Goal: Transaction & Acquisition: Purchase product/service

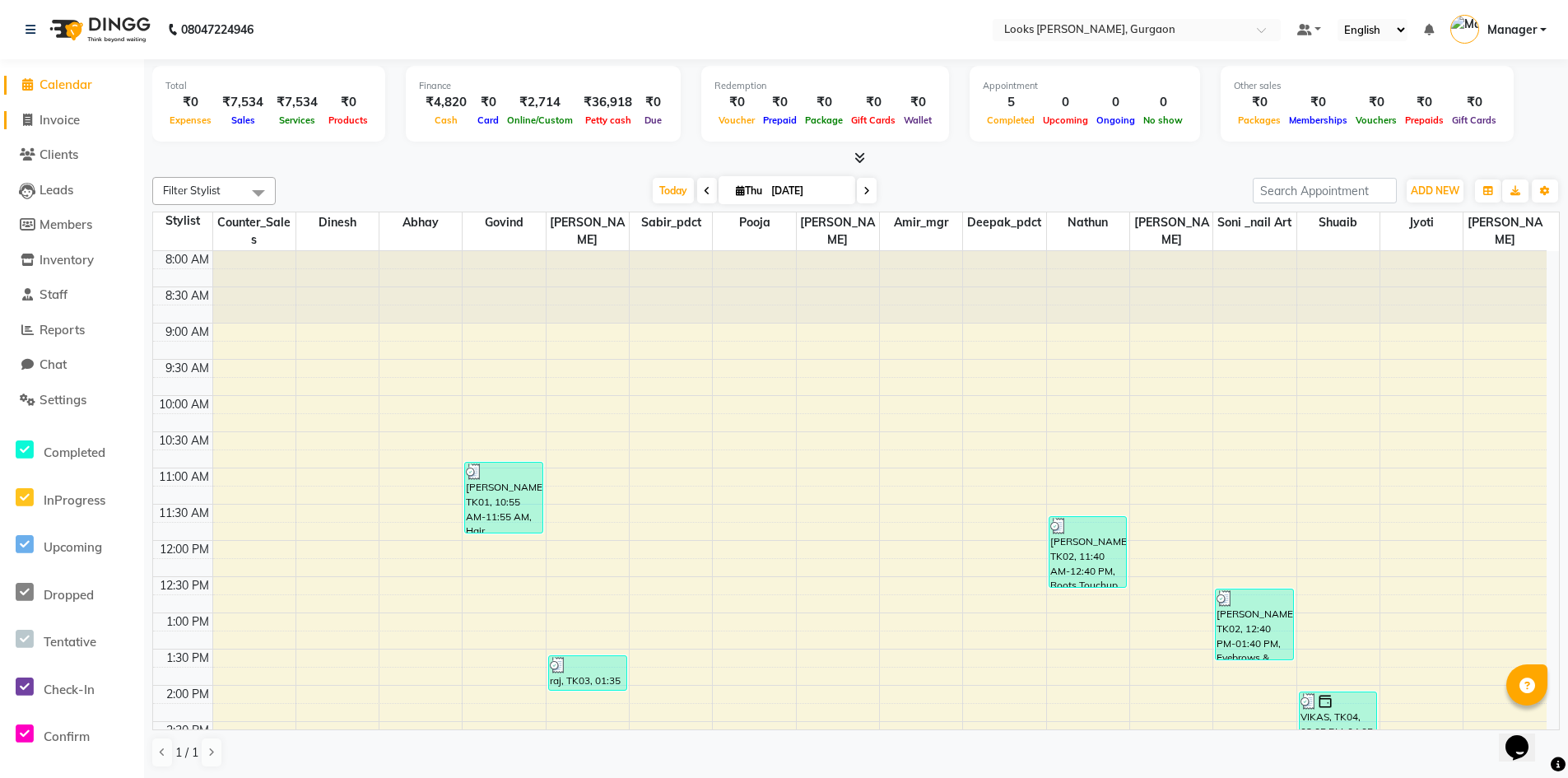
click at [69, 119] on span "Invoice" at bounding box center [60, 120] width 41 height 16
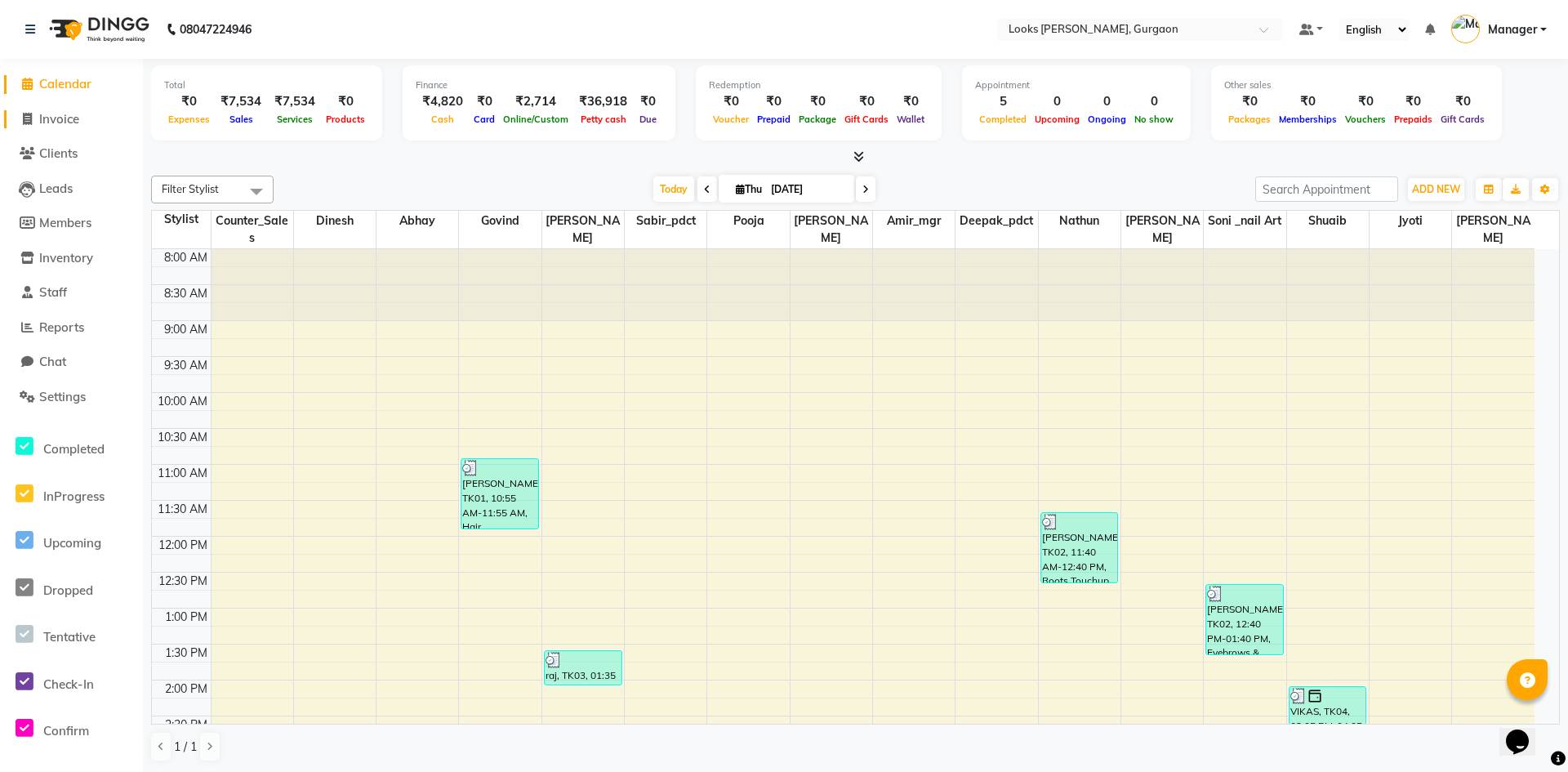
select select "8452"
select select "service"
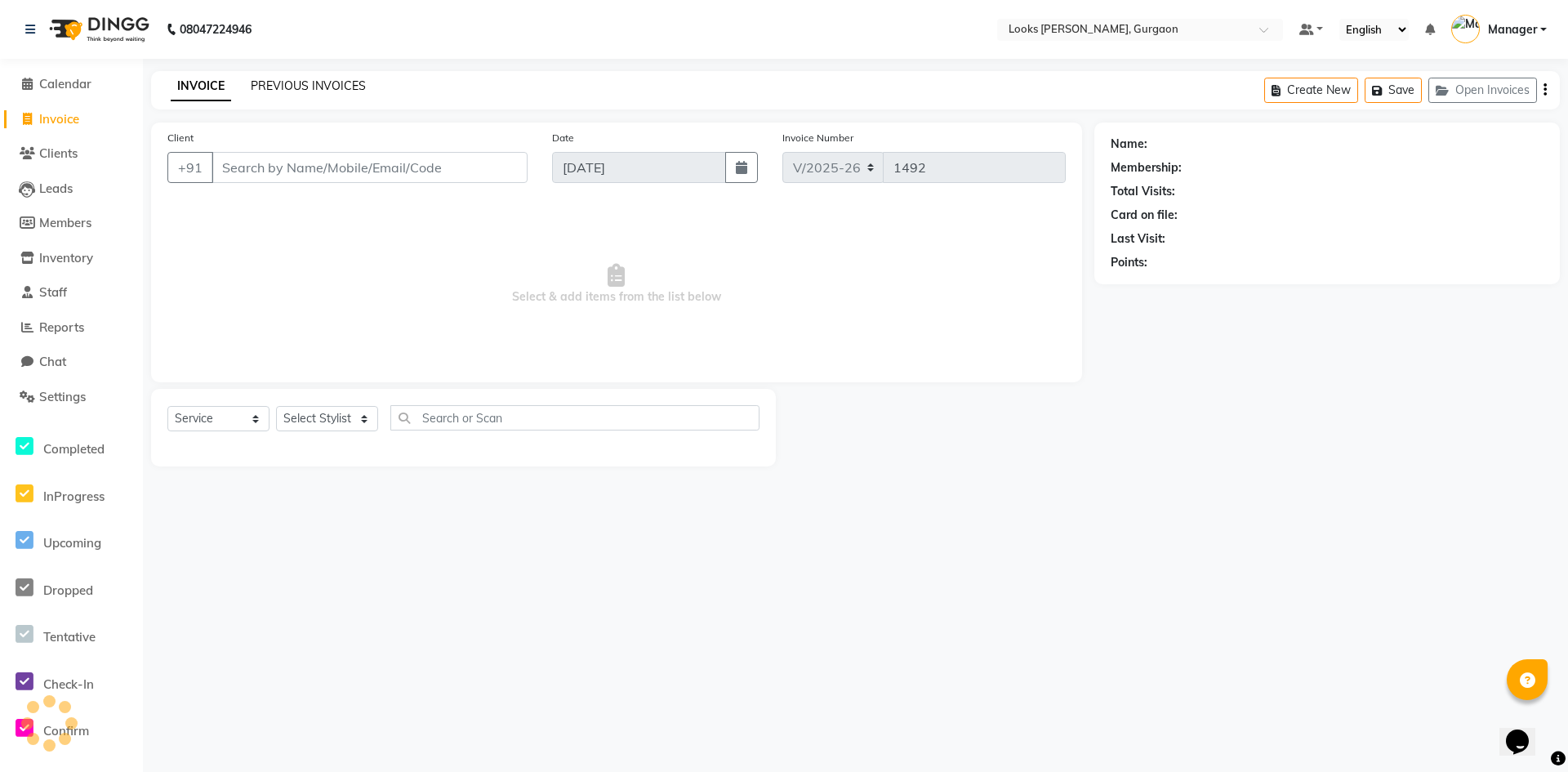
click at [352, 84] on link "PREVIOUS INVOICES" at bounding box center [308, 86] width 115 height 15
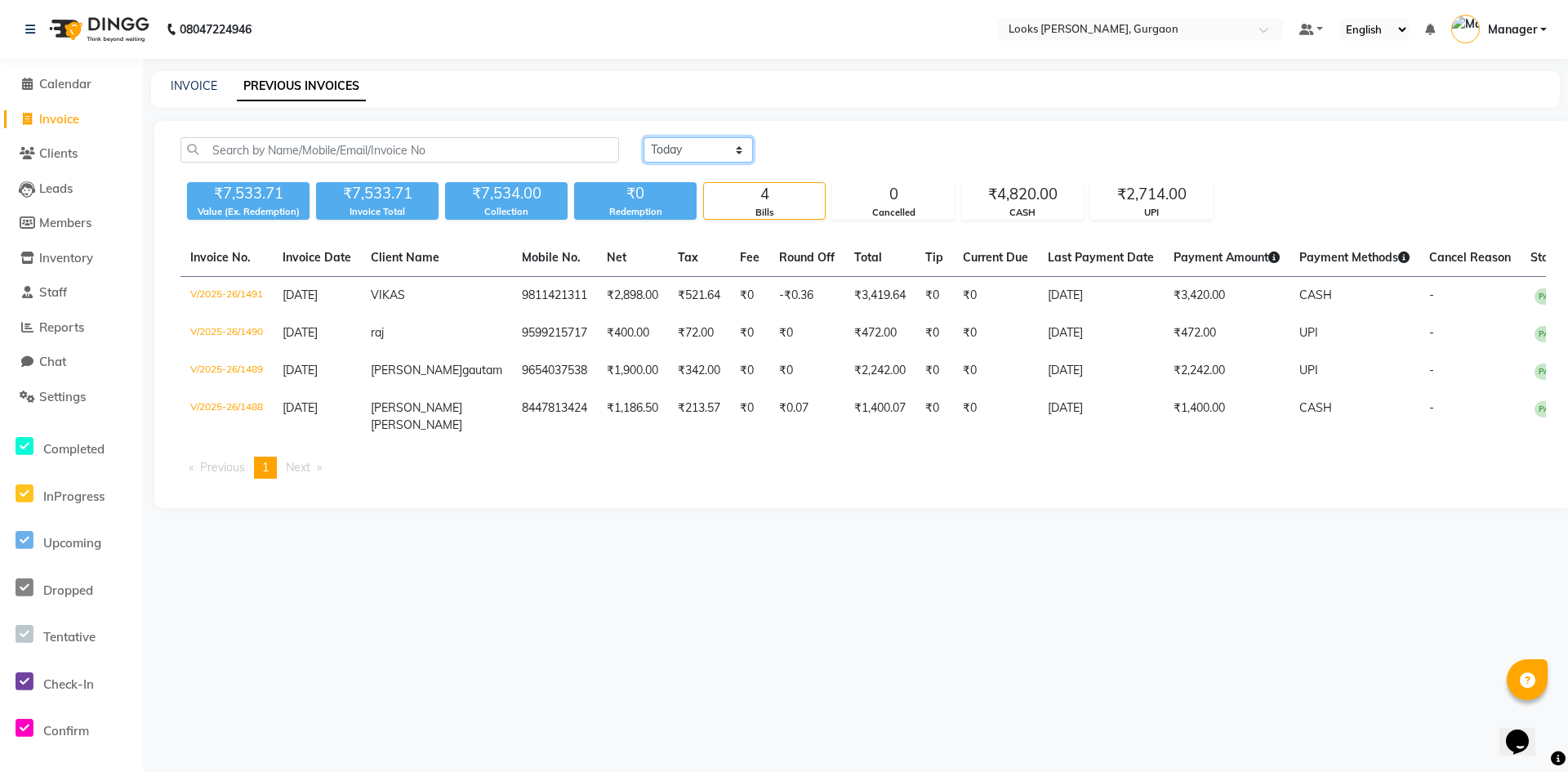
click at [742, 147] on select "[DATE] [DATE] Custom Range" at bounding box center [699, 150] width 110 height 26
select select "[DATE]"
click at [644, 137] on select "[DATE] [DATE] Custom Range" at bounding box center [699, 150] width 110 height 26
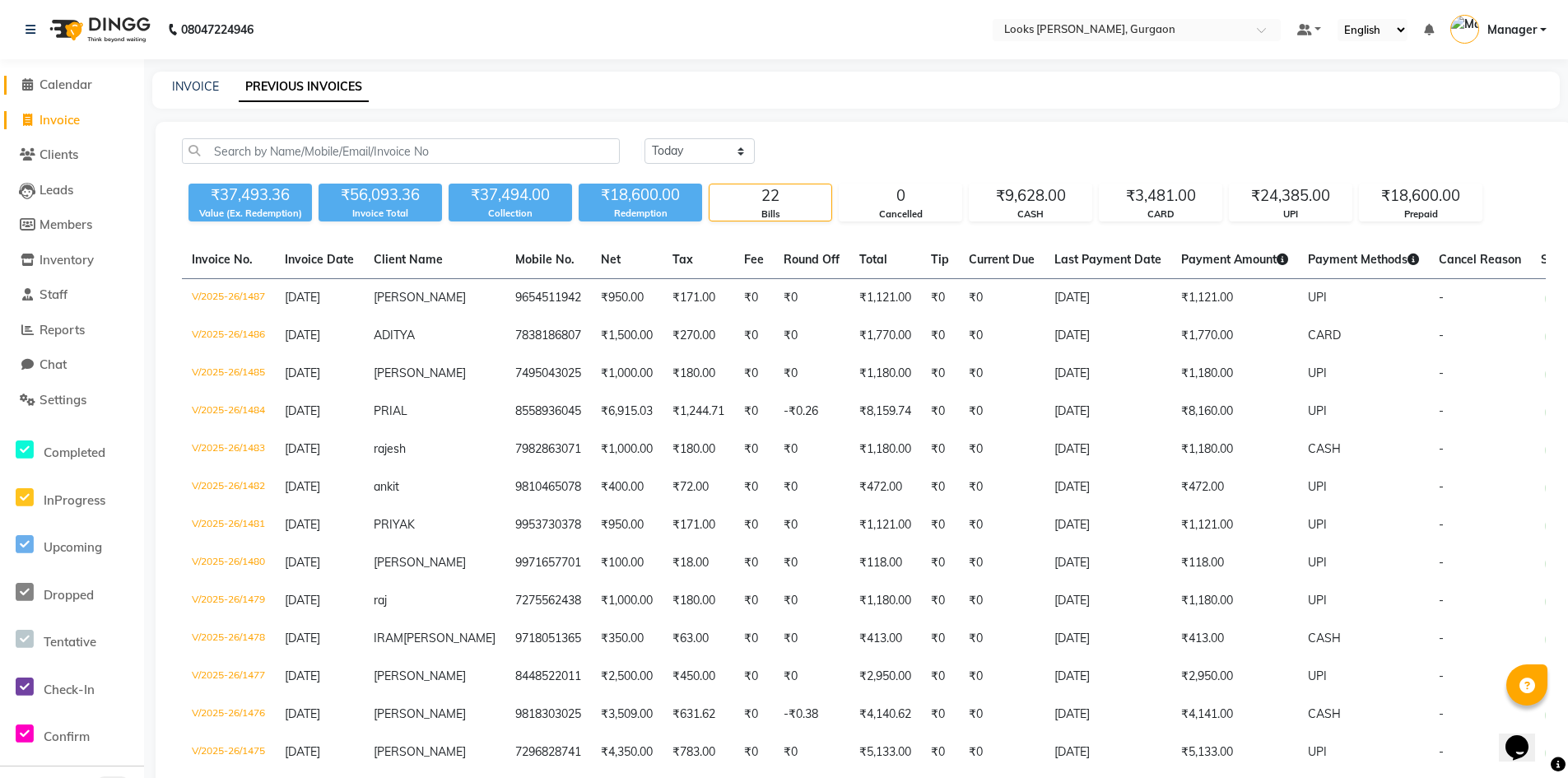
click at [63, 77] on span "Calendar" at bounding box center [65, 84] width 53 height 16
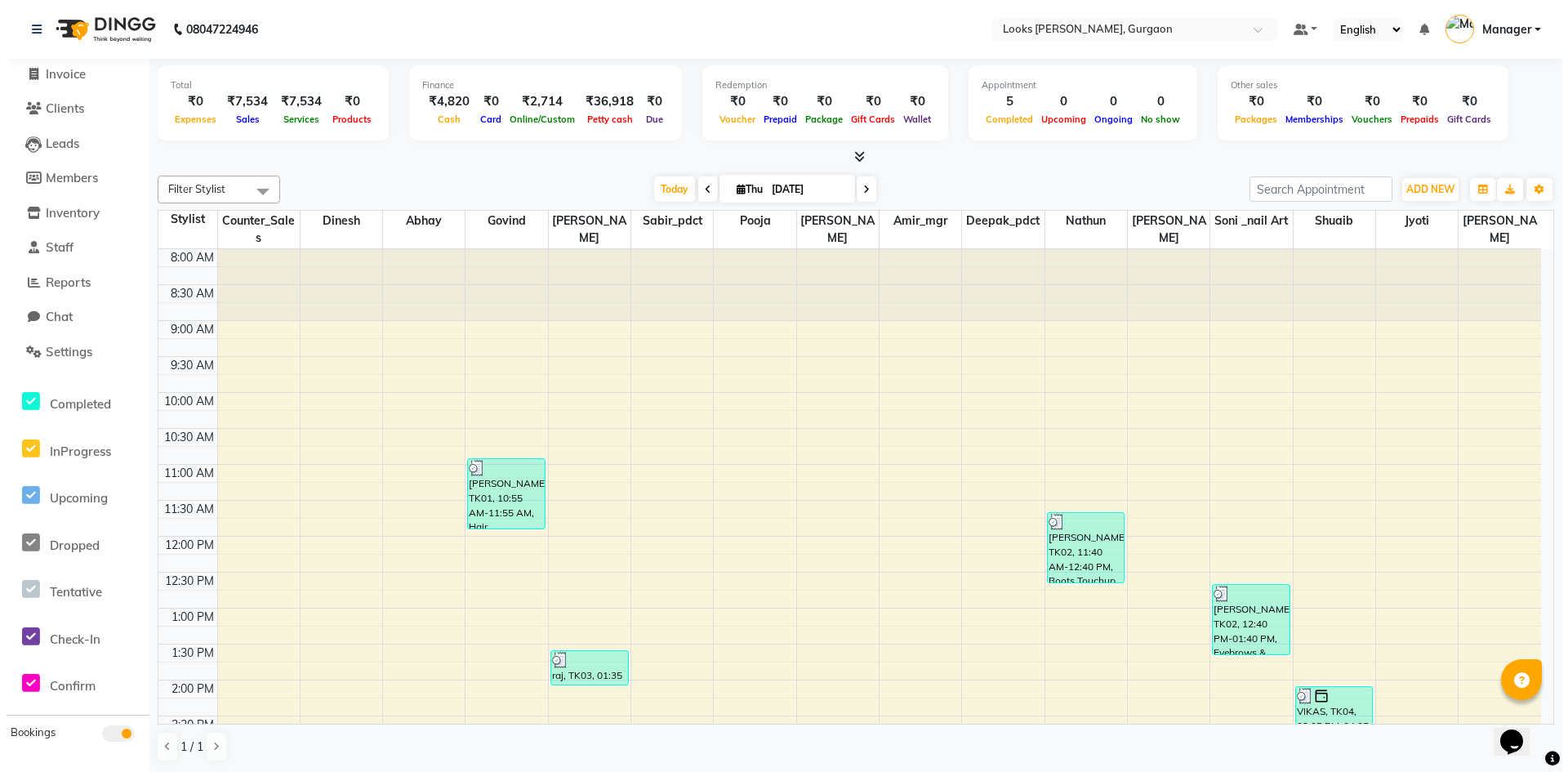
scroll to position [81, 0]
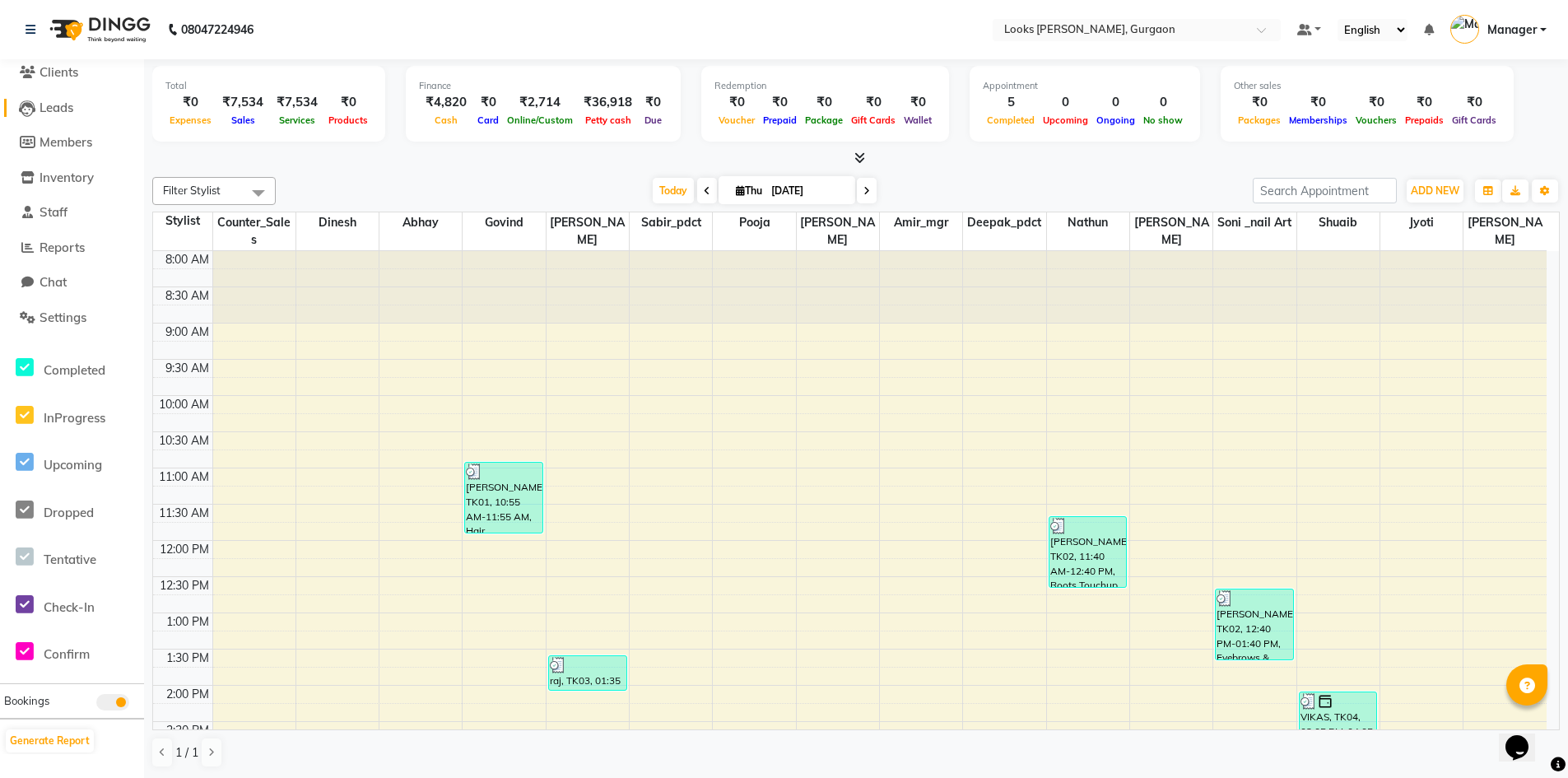
click at [79, 112] on link "Leads" at bounding box center [71, 108] width 135 height 19
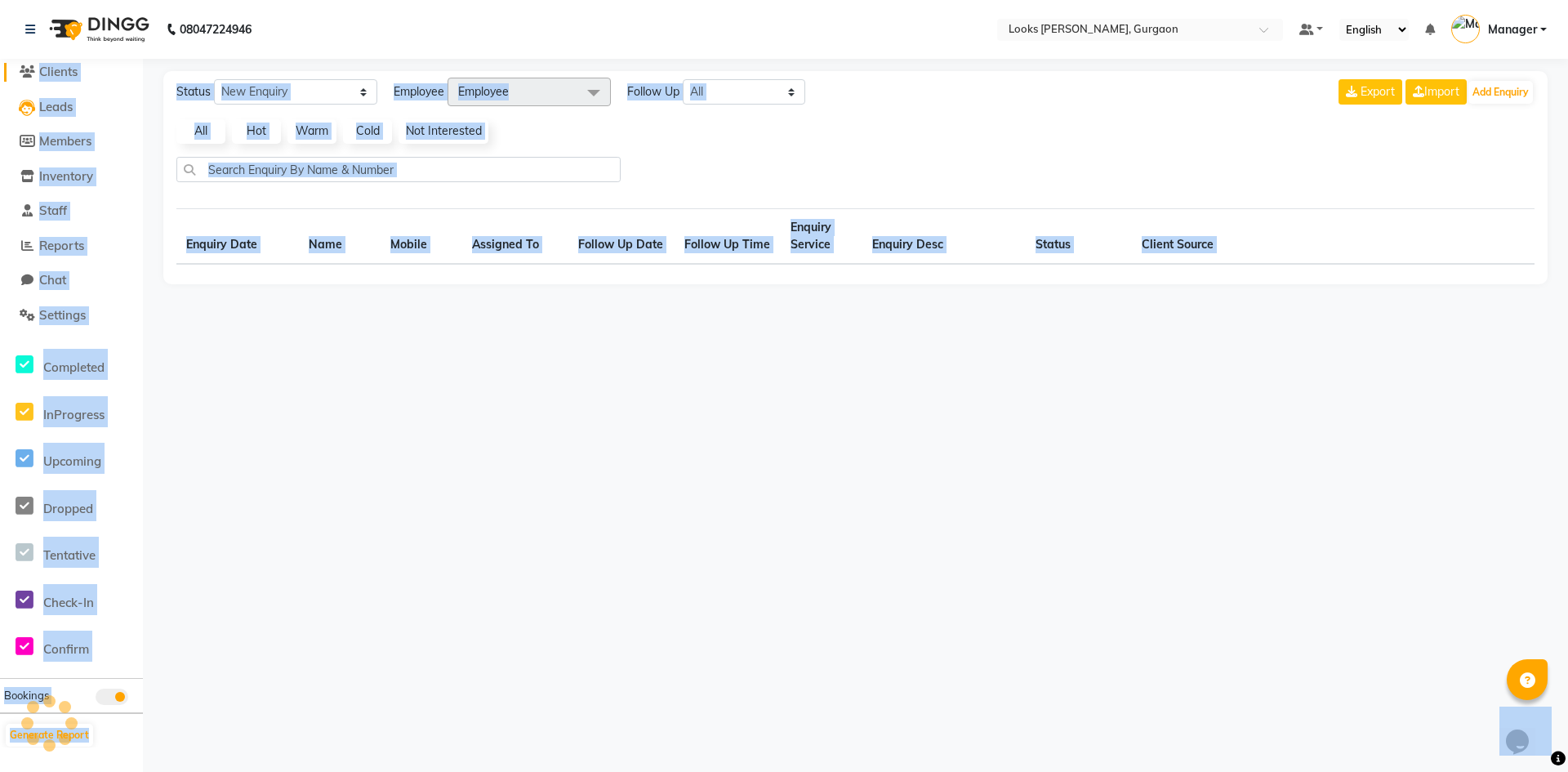
drag, startPoint x: 30, startPoint y: 60, endPoint x: 42, endPoint y: 67, distance: 13.9
click at [42, 67] on li "Clients" at bounding box center [71, 72] width 143 height 35
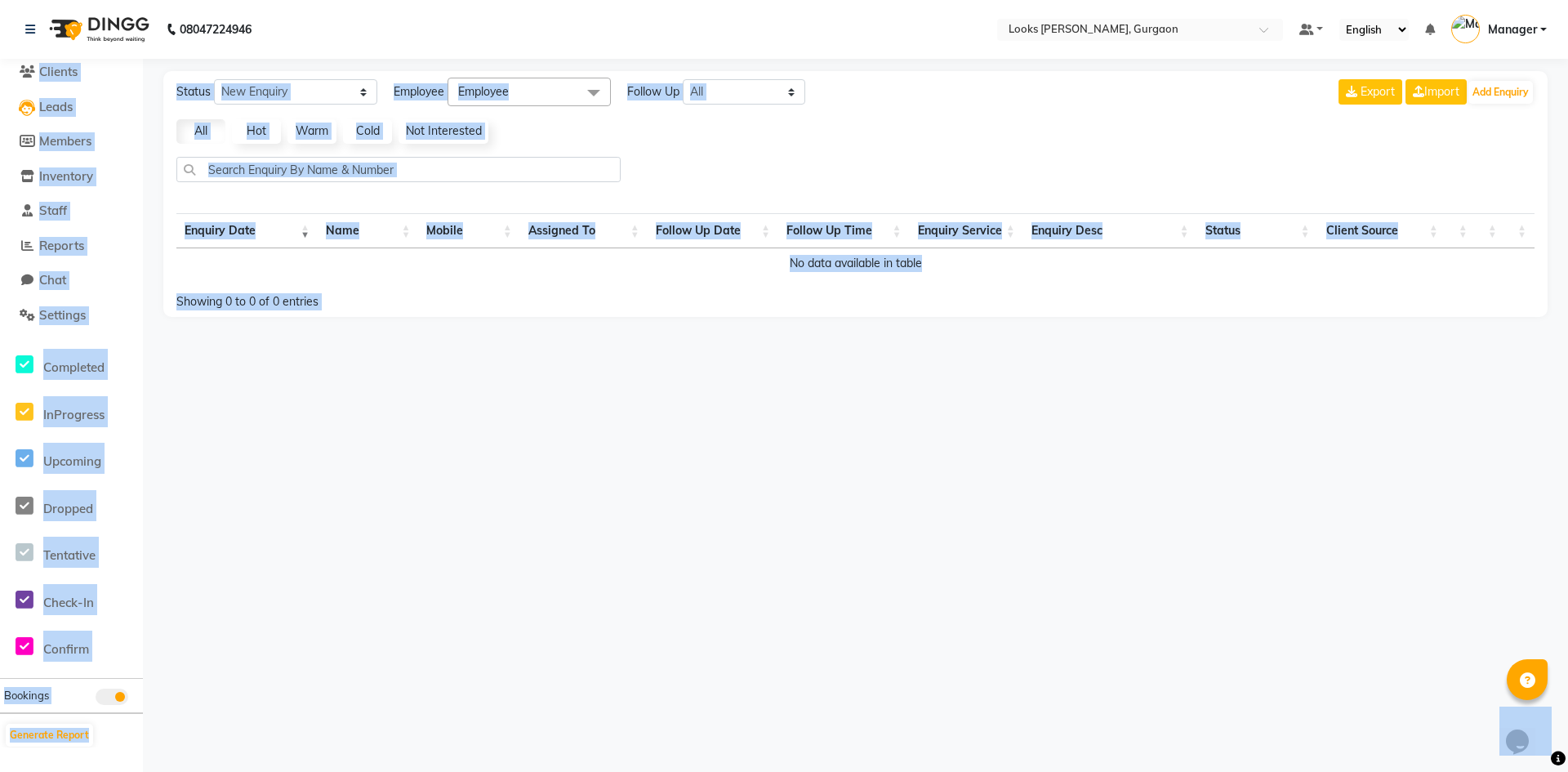
click at [270, 290] on div "Showing 0 to 0 of 0 entries" at bounding box center [452, 296] width 551 height 27
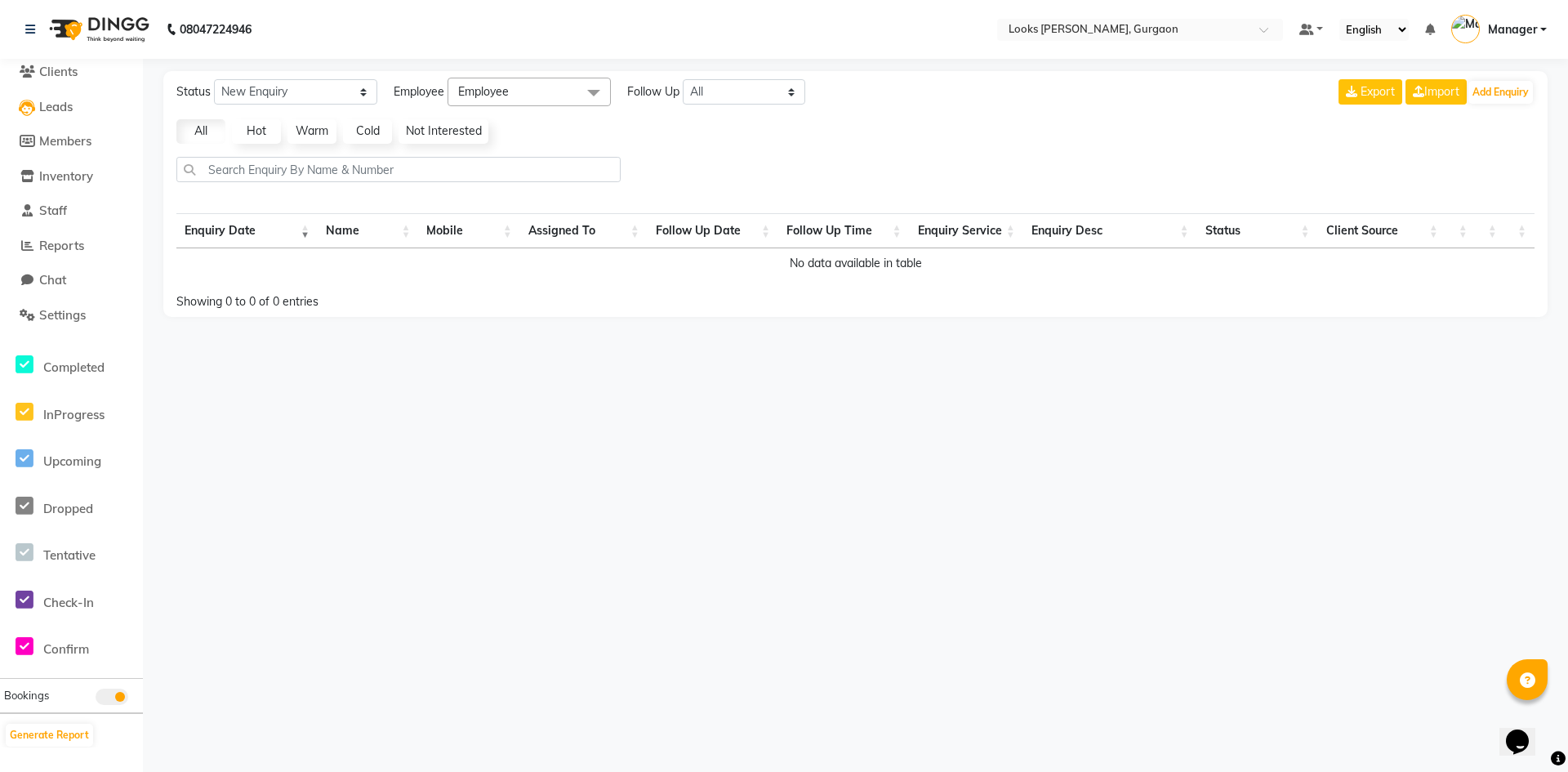
drag, startPoint x: 213, startPoint y: 392, endPoint x: 153, endPoint y: 280, distance: 127.1
click at [211, 387] on div "08047224946 Select Location × Looks Elan Miracle, Gurgaon Default Panel My Pane…" at bounding box center [784, 386] width 1568 height 772
click at [58, 73] on span "Clients" at bounding box center [59, 71] width 38 height 16
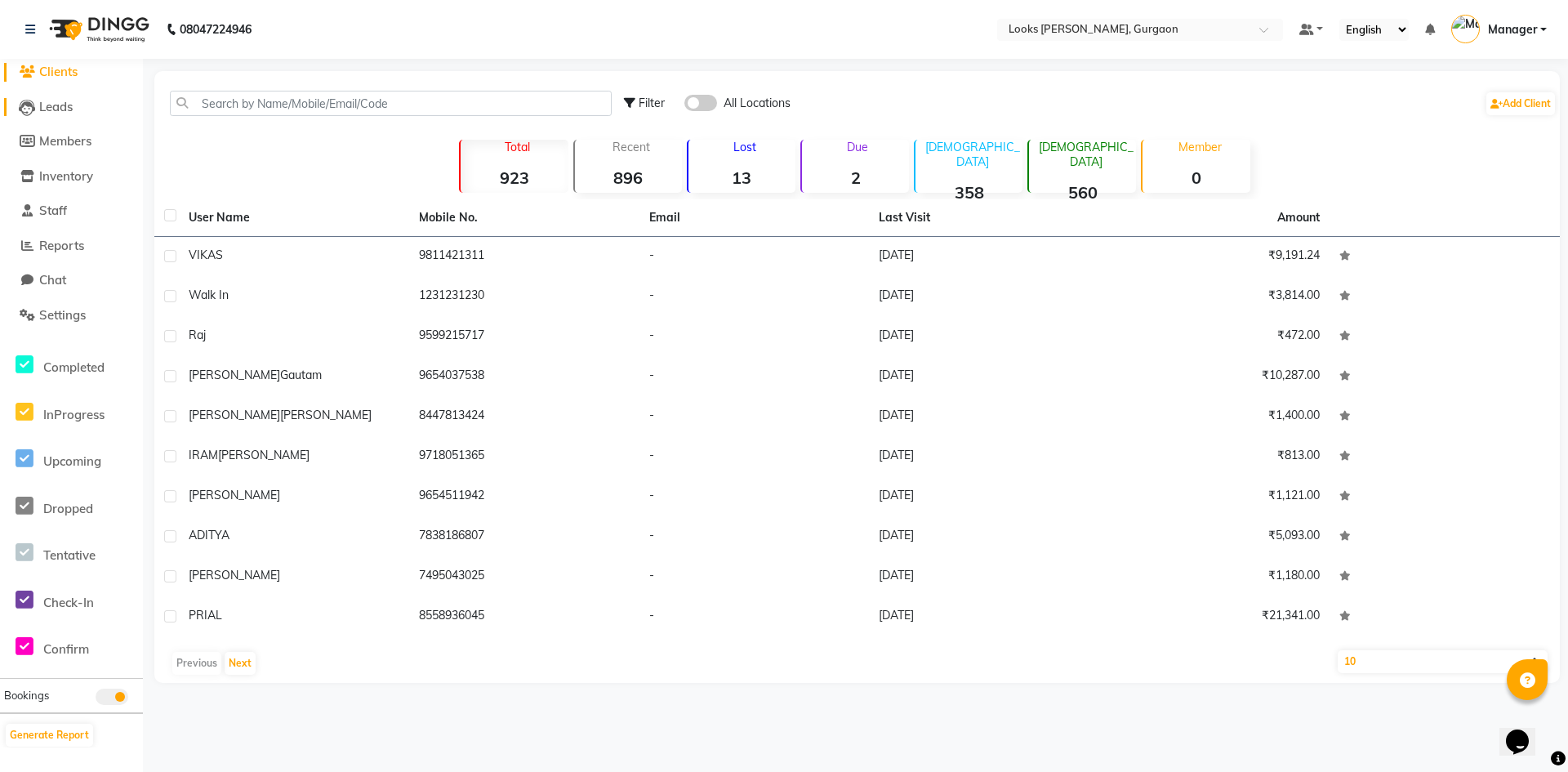
click at [70, 104] on span "Leads" at bounding box center [56, 106] width 34 height 16
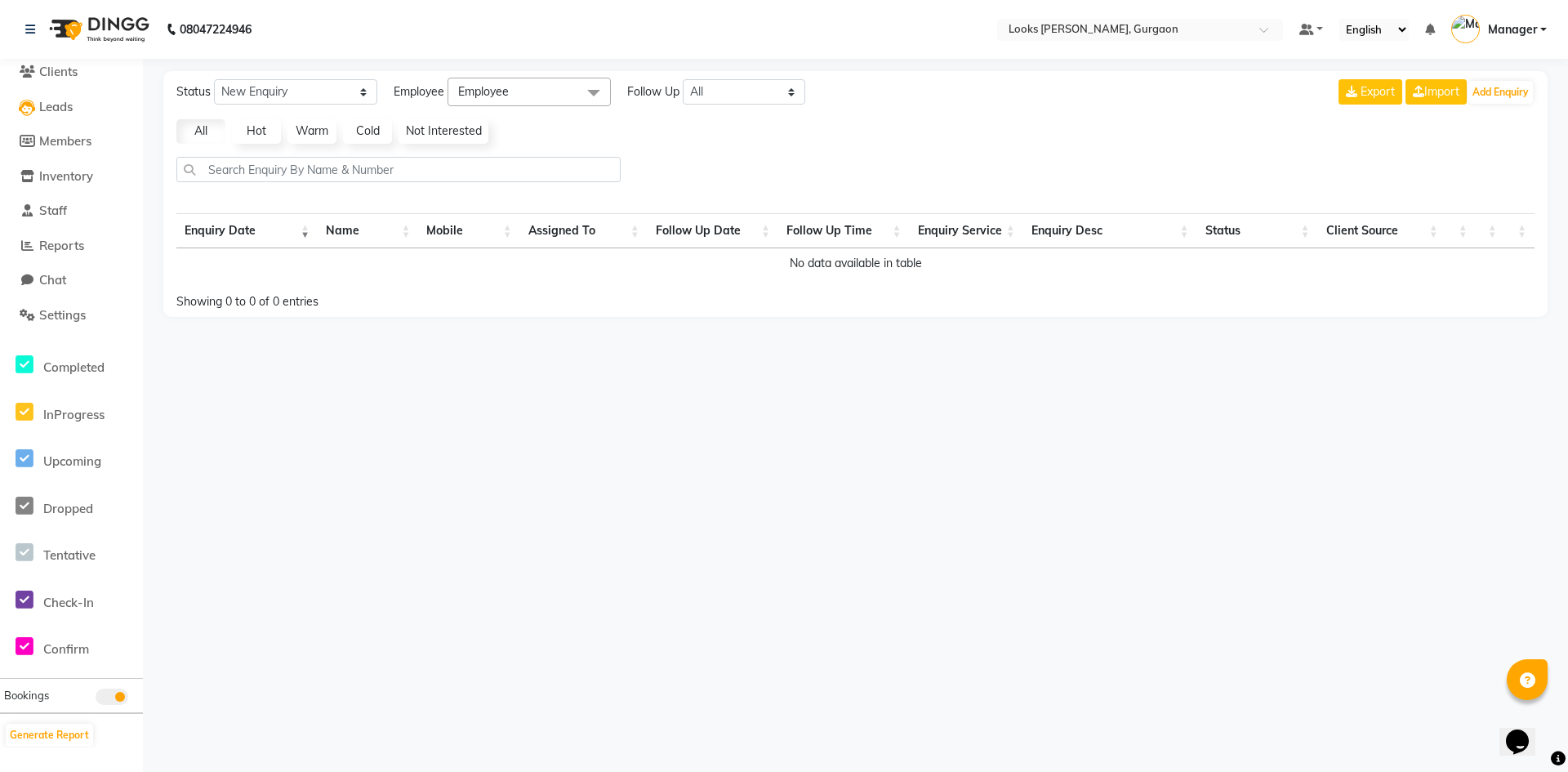
click at [570, 81] on span "Employee" at bounding box center [529, 91] width 164 height 28
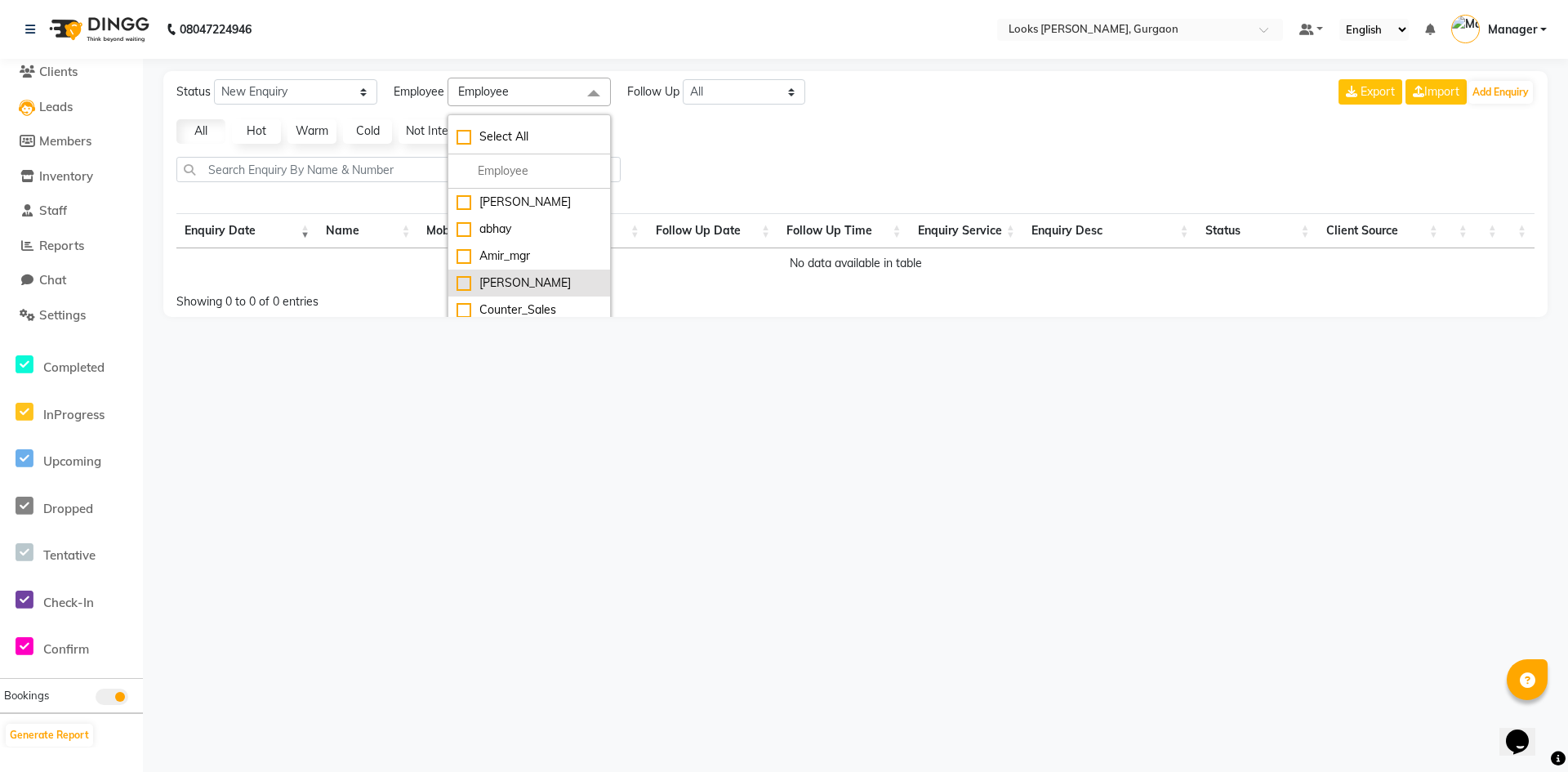
click at [509, 284] on div "[PERSON_NAME]" at bounding box center [528, 283] width 145 height 17
checkbox input "true"
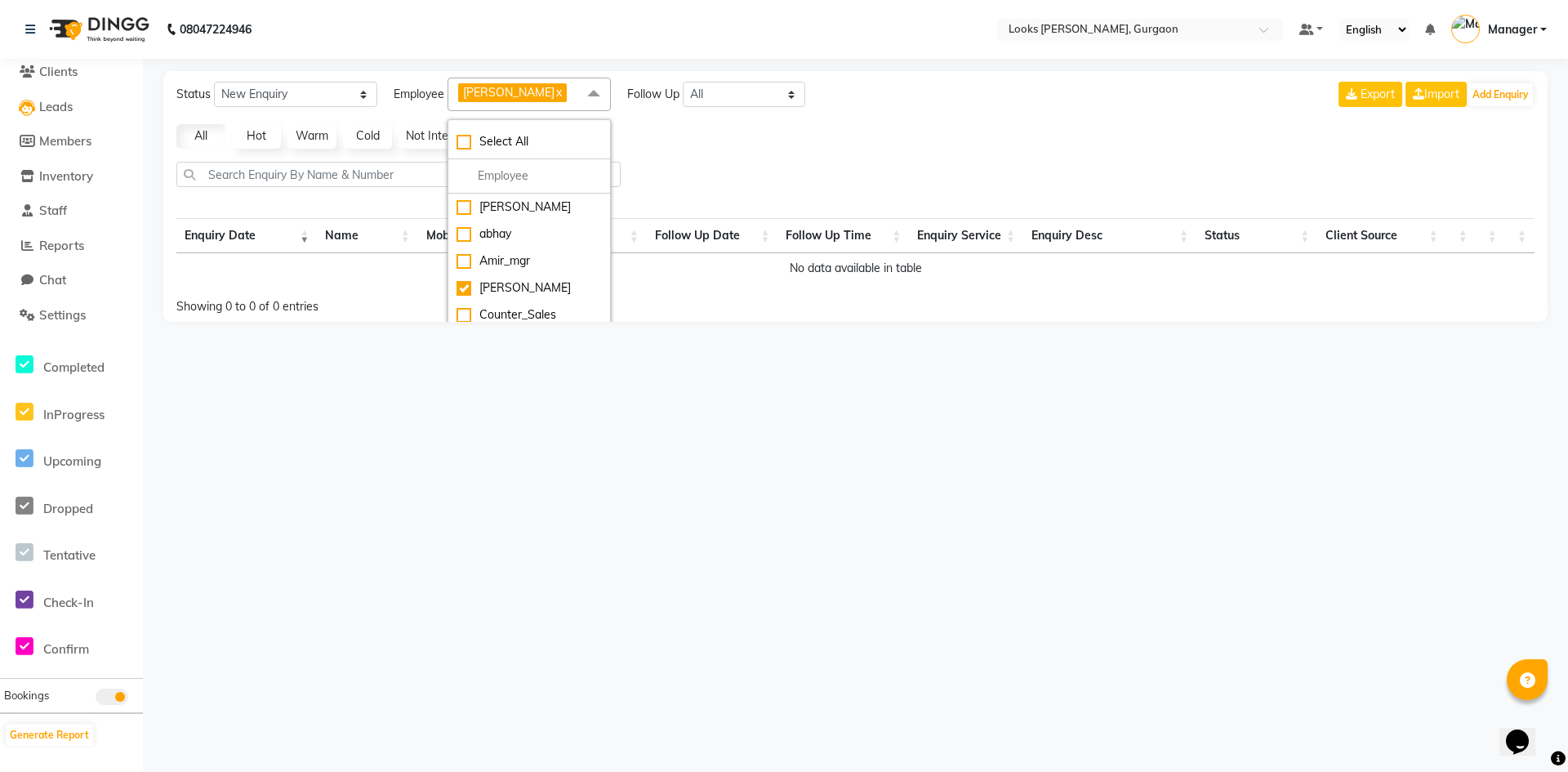
click at [443, 537] on div "08047224946 Select Location × Looks Elan Miracle, Gurgaon Default Panel My Pane…" at bounding box center [784, 386] width 1568 height 772
click at [254, 134] on link "Hot" at bounding box center [257, 136] width 49 height 25
click at [555, 91] on link "x" at bounding box center [559, 92] width 7 height 15
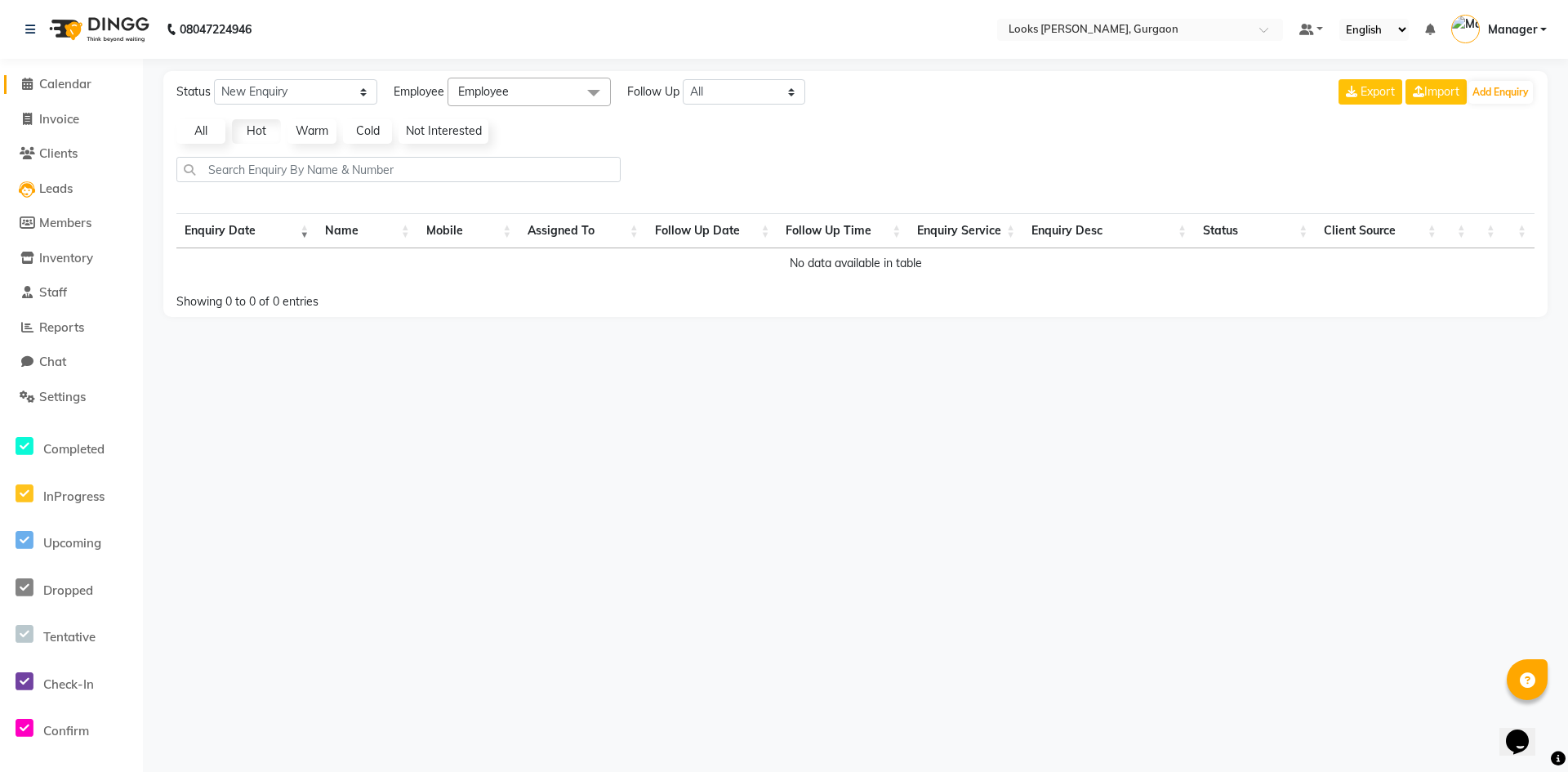
click at [65, 87] on span "Calendar" at bounding box center [65, 83] width 52 height 16
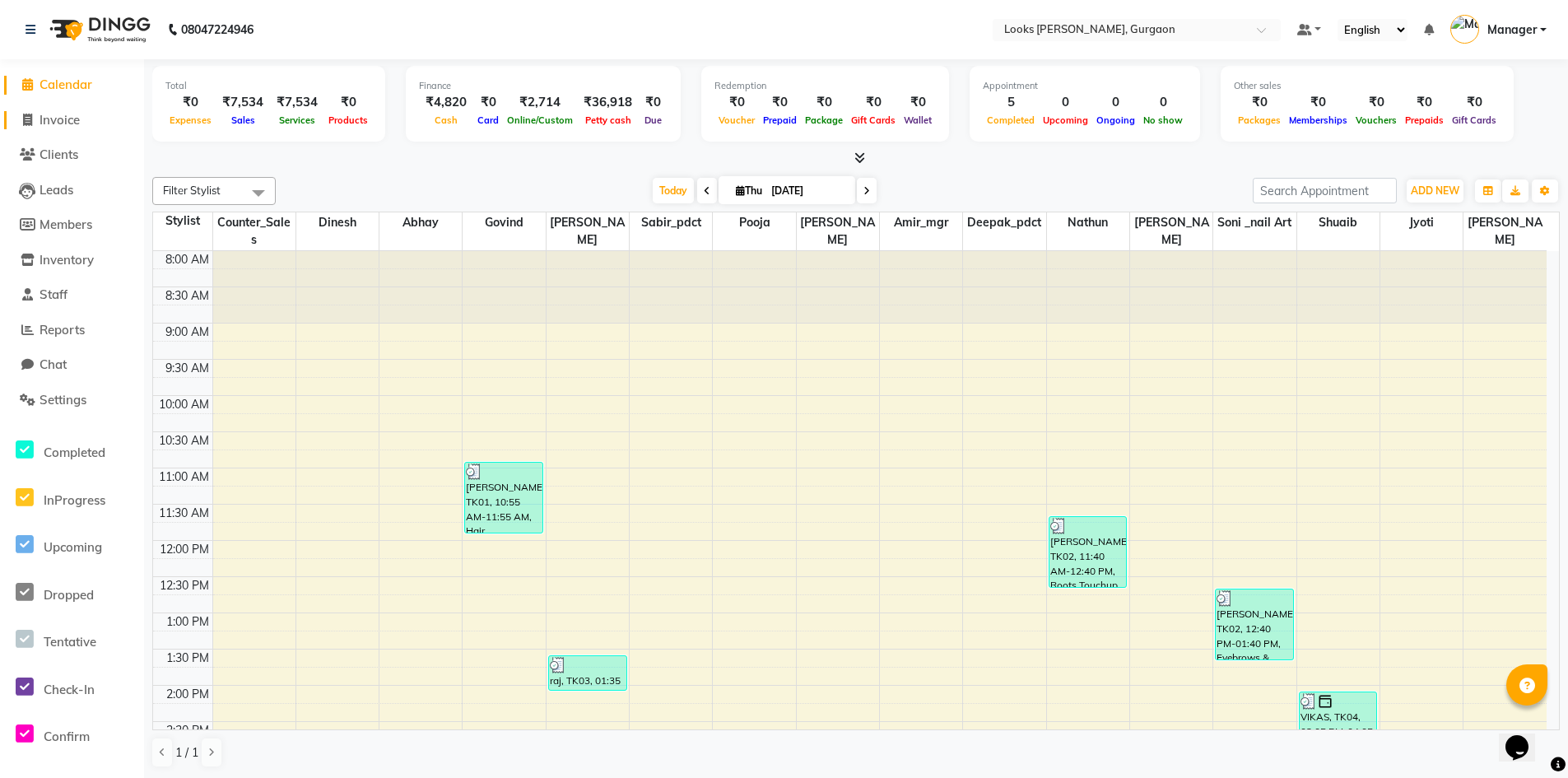
drag, startPoint x: 52, startPoint y: 123, endPoint x: 67, endPoint y: 121, distance: 15.1
click at [52, 123] on span "Invoice" at bounding box center [60, 120] width 41 height 16
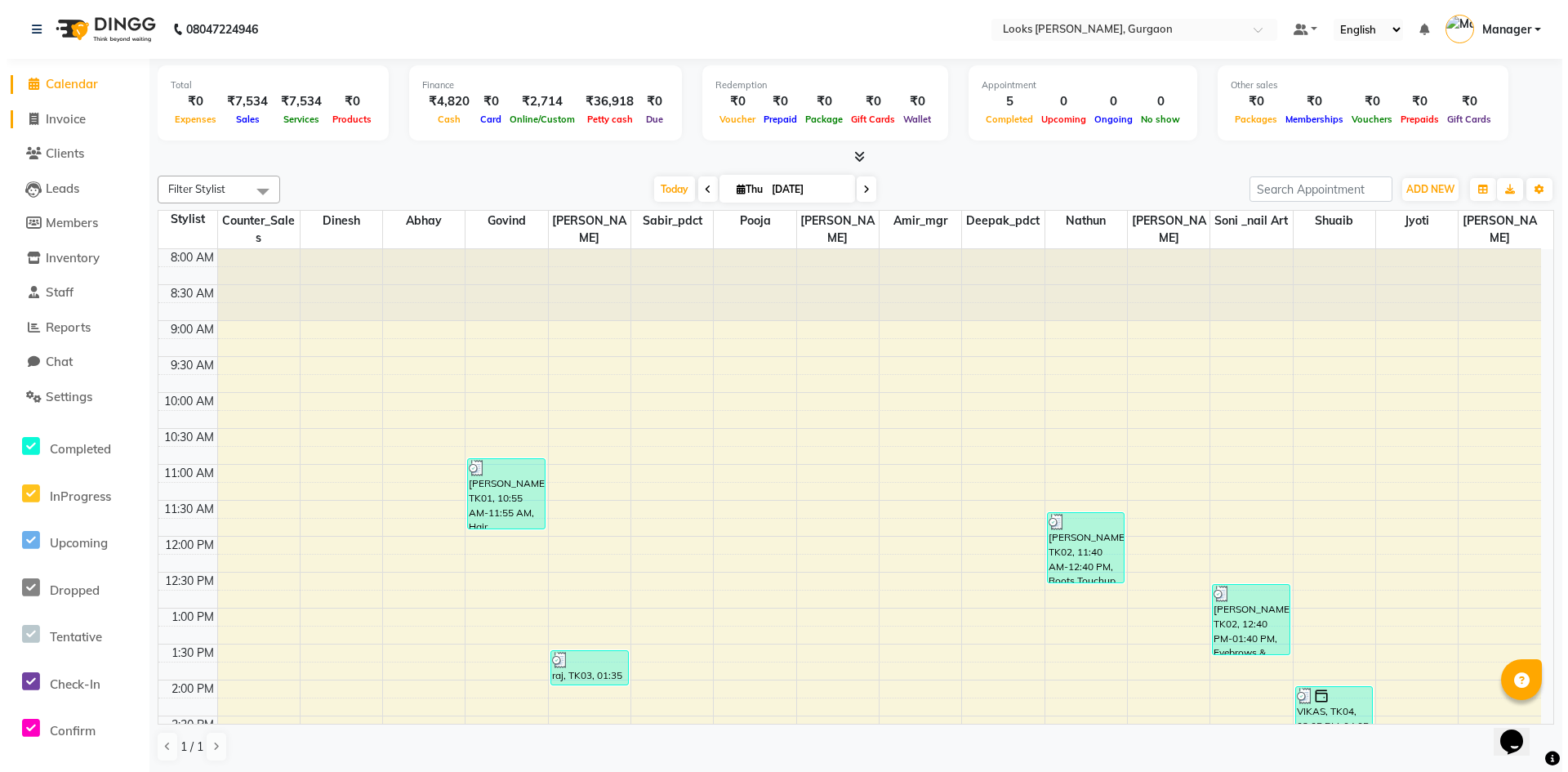
select select "service"
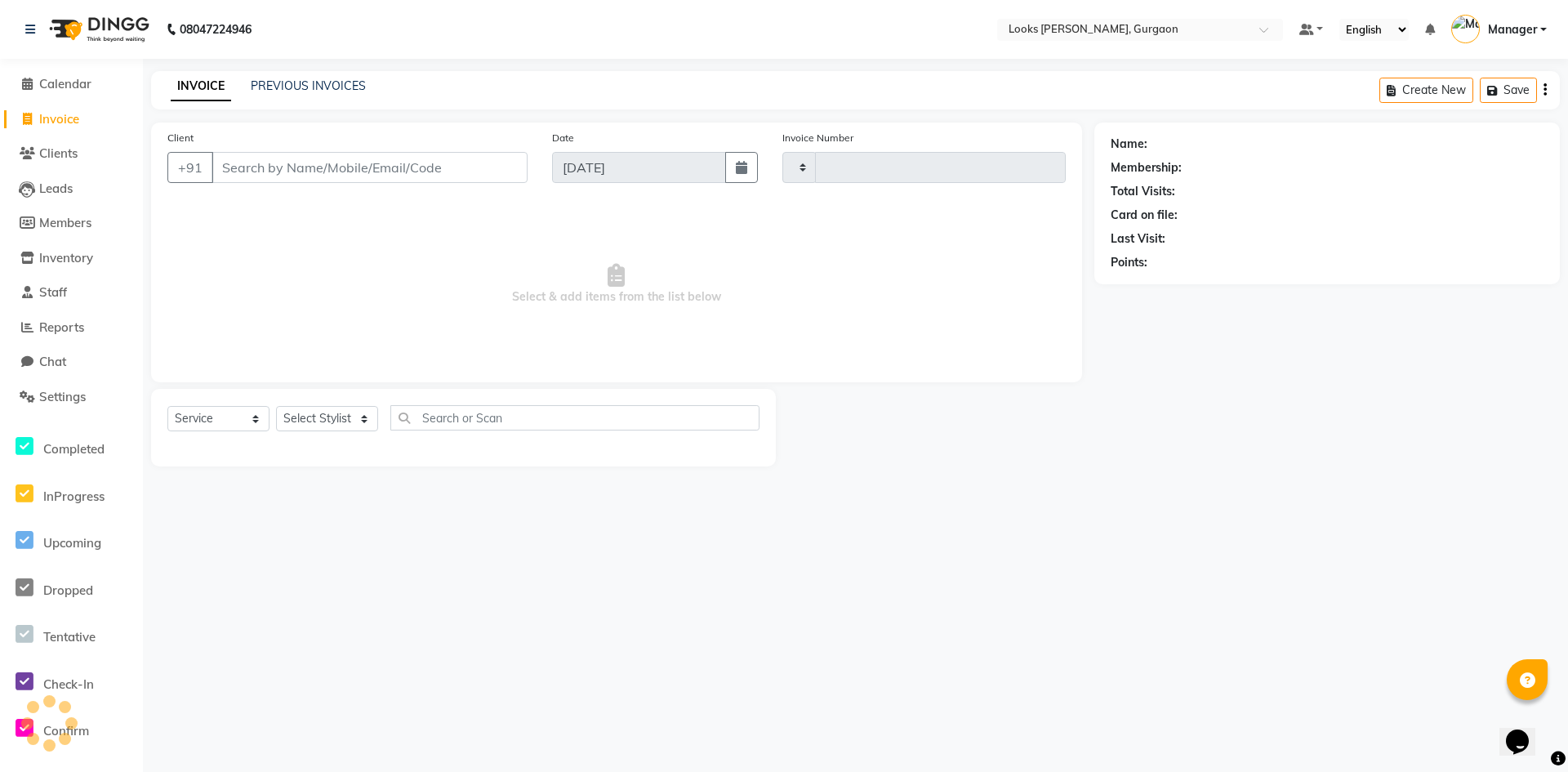
type input "1492"
select select "8452"
click at [445, 156] on input "Client" at bounding box center [369, 167] width 316 height 31
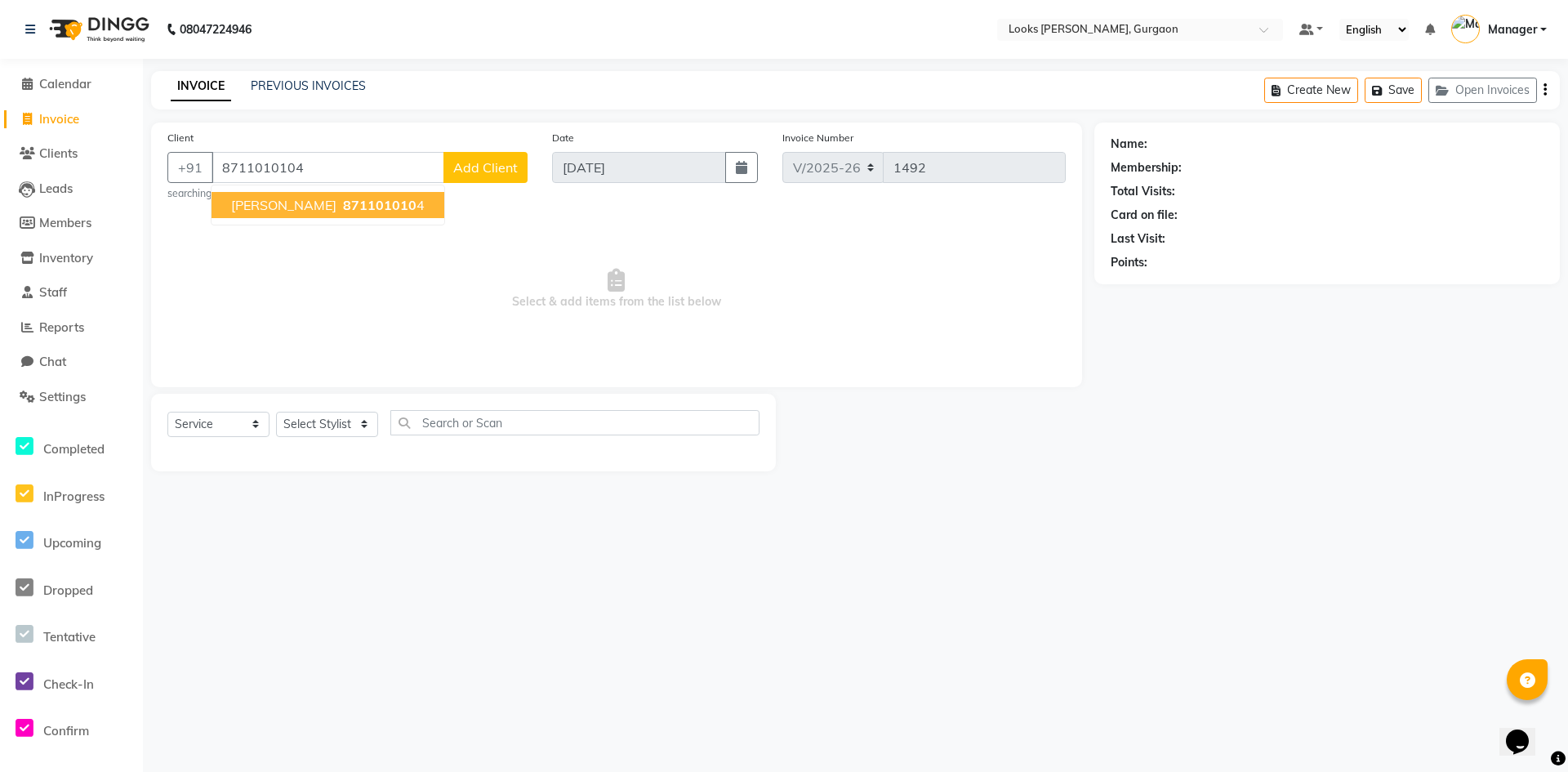
type input "8711010104"
select select "1: Object"
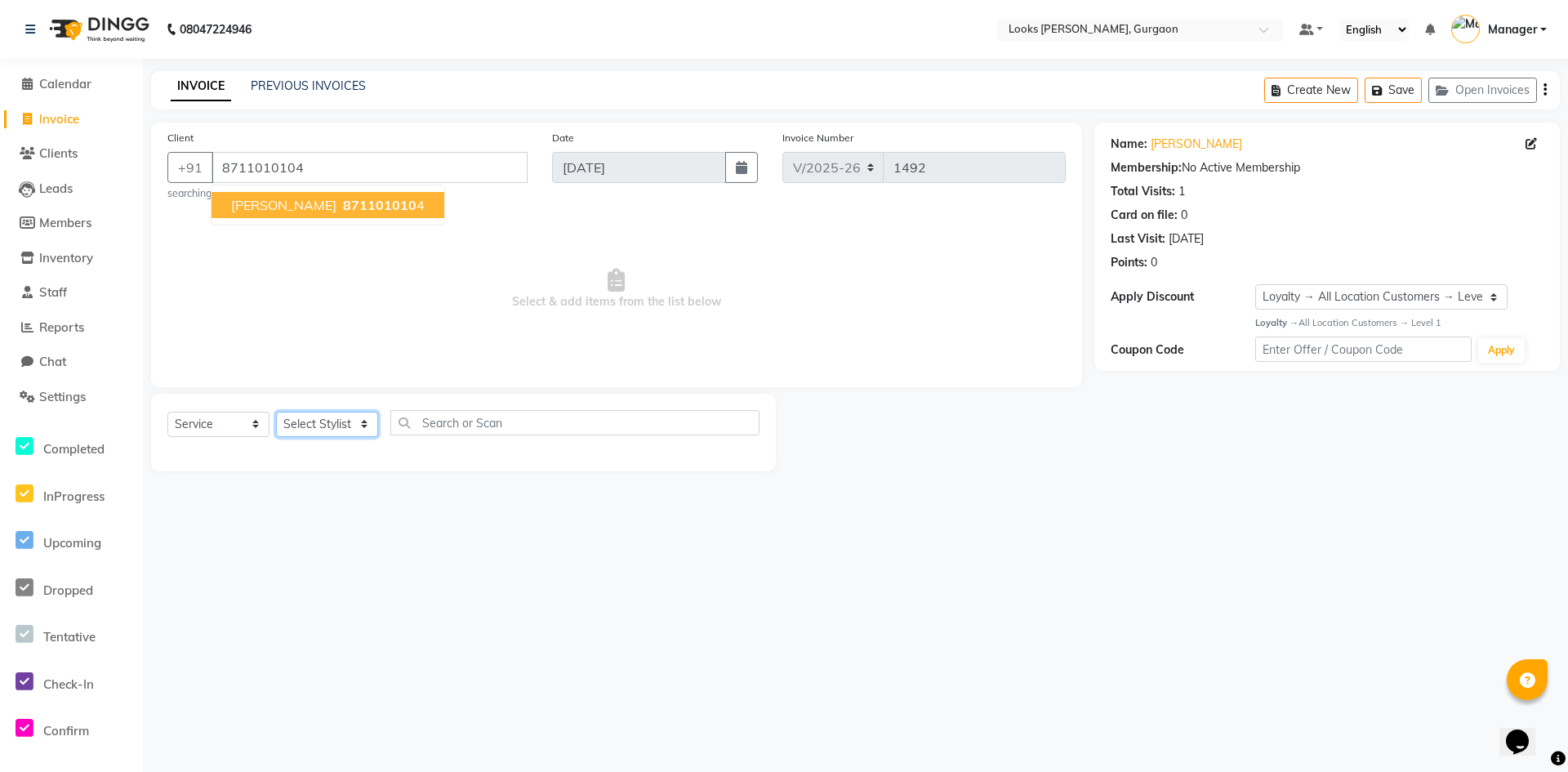
click at [327, 426] on select "Select Stylist [PERSON_NAME] abhay [PERSON_NAME] [PERSON_NAME] Counter_Sales De…" at bounding box center [327, 424] width 102 height 26
select select "84462"
click at [276, 412] on select "Select Stylist [PERSON_NAME] abhay [PERSON_NAME] [PERSON_NAME] Counter_Sales De…" at bounding box center [327, 424] width 102 height 26
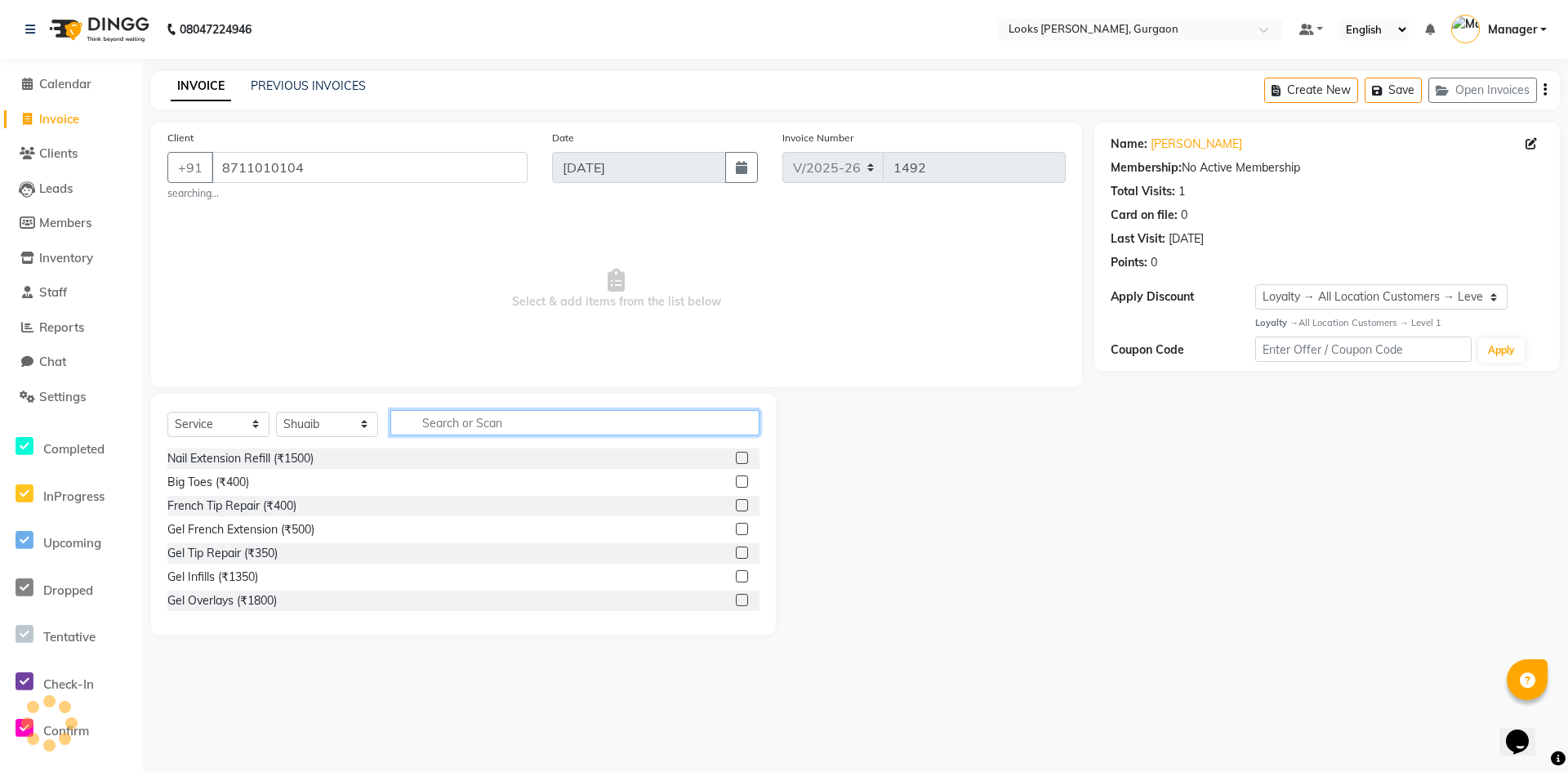
click at [458, 420] on input "text" at bounding box center [575, 424] width 369 height 26
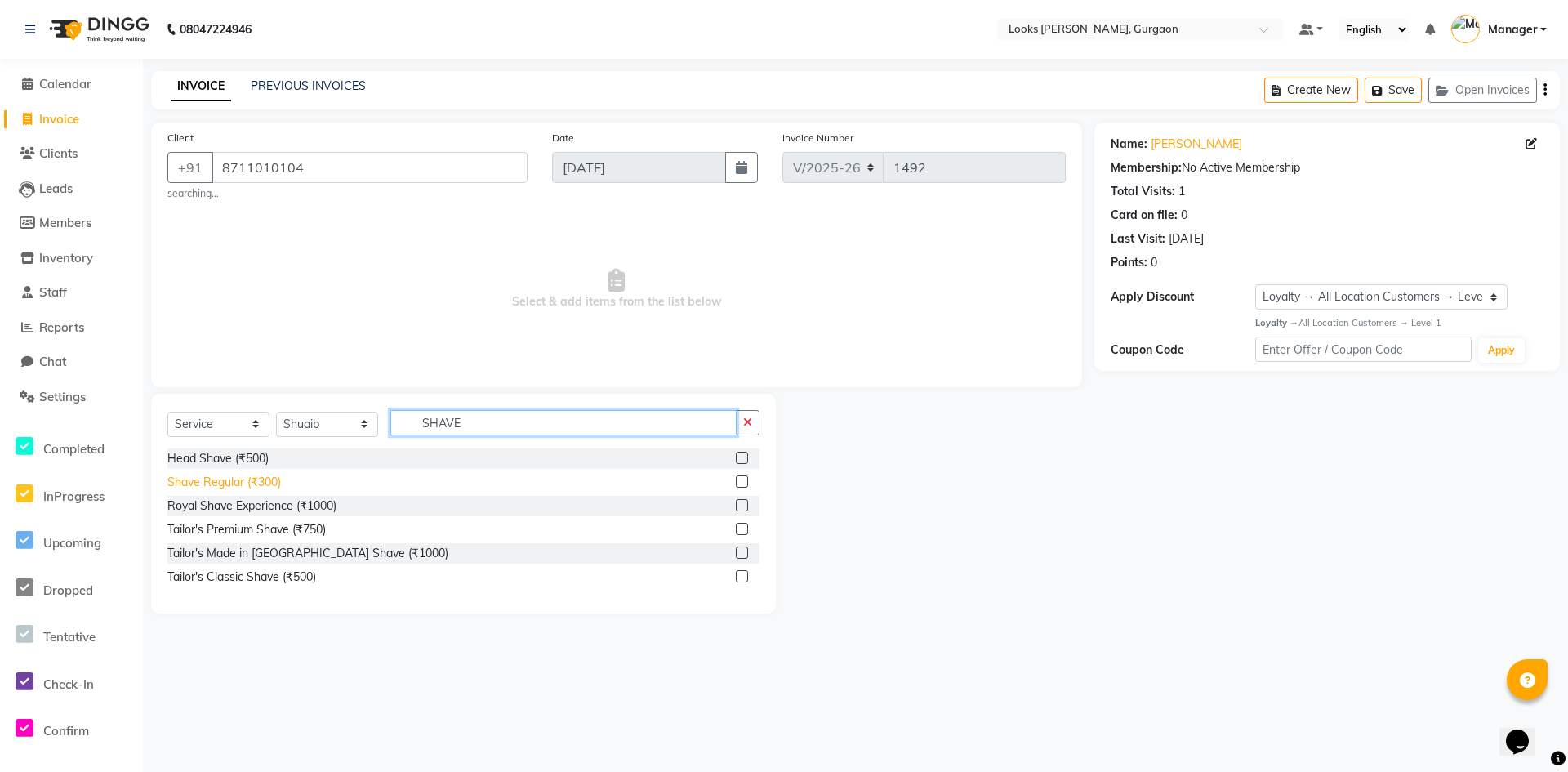
type input "SHAVE"
click at [237, 488] on div "Shave Regular (₹300)" at bounding box center [224, 482] width 113 height 17
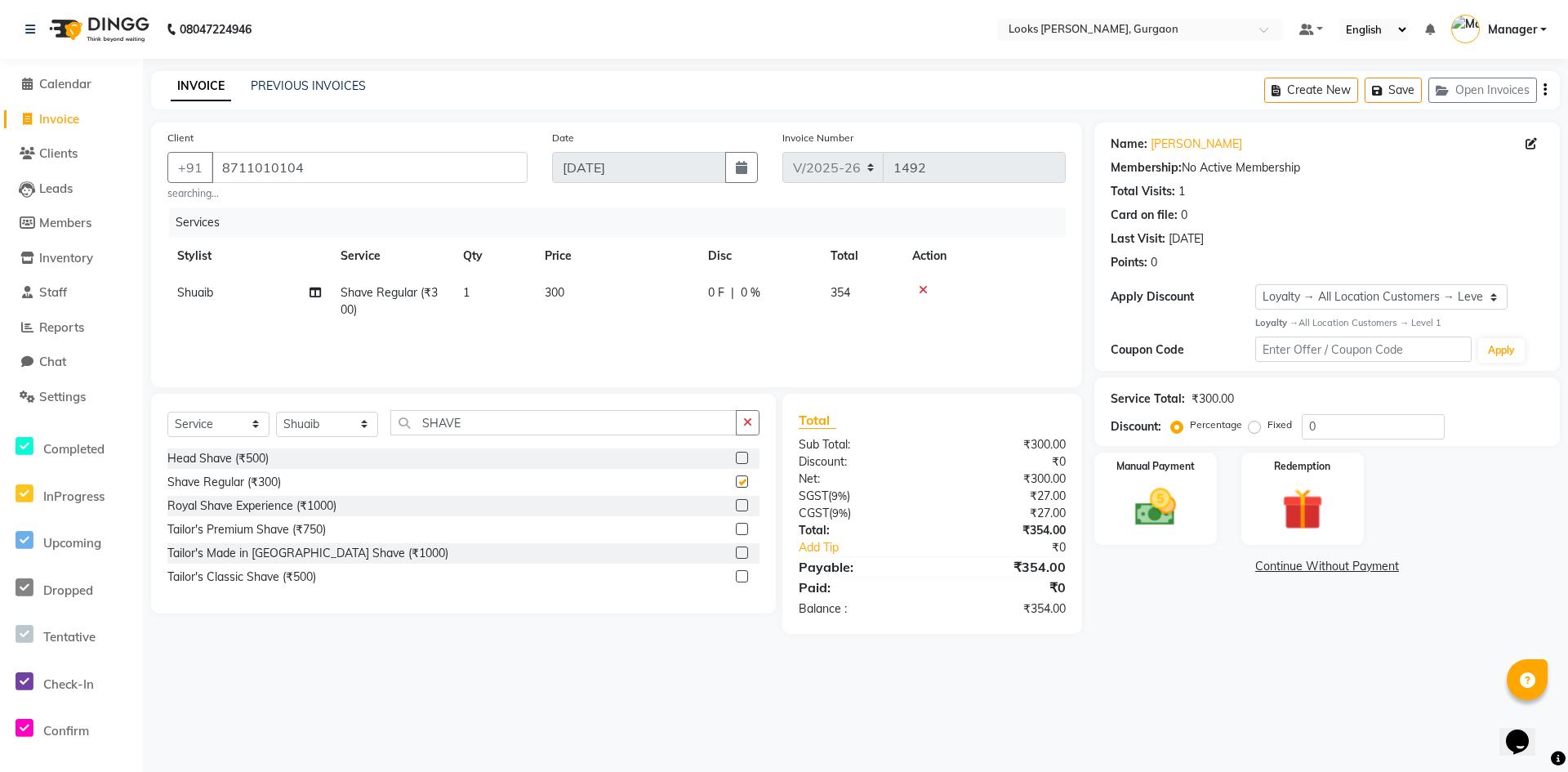
checkbox input "false"
drag, startPoint x: 562, startPoint y: 290, endPoint x: 613, endPoint y: 295, distance: 51.2
click at [563, 291] on span "300" at bounding box center [554, 293] width 19 height 15
select select "84462"
drag, startPoint x: 660, startPoint y: 295, endPoint x: 602, endPoint y: 295, distance: 58.0
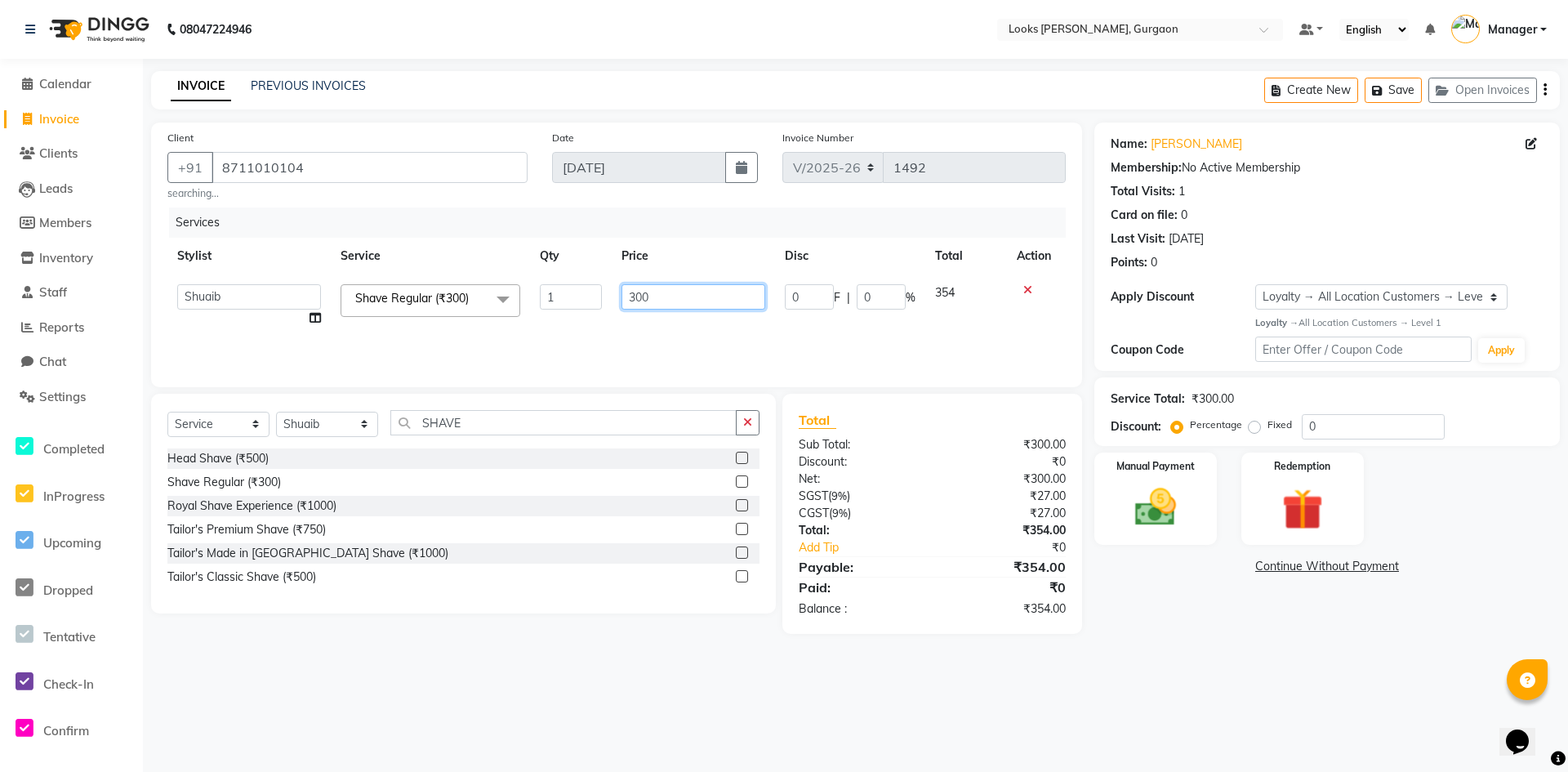
click at [602, 295] on tr "[PERSON_NAME] [PERSON_NAME] Counter_Sales Deepak_pdct [PERSON_NAME] Manager Nat…" at bounding box center [616, 306] width 899 height 62
type input "350"
click at [1306, 674] on div "08047224946 Select Location × Looks Elan Miracle, Gurgaon Default Panel My Pane…" at bounding box center [784, 386] width 1568 height 772
click at [589, 301] on td "350" at bounding box center [616, 301] width 164 height 54
select select "84462"
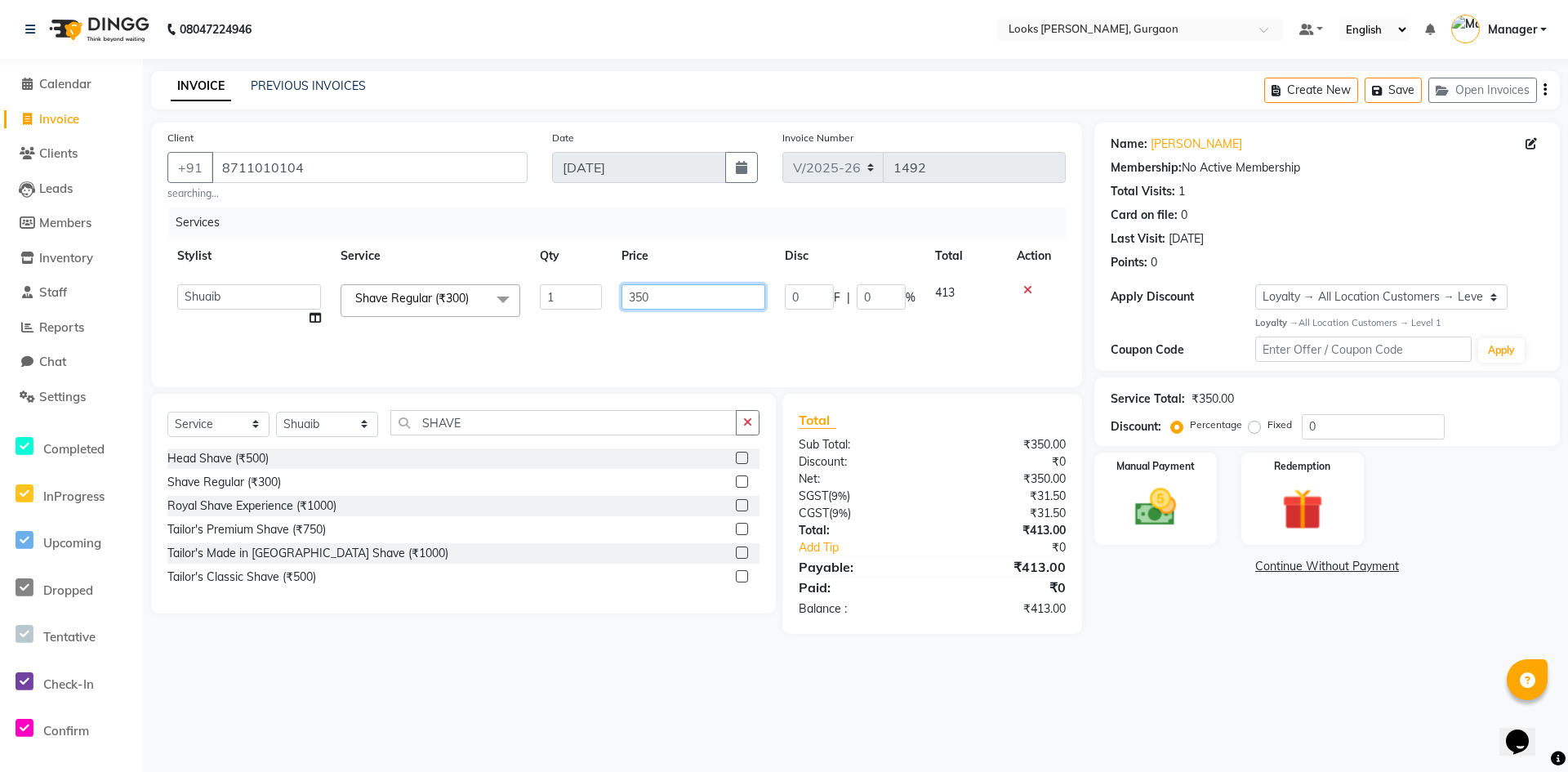
drag, startPoint x: 688, startPoint y: 295, endPoint x: 425, endPoint y: 281, distance: 263.4
click at [417, 284] on tr "[PERSON_NAME] [PERSON_NAME] Counter_Sales Deepak_pdct [PERSON_NAME] Manager Nat…" at bounding box center [616, 306] width 899 height 62
type input "347"
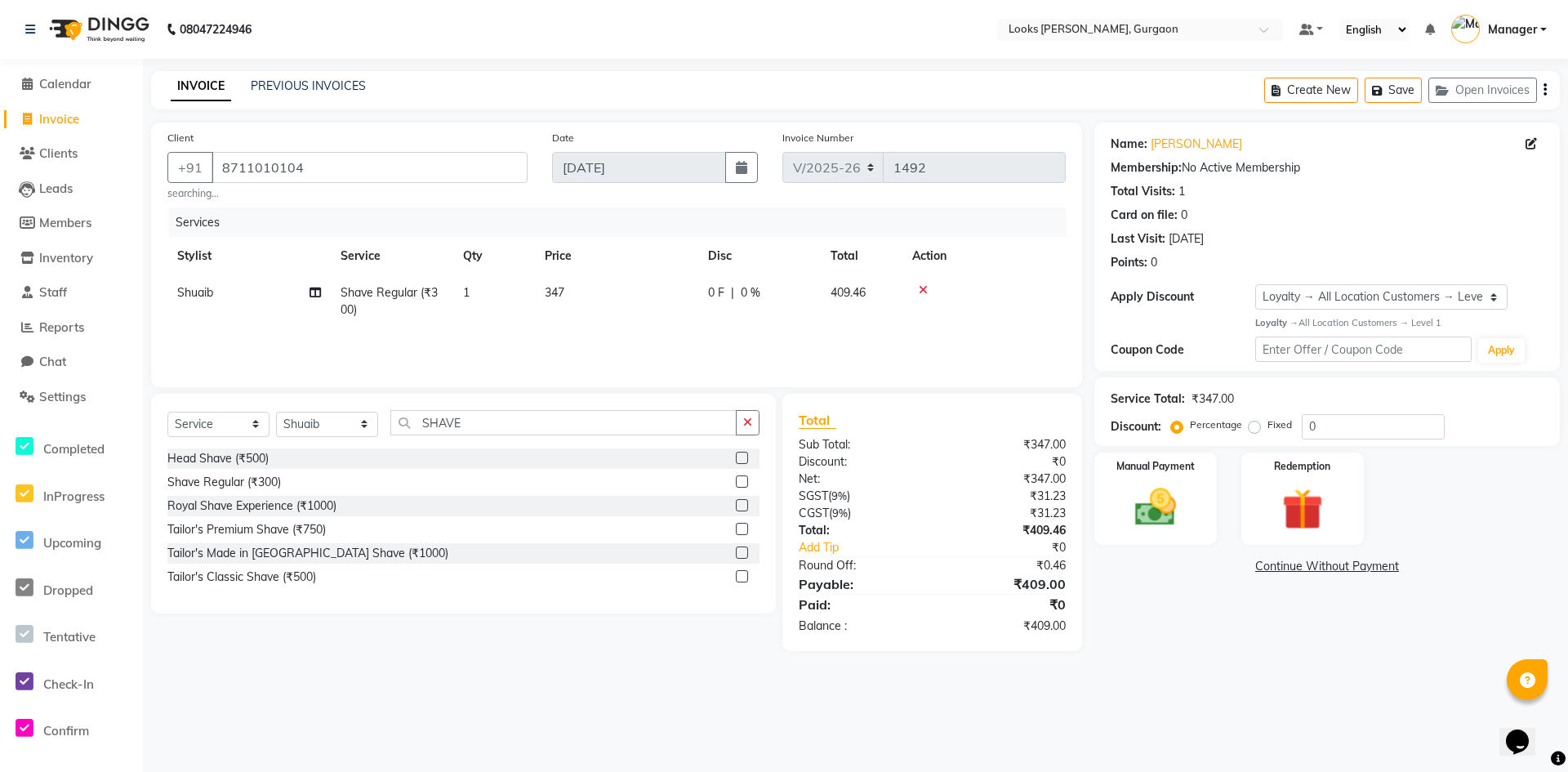
click at [944, 652] on main "INVOICE PREVIOUS INVOICES Create New Save Open Invoices Client [PHONE_NUMBER] s…" at bounding box center [855, 373] width 1425 height 605
click at [583, 278] on td "347" at bounding box center [616, 301] width 164 height 54
select select "84462"
click at [675, 289] on input "347" at bounding box center [693, 297] width 144 height 26
type input "347.5"
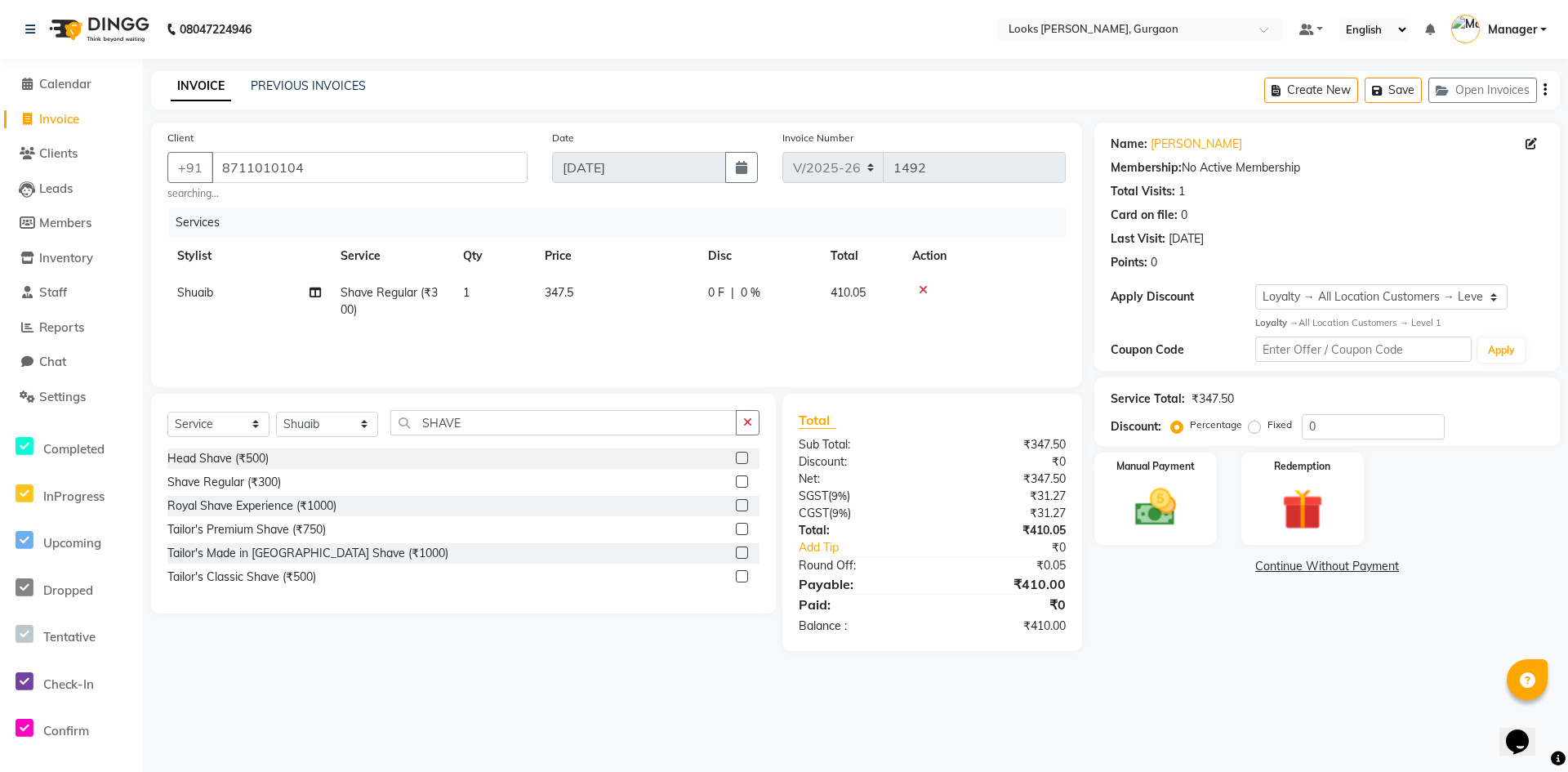
drag, startPoint x: 1134, startPoint y: 694, endPoint x: 1172, endPoint y: 500, distance: 197.7
click at [1136, 685] on div "08047224946 Select Location × Looks Elan Miracle, Gurgaon Default Panel My Pane…" at bounding box center [784, 386] width 1568 height 772
click at [1201, 535] on div "Manual Payment" at bounding box center [1156, 499] width 127 height 96
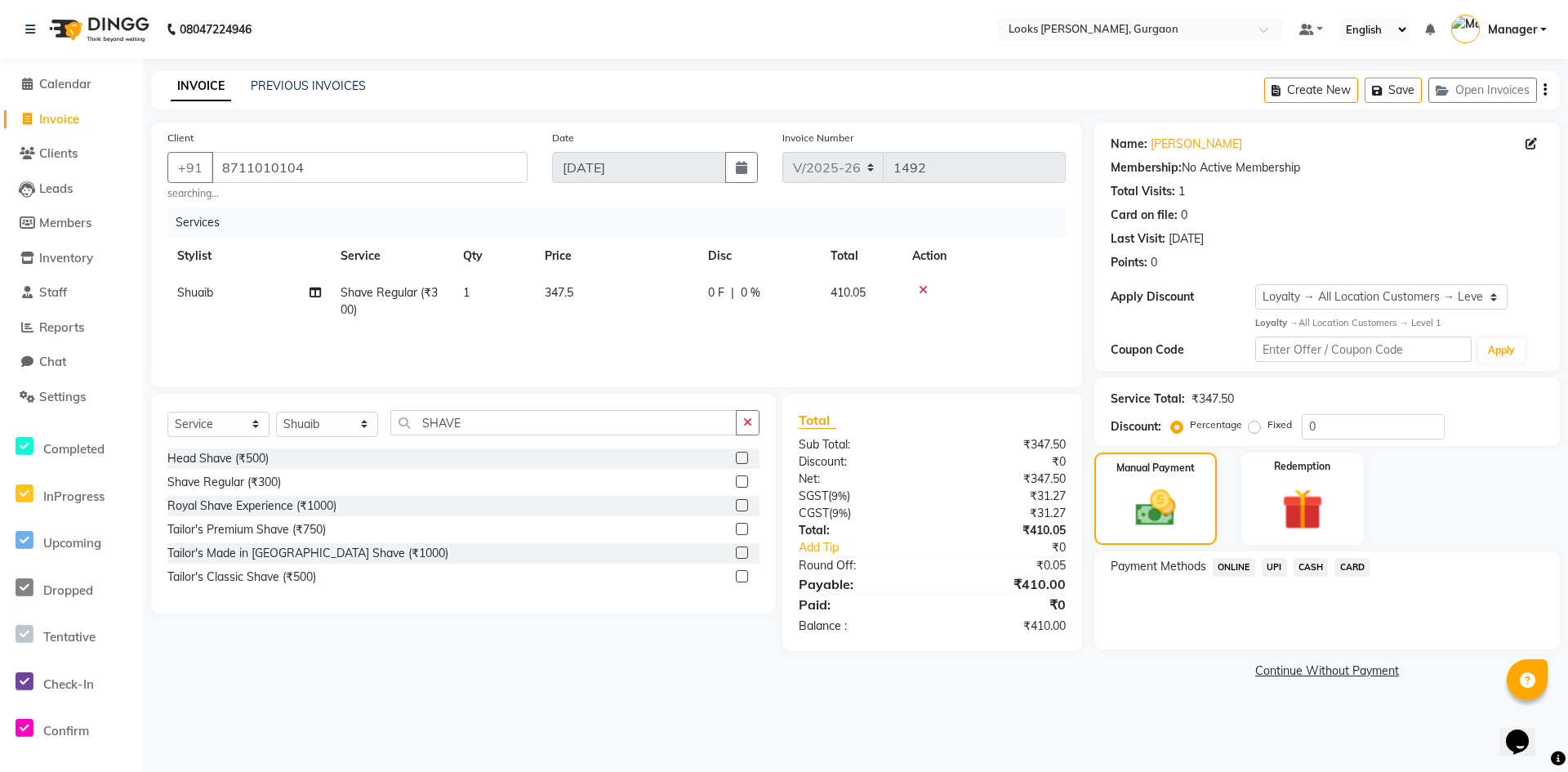
click at [1319, 566] on span "CASH" at bounding box center [1311, 567] width 35 height 19
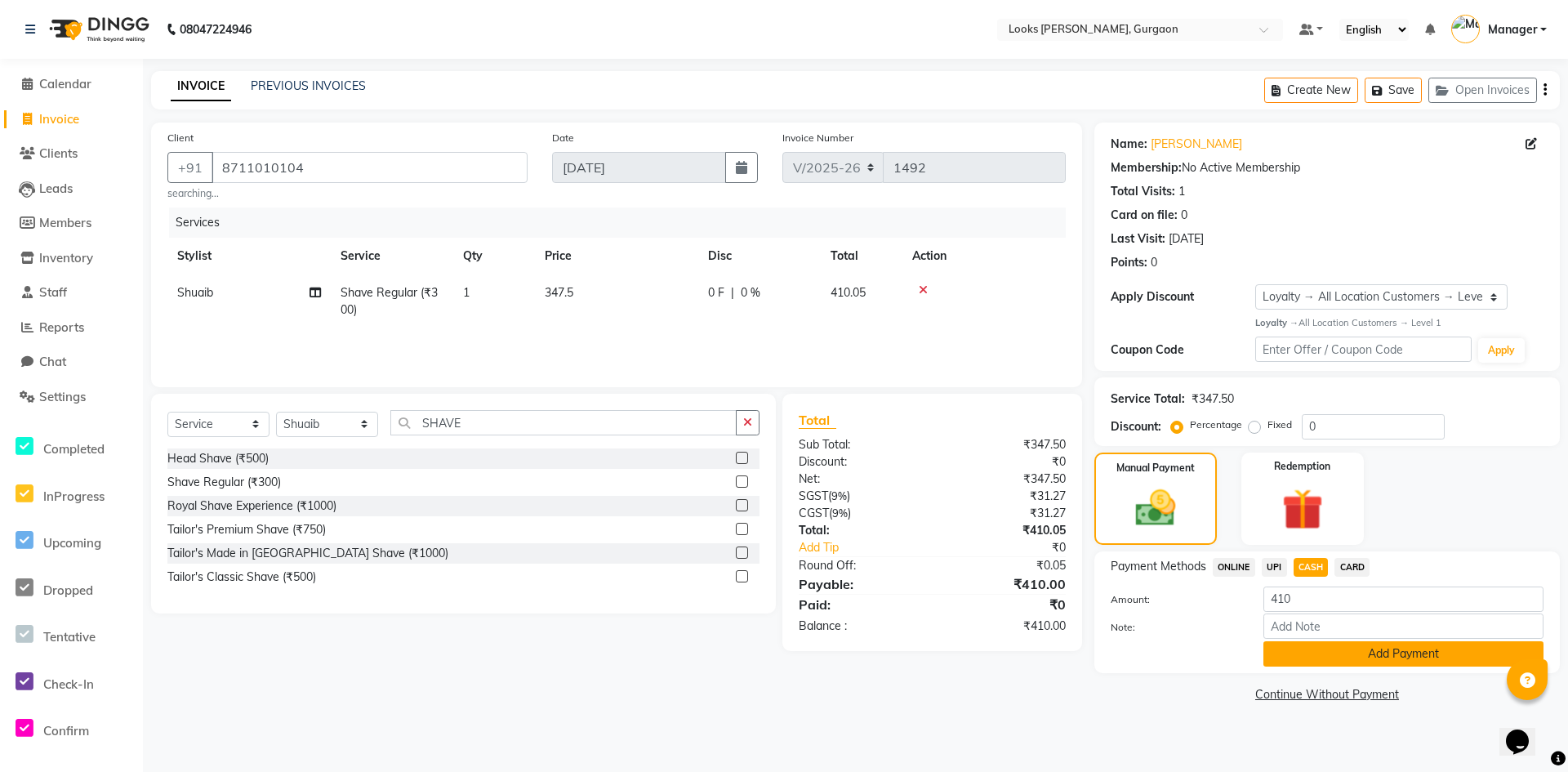
click at [1339, 659] on button "Add Payment" at bounding box center [1403, 654] width 280 height 26
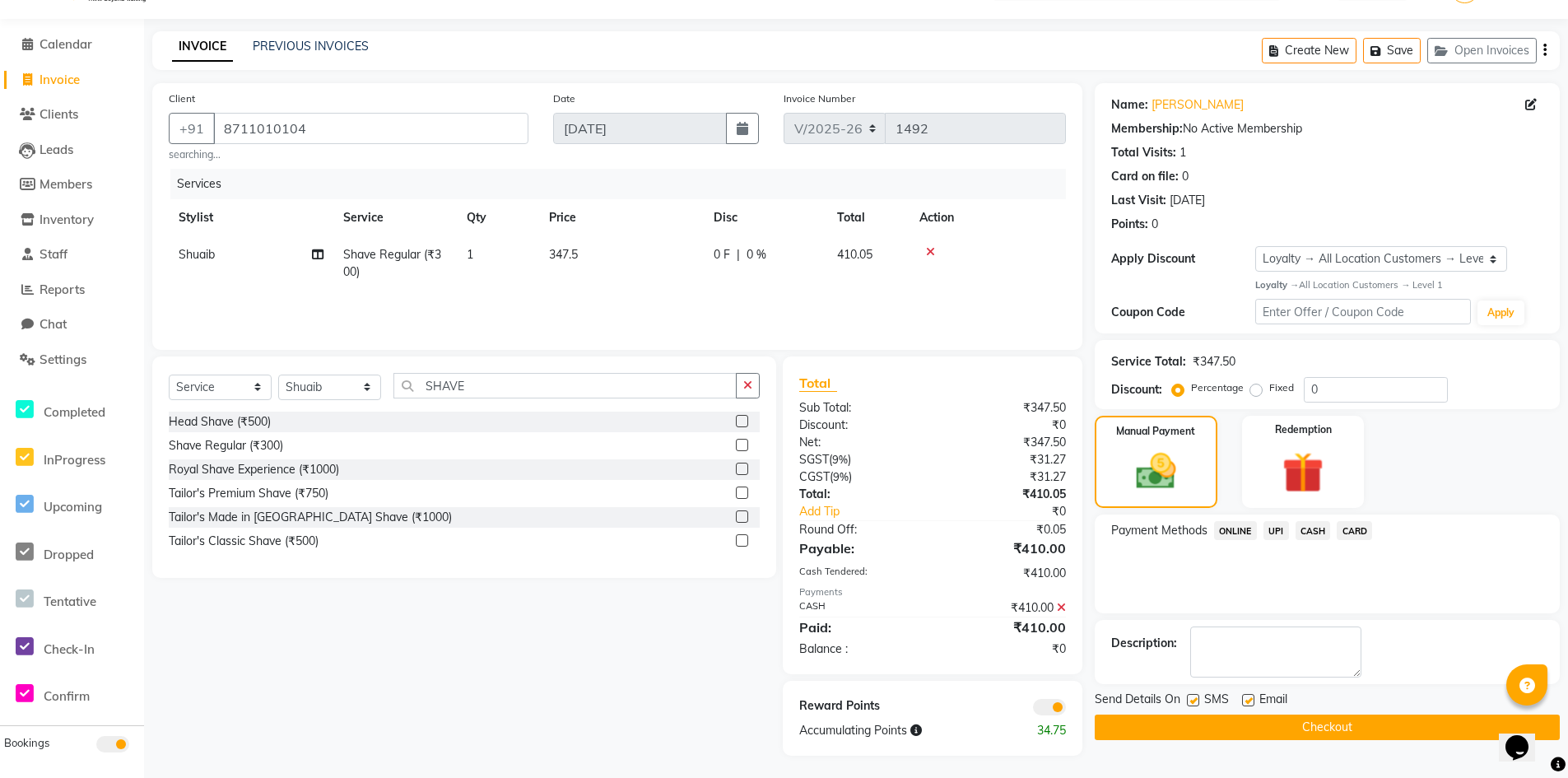
scroll to position [42, 0]
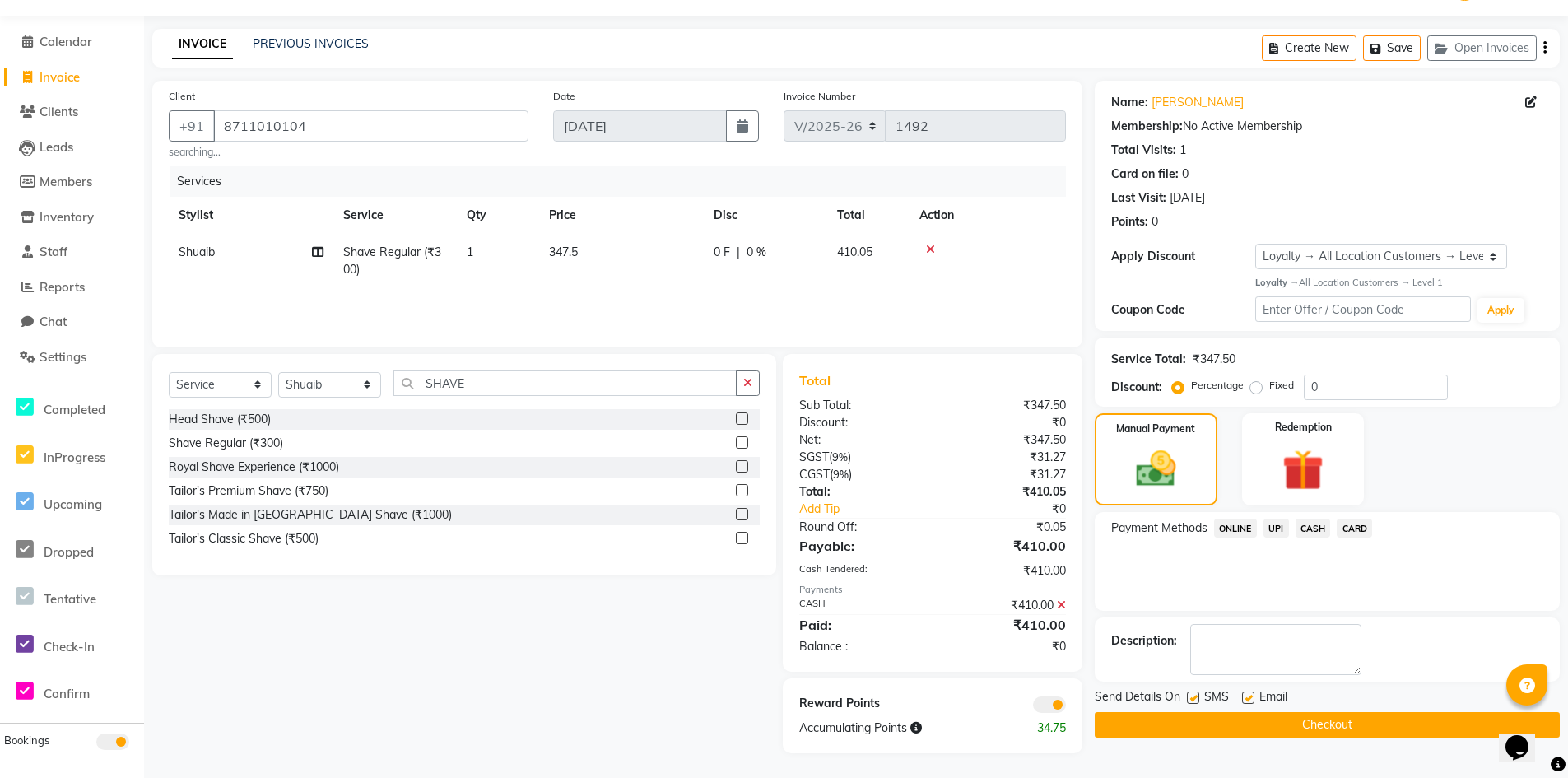
click at [1327, 724] on button "Checkout" at bounding box center [1327, 725] width 465 height 26
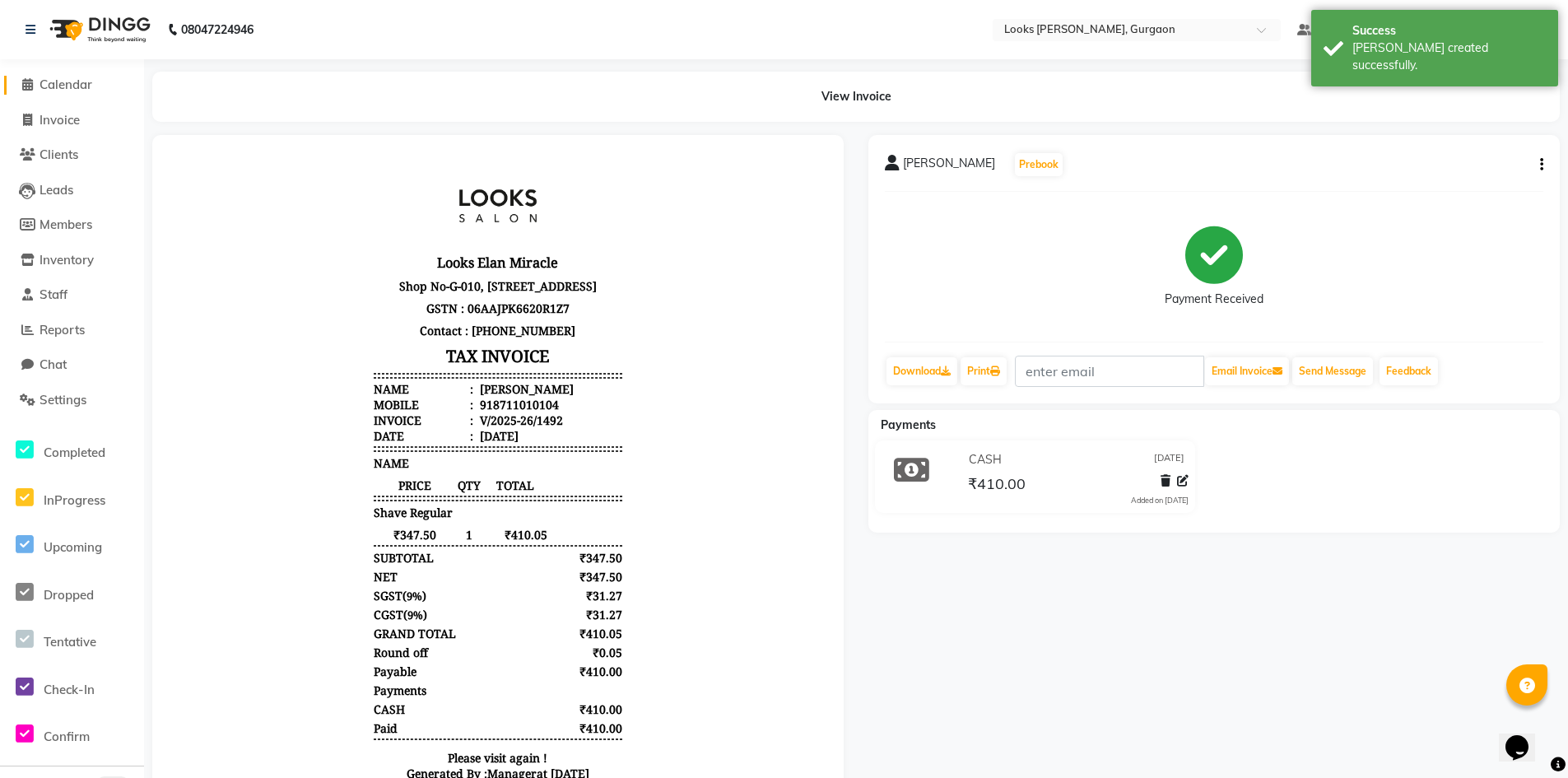
drag, startPoint x: 81, startPoint y: 85, endPoint x: 179, endPoint y: 18, distance: 118.7
click at [82, 84] on span "Calendar" at bounding box center [65, 84] width 53 height 16
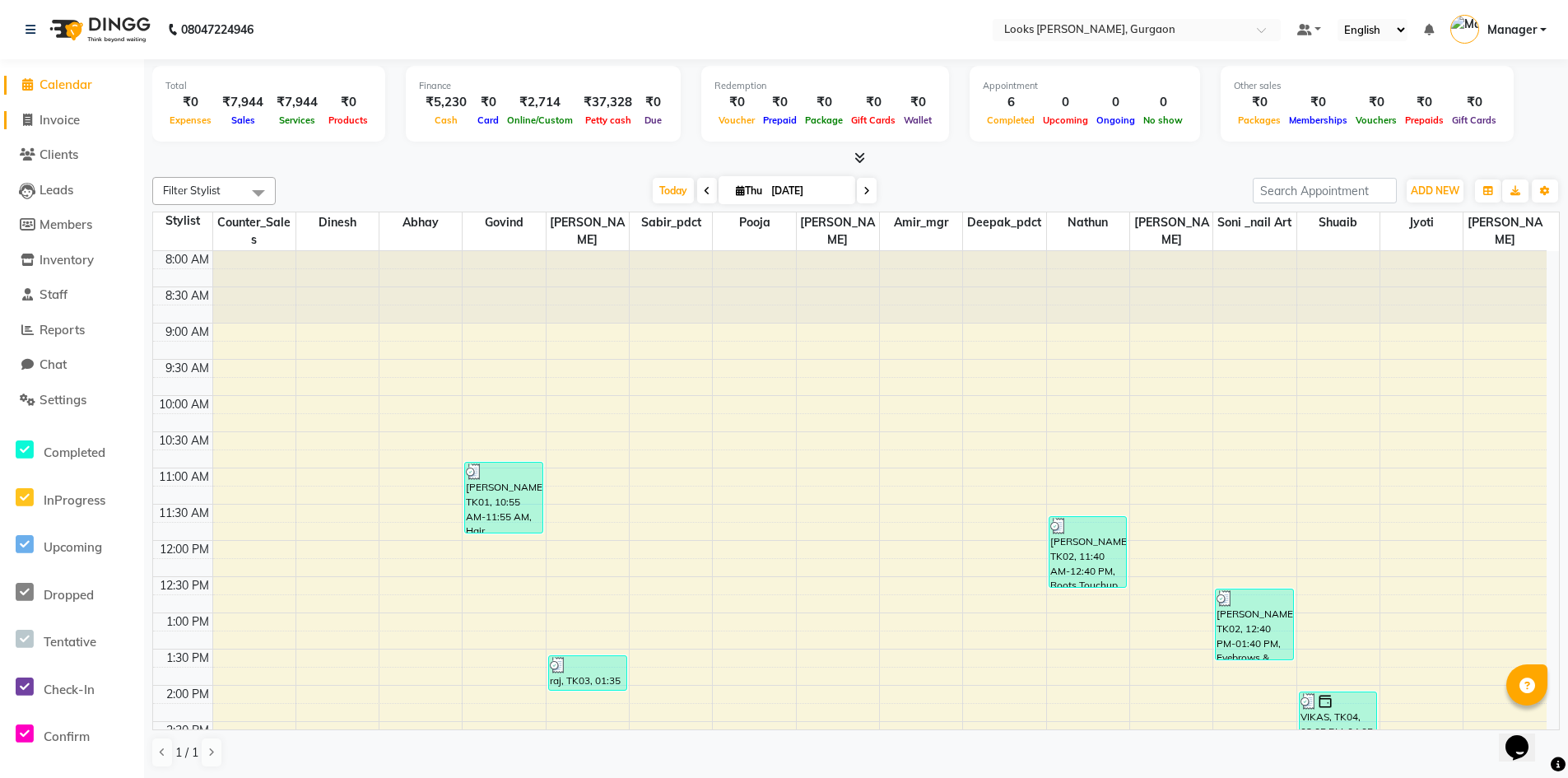
click at [71, 120] on span "Invoice" at bounding box center [60, 120] width 41 height 16
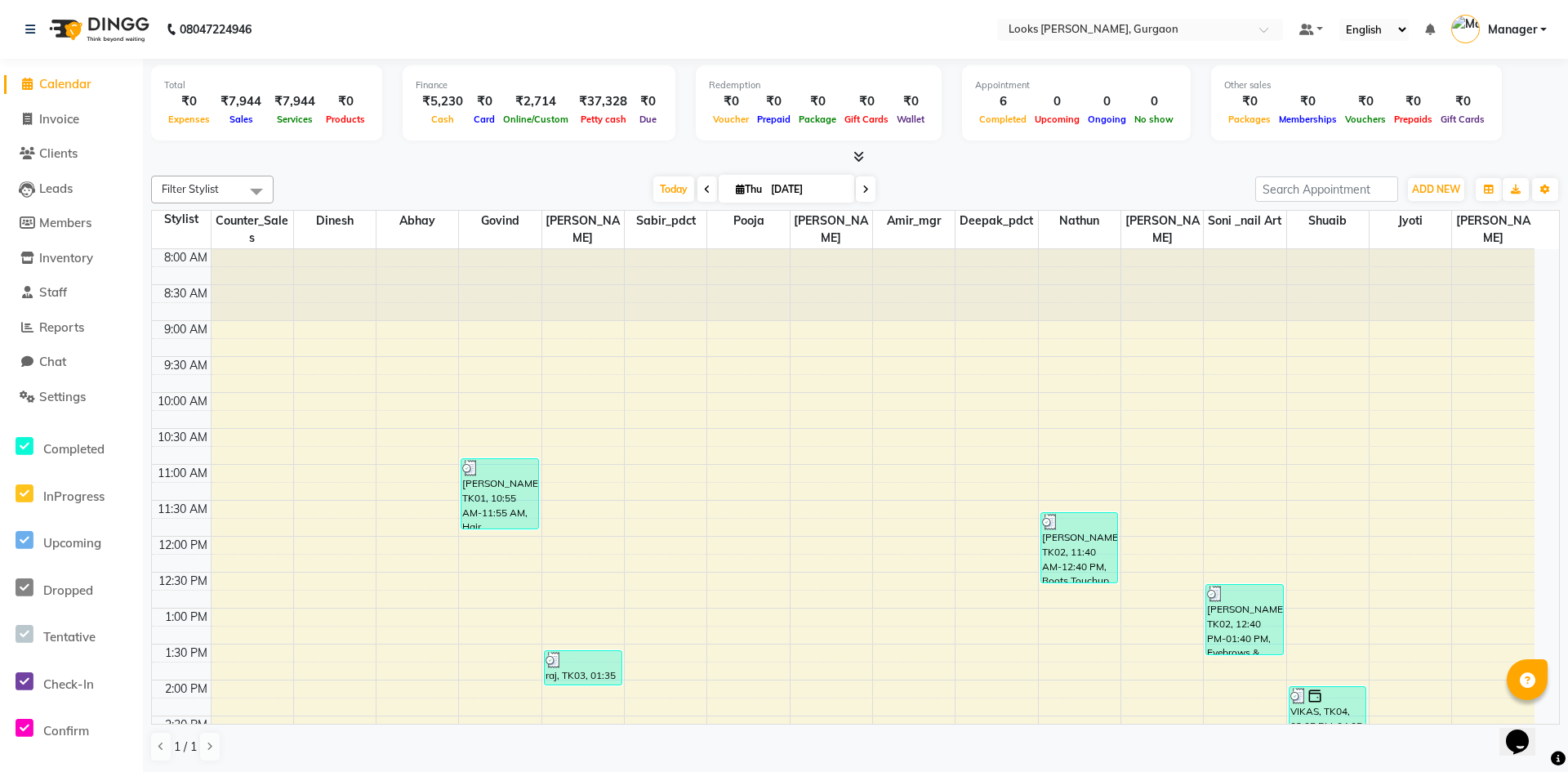
select select "service"
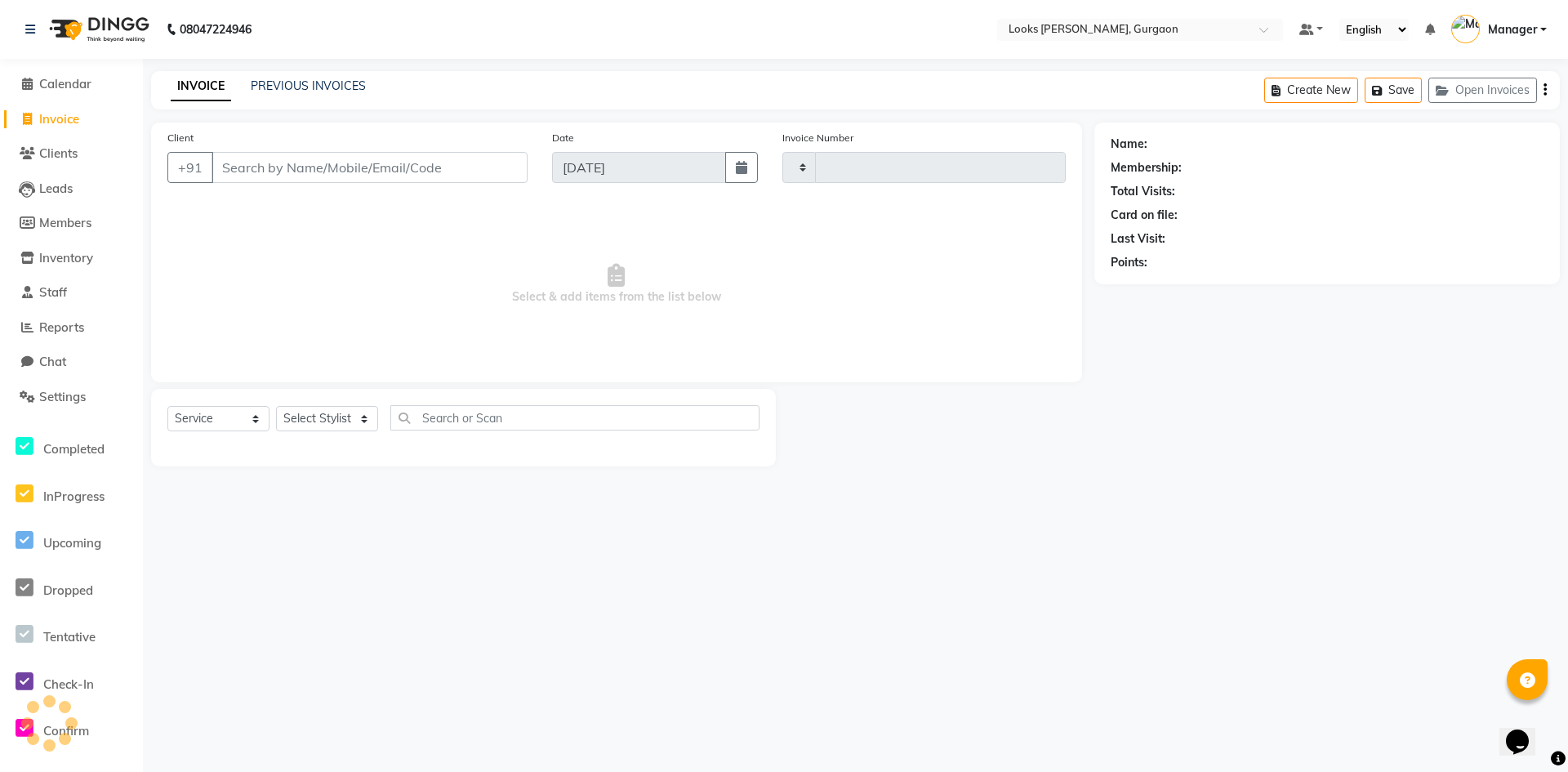
type input "1493"
select select "8452"
click at [301, 165] on input "Client" at bounding box center [369, 167] width 316 height 31
type input "9891218255"
click at [490, 169] on span "Add Client" at bounding box center [485, 167] width 65 height 16
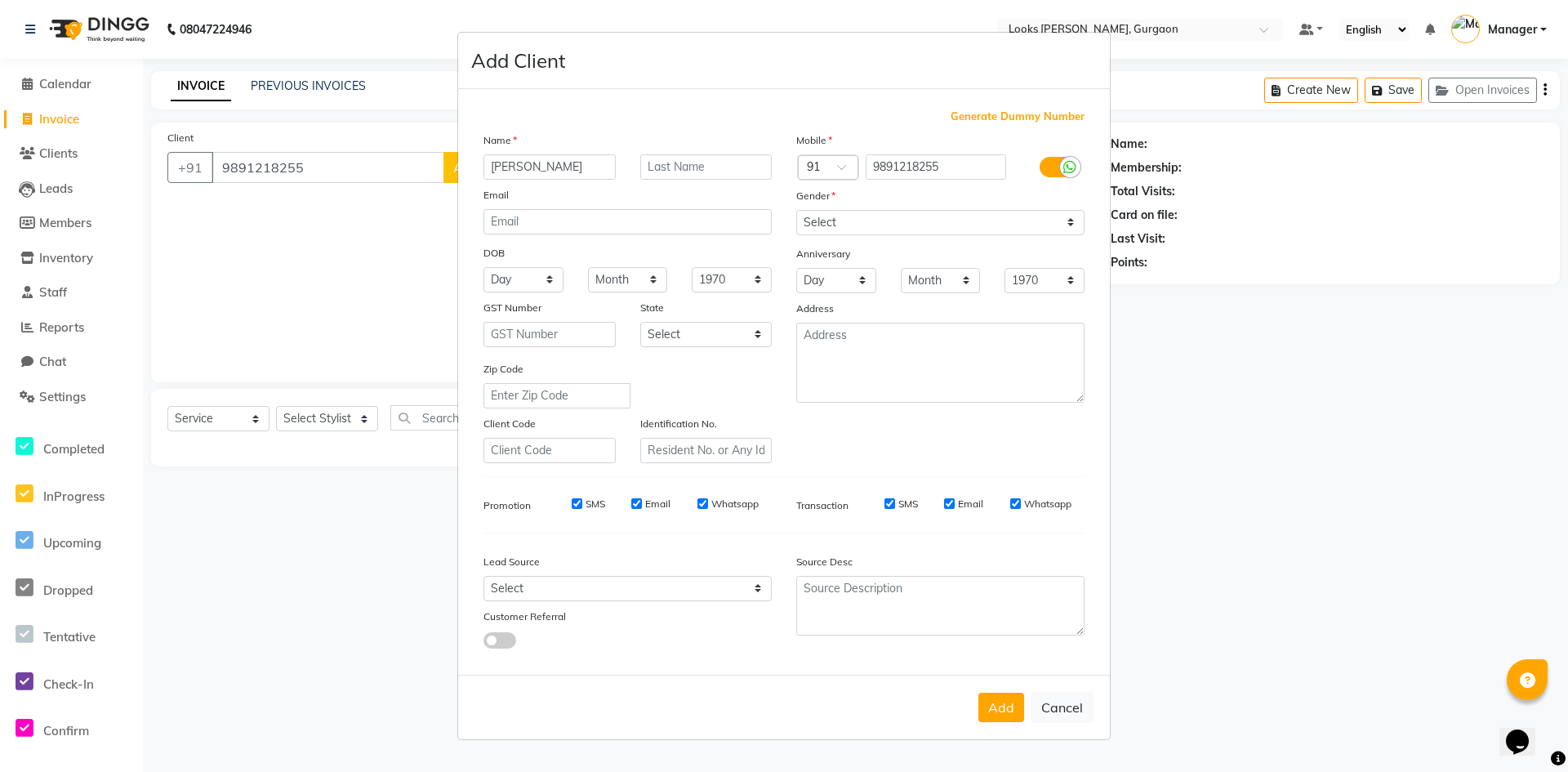
type input "[PERSON_NAME]"
click at [709, 174] on input "text" at bounding box center [706, 167] width 133 height 26
type input "[PERSON_NAME]"
click at [850, 223] on select "Select [DEMOGRAPHIC_DATA] [DEMOGRAPHIC_DATA] Other Prefer Not To Say" at bounding box center [940, 223] width 288 height 26
select select "[DEMOGRAPHIC_DATA]"
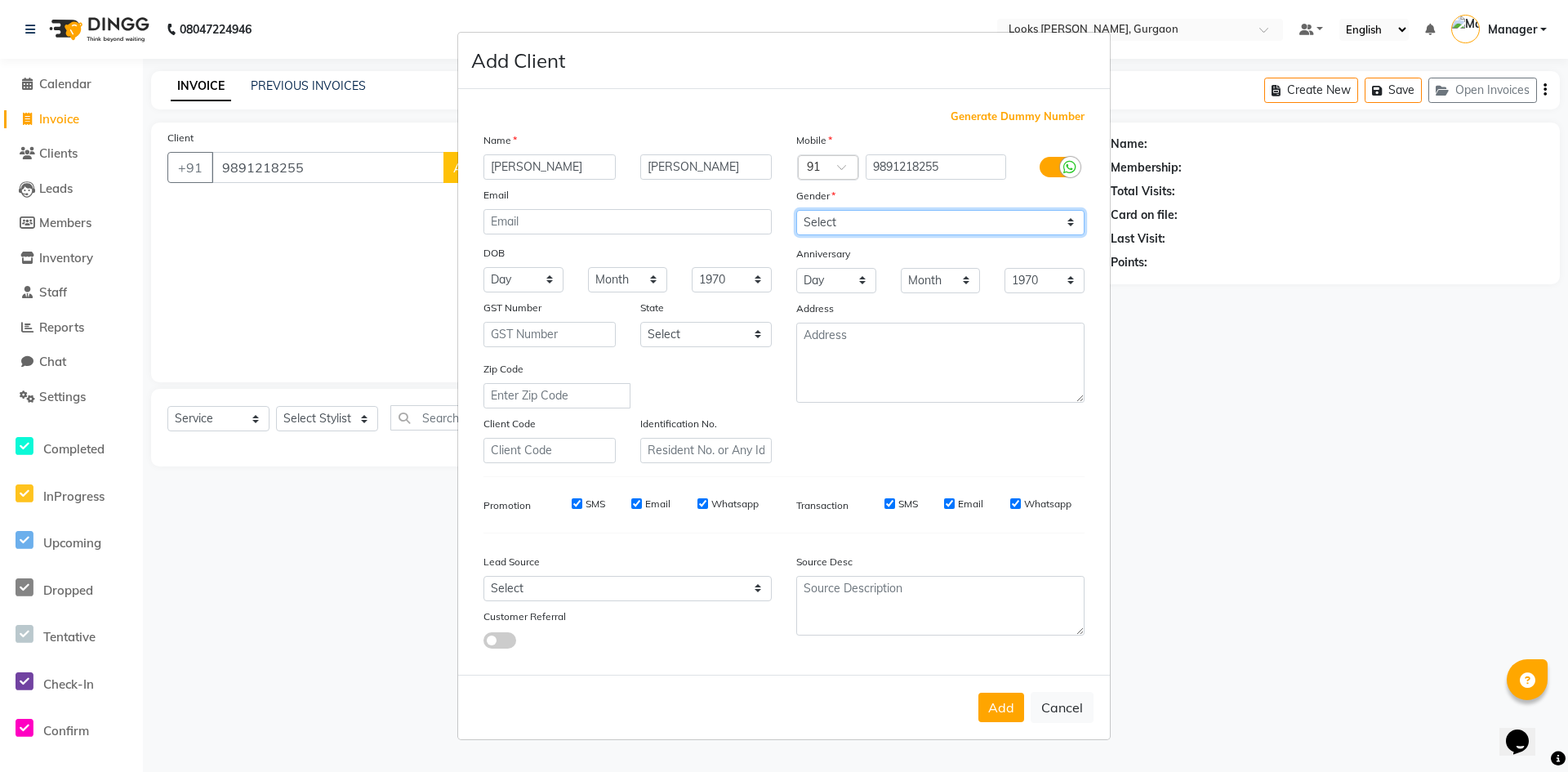
click at [796, 210] on select "Select [DEMOGRAPHIC_DATA] [DEMOGRAPHIC_DATA] Other Prefer Not To Say" at bounding box center [940, 223] width 288 height 26
click at [733, 333] on select "Select [GEOGRAPHIC_DATA] [GEOGRAPHIC_DATA] [GEOGRAPHIC_DATA] [GEOGRAPHIC_DATA] …" at bounding box center [706, 335] width 133 height 26
select select "13"
click at [640, 322] on select "Select [GEOGRAPHIC_DATA] [GEOGRAPHIC_DATA] [GEOGRAPHIC_DATA] [GEOGRAPHIC_DATA] …" at bounding box center [706, 335] width 133 height 26
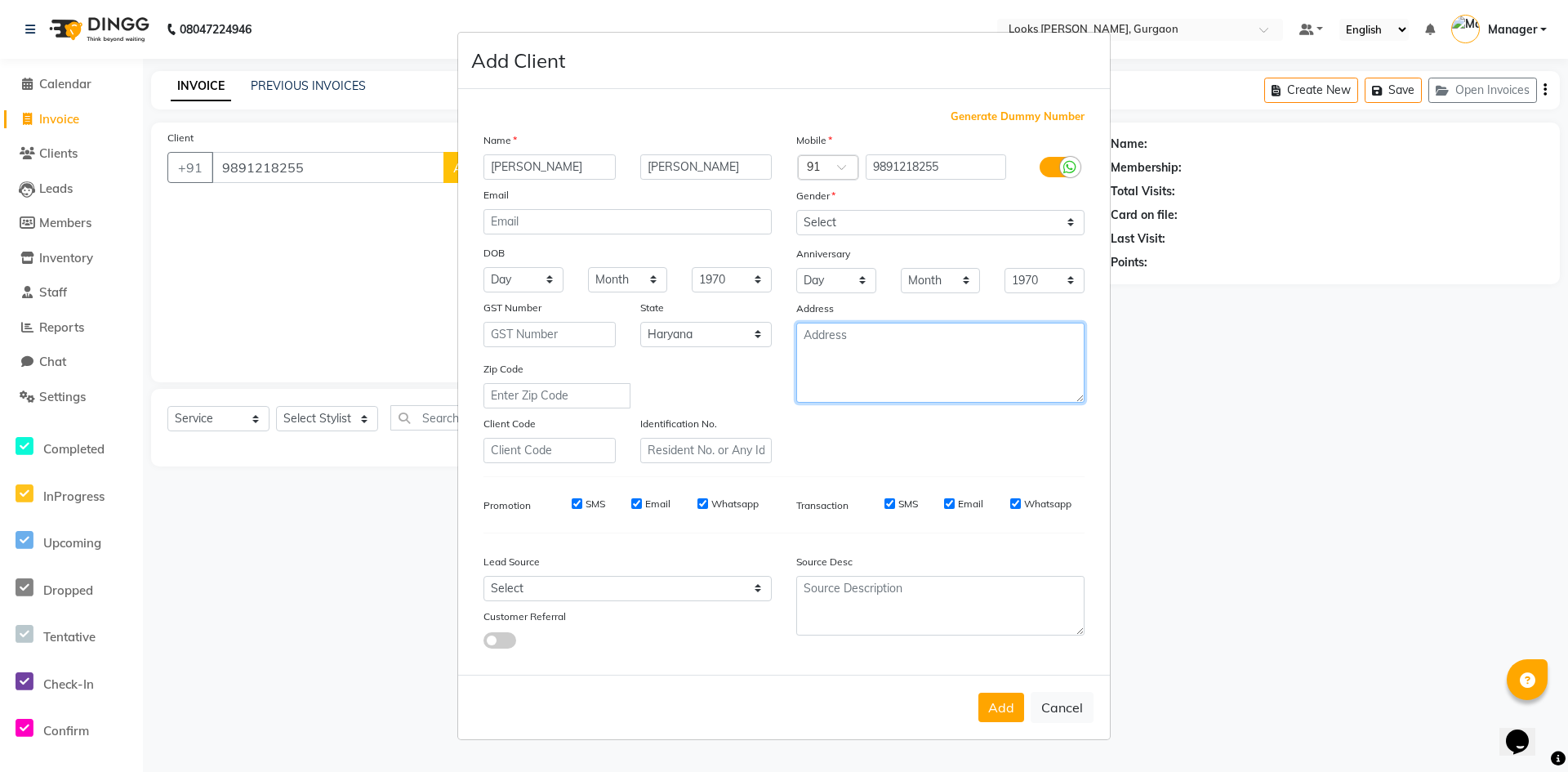
click at [872, 374] on textarea at bounding box center [940, 363] width 288 height 80
type textarea "LOOKS ELAN 84"
click at [1005, 710] on button "Add" at bounding box center [1001, 708] width 46 height 29
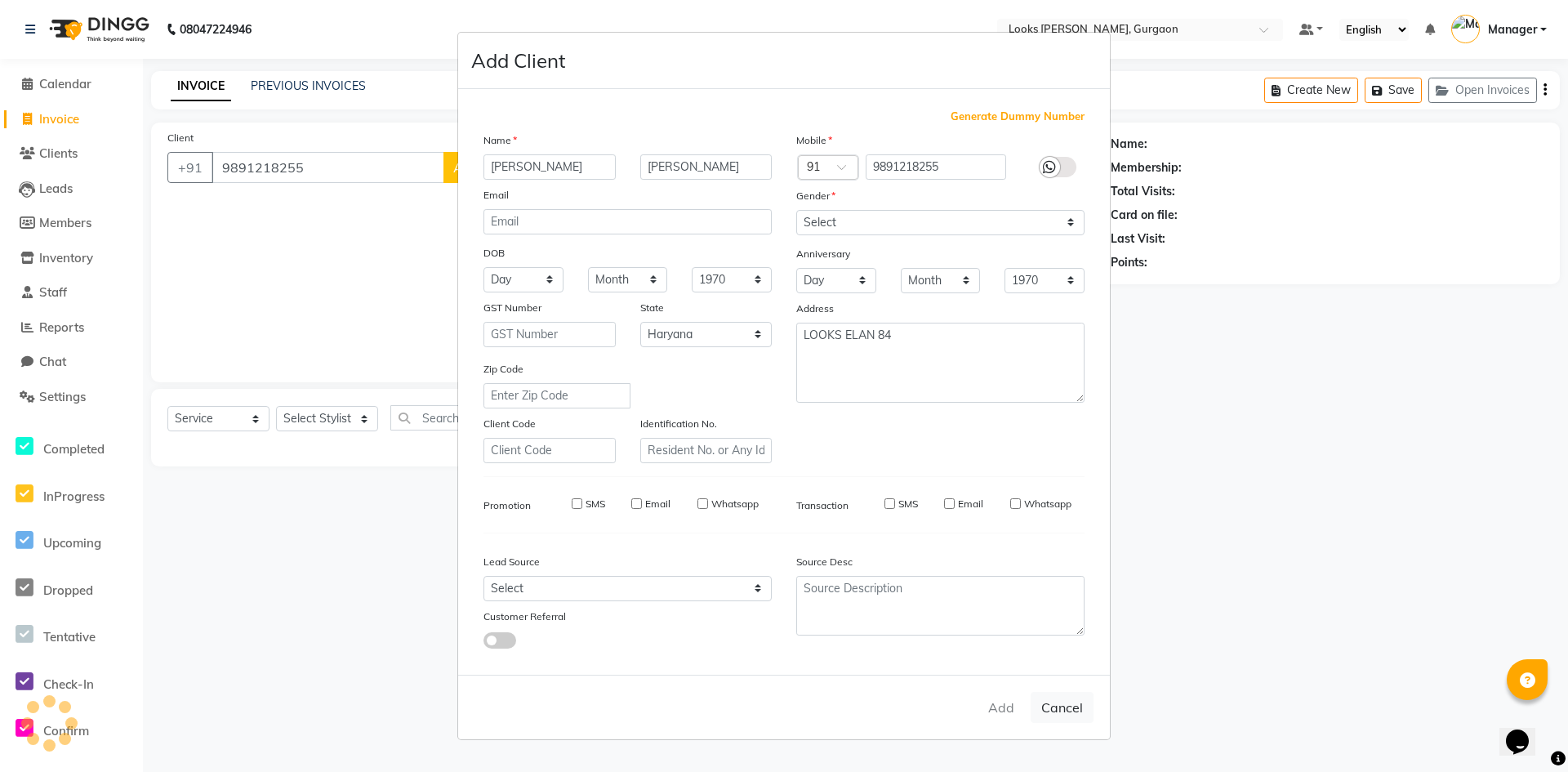
select select
select select "null"
select select
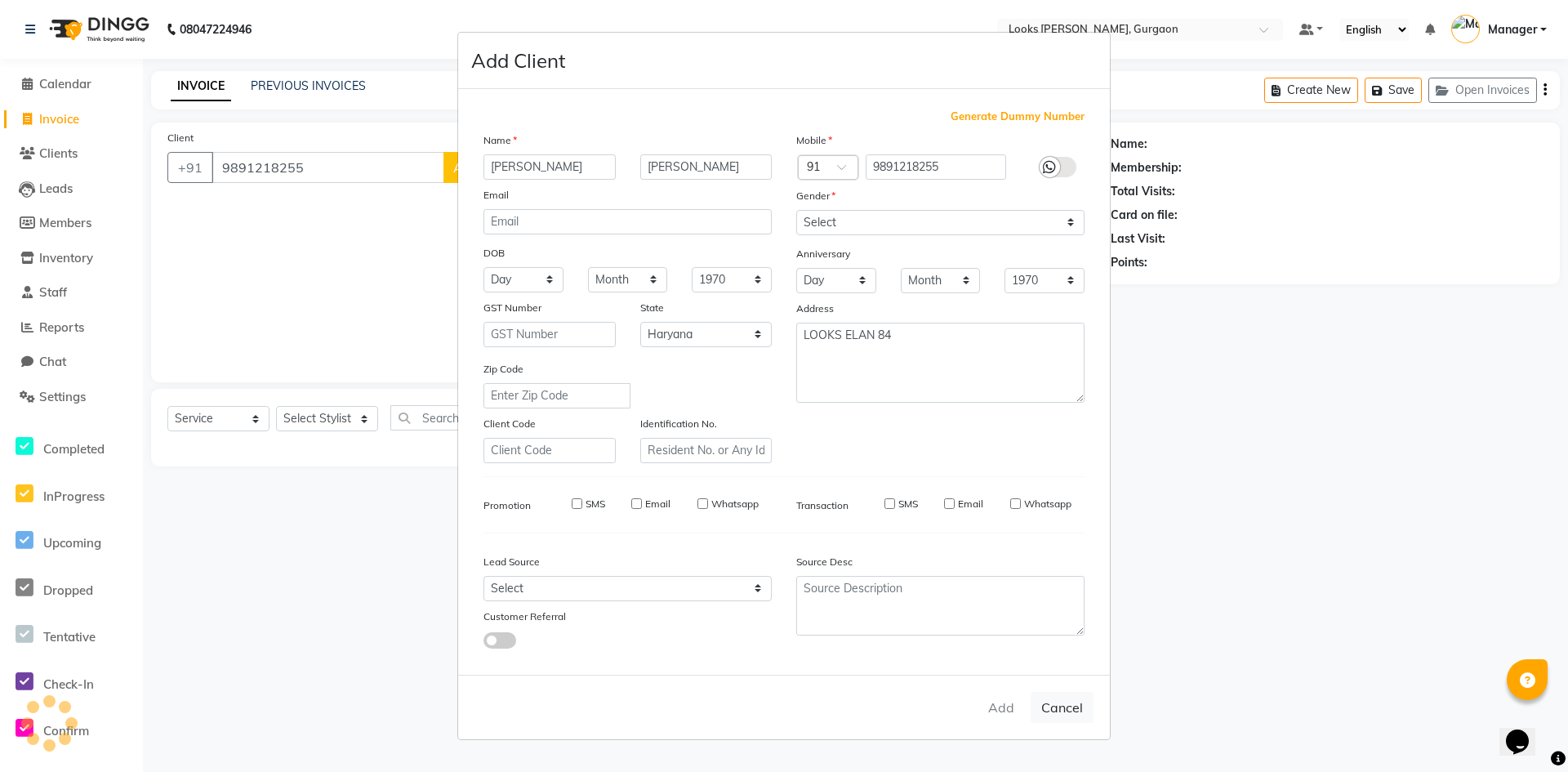
select select
checkbox input "false"
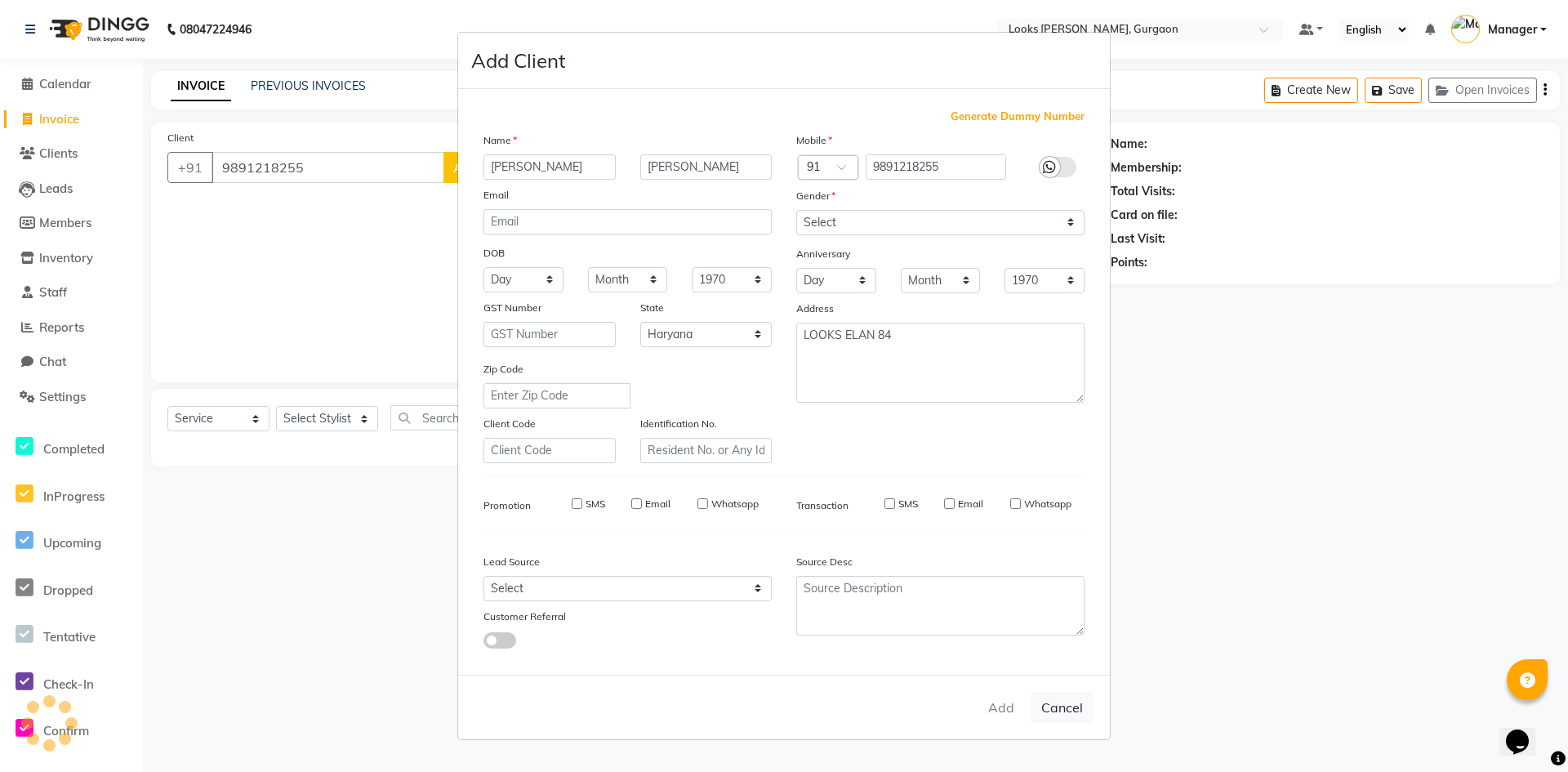
checkbox input "false"
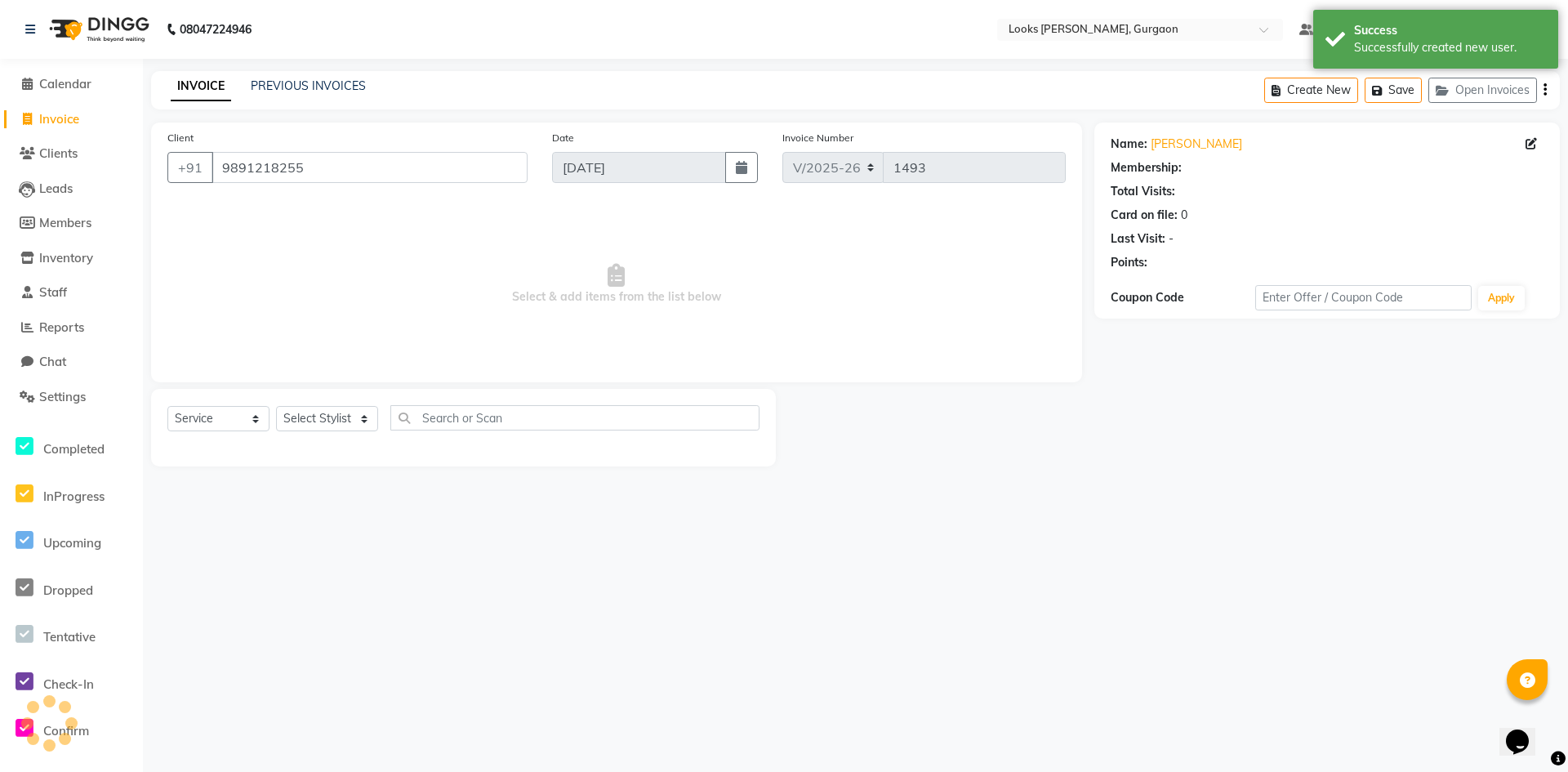
select select "1: Object"
click at [365, 423] on select "Select Stylist [PERSON_NAME] abhay [PERSON_NAME] [PERSON_NAME] Counter_Sales De…" at bounding box center [327, 419] width 102 height 26
select select "82371"
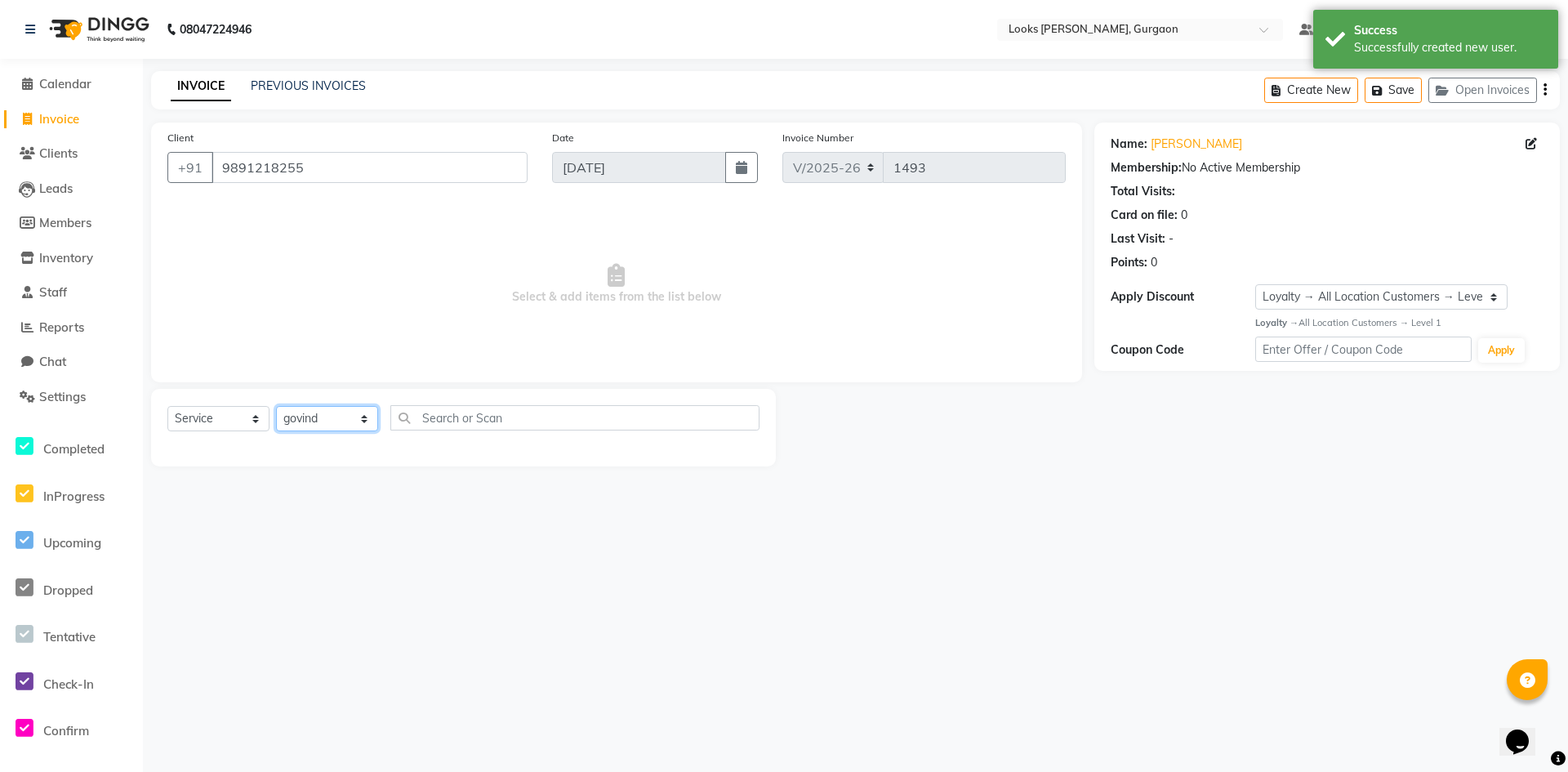
click at [276, 406] on select "Select Stylist [PERSON_NAME] abhay [PERSON_NAME] [PERSON_NAME] Counter_Sales De…" at bounding box center [327, 419] width 102 height 26
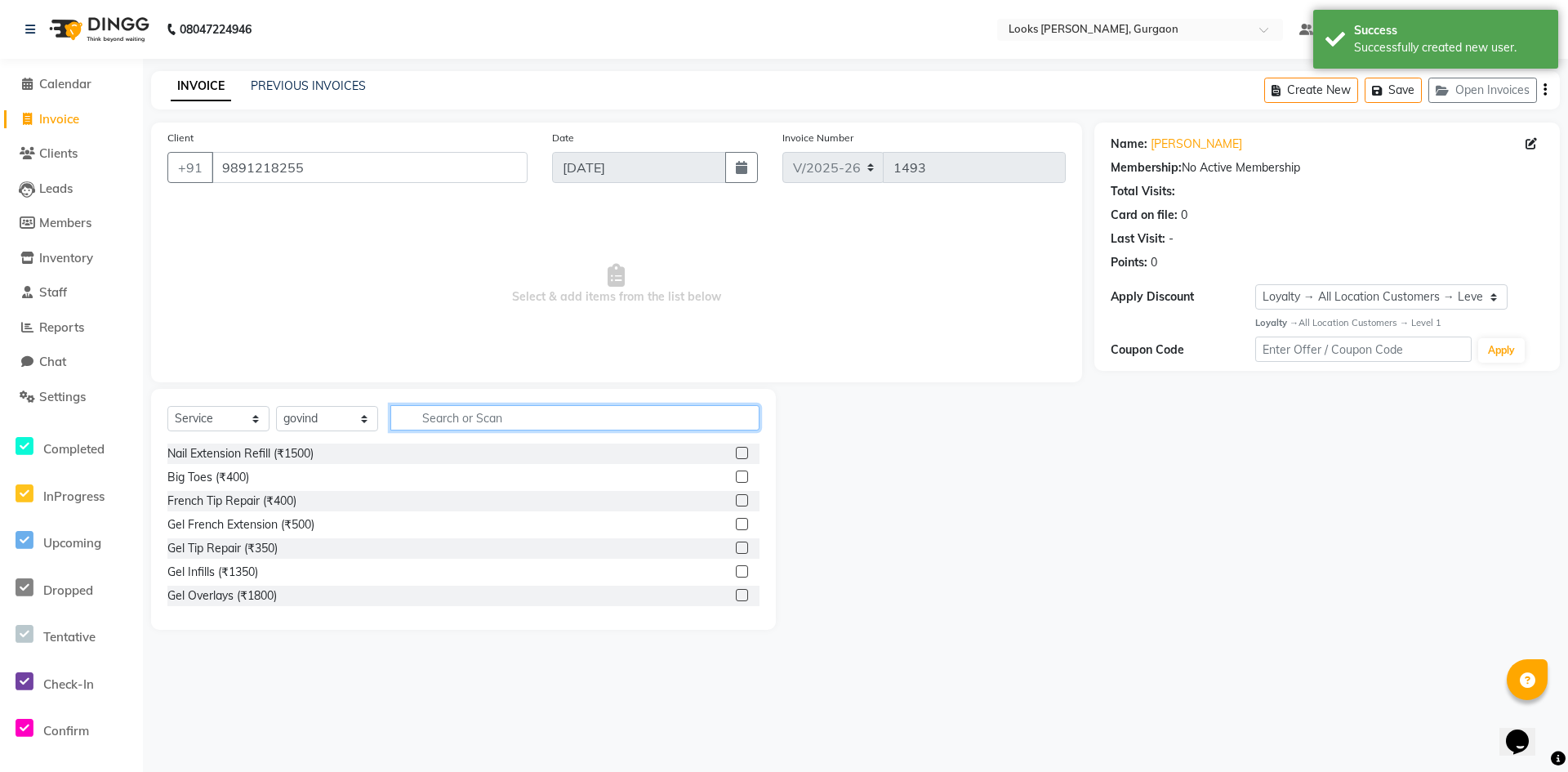
click at [458, 426] on input "text" at bounding box center [575, 418] width 369 height 26
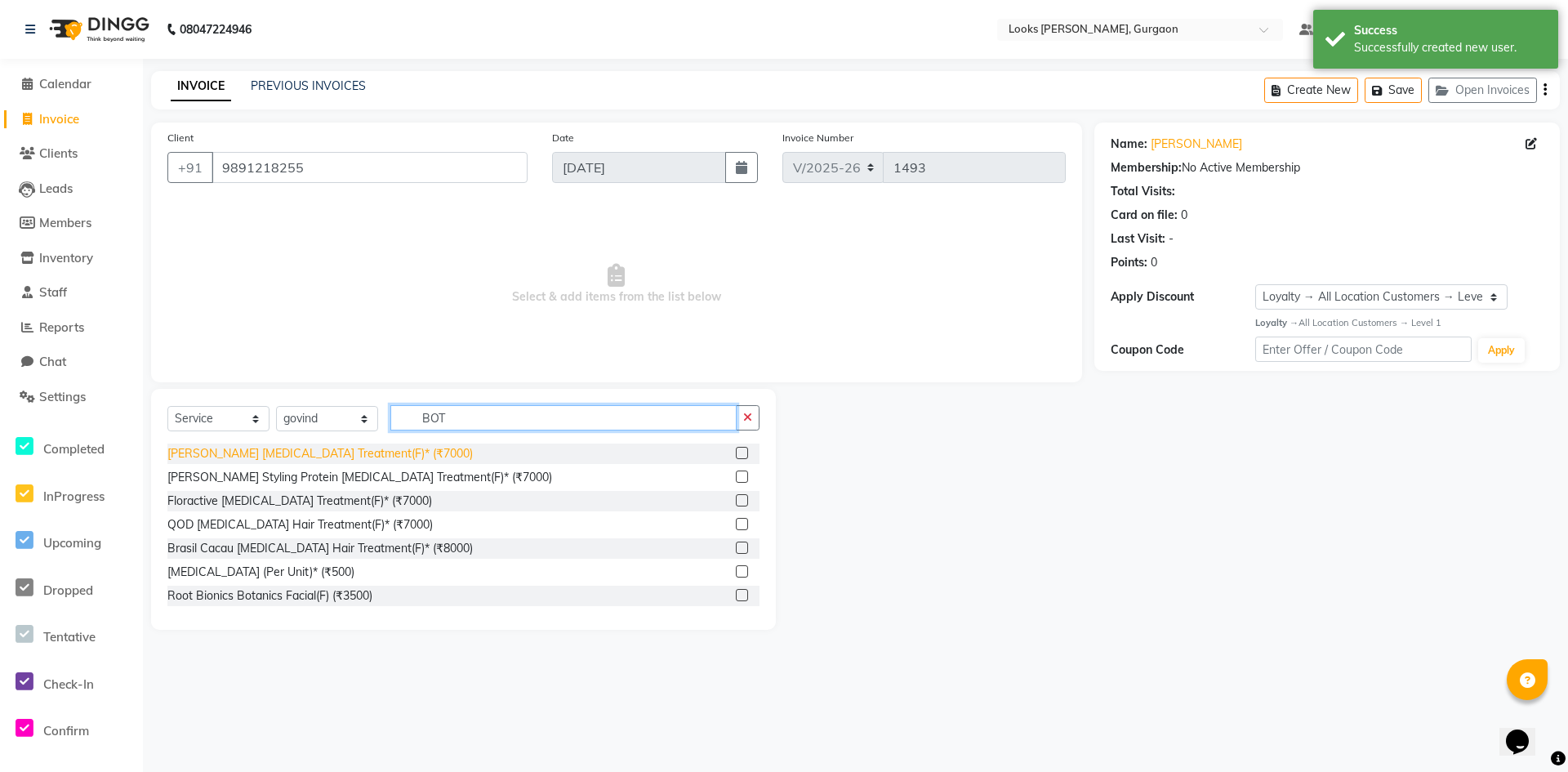
type input "BOT"
drag, startPoint x: 345, startPoint y: 454, endPoint x: 411, endPoint y: 441, distance: 67.3
click at [344, 455] on div "[PERSON_NAME] [MEDICAL_DATA] Treatment(F)* (₹7000)" at bounding box center [320, 454] width 305 height 17
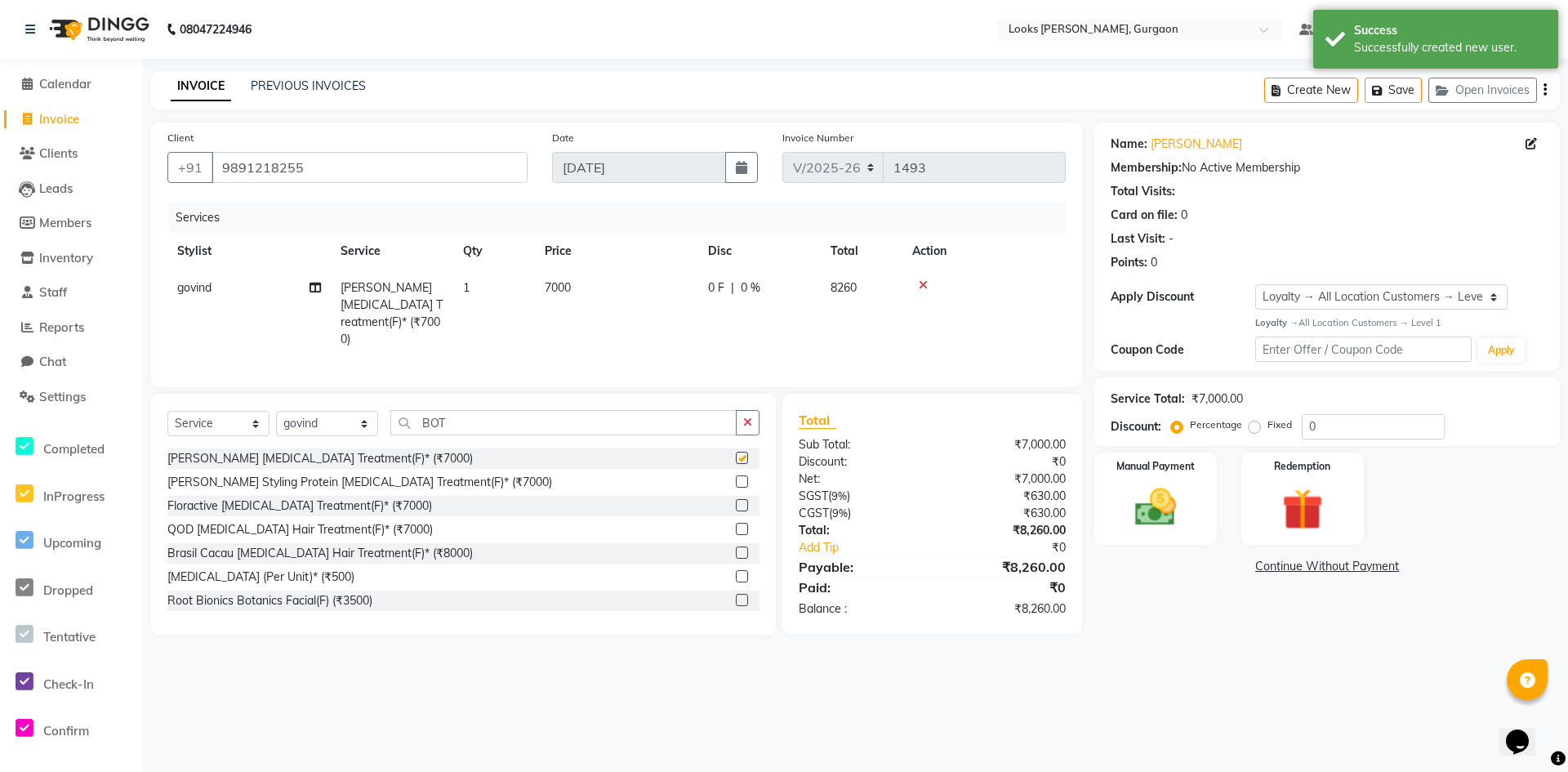
checkbox input "false"
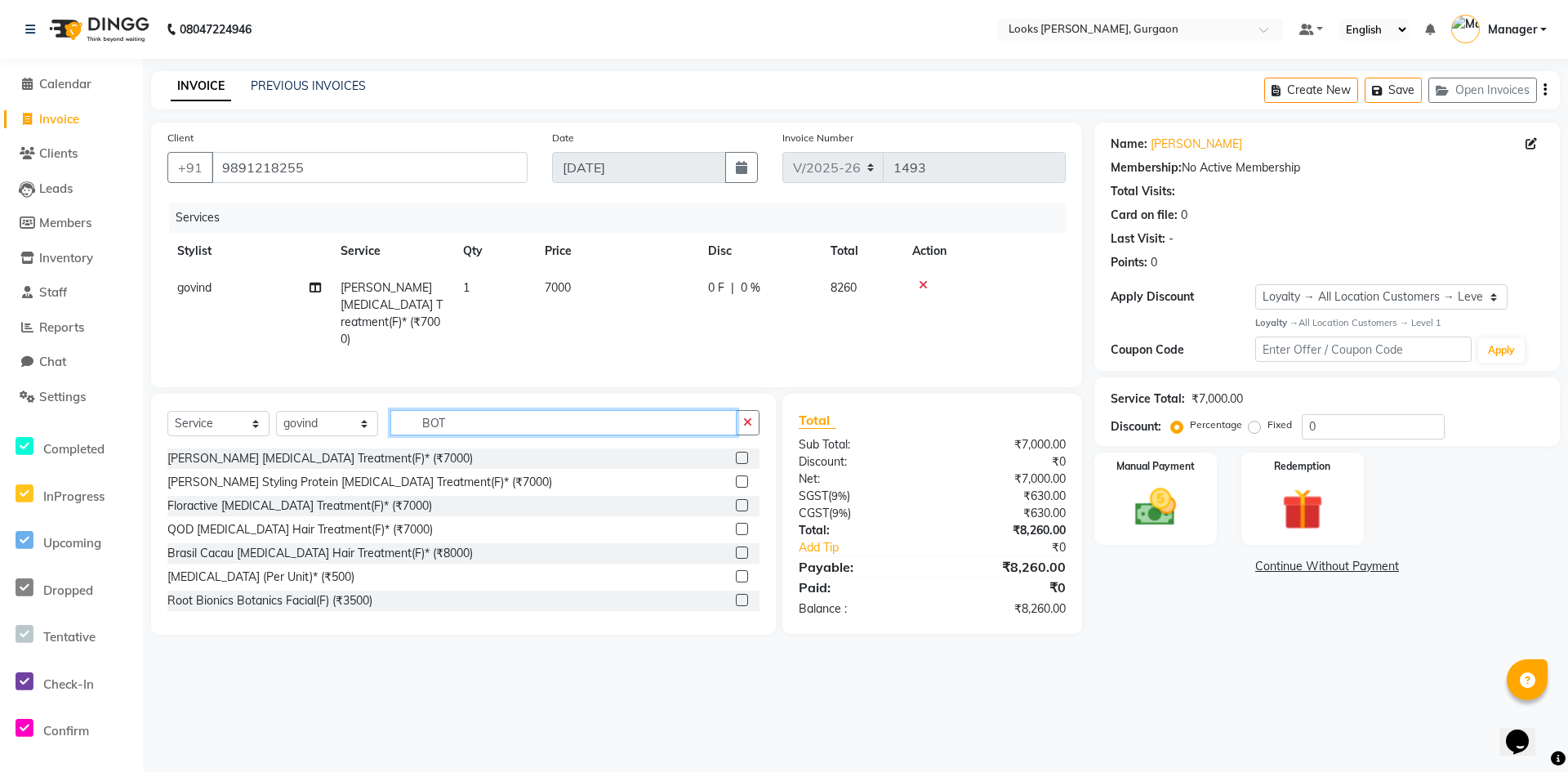
drag, startPoint x: 495, startPoint y: 413, endPoint x: 307, endPoint y: 404, distance: 188.2
click at [307, 404] on div "Select Service Product Membership Package Voucher Prepaid Gift Card Select Styl…" at bounding box center [464, 515] width 625 height 241
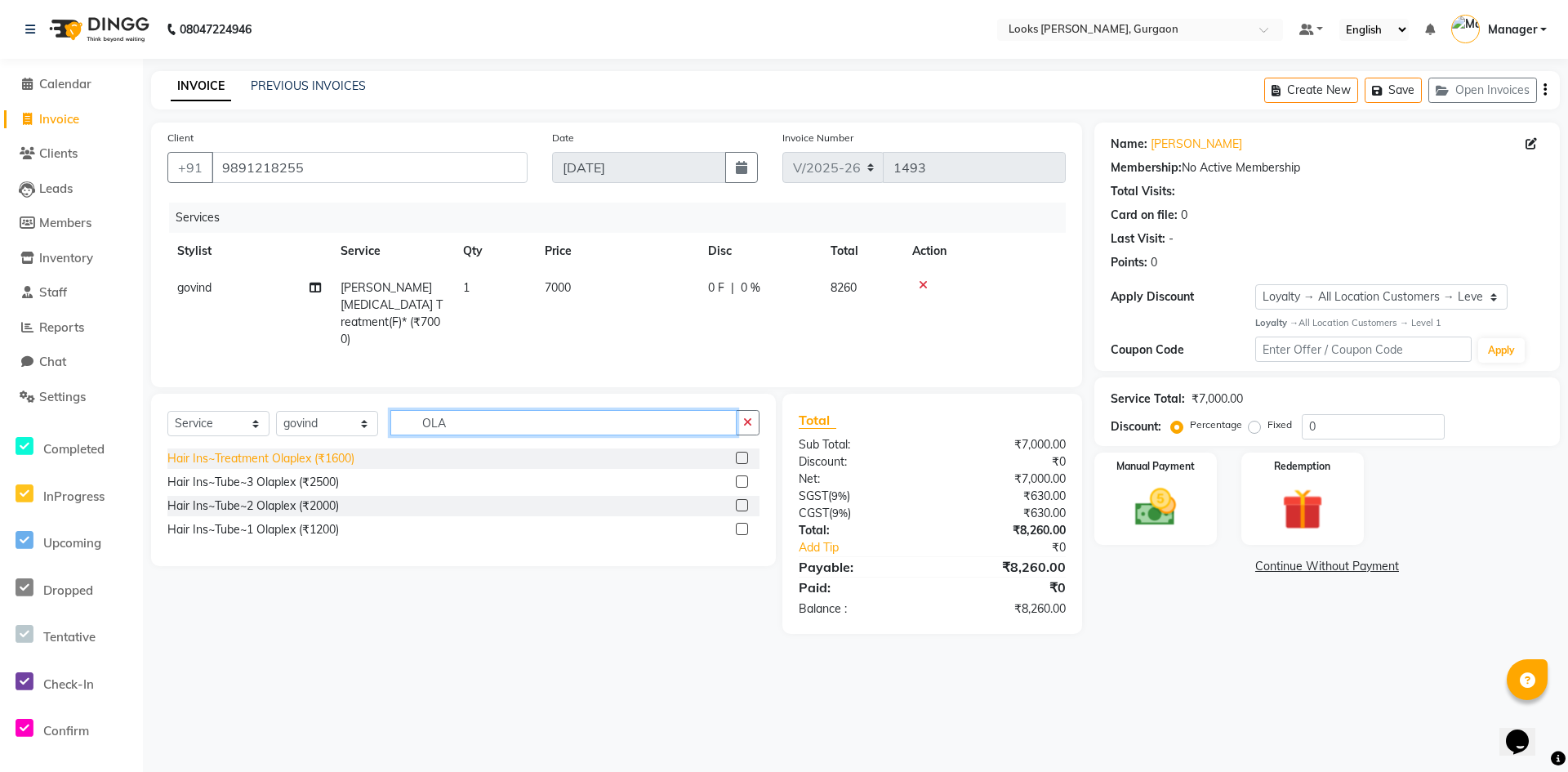
type input "OLA"
click at [310, 452] on div "Hair Ins~Treatment Olaplex (₹1600)" at bounding box center [261, 458] width 187 height 17
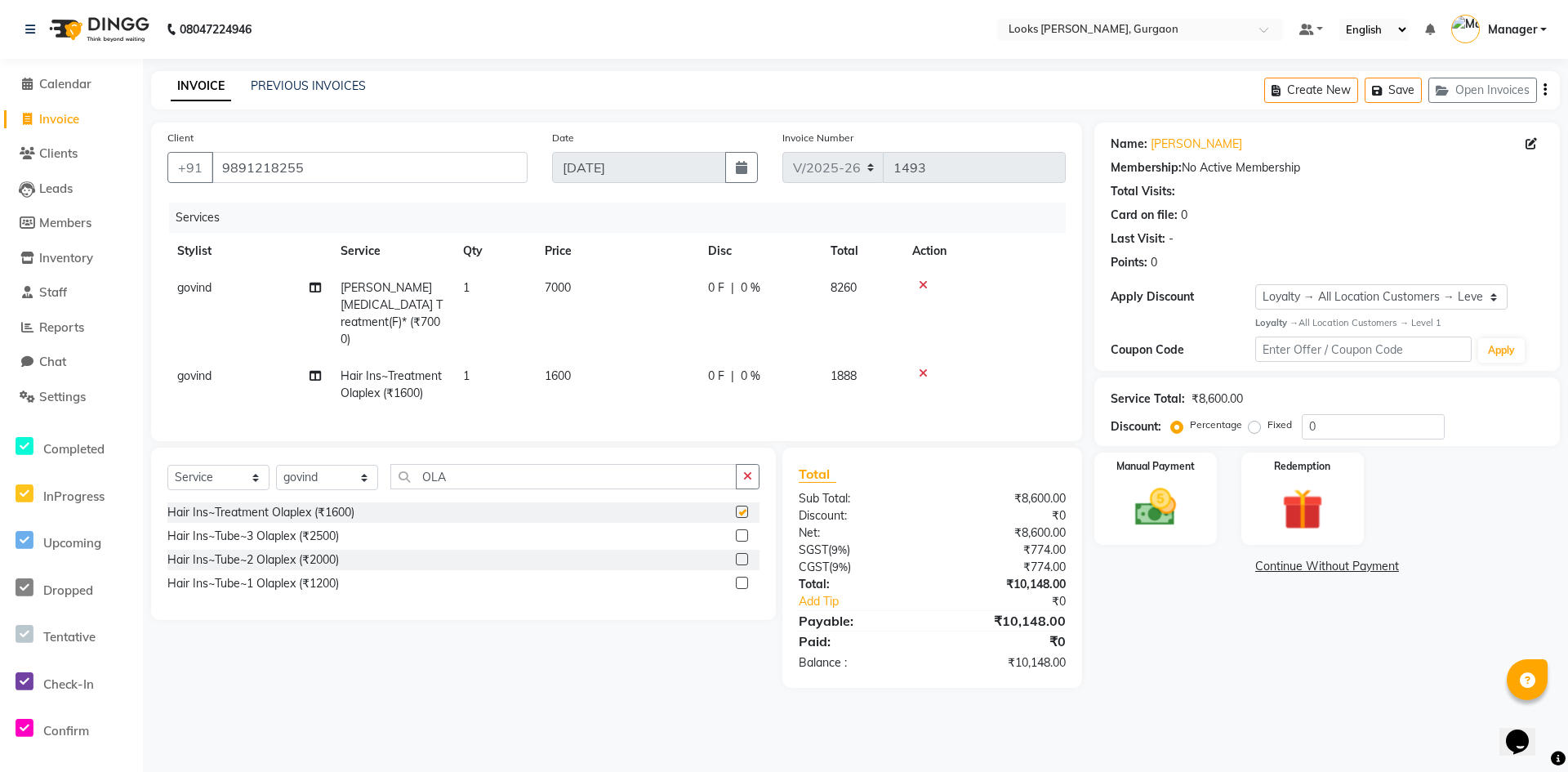
checkbox input "false"
click at [586, 371] on td "1600" at bounding box center [616, 384] width 164 height 54
select select "82371"
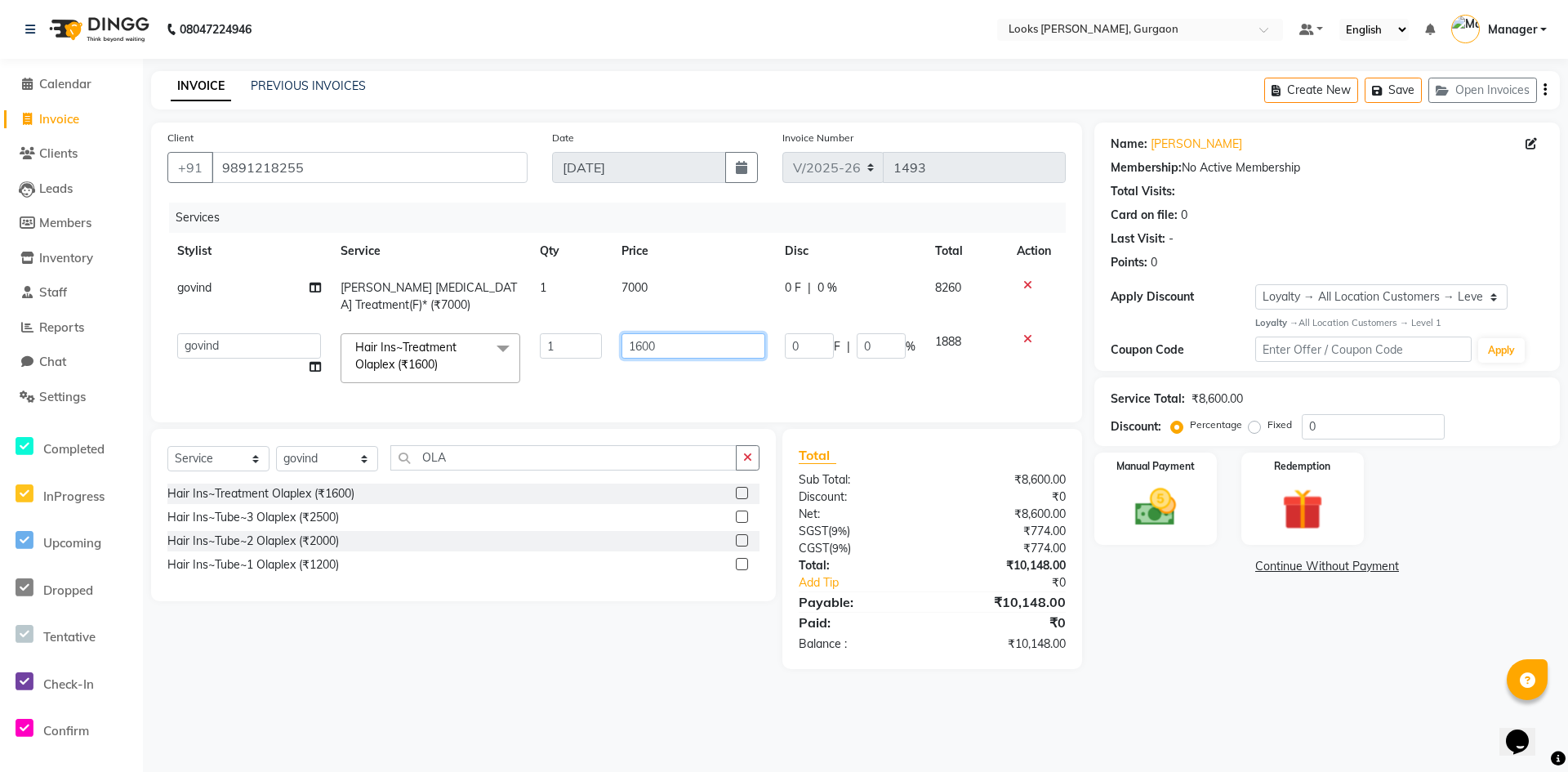
drag, startPoint x: 680, startPoint y: 348, endPoint x: 553, endPoint y: 347, distance: 127.0
click at [553, 347] on tr "[PERSON_NAME] [PERSON_NAME] Counter_Sales Deepak_pdct [PERSON_NAME] Manager Nat…" at bounding box center [616, 359] width 899 height 70
type input "1500"
click at [684, 281] on td "7000" at bounding box center [693, 296] width 164 height 54
select select "82371"
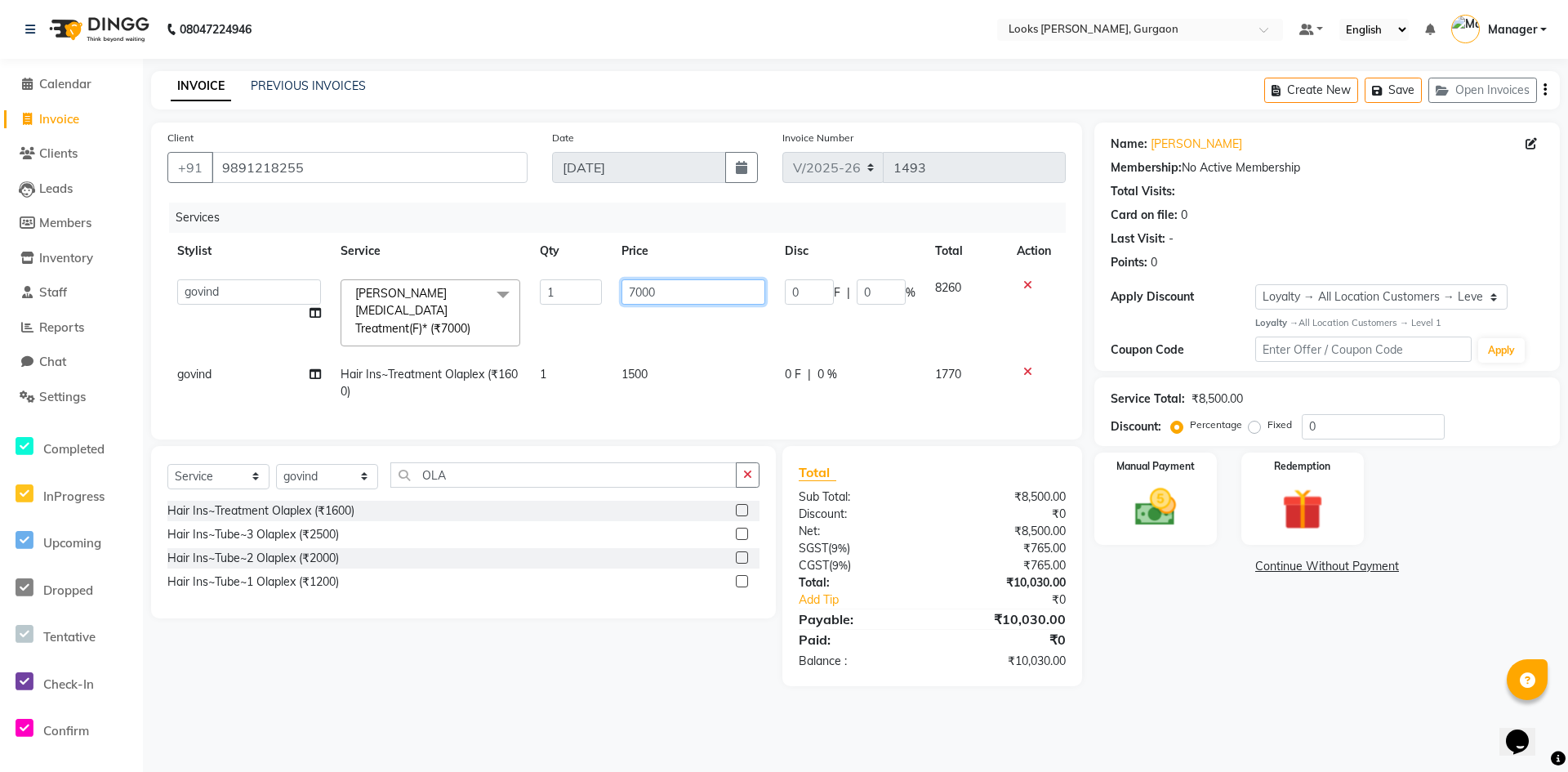
drag, startPoint x: 702, startPoint y: 292, endPoint x: 470, endPoint y: 295, distance: 232.0
click at [477, 295] on tr "[PERSON_NAME] abhay [PERSON_NAME] [PERSON_NAME] Counter_Sales Deepak_pdct [PERS…" at bounding box center [616, 313] width 899 height 87
type input "8500"
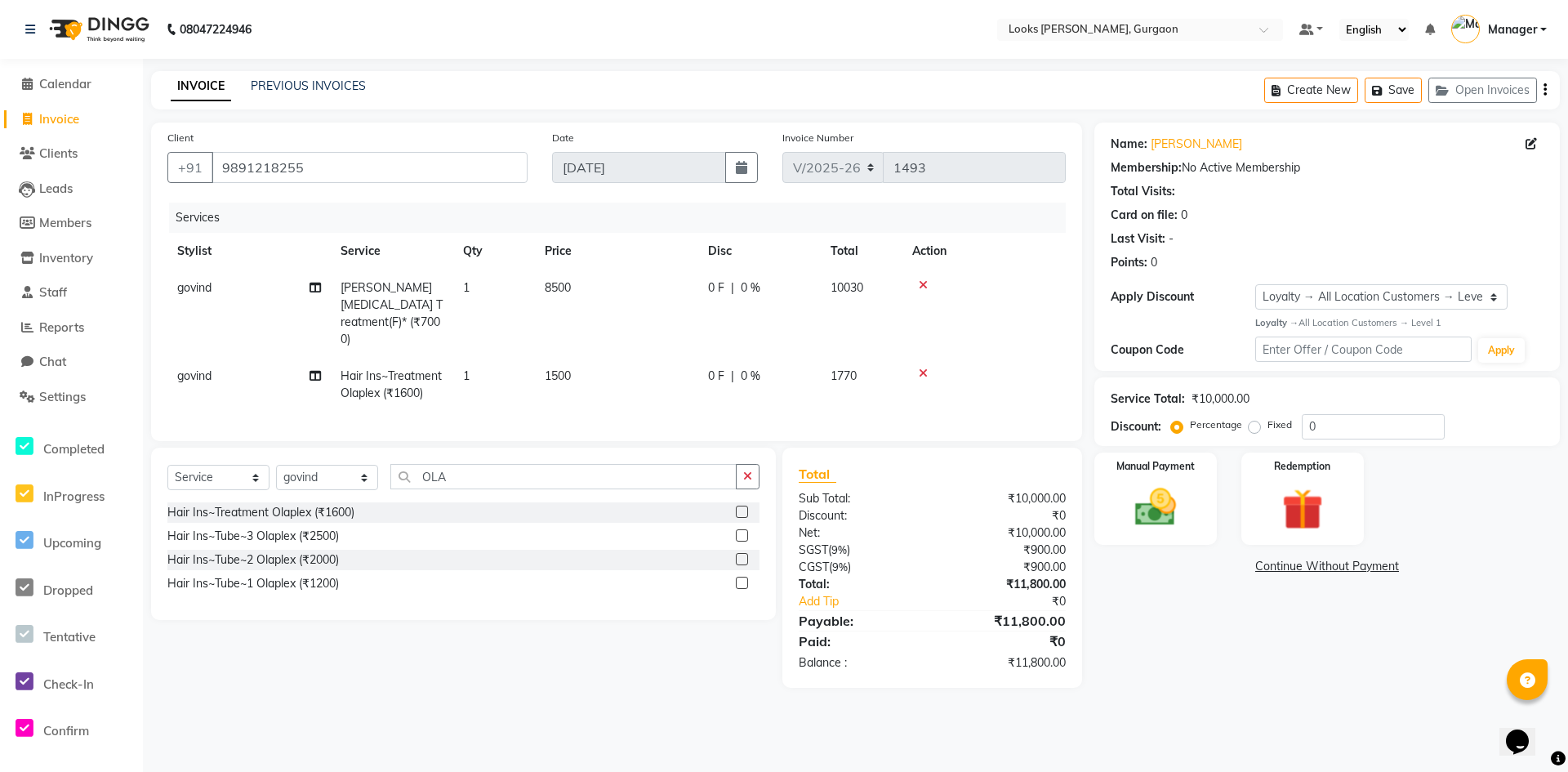
click at [1320, 622] on div "Name: [PERSON_NAME] Membership: No Active Membership Total Visits: Card on file…" at bounding box center [1333, 405] width 478 height 565
click at [212, 479] on select "Select Service Product Membership Package Voucher Prepaid Gift Card" at bounding box center [219, 477] width 102 height 26
select select "product"
click at [167, 465] on select "Select Service Product Membership Package Voucher Prepaid Gift Card" at bounding box center [219, 477] width 102 height 26
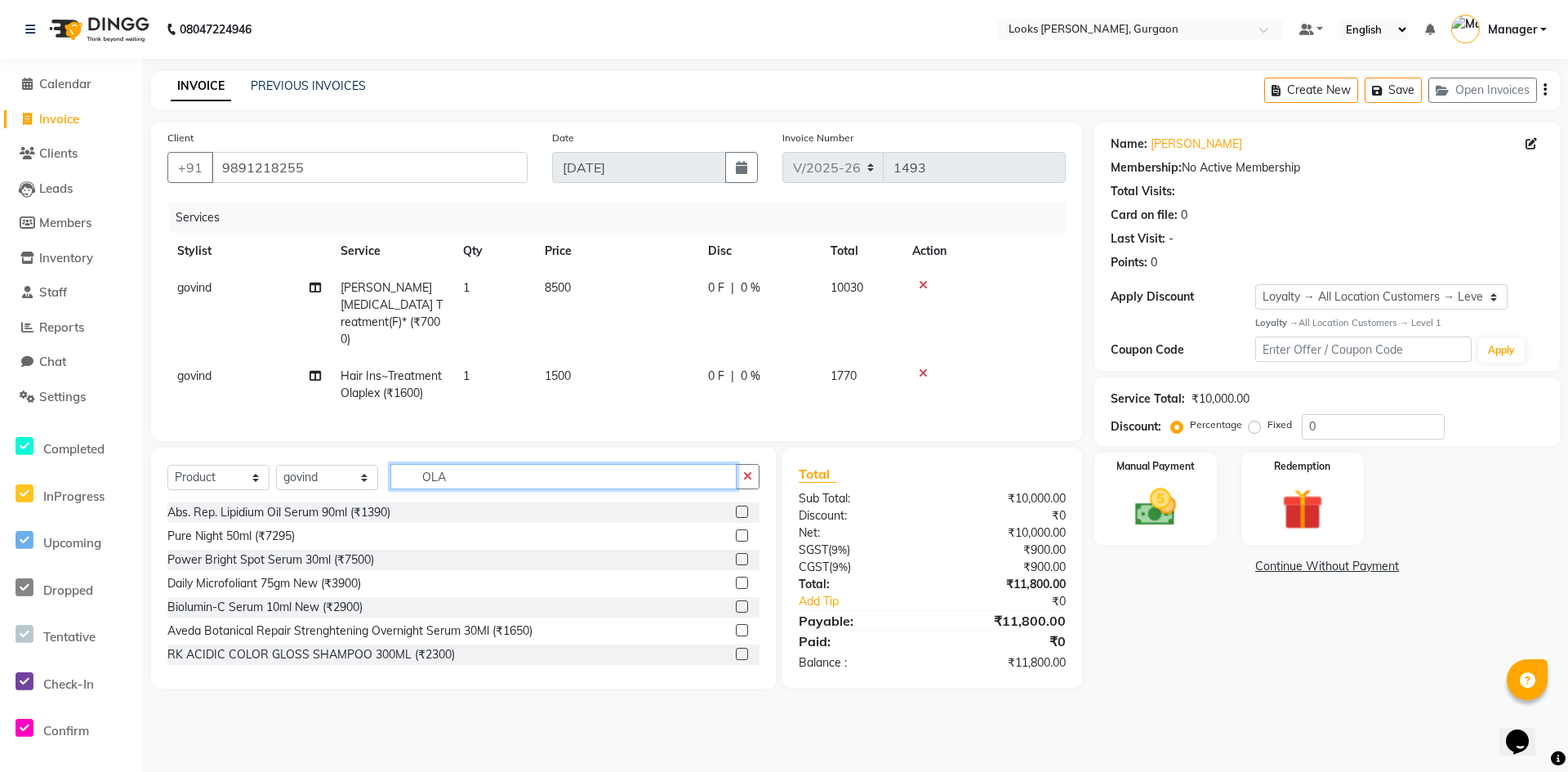
drag, startPoint x: 486, startPoint y: 472, endPoint x: 353, endPoint y: 456, distance: 134.0
click at [354, 456] on div "Select Service Product Membership Package Voucher Prepaid Gift Card Select Styl…" at bounding box center [464, 569] width 625 height 241
type input "815401012633"
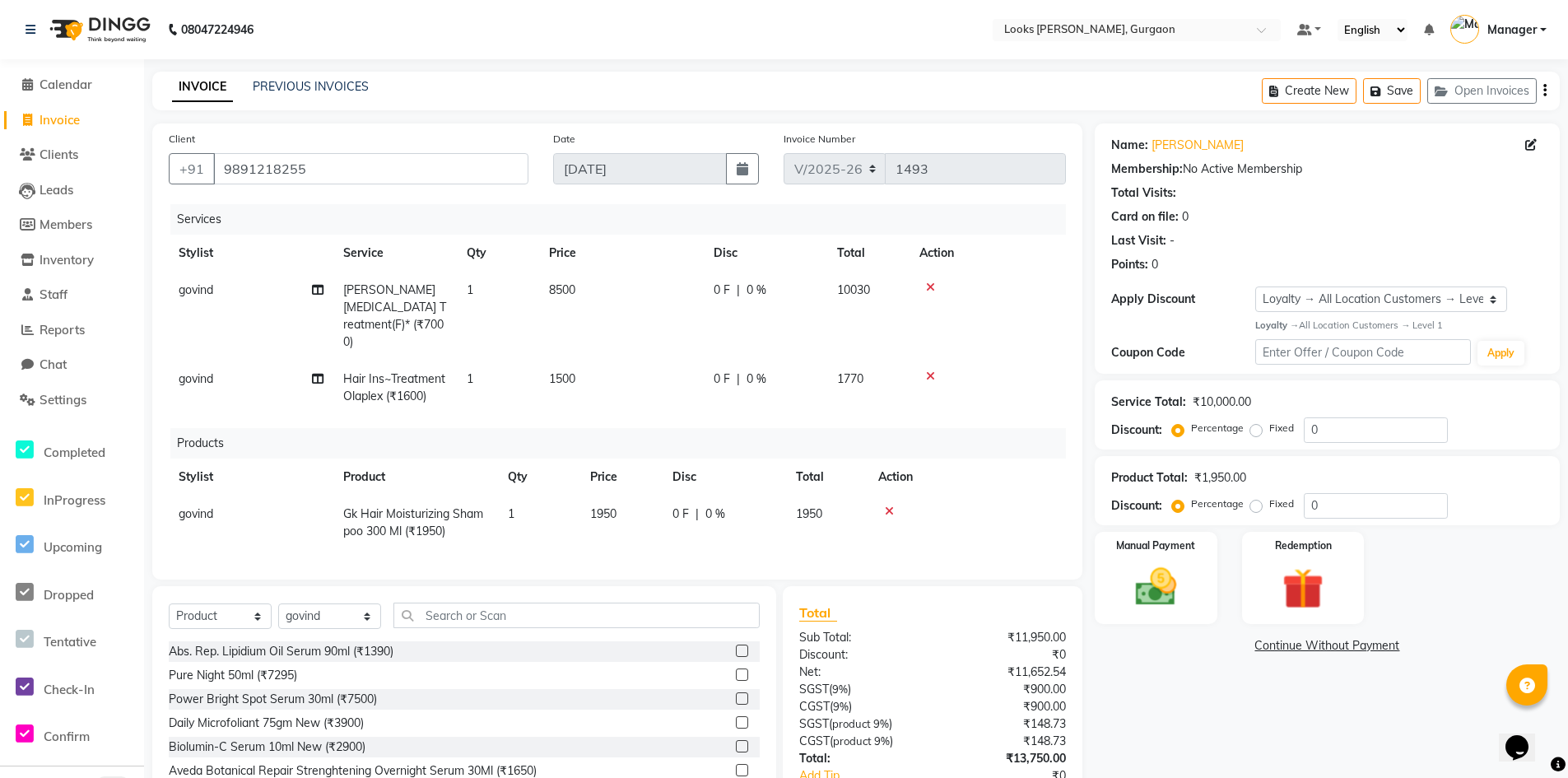
click at [623, 498] on td "1950" at bounding box center [621, 523] width 82 height 54
select select "82371"
drag, startPoint x: 645, startPoint y: 500, endPoint x: 494, endPoint y: 473, distance: 153.4
click at [494, 473] on table "Stylist Product Qty Price Disc Total Action [PERSON_NAME] abhay [PERSON_NAME] […" at bounding box center [617, 504] width 897 height 91
type input "2700"
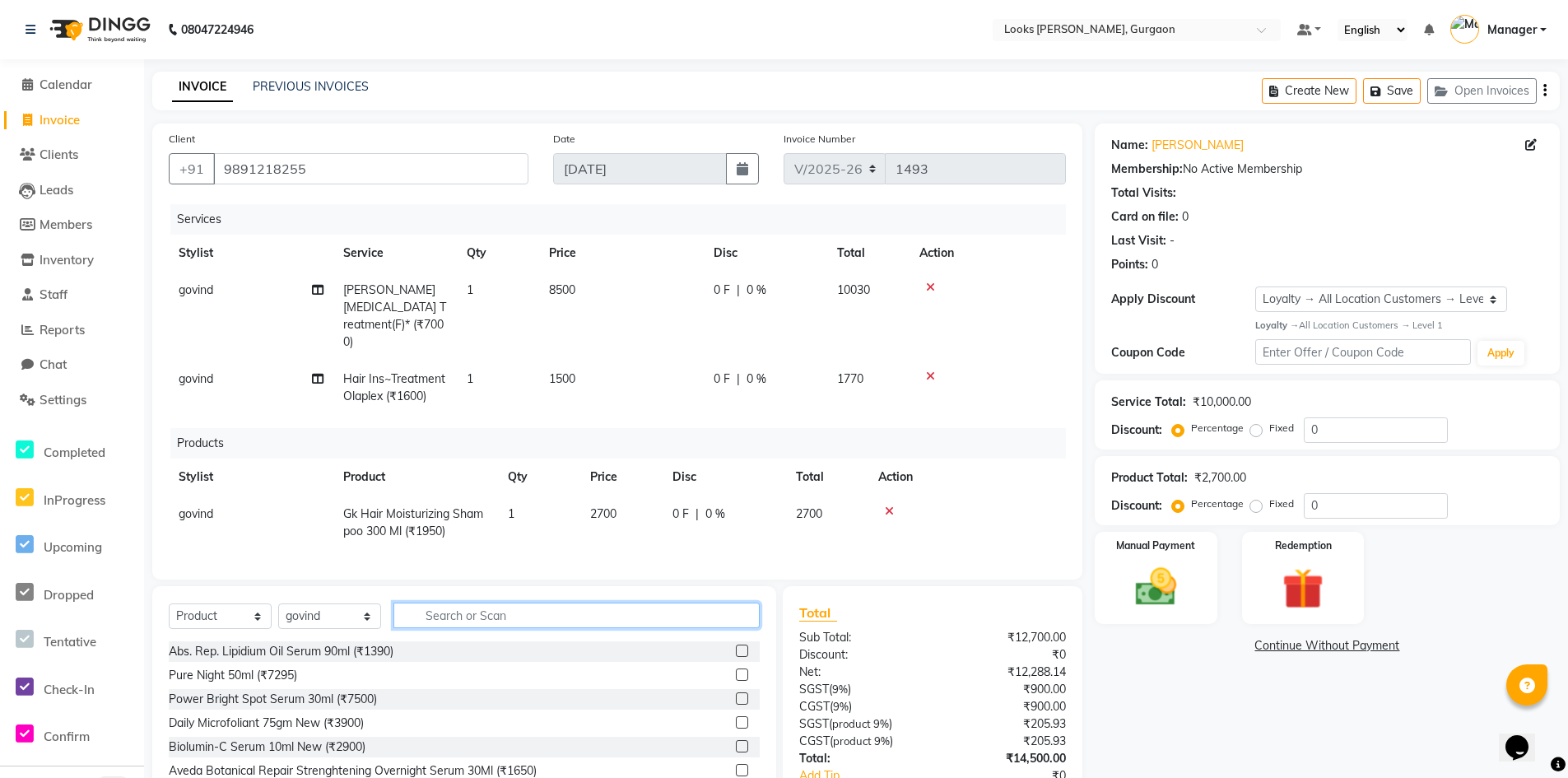
click at [506, 606] on input "text" at bounding box center [577, 616] width 367 height 26
type input "815401013326"
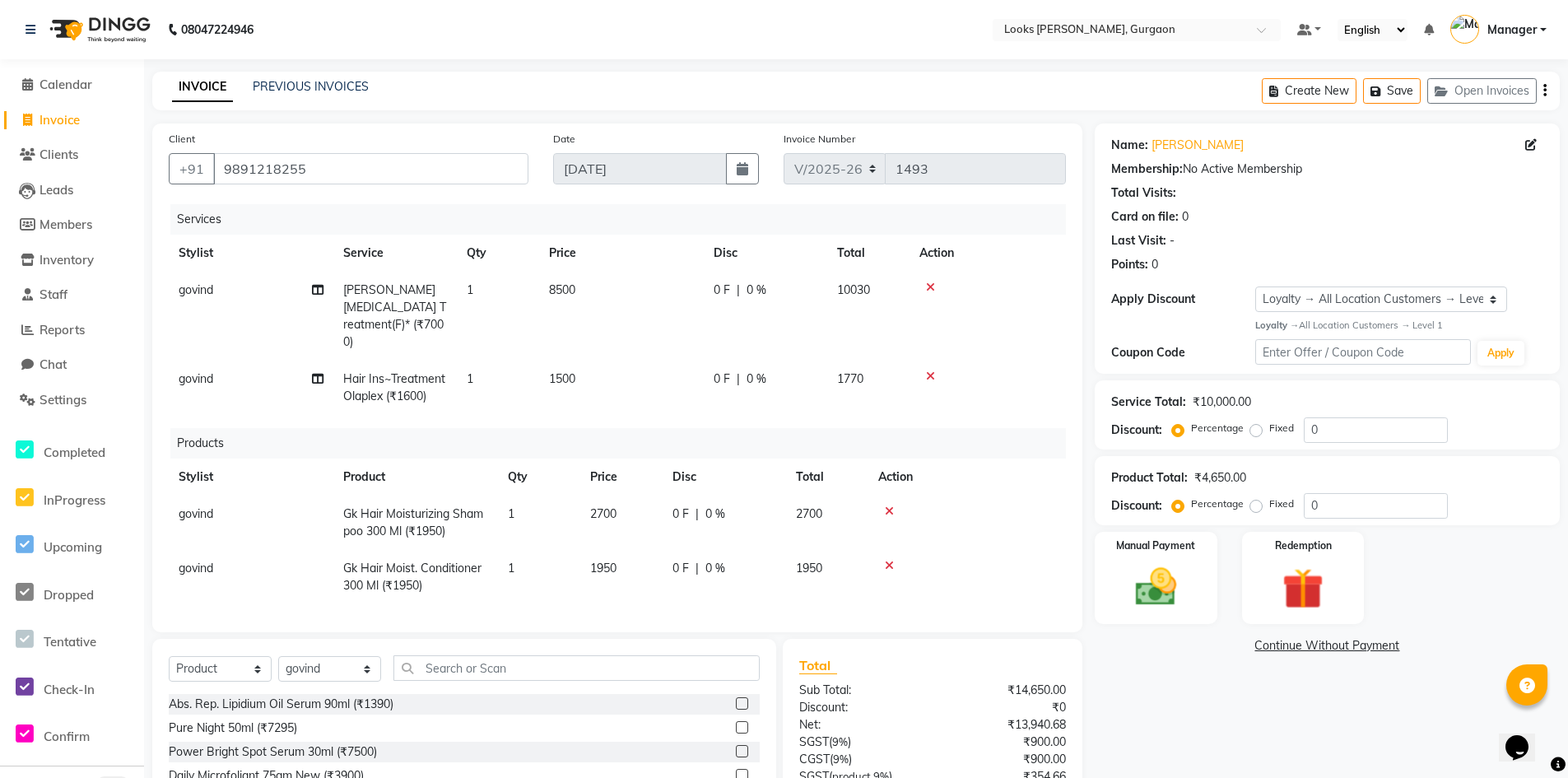
click at [640, 553] on td "1950" at bounding box center [621, 577] width 82 height 54
select select "82371"
drag, startPoint x: 608, startPoint y: 560, endPoint x: 469, endPoint y: 519, distance: 144.9
click at [477, 522] on tbody "govind Gk Hair Moisturizing Shampoo 300 Ml (₹1950) 1 2700 0 F | 0 % 2700 [PERSO…" at bounding box center [617, 550] width 897 height 109
type input "2290"
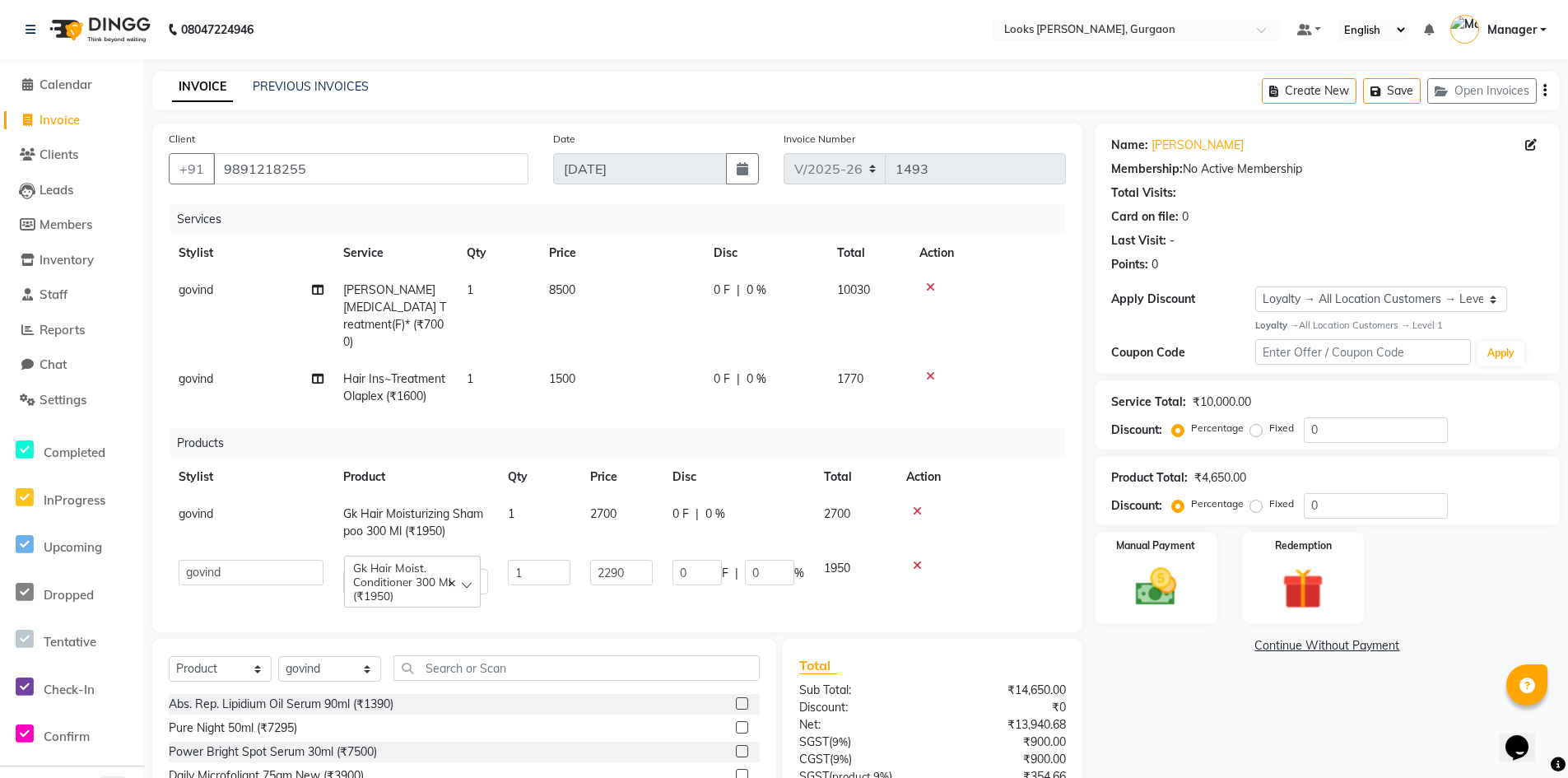
click at [1240, 719] on div "Name: [PERSON_NAME] Membership: No Active Membership Total Visits: Card on file…" at bounding box center [1333, 520] width 477 height 793
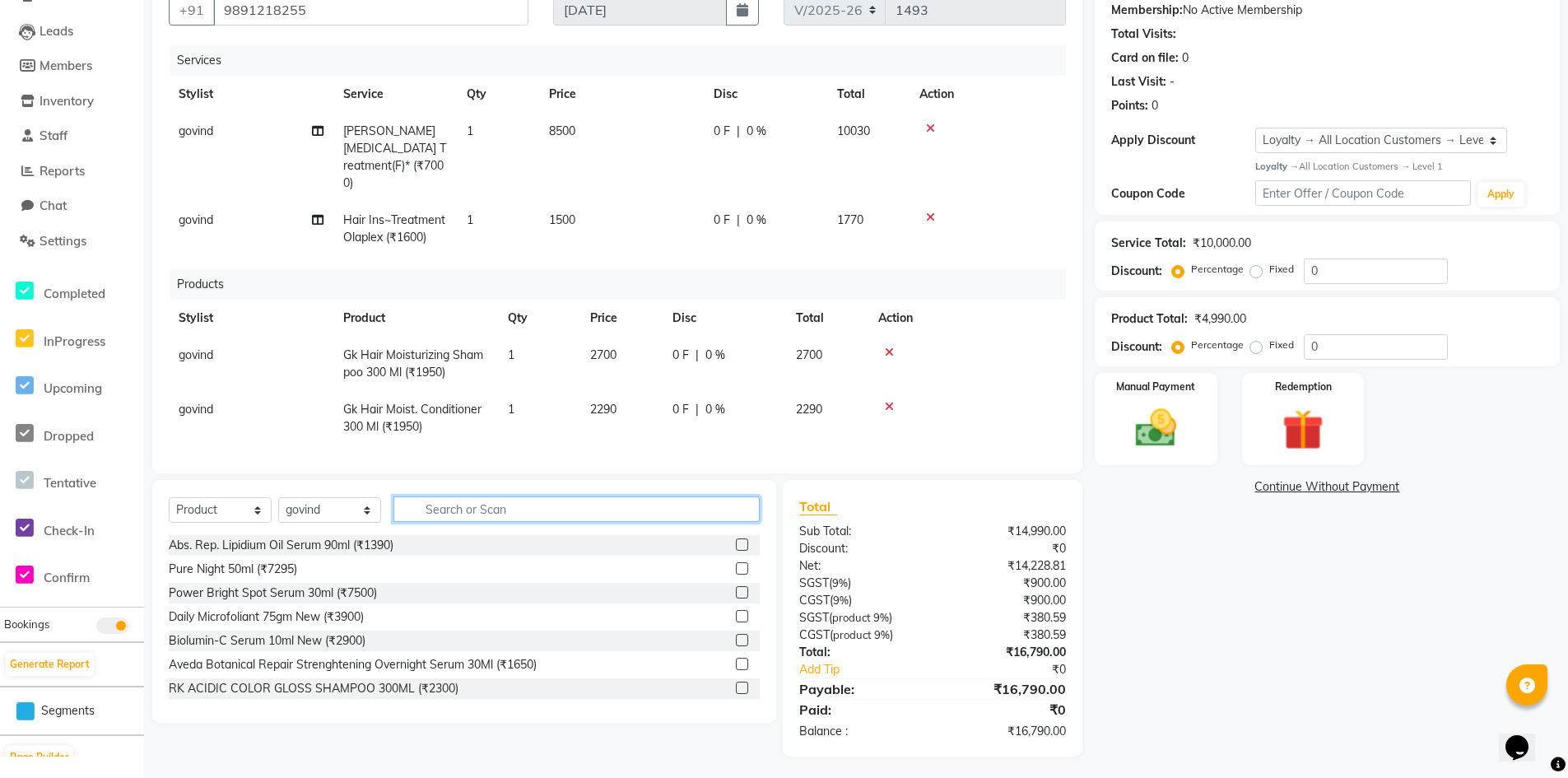
click at [491, 503] on input "text" at bounding box center [577, 510] width 367 height 26
type input "8901526541317"
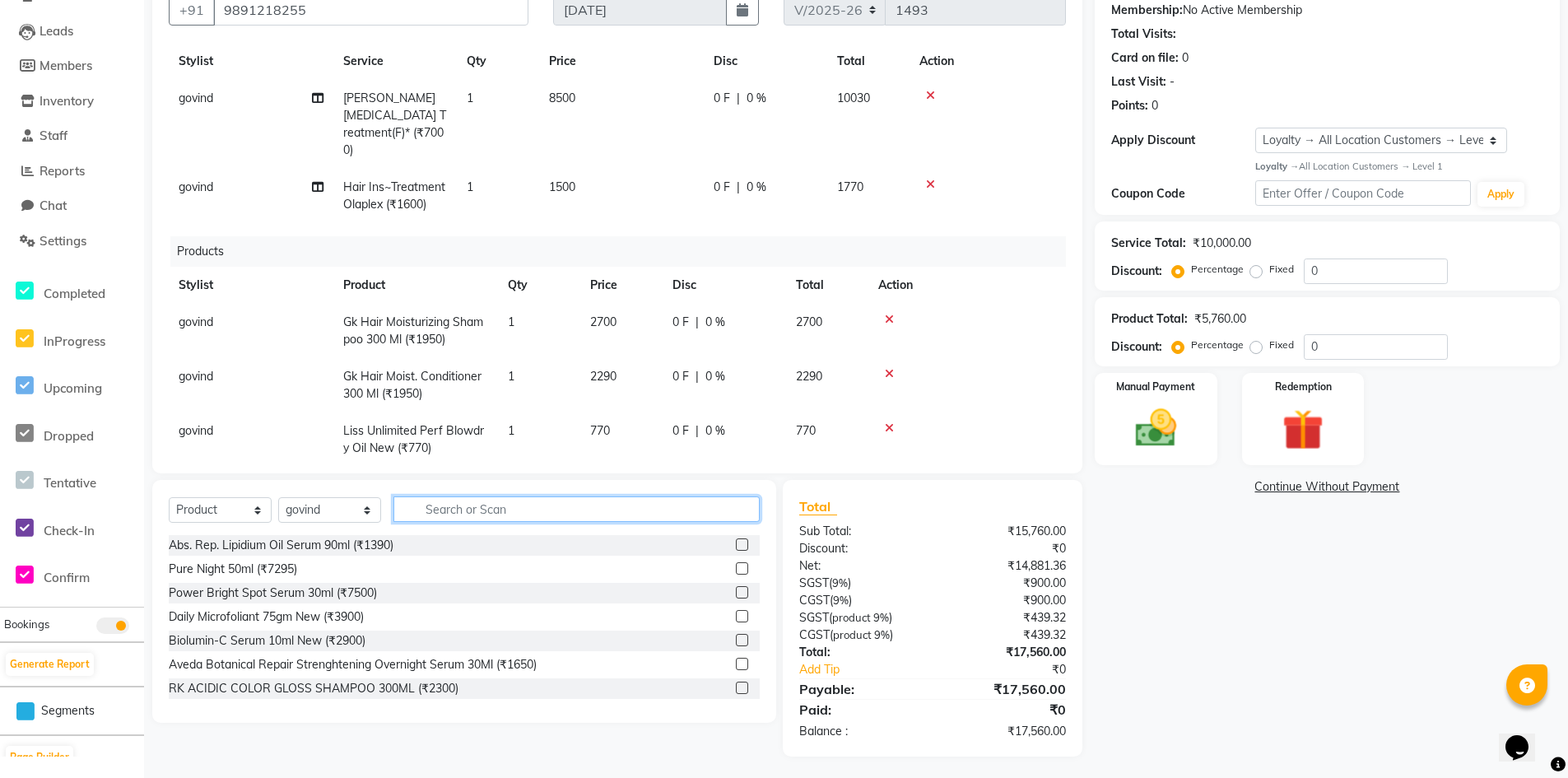
scroll to position [51, 0]
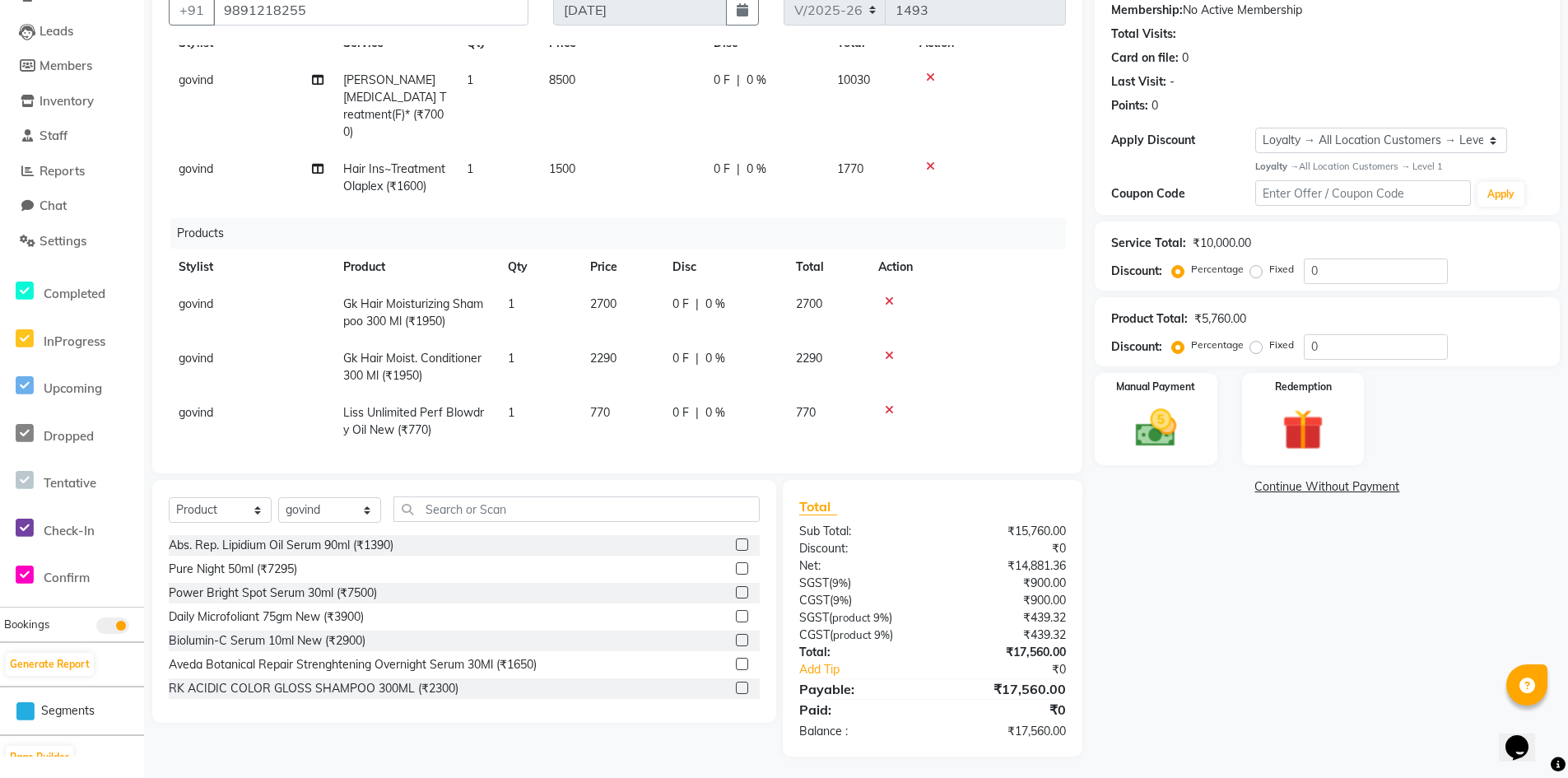
click at [617, 403] on td "770" at bounding box center [621, 421] width 82 height 54
select select "82371"
drag, startPoint x: 635, startPoint y: 403, endPoint x: 406, endPoint y: 352, distance: 234.6
click at [427, 356] on tbody "govind Gk Hair Moisturizing Shampoo 300 Ml (₹1950) 1 2700 0 F | 0 % 2700 govind…" at bounding box center [617, 367] width 897 height 163
type input "890"
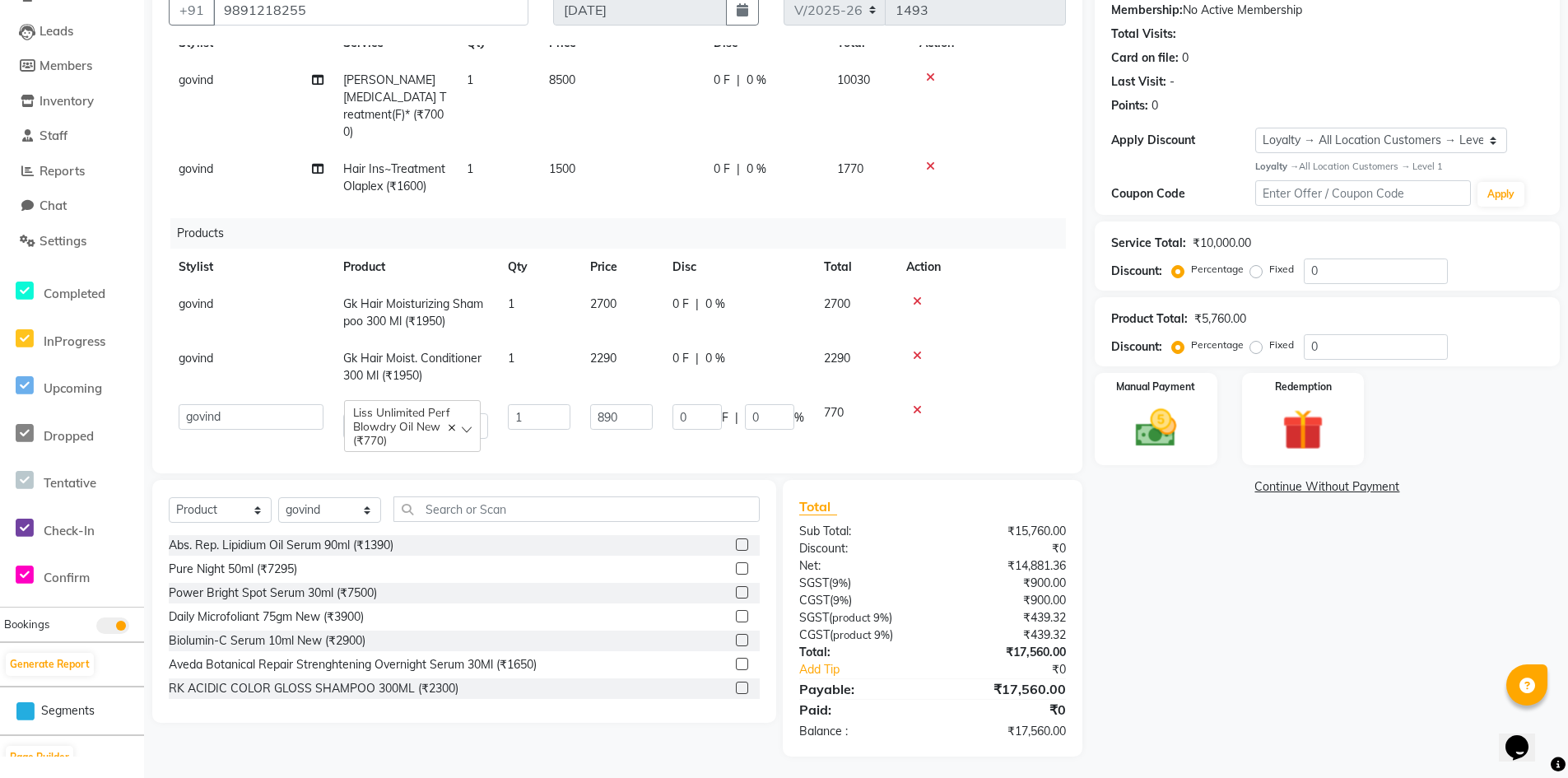
click at [1258, 646] on div "Name: [PERSON_NAME] Membership: No Active Membership Total Visits: Card on file…" at bounding box center [1333, 361] width 477 height 793
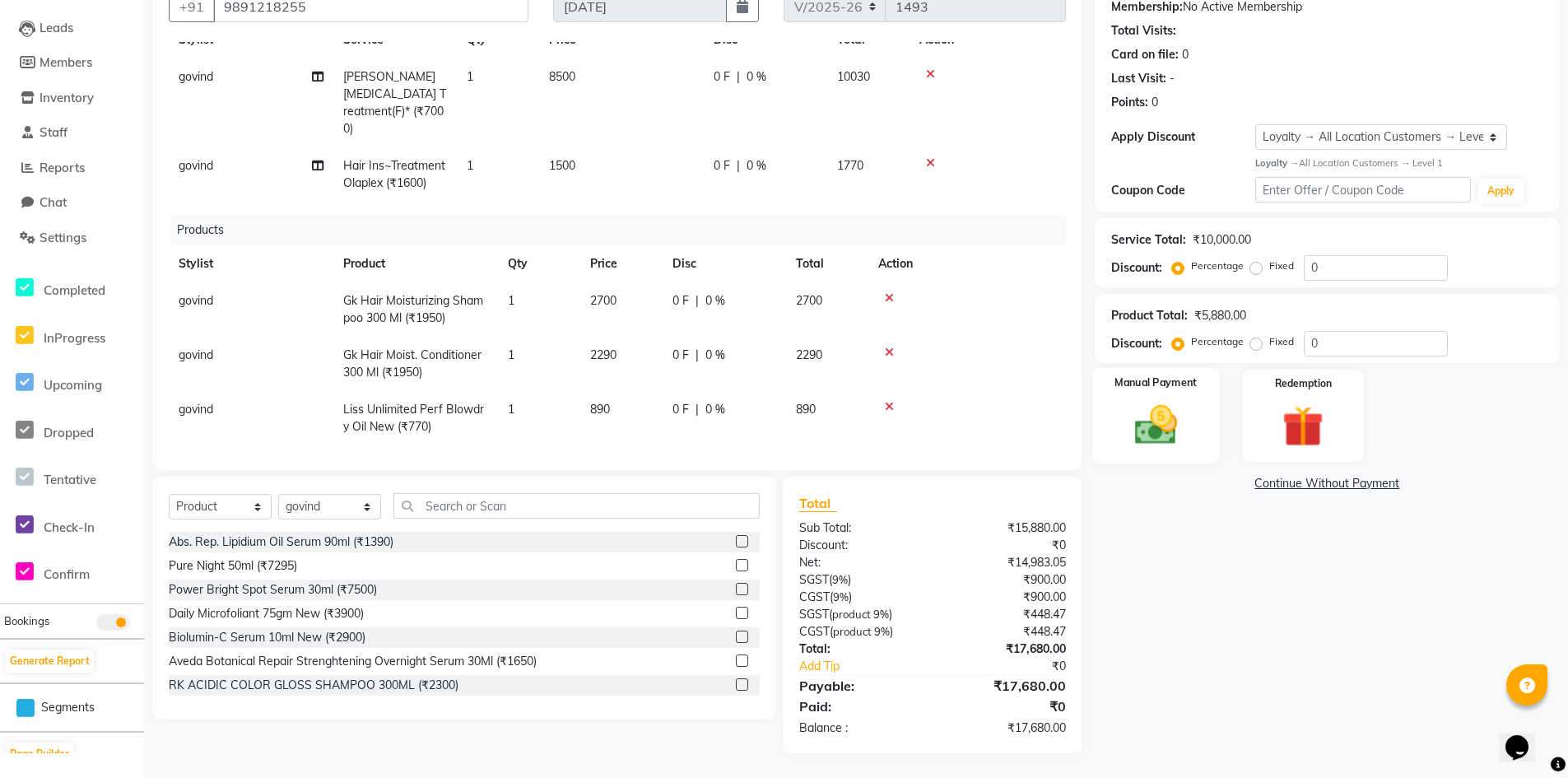
click at [1145, 460] on div "Manual Payment" at bounding box center [1156, 416] width 127 height 97
click at [1313, 485] on span "CASH" at bounding box center [1313, 485] width 35 height 19
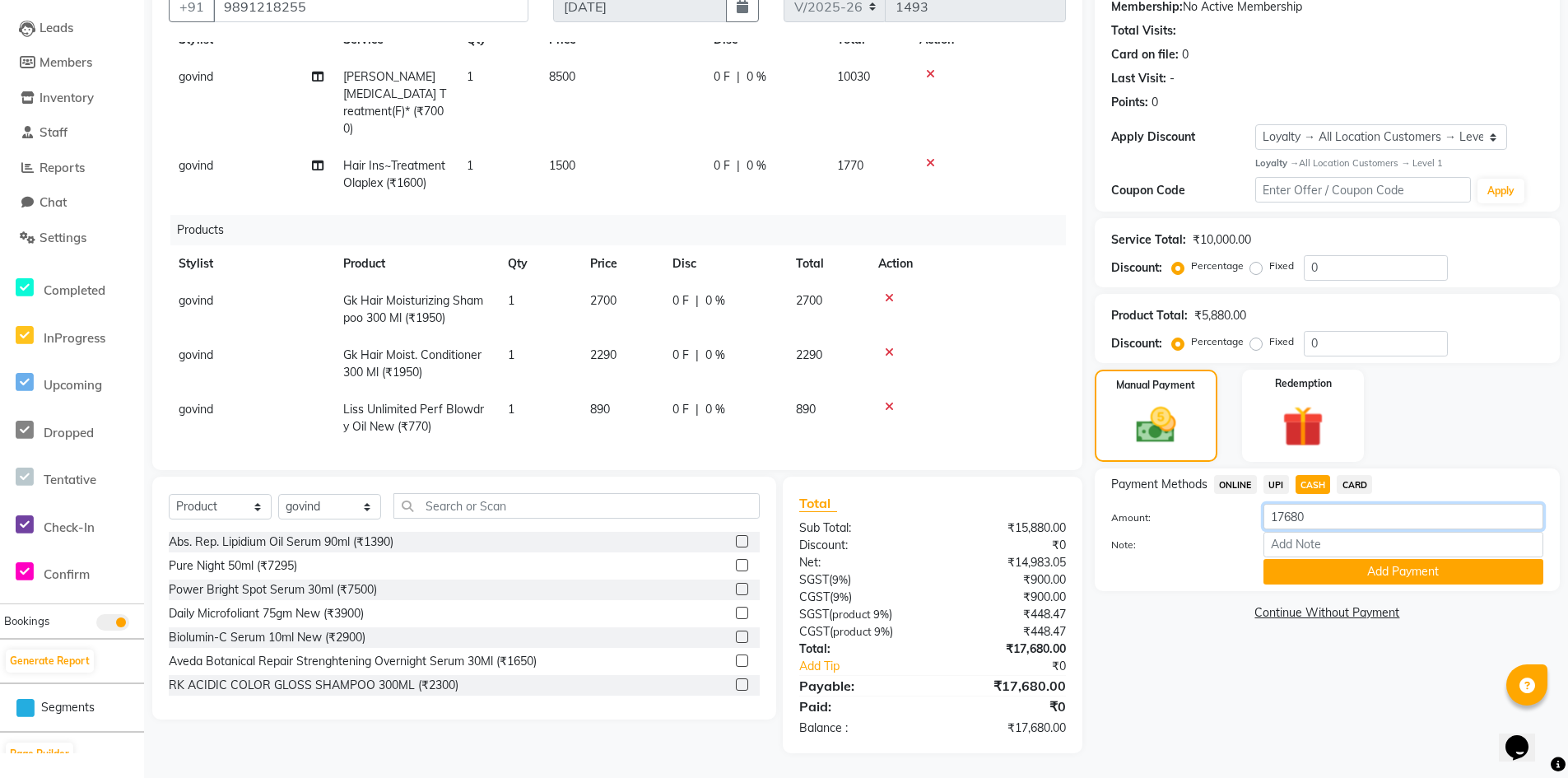
drag, startPoint x: 1344, startPoint y: 517, endPoint x: 1101, endPoint y: 502, distance: 243.5
click at [1101, 501] on div "Payment Methods ONLINE UPI CASH CARD Amount: 17680 Note: Add Payment" at bounding box center [1327, 529] width 465 height 123
type input "11000"
click at [1292, 571] on button "Add Payment" at bounding box center [1404, 572] width 280 height 26
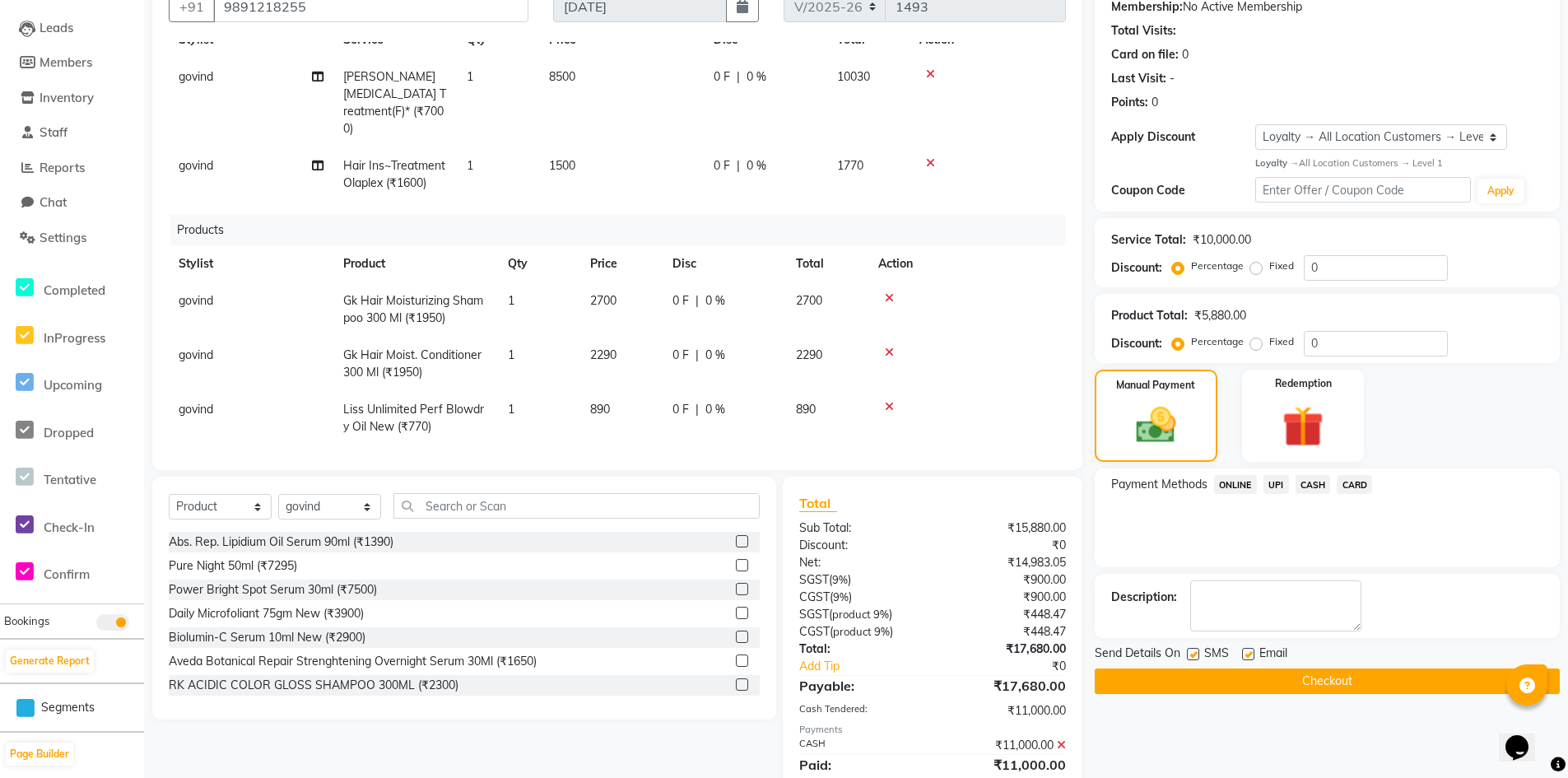
click at [1278, 483] on span "UPI" at bounding box center [1277, 485] width 26 height 19
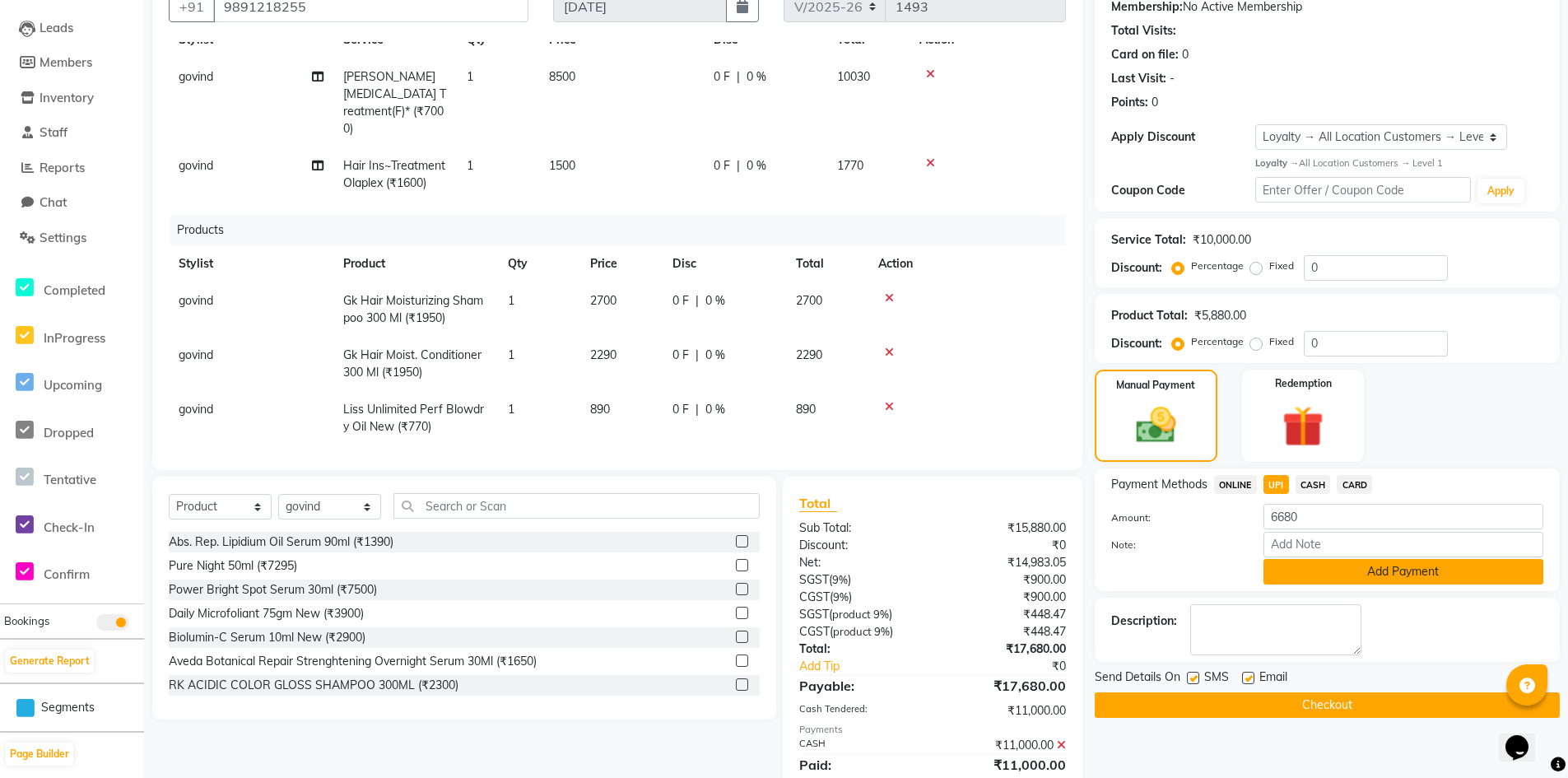
click at [1374, 574] on button "Add Payment" at bounding box center [1404, 572] width 280 height 26
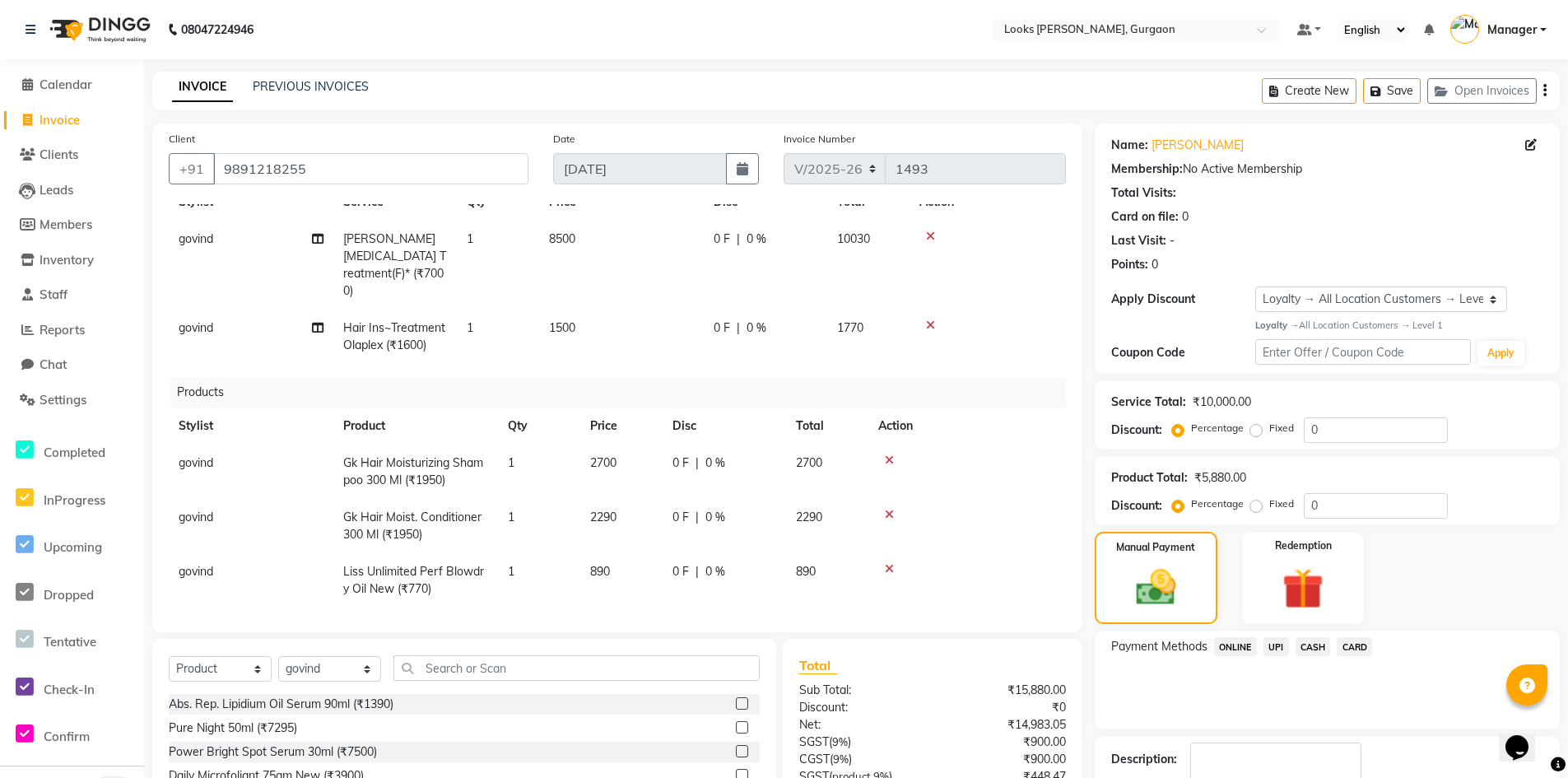
scroll to position [320, 0]
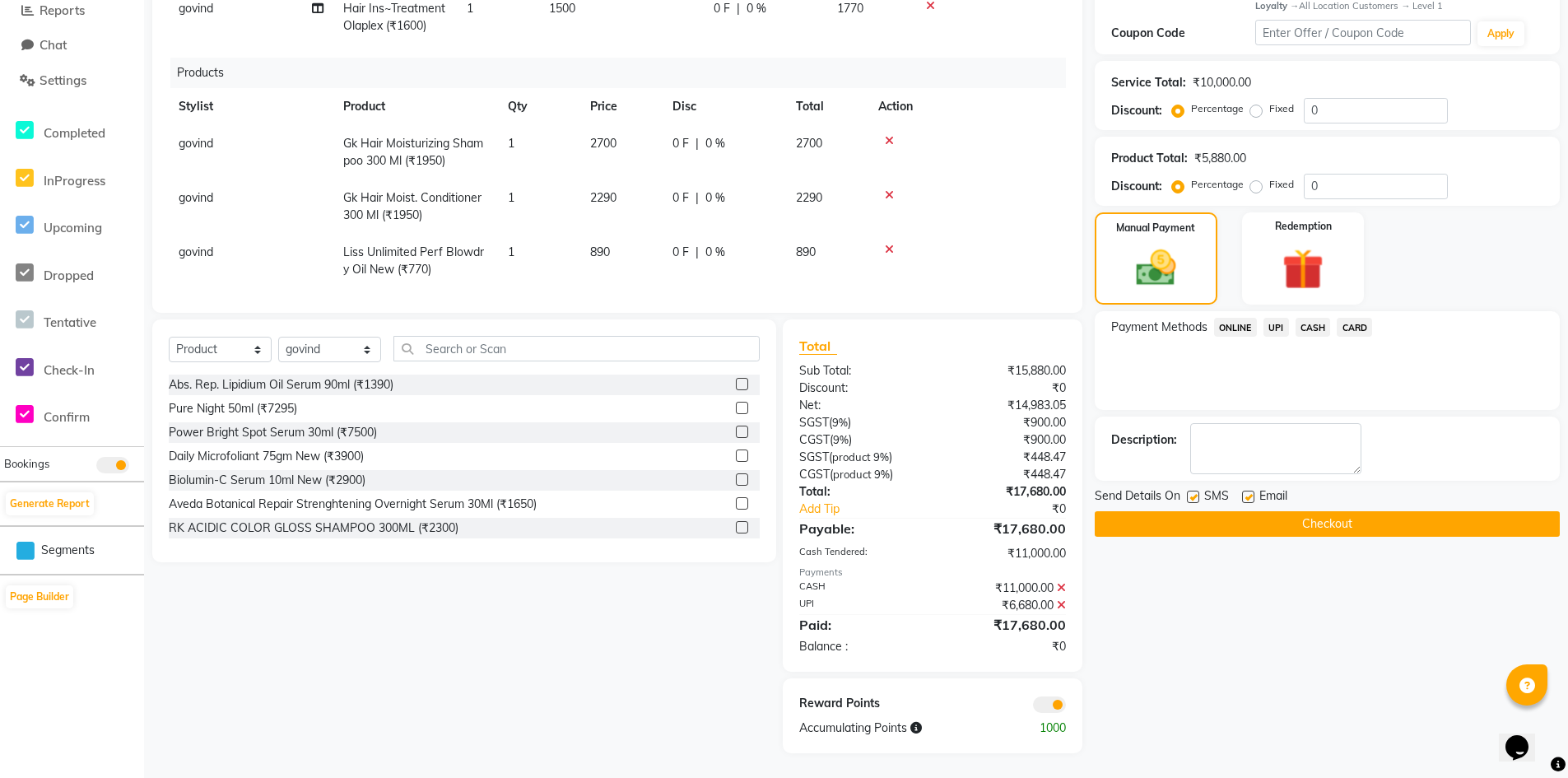
click at [1280, 526] on button "Checkout" at bounding box center [1327, 525] width 465 height 26
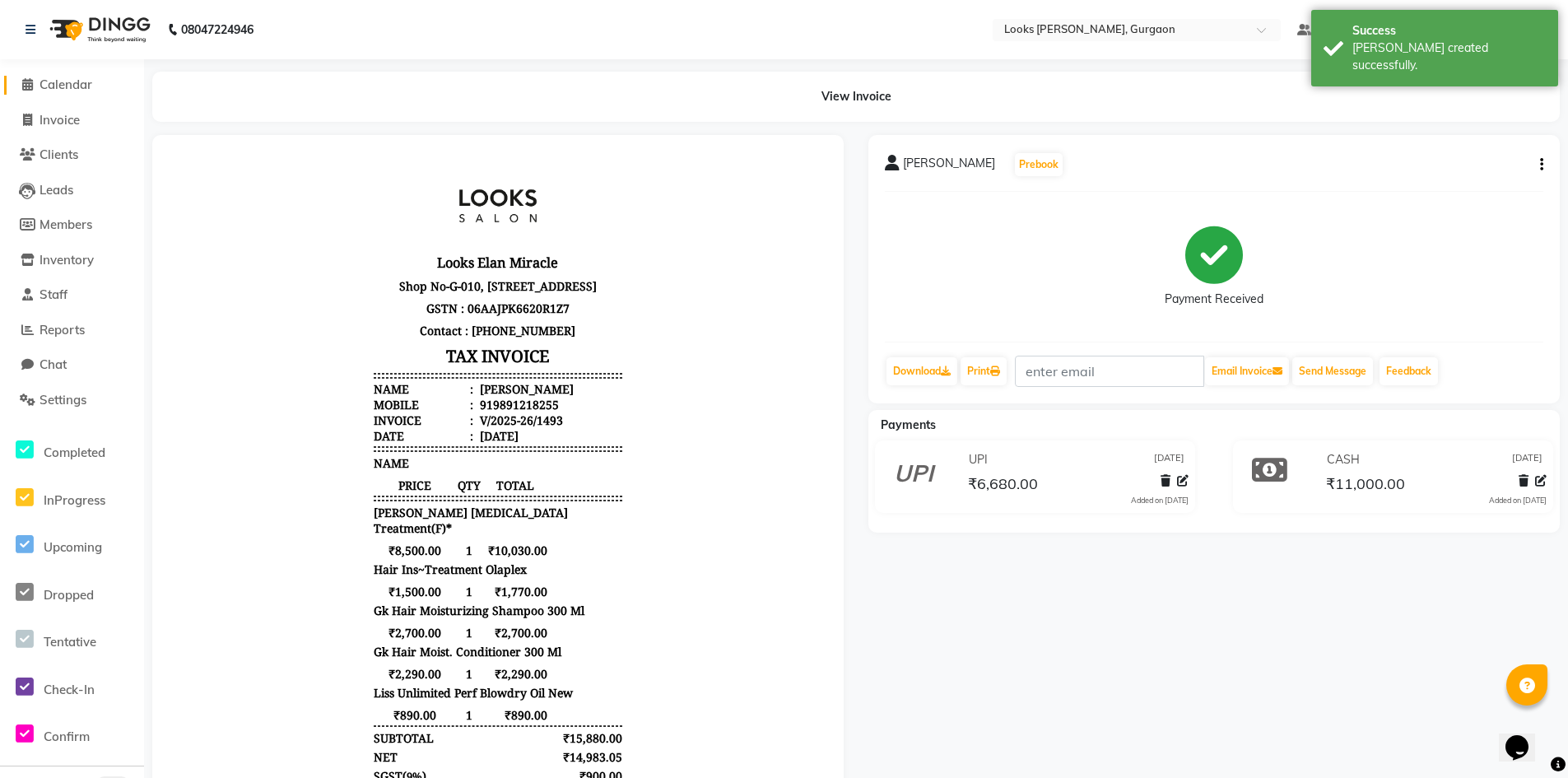
click at [68, 82] on span "Calendar" at bounding box center [65, 84] width 53 height 16
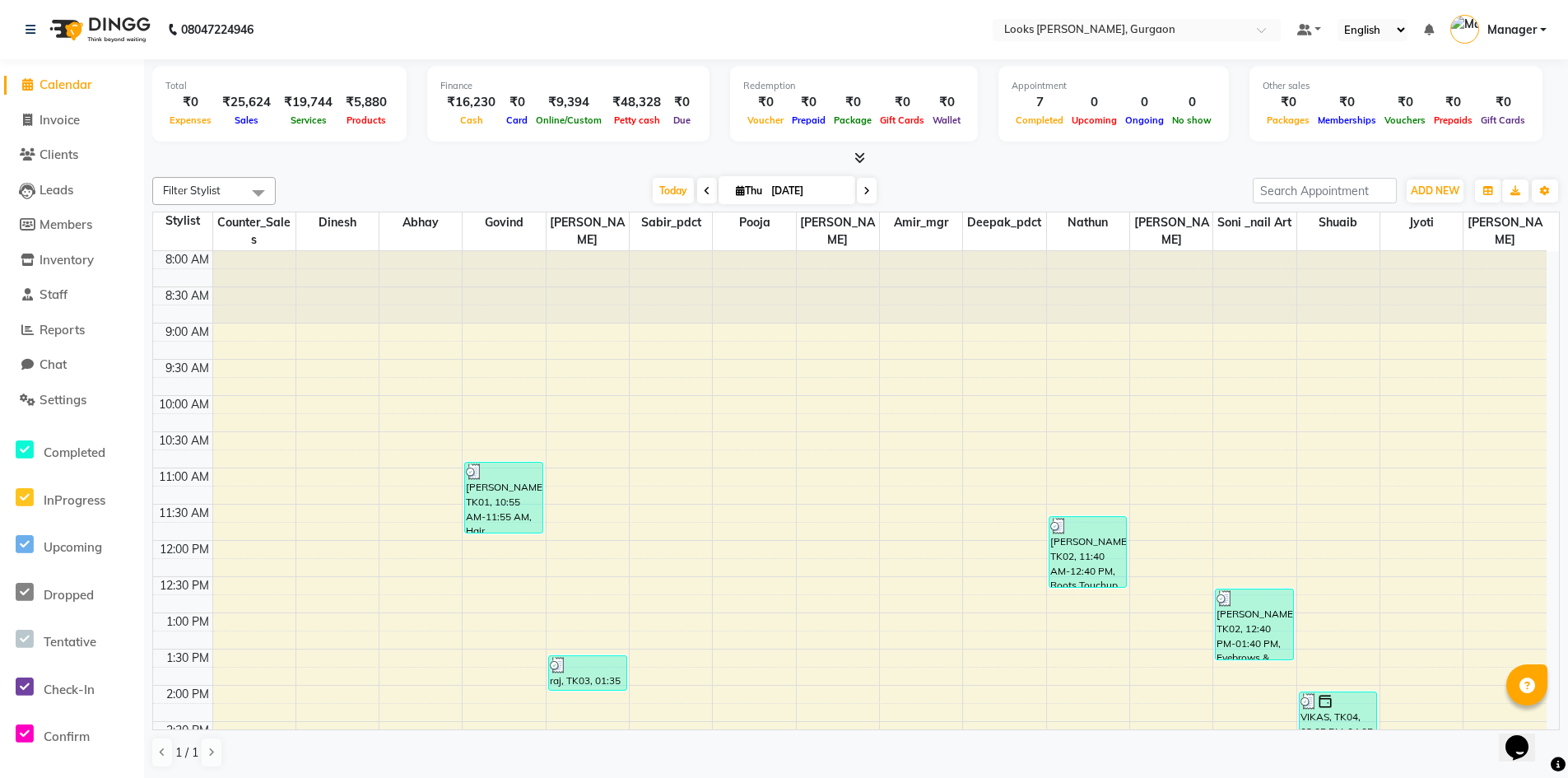
click at [75, 84] on span "Calendar" at bounding box center [65, 84] width 53 height 16
click at [59, 121] on span "Invoice" at bounding box center [60, 120] width 41 height 16
select select "service"
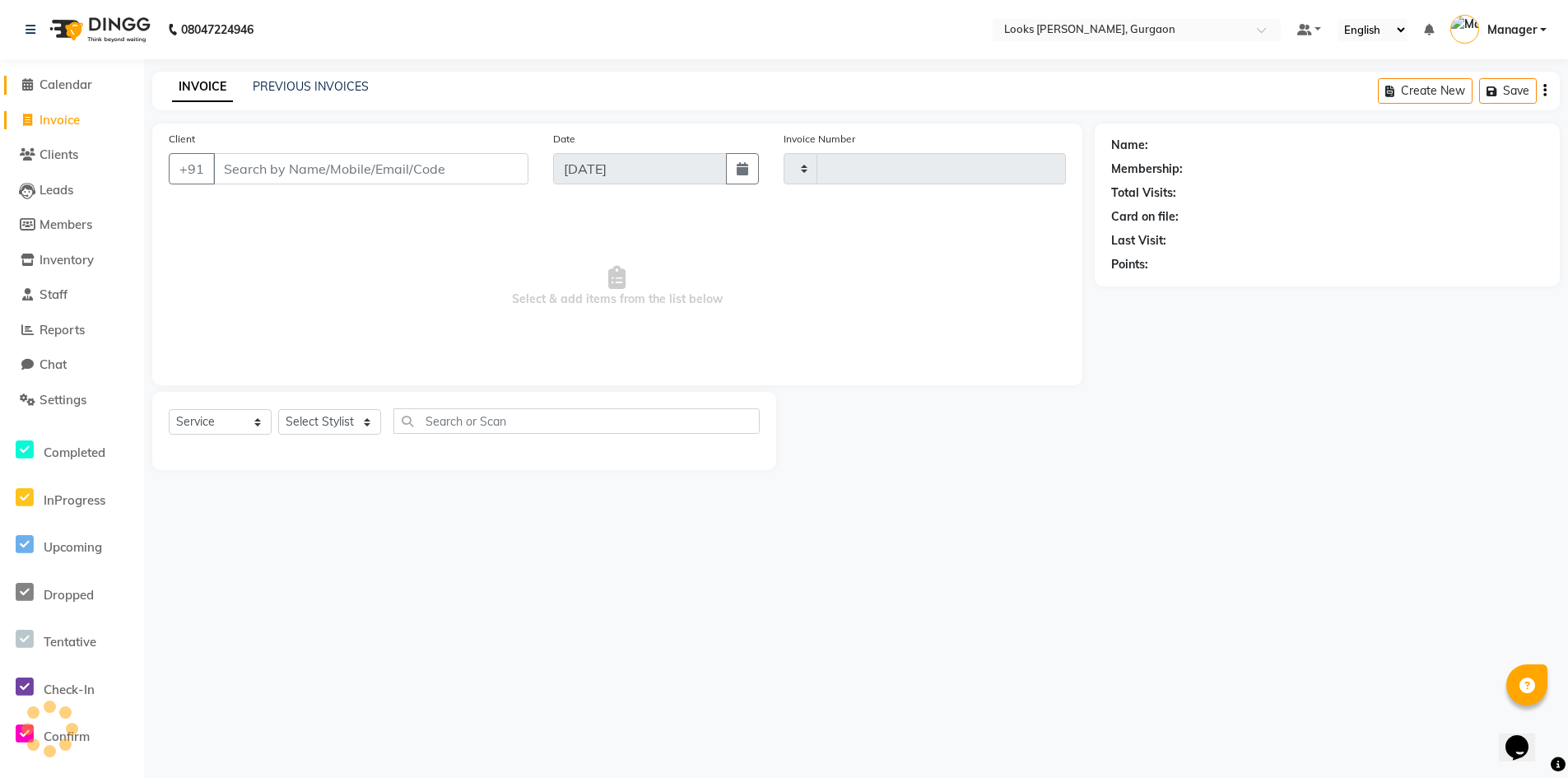
type input "1494"
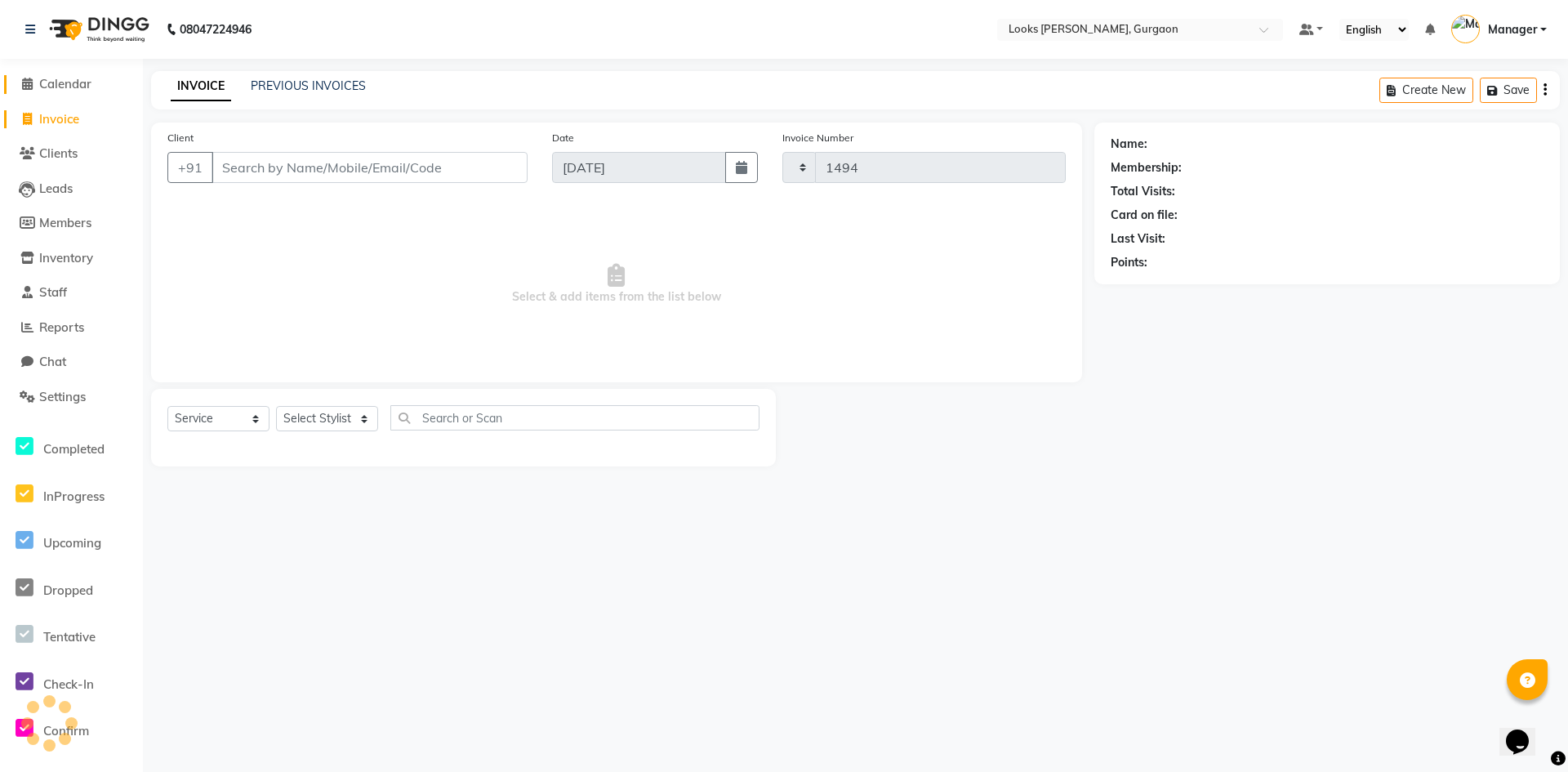
select select "8452"
click at [65, 86] on span "Calendar" at bounding box center [65, 83] width 52 height 16
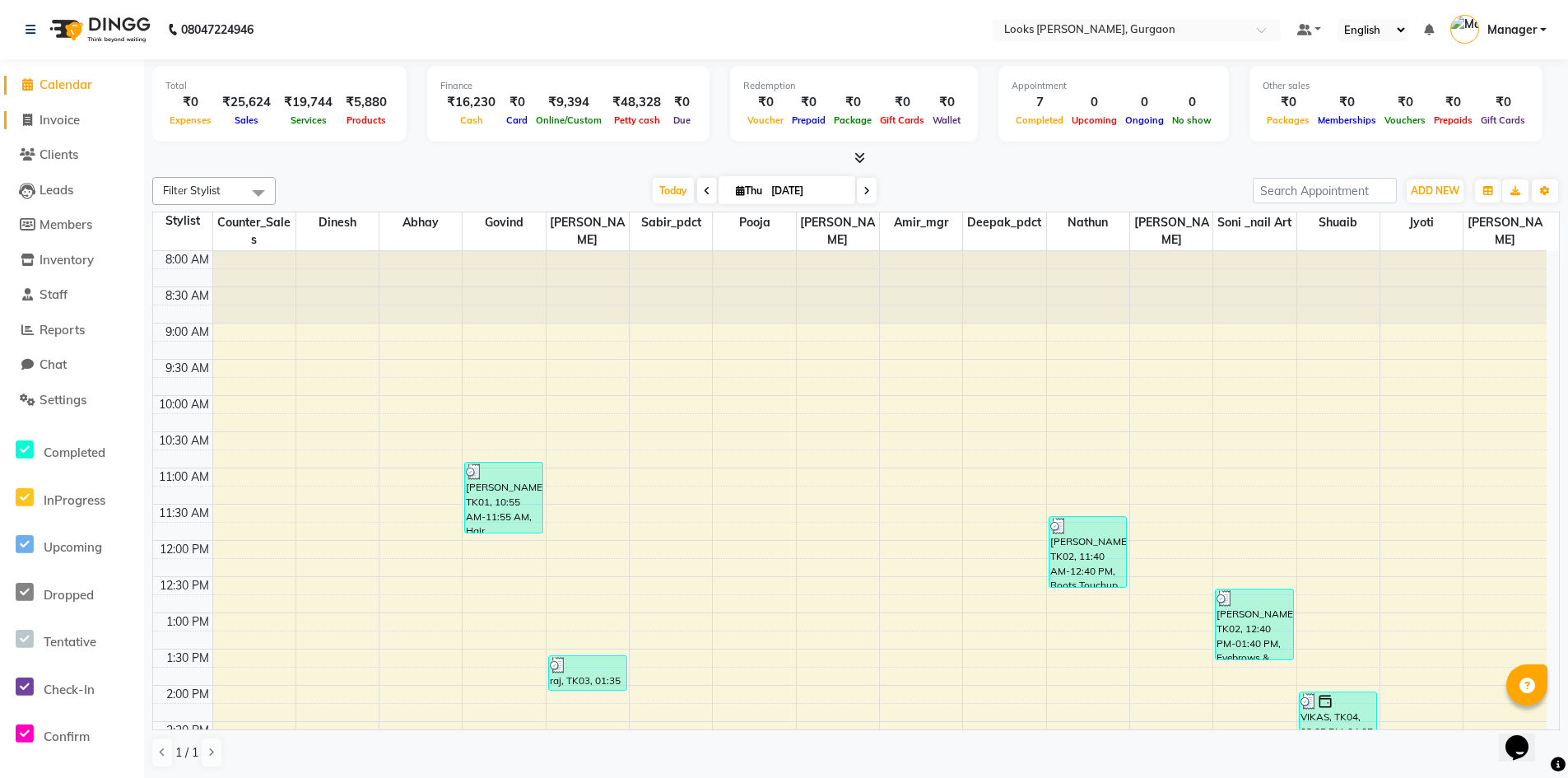
drag, startPoint x: 65, startPoint y: 126, endPoint x: 76, endPoint y: 118, distance: 13.6
click at [65, 126] on span "Invoice" at bounding box center [60, 120] width 41 height 16
select select "service"
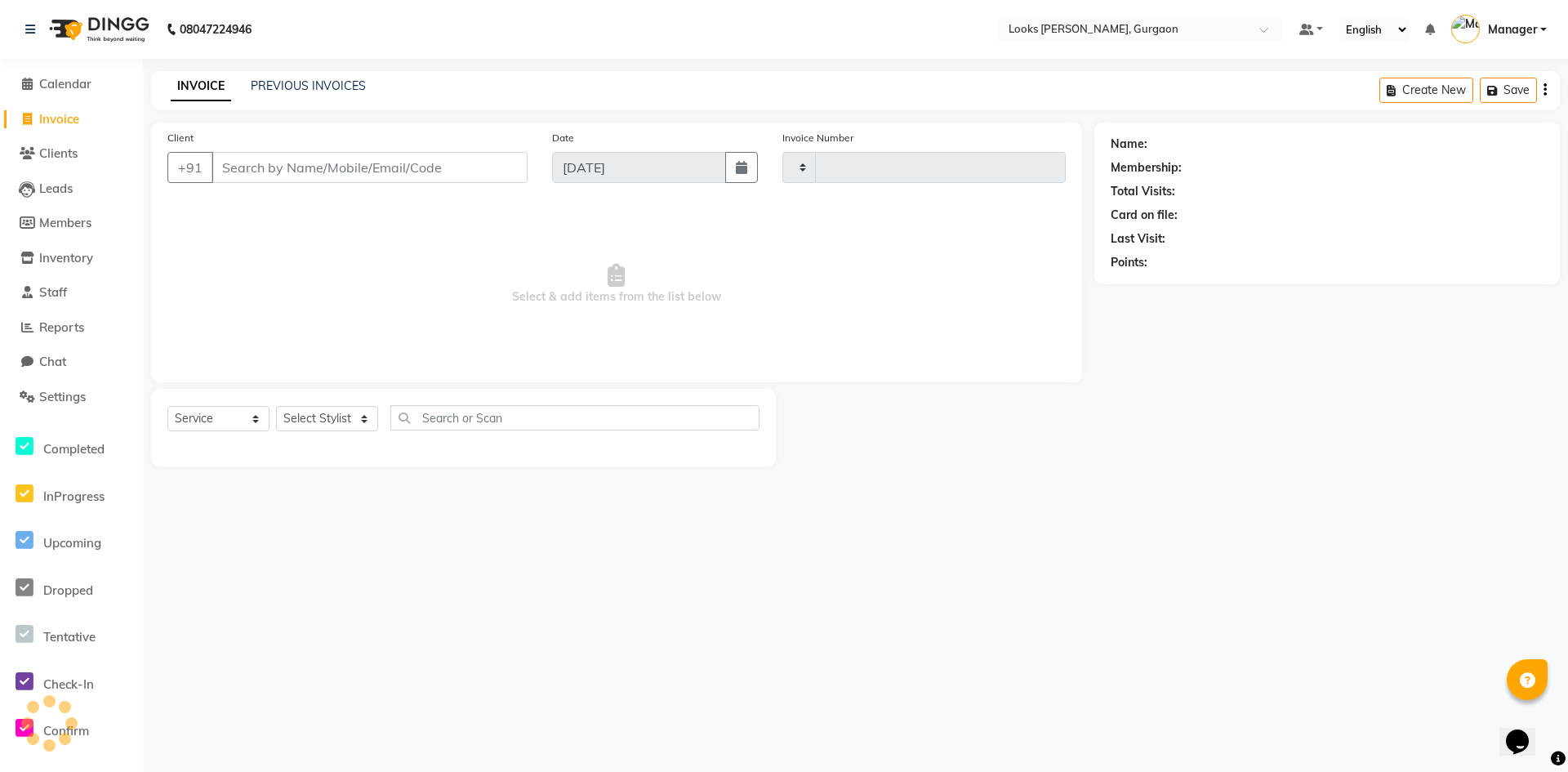
type input "1494"
select select "8452"
click at [317, 84] on link "PREVIOUS INVOICES" at bounding box center [308, 86] width 115 height 15
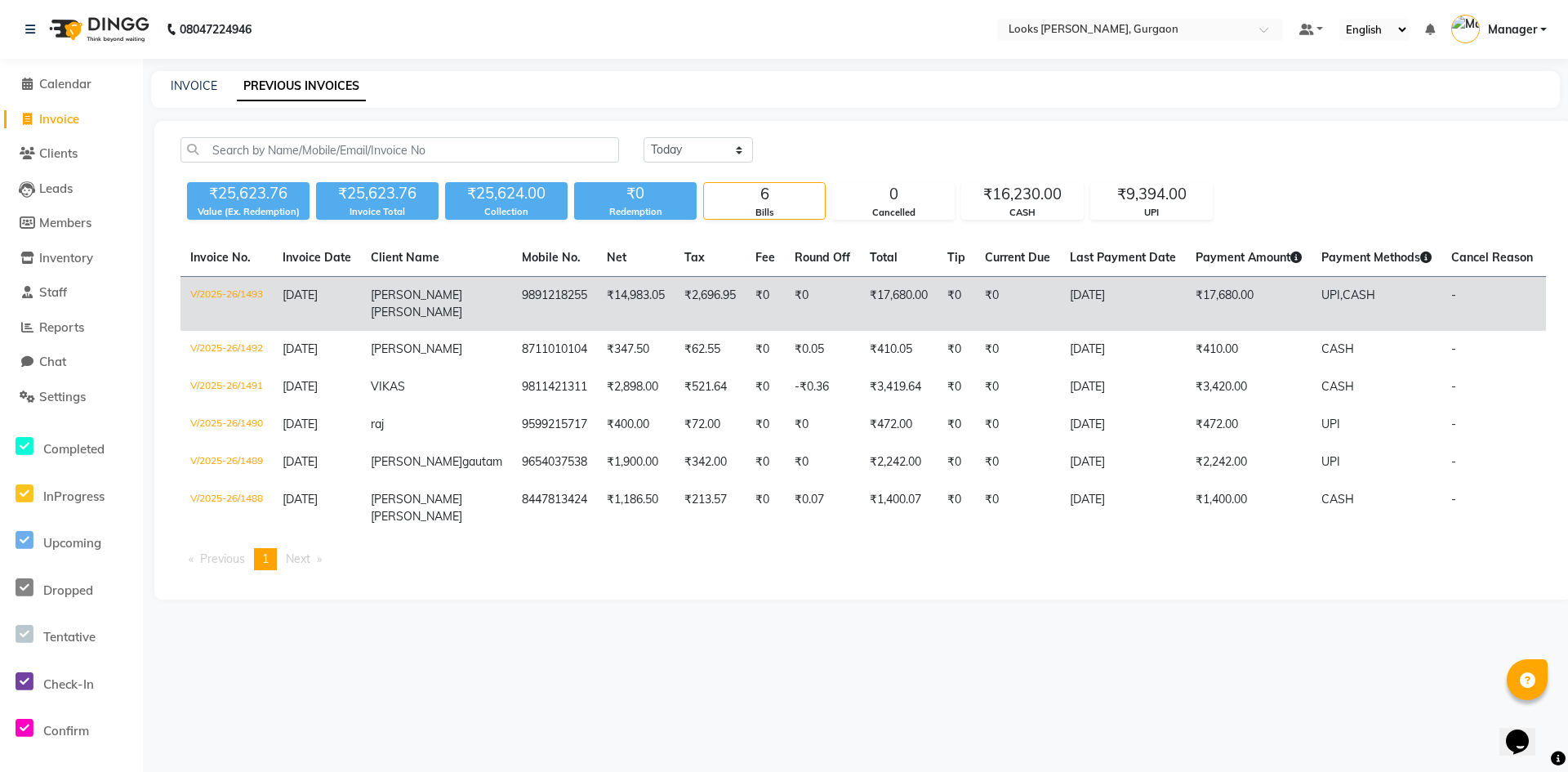
click at [881, 295] on td "₹17,680.00" at bounding box center [899, 305] width 78 height 55
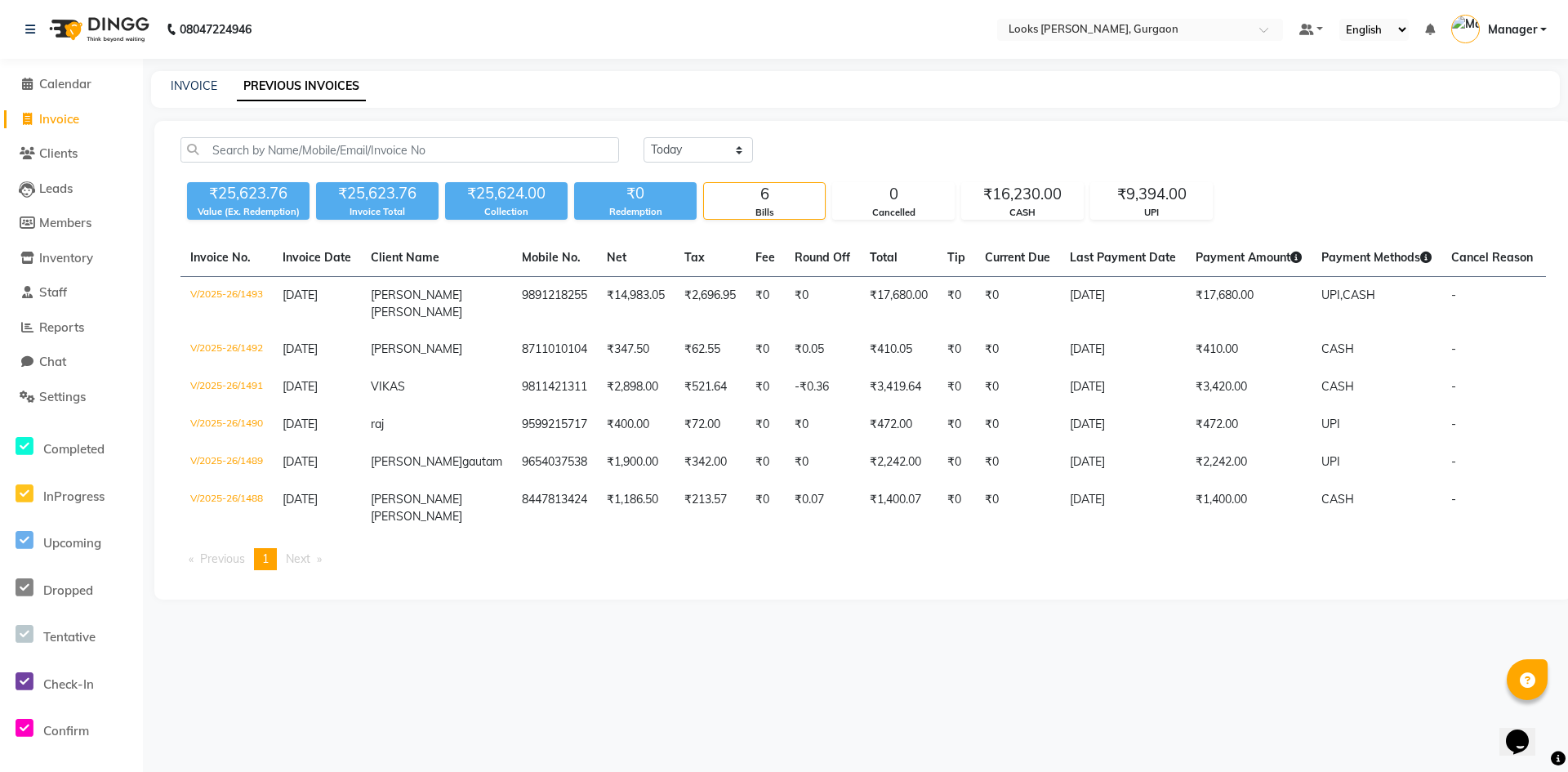
click at [72, 118] on span "Invoice" at bounding box center [59, 119] width 40 height 16
select select "service"
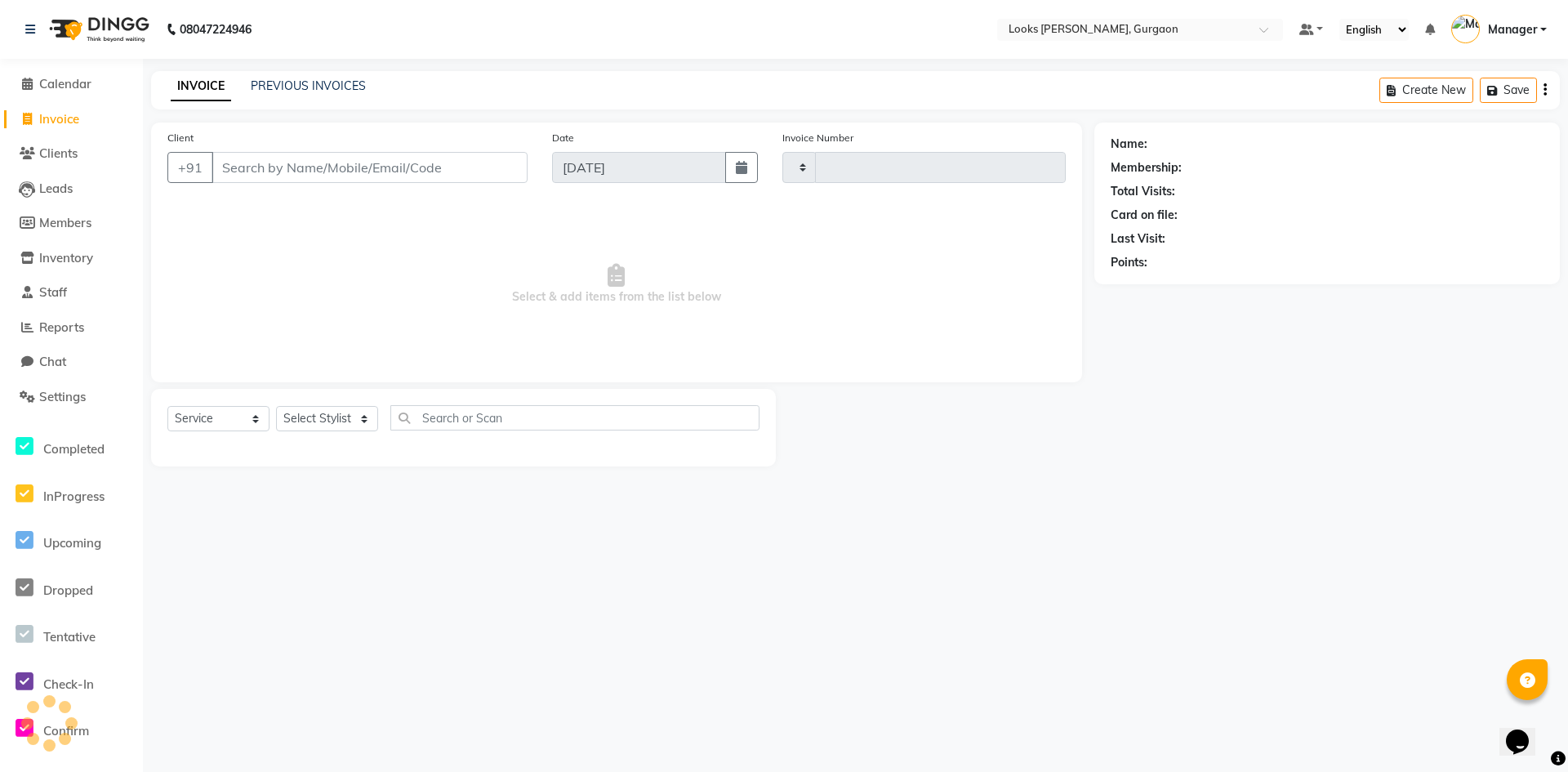
type input "1494"
select select "8452"
click at [283, 165] on input "Client" at bounding box center [369, 167] width 316 height 31
type input "9891218255"
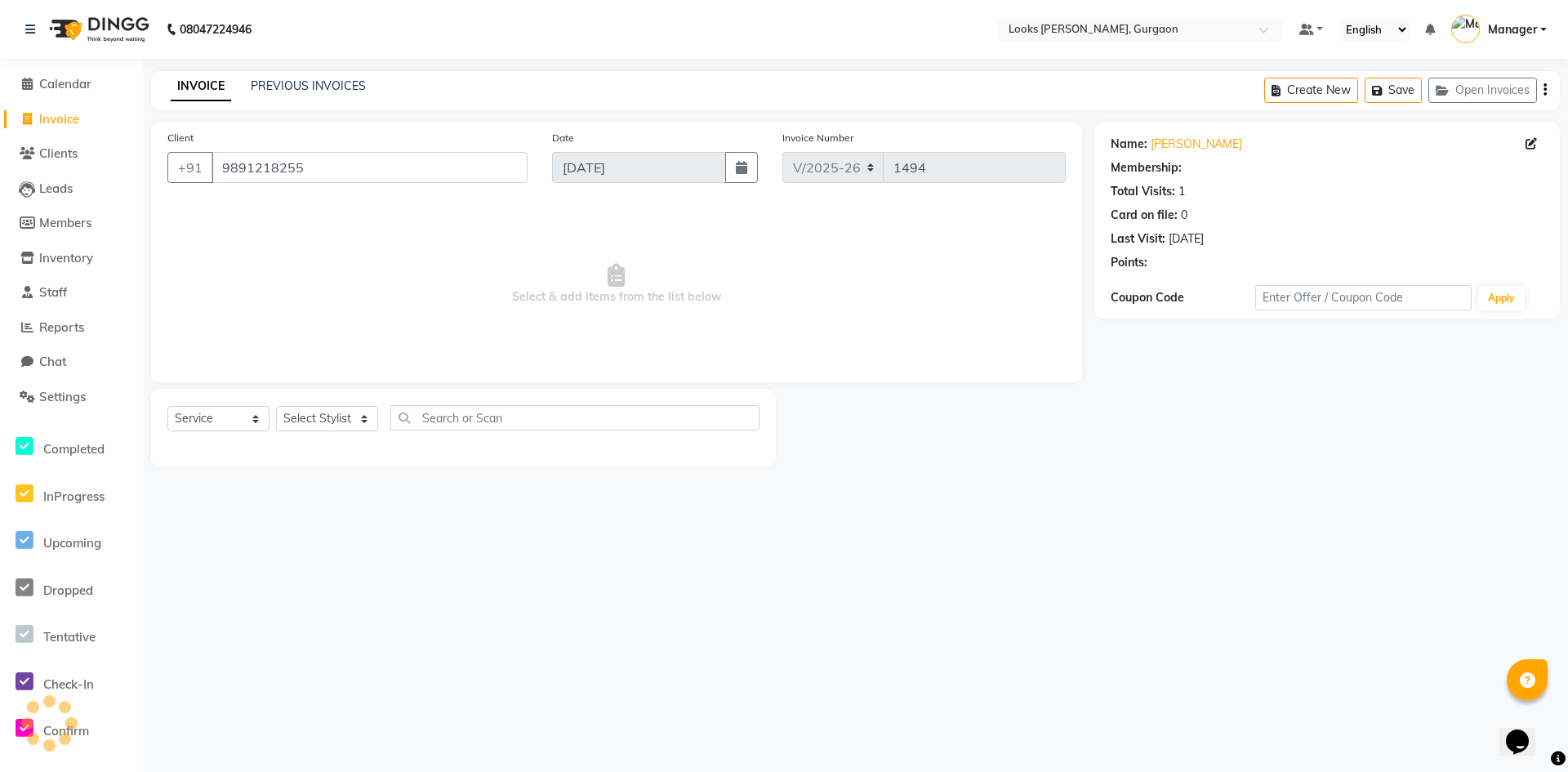
select select "1: Object"
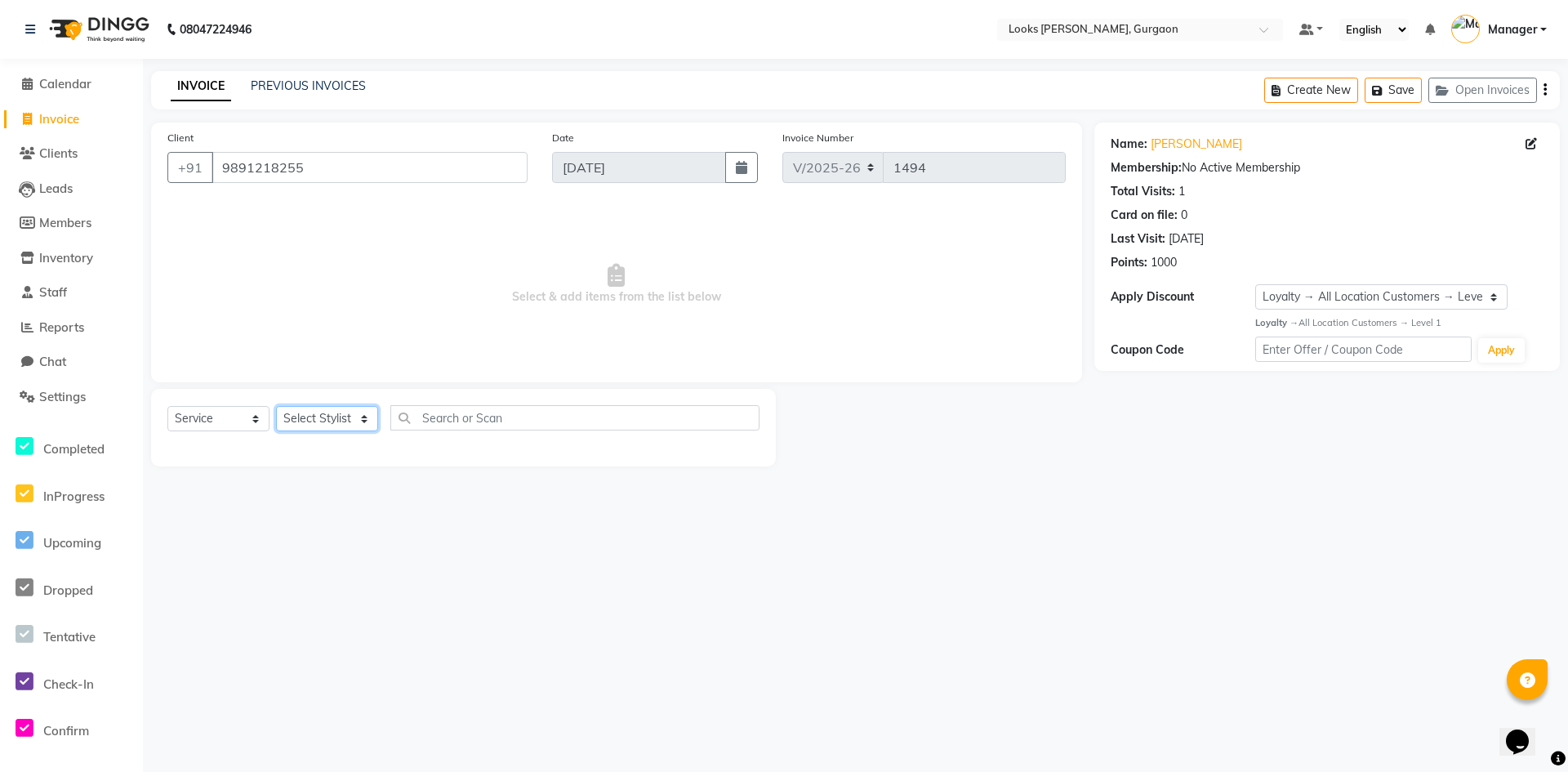
click at [318, 416] on select "Select Stylist [PERSON_NAME] abhay [PERSON_NAME] [PERSON_NAME] Counter_Sales De…" at bounding box center [327, 419] width 102 height 26
select select "84461"
click at [276, 406] on select "Select Stylist [PERSON_NAME] abhay [PERSON_NAME] [PERSON_NAME] Counter_Sales De…" at bounding box center [327, 419] width 102 height 26
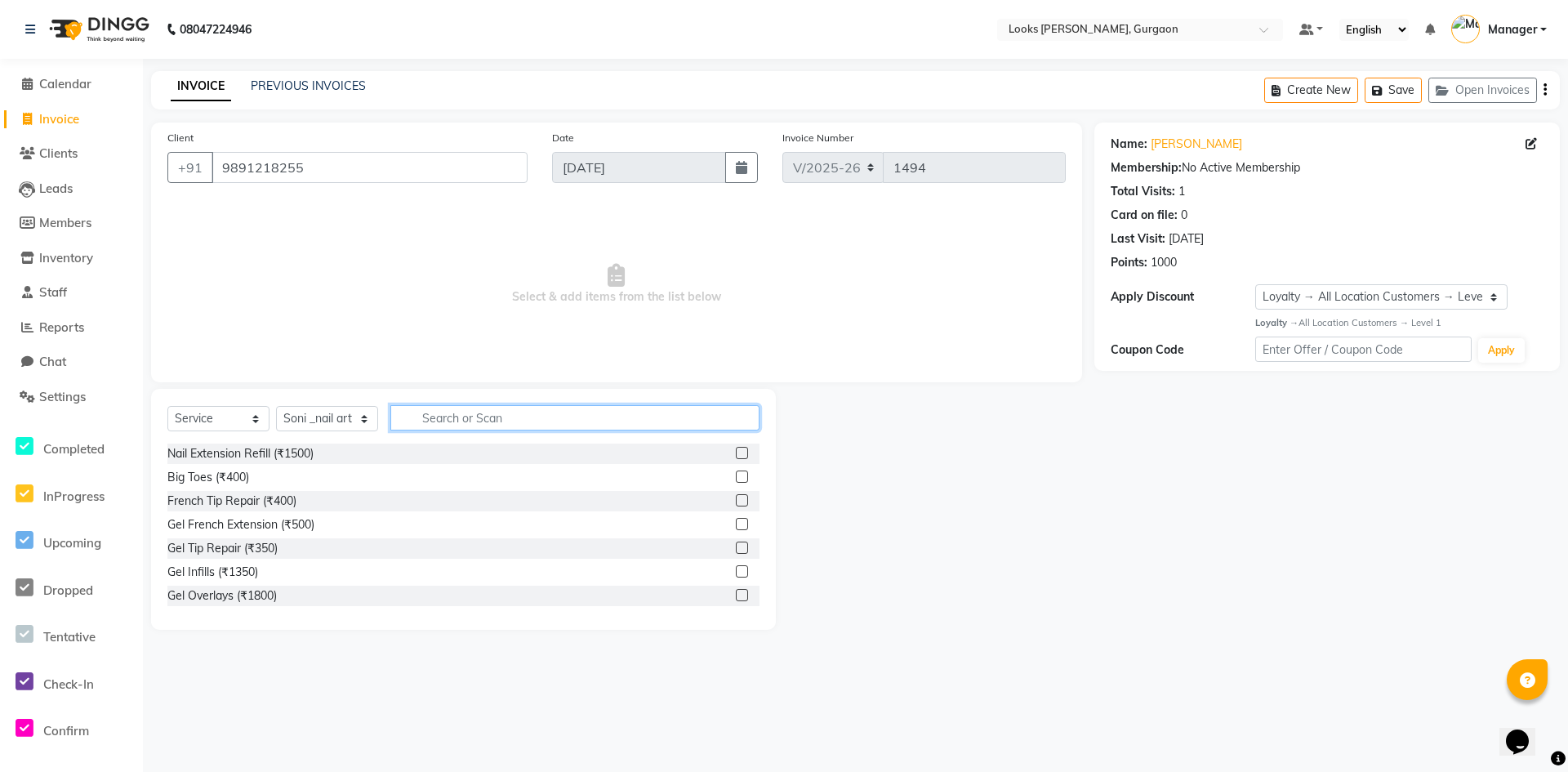
click at [514, 420] on input "text" at bounding box center [575, 418] width 369 height 26
type input "n"
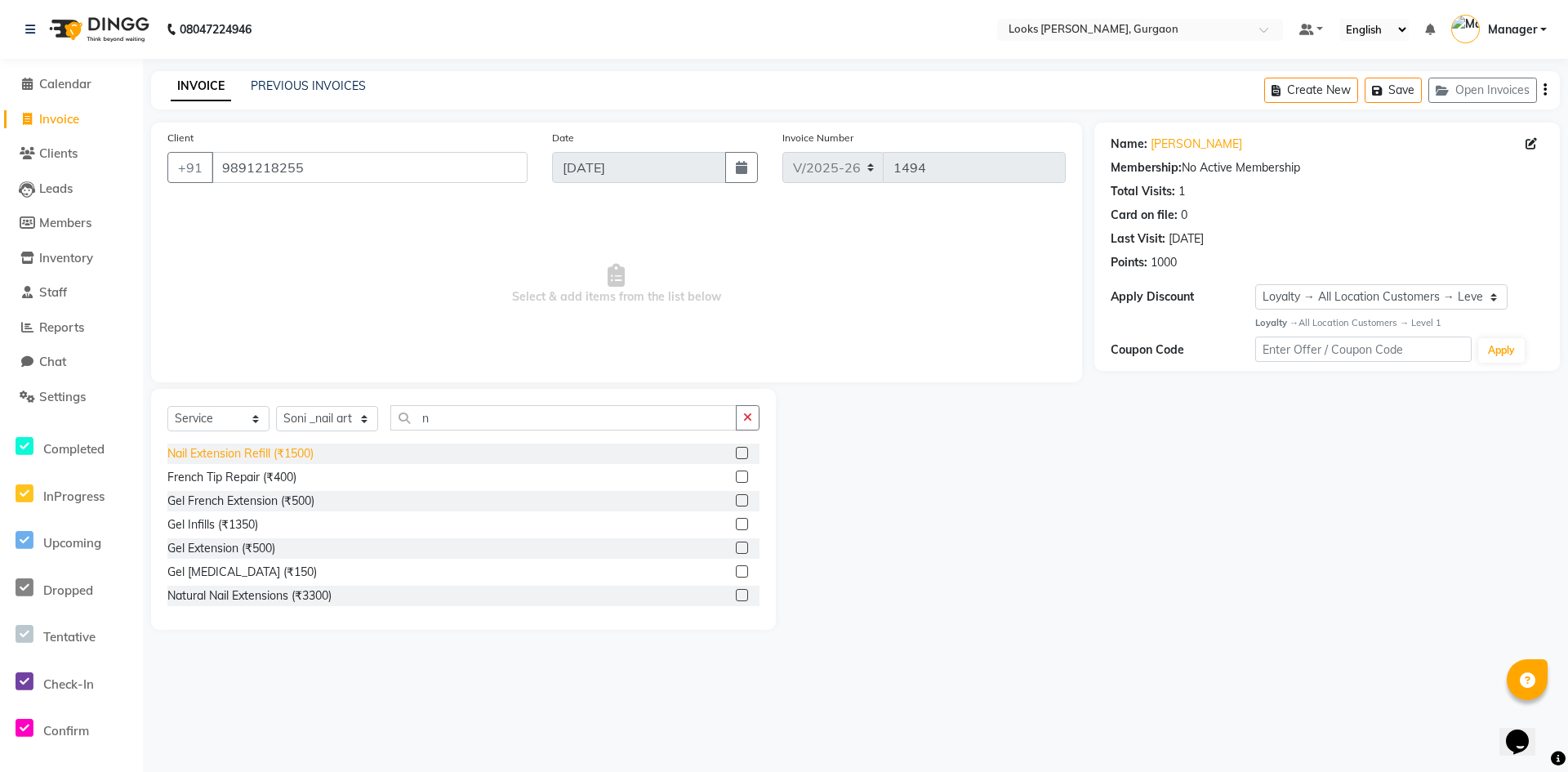
click at [272, 451] on div "Nail Extension Refill (₹1500)" at bounding box center [240, 454] width 146 height 17
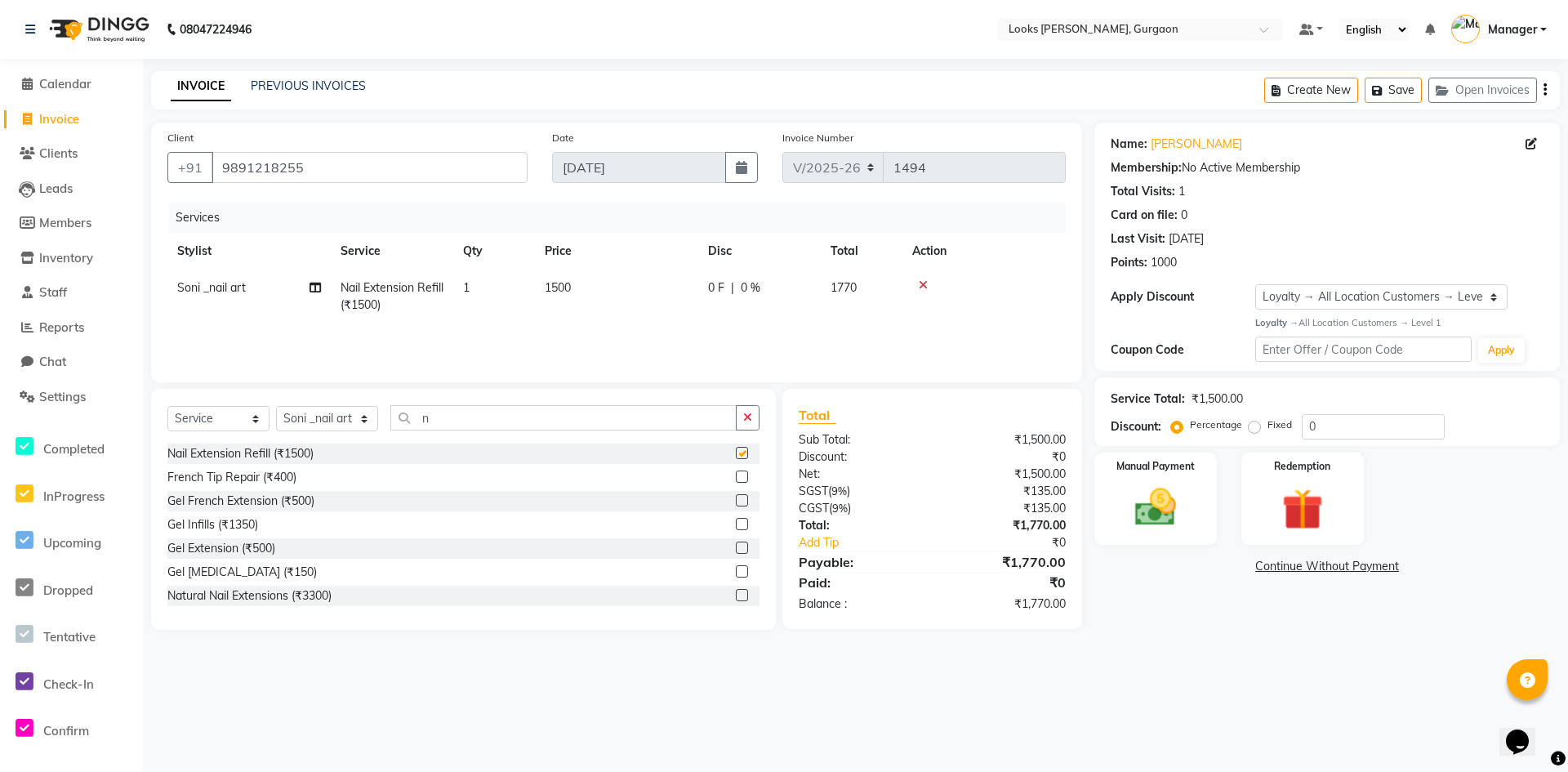
checkbox input "false"
click at [571, 299] on td "1500" at bounding box center [616, 296] width 164 height 54
select select "84461"
drag, startPoint x: 674, startPoint y: 292, endPoint x: 540, endPoint y: 284, distance: 134.2
click at [546, 284] on tr "[PERSON_NAME] [PERSON_NAME] Counter_Sales Deepak_pdct [PERSON_NAME] Manager Nat…" at bounding box center [616, 305] width 899 height 70
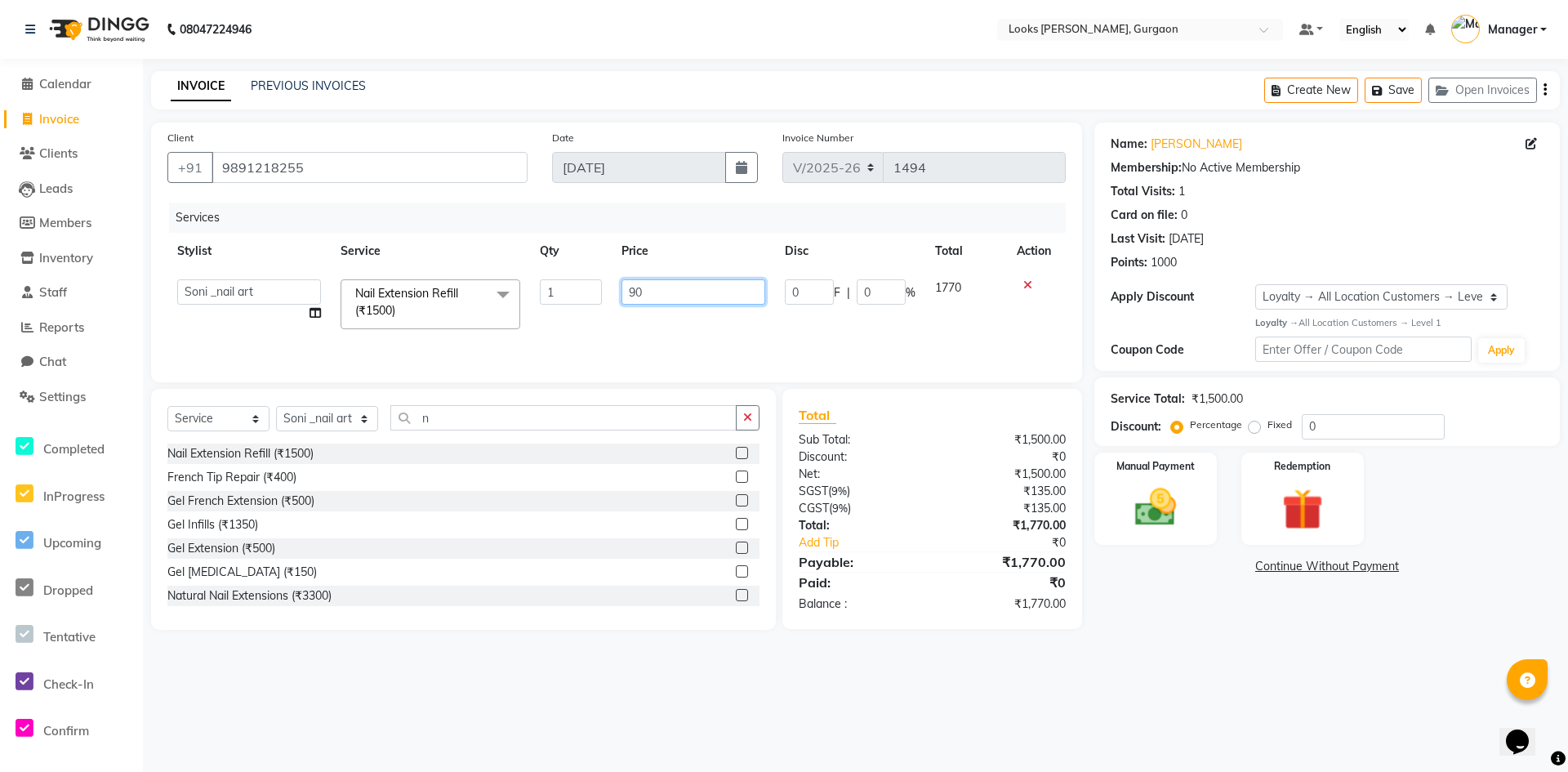
type input "900"
click at [1239, 728] on div "08047224946 Select Location × Looks Elan Miracle, Gurgaon Default Panel My Pane…" at bounding box center [784, 386] width 1568 height 772
click at [1162, 520] on img at bounding box center [1156, 508] width 70 height 50
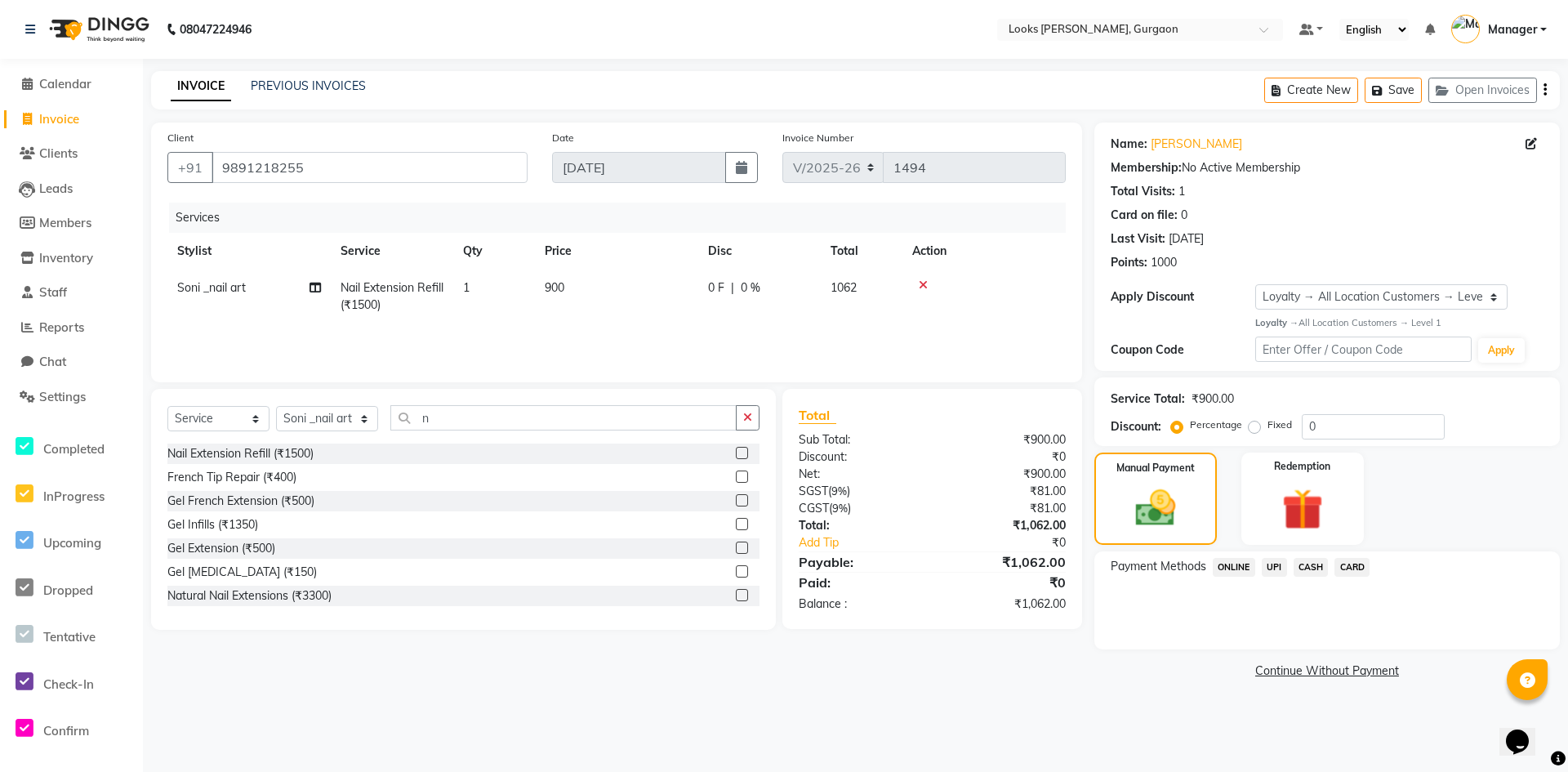
click at [1275, 569] on span "UPI" at bounding box center [1275, 567] width 26 height 19
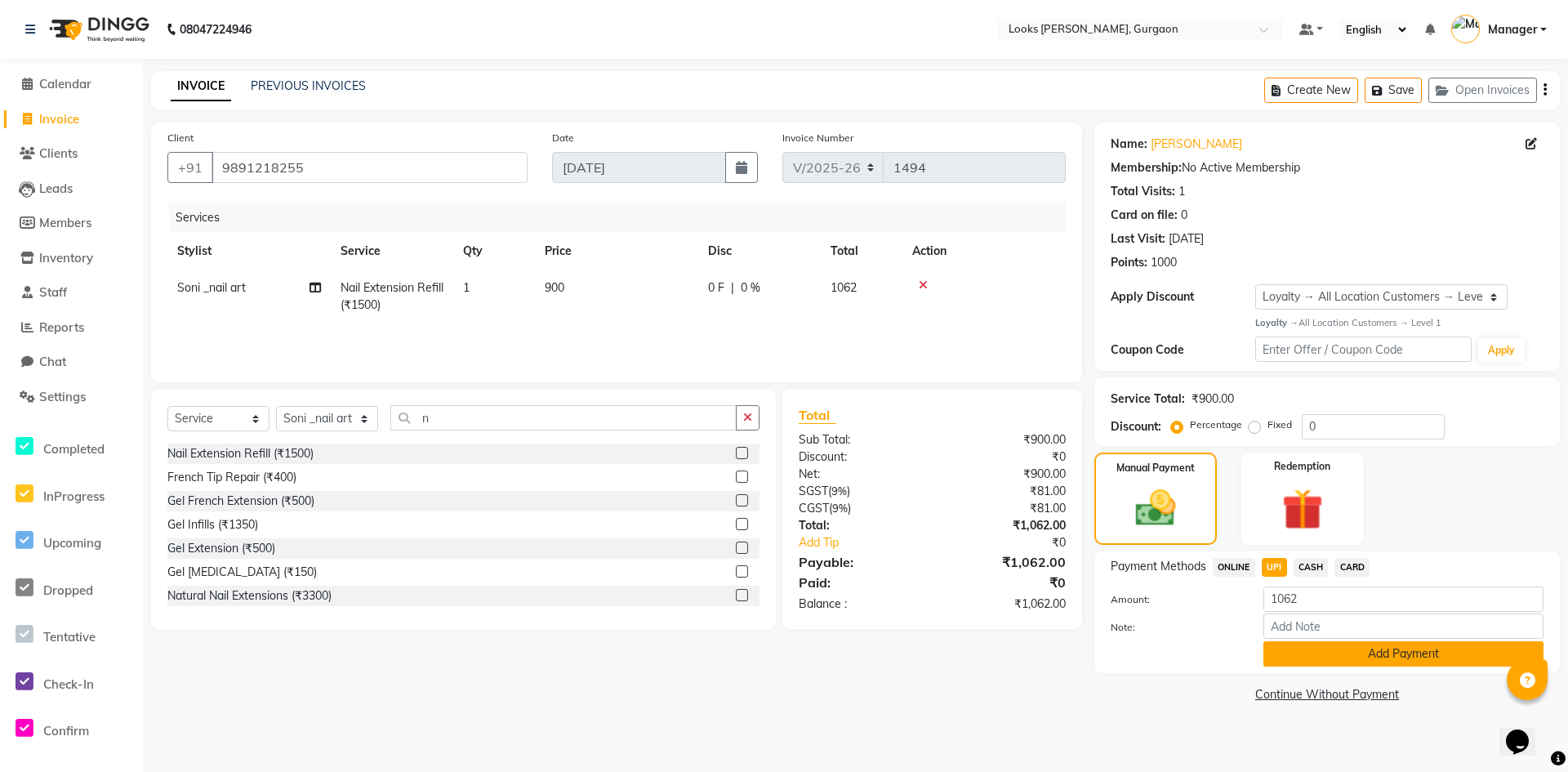
click at [1300, 651] on button "Add Payment" at bounding box center [1403, 654] width 280 height 26
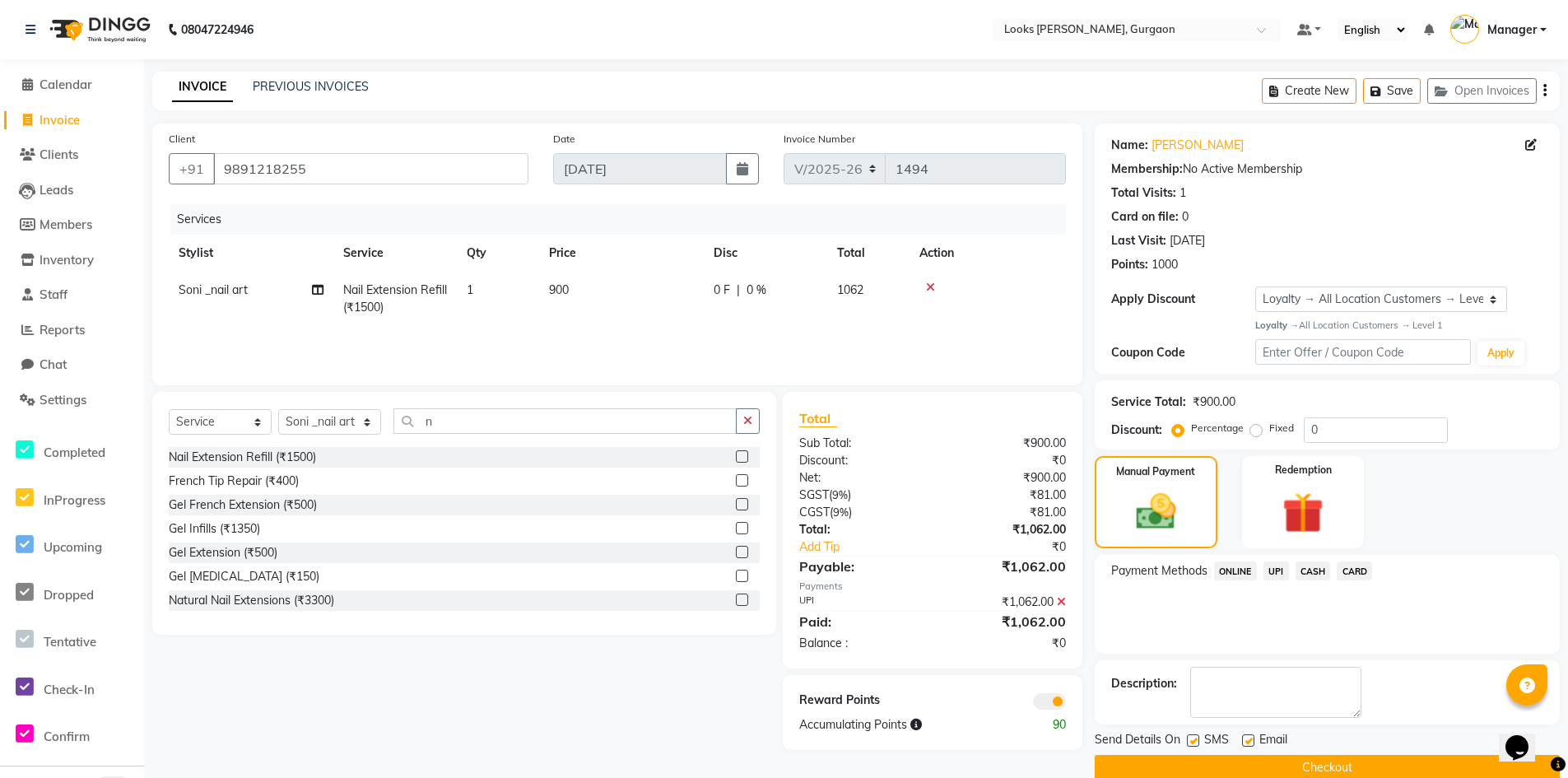
scroll to position [27, 0]
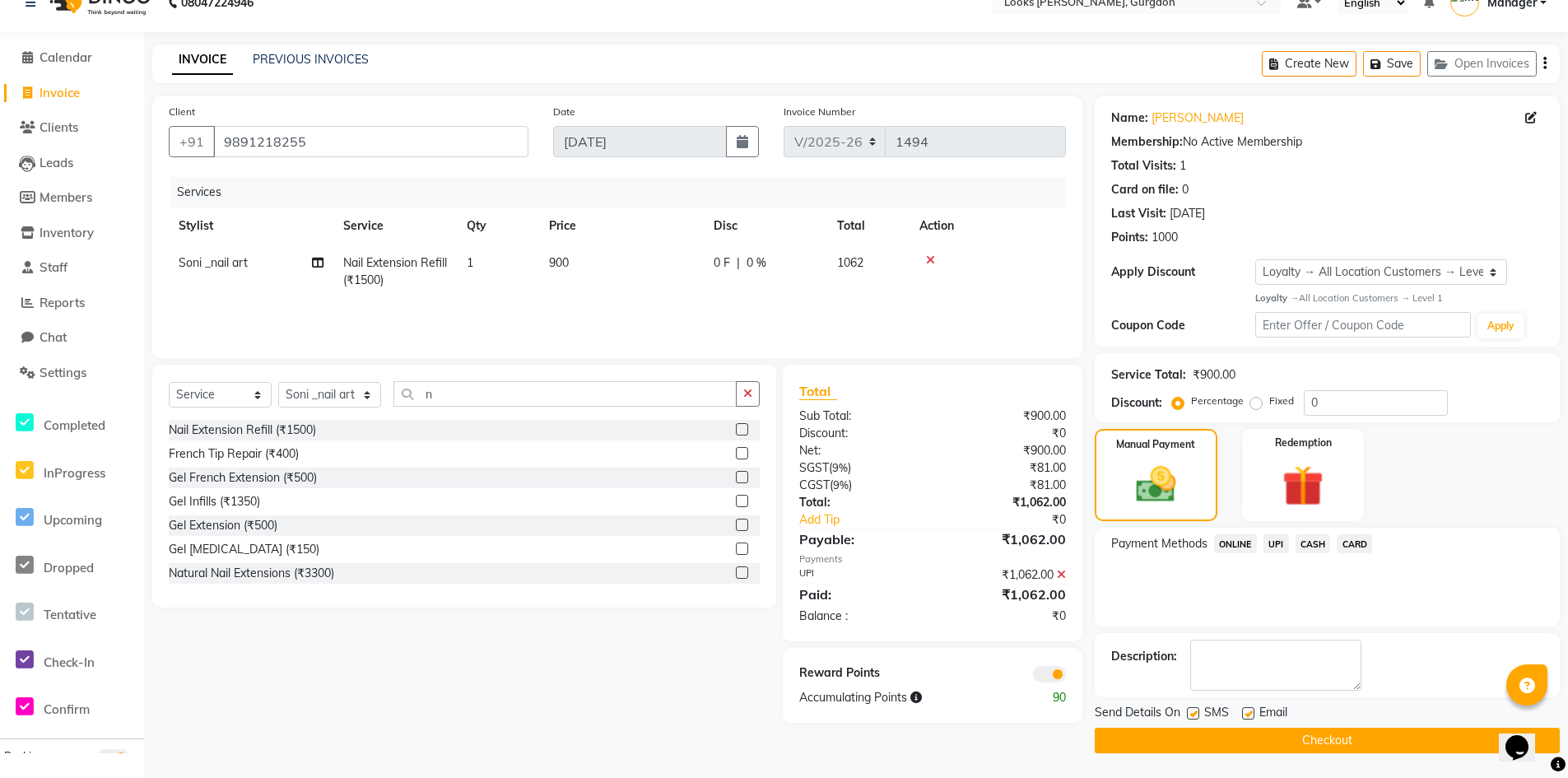
click at [1192, 745] on button "Checkout" at bounding box center [1327, 741] width 465 height 26
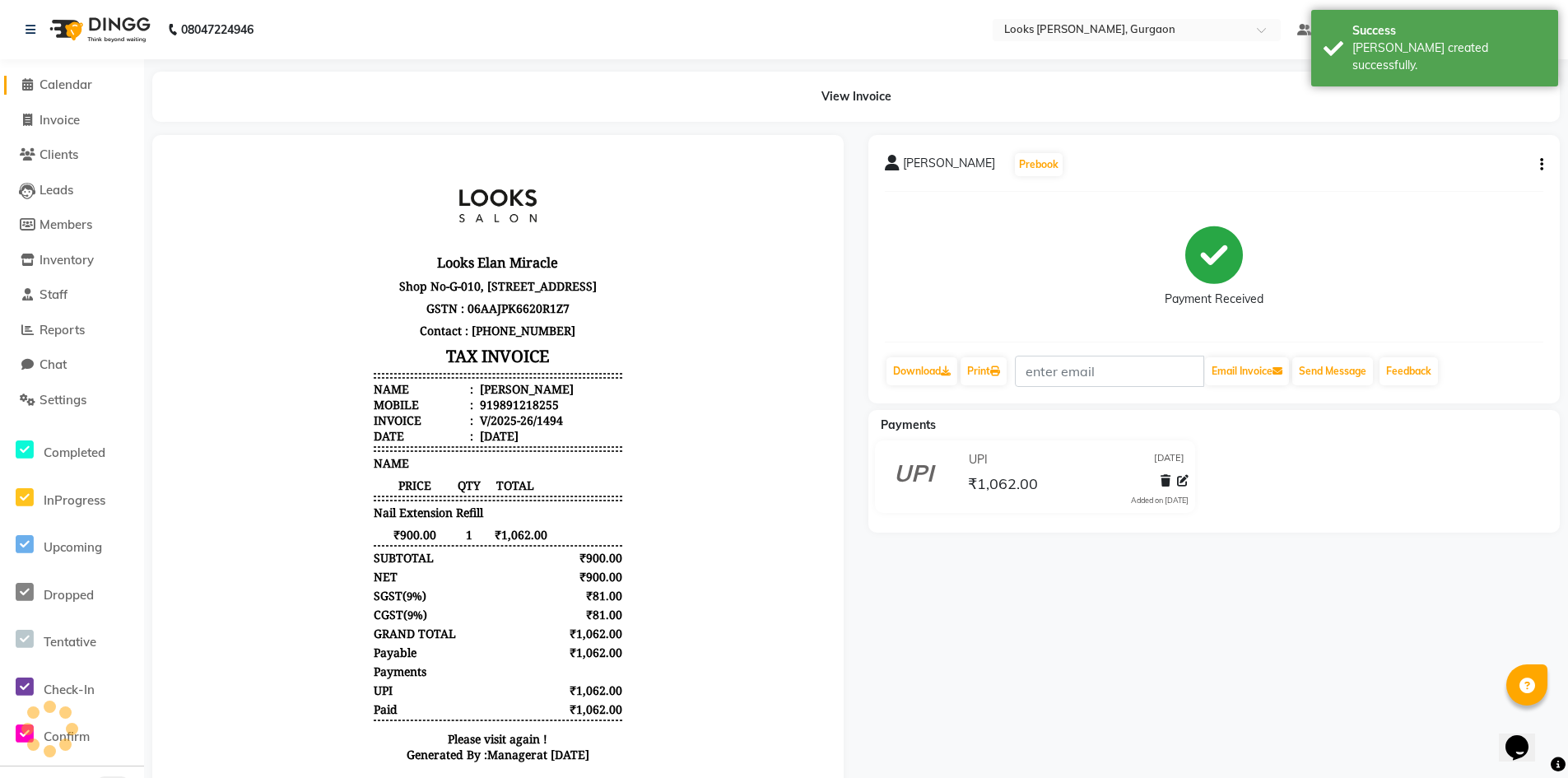
click at [76, 83] on span "Calendar" at bounding box center [65, 84] width 53 height 16
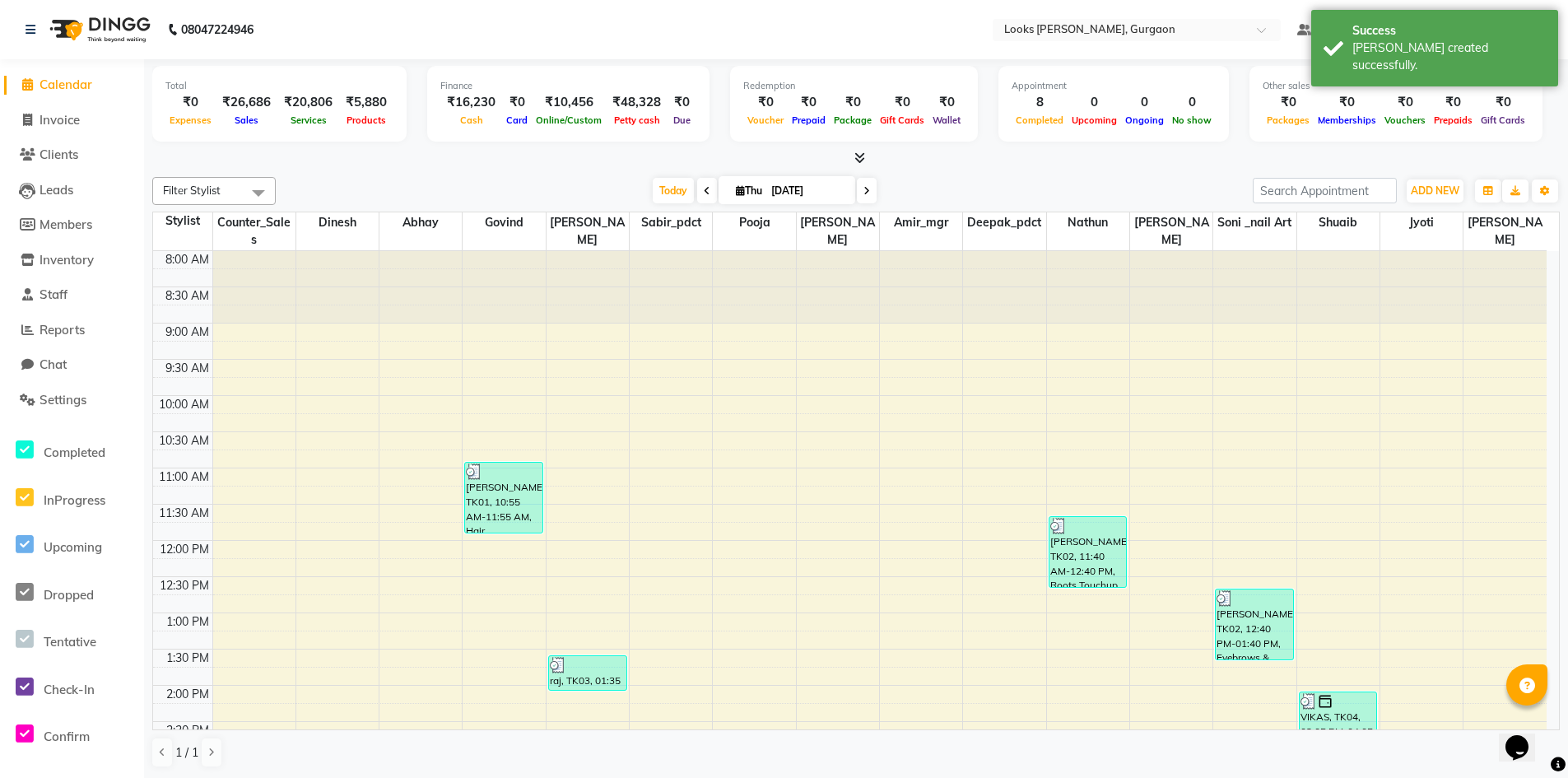
click at [75, 81] on span "Calendar" at bounding box center [65, 84] width 53 height 16
click at [65, 117] on span "Invoice" at bounding box center [60, 120] width 41 height 16
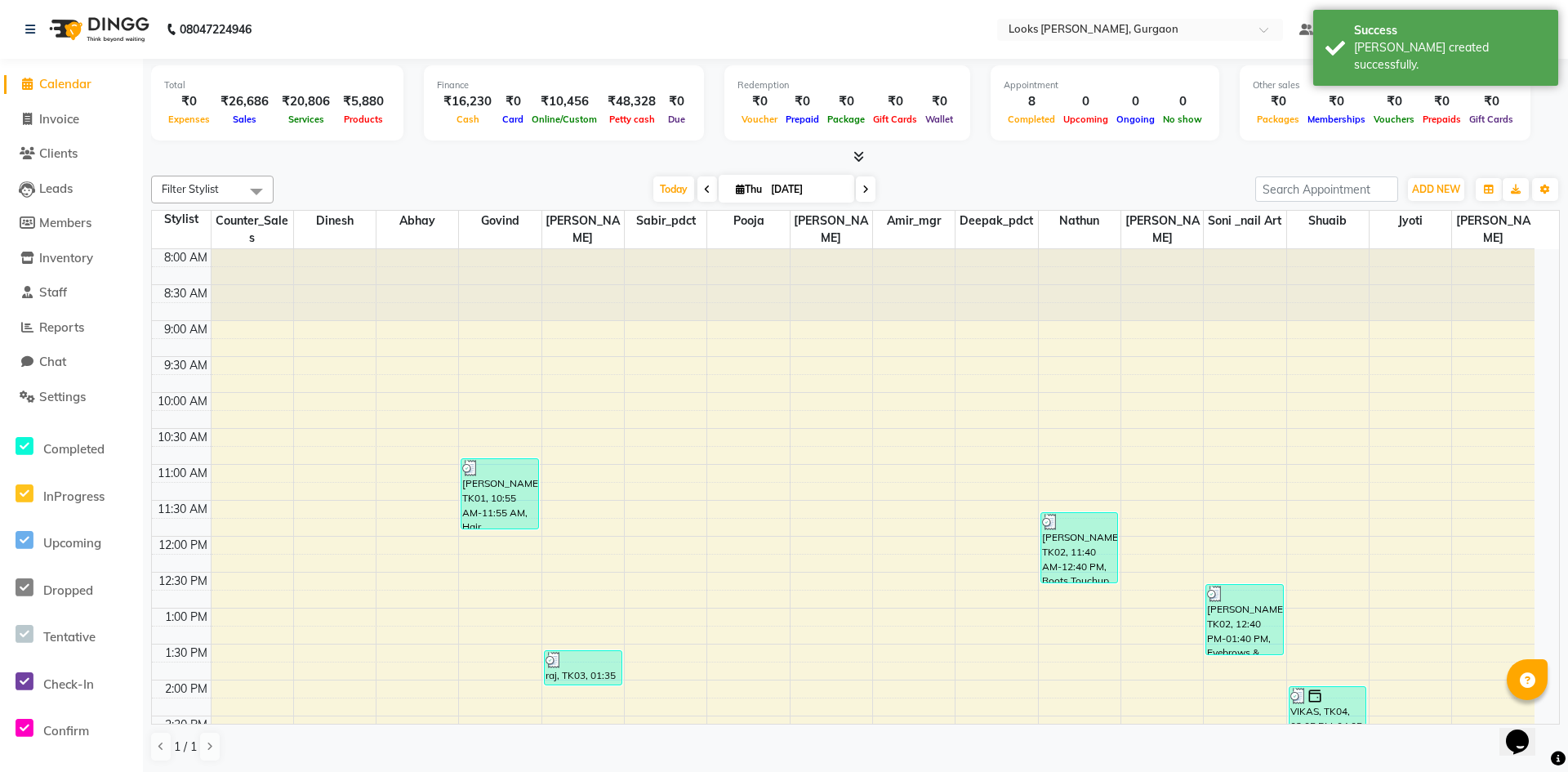
select select "8452"
select select "service"
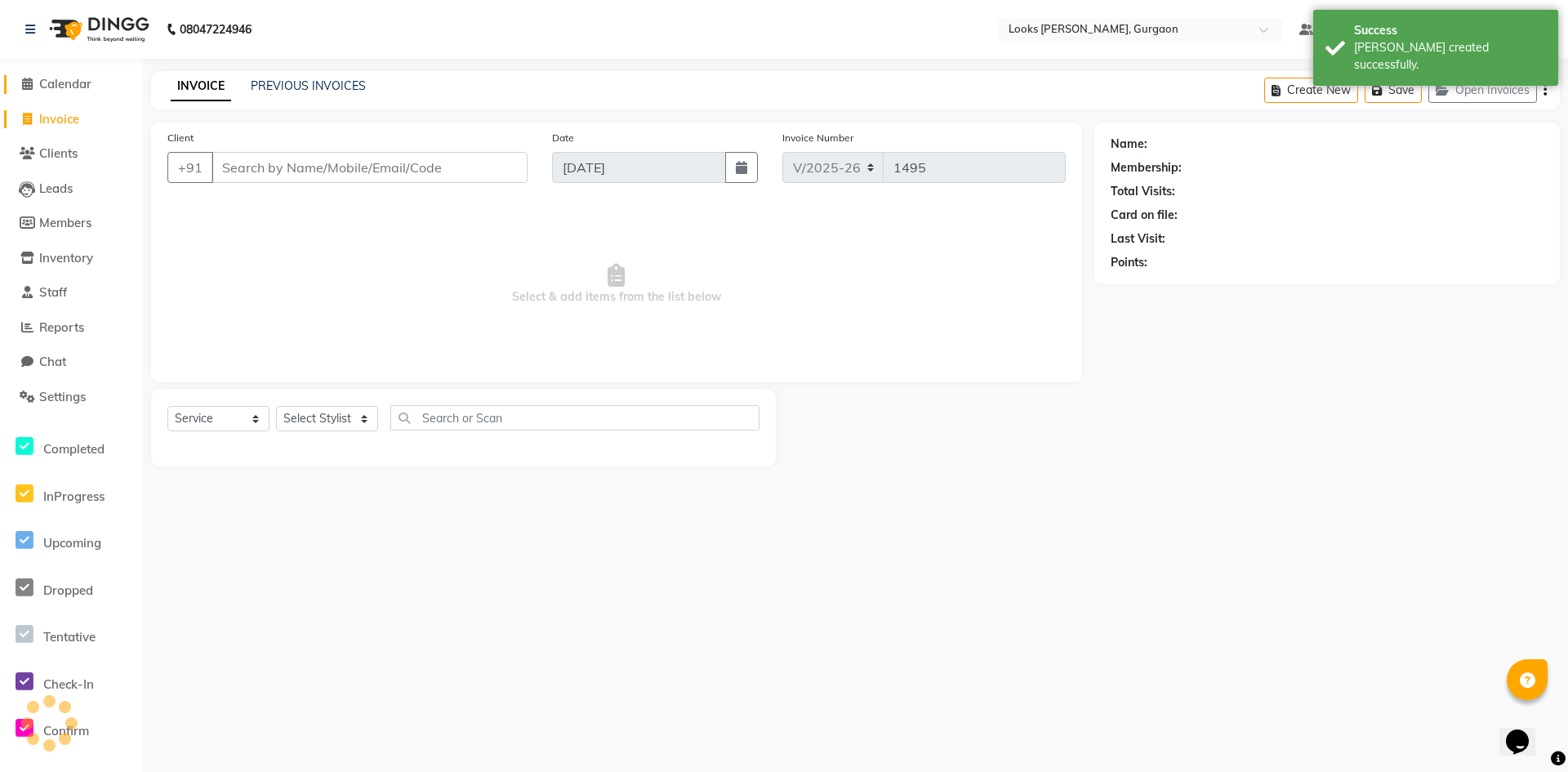
click at [67, 86] on span "Calendar" at bounding box center [65, 83] width 52 height 16
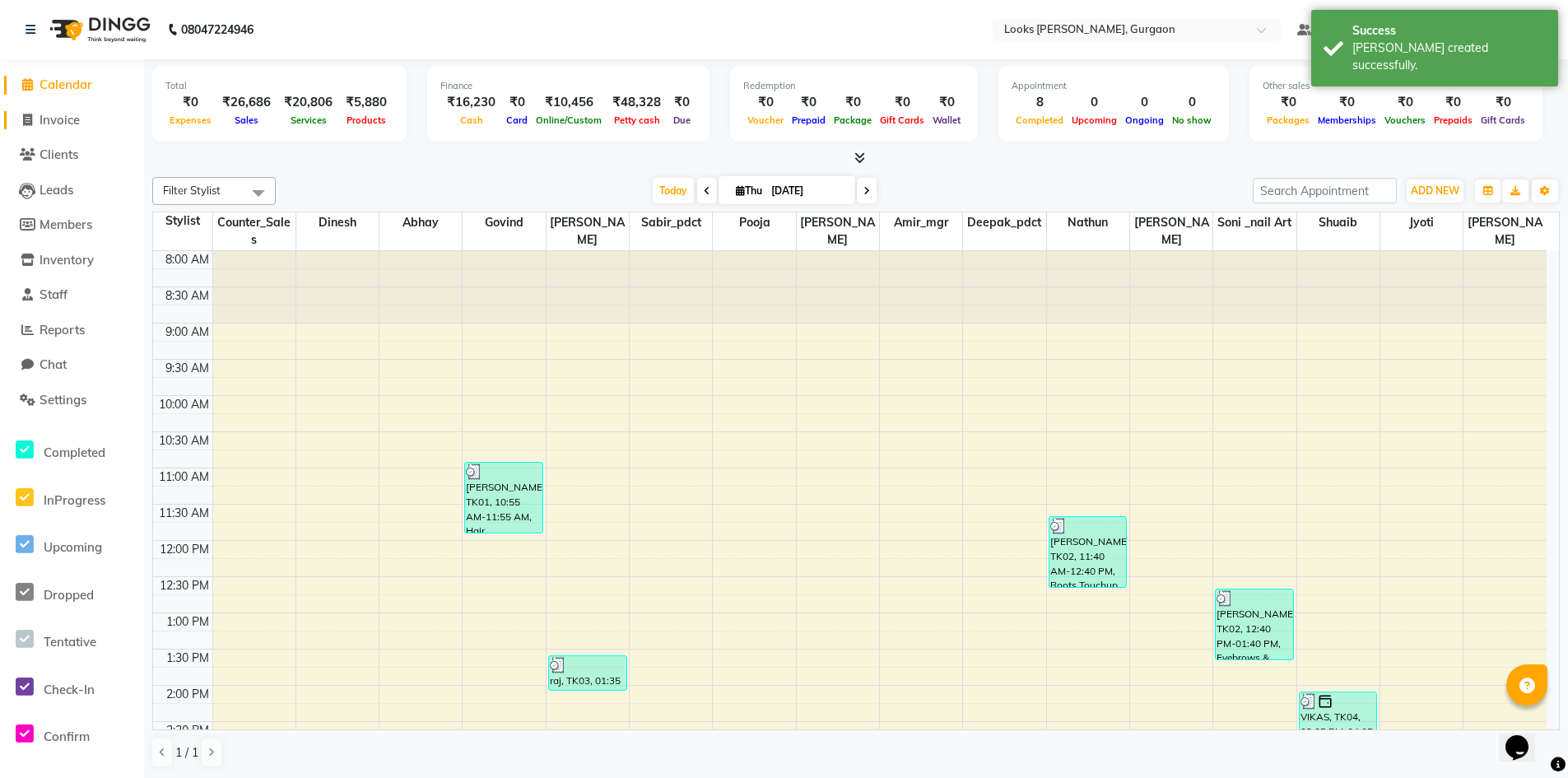
click at [65, 122] on span "Invoice" at bounding box center [60, 120] width 41 height 16
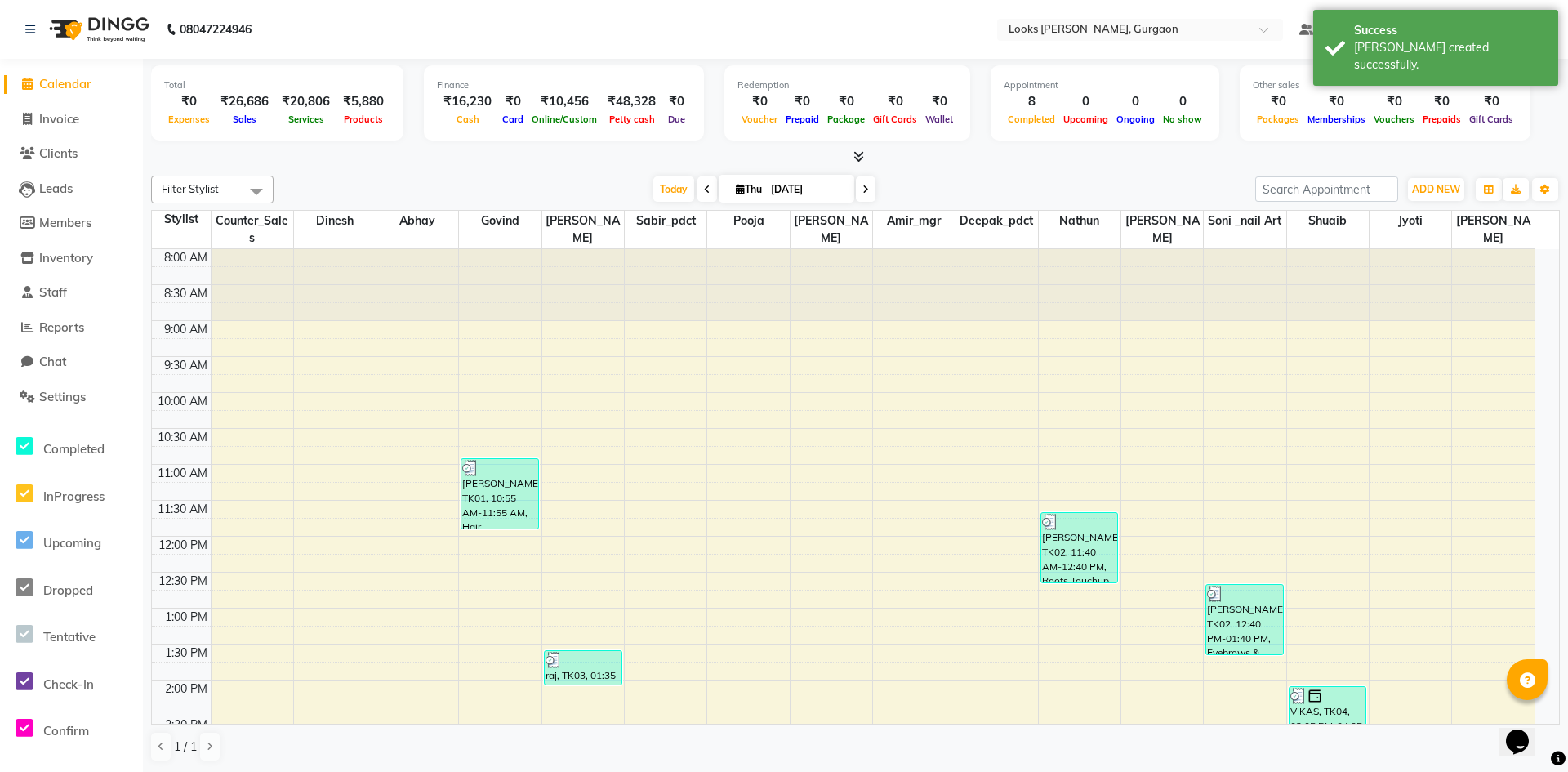
select select "8452"
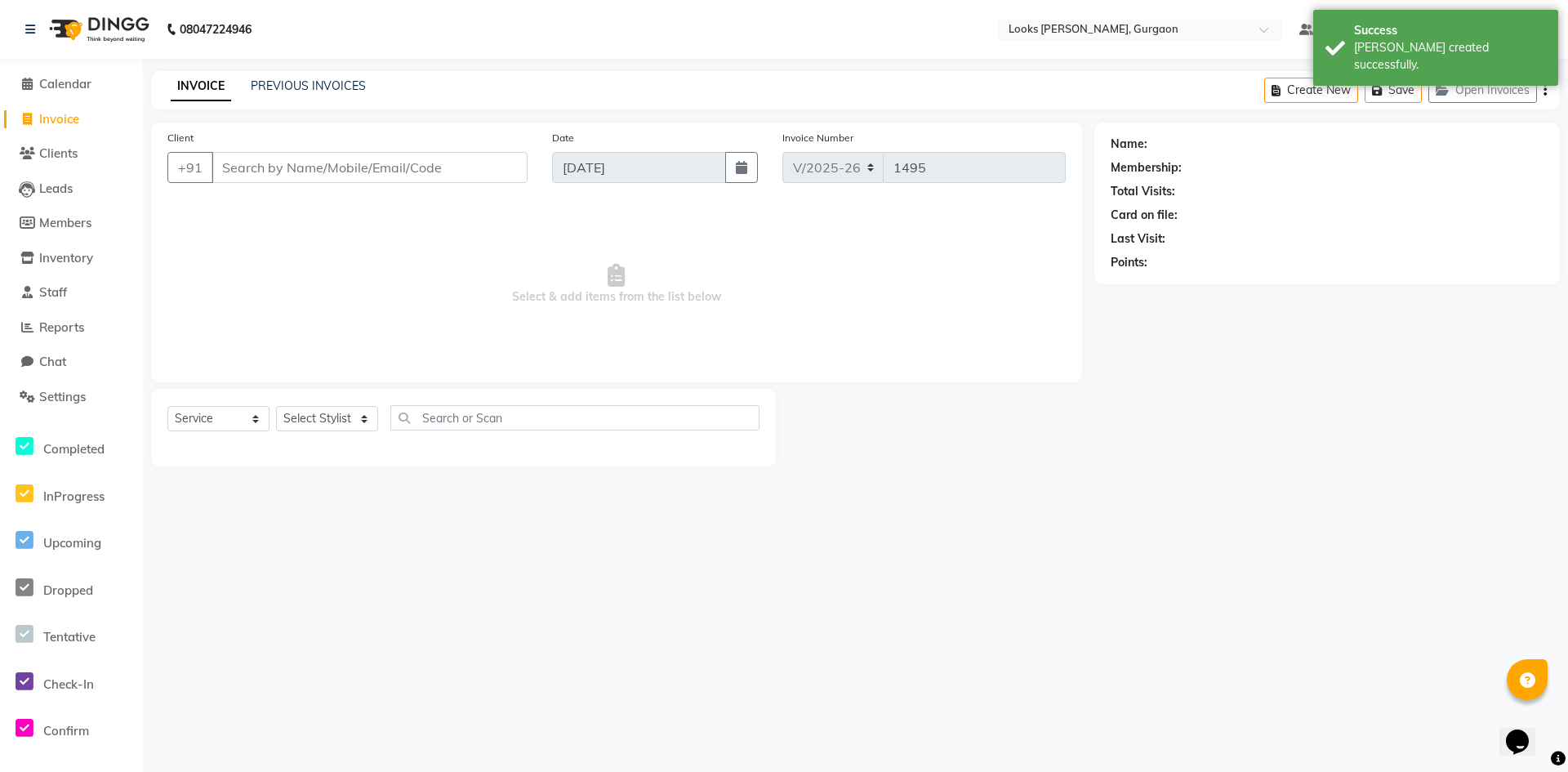
click at [263, 173] on input "Client" at bounding box center [369, 167] width 316 height 31
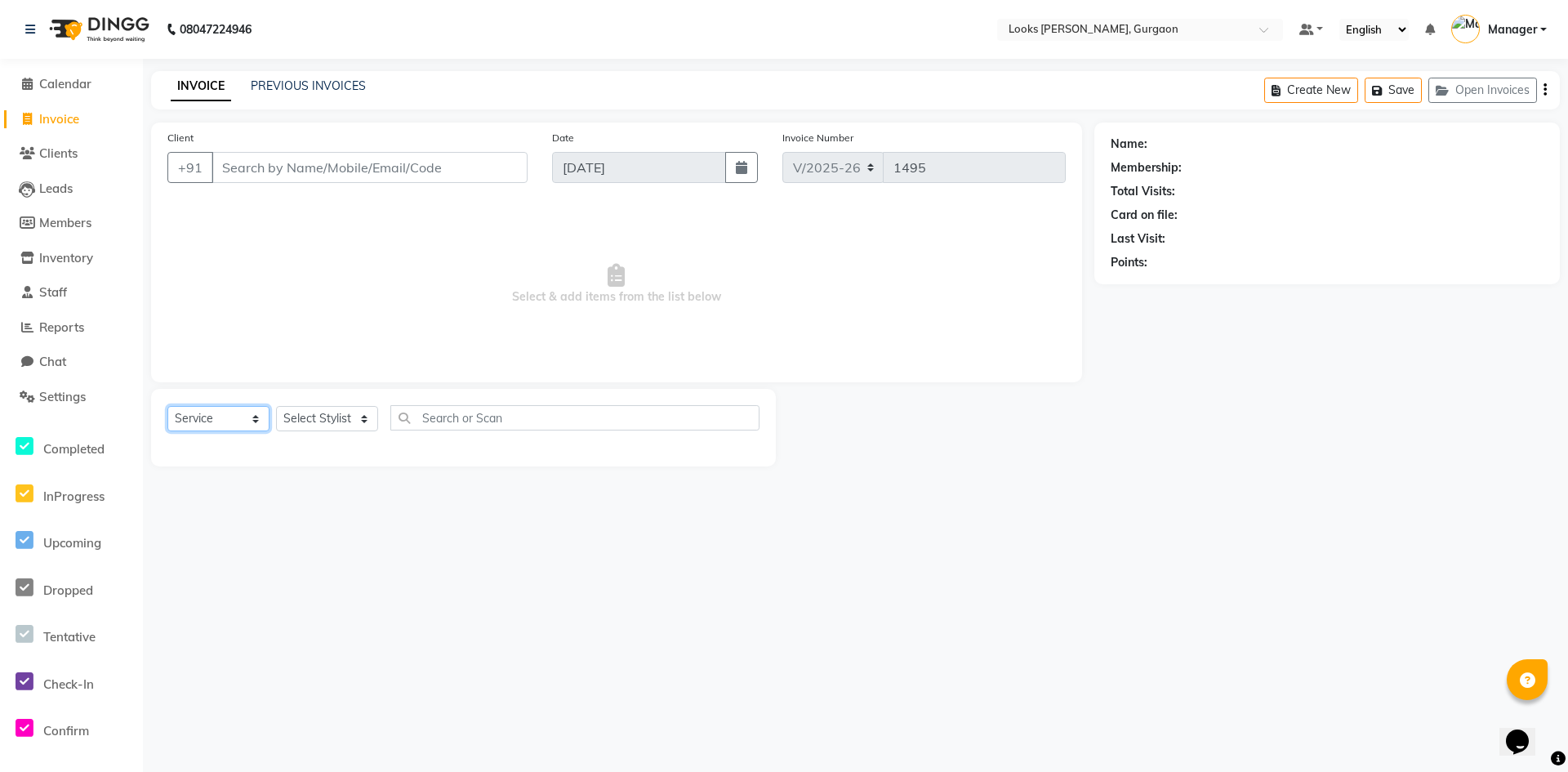
click at [250, 418] on select "Select Service Product Membership Package Voucher Prepaid Gift Card" at bounding box center [219, 419] width 102 height 26
select select "P"
click at [167, 406] on select "Select Service Product Membership Package Voucher Prepaid Gift Card" at bounding box center [219, 419] width 102 height 26
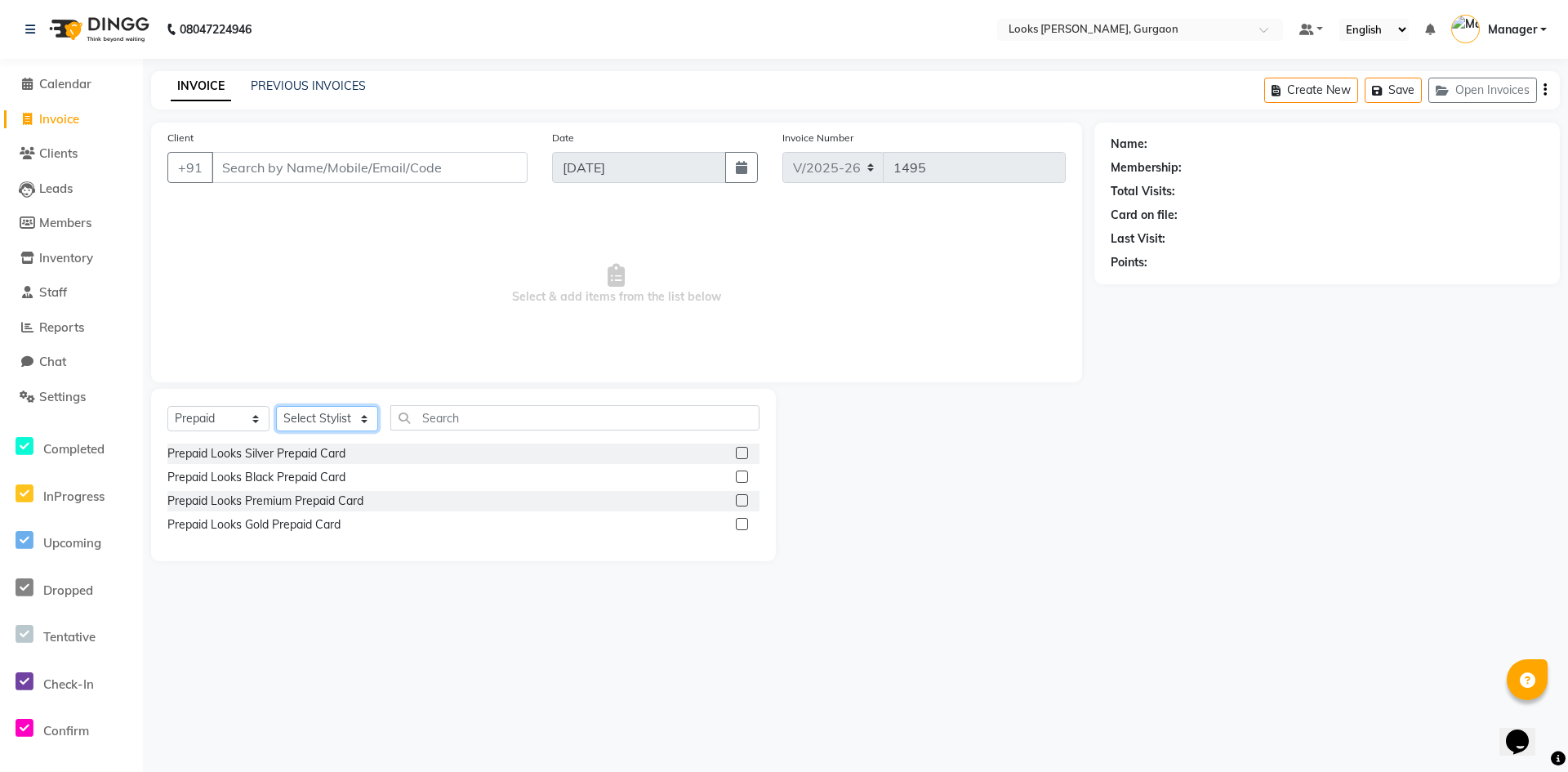
click at [355, 422] on select "Select Stylist [PERSON_NAME] abhay [PERSON_NAME] [PERSON_NAME] Counter_Sales De…" at bounding box center [327, 419] width 102 height 26
select select "84460"
click at [276, 406] on select "Select Stylist [PERSON_NAME] abhay [PERSON_NAME] [PERSON_NAME] Counter_Sales De…" at bounding box center [327, 419] width 102 height 26
click at [419, 416] on input "text" at bounding box center [575, 418] width 369 height 26
click at [256, 419] on select "Select Service Product Membership Package Voucher Prepaid Gift Card" at bounding box center [219, 419] width 102 height 26
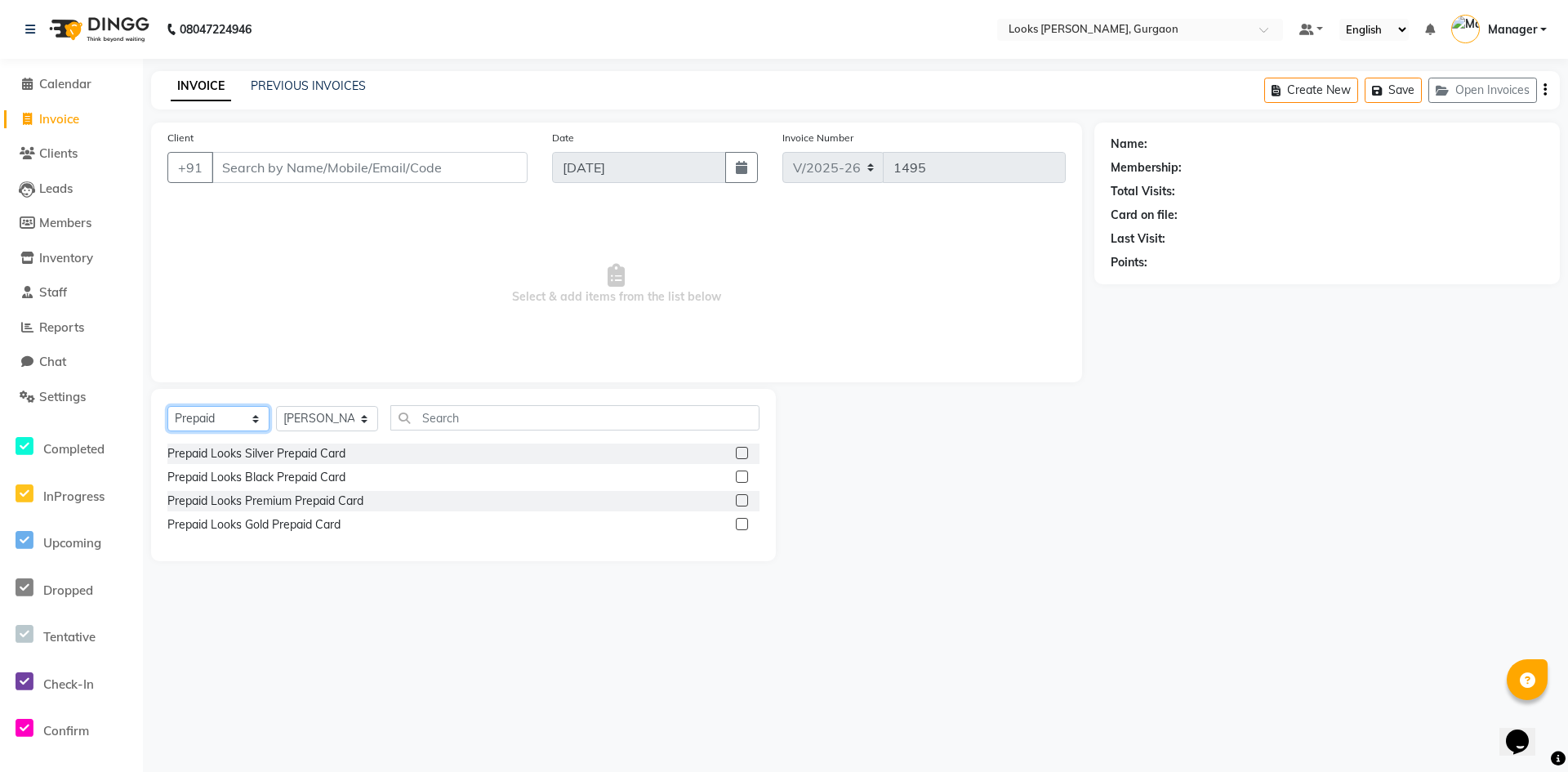
select select "product"
click at [167, 406] on select "Select Service Product Membership Package Voucher Prepaid Gift Card" at bounding box center [219, 419] width 102 height 26
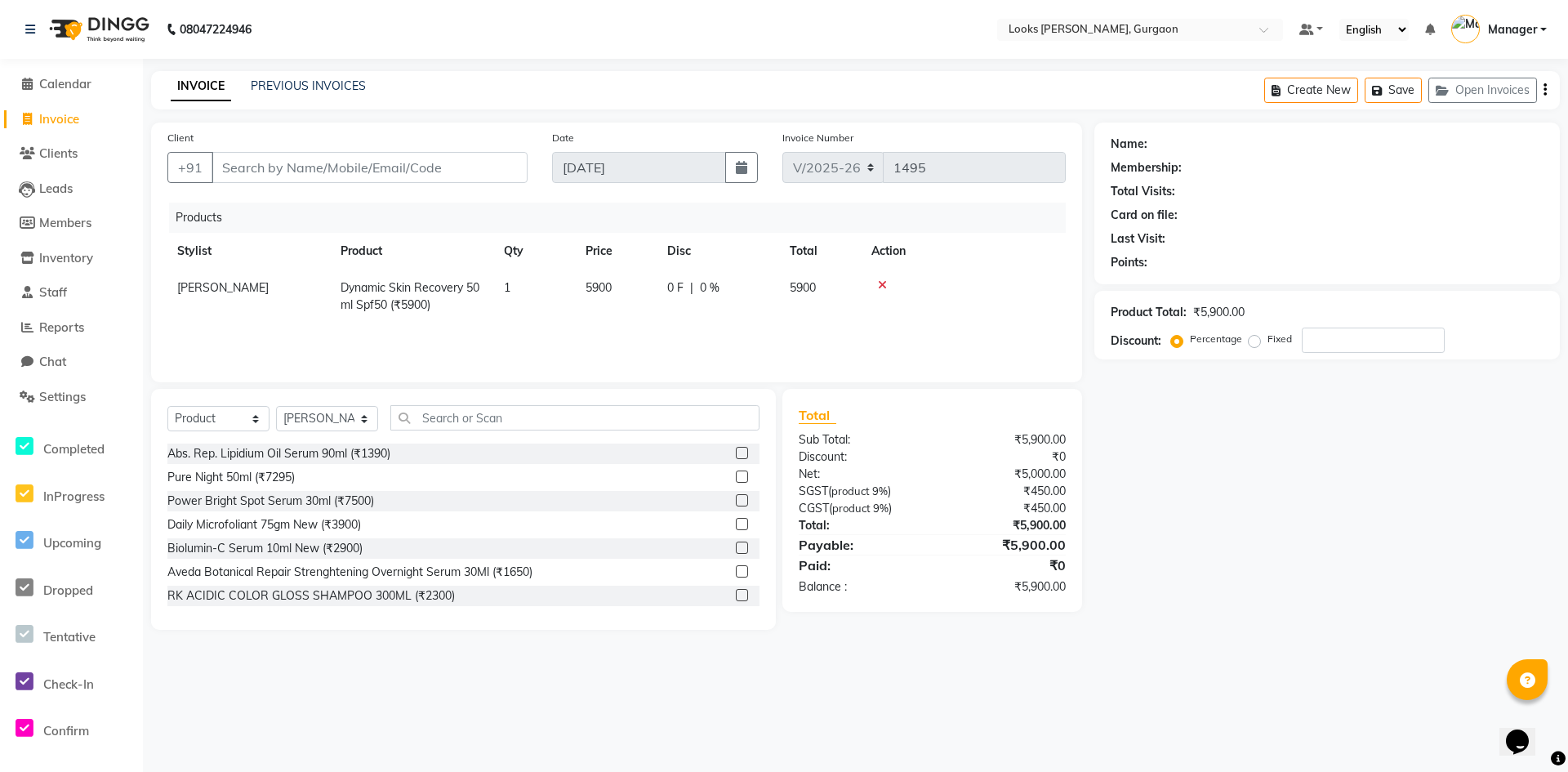
click at [611, 286] on span "5900" at bounding box center [599, 287] width 27 height 15
select select "84460"
click at [625, 291] on input "5900" at bounding box center [617, 293] width 62 height 26
type input "5"
type input "6200"
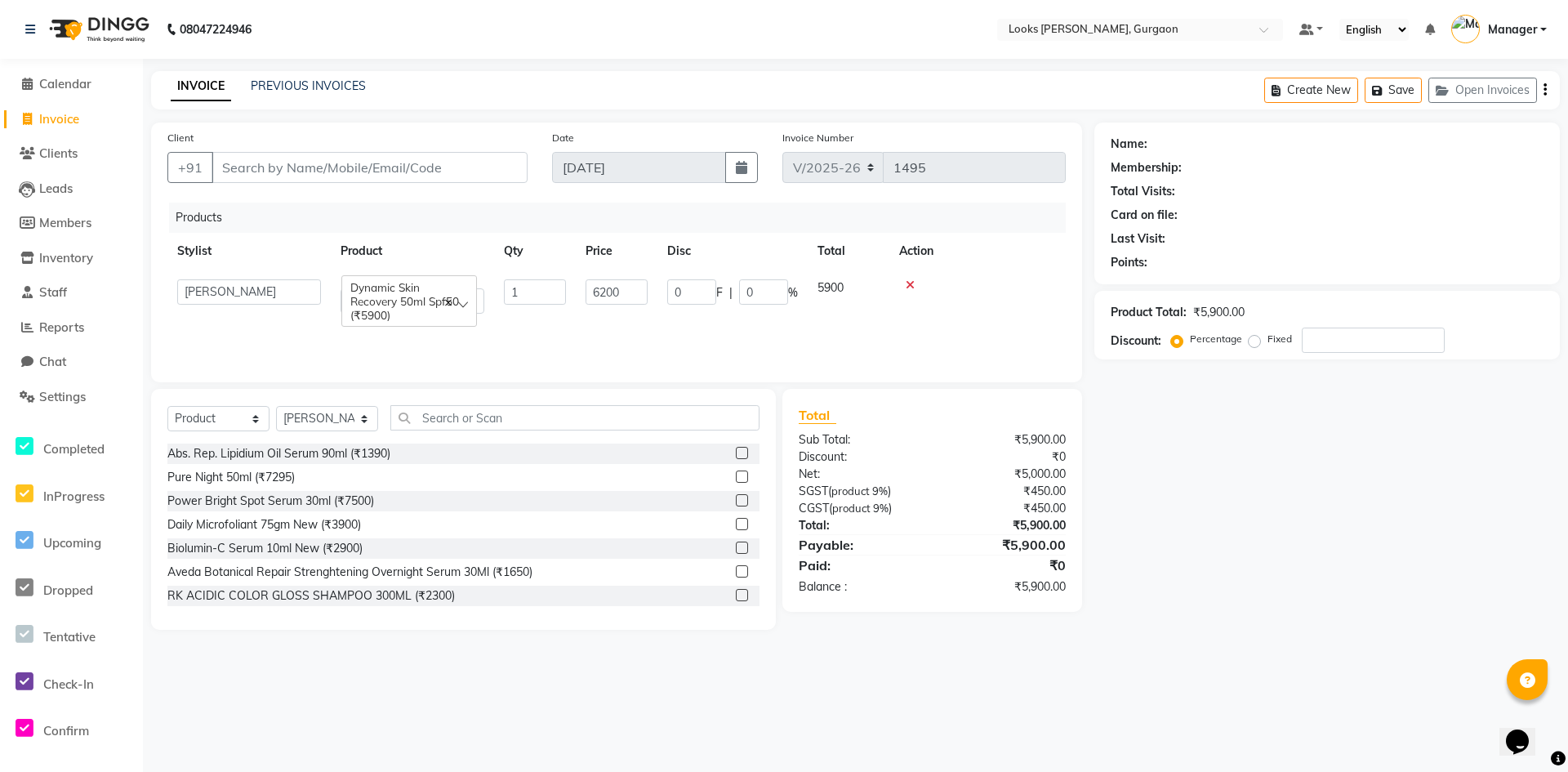
click at [614, 326] on div "Products Stylist Product Qty Price Disc Total Action [PERSON_NAME] abhay [PERSO…" at bounding box center [616, 284] width 899 height 164
click at [1335, 338] on input "number" at bounding box center [1373, 340] width 143 height 26
type input "15"
click at [1252, 553] on div "Name: Membership: Total Visits: Card on file: Last Visit: Points: Product Total…" at bounding box center [1333, 376] width 478 height 508
drag, startPoint x: 343, startPoint y: 166, endPoint x: 376, endPoint y: 187, distance: 39.1
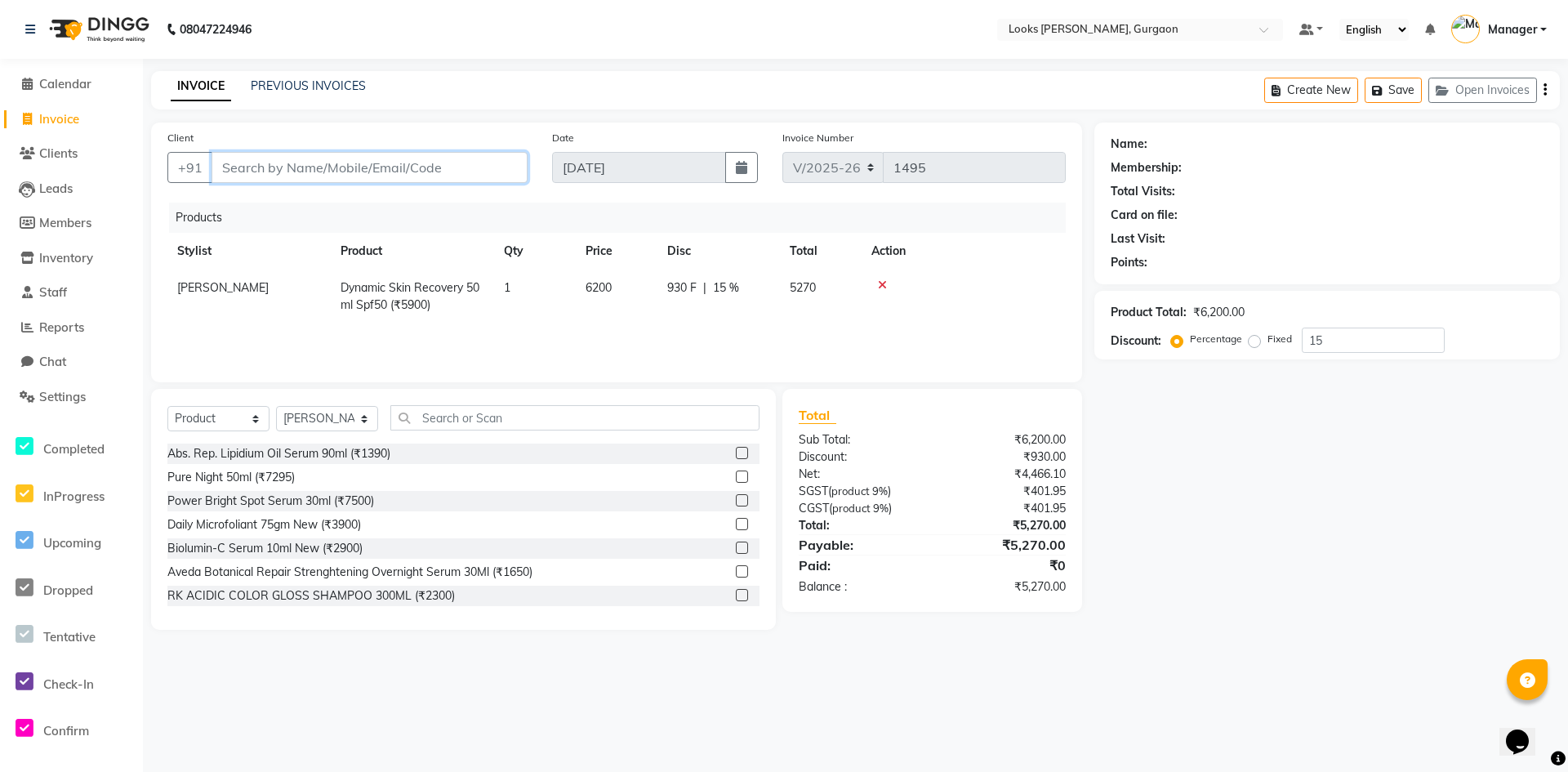
click at [348, 168] on input "Client" at bounding box center [369, 167] width 316 height 31
type input "9"
type input "0"
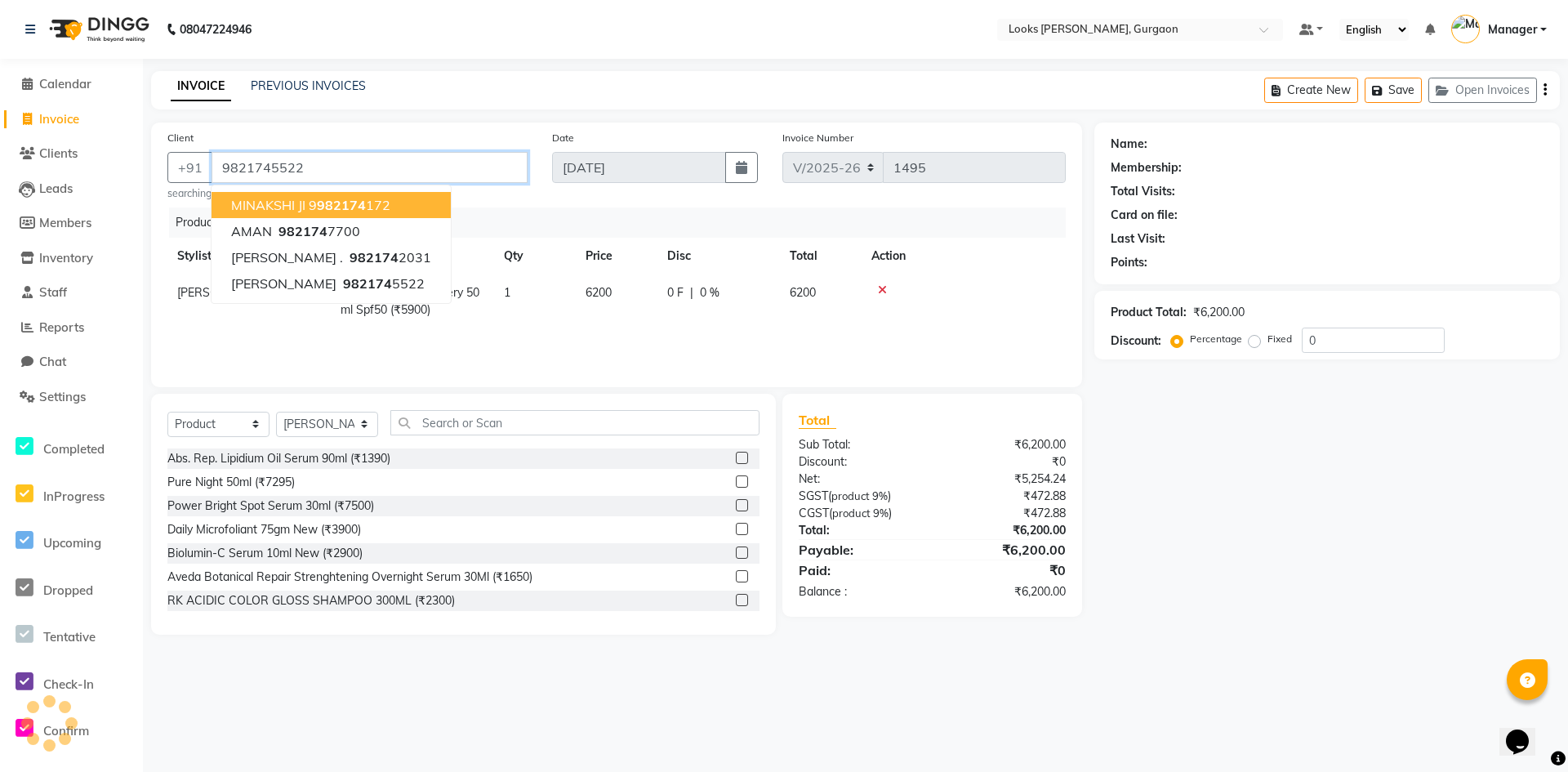
type input "9821745522"
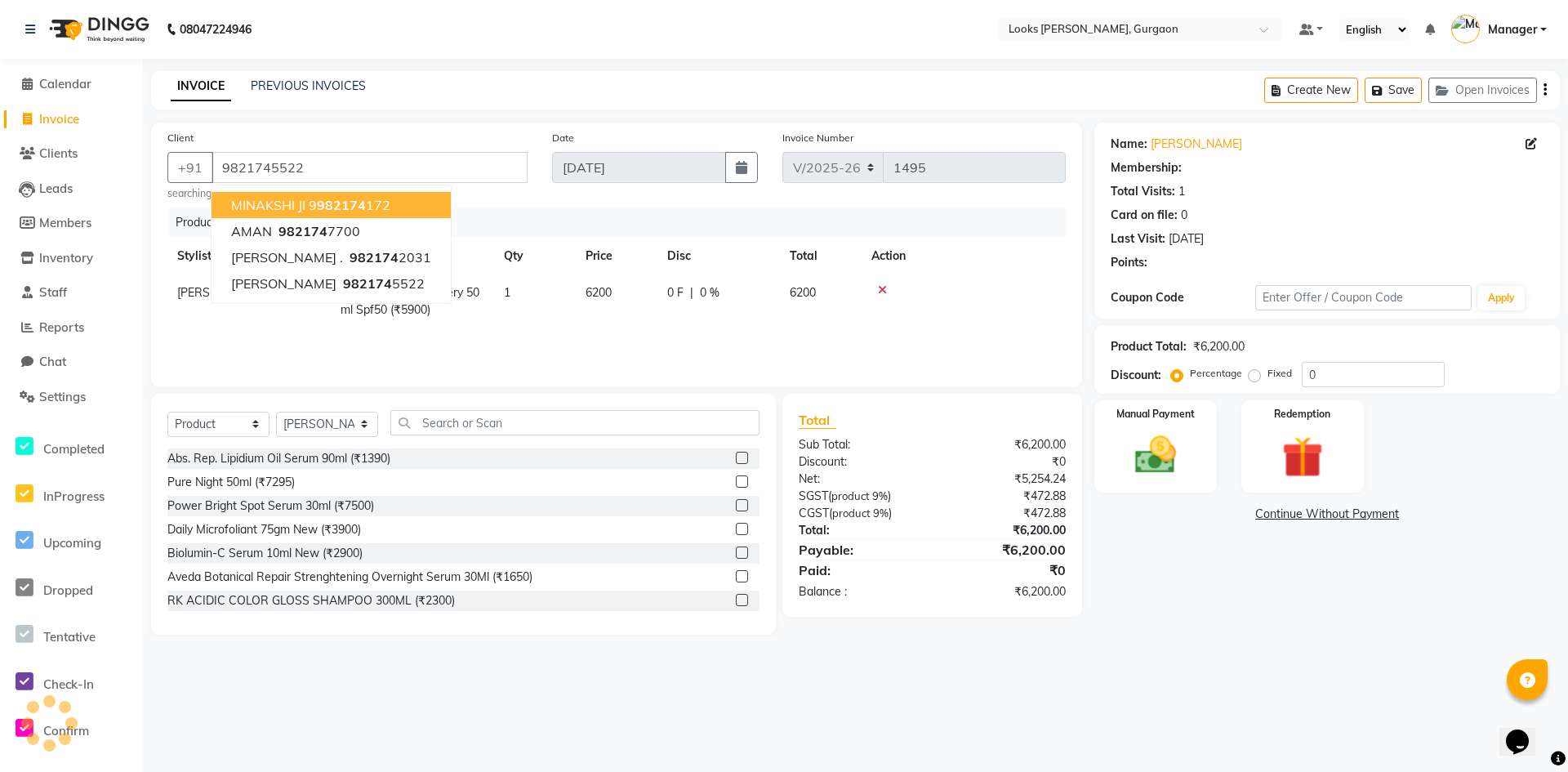
select select "1: Object"
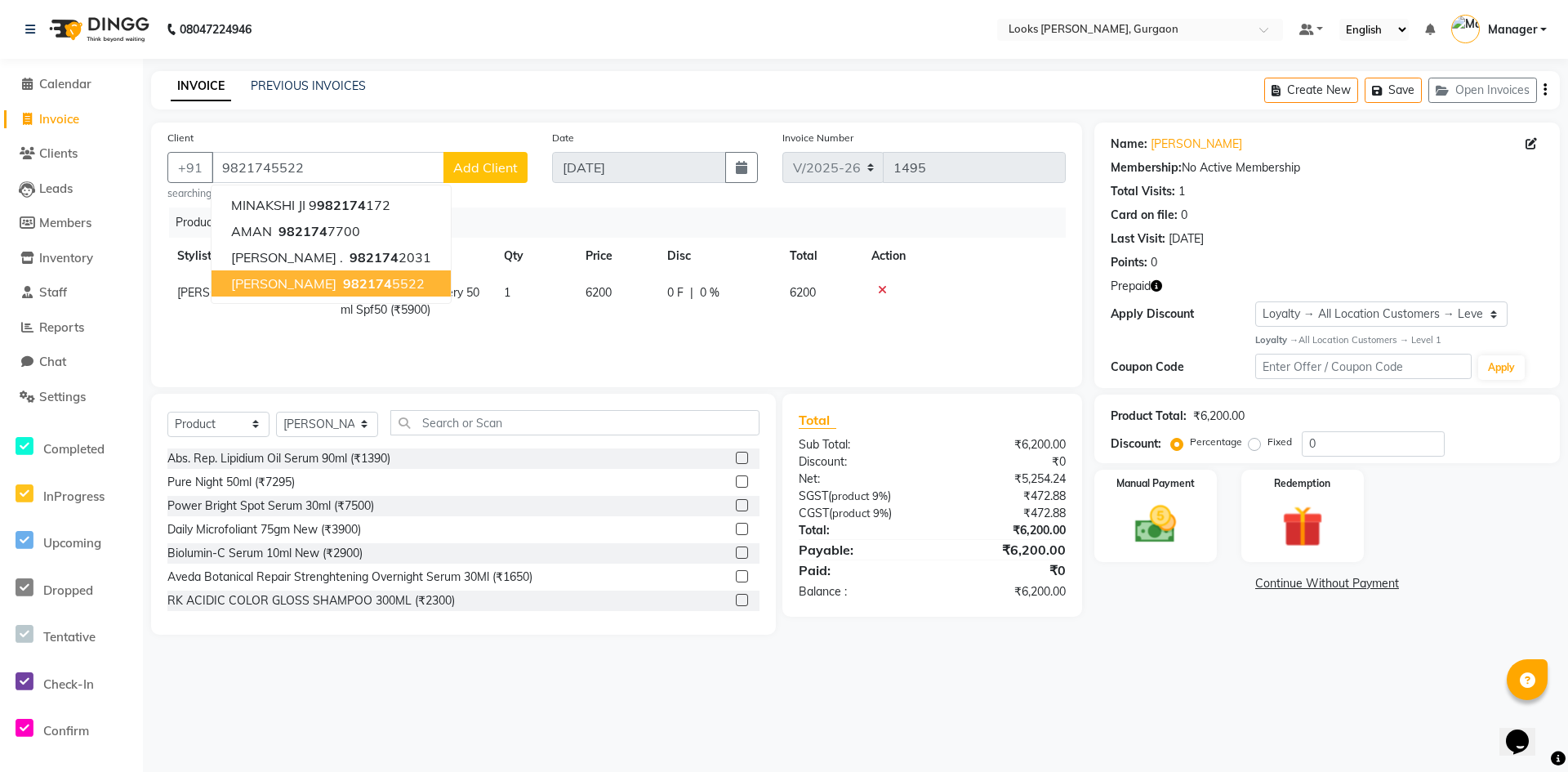
click at [304, 285] on span "[PERSON_NAME]" at bounding box center [283, 284] width 105 height 16
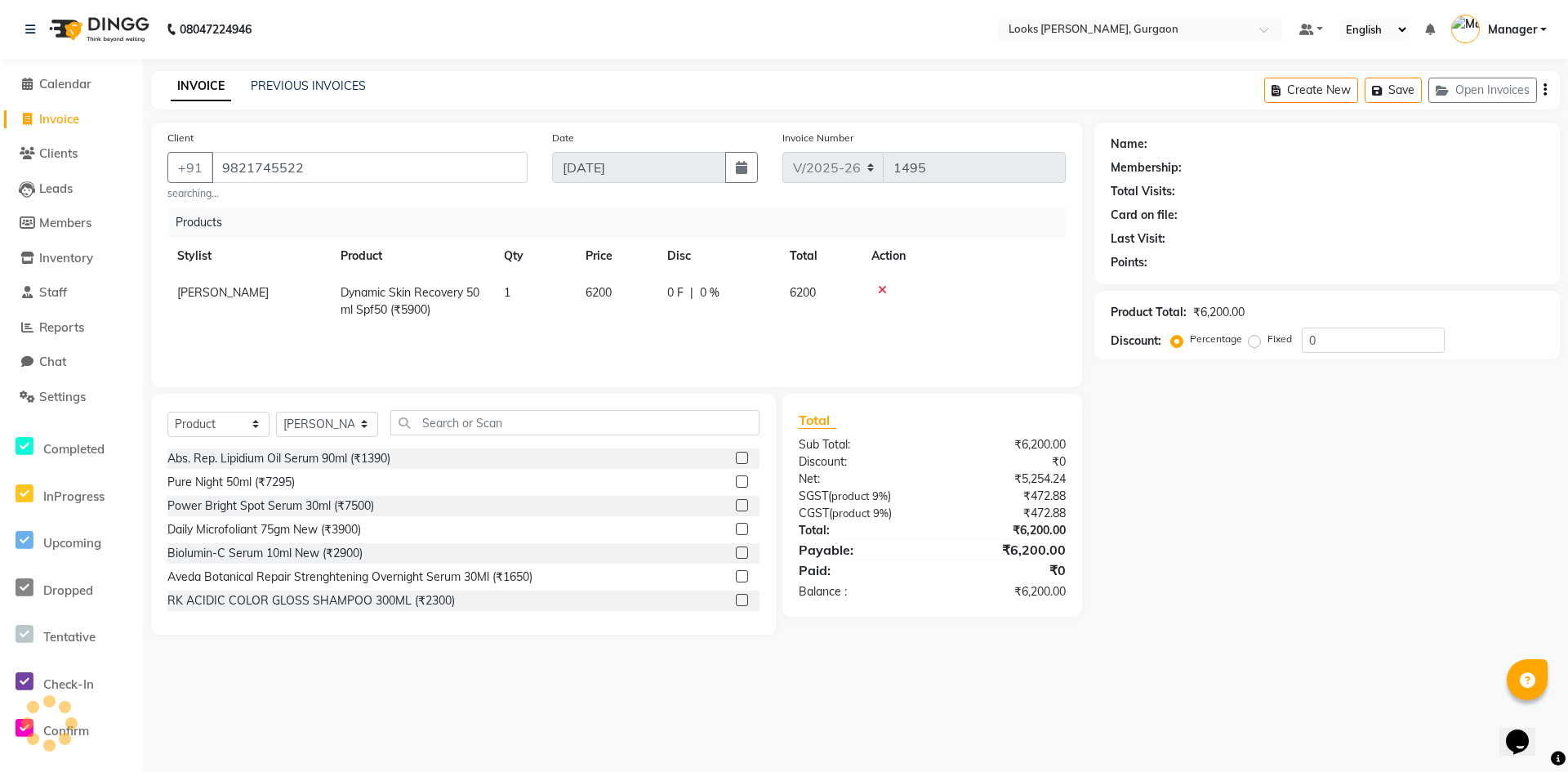
select select "1: Object"
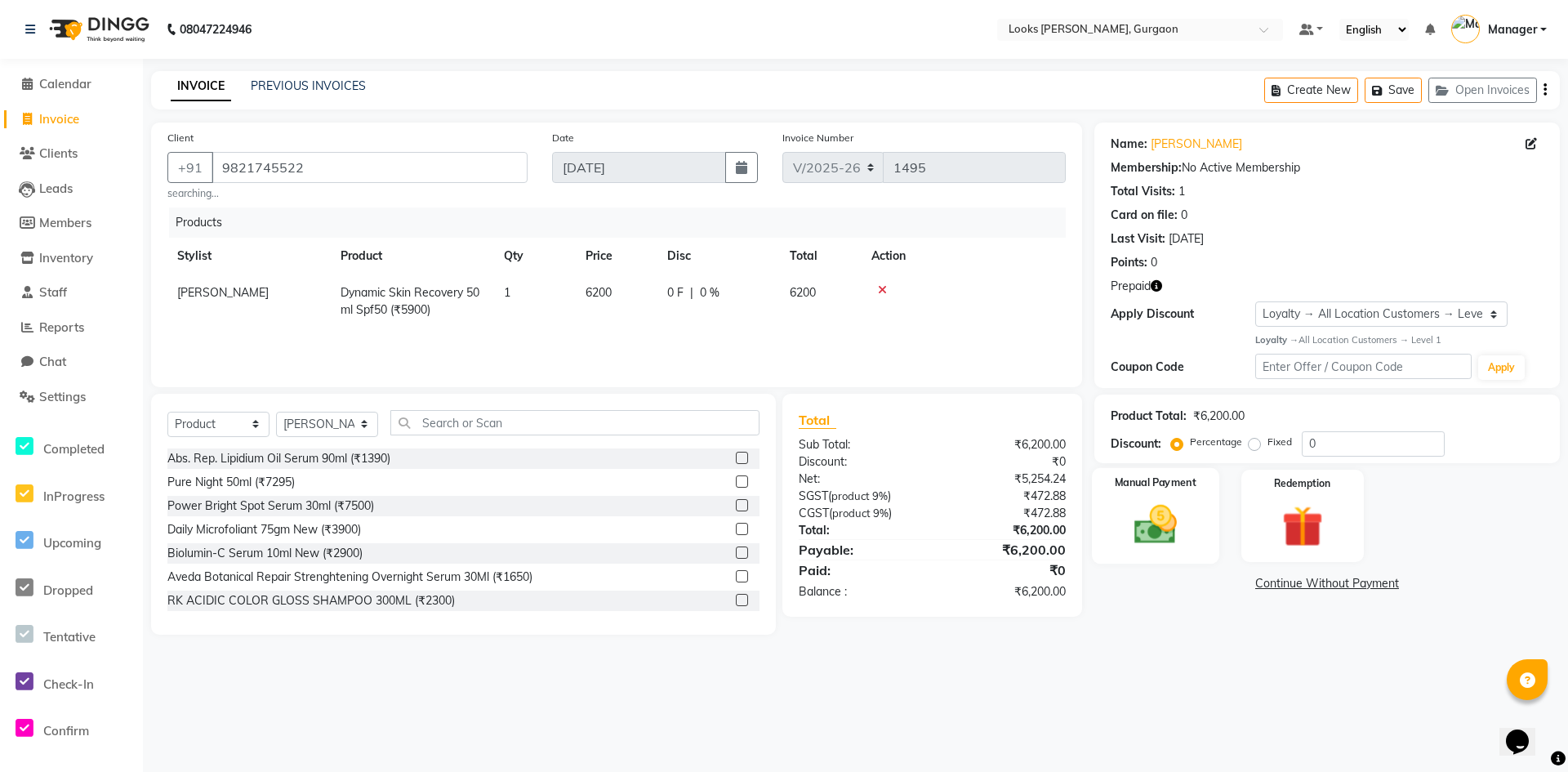
click at [1170, 537] on img at bounding box center [1156, 525] width 70 height 50
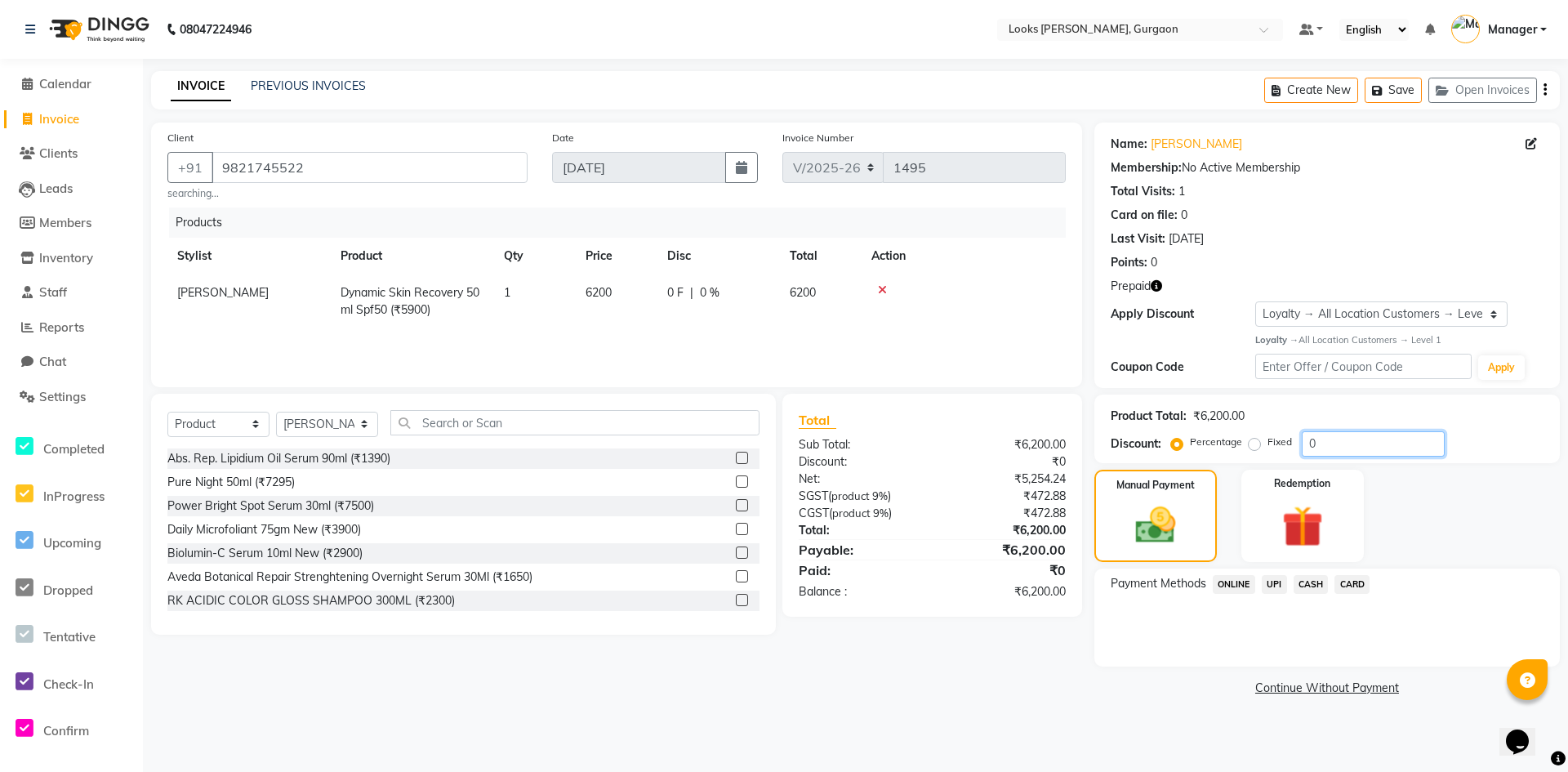
click at [1332, 444] on input "0" at bounding box center [1373, 445] width 143 height 26
type input "15"
click at [1181, 717] on main "INVOICE PREVIOUS INVOICES Create New Save Open Invoices Client [PHONE_NUMBER] s…" at bounding box center [855, 398] width 1425 height 654
click at [1275, 583] on span "UPI" at bounding box center [1275, 584] width 26 height 19
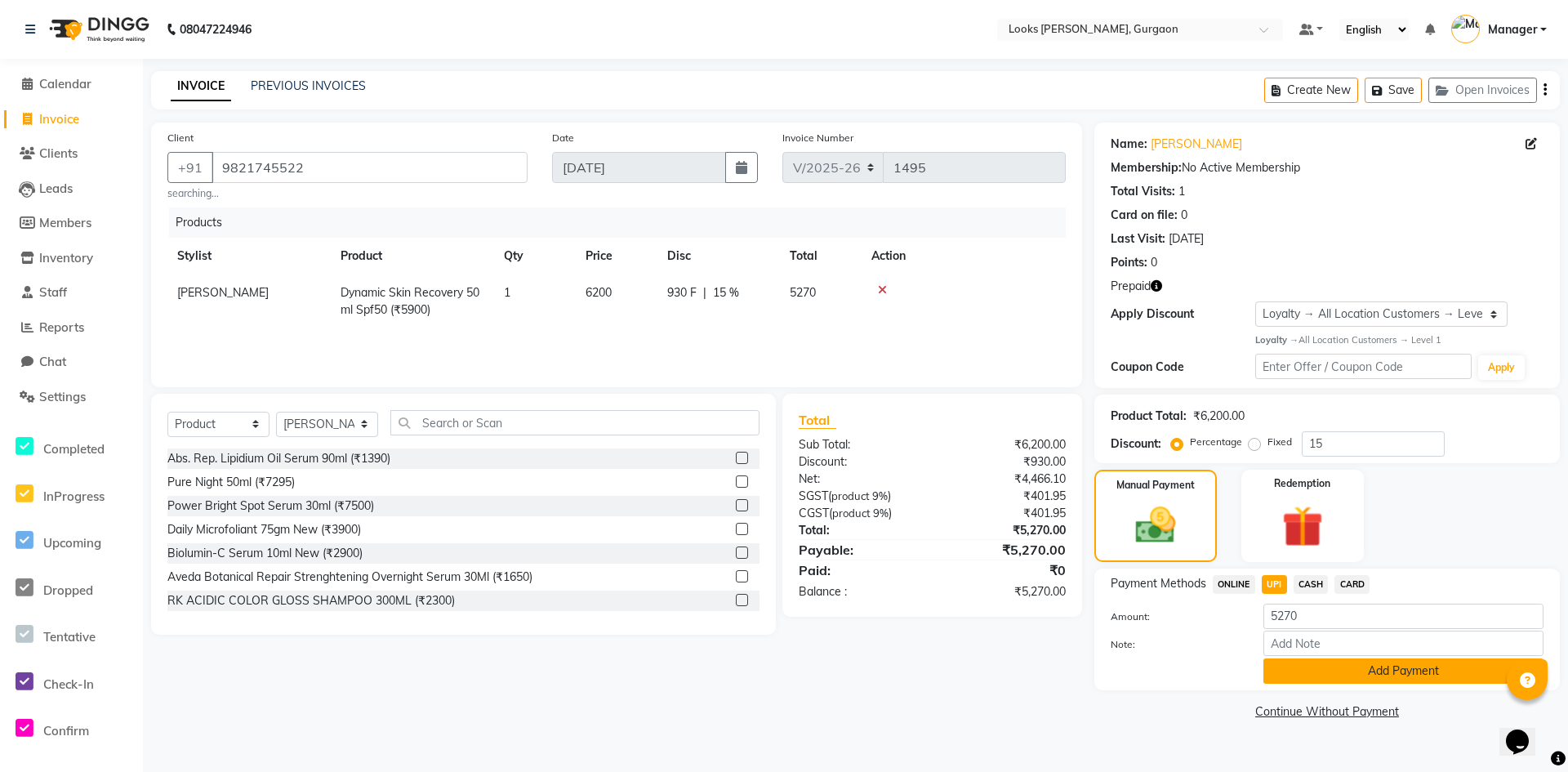
click at [1334, 681] on button "Add Payment" at bounding box center [1403, 671] width 280 height 26
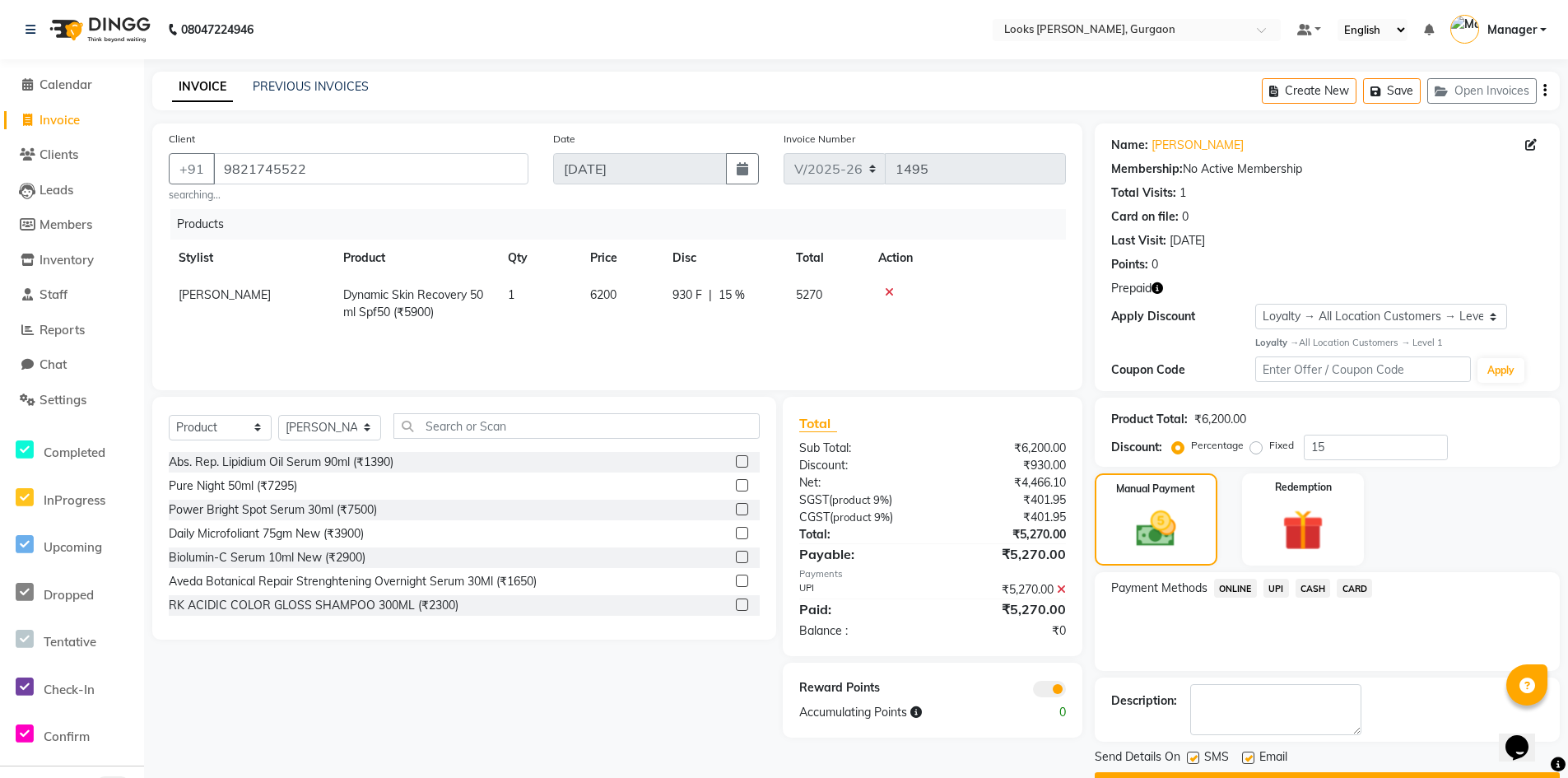
click at [1044, 684] on span at bounding box center [1049, 690] width 33 height 17
click at [1066, 692] on input "checkbox" at bounding box center [1066, 692] width 0 height 0
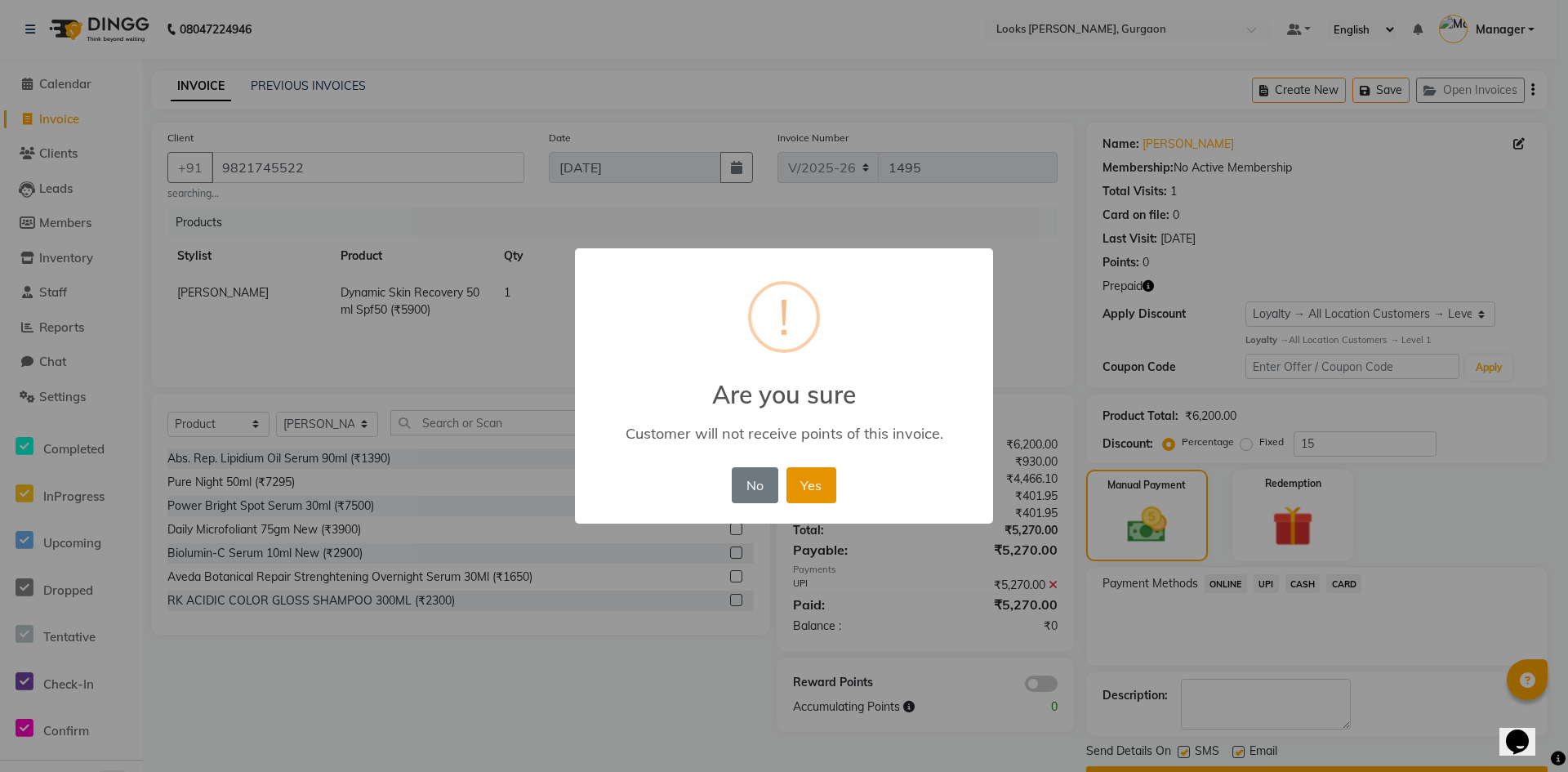
click at [793, 487] on button "Yes" at bounding box center [811, 485] width 50 height 36
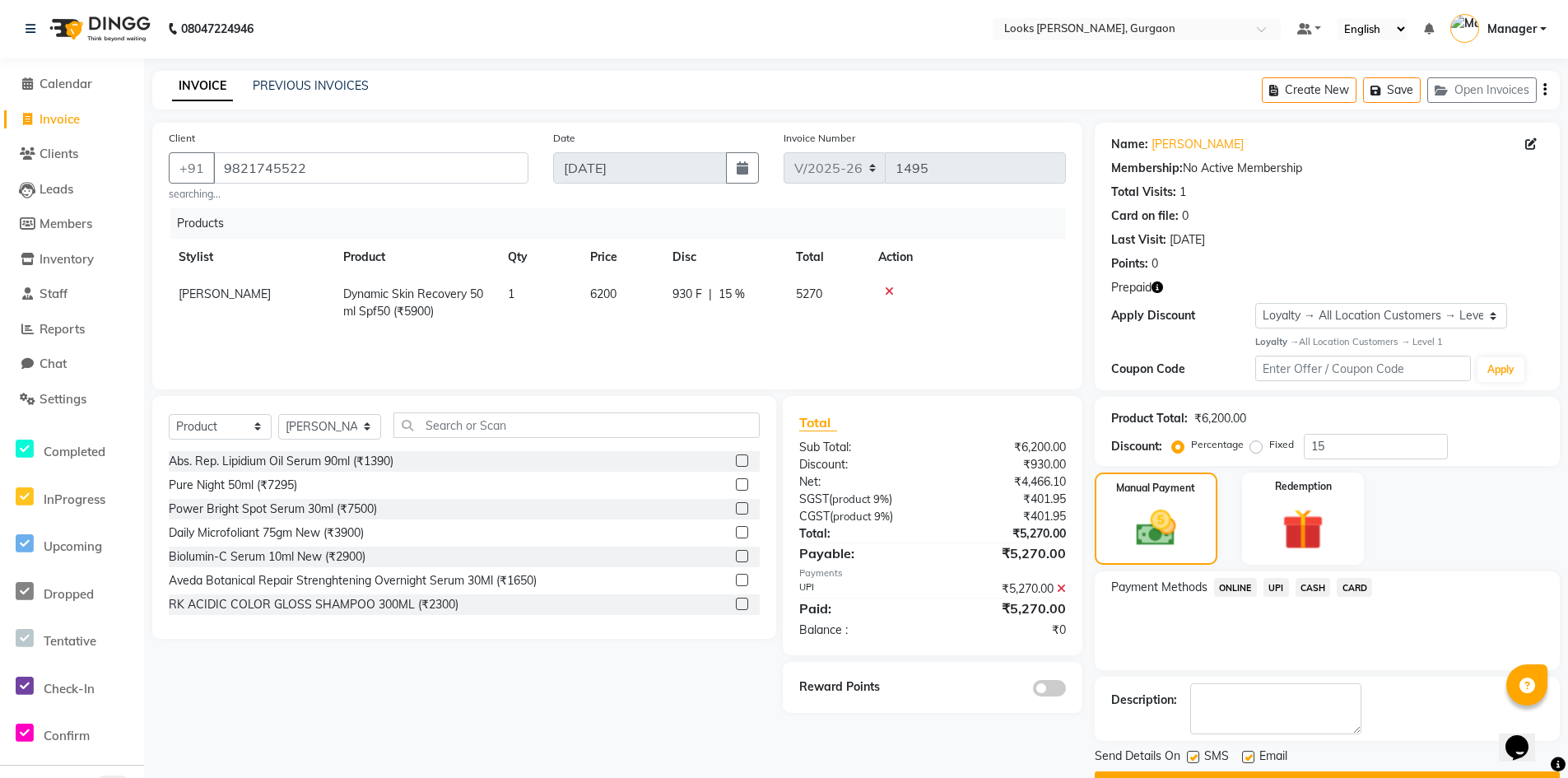
scroll to position [44, 0]
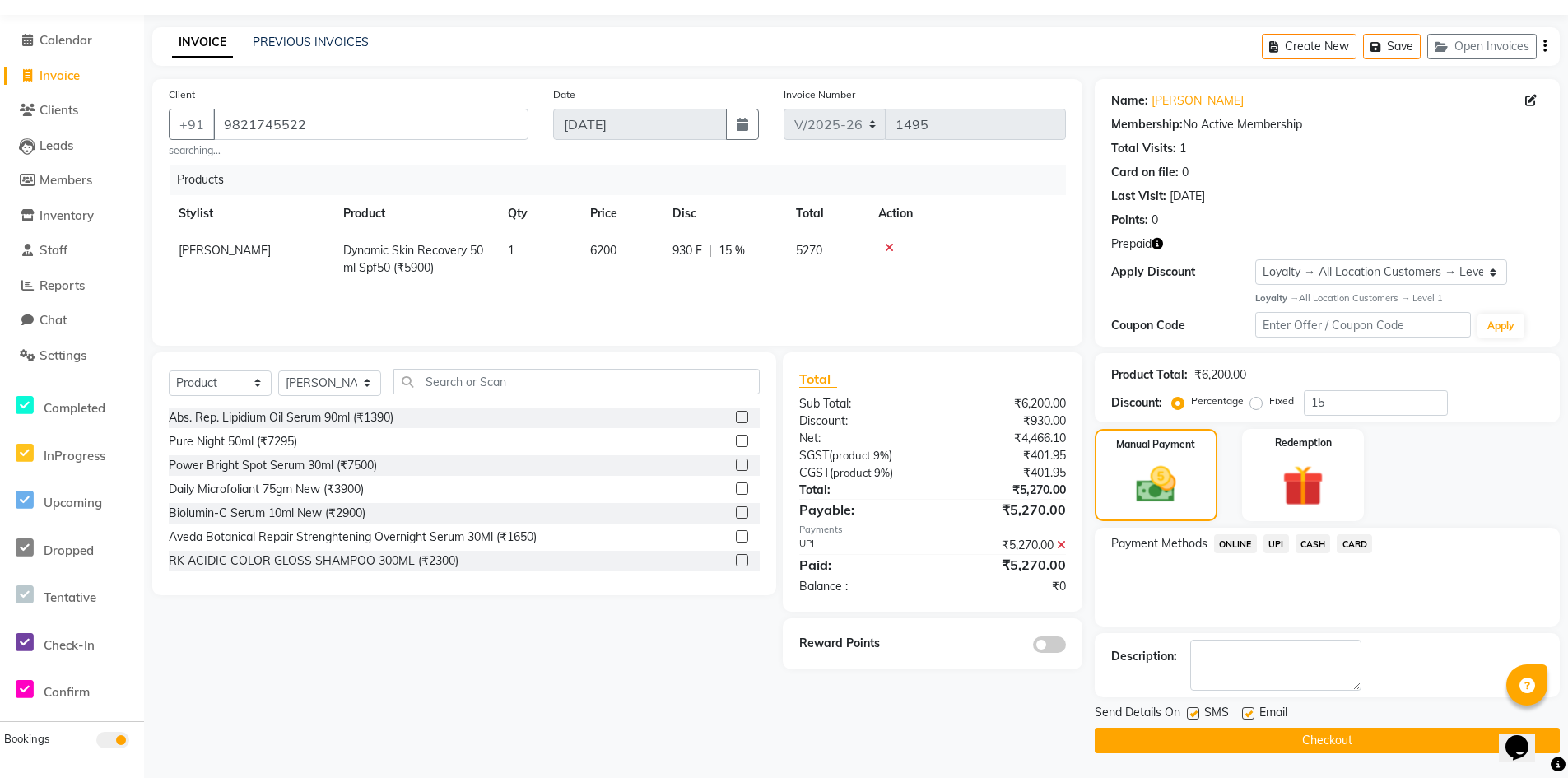
click at [1354, 746] on button "Checkout" at bounding box center [1327, 741] width 465 height 26
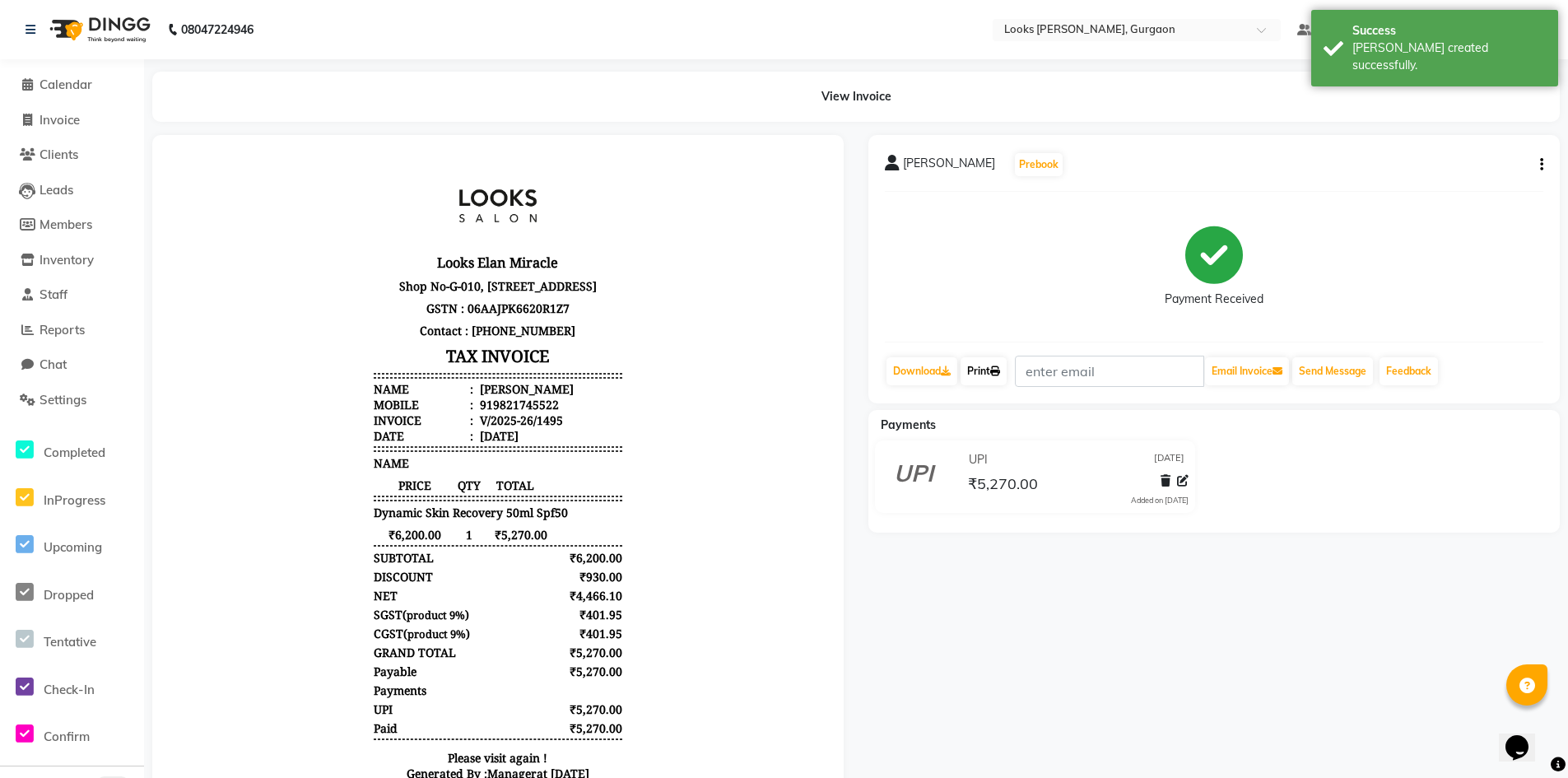
click at [988, 379] on link "Print" at bounding box center [984, 371] width 46 height 28
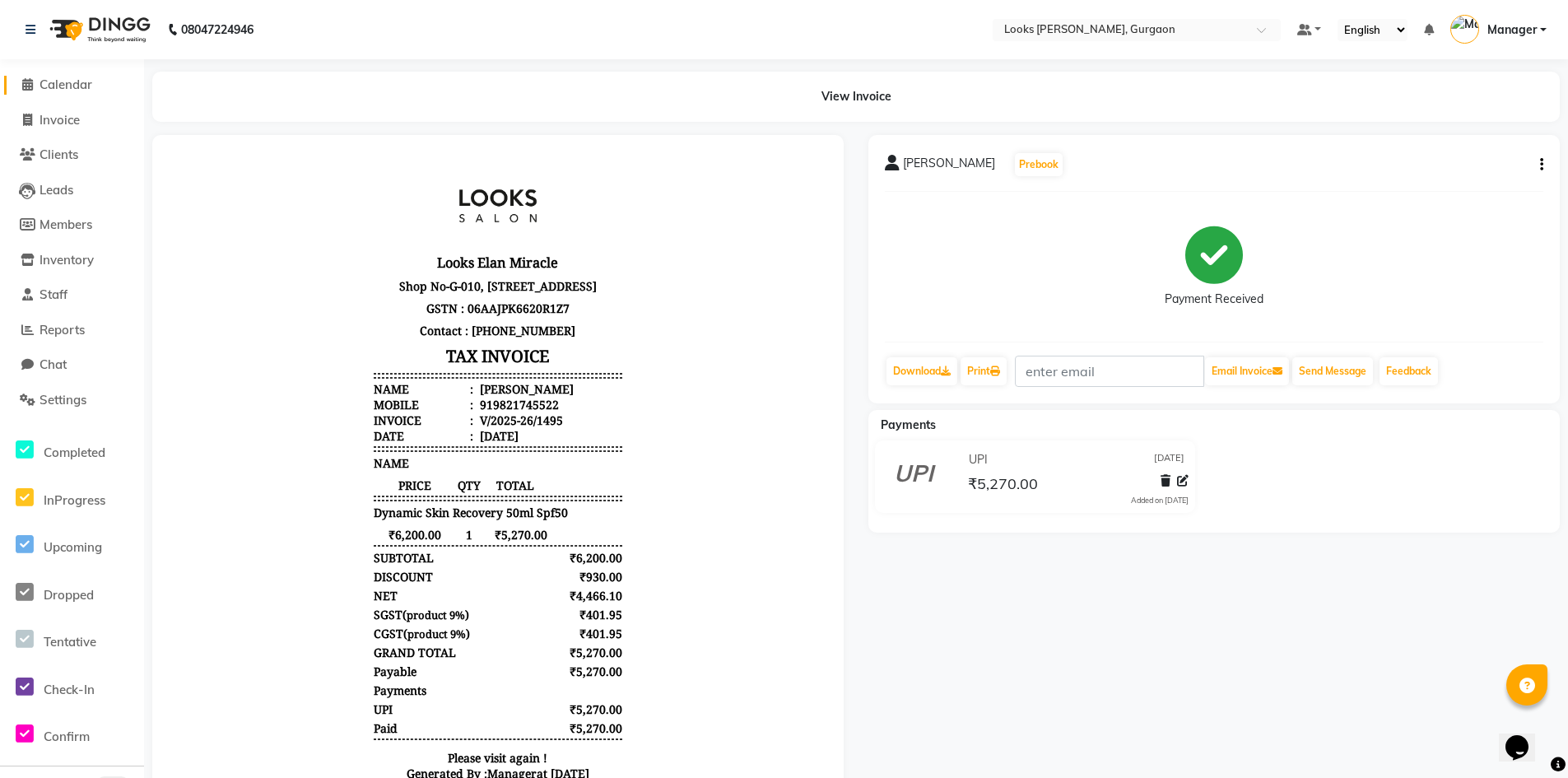
click at [73, 86] on span "Calendar" at bounding box center [65, 84] width 53 height 16
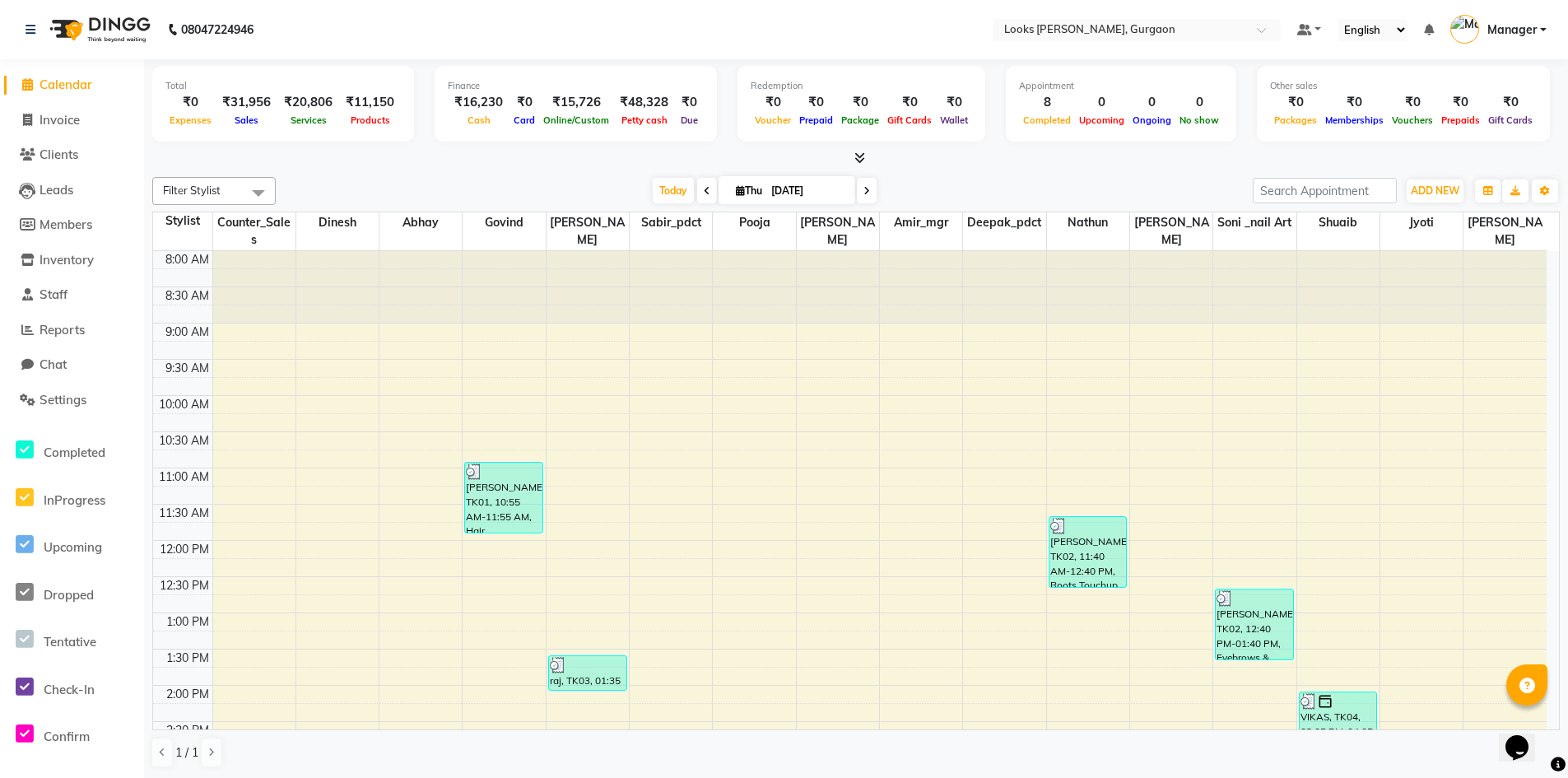
click at [69, 86] on span "Calendar" at bounding box center [65, 84] width 53 height 16
click at [53, 120] on span "Invoice" at bounding box center [60, 120] width 41 height 16
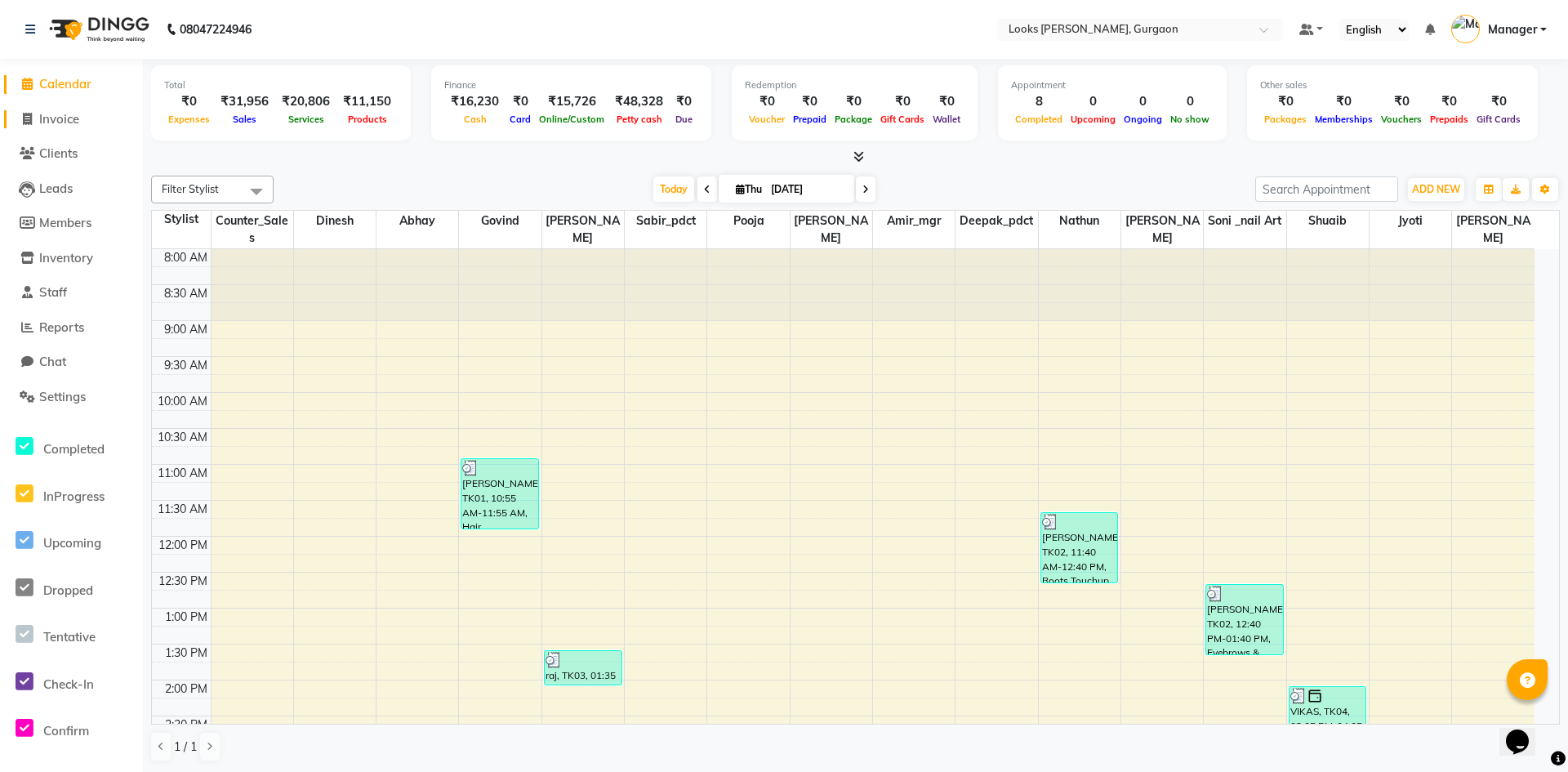
select select "service"
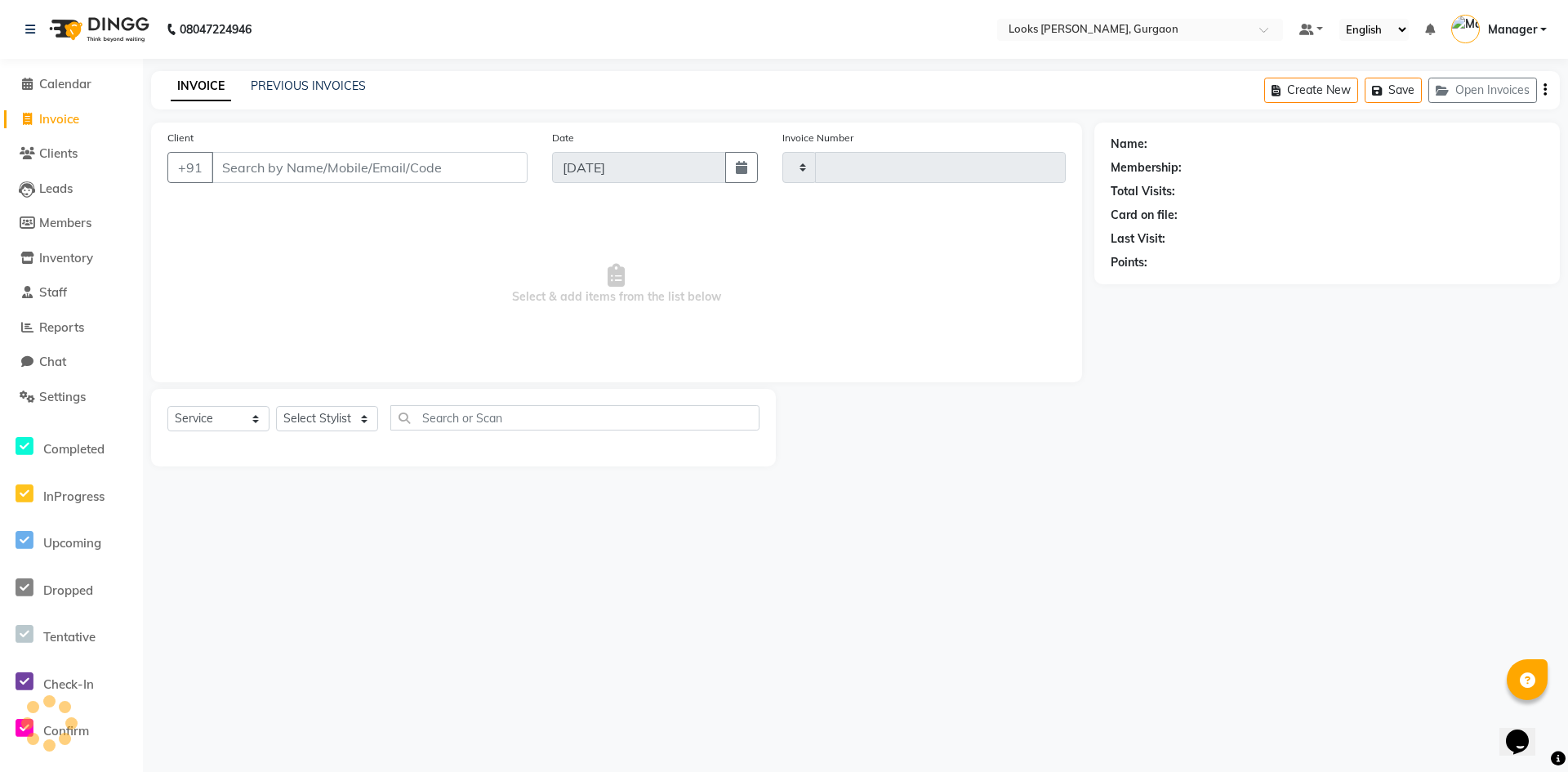
type input "1496"
select select "8452"
click at [260, 81] on link "PREVIOUS INVOICES" at bounding box center [308, 86] width 115 height 15
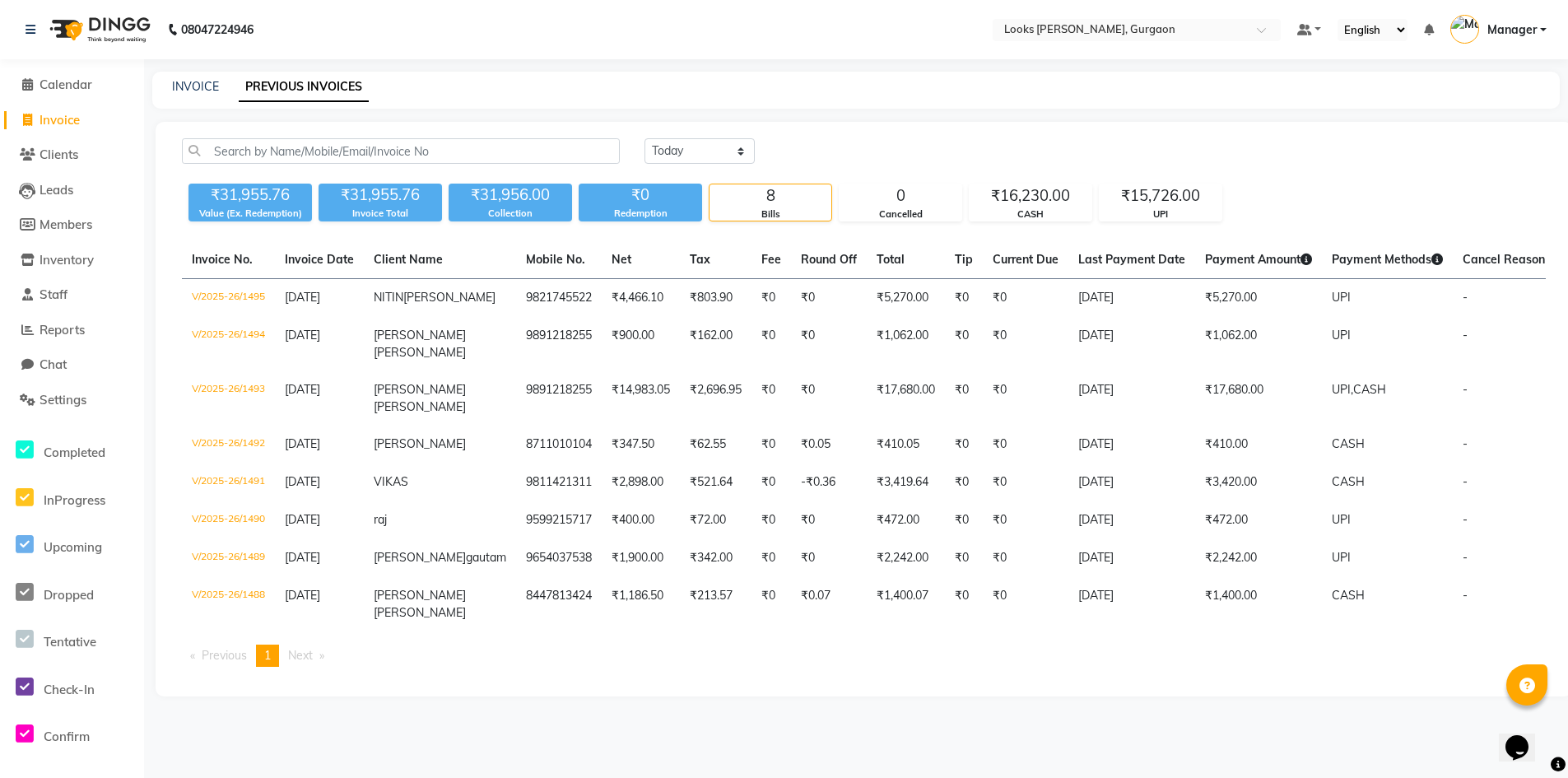
click at [183, 67] on div "08047224946 Select Location × Looks Elan Miracle, Gurgaon Default Panel My Pane…" at bounding box center [784, 389] width 1568 height 778
click at [183, 84] on link "INVOICE" at bounding box center [195, 87] width 47 height 15
select select "8452"
select select "service"
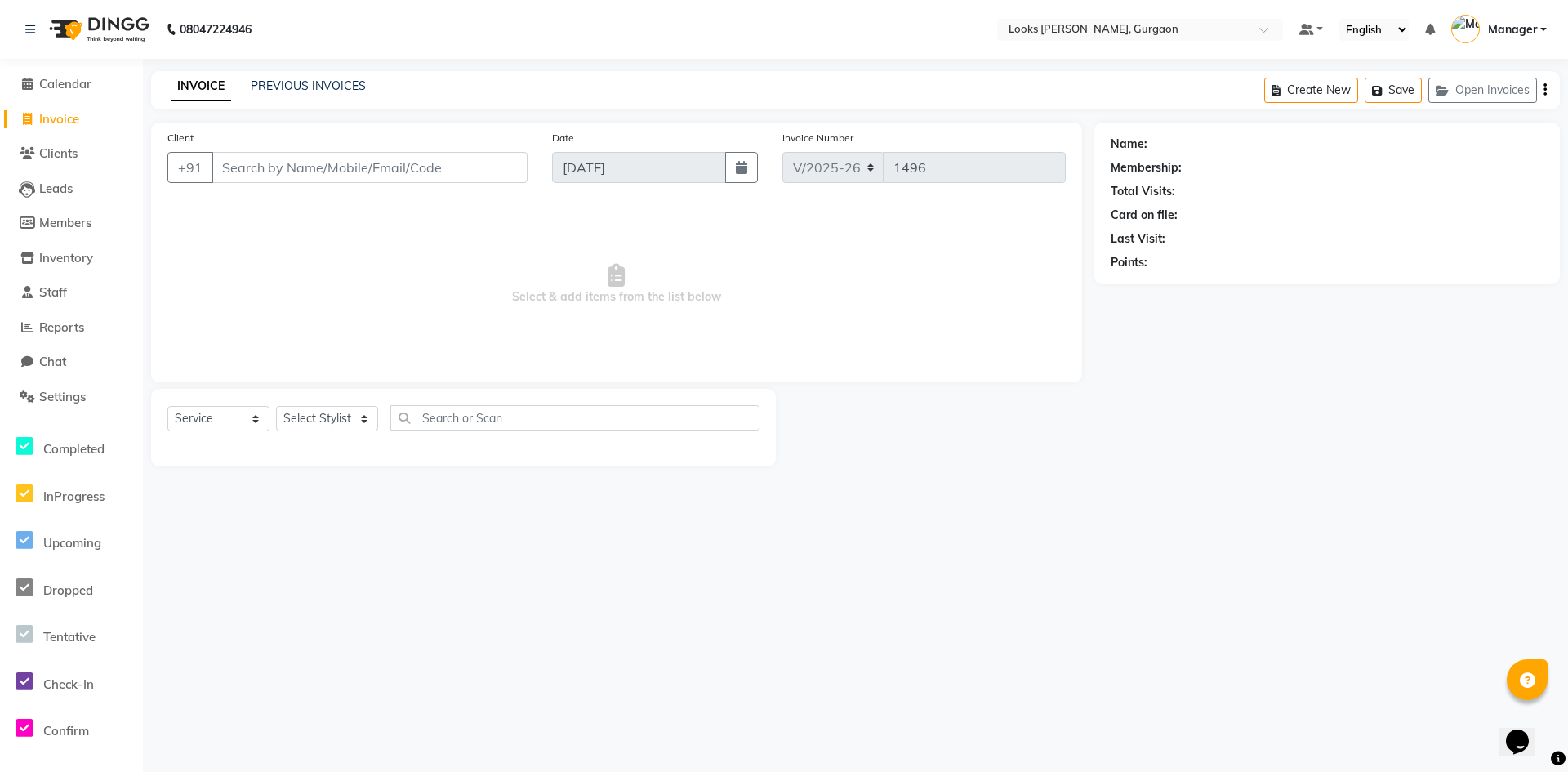
click at [308, 75] on div "INVOICE PREVIOUS INVOICES Create New Save Open Invoices" at bounding box center [855, 91] width 1409 height 38
click at [307, 78] on div "INVOICE PREVIOUS INVOICES Create New Save Open Invoices" at bounding box center [855, 91] width 1409 height 38
click at [291, 91] on link "PREVIOUS INVOICES" at bounding box center [308, 86] width 115 height 15
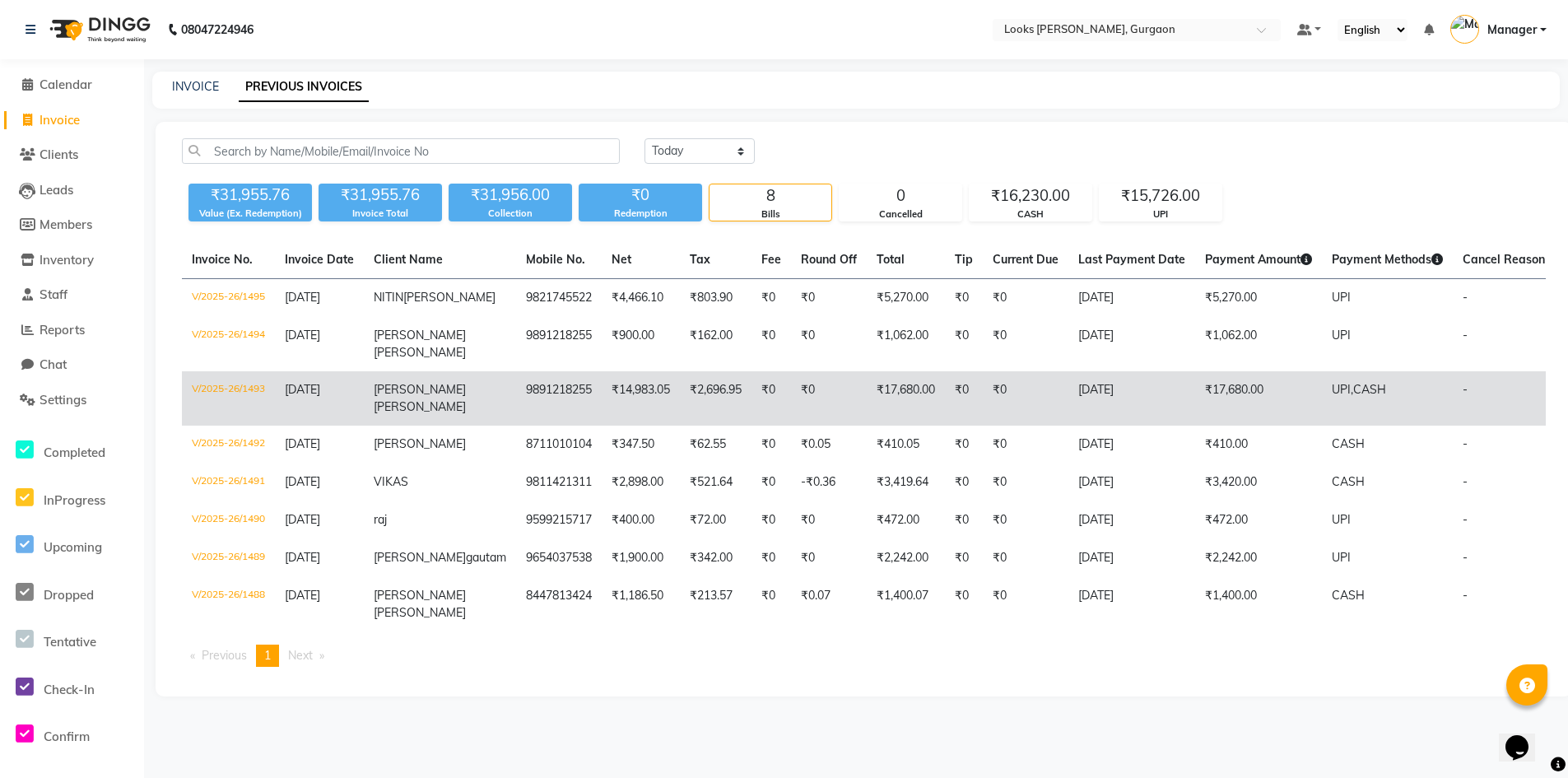
click at [867, 416] on td "₹17,680.00" at bounding box center [906, 398] width 78 height 54
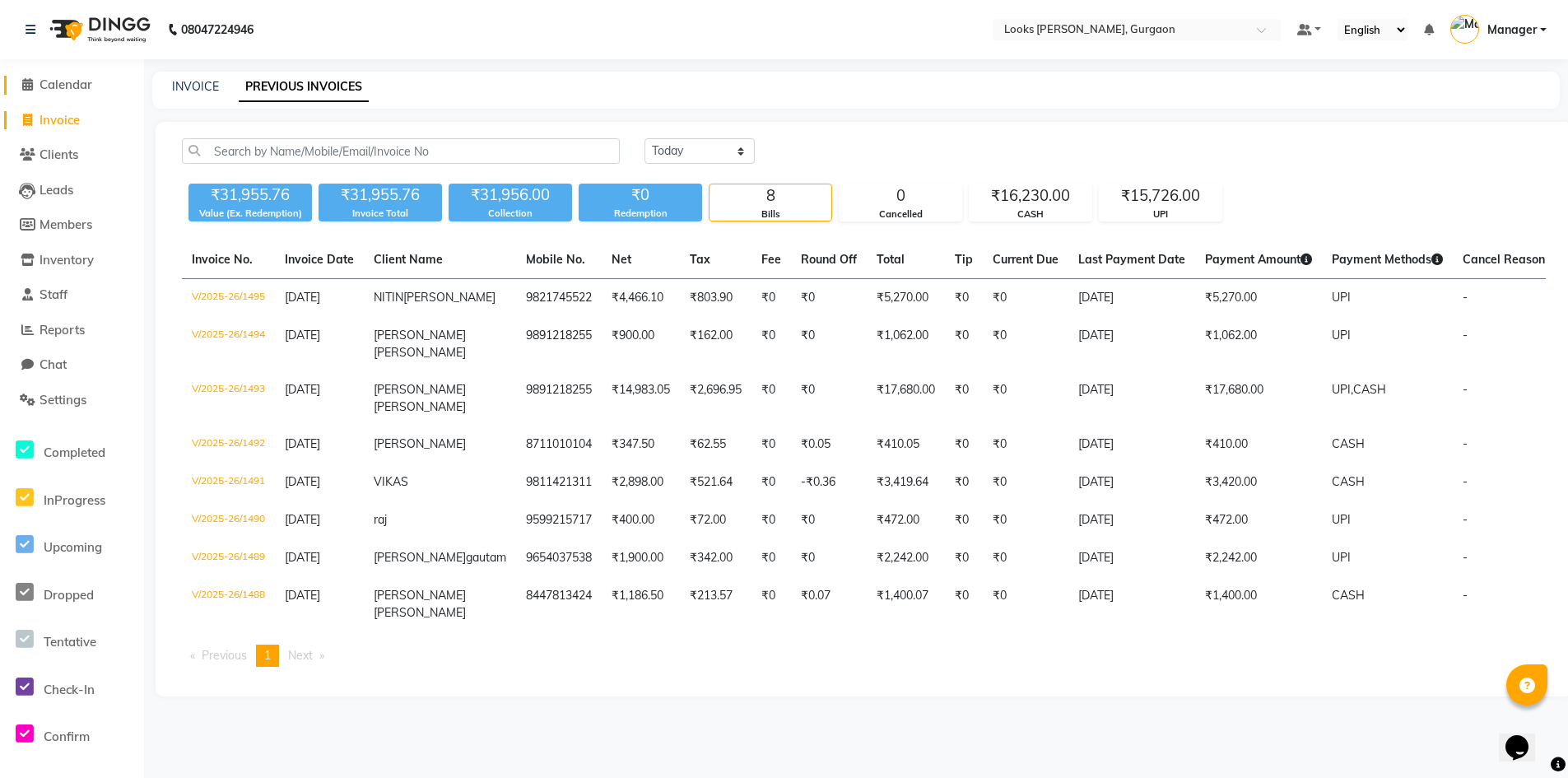
click at [92, 83] on span "Calendar" at bounding box center [65, 84] width 53 height 16
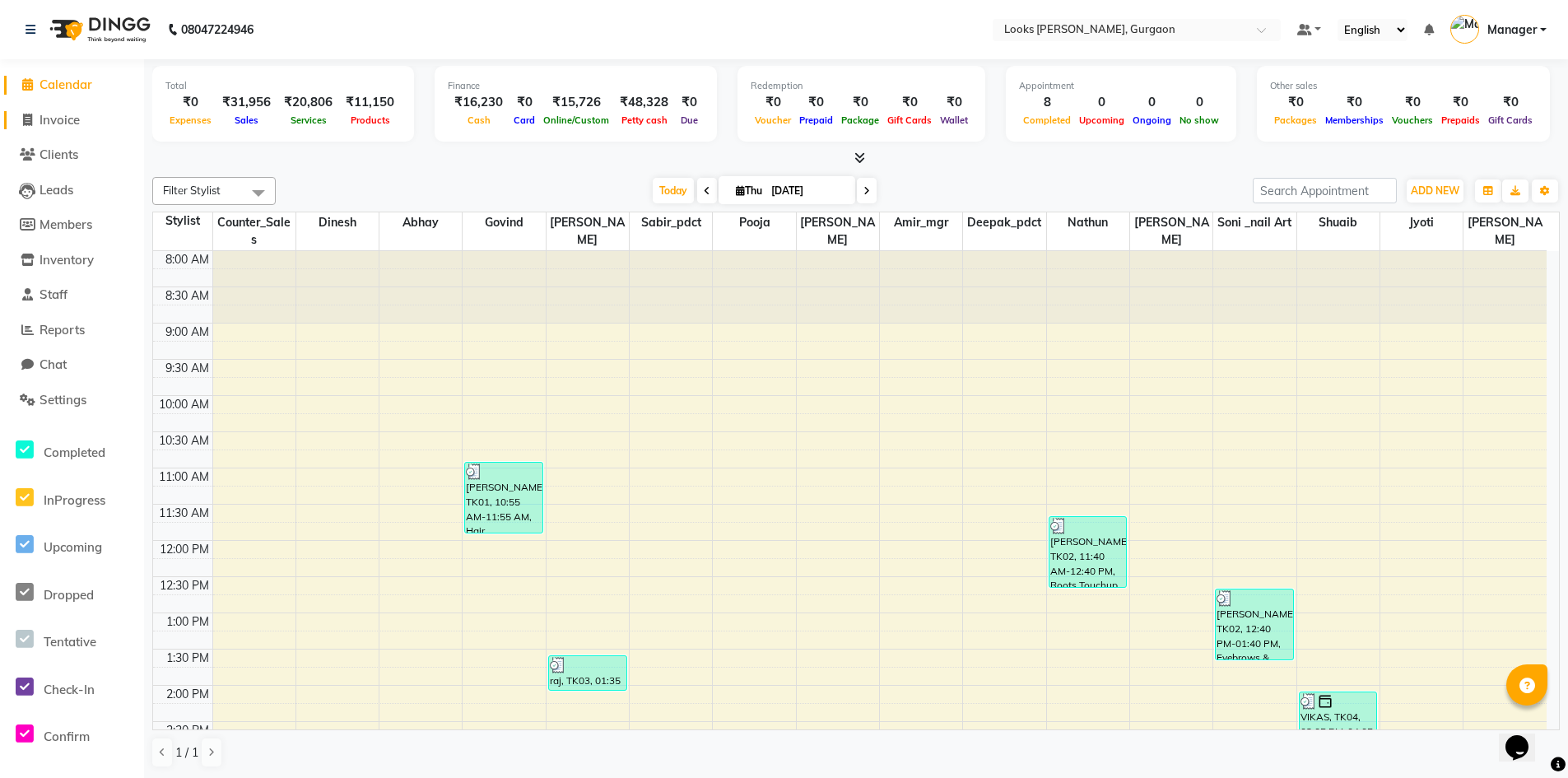
click at [53, 112] on li "Invoice" at bounding box center [72, 121] width 144 height 35
click at [63, 127] on link "Invoice" at bounding box center [71, 121] width 135 height 19
select select "service"
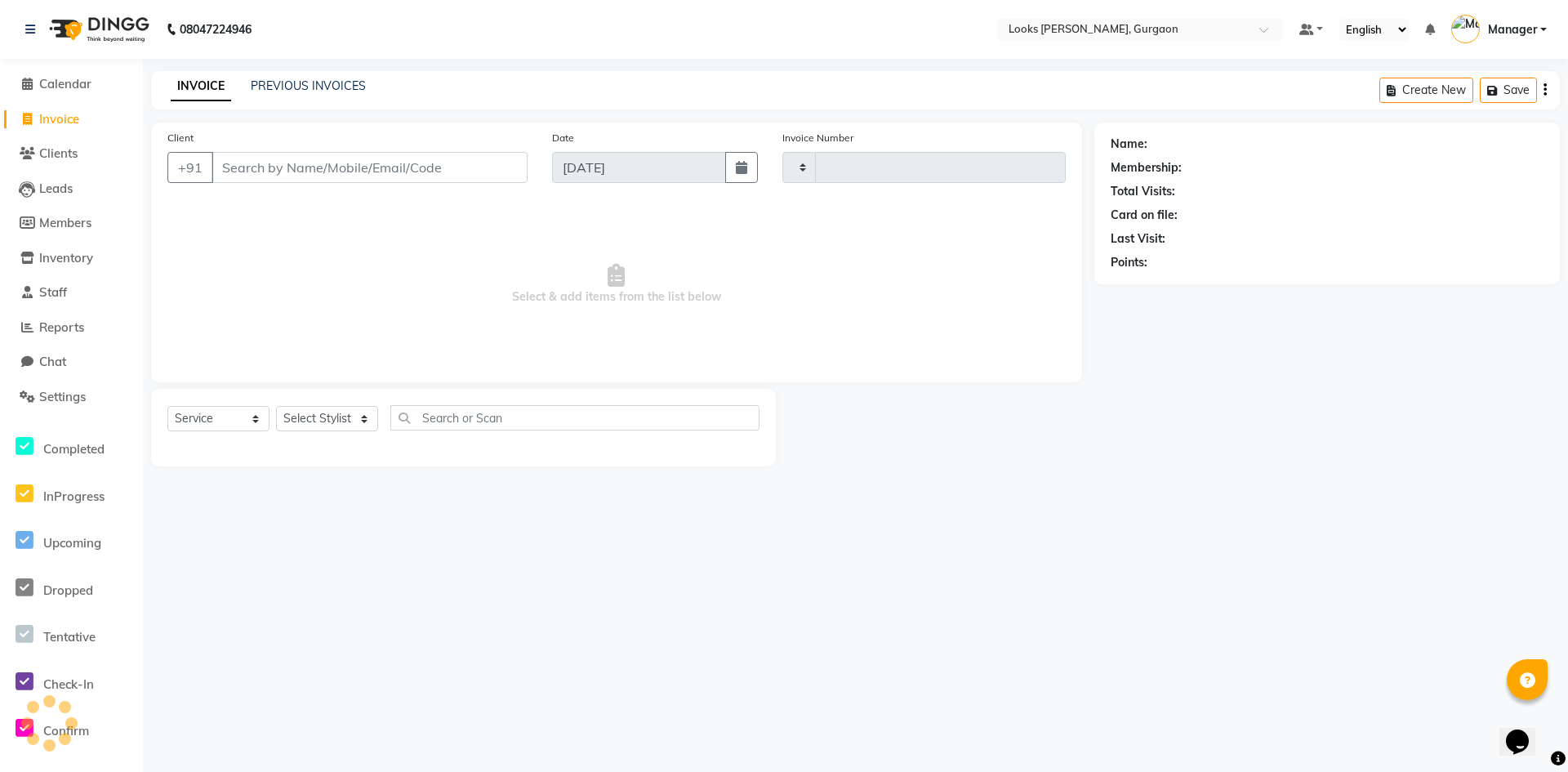
type input "1496"
select select "8452"
drag, startPoint x: 365, startPoint y: 420, endPoint x: 353, endPoint y: 421, distance: 12.0
click at [366, 421] on select "Select Stylist [PERSON_NAME] abhay [PERSON_NAME] [PERSON_NAME] Counter_Sales De…" at bounding box center [327, 419] width 102 height 26
select select "82373"
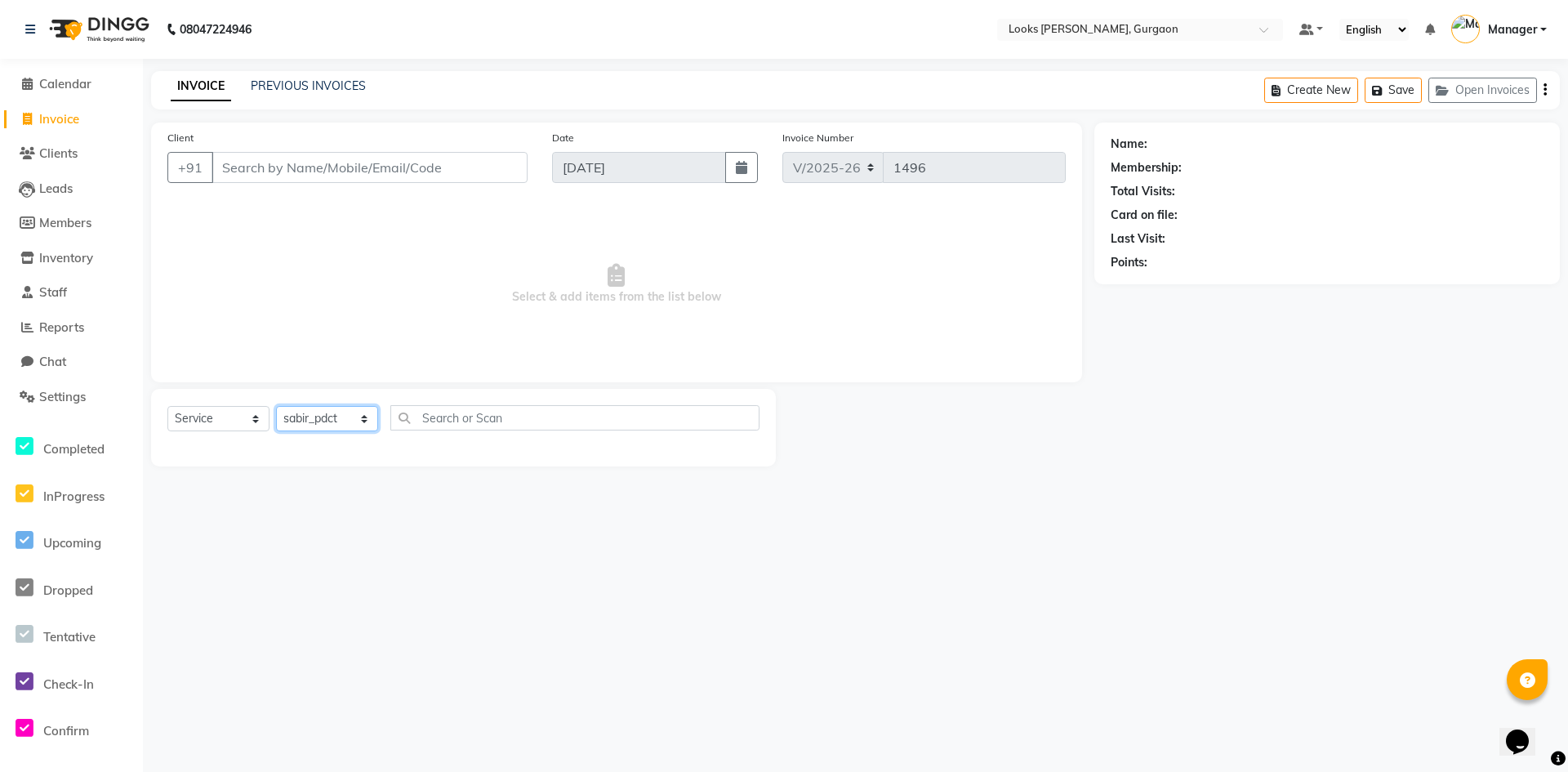
click at [276, 406] on select "Select Stylist [PERSON_NAME] abhay [PERSON_NAME] [PERSON_NAME] Counter_Sales De…" at bounding box center [327, 419] width 102 height 26
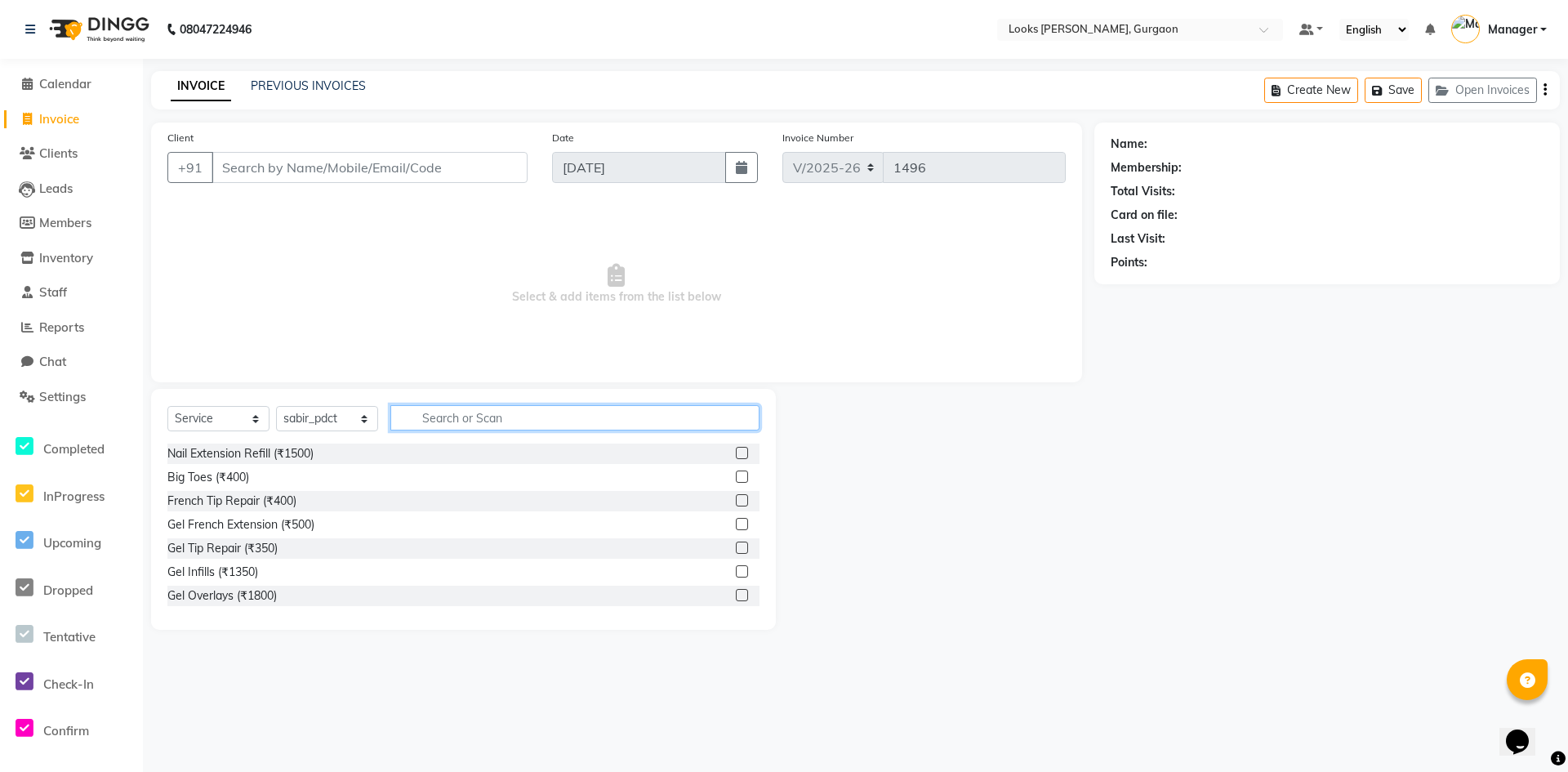
click at [442, 419] on input "text" at bounding box center [575, 418] width 369 height 26
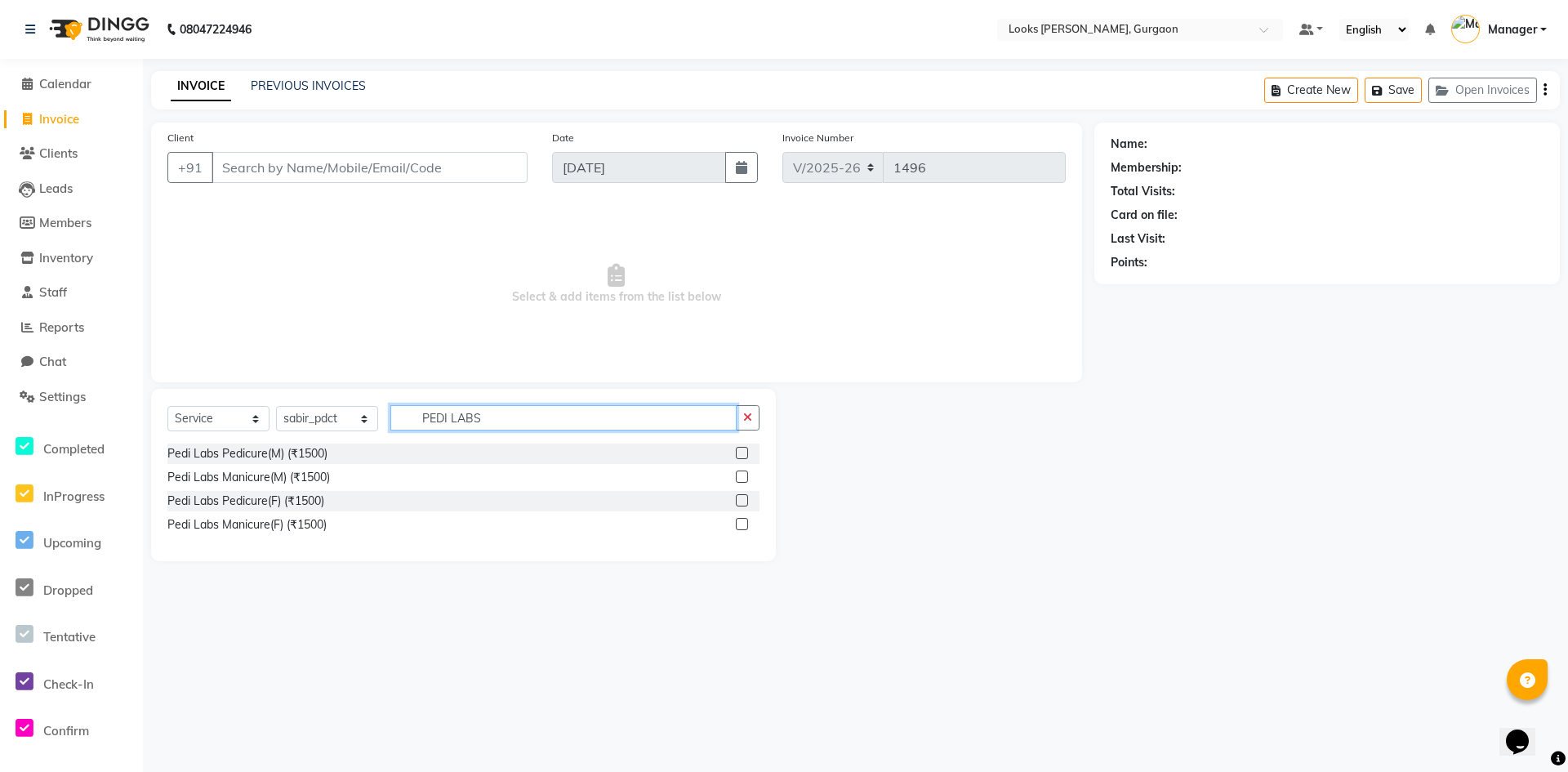
type input "PEDI LABS"
click at [294, 165] on input "Client" at bounding box center [369, 167] width 316 height 31
type input "n"
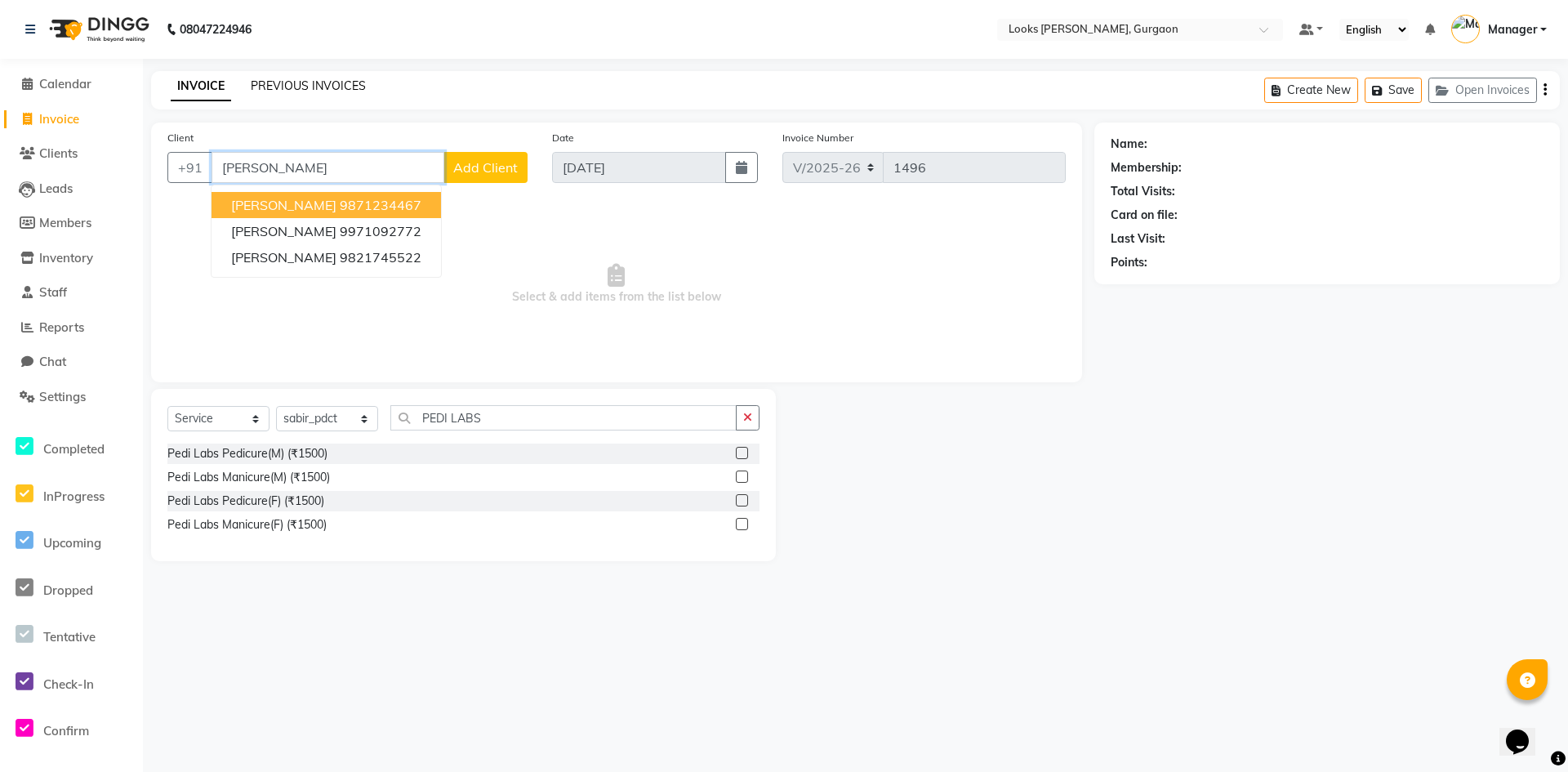
type input "[PERSON_NAME]"
drag, startPoint x: 304, startPoint y: 88, endPoint x: 928, endPoint y: 117, distance: 624.7
click at [304, 88] on link "PREVIOUS INVOICES" at bounding box center [308, 86] width 115 height 15
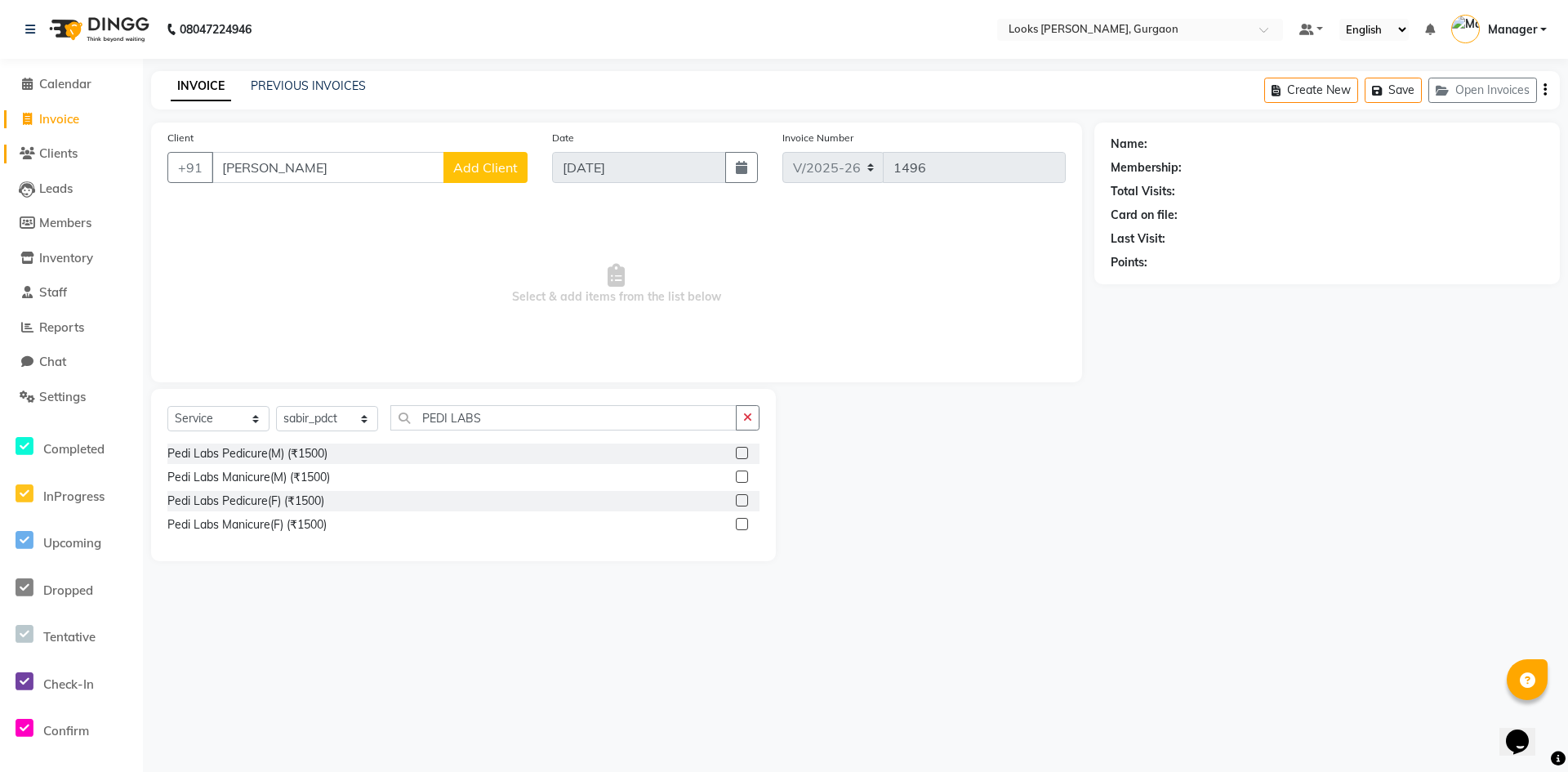
click at [56, 154] on span "Clients" at bounding box center [59, 153] width 38 height 16
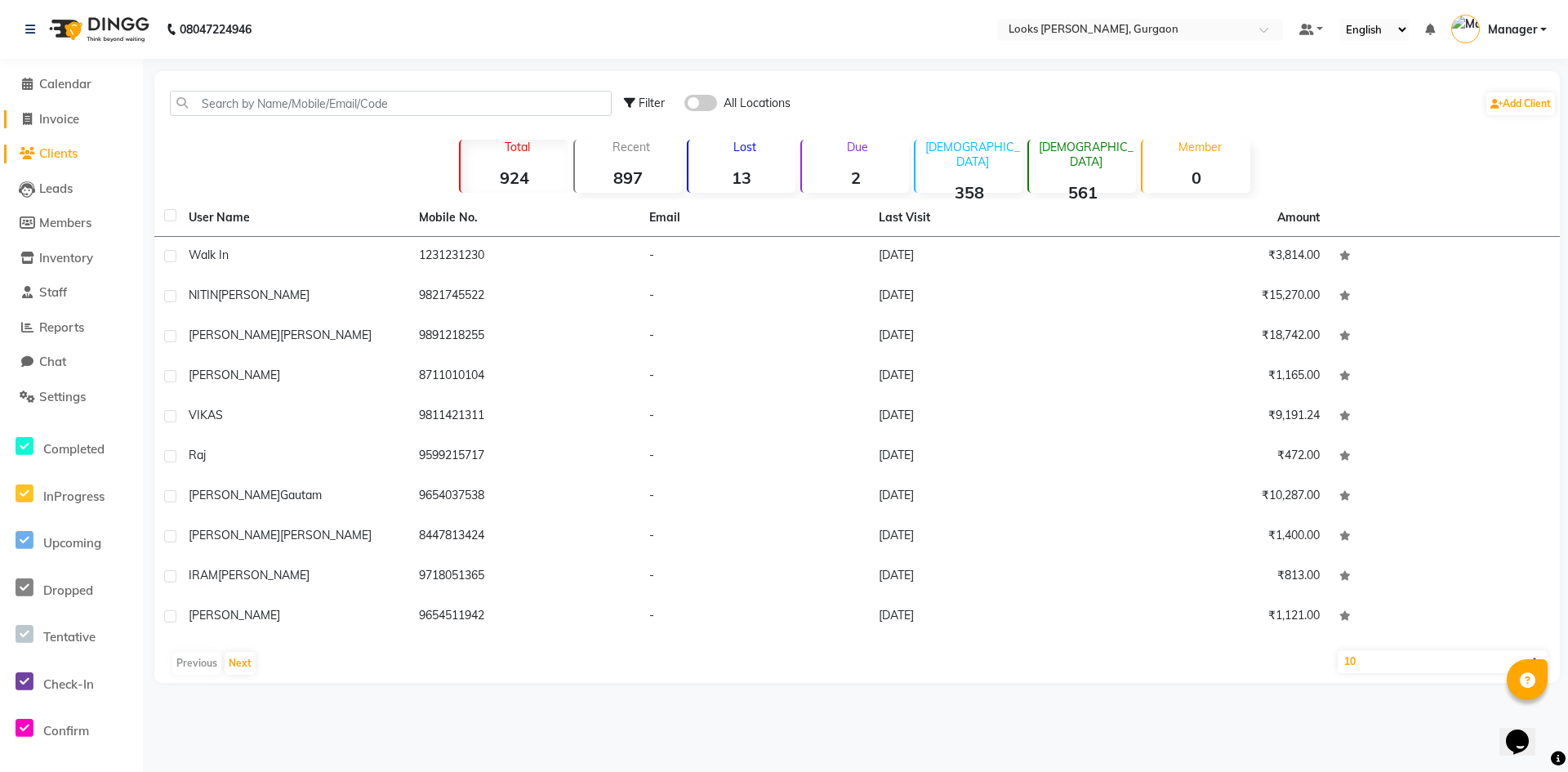
click at [49, 123] on span "Invoice" at bounding box center [59, 119] width 40 height 16
select select "8452"
select select "service"
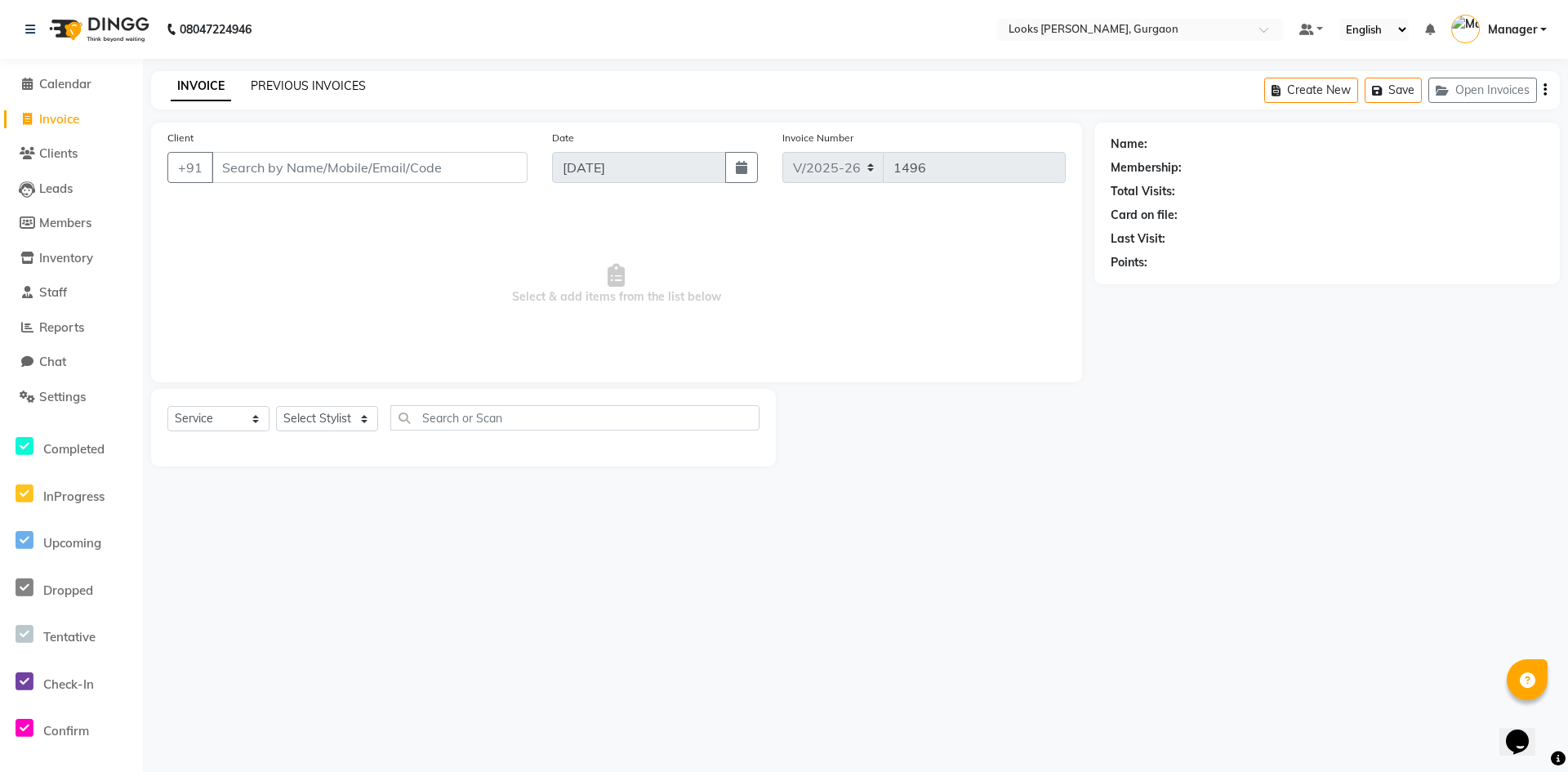
click at [310, 79] on link "PREVIOUS INVOICES" at bounding box center [308, 86] width 115 height 15
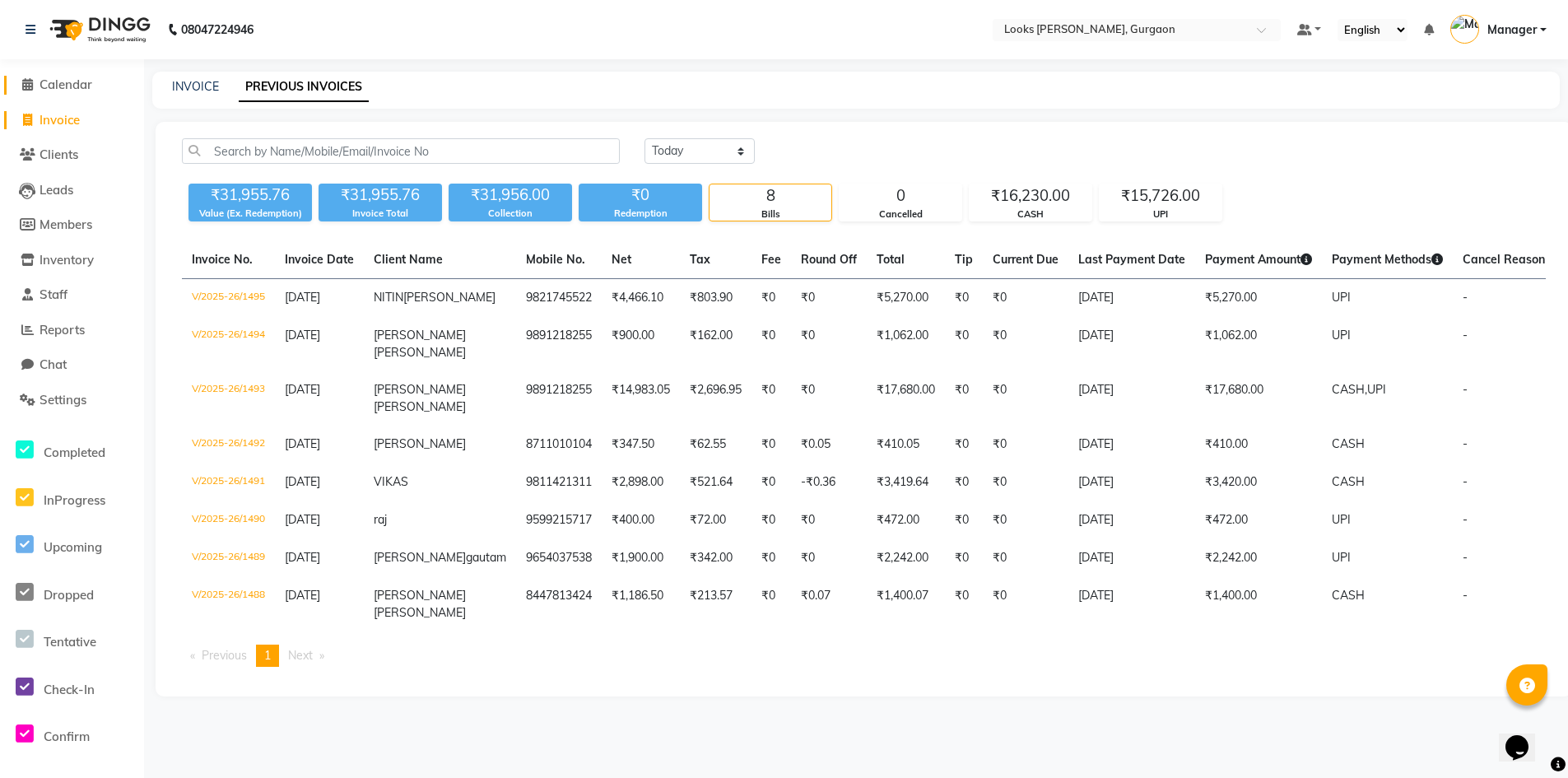
click at [75, 79] on span "Calendar" at bounding box center [65, 84] width 53 height 16
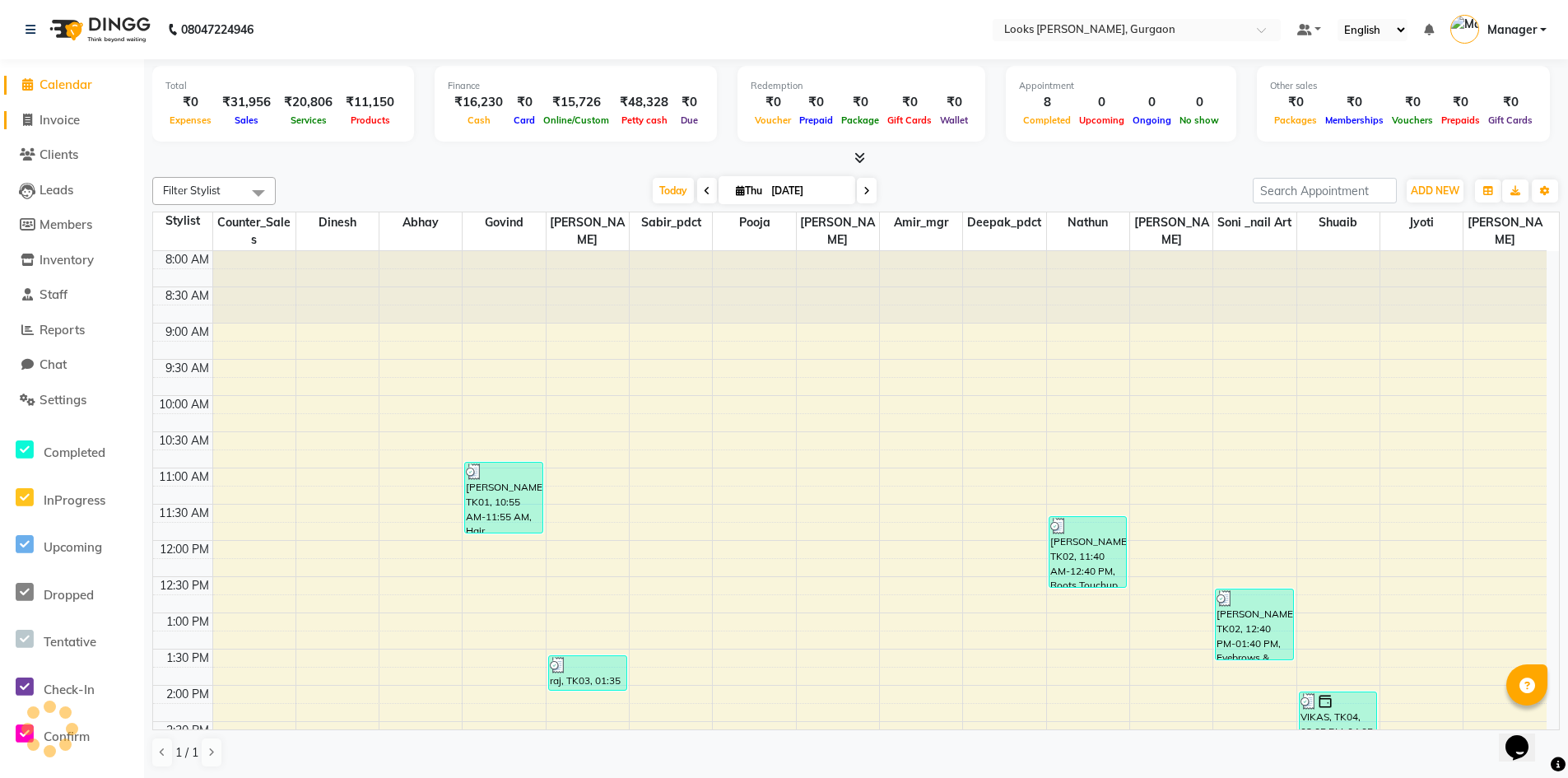
click at [67, 122] on span "Invoice" at bounding box center [60, 120] width 41 height 16
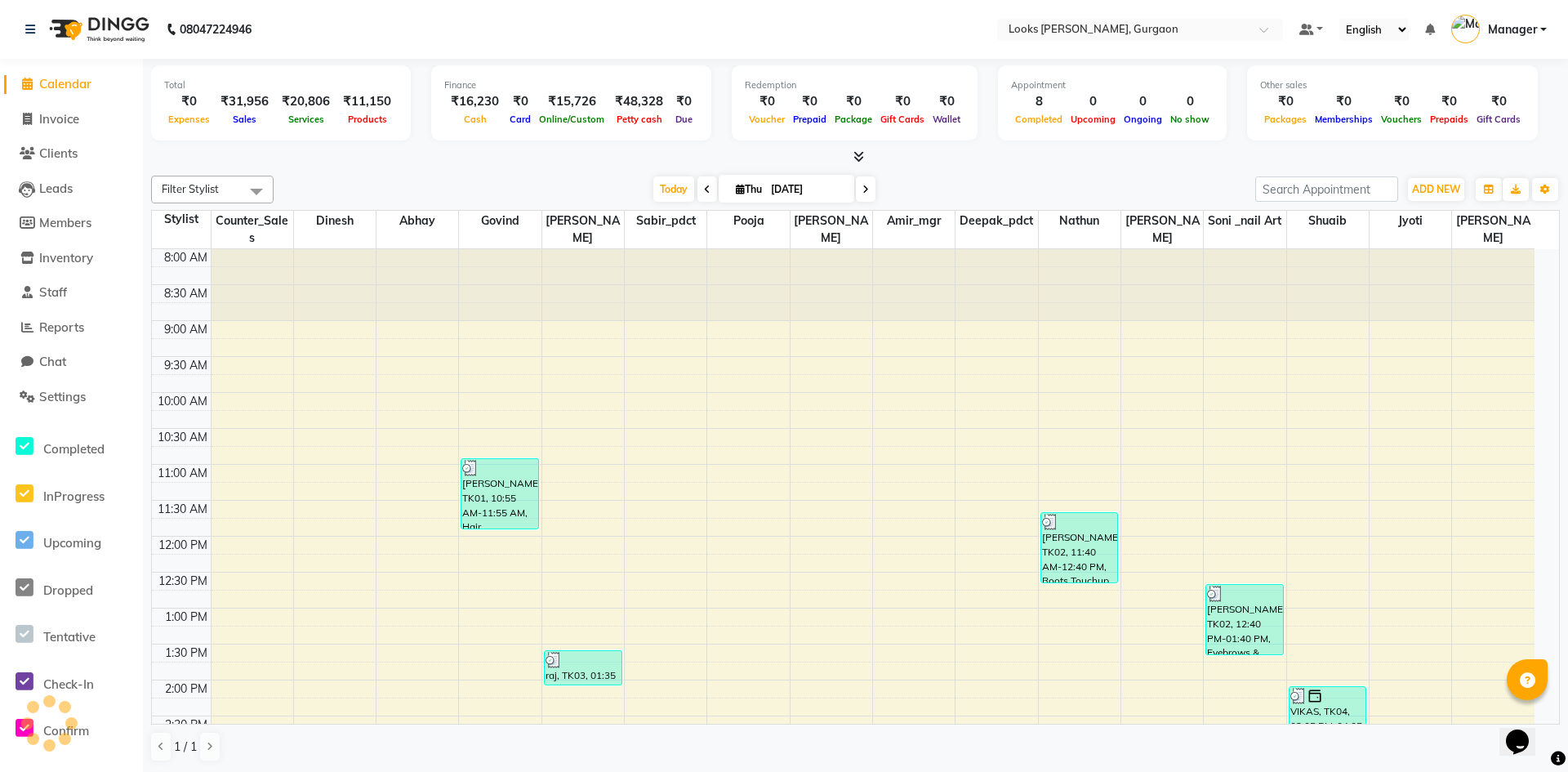
select select "8452"
select select "service"
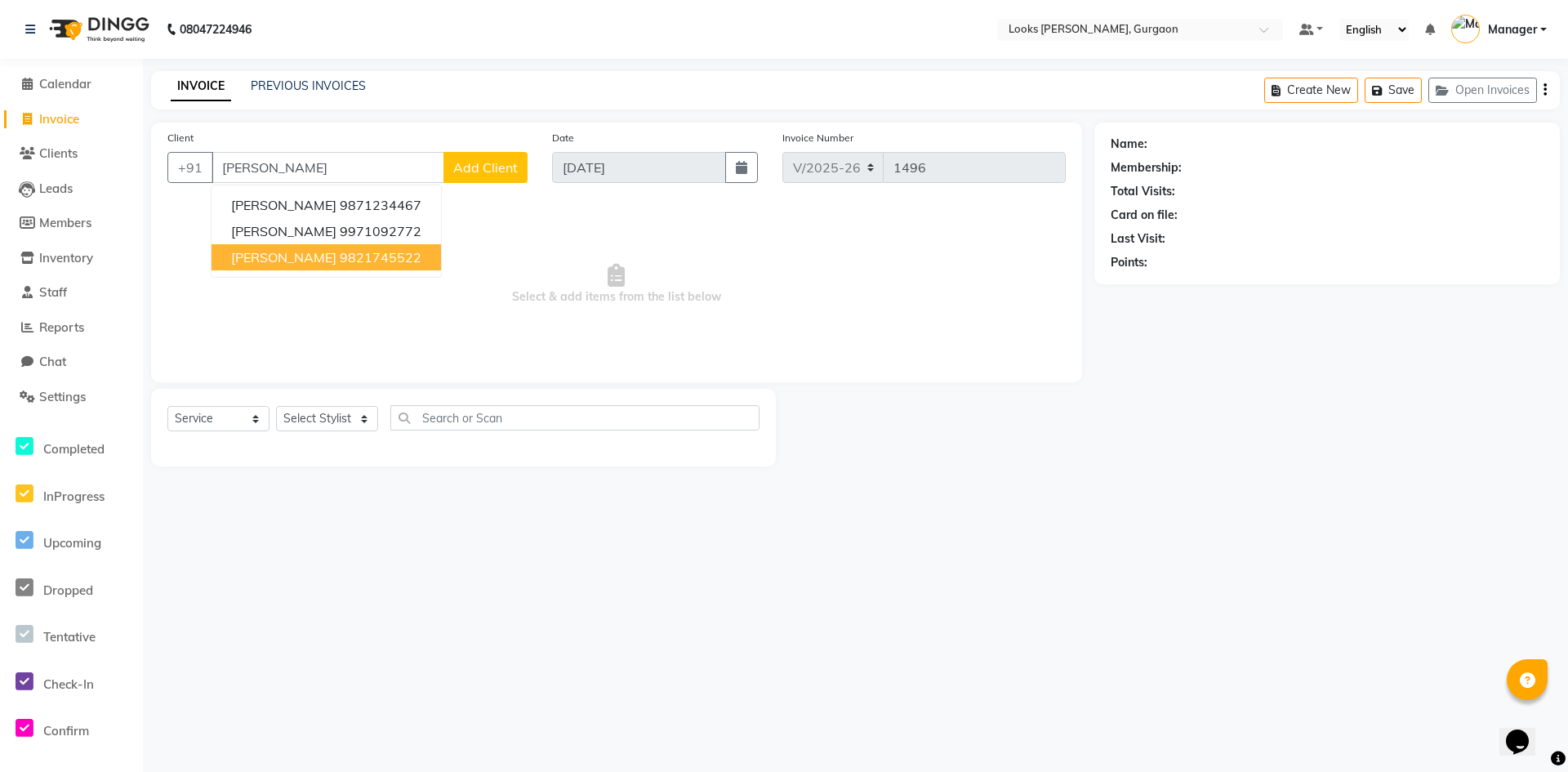
click at [368, 263] on ngb-highlight "9821745522" at bounding box center [380, 258] width 81 height 16
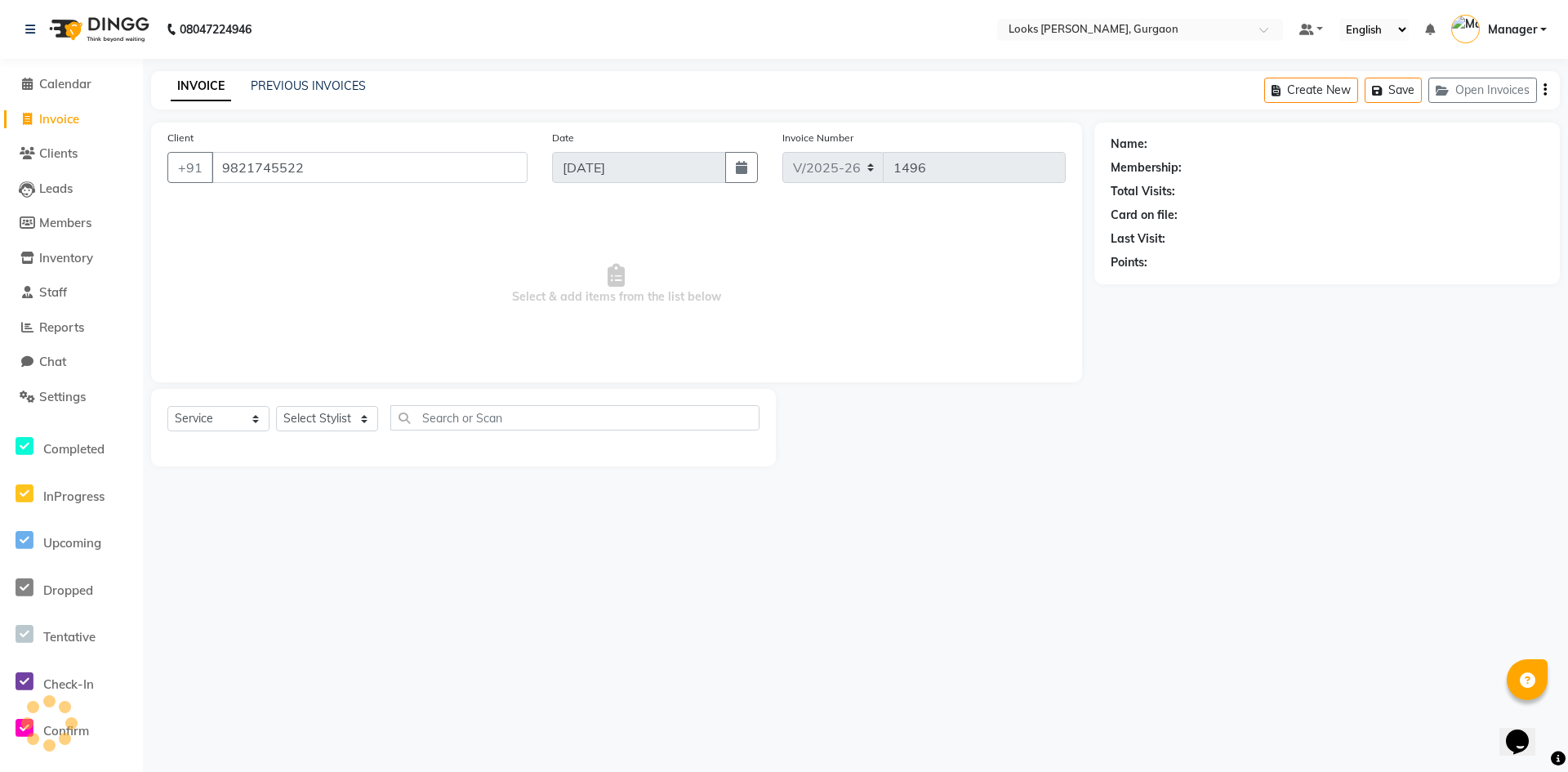
type input "9821745522"
select select "1: Object"
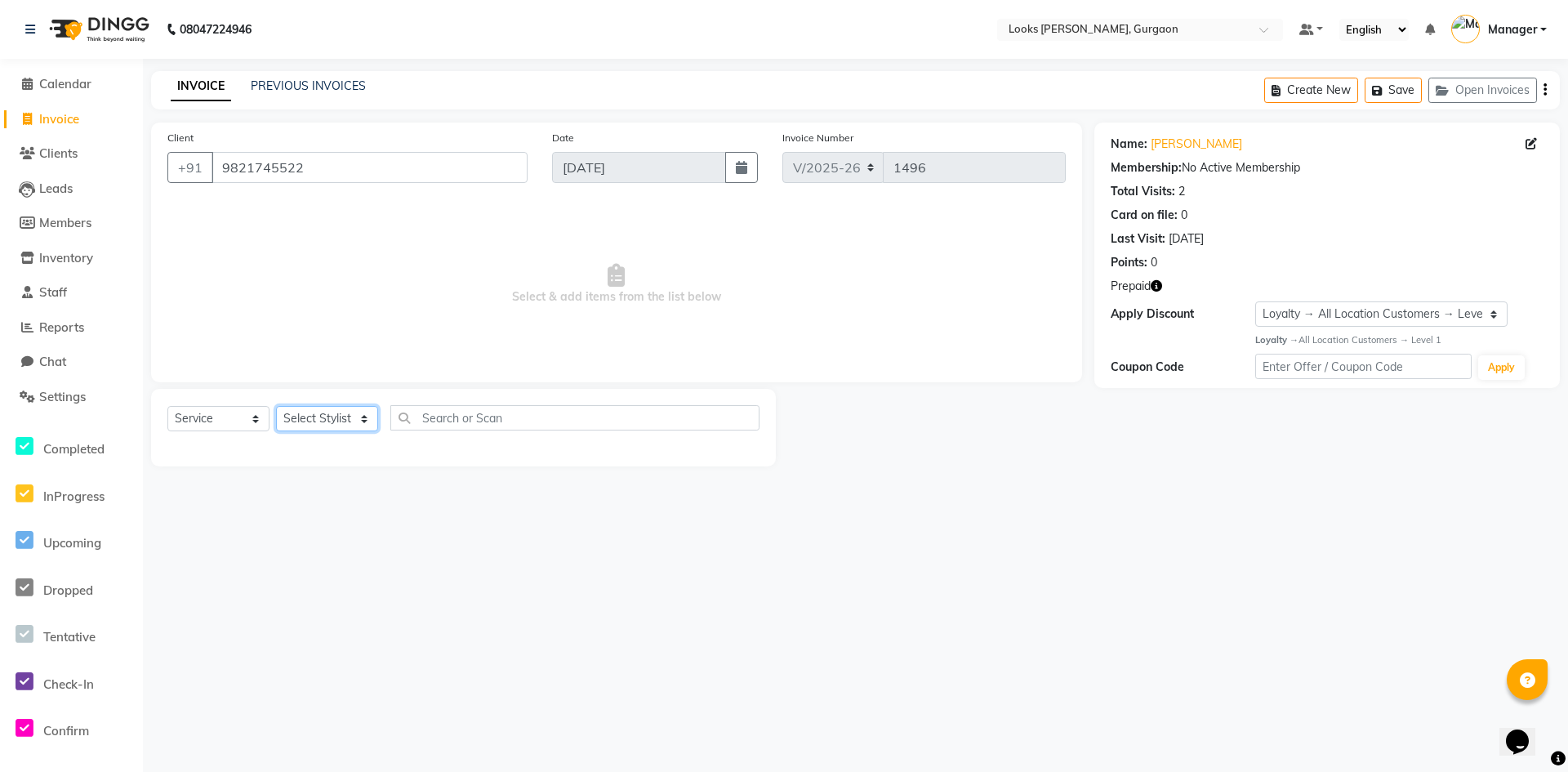
click at [340, 416] on select "Select Stylist [PERSON_NAME] abhay [PERSON_NAME] [PERSON_NAME] Counter_Sales De…" at bounding box center [327, 419] width 102 height 26
select select "82373"
click at [276, 406] on select "Select Stylist [PERSON_NAME] abhay [PERSON_NAME] [PERSON_NAME] Counter_Sales De…" at bounding box center [327, 419] width 102 height 26
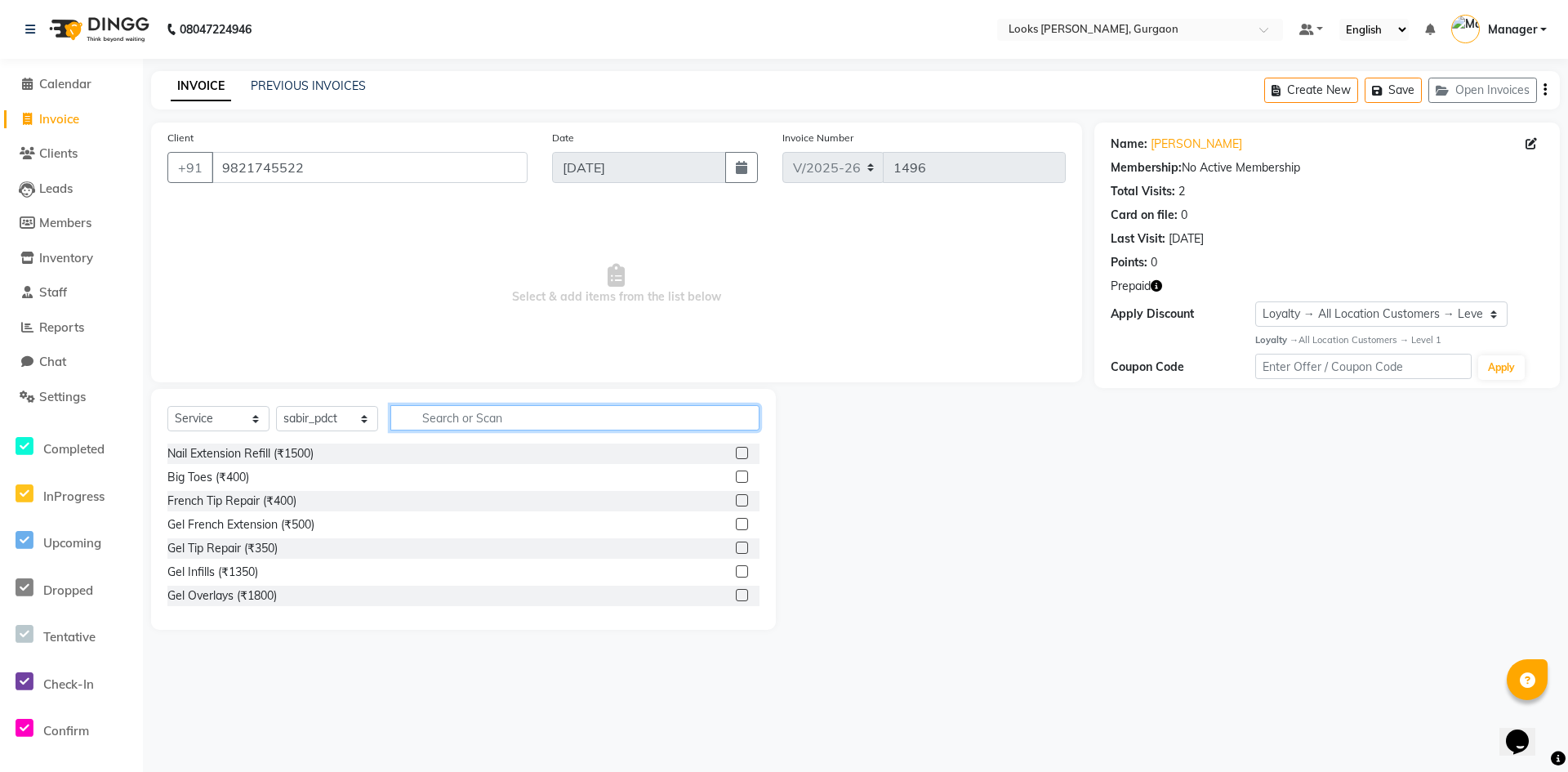
click at [421, 418] on input "text" at bounding box center [575, 418] width 369 height 26
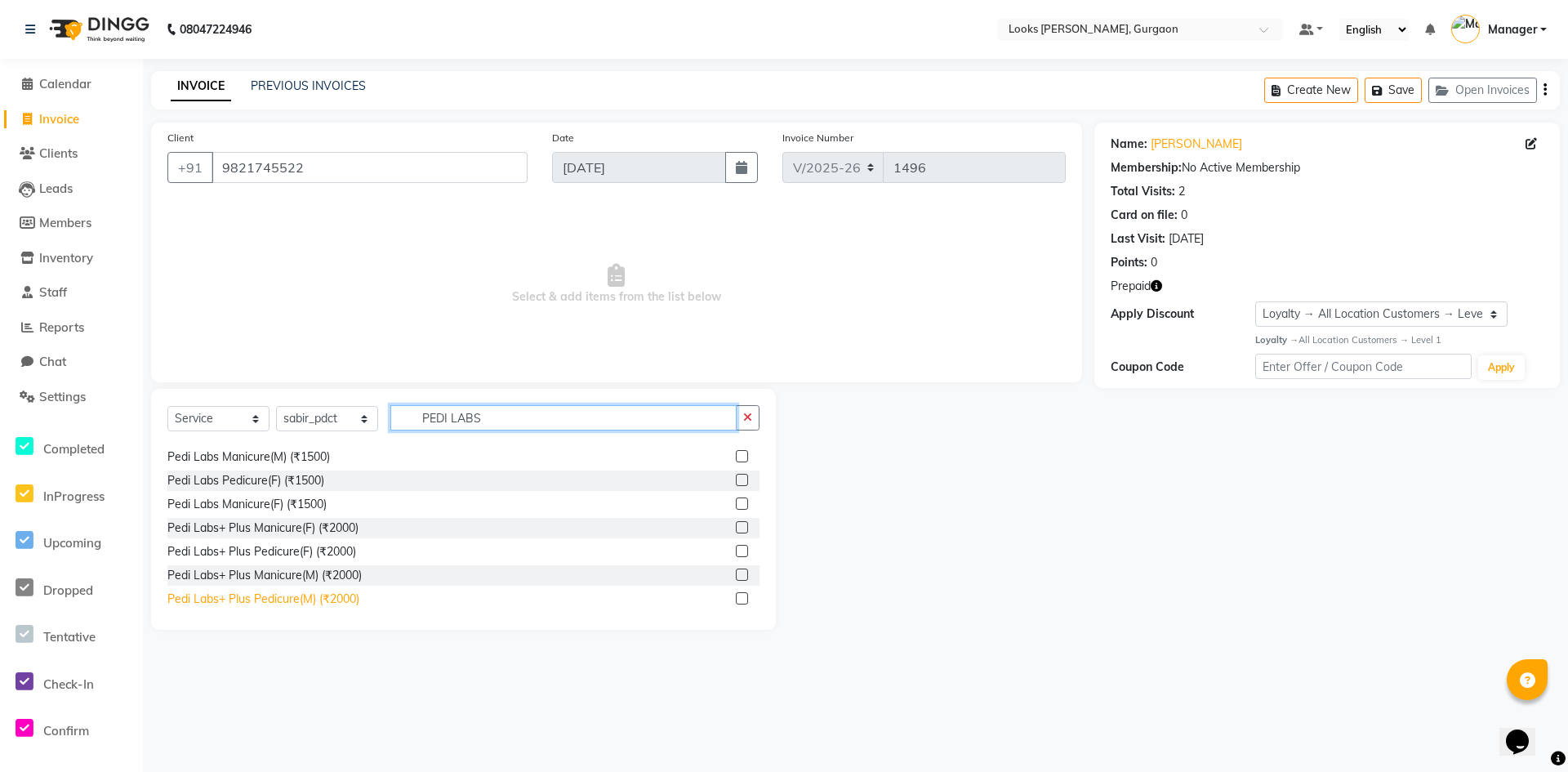
scroll to position [27, 0]
type input "PEDI LABS"
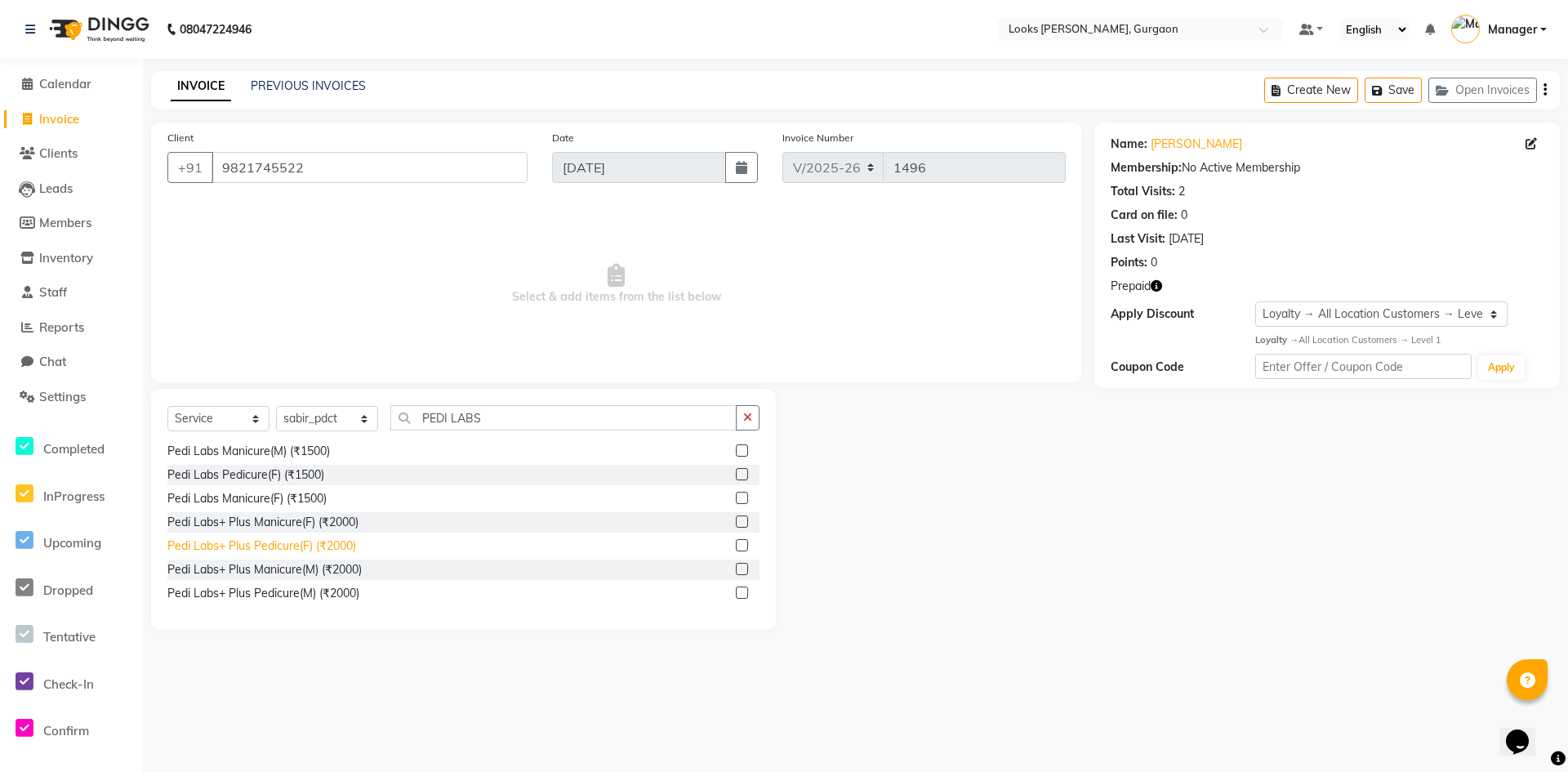
click at [263, 549] on div "Pedi Labs+ Plus Pedicure(F) (₹2000)" at bounding box center [261, 546] width 188 height 17
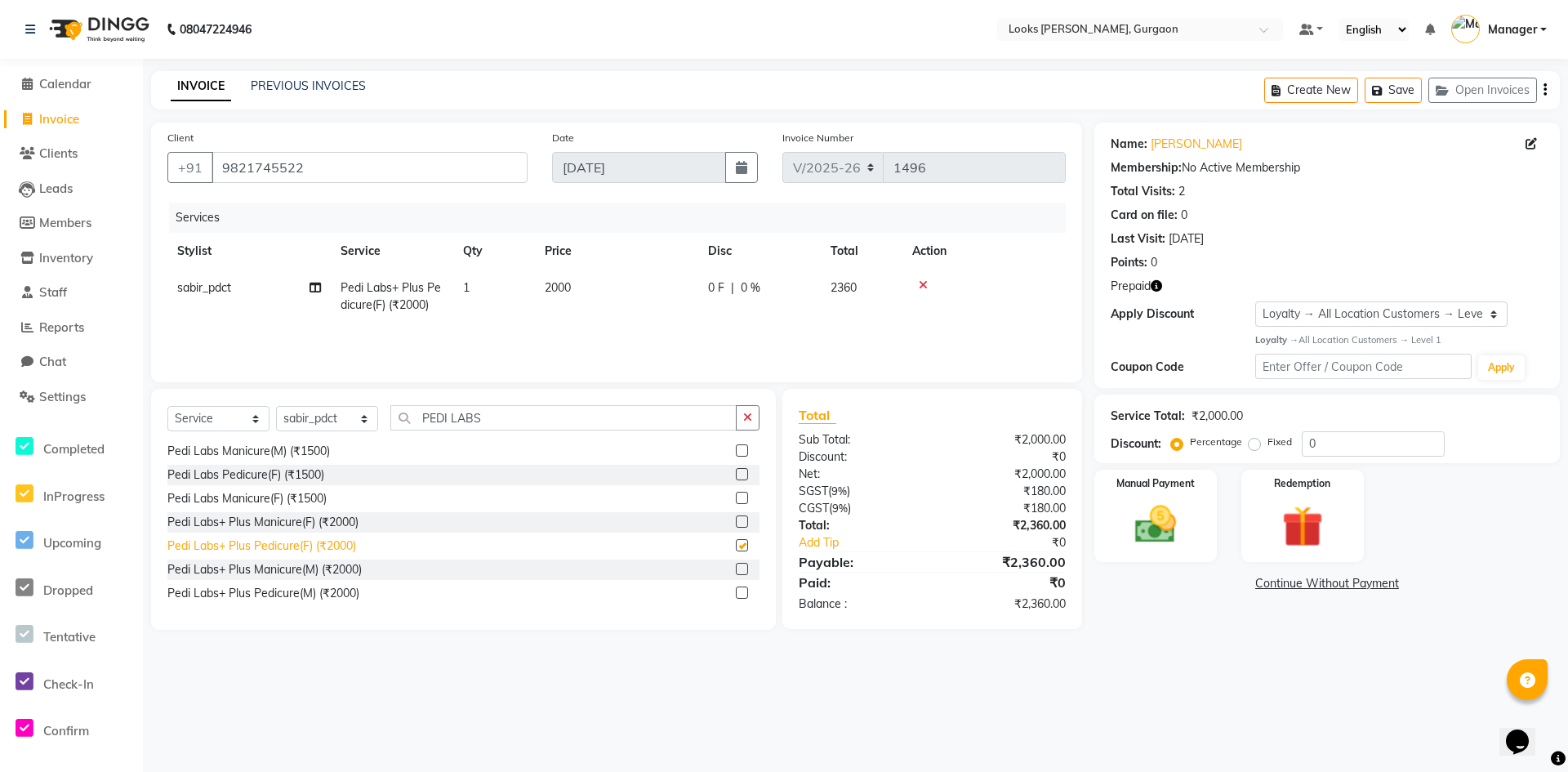
checkbox input "false"
click at [917, 280] on div at bounding box center [984, 285] width 144 height 12
click at [920, 283] on icon at bounding box center [923, 285] width 9 height 12
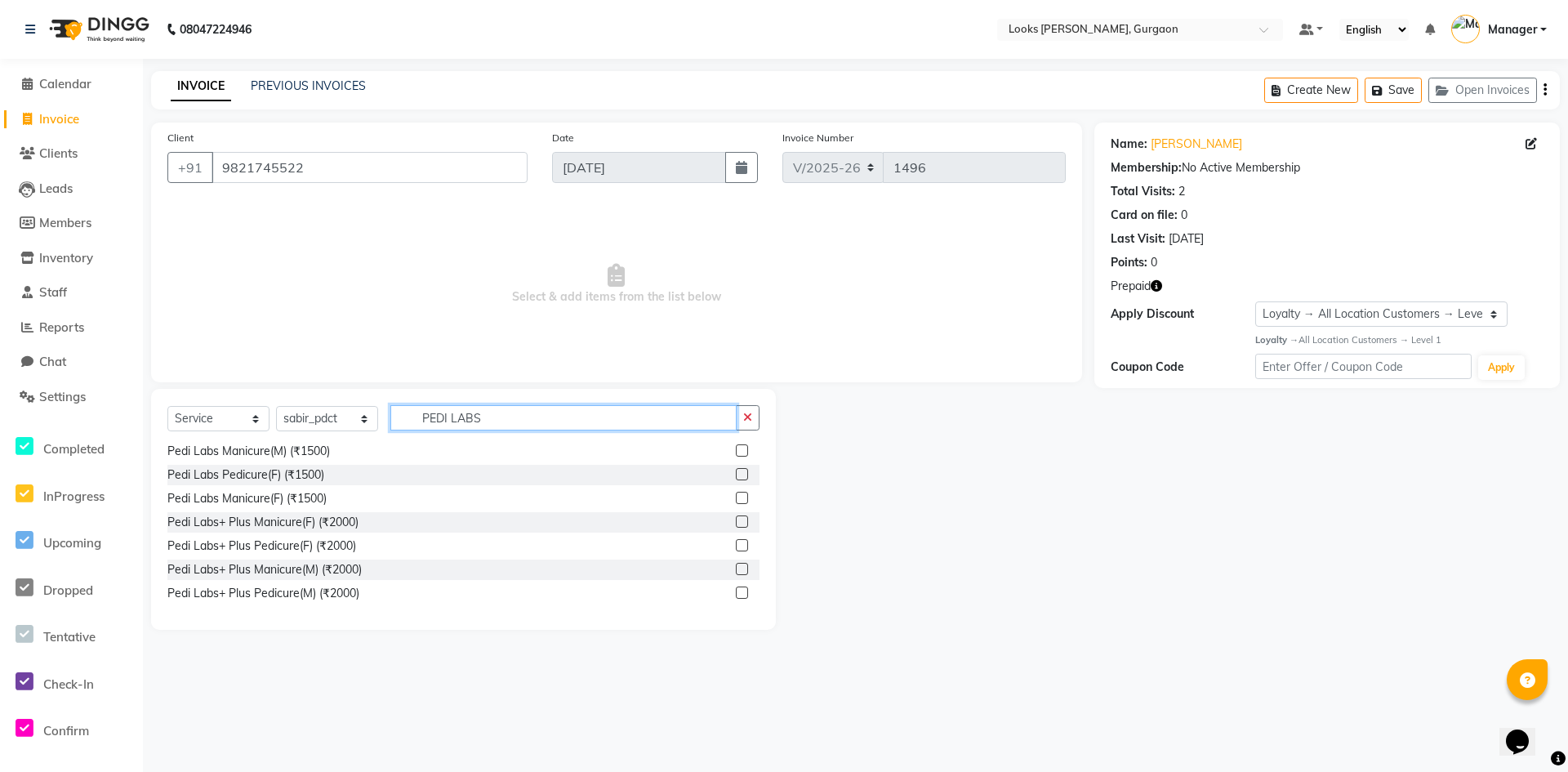
drag, startPoint x: 516, startPoint y: 413, endPoint x: 411, endPoint y: 425, distance: 105.7
click at [411, 425] on input "PEDI LABS" at bounding box center [563, 418] width 347 height 26
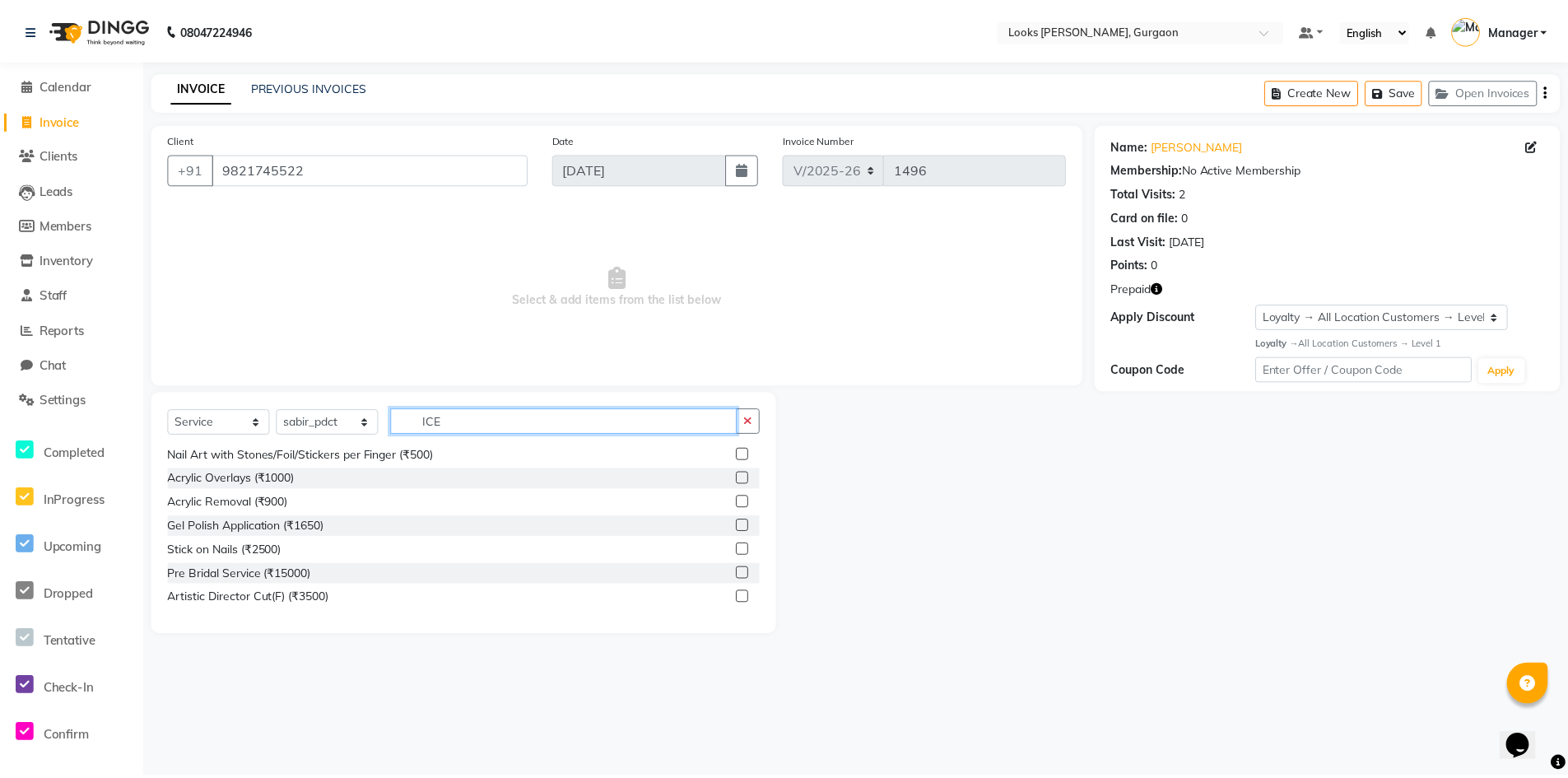
scroll to position [0, 0]
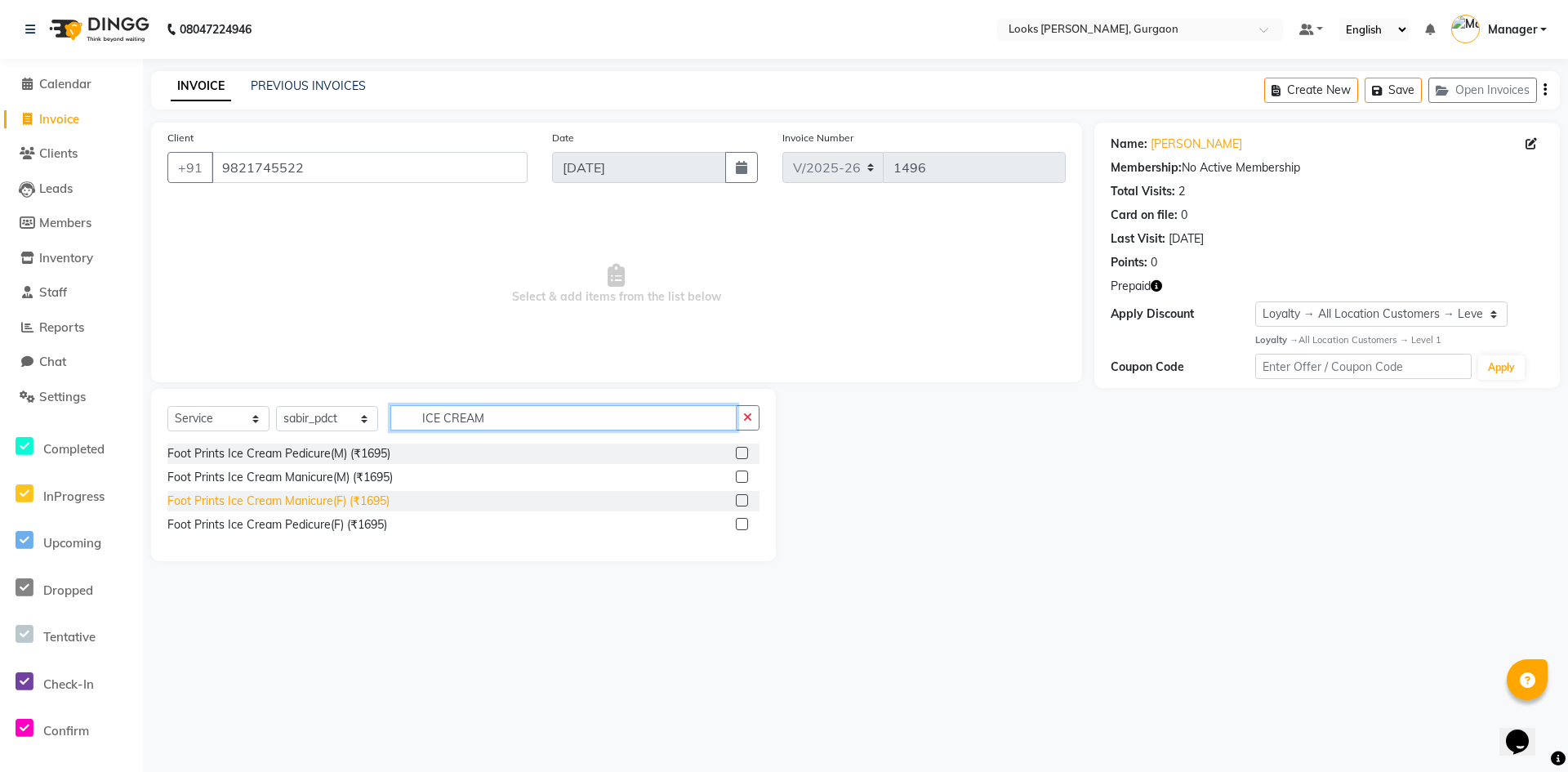
type input "ICE CREAM"
click at [326, 499] on div "Foot Prints Ice Cream Manicure(F) (₹1695)" at bounding box center [278, 501] width 222 height 17
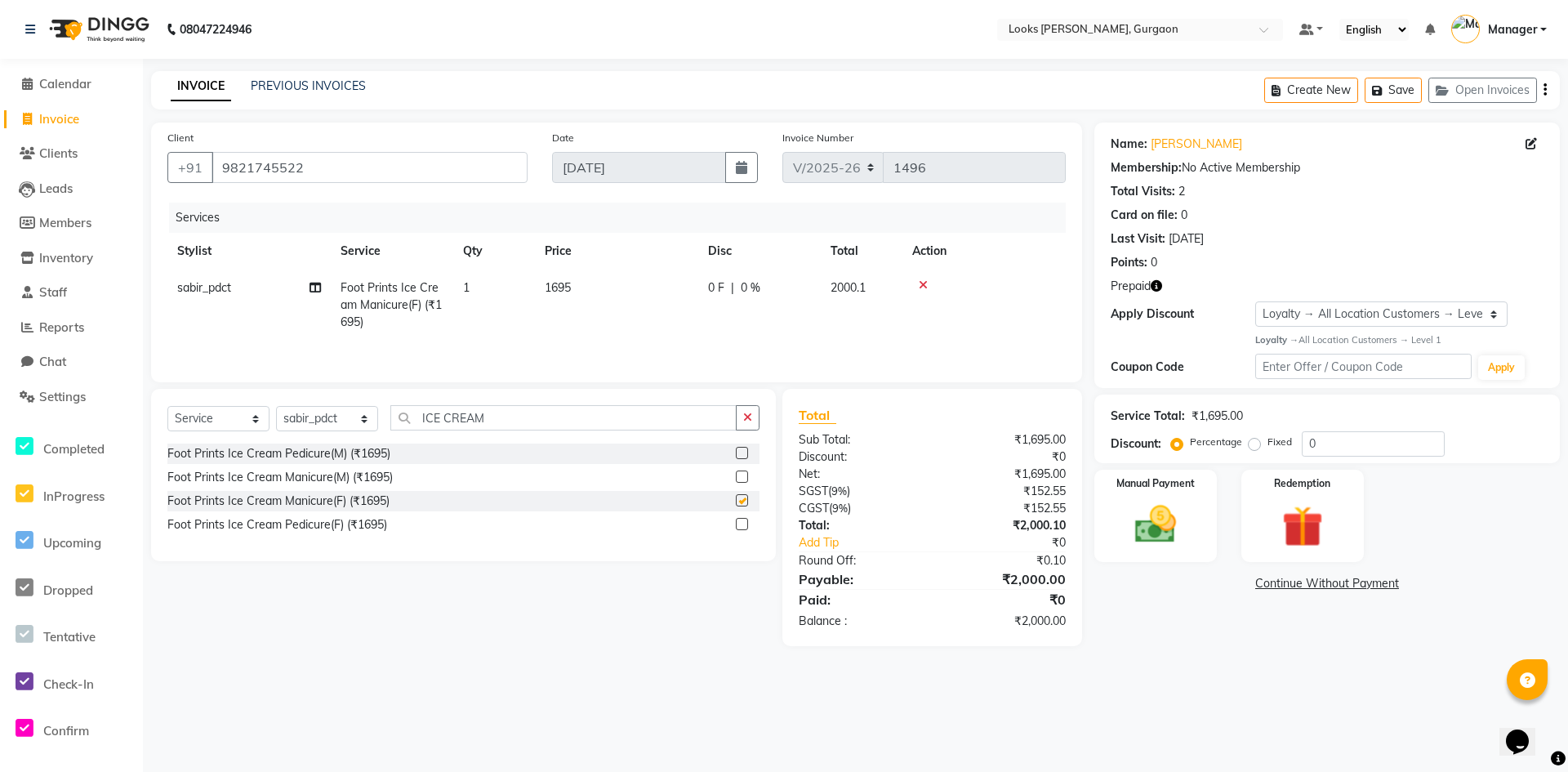
checkbox input "false"
click at [547, 267] on th "Price" at bounding box center [616, 252] width 164 height 37
click at [559, 289] on span "1695" at bounding box center [558, 287] width 27 height 15
select select "82373"
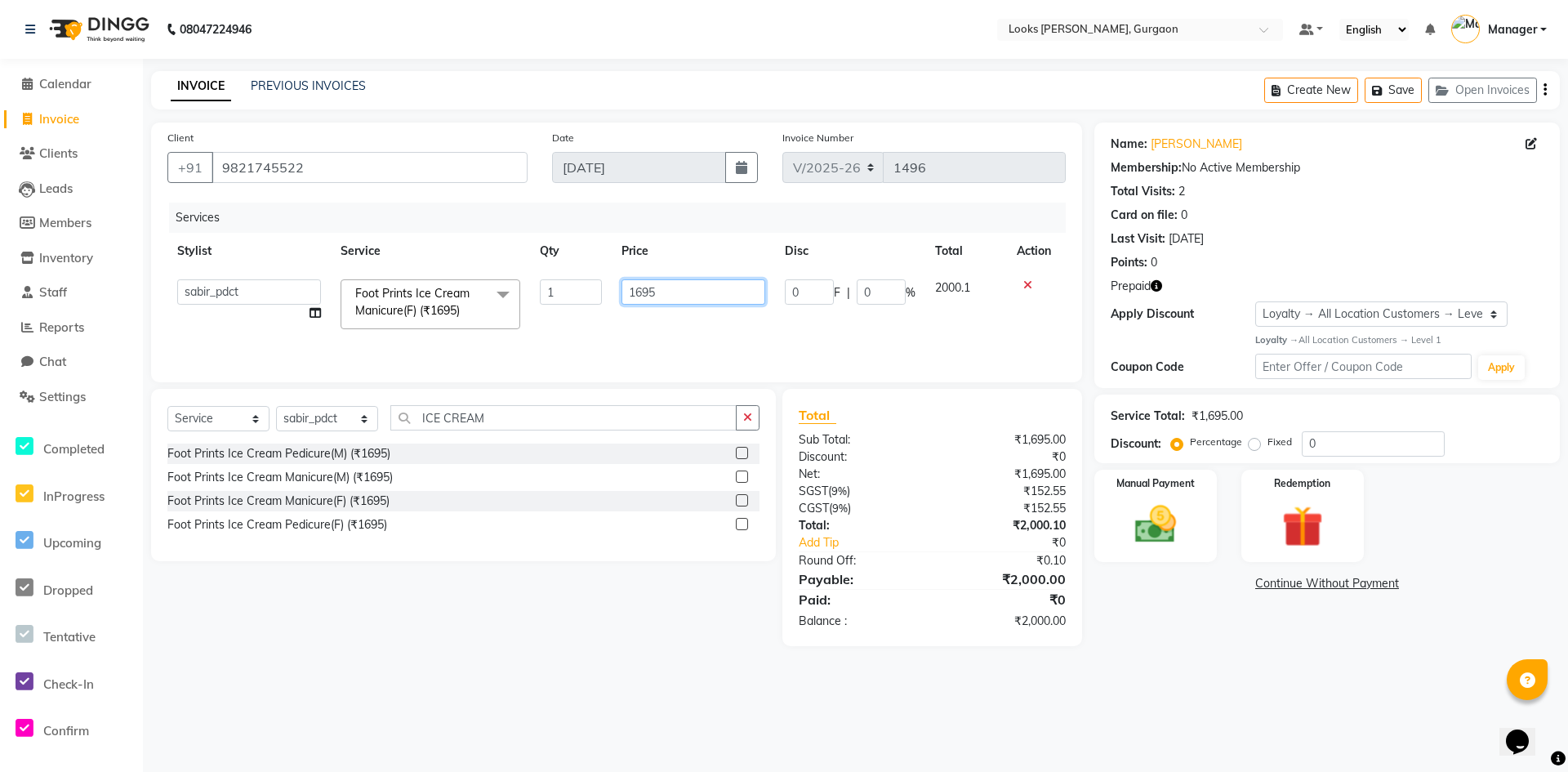
drag, startPoint x: 660, startPoint y: 286, endPoint x: 602, endPoint y: 295, distance: 58.7
click at [602, 295] on tr "[PERSON_NAME] abhay [PERSON_NAME] [PERSON_NAME] Counter_Sales Deepak_pdct [PERS…" at bounding box center [616, 305] width 899 height 70
type input "1500"
click at [701, 324] on tr "[PERSON_NAME] abhay [PERSON_NAME] [PERSON_NAME] Counter_Sales Deepak_pdct [PERS…" at bounding box center [616, 305] width 899 height 70
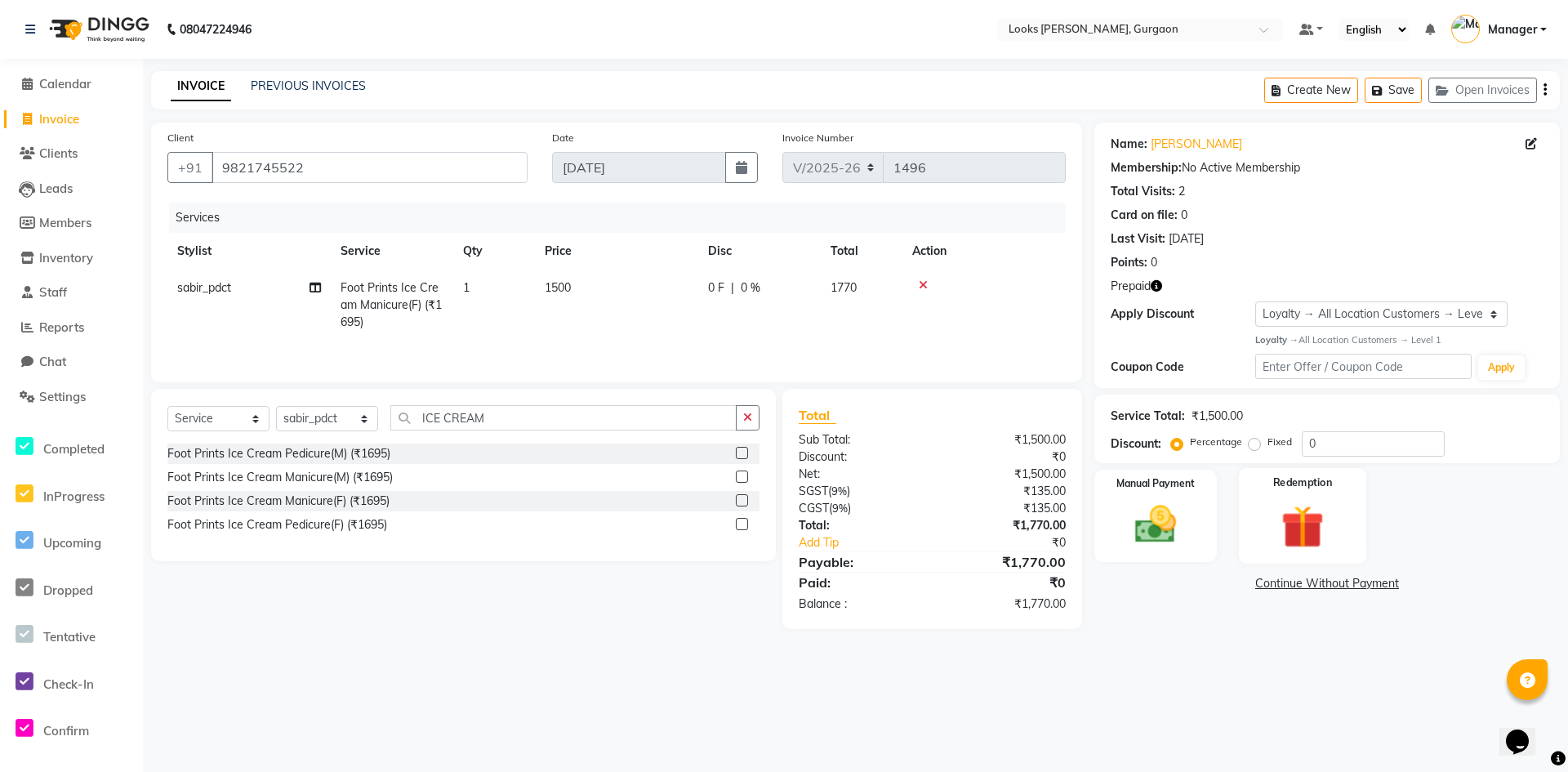
click at [1293, 526] on img at bounding box center [1303, 527] width 70 height 54
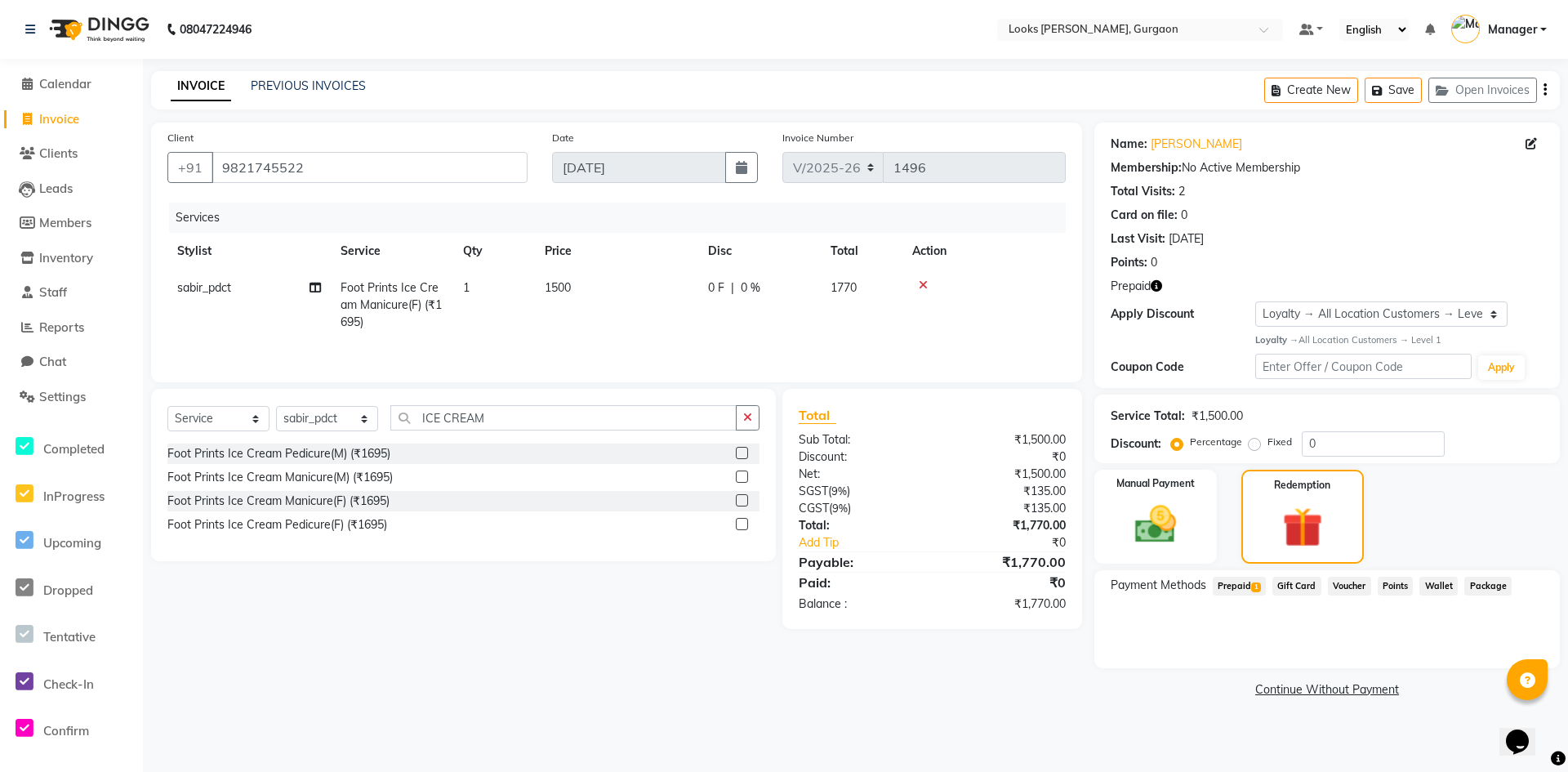
click at [1239, 577] on span "Prepaid 1" at bounding box center [1240, 586] width 53 height 19
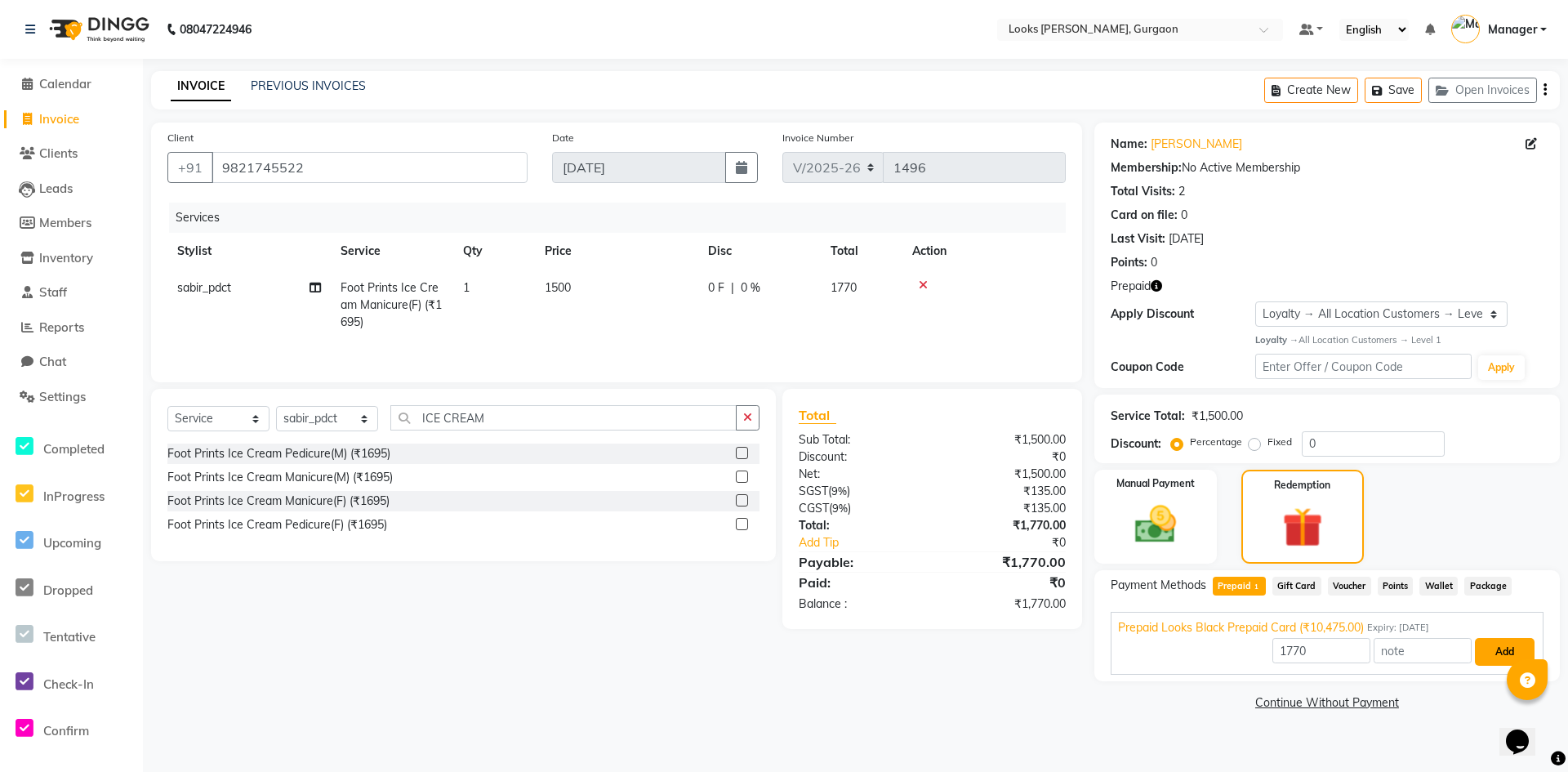
click at [1504, 647] on button "Add" at bounding box center [1505, 652] width 59 height 27
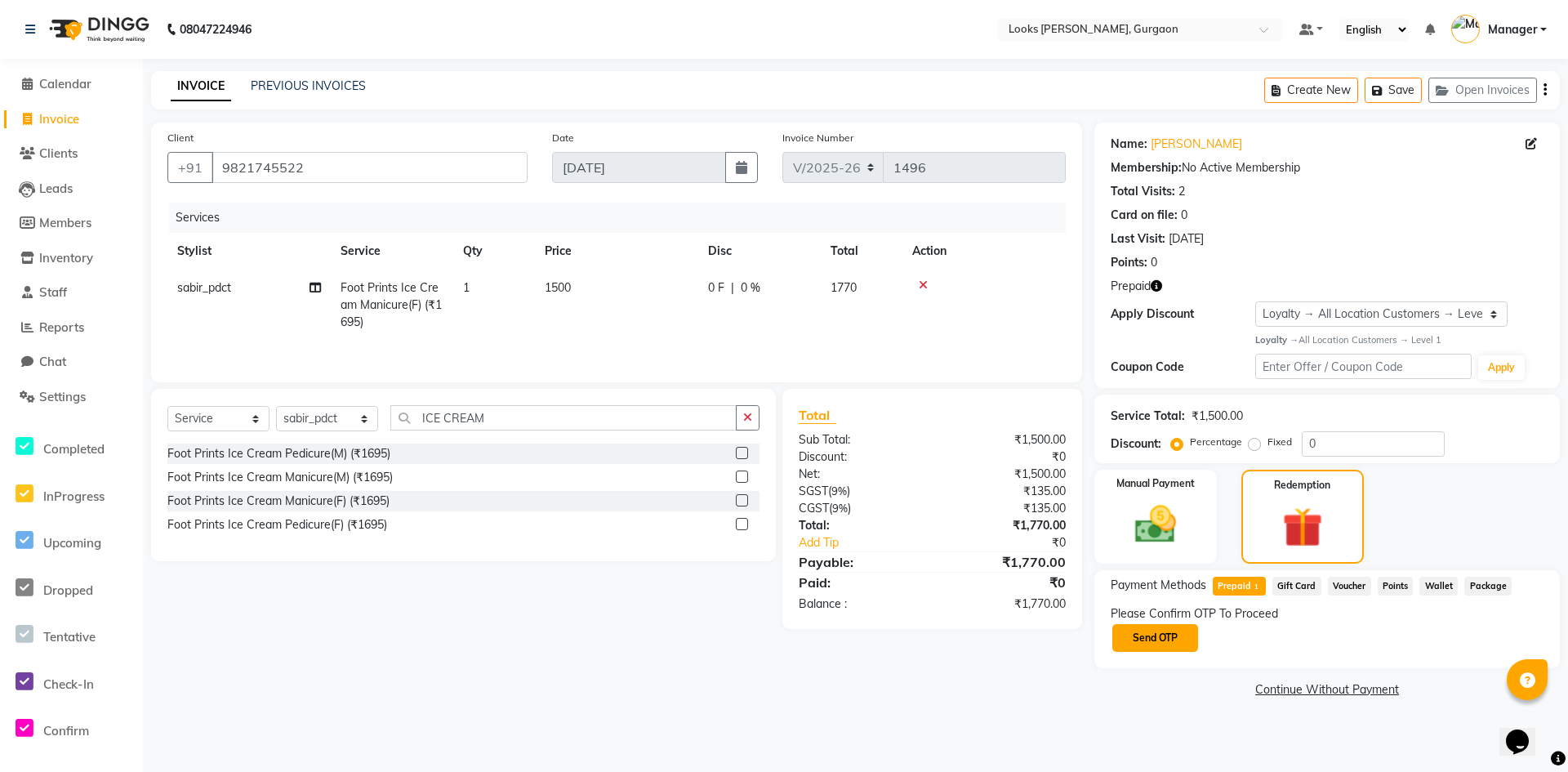
drag, startPoint x: 1195, startPoint y: 641, endPoint x: 1202, endPoint y: 652, distance: 13.0
click at [1197, 643] on button "Send OTP" at bounding box center [1156, 638] width 86 height 27
click at [1127, 636] on input "text" at bounding box center [1192, 638] width 164 height 26
type input "8754"
click at [1311, 642] on button "Confirm OTP" at bounding box center [1326, 638] width 100 height 27
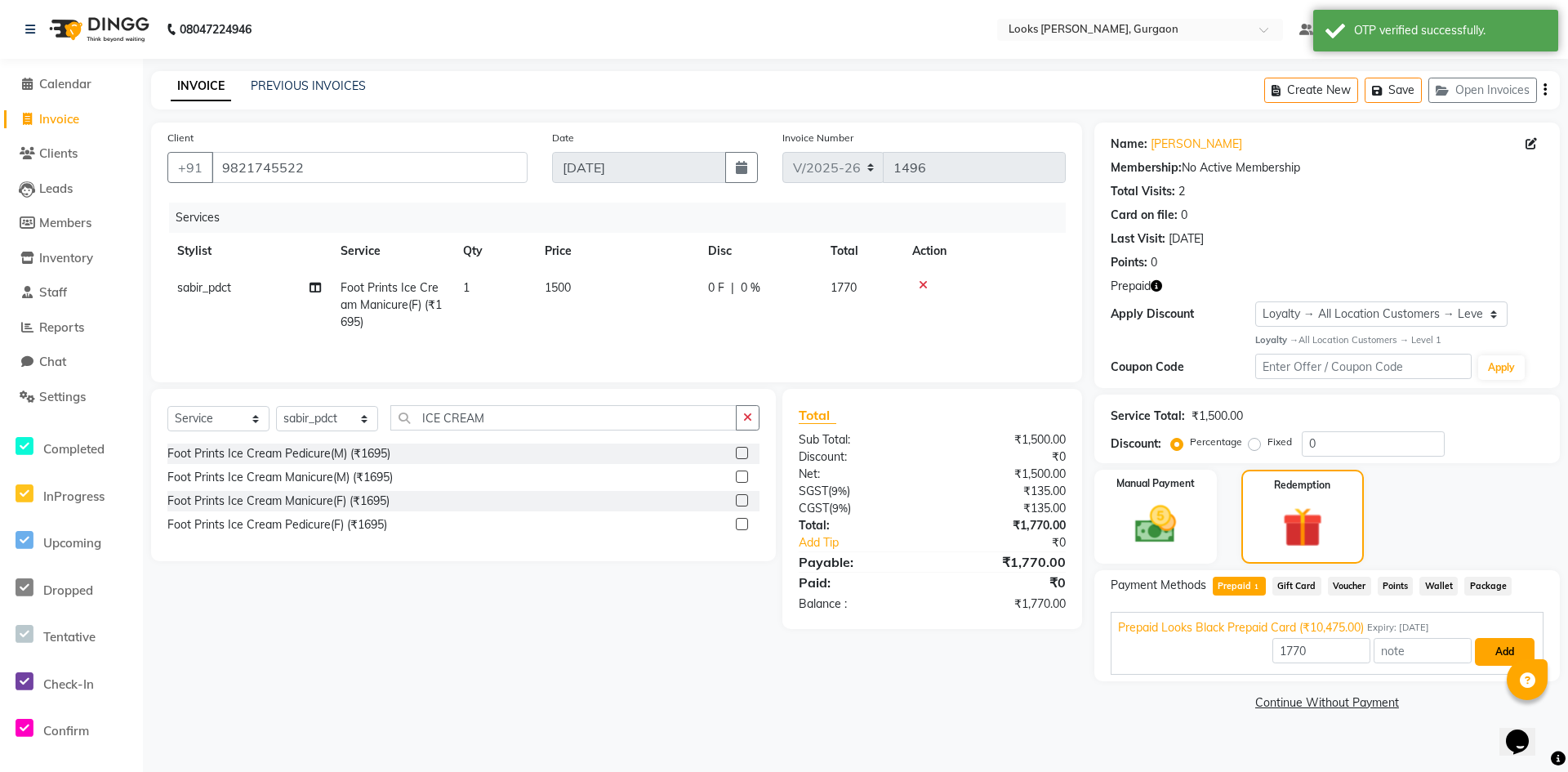
click at [1498, 652] on button "Add" at bounding box center [1505, 652] width 59 height 27
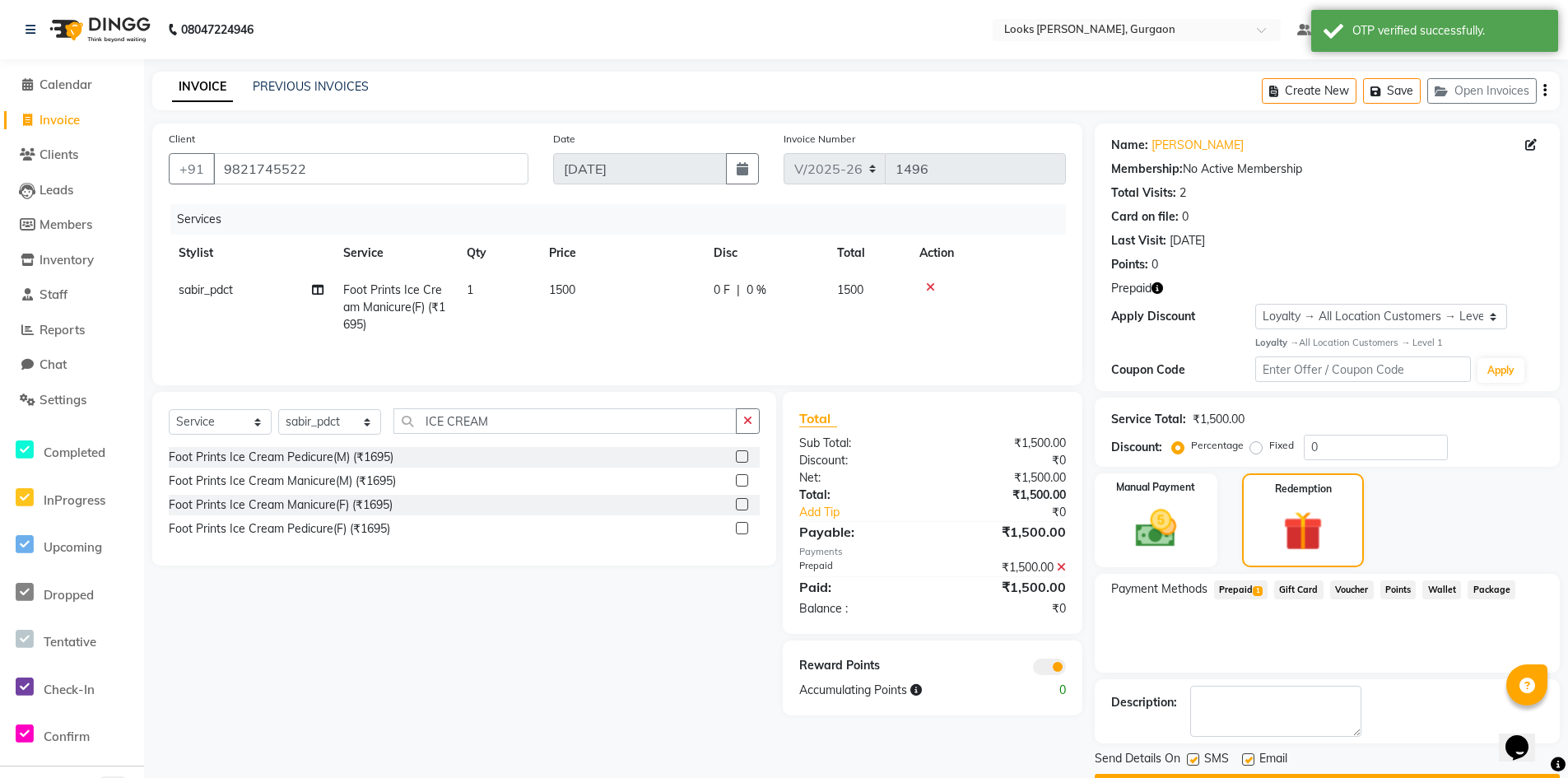
scroll to position [46, 0]
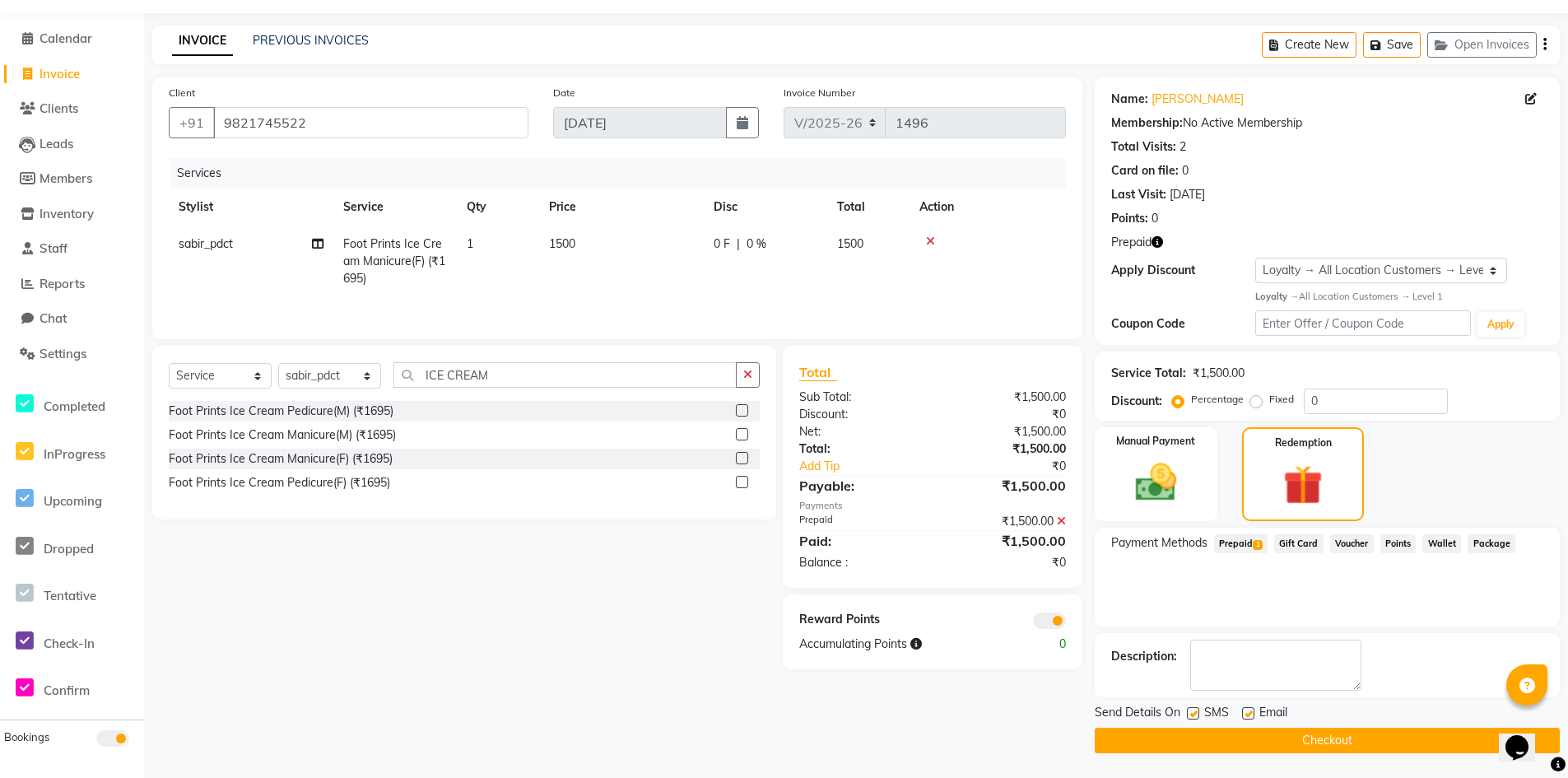
click at [1212, 738] on button "Checkout" at bounding box center [1327, 741] width 465 height 26
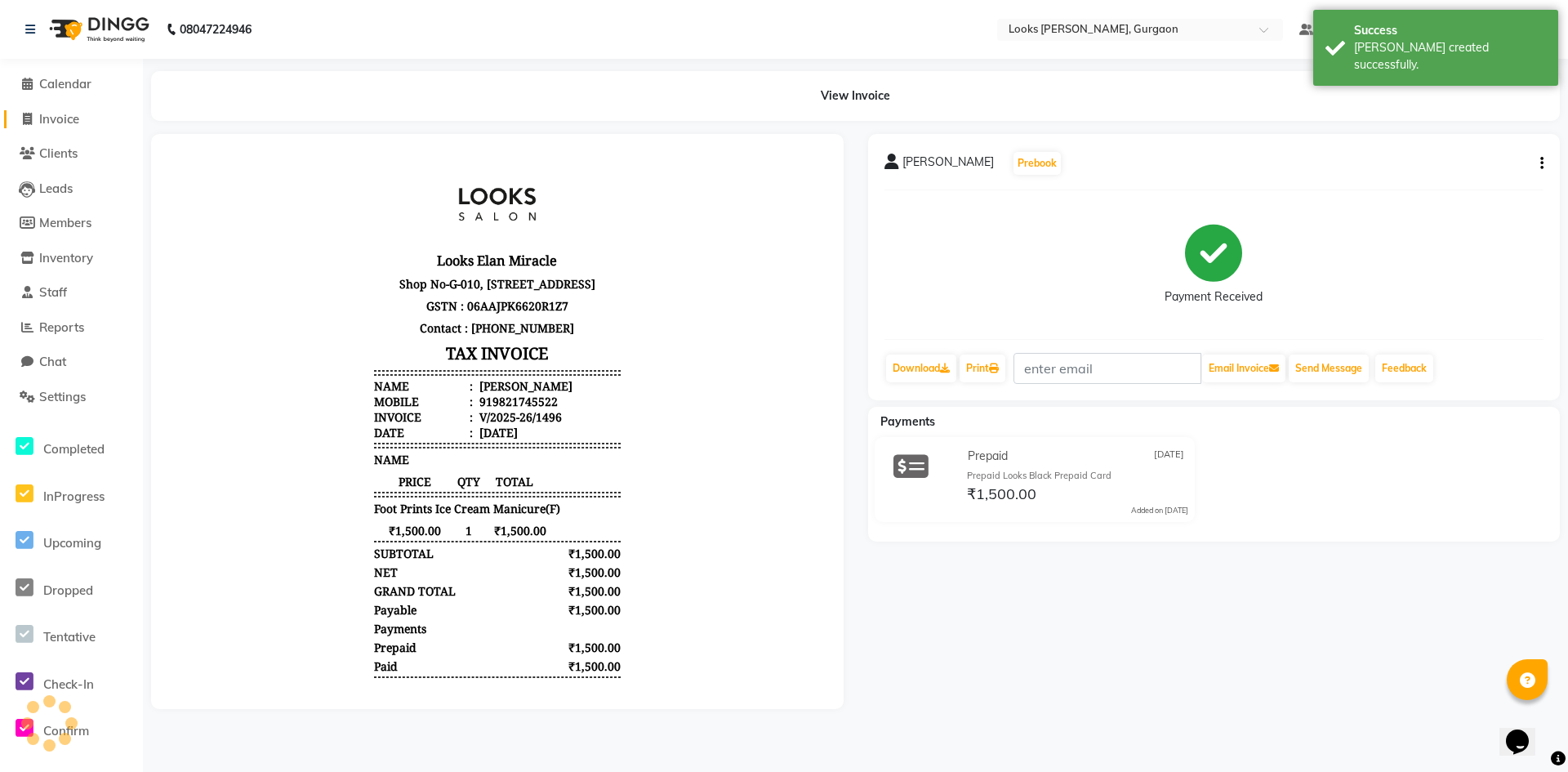
click at [47, 112] on span "Invoice" at bounding box center [59, 119] width 40 height 16
select select "service"
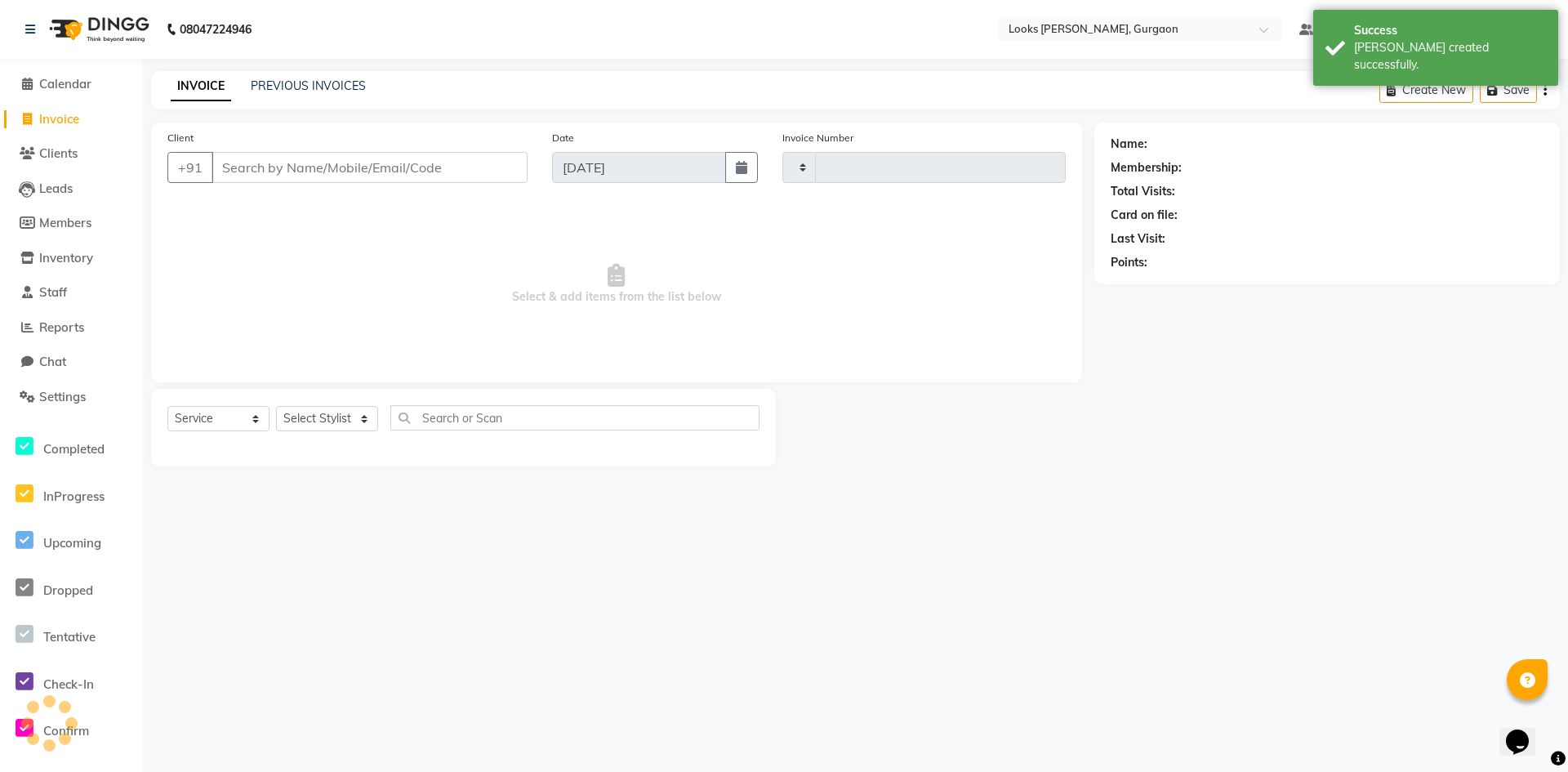
type input "1497"
select select "8452"
click at [88, 80] on span "Calendar" at bounding box center [65, 83] width 52 height 16
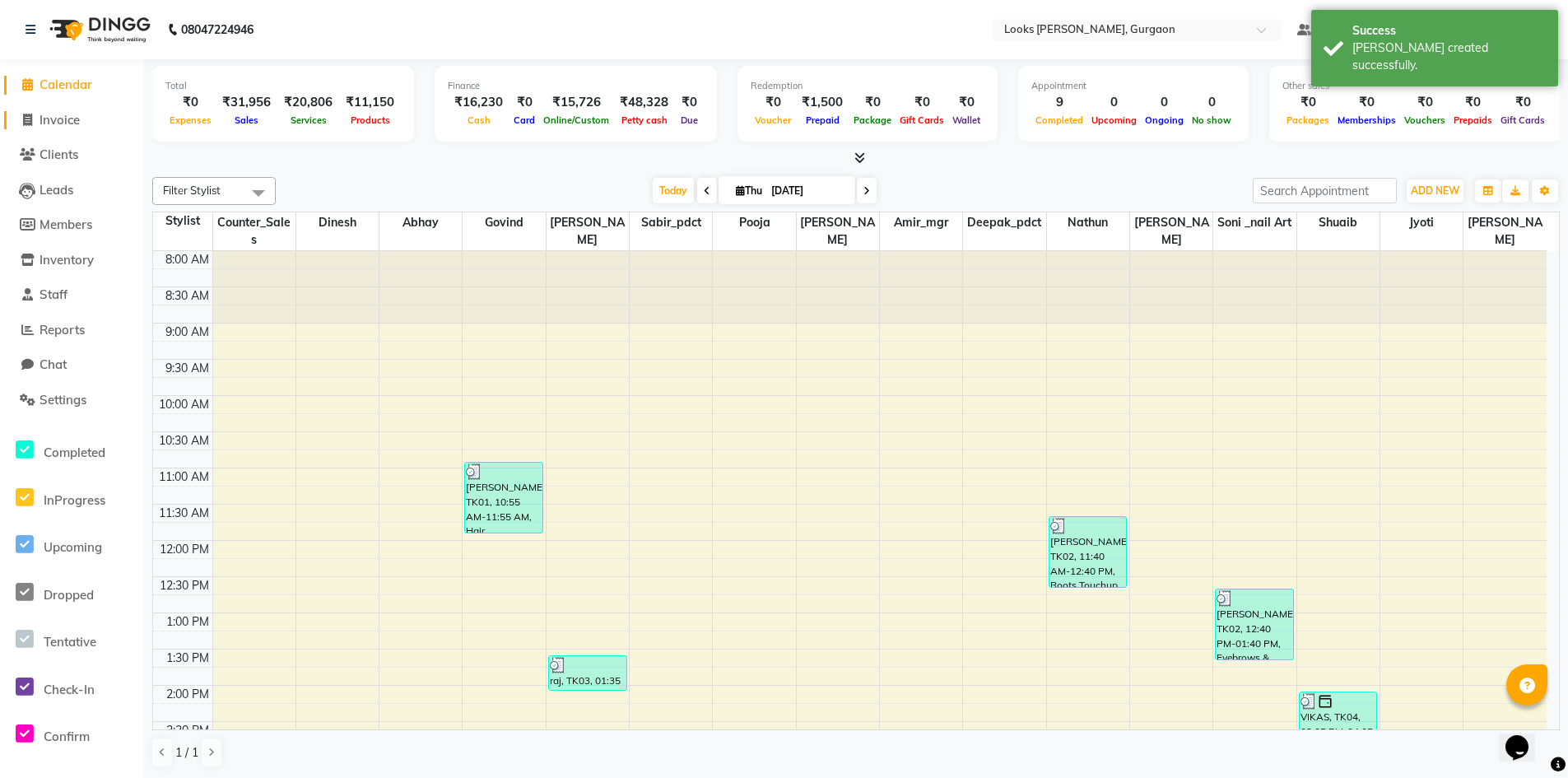
click at [69, 120] on span "Invoice" at bounding box center [60, 120] width 41 height 16
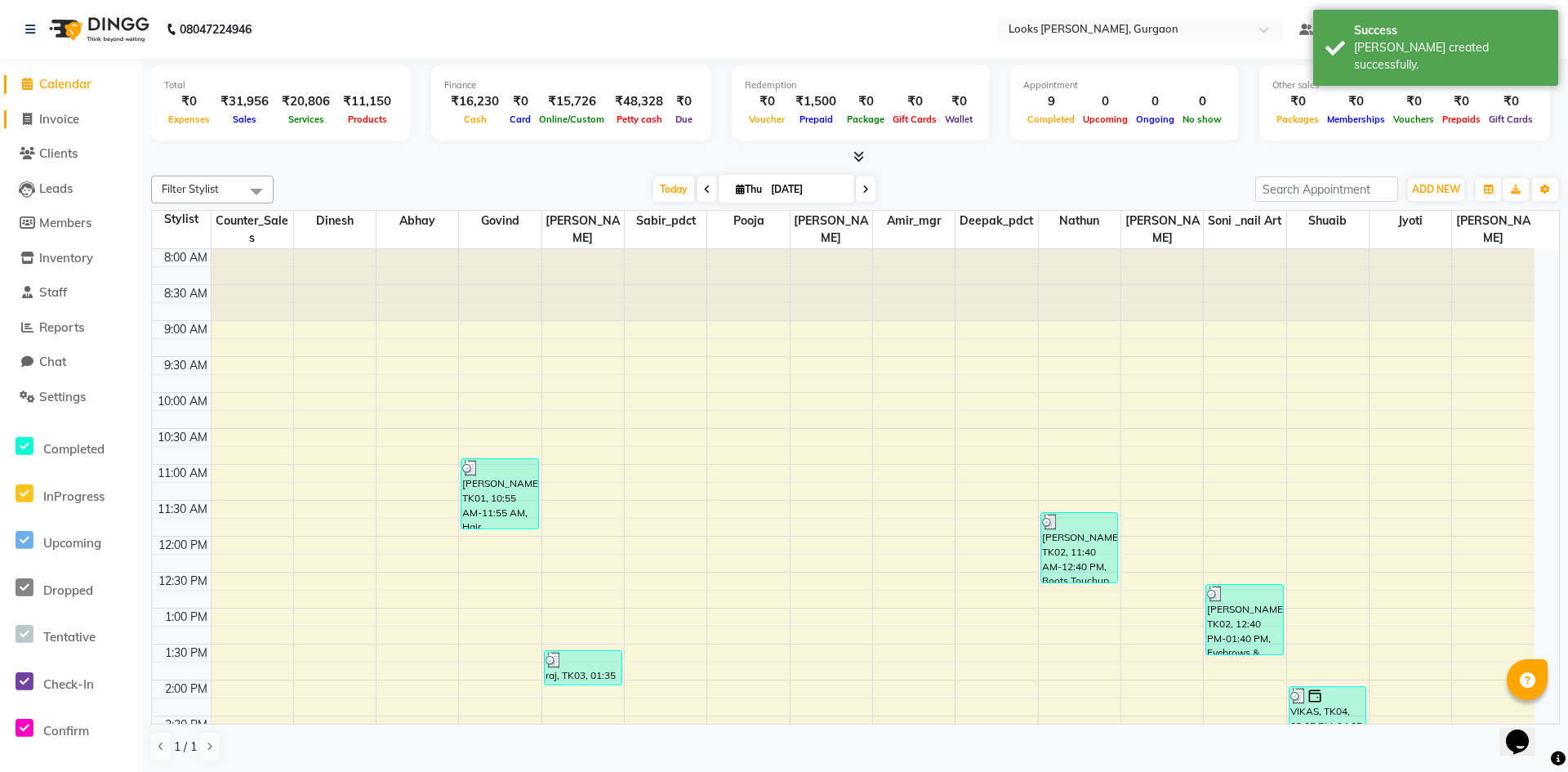
select select "service"
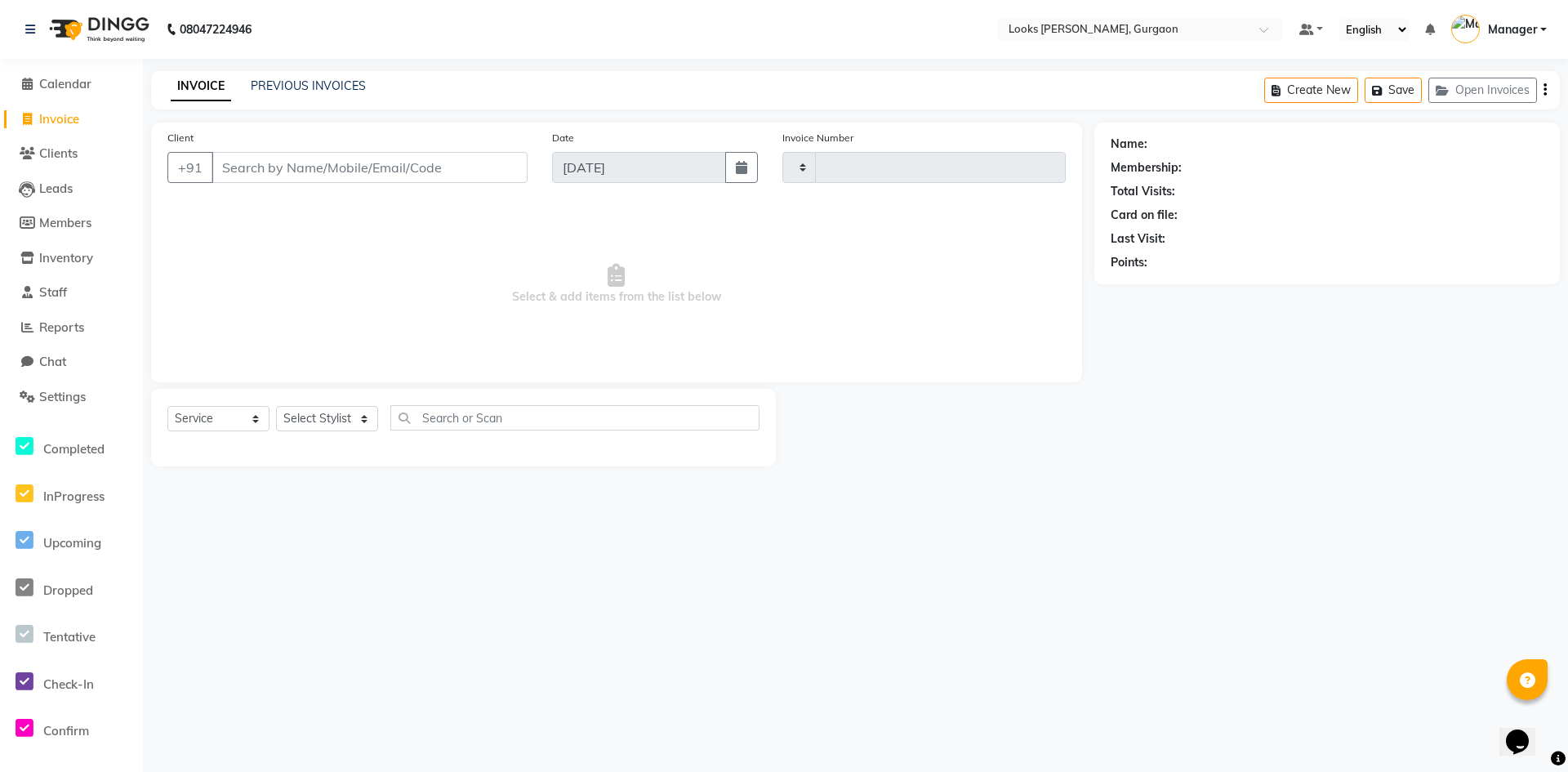
type input "1497"
select select "8452"
click at [269, 88] on link "PREVIOUS INVOICES" at bounding box center [308, 86] width 115 height 15
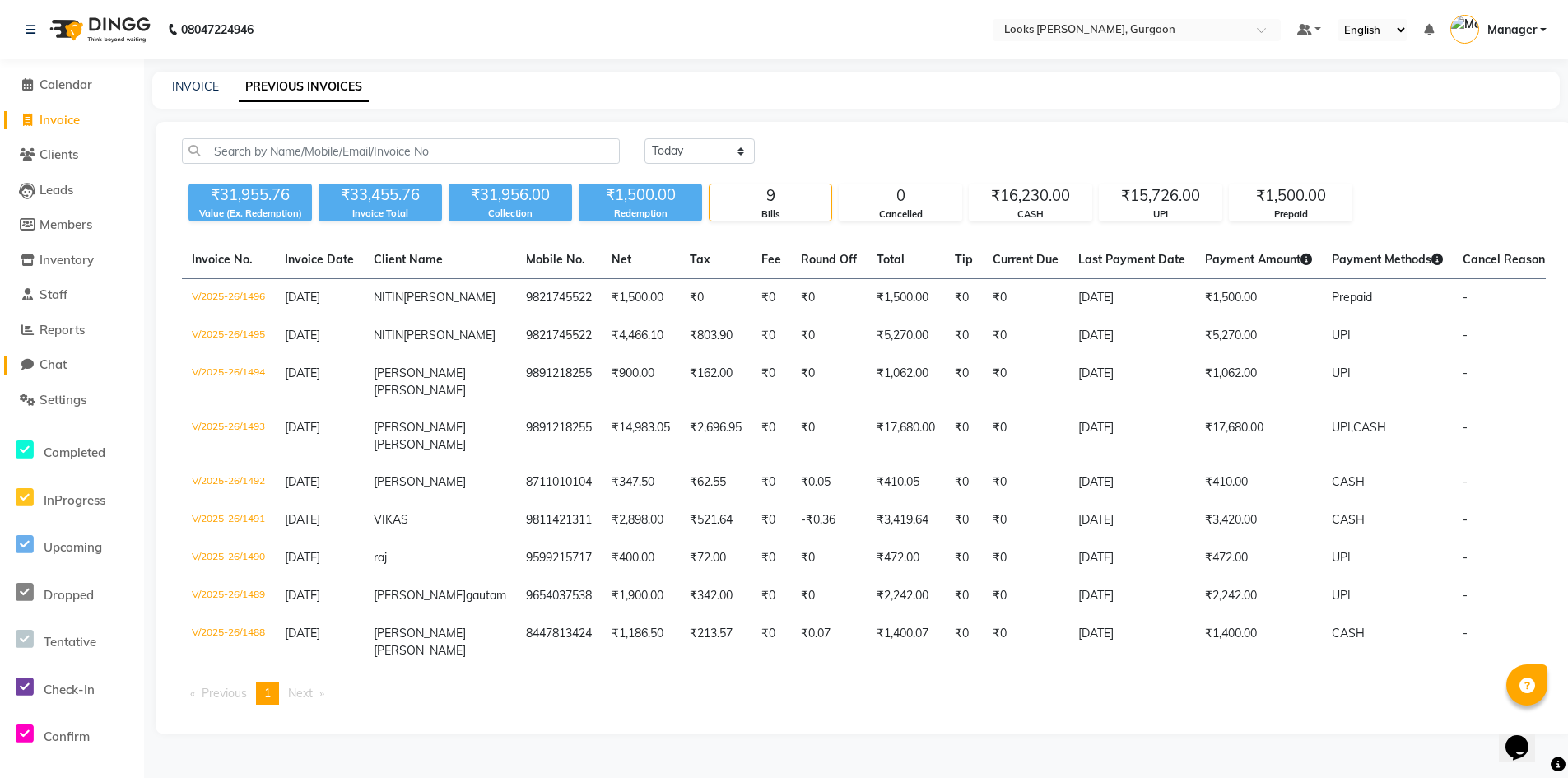
click at [48, 366] on span "Chat" at bounding box center [53, 364] width 27 height 16
select select "100"
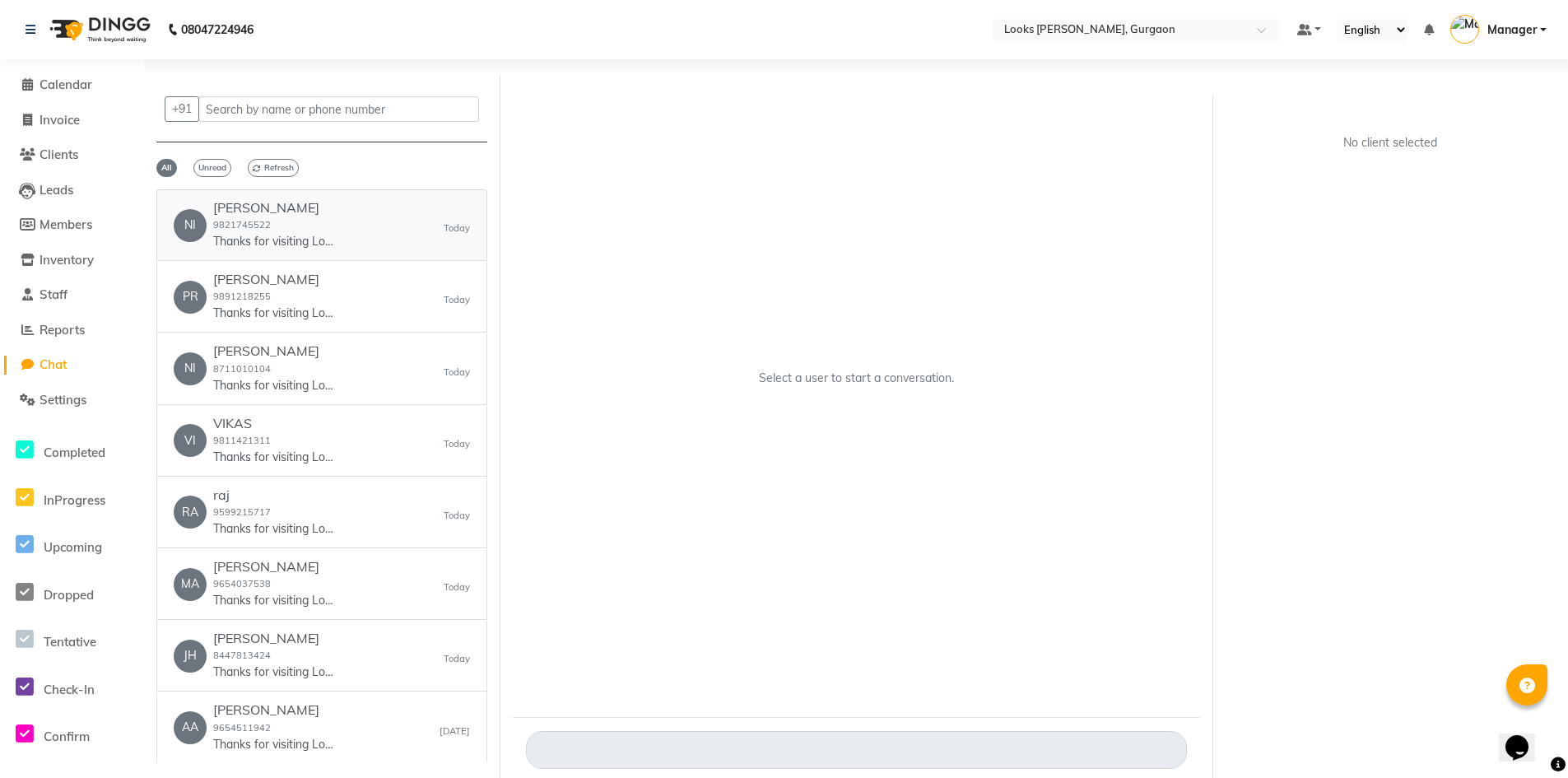
click at [345, 206] on div "NI [PERSON_NAME] 9821745522 Thanks for visiting Looks [PERSON_NAME], [GEOGRAPHI…" at bounding box center [322, 225] width 297 height 51
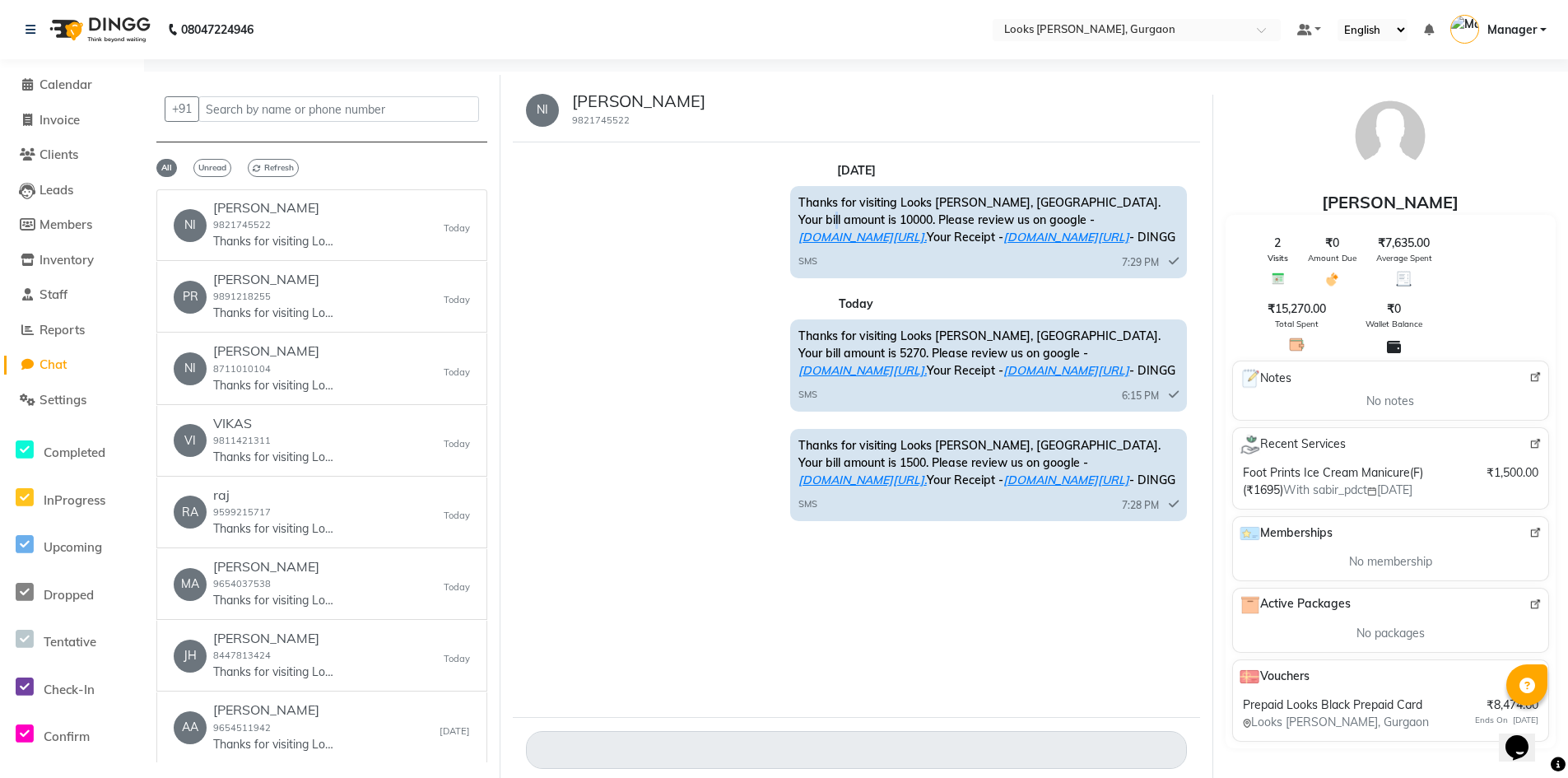
click at [1155, 197] on div "Thanks for visiting Looks [PERSON_NAME], [GEOGRAPHIC_DATA]. Your bill amount is…" at bounding box center [989, 232] width 397 height 92
click at [58, 117] on span "Invoice" at bounding box center [60, 120] width 41 height 16
select select "service"
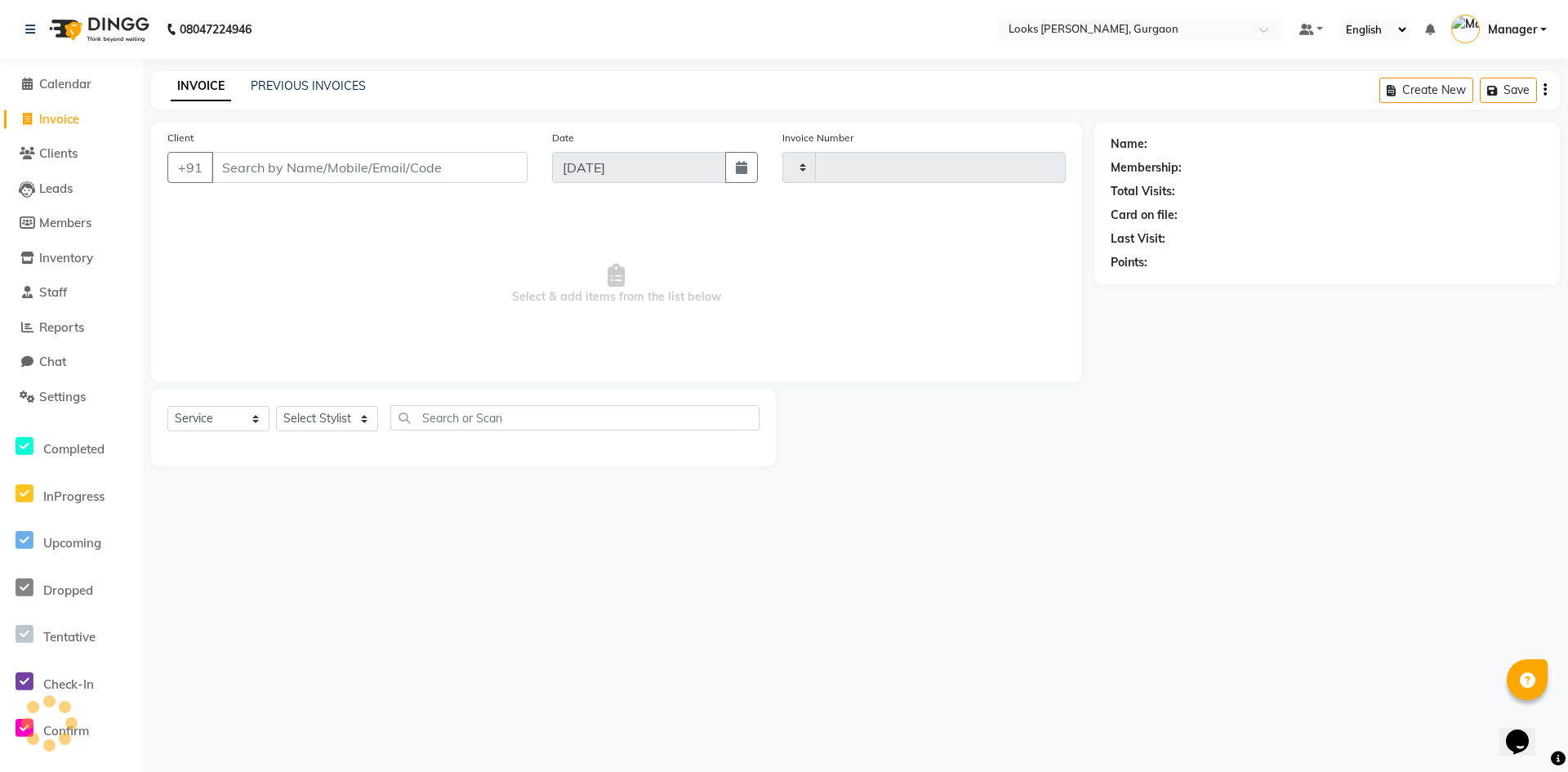
type input "1497"
select select "8452"
click at [288, 86] on link "PREVIOUS INVOICES" at bounding box center [308, 86] width 115 height 15
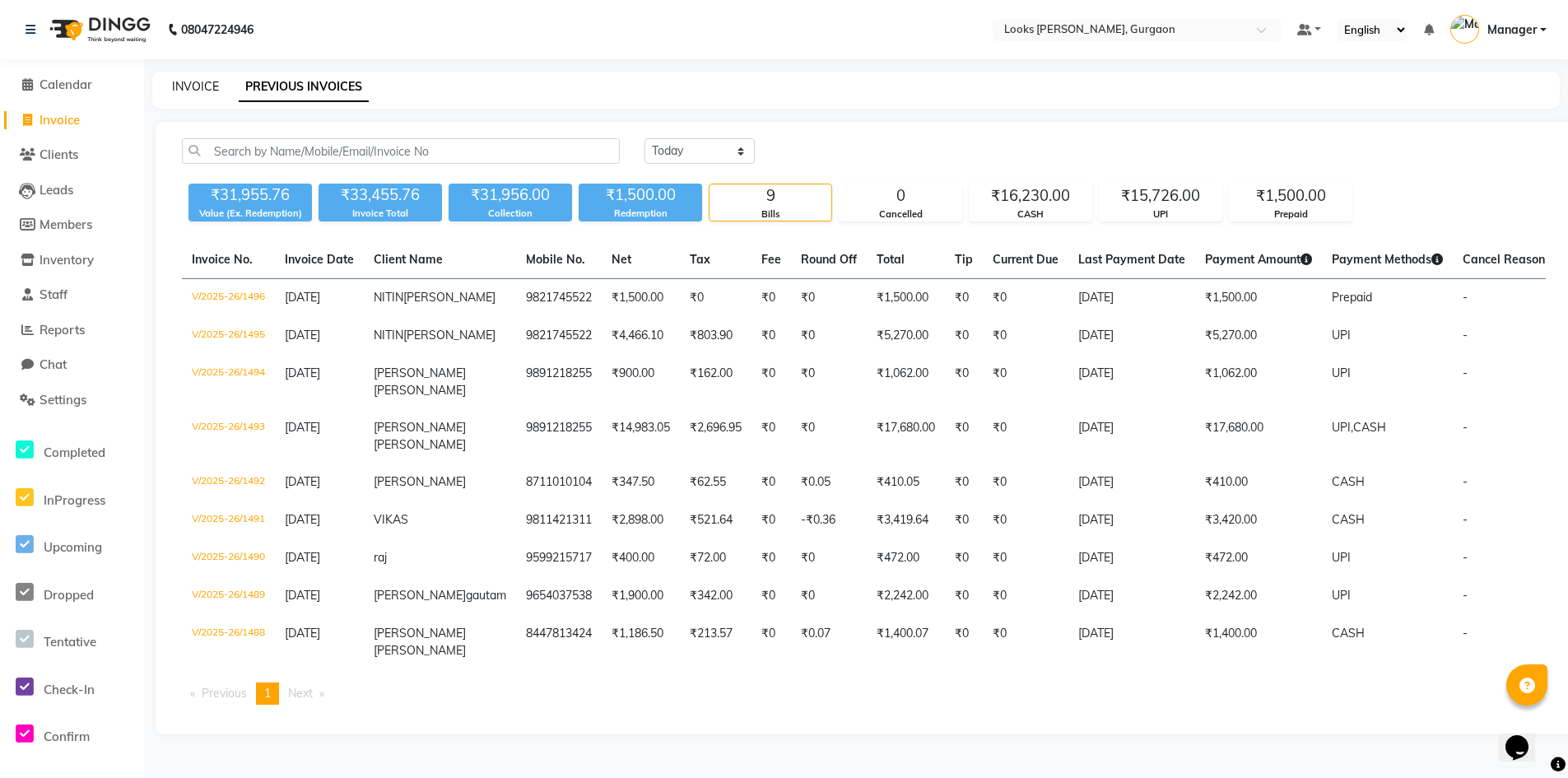
click at [177, 83] on link "INVOICE" at bounding box center [195, 87] width 47 height 15
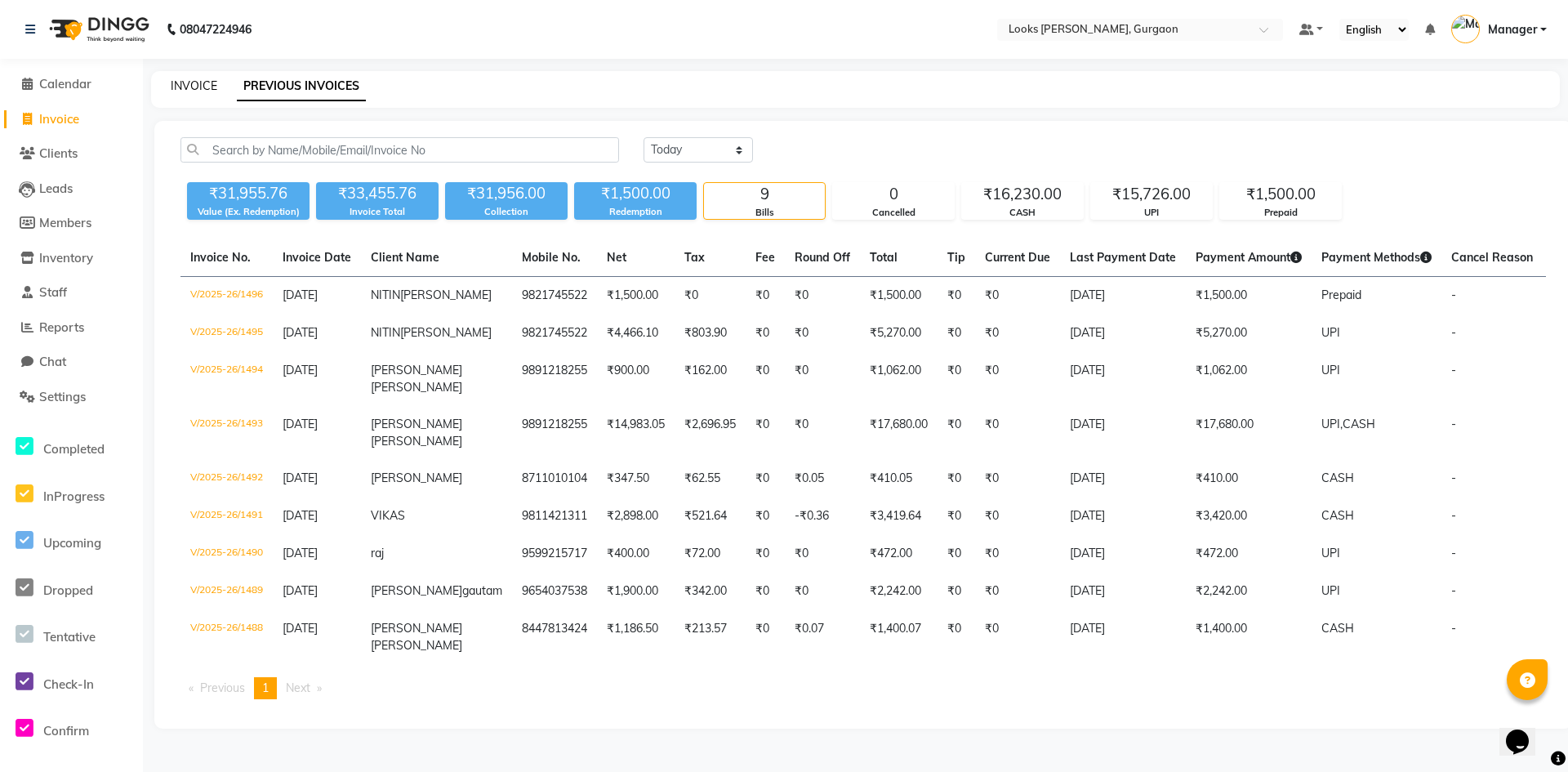
select select "8452"
select select "service"
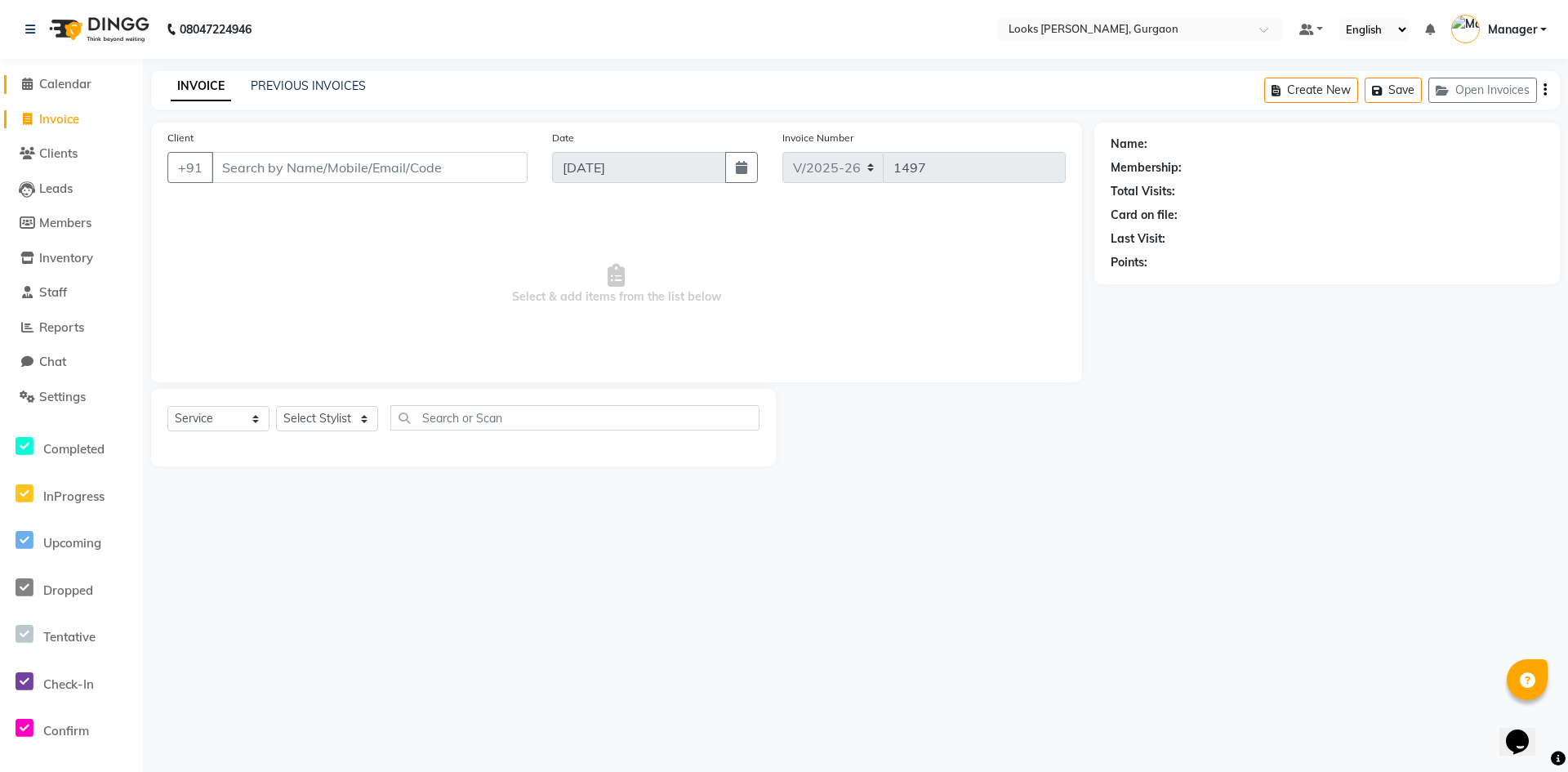
click at [69, 82] on span "Calendar" at bounding box center [65, 83] width 52 height 16
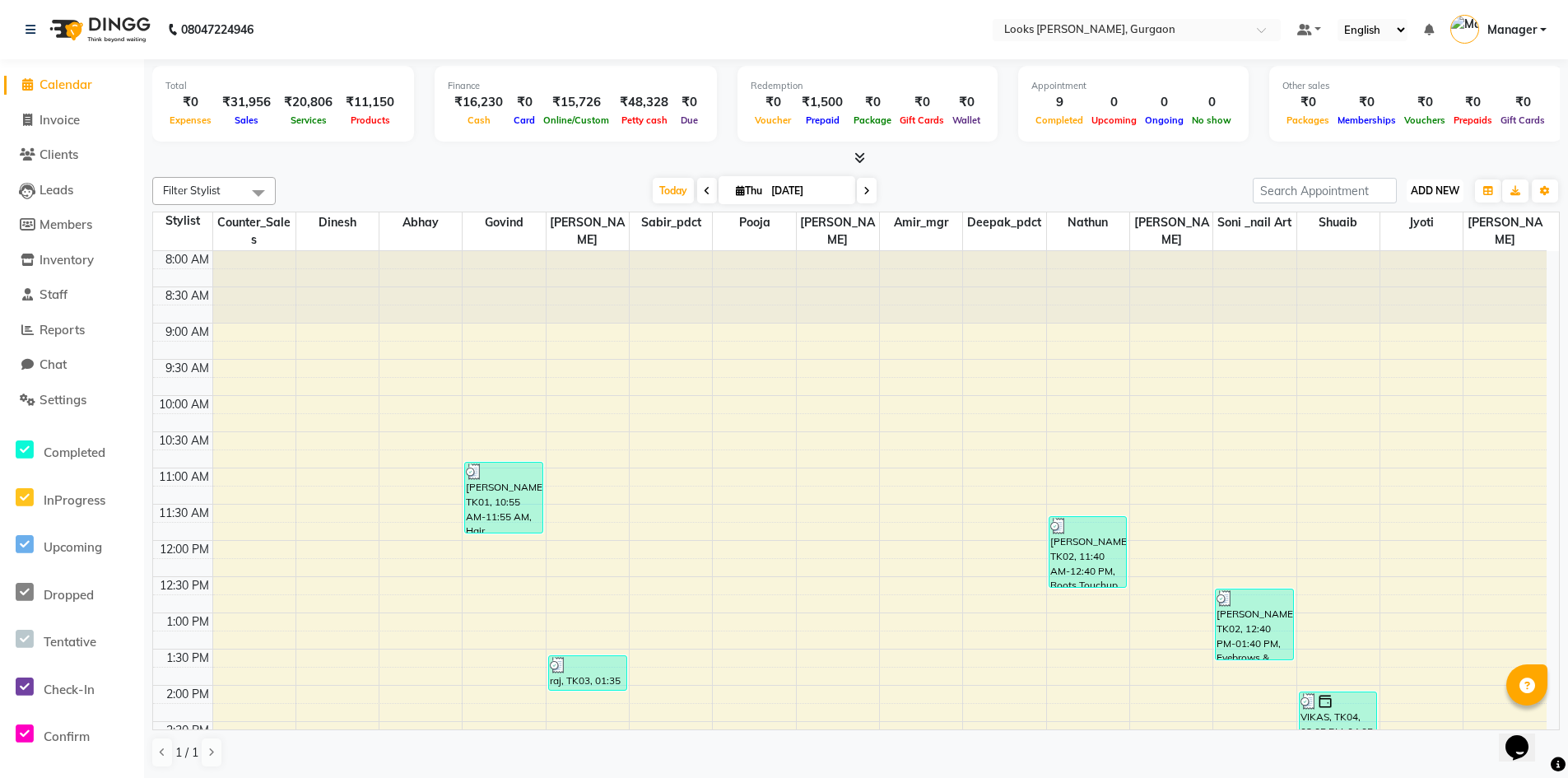
click at [1455, 194] on span "ADD NEW" at bounding box center [1434, 190] width 49 height 12
click at [1402, 265] on link "Add Expense" at bounding box center [1398, 265] width 130 height 21
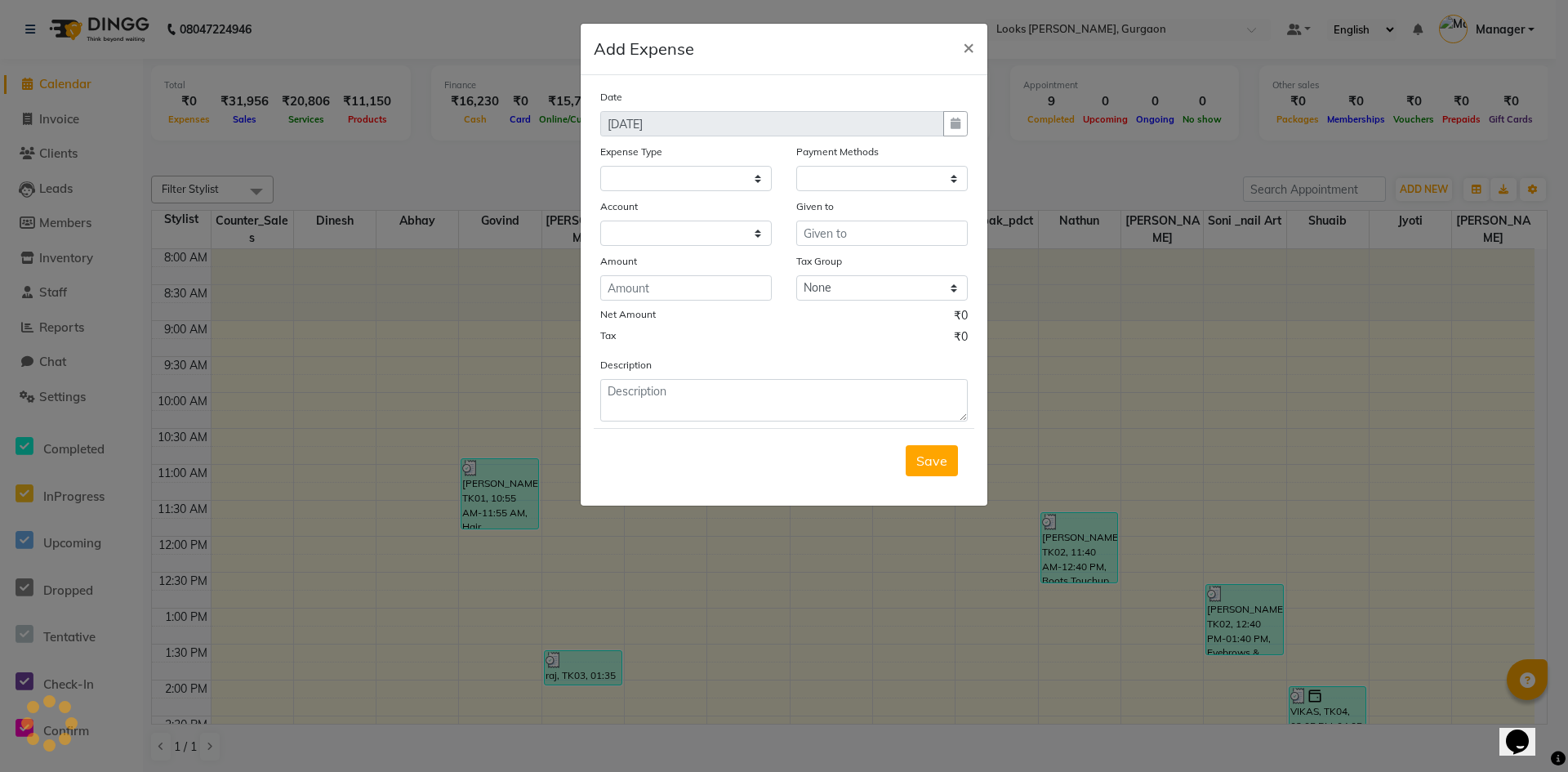
select select
select select "1"
select select "7576"
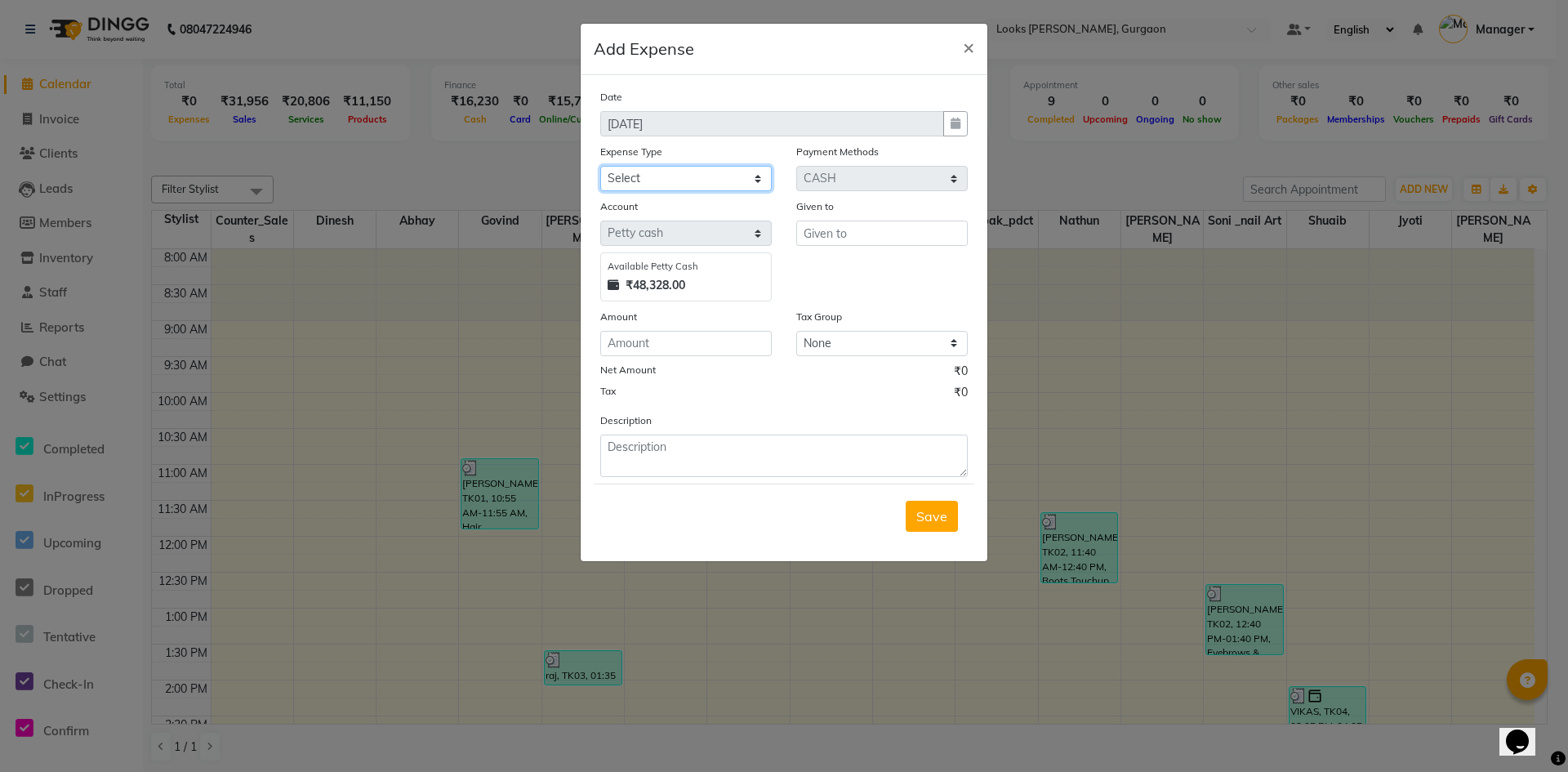
click at [748, 177] on select "Select Bank Deposit Cash Handover Client ordered food Client Refund Agnst Bill …" at bounding box center [687, 178] width 172 height 26
drag, startPoint x: 746, startPoint y: 182, endPoint x: 758, endPoint y: 182, distance: 12.0
click at [752, 182] on select "Select Bank Deposit Cash Handover Client ordered food Client Refund Agnst Bill …" at bounding box center [687, 178] width 172 height 26
select select "24076"
click at [601, 166] on select "Select Bank Deposit Cash Handover Client ordered food Client Refund Agnst Bill …" at bounding box center [687, 178] width 172 height 26
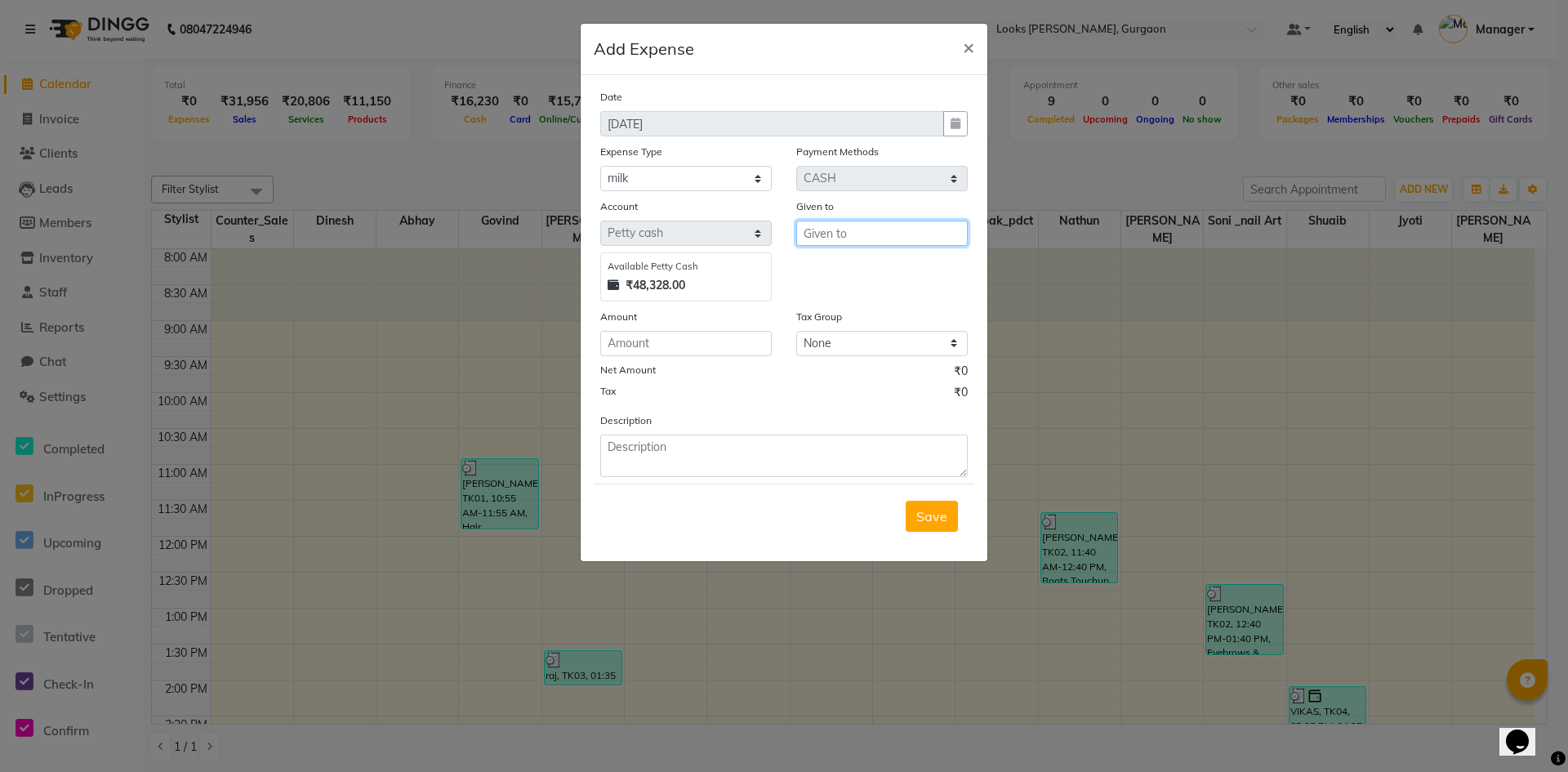
click at [848, 234] on input "text" at bounding box center [882, 233] width 172 height 26
click at [832, 264] on ngb-highlight "C ounter_Sales" at bounding box center [860, 268] width 88 height 16
type input "Counter_Sales"
click at [740, 455] on textarea at bounding box center [784, 456] width 368 height 42
type textarea "BLINKIT"
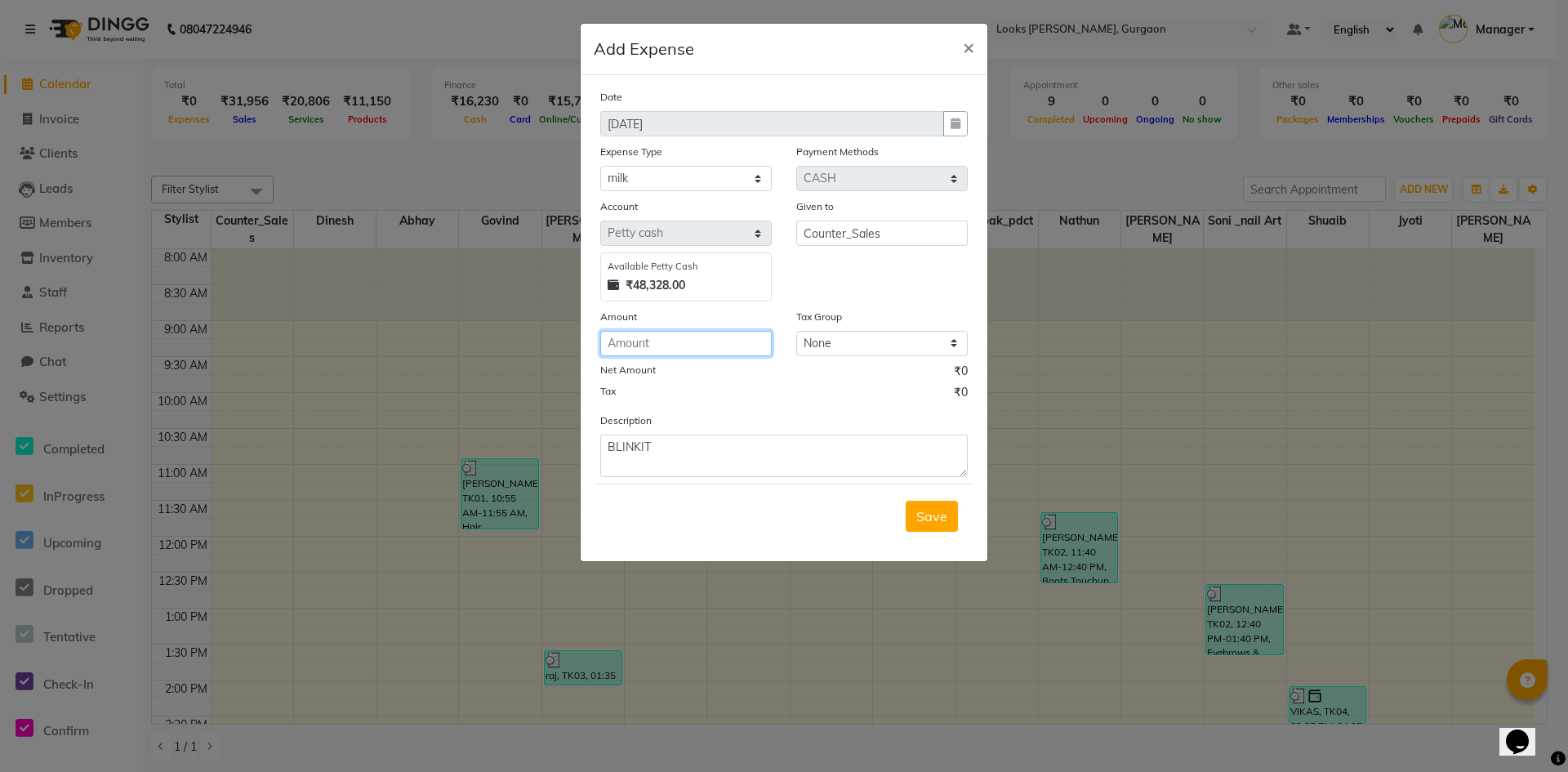
click at [713, 344] on input "number" at bounding box center [687, 344] width 172 height 26
type input "230"
click at [655, 436] on textarea "BLINKIT" at bounding box center [784, 456] width 368 height 42
drag, startPoint x: 569, startPoint y: 427, endPoint x: 485, endPoint y: 424, distance: 84.1
click at [485, 424] on ngb-modal-window "Add Expense × Date [DATE] Expense Type Select Bank Deposit Cash Handover Client…" at bounding box center [784, 386] width 1568 height 772
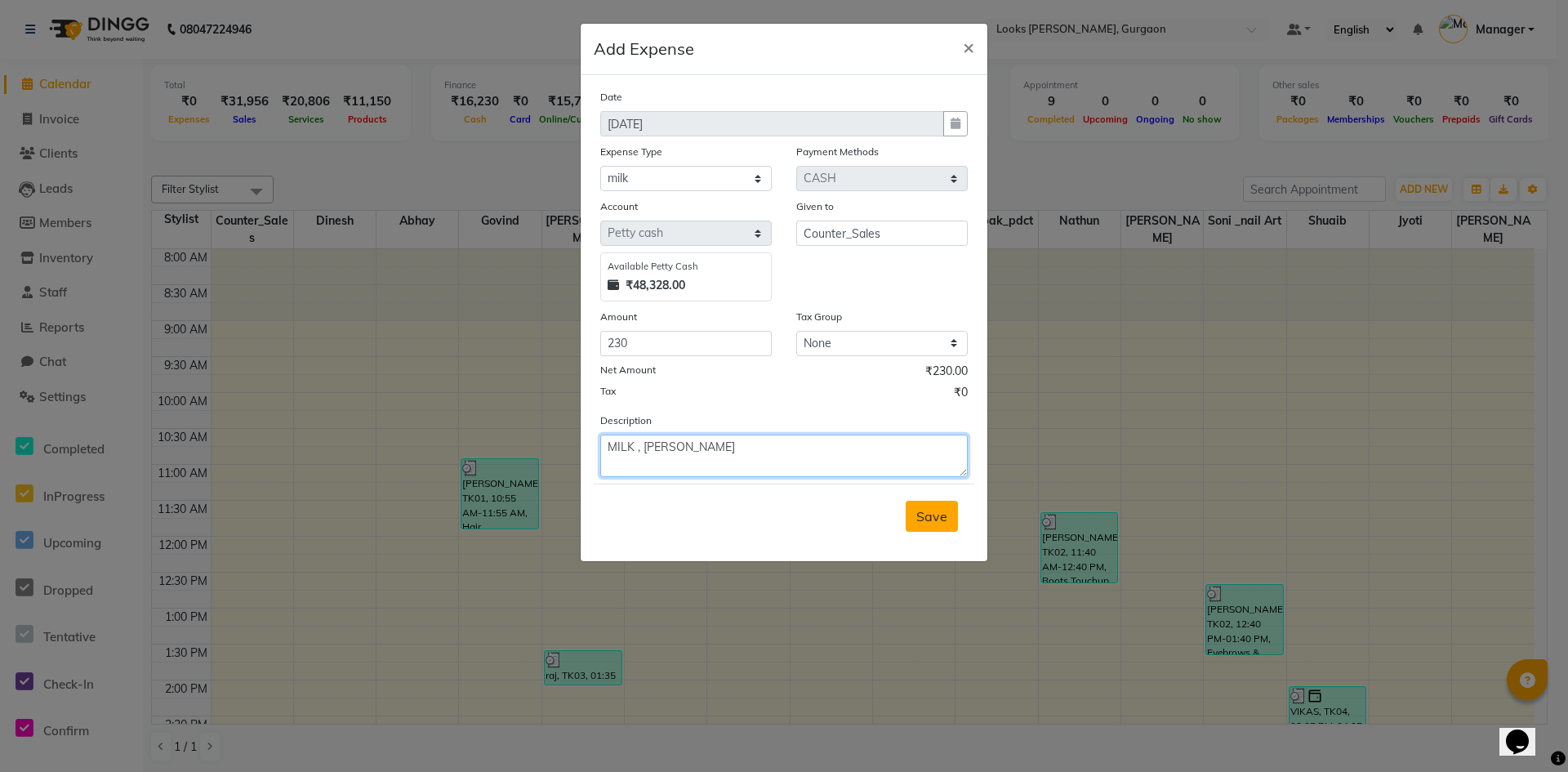
type textarea "MILK , [PERSON_NAME]"
click at [914, 509] on button "Save" at bounding box center [932, 517] width 52 height 31
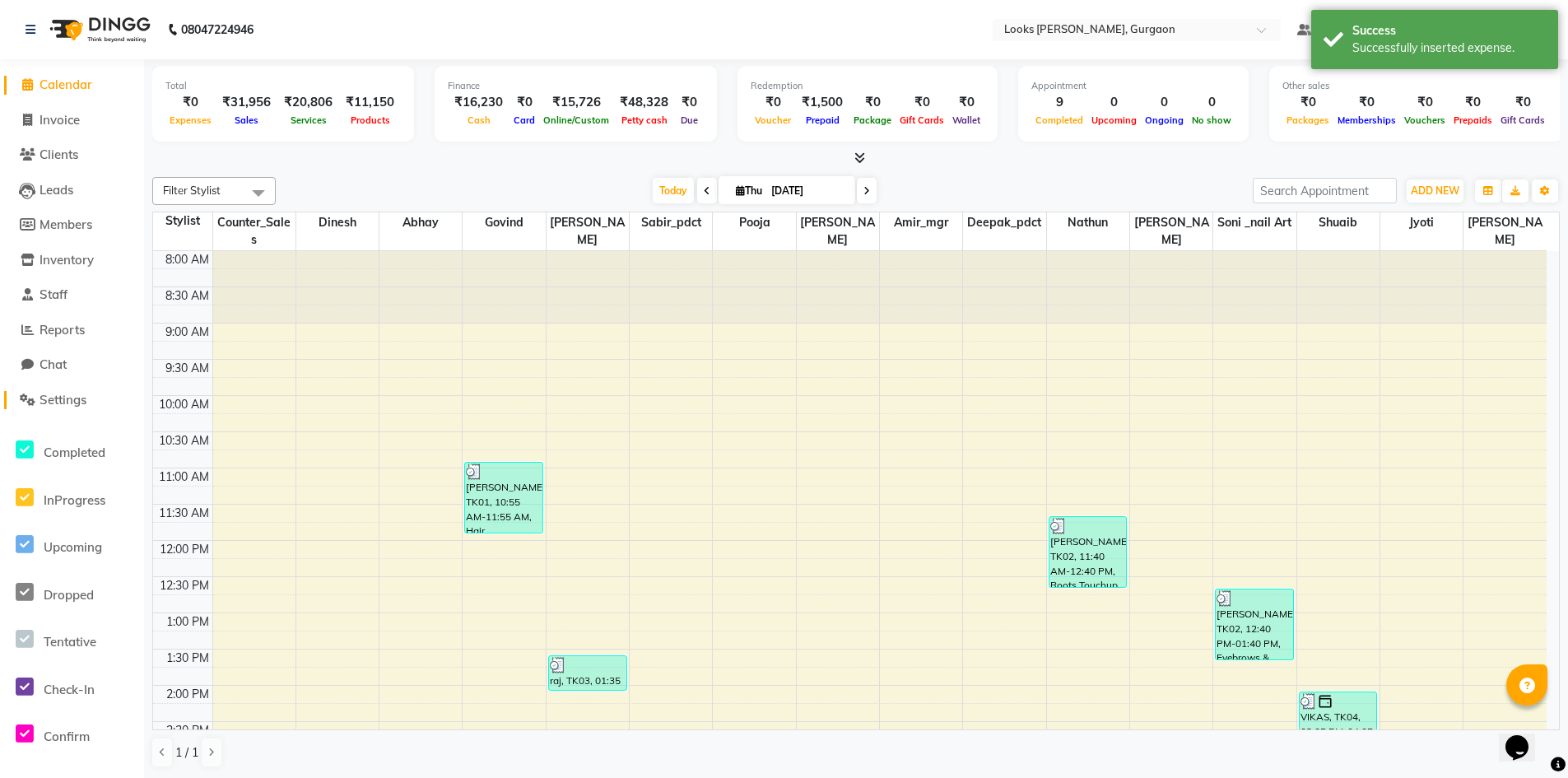
click at [64, 398] on span "Settings" at bounding box center [63, 399] width 47 height 16
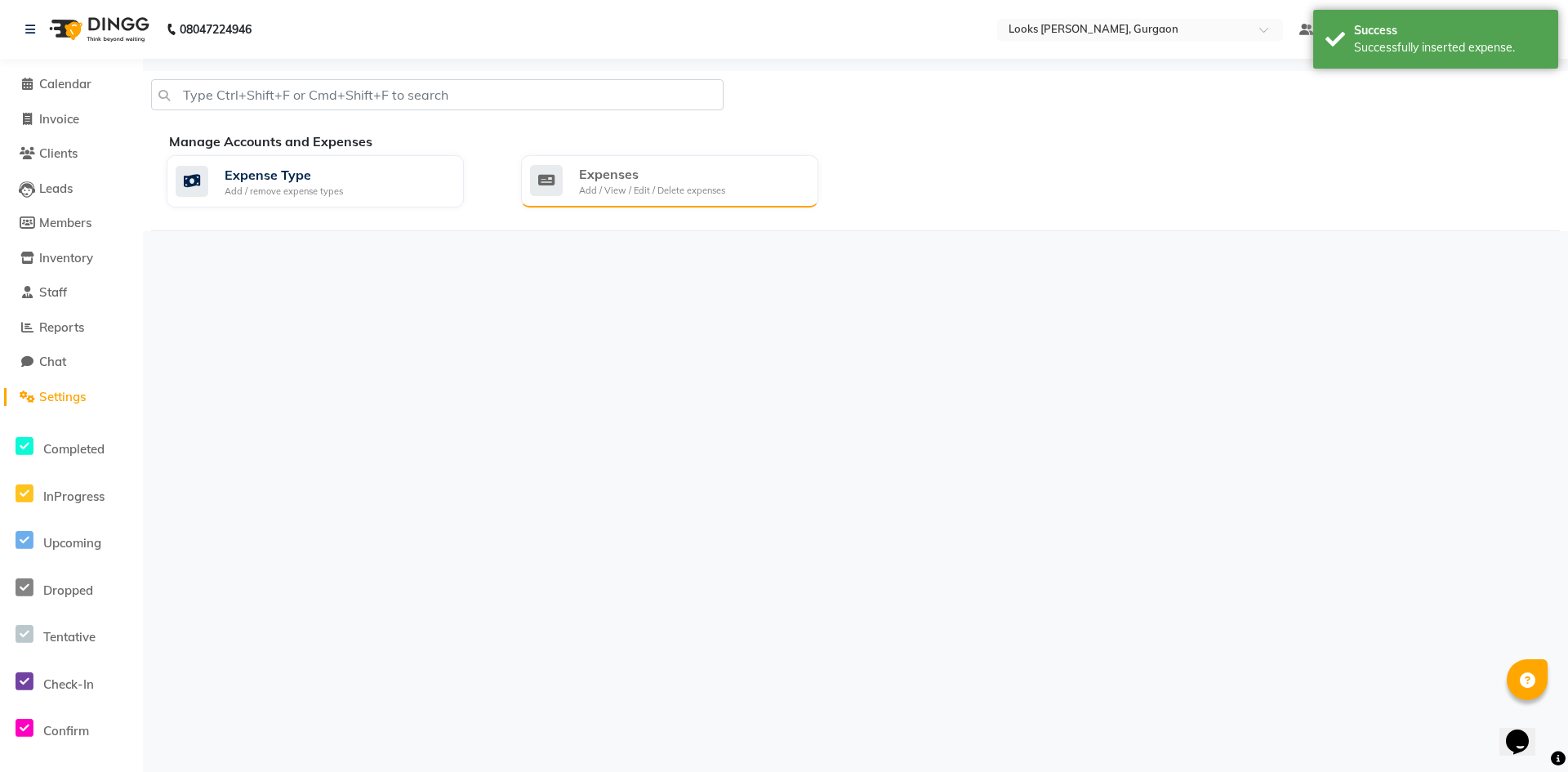
click at [716, 175] on div "Expenses" at bounding box center [652, 174] width 146 height 19
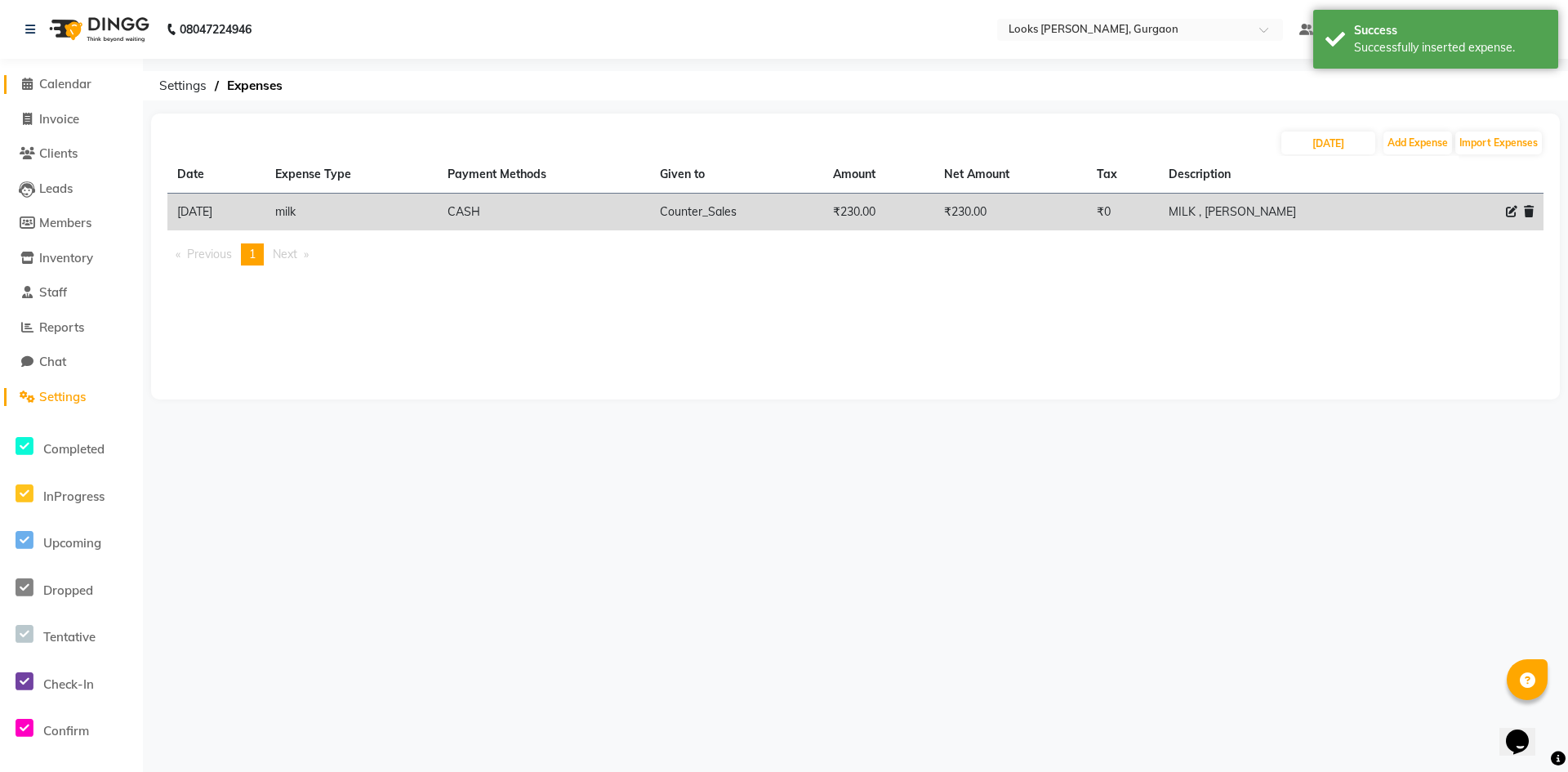
click at [68, 83] on span "Calendar" at bounding box center [65, 83] width 52 height 16
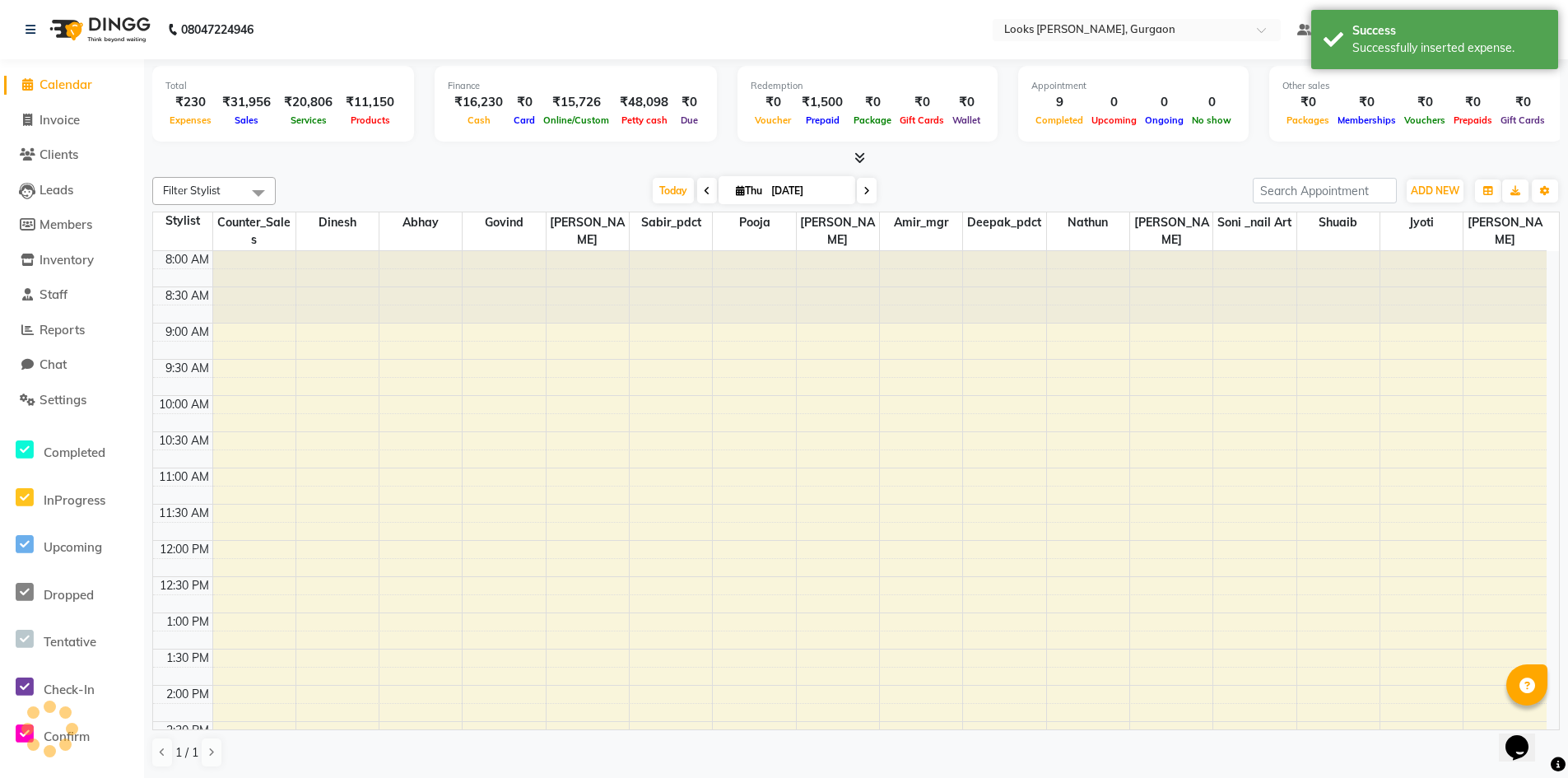
scroll to position [431, 0]
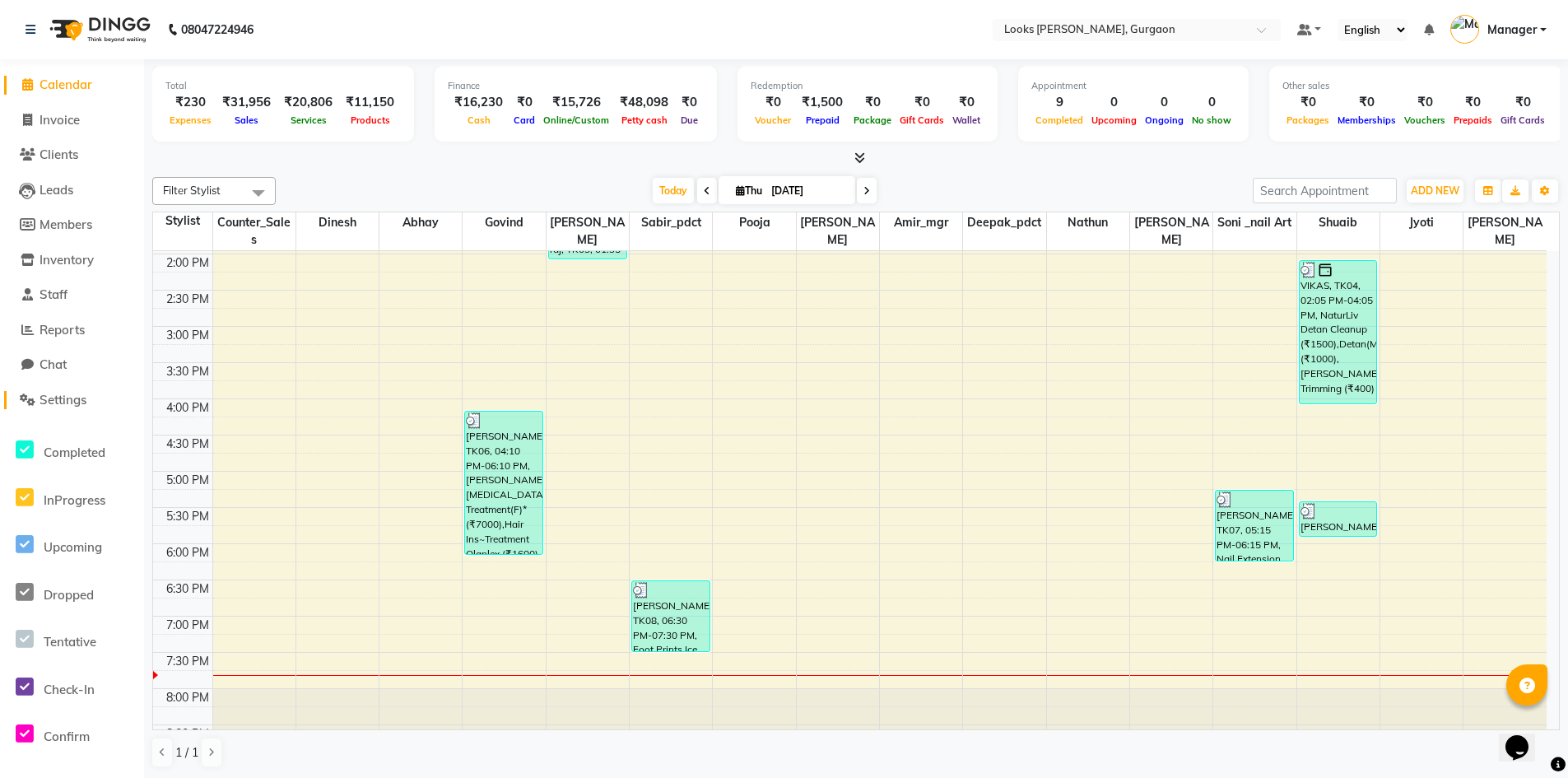
click at [75, 402] on span "Settings" at bounding box center [63, 399] width 47 height 16
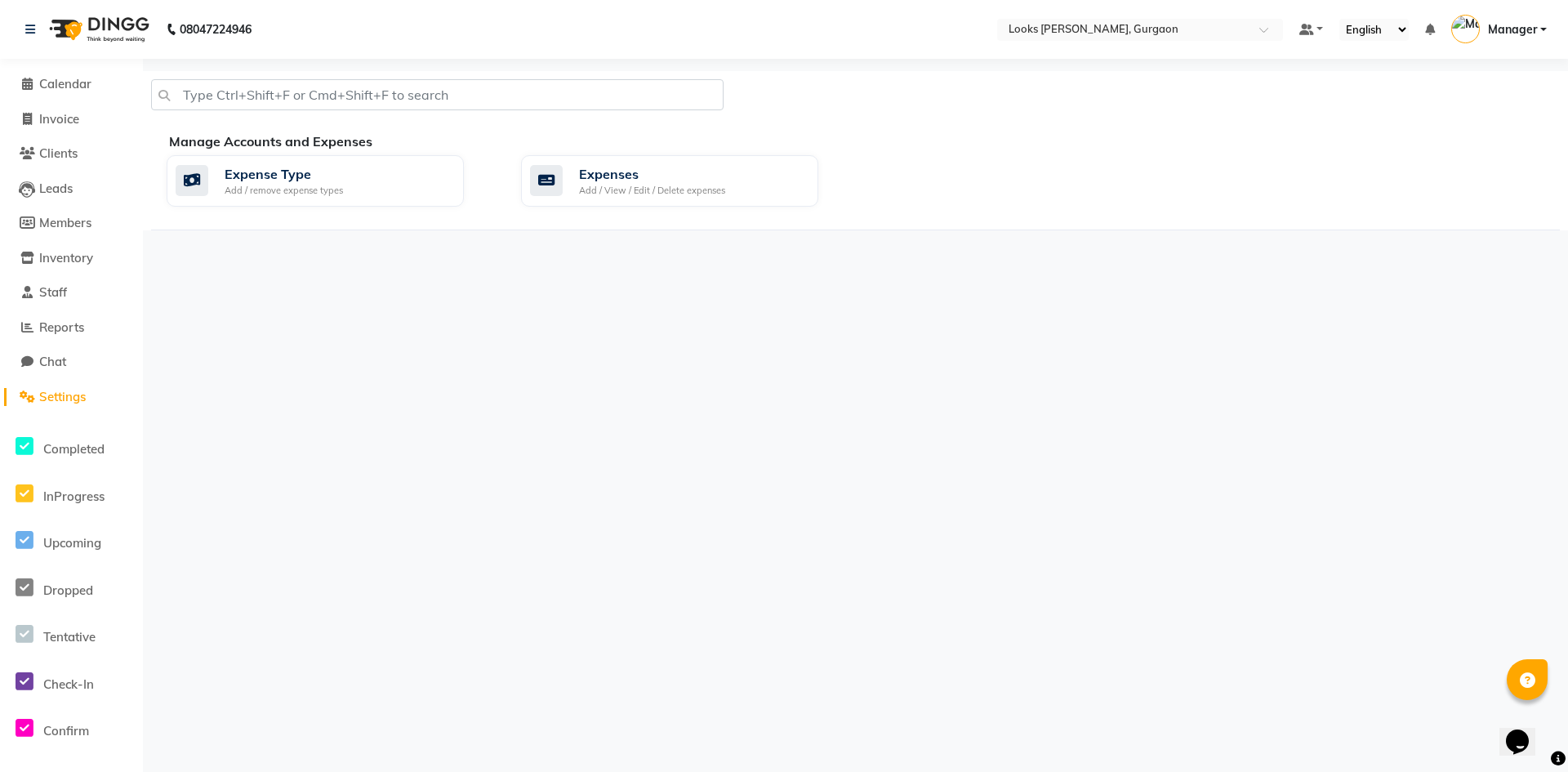
drag, startPoint x: 693, startPoint y: 279, endPoint x: 679, endPoint y: 264, distance: 20.5
drag, startPoint x: 679, startPoint y: 264, endPoint x: 1093, endPoint y: 620, distance: 546.0
click at [1116, 541] on div "08047224946 Select Location × Looks Elan Miracle, Gurgaon Default Panel My Pane…" at bounding box center [784, 386] width 1568 height 772
click at [63, 82] on span "Calendar" at bounding box center [65, 83] width 52 height 16
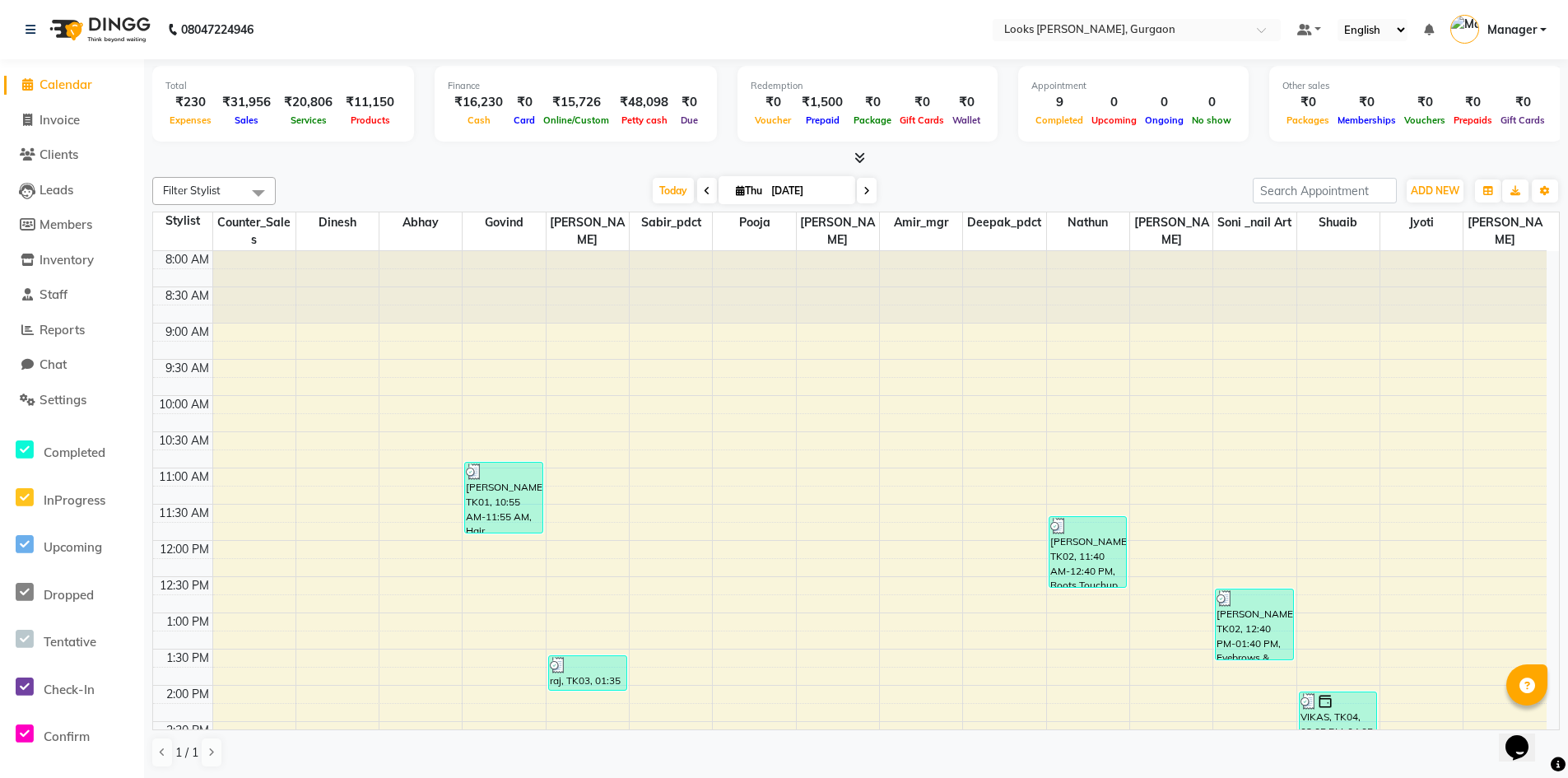
click at [61, 85] on span "Calendar" at bounding box center [65, 84] width 53 height 16
drag, startPoint x: 47, startPoint y: 383, endPoint x: 1, endPoint y: 494, distance: 120.2
click at [6, 481] on ul "Calendar Invoice Clients Leads Members Inventory Staff Reports Chat Settings Co…" at bounding box center [72, 502] width 144 height 870
click at [210, 434] on div "10:30 AM" at bounding box center [184, 441] width 57 height 18
click at [102, 397] on link "Settings" at bounding box center [71, 400] width 135 height 19
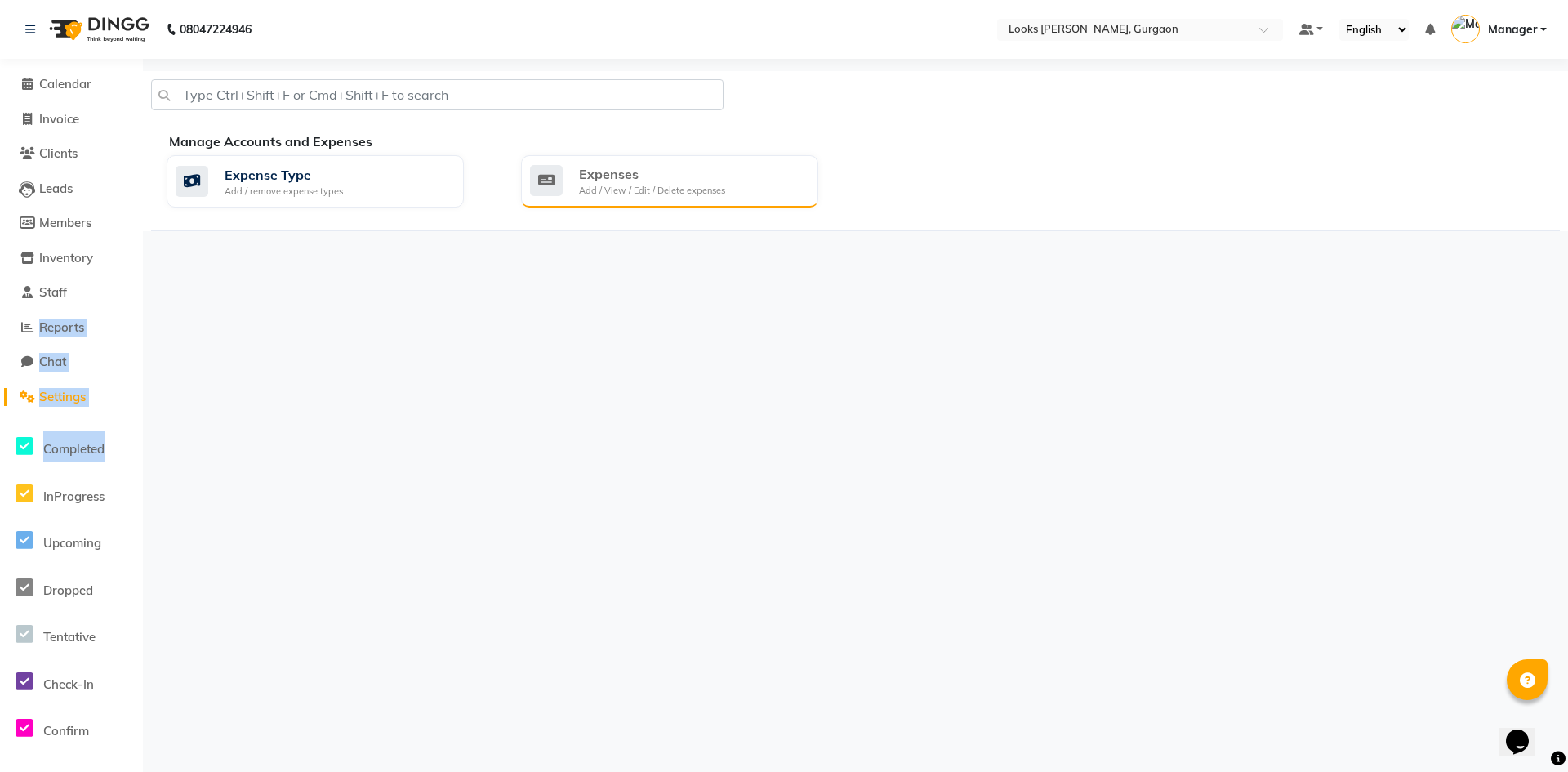
click at [620, 178] on div "Expenses" at bounding box center [652, 174] width 146 height 19
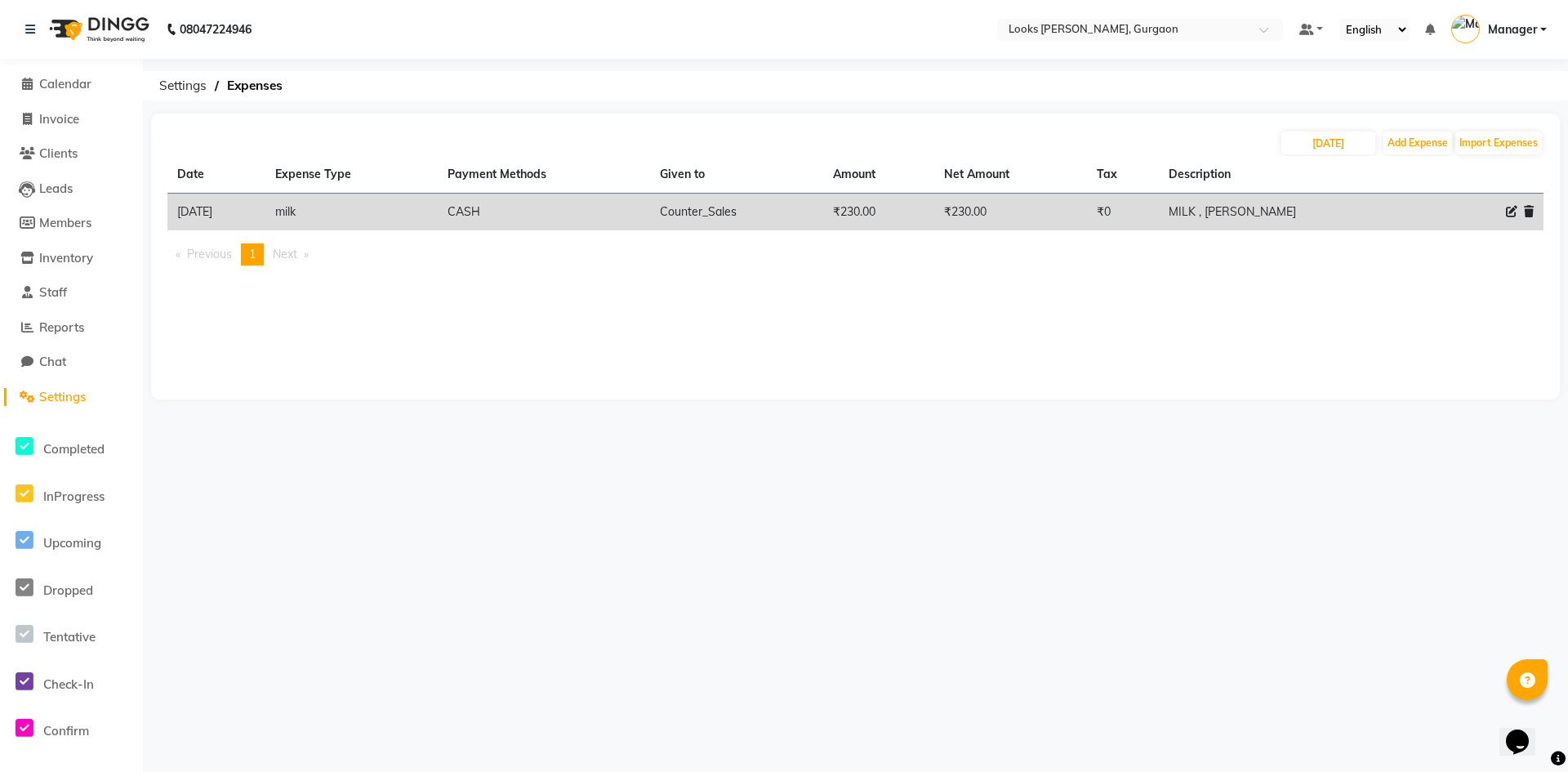
click at [1516, 210] on icon at bounding box center [1512, 211] width 12 height 12
select select "24076"
select select "1"
select select "7576"
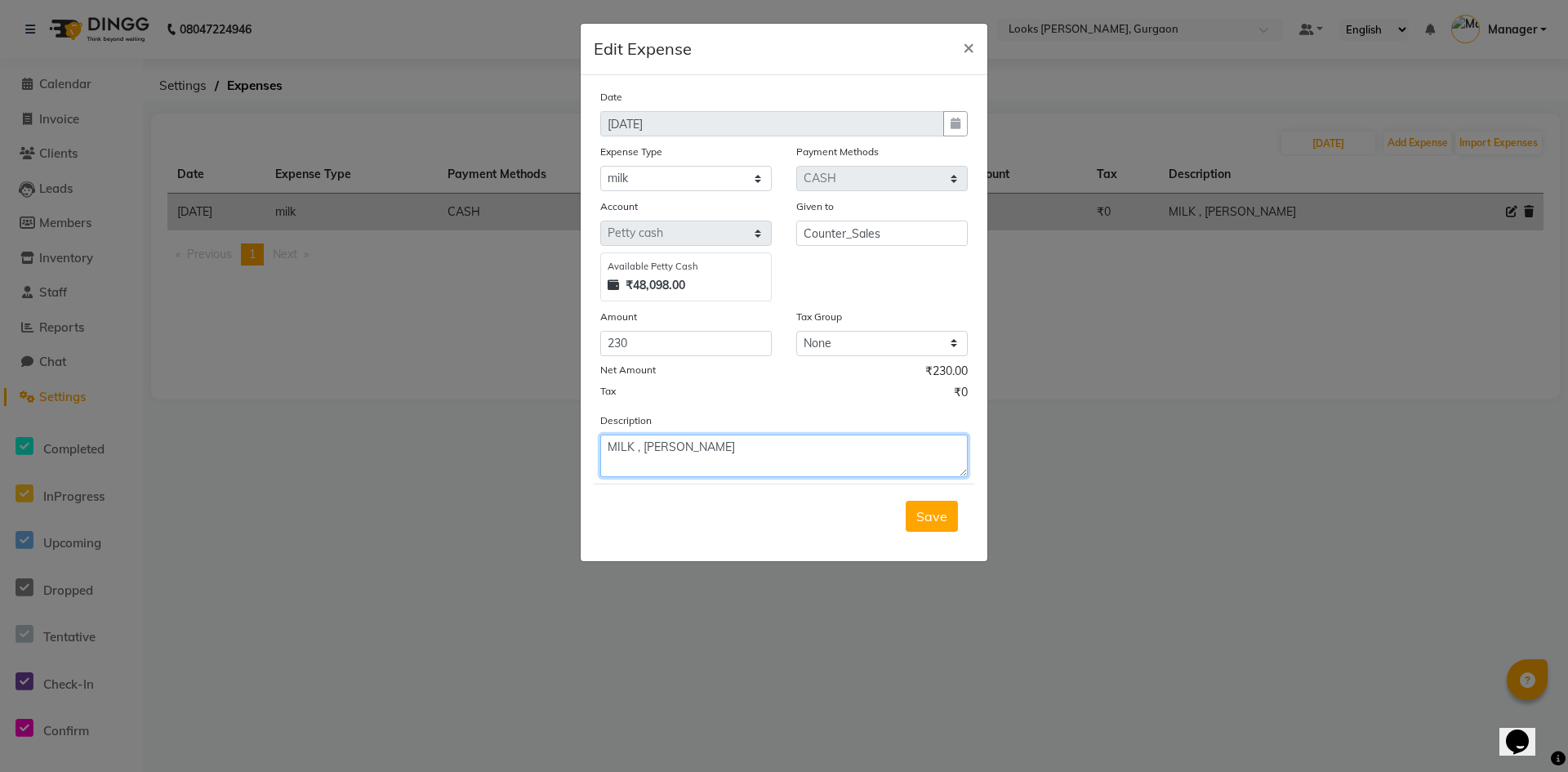
click at [702, 447] on textarea "MILK , [PERSON_NAME]" at bounding box center [784, 456] width 368 height 42
type textarea "MILK , BREAD"
click at [933, 507] on button "Save" at bounding box center [932, 517] width 52 height 31
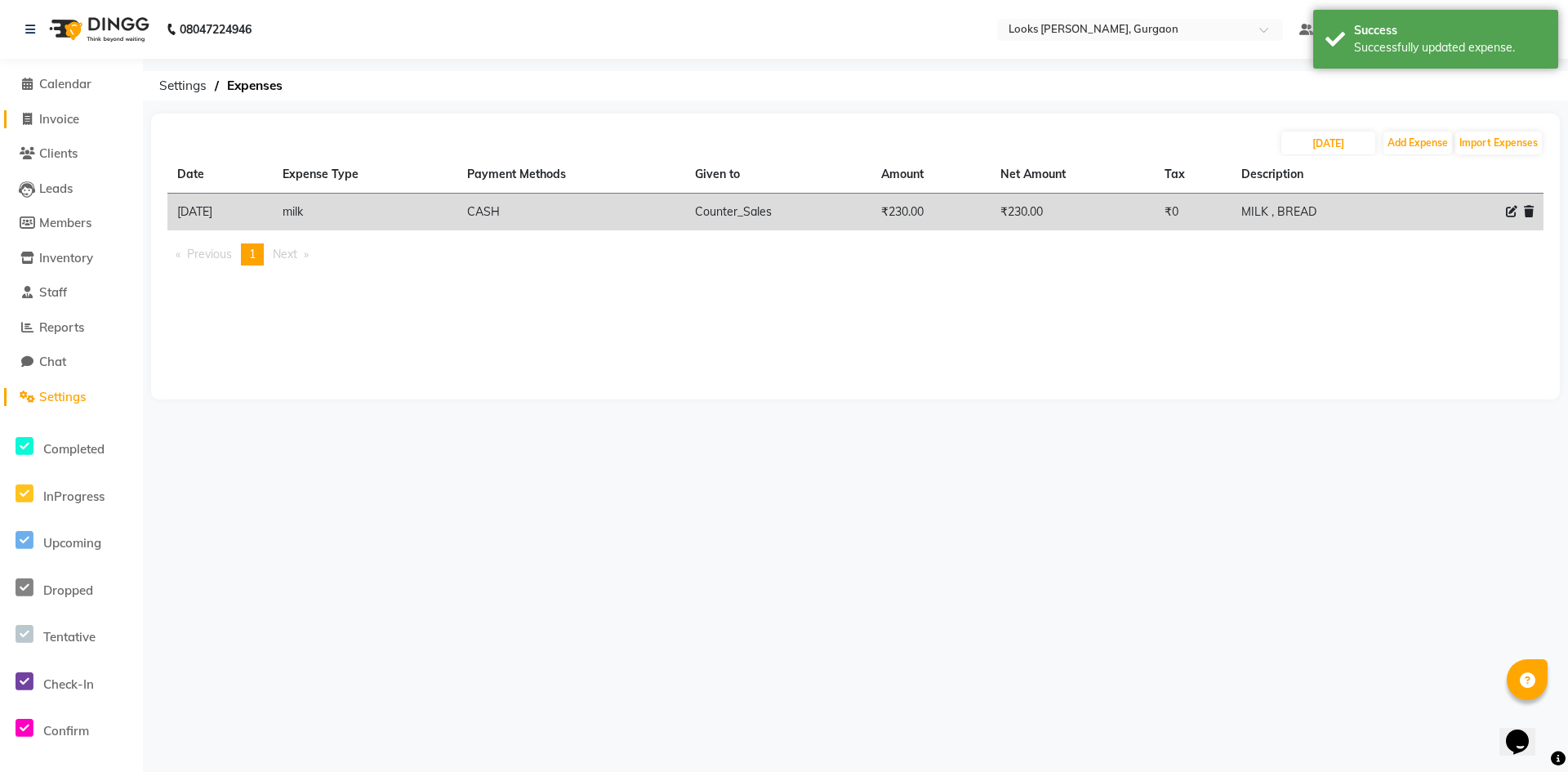
click at [61, 119] on span "Invoice" at bounding box center [59, 119] width 40 height 16
select select "service"
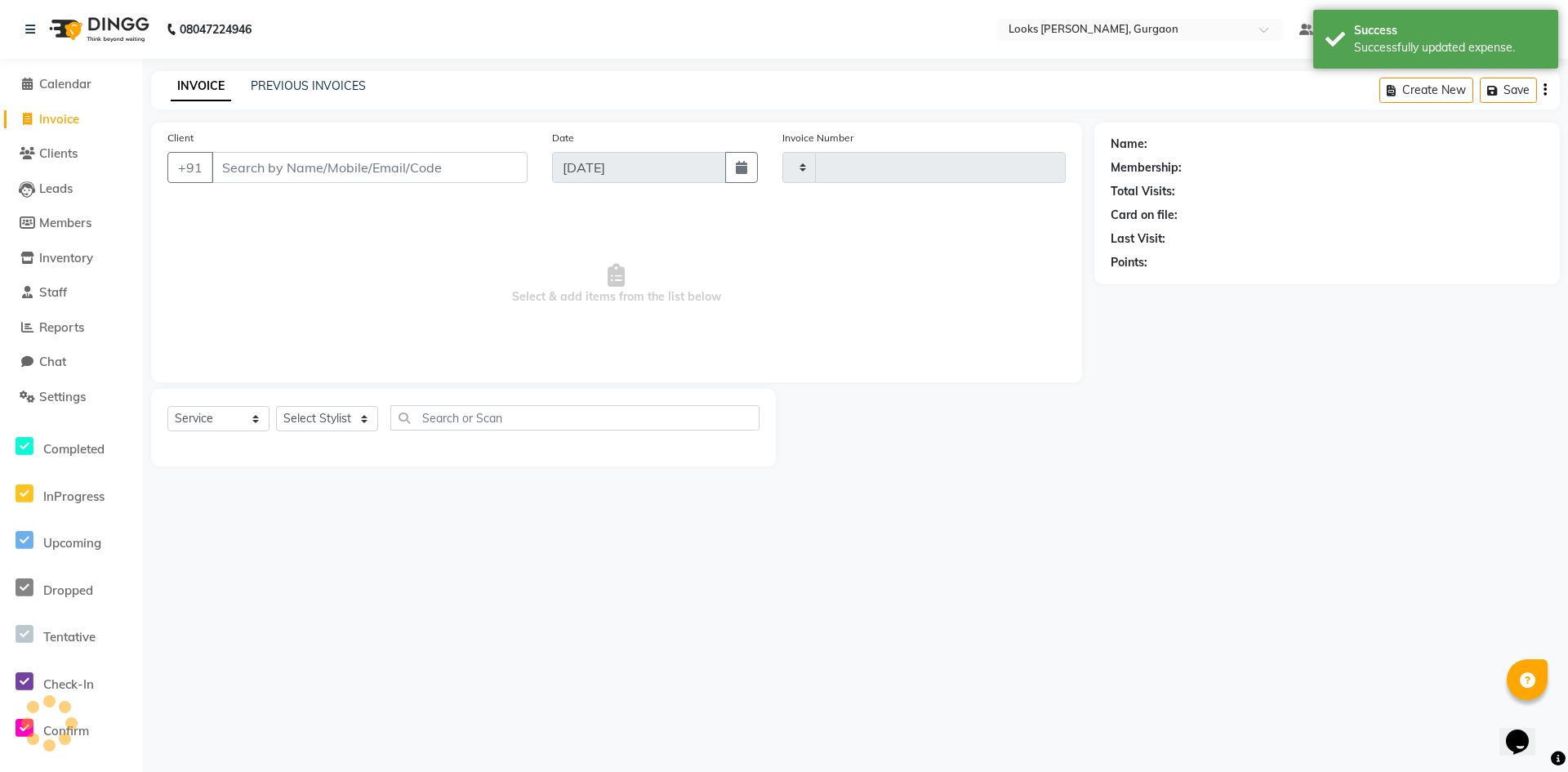
type input "1497"
select select "8452"
click at [272, 79] on link "PREVIOUS INVOICES" at bounding box center [308, 86] width 115 height 15
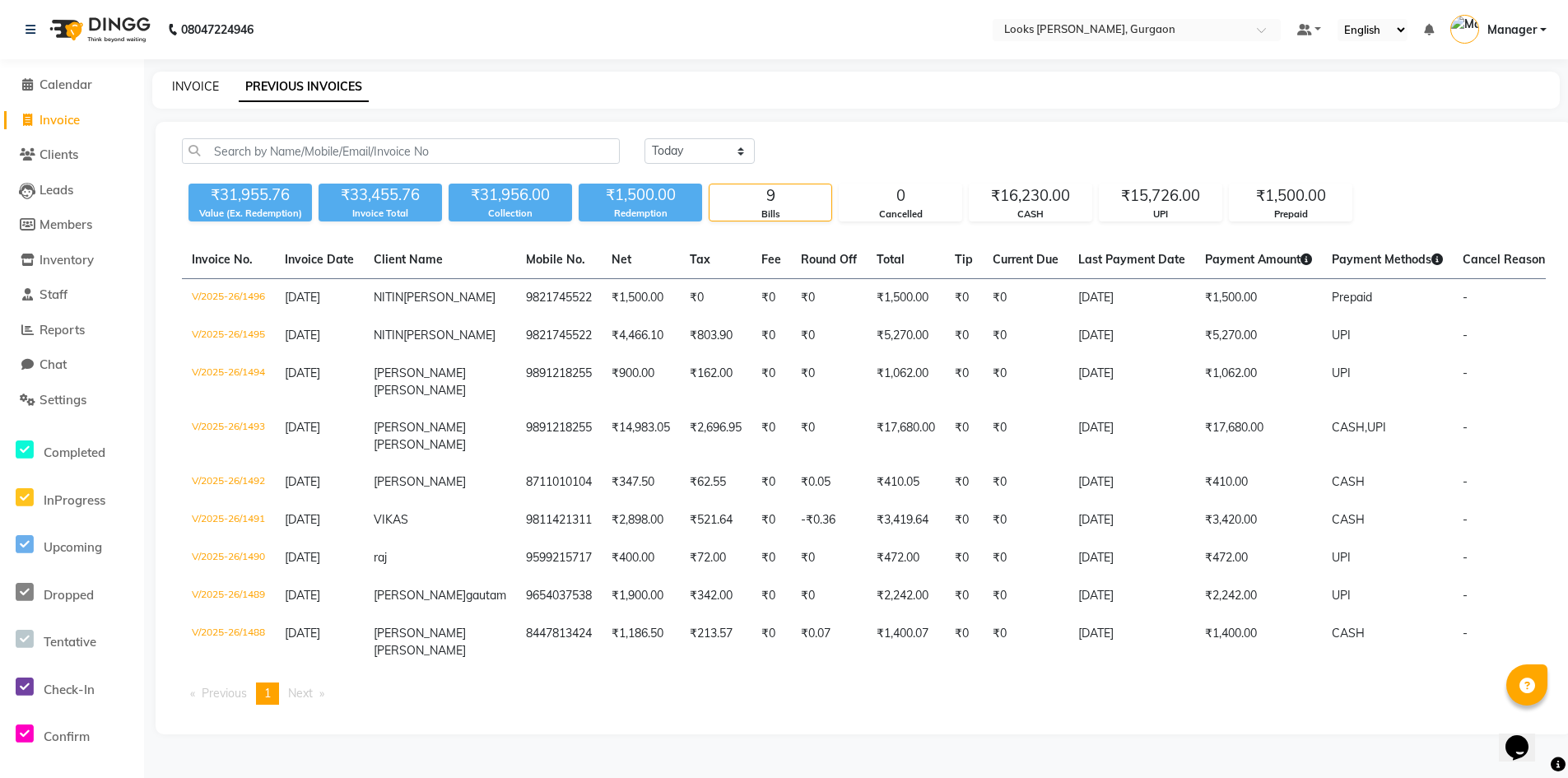
click at [191, 87] on link "INVOICE" at bounding box center [195, 87] width 47 height 15
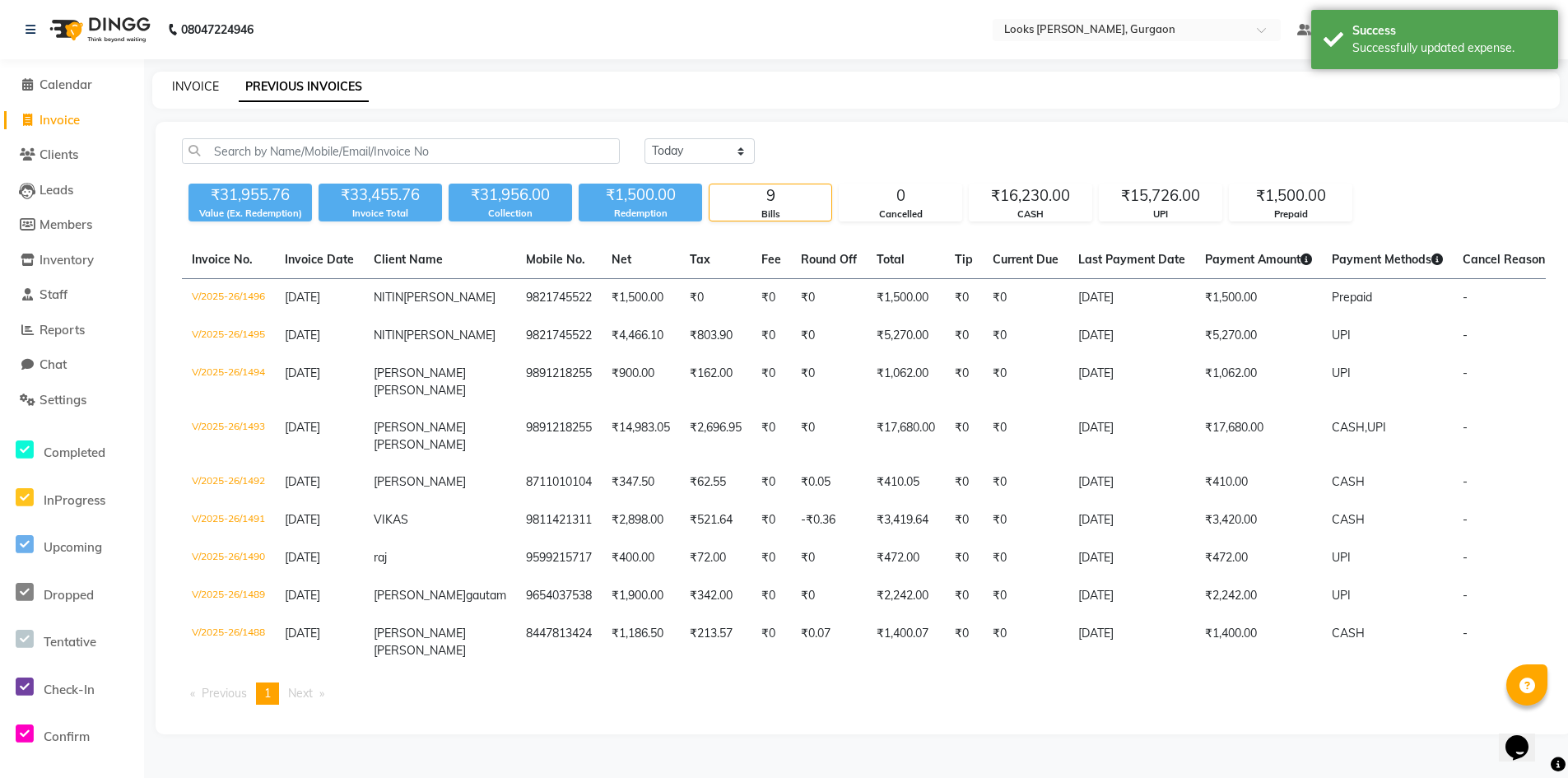
select select "8452"
select select "service"
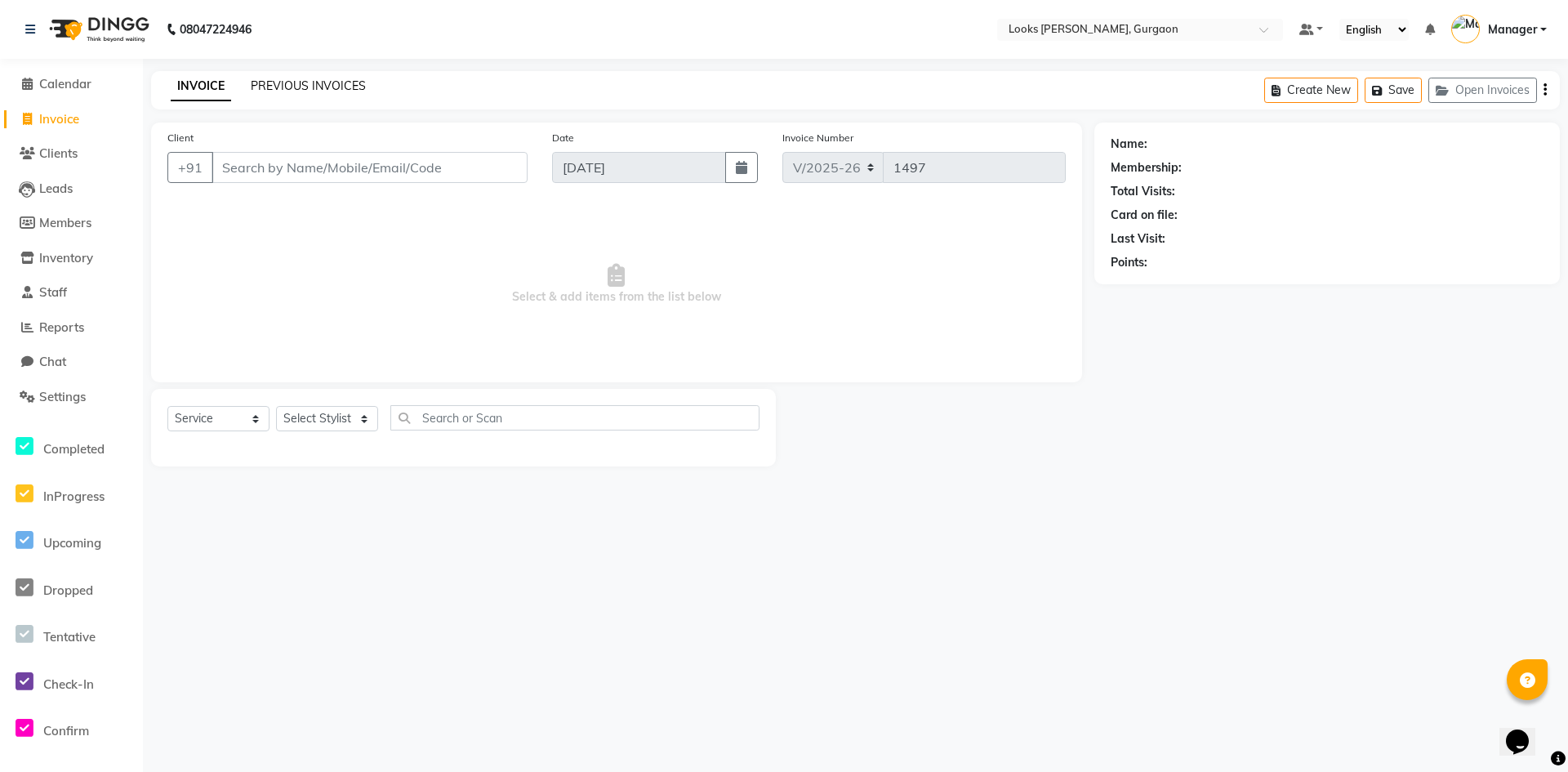
click at [296, 81] on link "PREVIOUS INVOICES" at bounding box center [308, 86] width 115 height 15
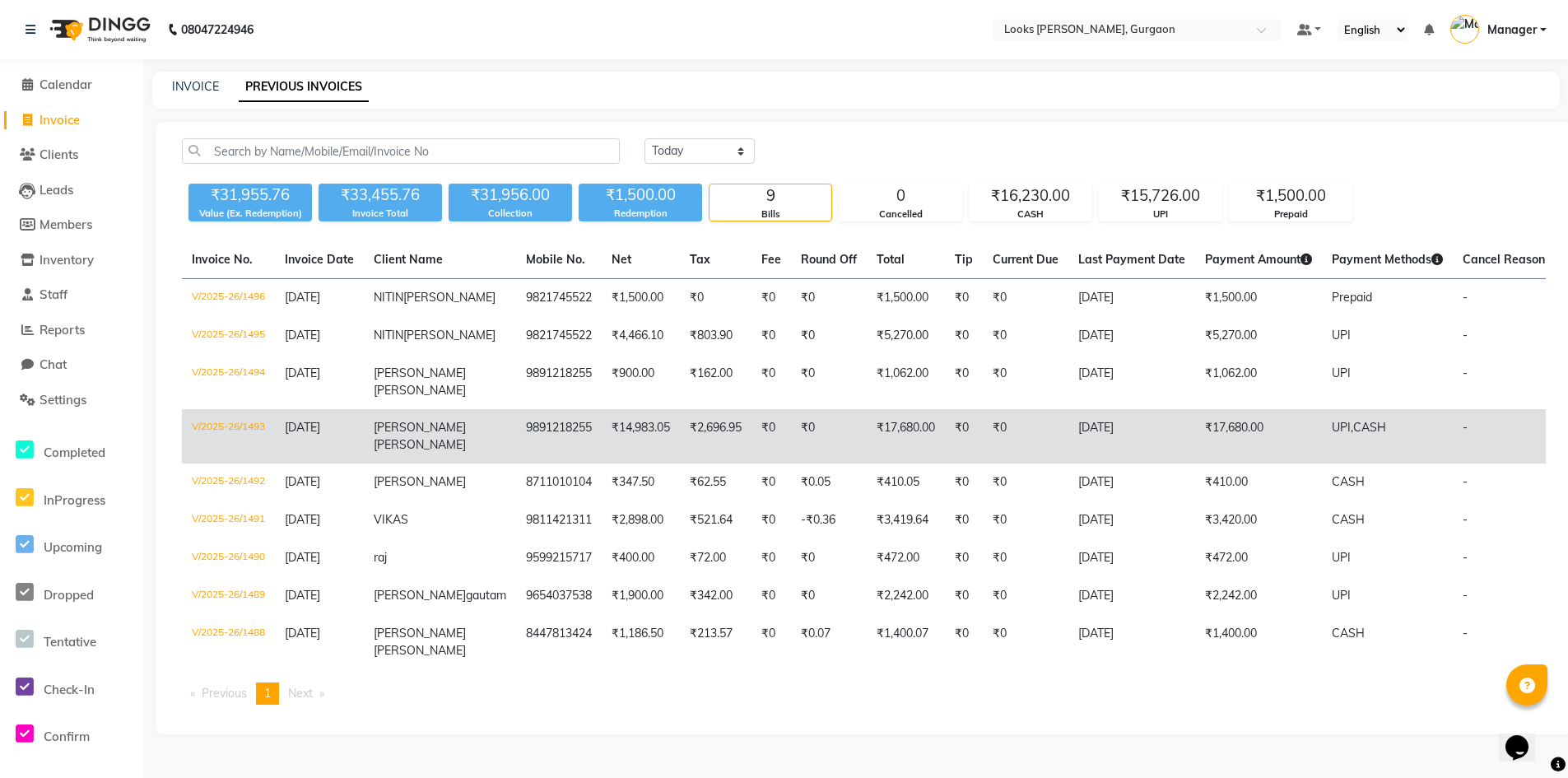
click at [399, 435] on span "[PERSON_NAME]" at bounding box center [420, 428] width 92 height 15
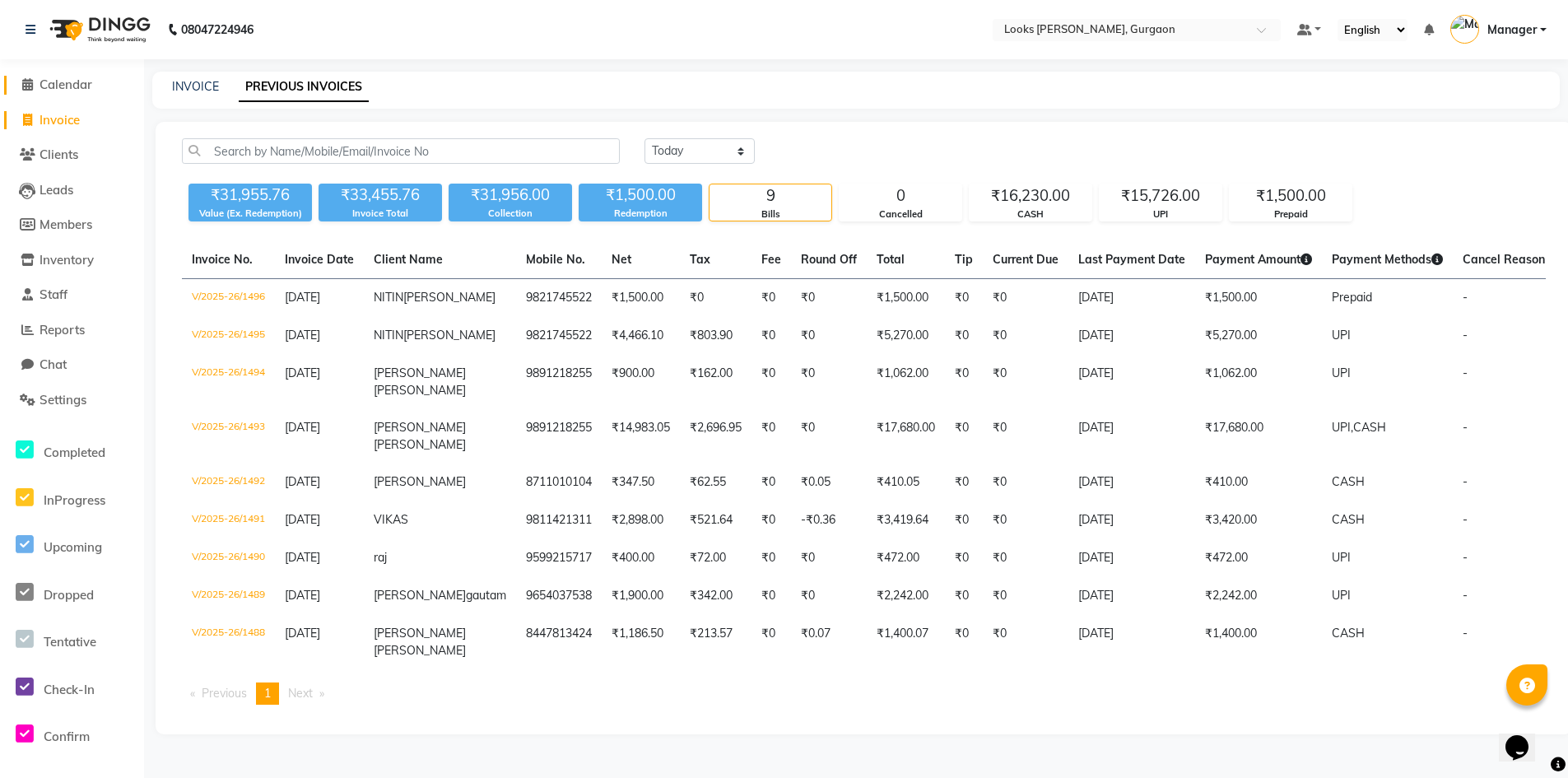
click at [32, 87] on icon at bounding box center [28, 84] width 11 height 12
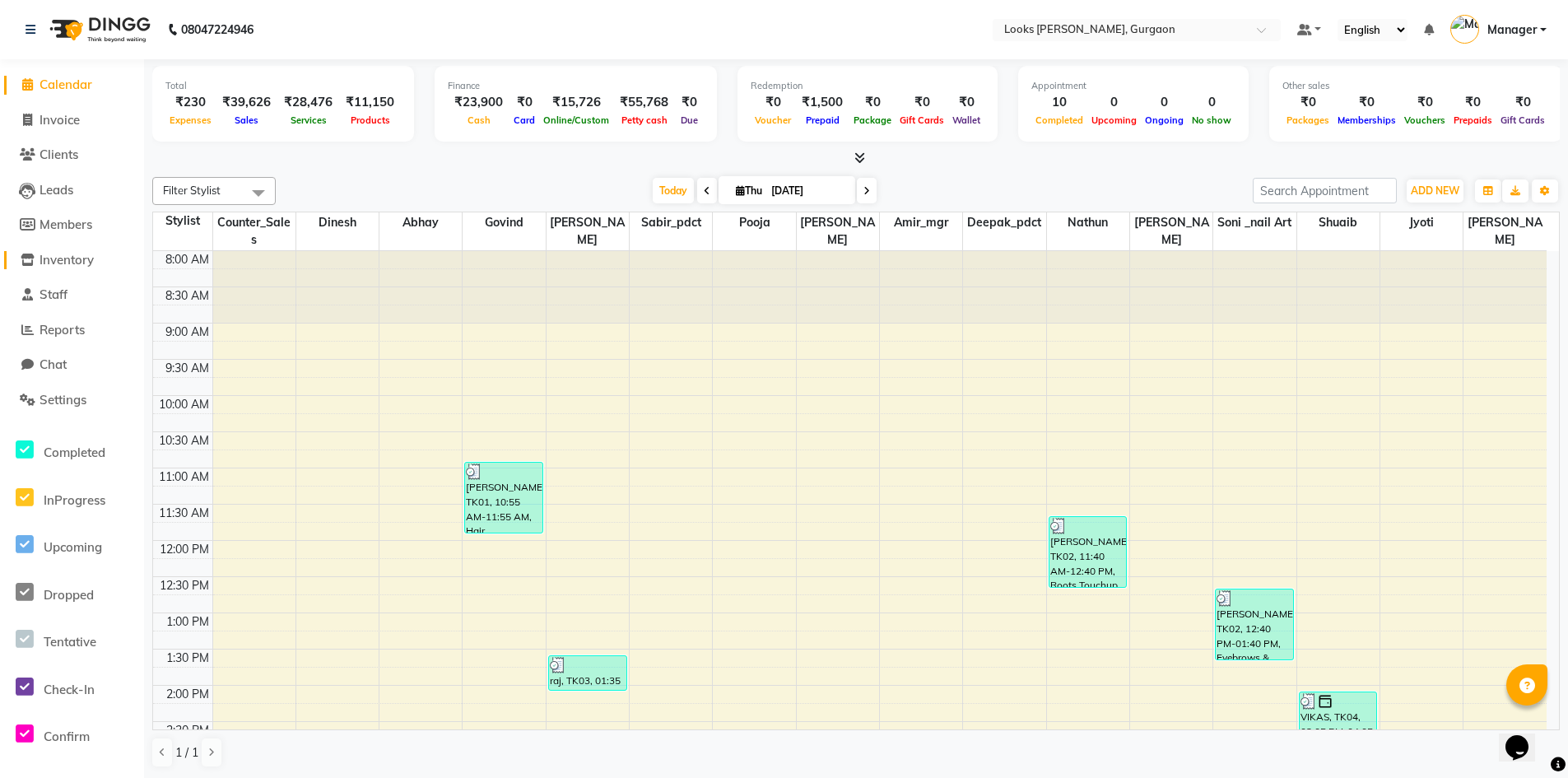
click at [26, 253] on icon at bounding box center [27, 259] width 14 height 12
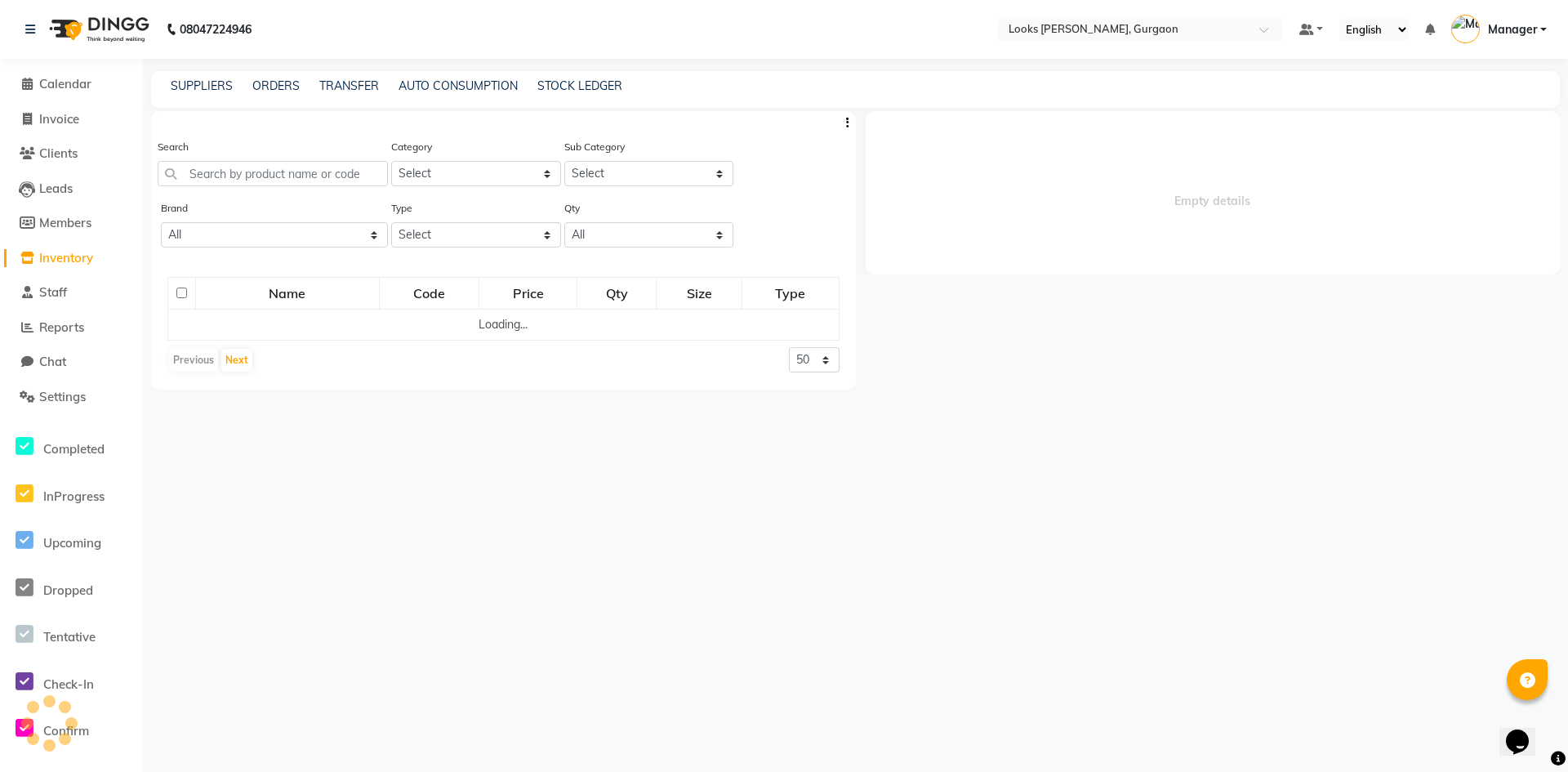
select select
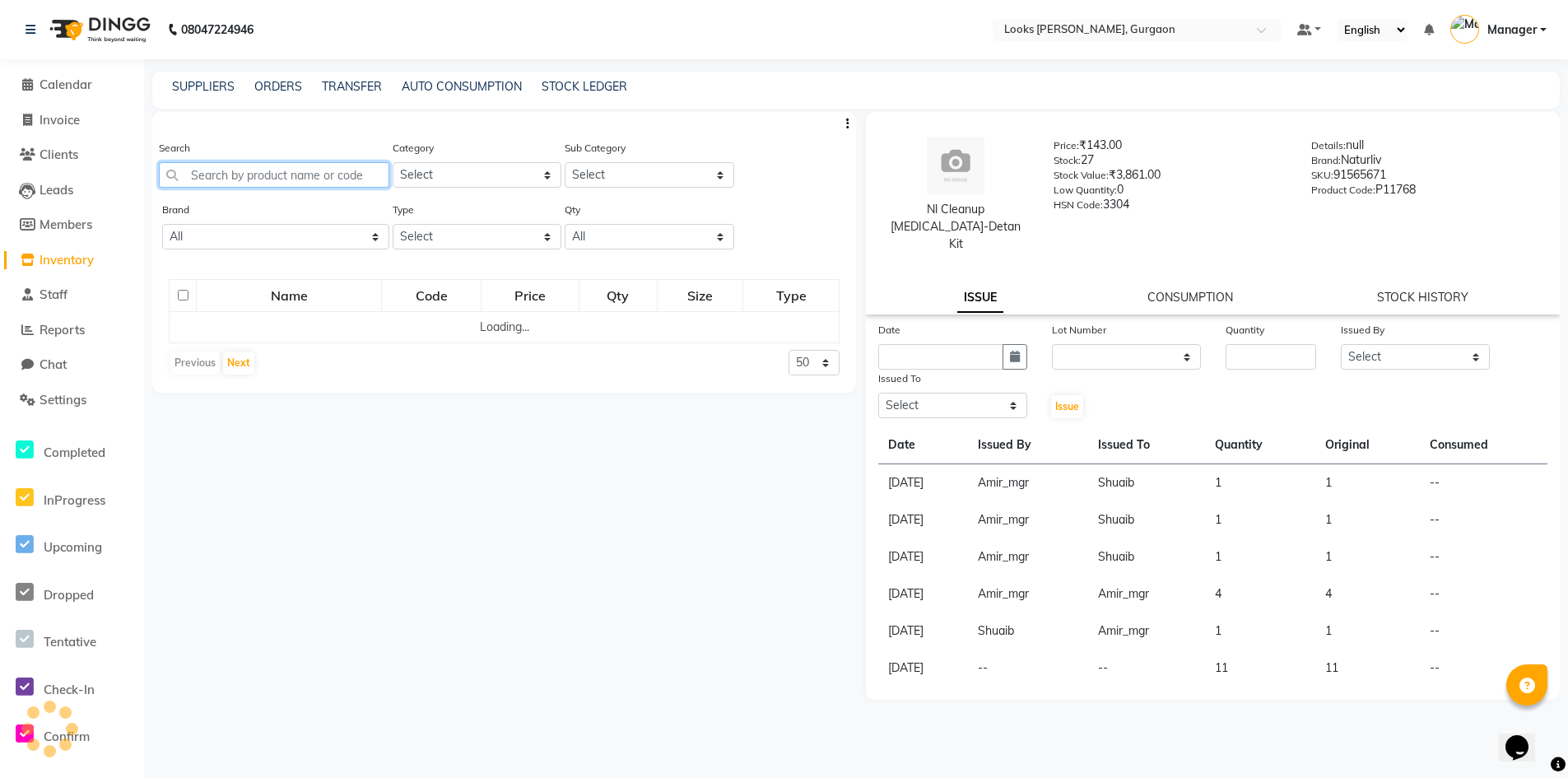
click at [276, 182] on input "text" at bounding box center [274, 175] width 230 height 26
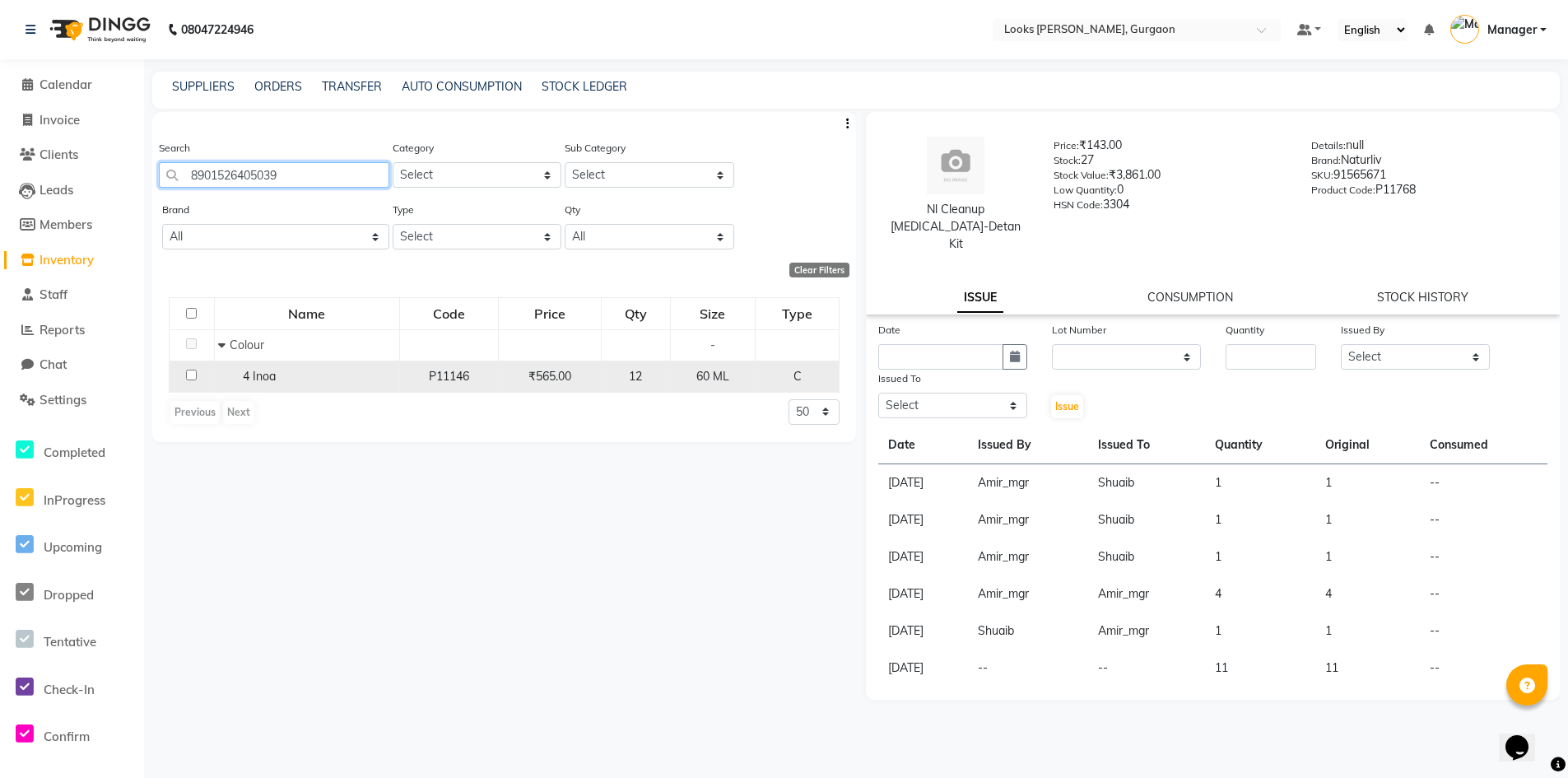
type input "8901526405039"
click at [190, 371] on input "checkbox" at bounding box center [192, 375] width 11 height 11
checkbox input "true"
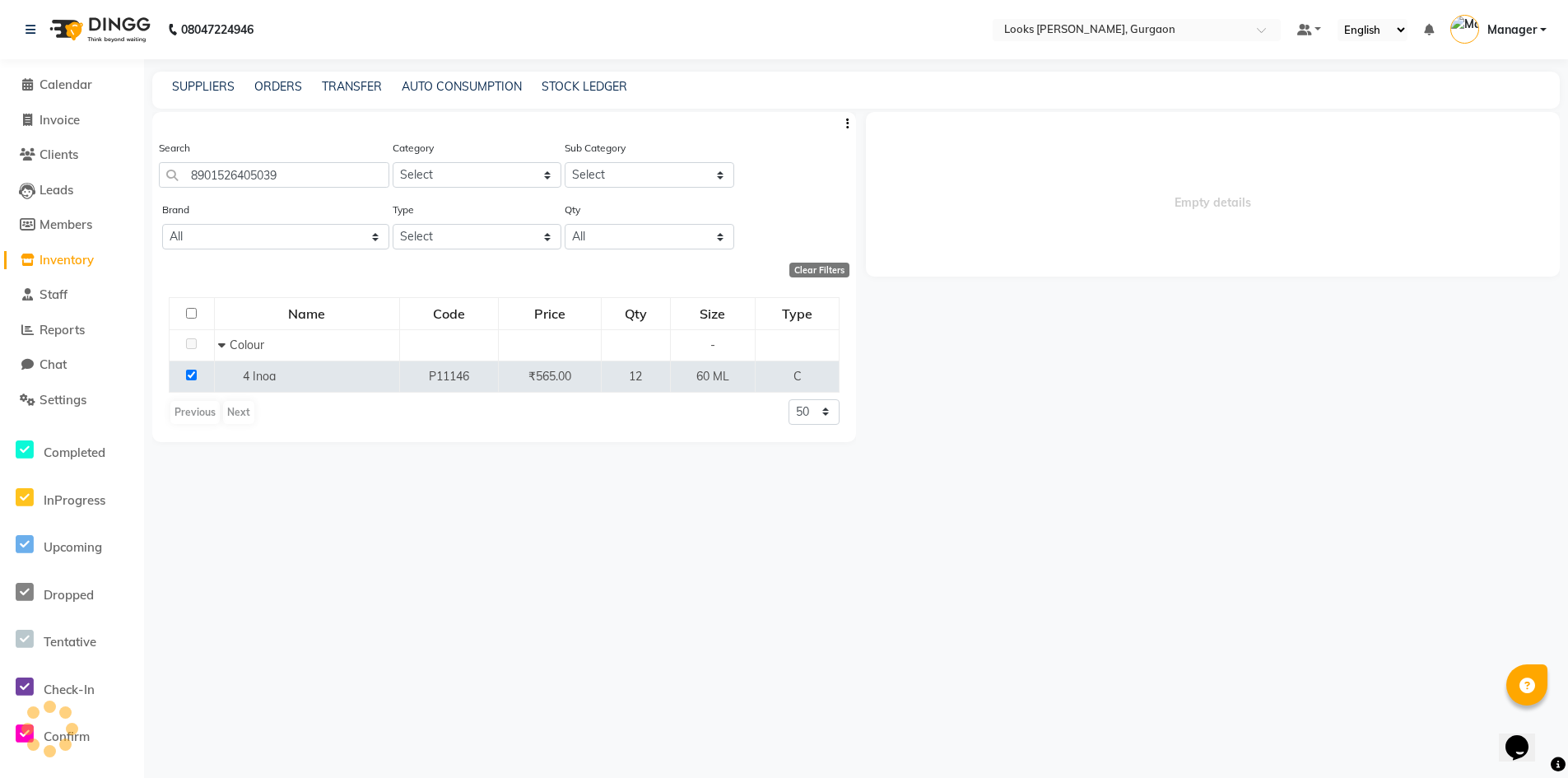
select select
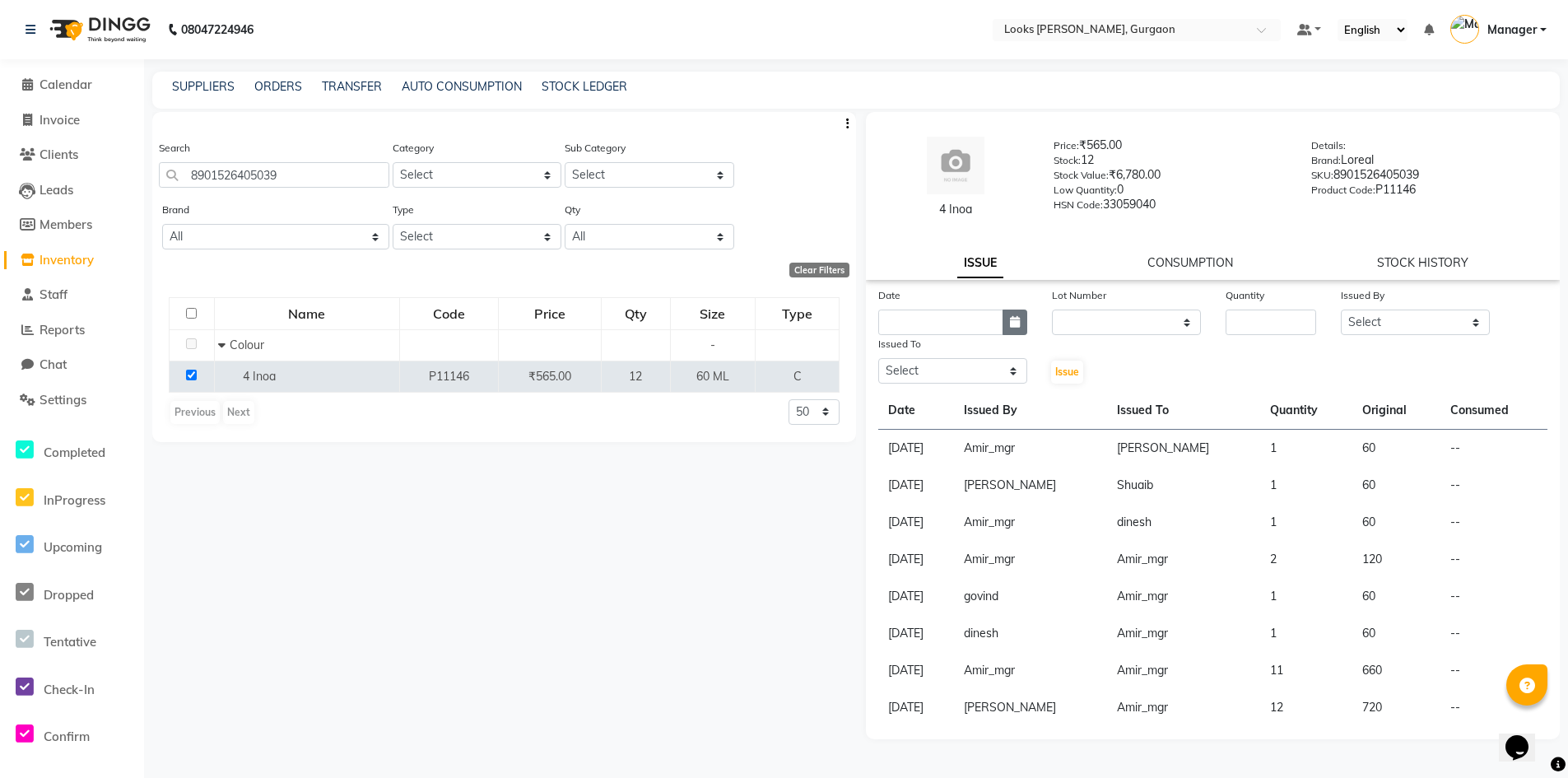
click at [1012, 324] on icon "button" at bounding box center [1014, 322] width 10 height 12
select select "9"
select select "2025"
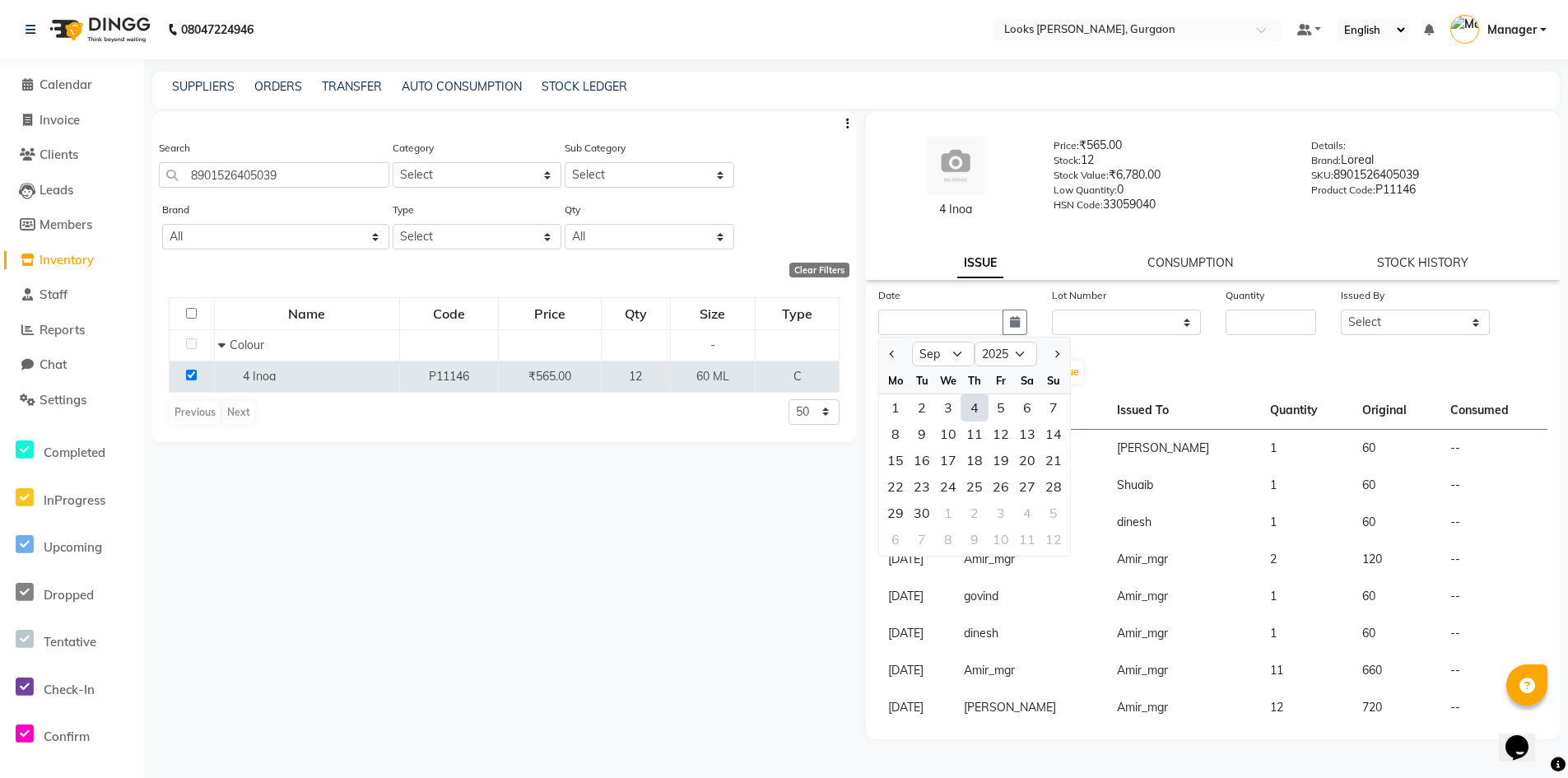
click at [782, 500] on div "Search 8901526405039 Category Select Skin Personal Care Hair Threading Loreal B…" at bounding box center [504, 439] width 704 height 653
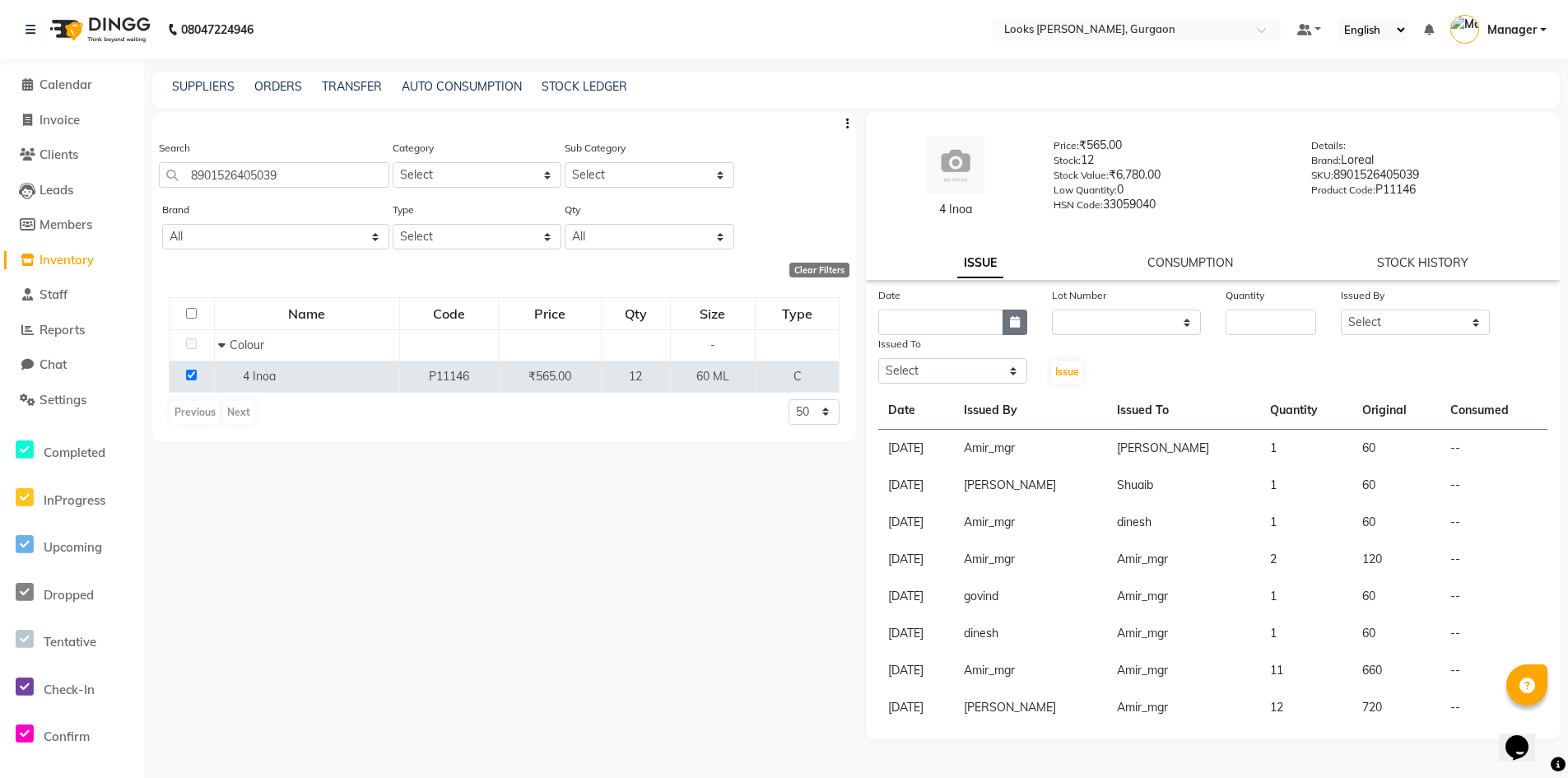
click at [1010, 322] on icon "button" at bounding box center [1014, 322] width 10 height 12
select select "9"
select select "2025"
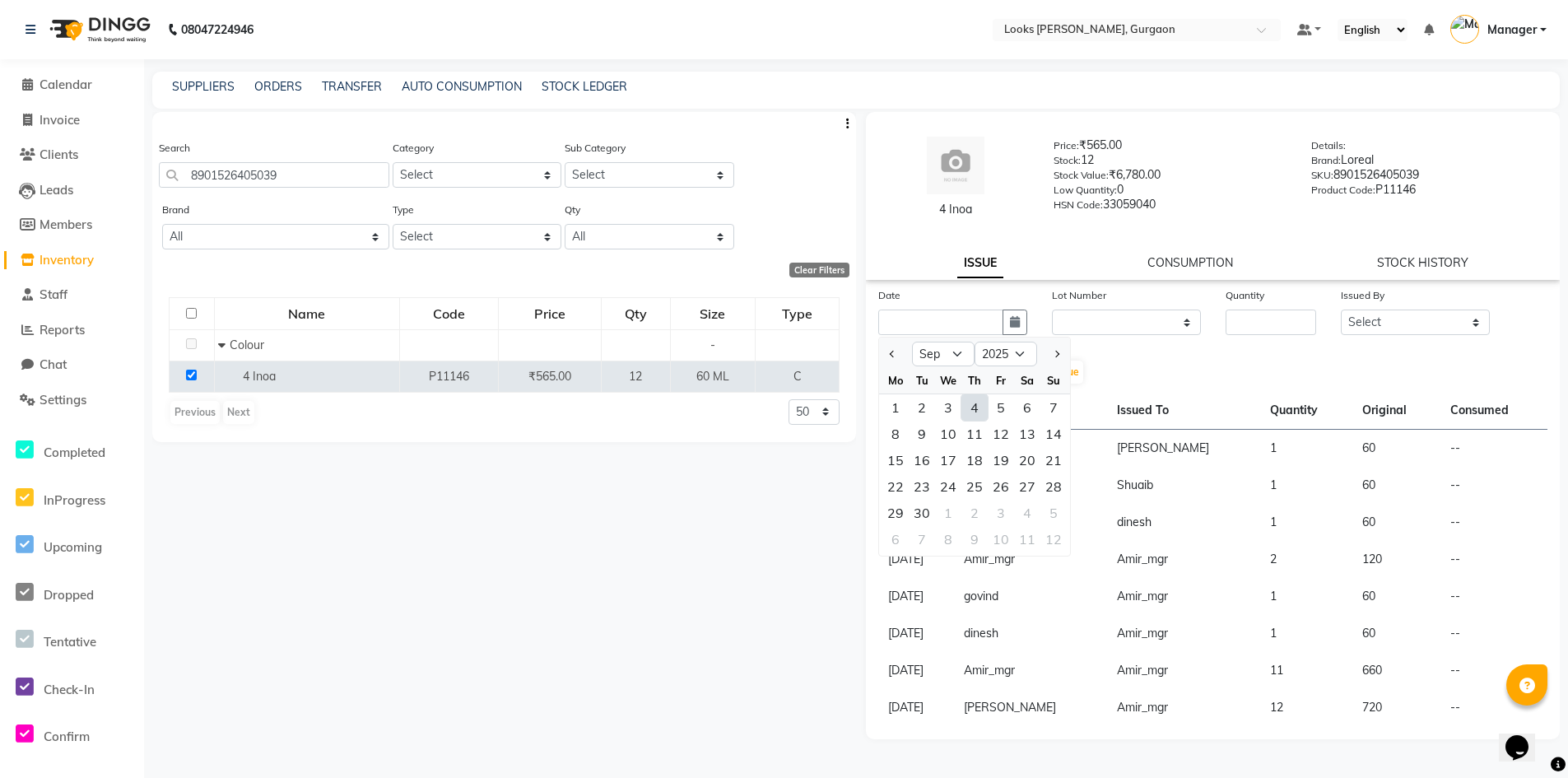
click at [981, 407] on div "4" at bounding box center [975, 407] width 27 height 27
type input "[DATE]"
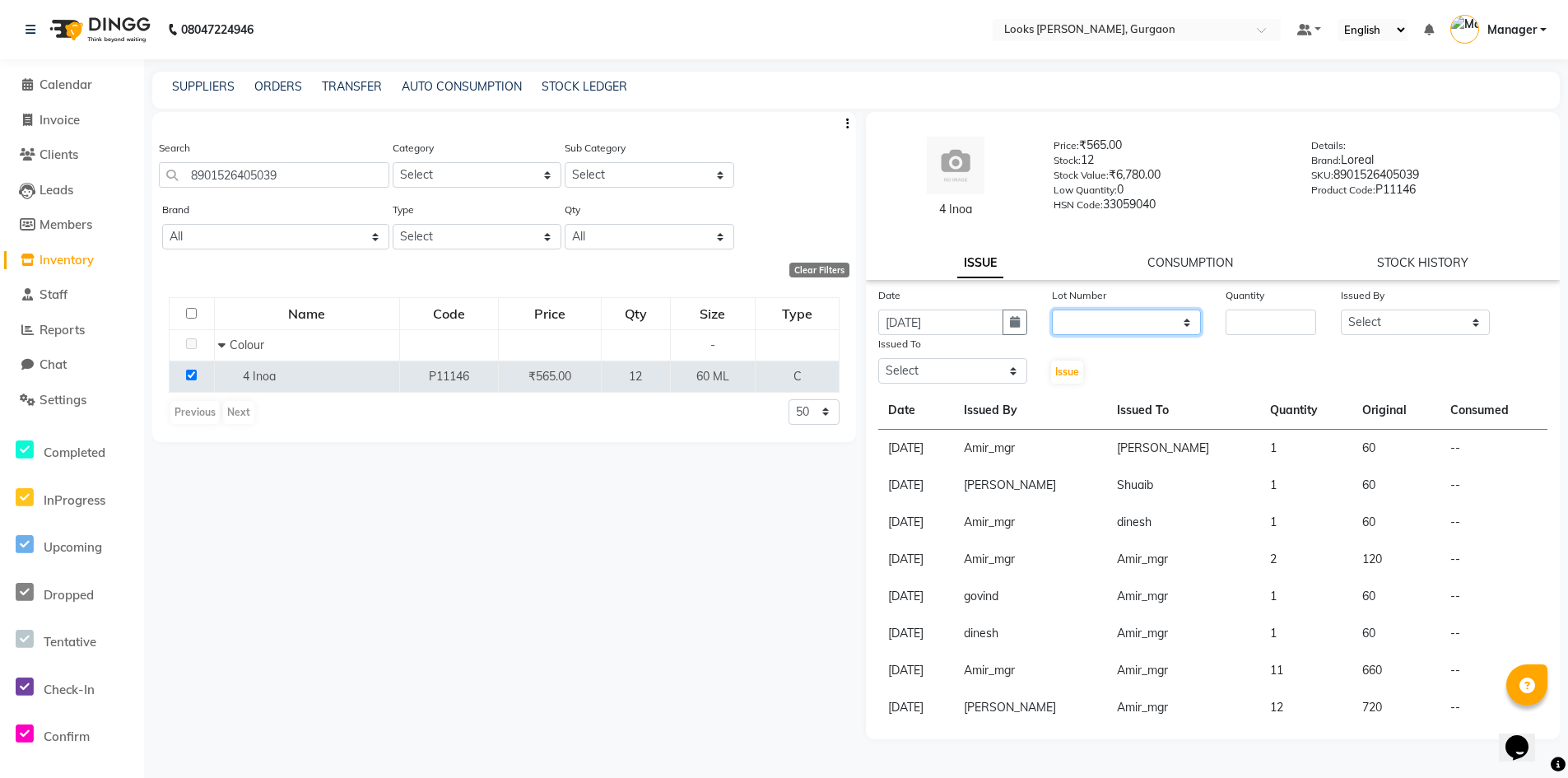
click at [1148, 320] on select "None" at bounding box center [1127, 323] width 149 height 26
select select "0: null"
click at [1052, 310] on select "None" at bounding box center [1127, 323] width 149 height 26
click at [1273, 323] on input "number" at bounding box center [1270, 323] width 91 height 26
type input "1"
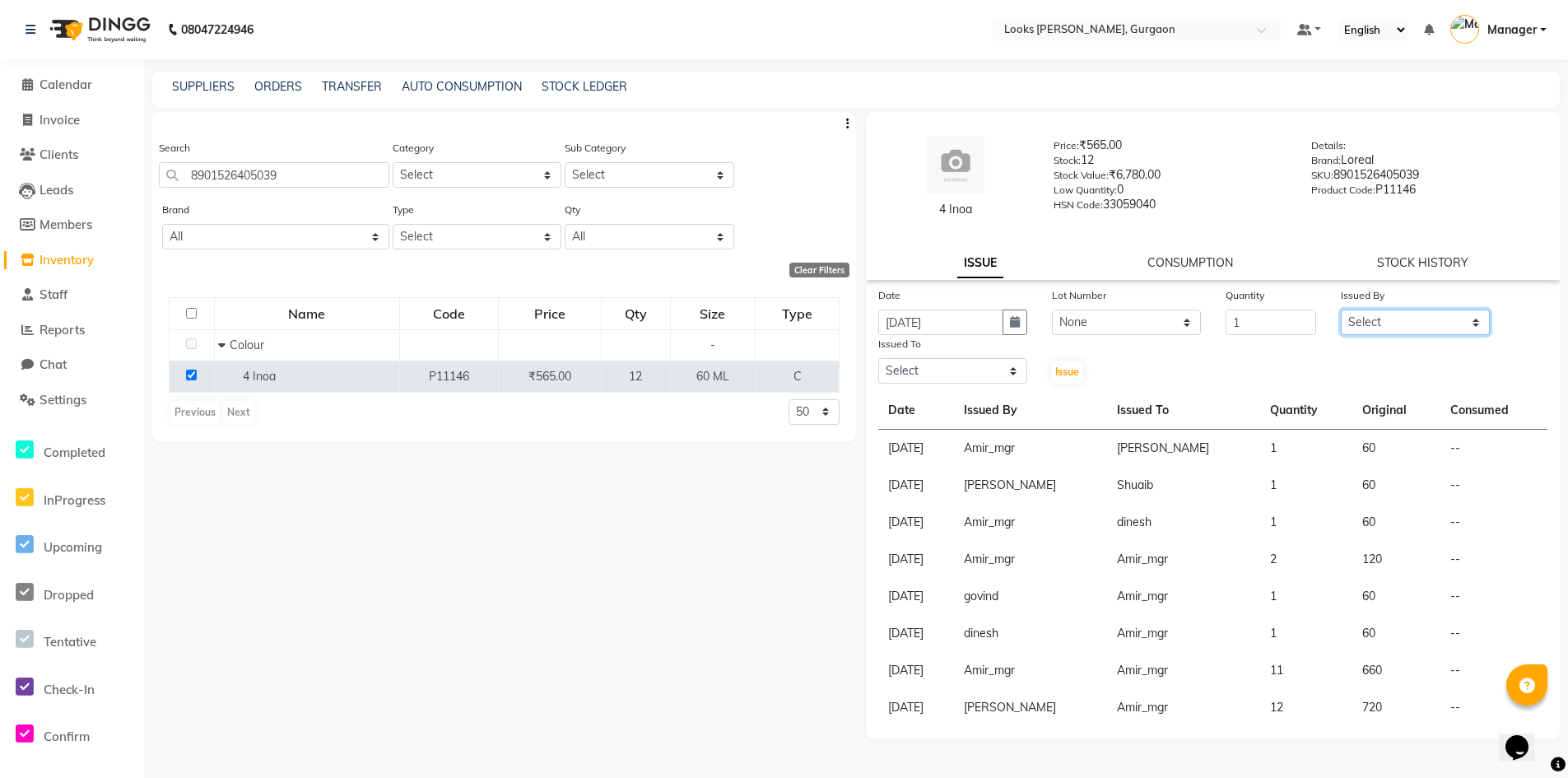
click at [1477, 320] on select "Select [PERSON_NAME] [PERSON_NAME] Counter_Sales Deepak_pdct [PERSON_NAME] Mana…" at bounding box center [1415, 323] width 149 height 26
select select "84460"
click at [1340, 310] on select "Select [PERSON_NAME] [PERSON_NAME] Counter_Sales Deepak_pdct [PERSON_NAME] Mana…" at bounding box center [1415, 323] width 149 height 26
click at [1015, 371] on select "Select [PERSON_NAME] [PERSON_NAME] Counter_Sales Deepak_pdct [PERSON_NAME] Mana…" at bounding box center [953, 371] width 149 height 26
select select "82371"
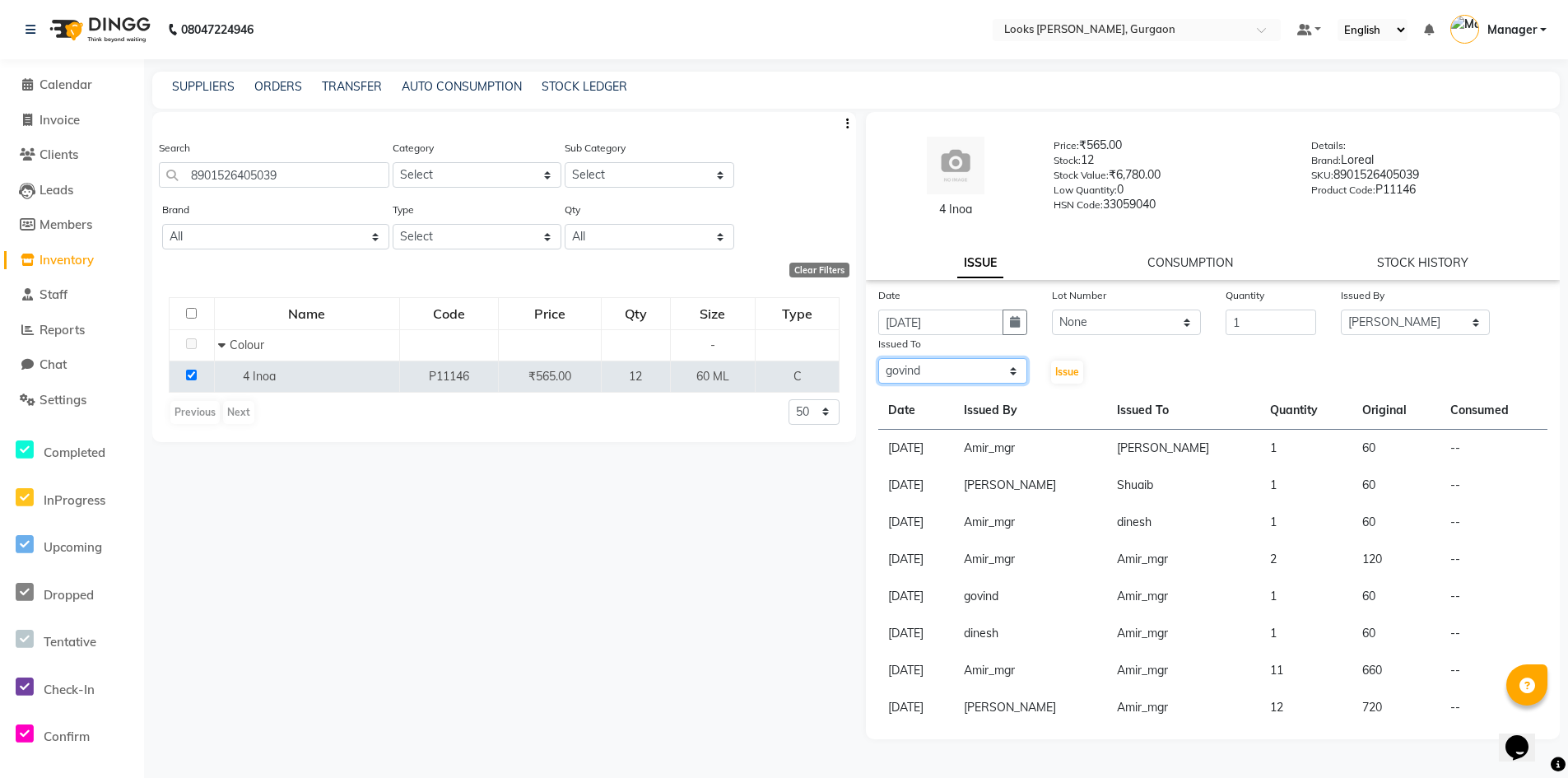
click at [878, 359] on select "Select [PERSON_NAME] [PERSON_NAME] Counter_Sales Deepak_pdct [PERSON_NAME] Mana…" at bounding box center [953, 371] width 149 height 26
click at [1070, 375] on span "Issue" at bounding box center [1067, 371] width 24 height 12
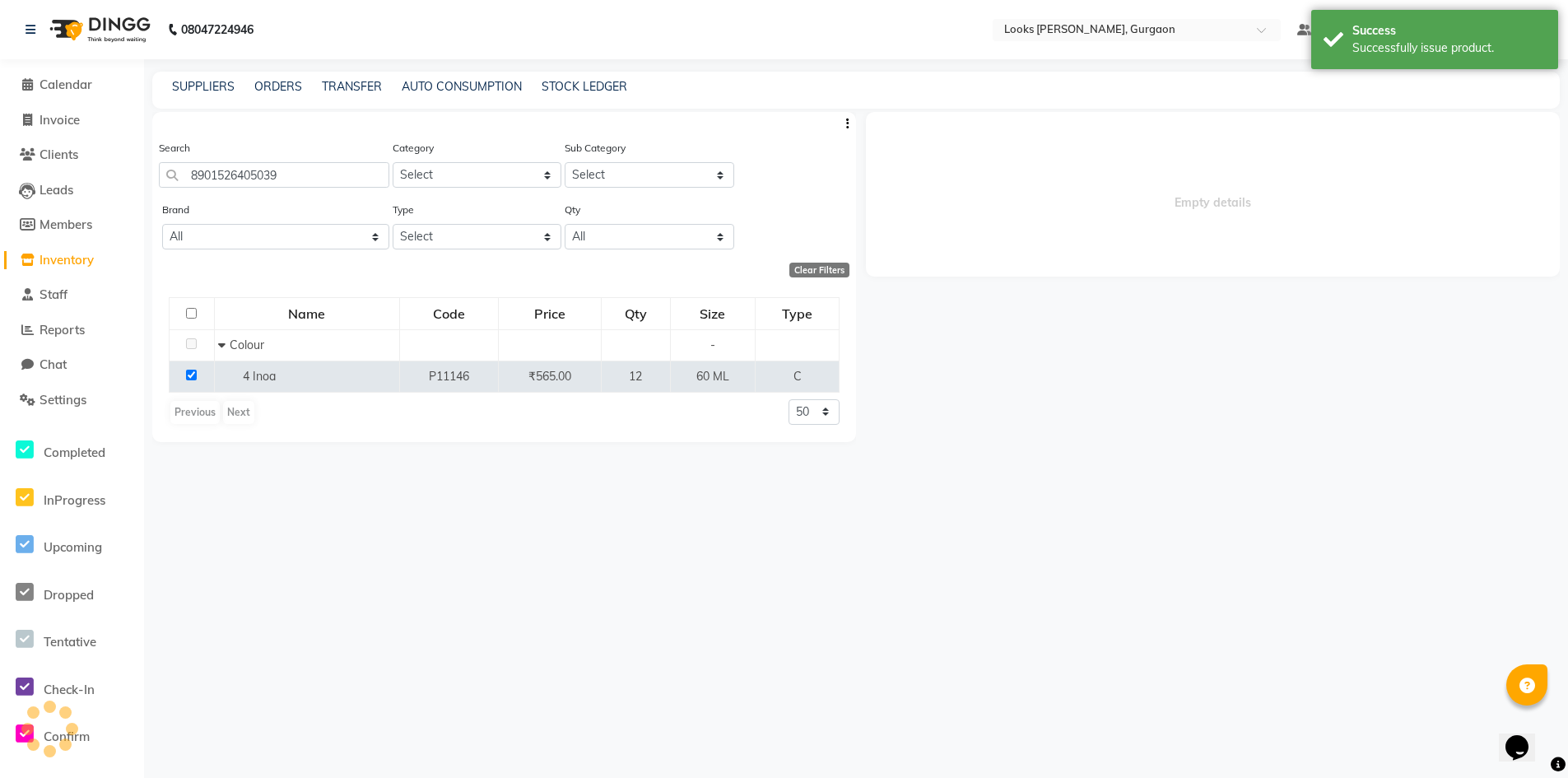
select select
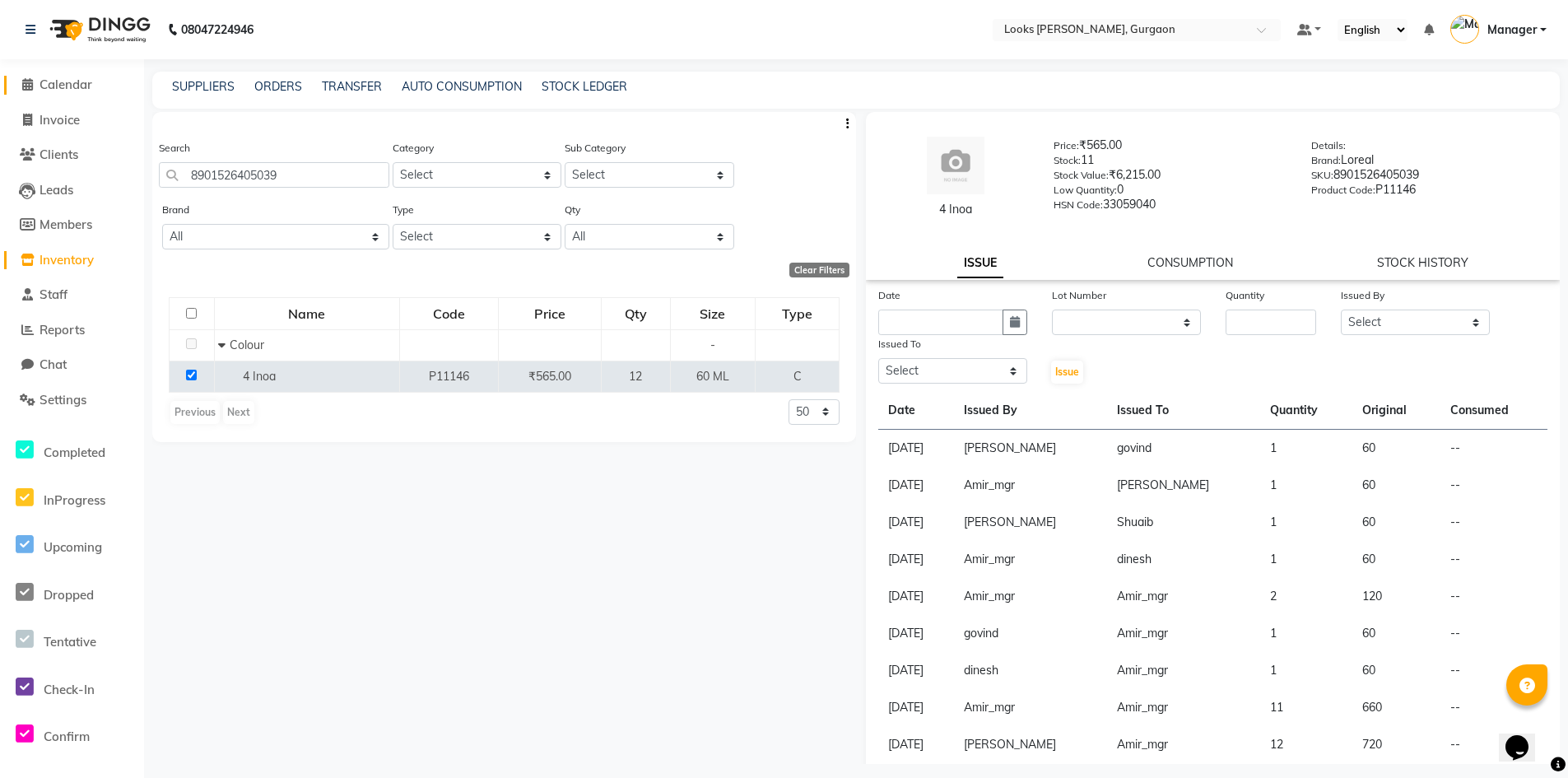
click at [83, 84] on span "Calendar" at bounding box center [65, 84] width 53 height 16
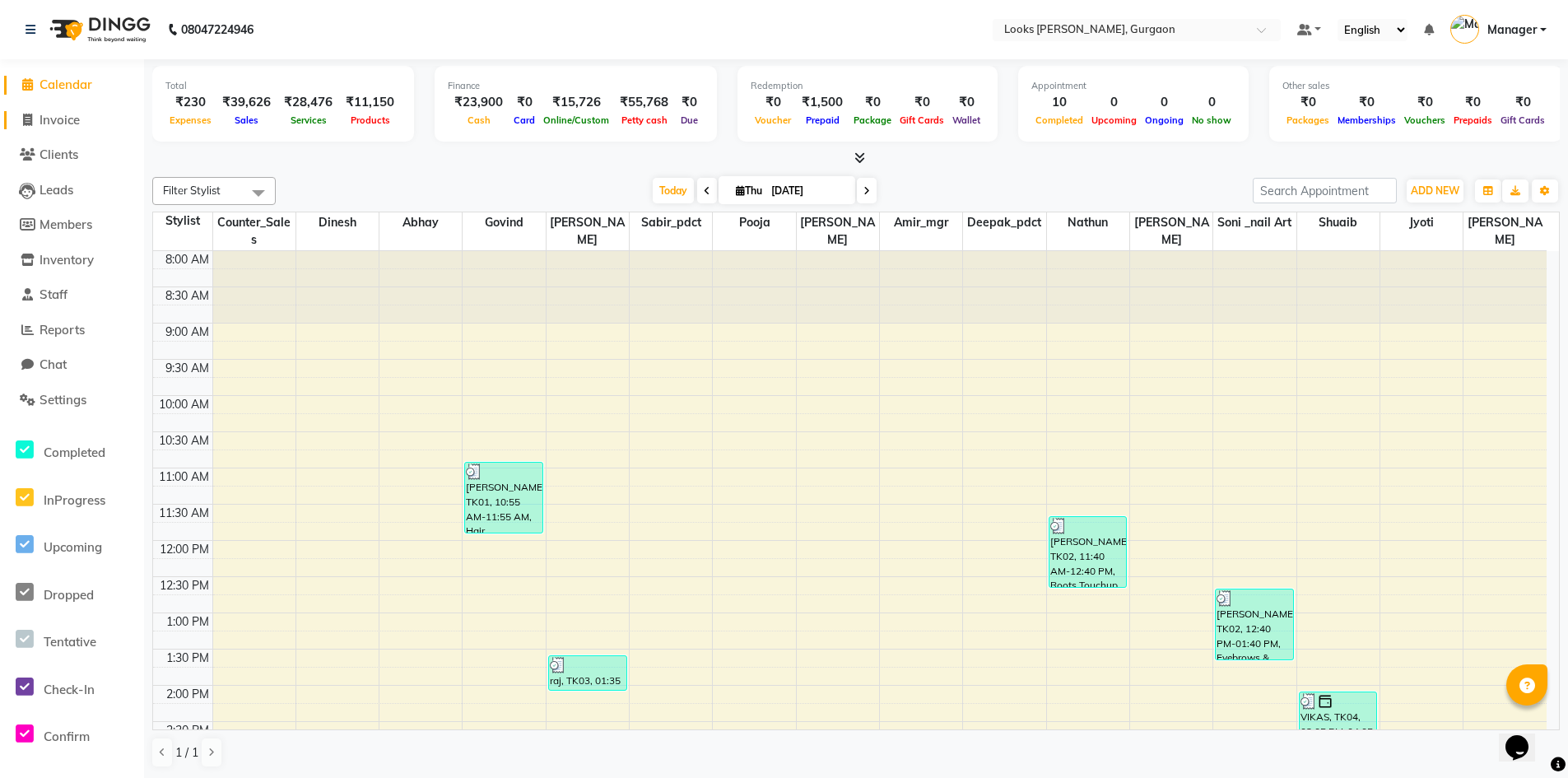
click at [62, 119] on span "Invoice" at bounding box center [60, 120] width 41 height 16
select select "service"
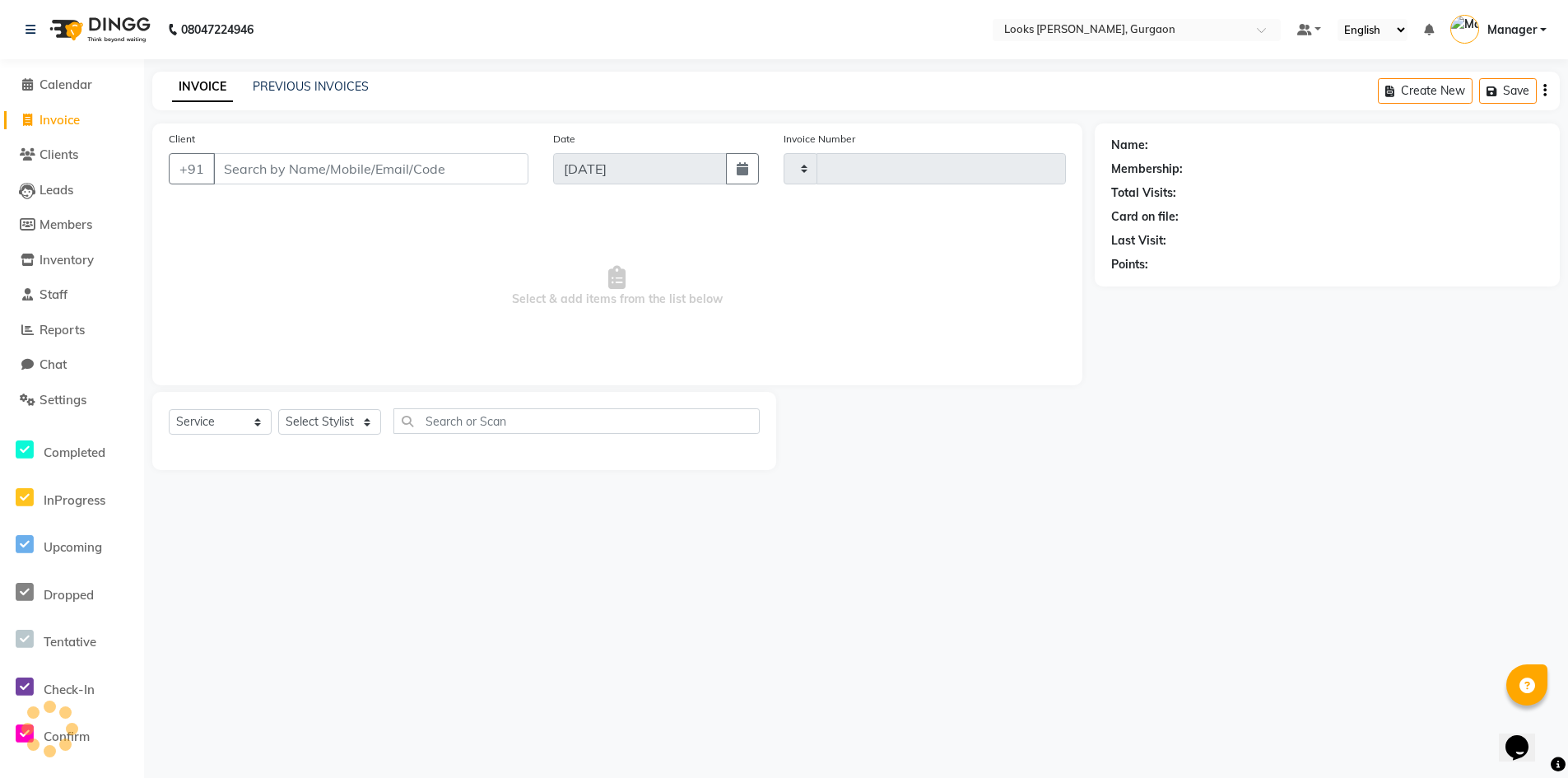
type input "1498"
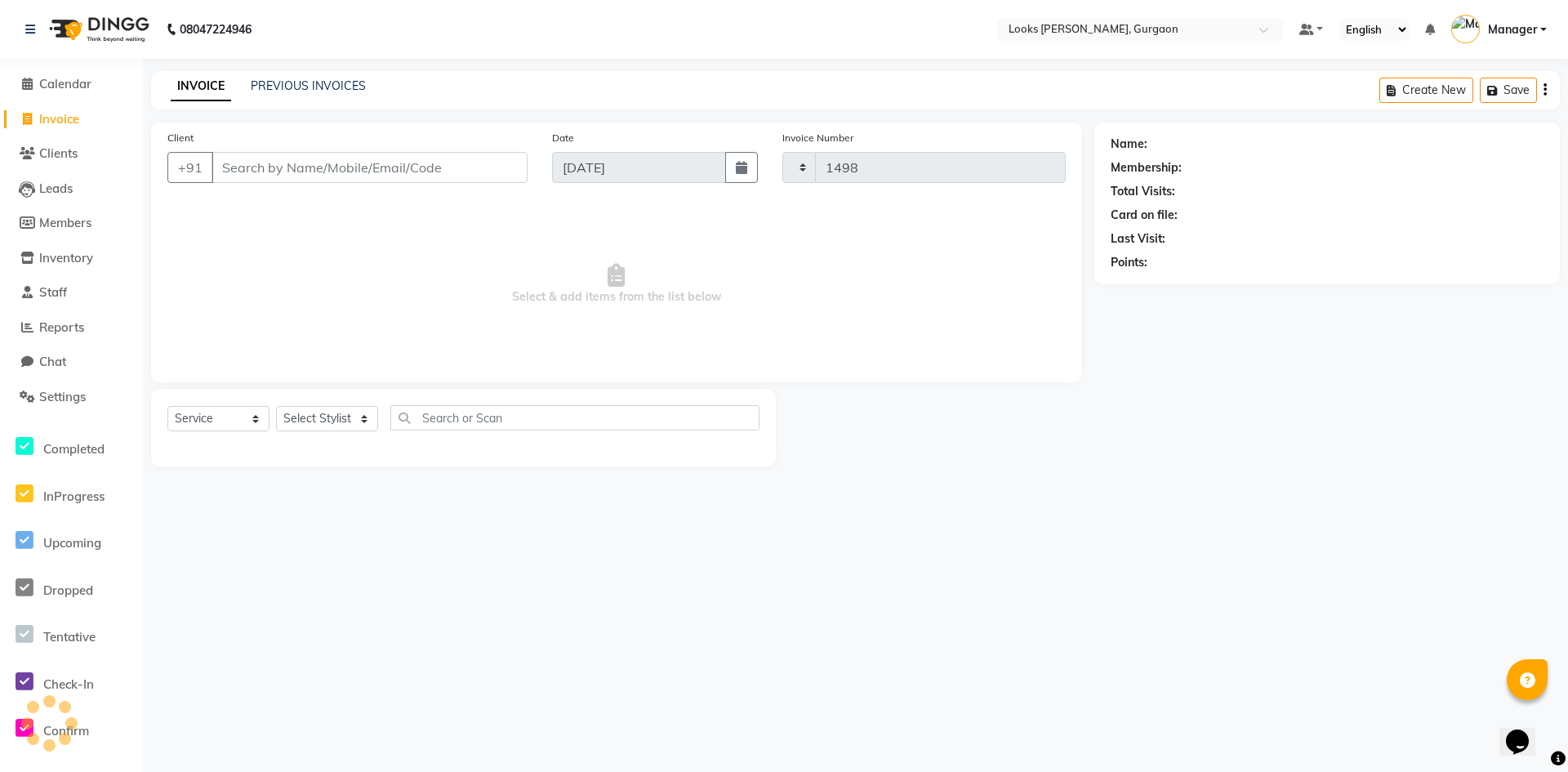
select select "8452"
click at [295, 80] on link "PREVIOUS INVOICES" at bounding box center [308, 86] width 115 height 15
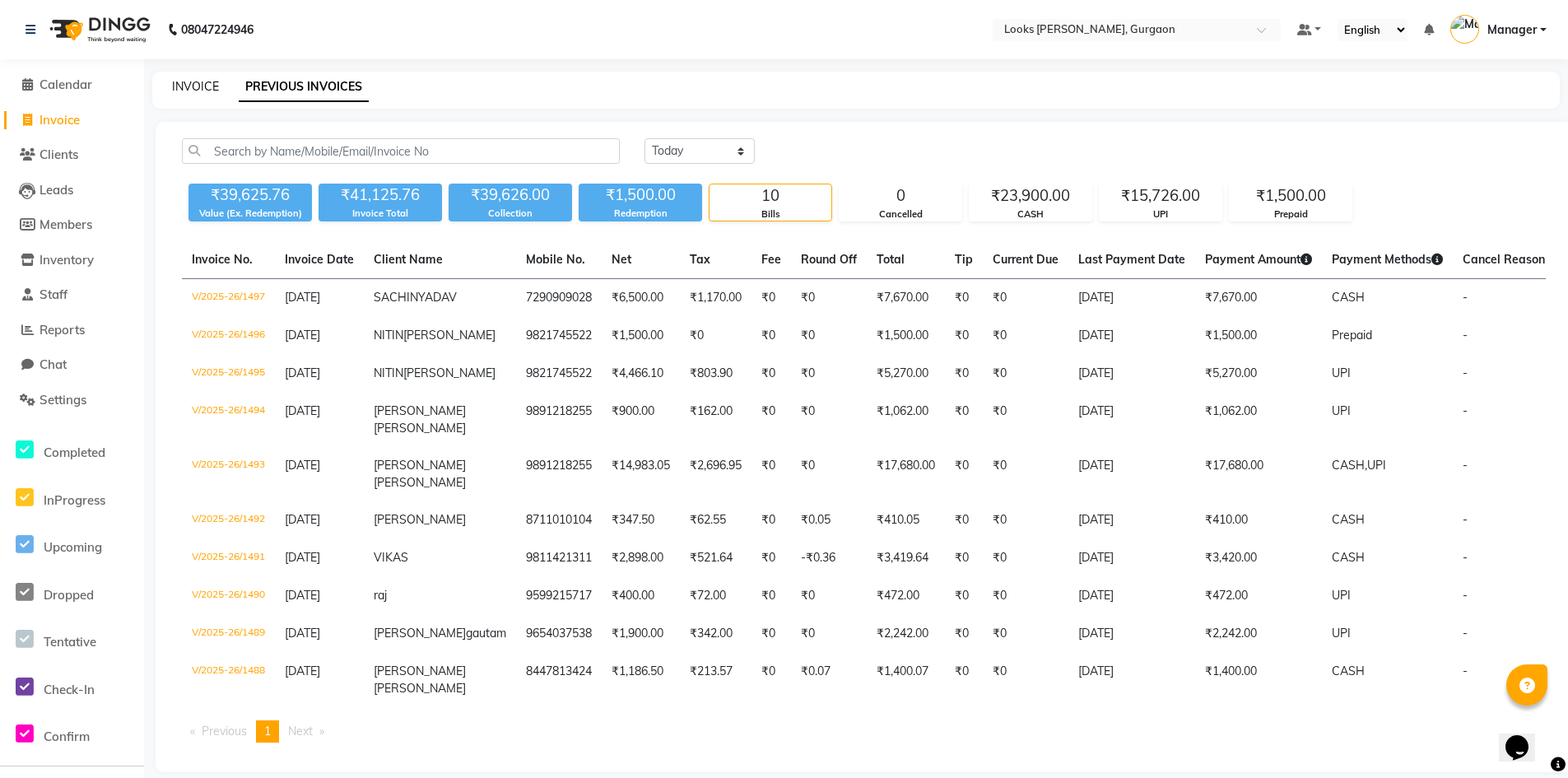
click at [187, 79] on link "INVOICE" at bounding box center [195, 87] width 47 height 15
select select "service"
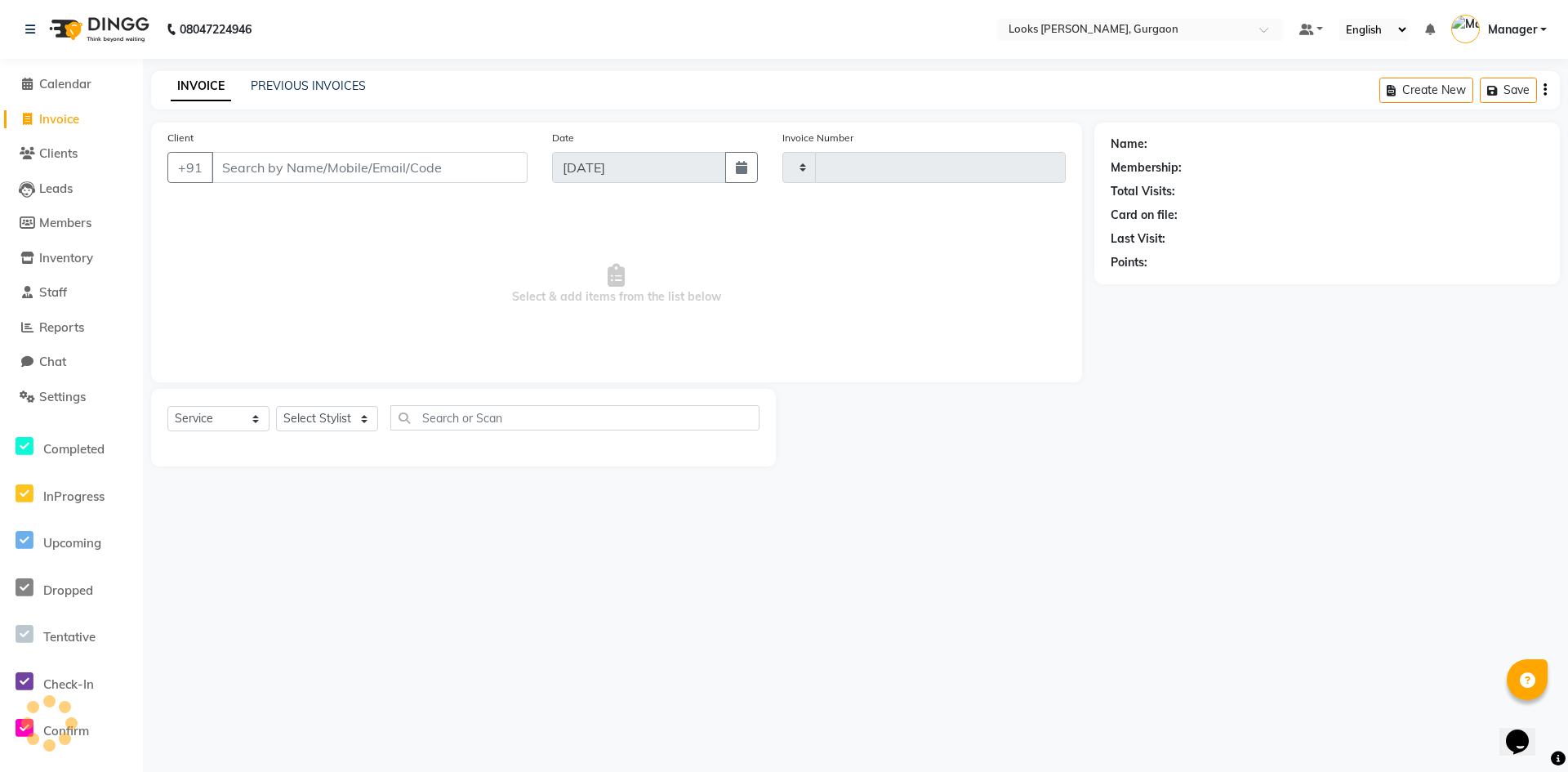
type input "1498"
select select "8452"
click at [359, 424] on select "Select Stylist [PERSON_NAME] abhay [PERSON_NAME] [PERSON_NAME] Counter_Sales De…" at bounding box center [327, 419] width 102 height 26
select select "84462"
click at [276, 406] on select "Select Stylist [PERSON_NAME] abhay [PERSON_NAME] [PERSON_NAME] Counter_Sales De…" at bounding box center [327, 419] width 102 height 26
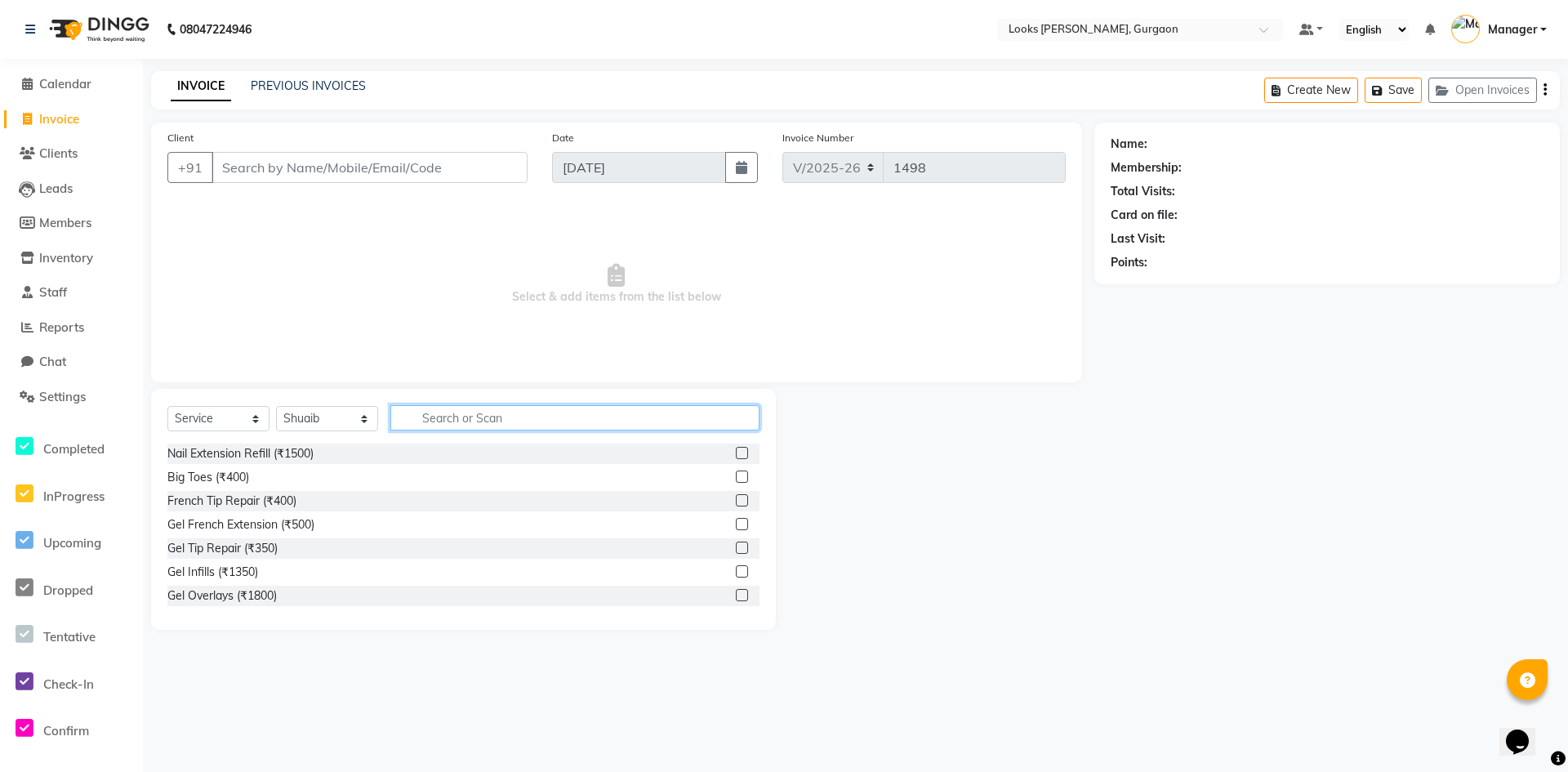
click at [482, 424] on input "text" at bounding box center [575, 418] width 369 height 26
type input "cut"
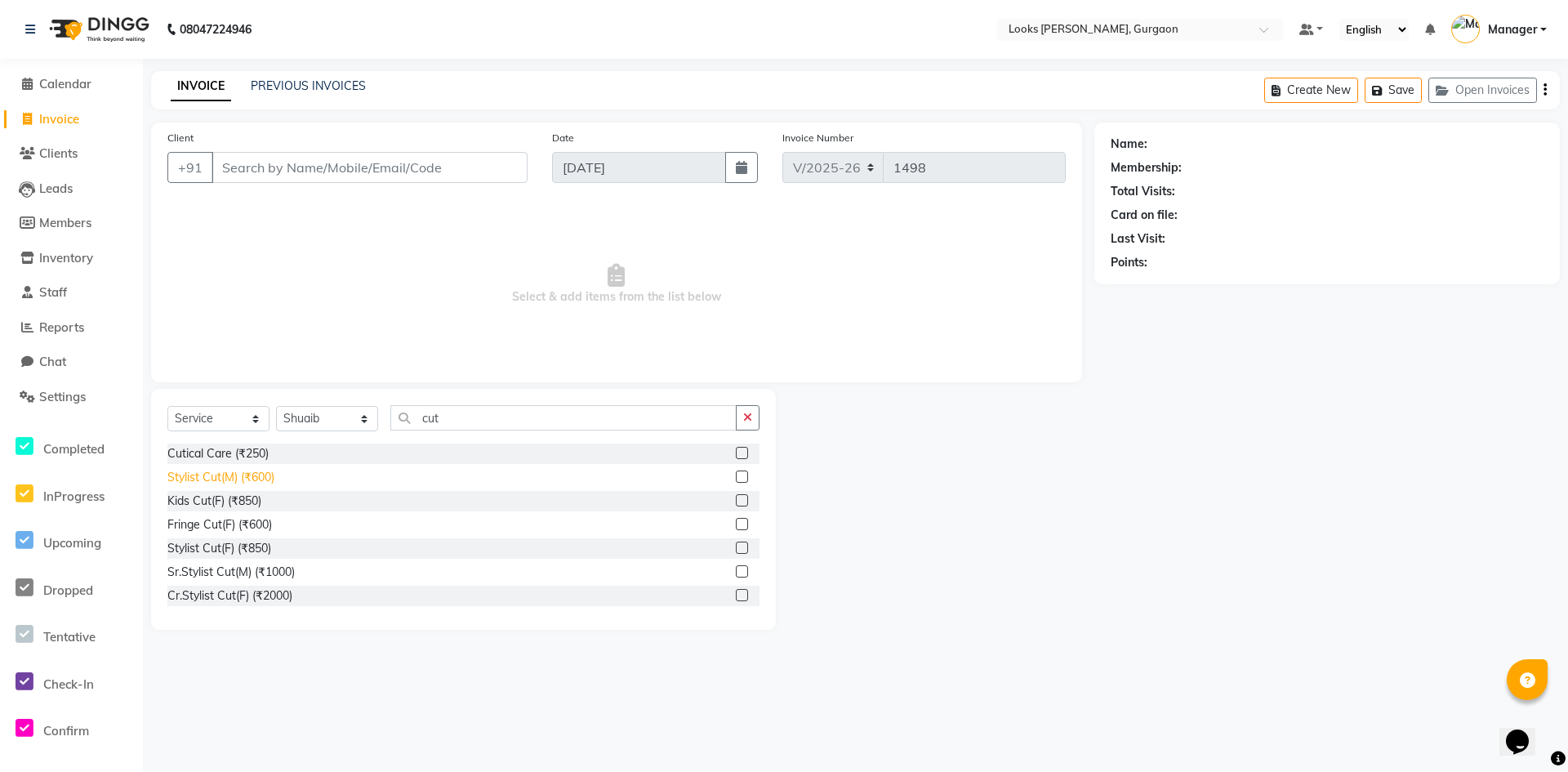
click at [229, 472] on div "Stylist Cut(M) (₹600)" at bounding box center [220, 477] width 107 height 17
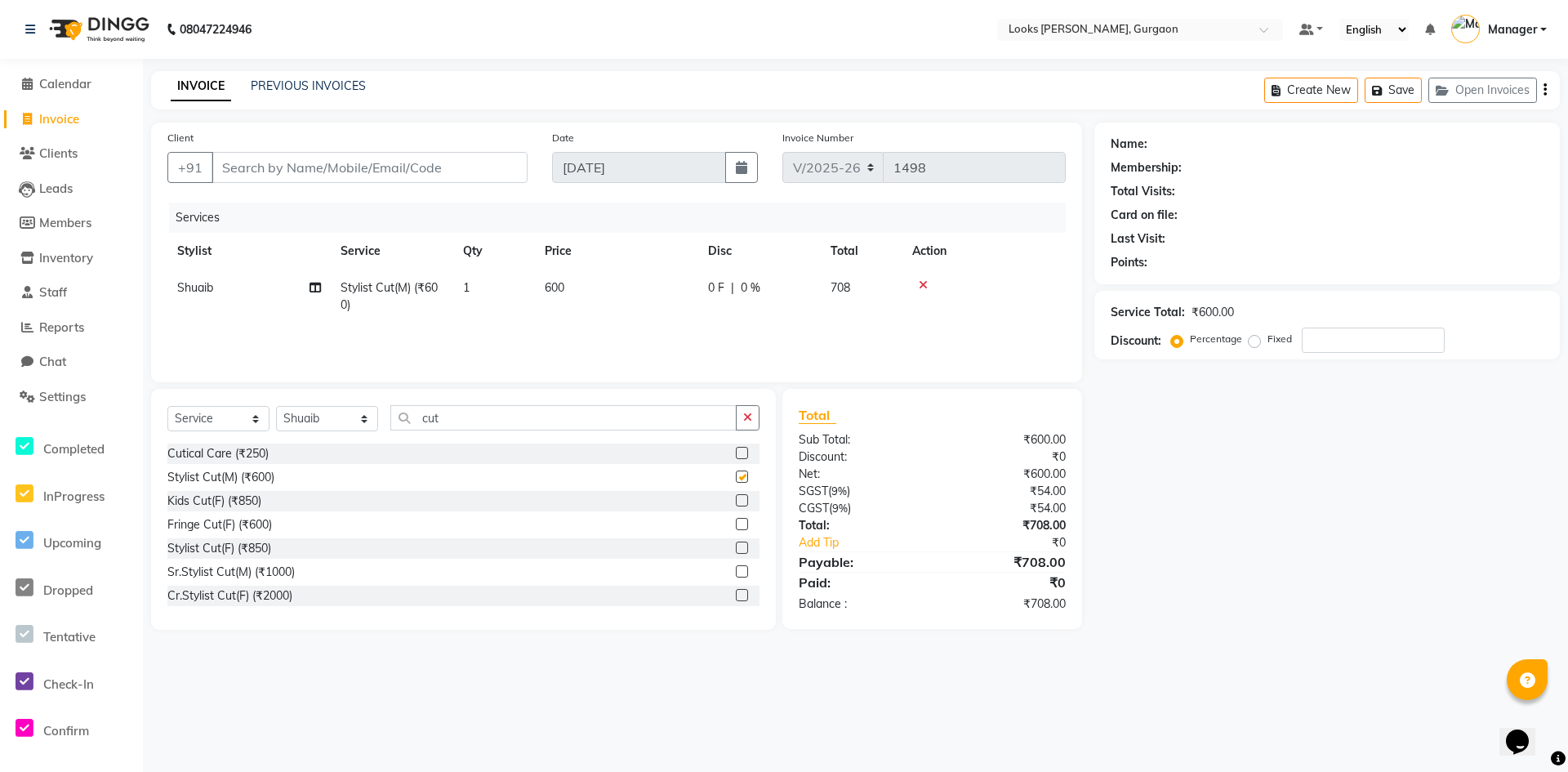
checkbox input "false"
drag, startPoint x: 455, startPoint y: 421, endPoint x: 313, endPoint y: 434, distance: 142.6
click at [313, 434] on div "Select Service Product Membership Package Voucher Prepaid Gift Card Select Styl…" at bounding box center [464, 424] width 592 height 38
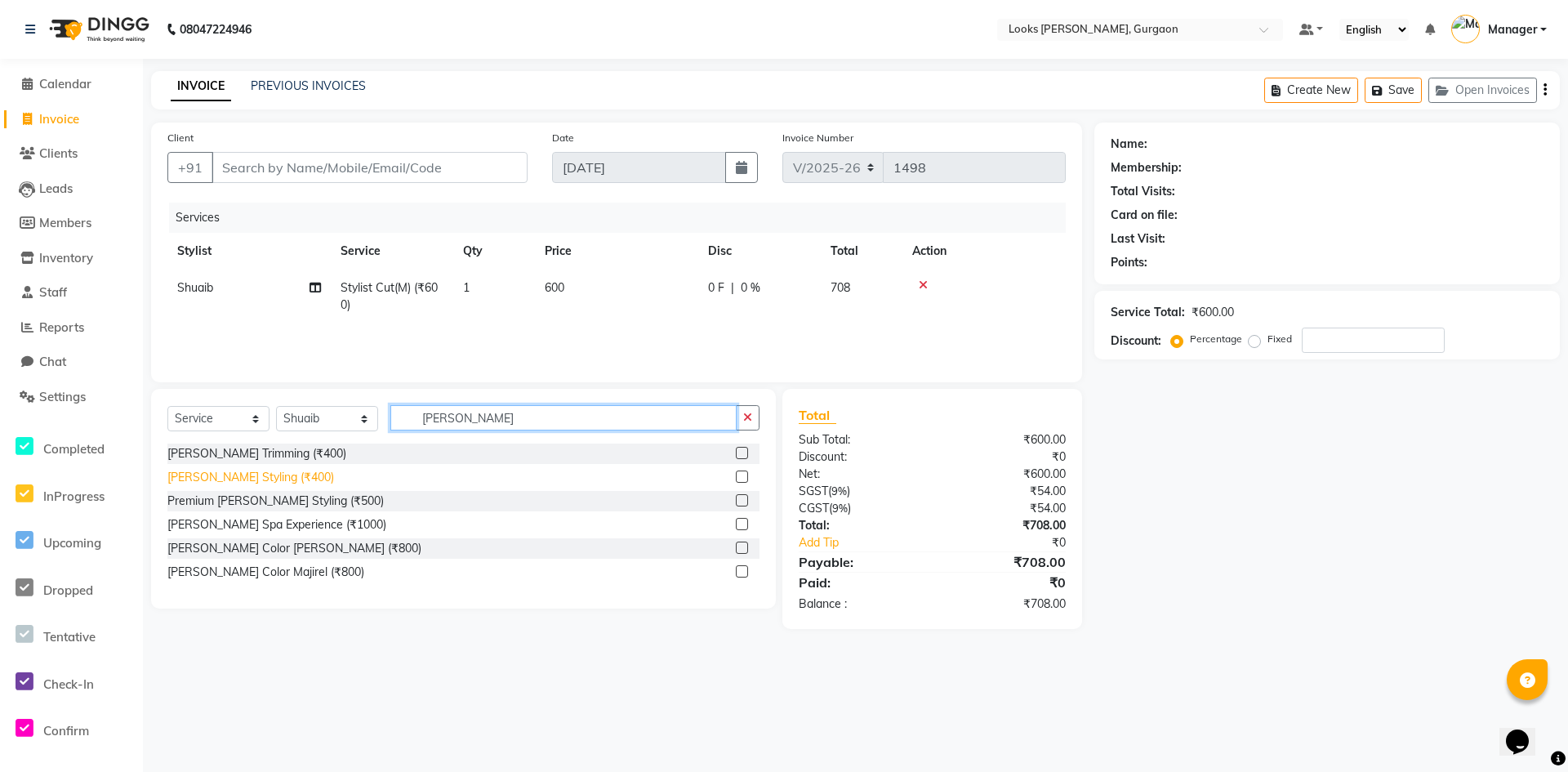
type input "[PERSON_NAME]"
click at [206, 479] on div "[PERSON_NAME] Styling (₹400)" at bounding box center [251, 477] width 166 height 17
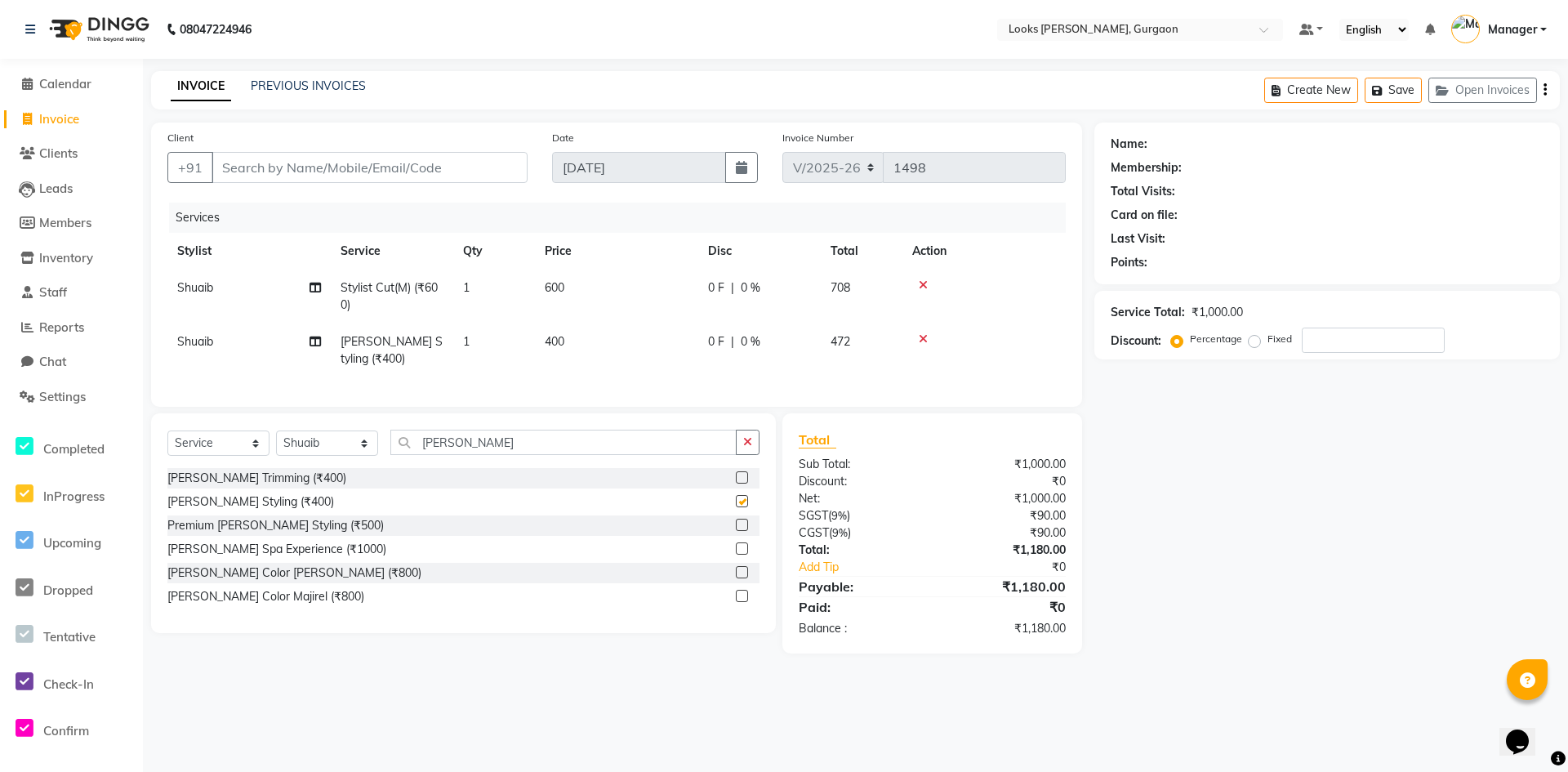
checkbox input "false"
drag, startPoint x: 537, startPoint y: 441, endPoint x: 427, endPoint y: 465, distance: 112.6
click at [427, 465] on div "Select Service Product Membership Package Voucher Prepaid Gift Card Select Styl…" at bounding box center [464, 523] width 625 height 220
drag, startPoint x: 484, startPoint y: 461, endPoint x: 411, endPoint y: 461, distance: 73.0
click at [411, 456] on input "[PERSON_NAME]" at bounding box center [563, 443] width 347 height 26
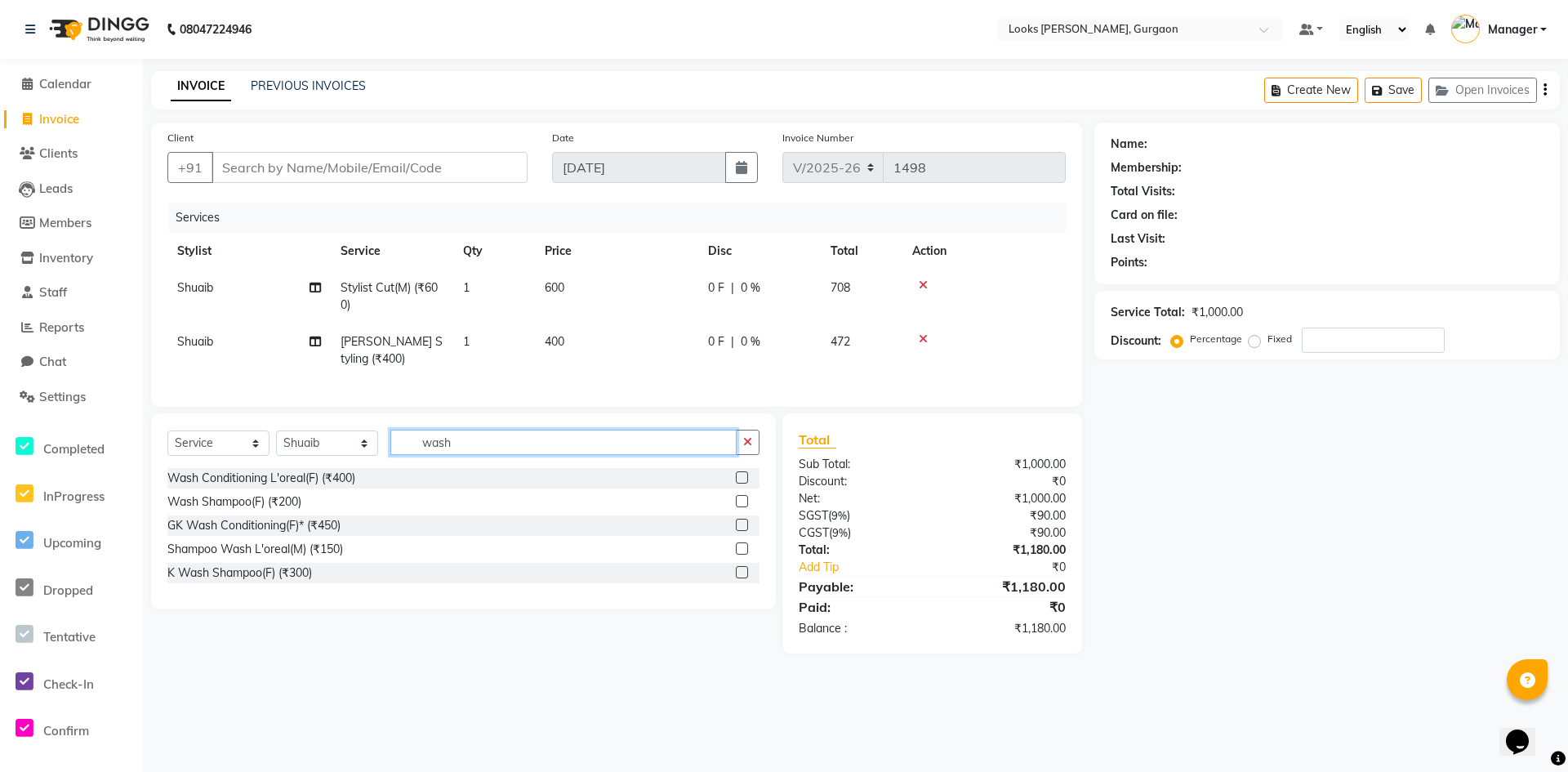
type input "wash"
click at [364, 456] on select "Select Stylist [PERSON_NAME] abhay [PERSON_NAME] [PERSON_NAME] Counter_Sales De…" at bounding box center [327, 444] width 102 height 26
click at [276, 443] on select "Select Stylist [PERSON_NAME] abhay [PERSON_NAME] [PERSON_NAME] Counter_Sales De…" at bounding box center [327, 444] width 102 height 26
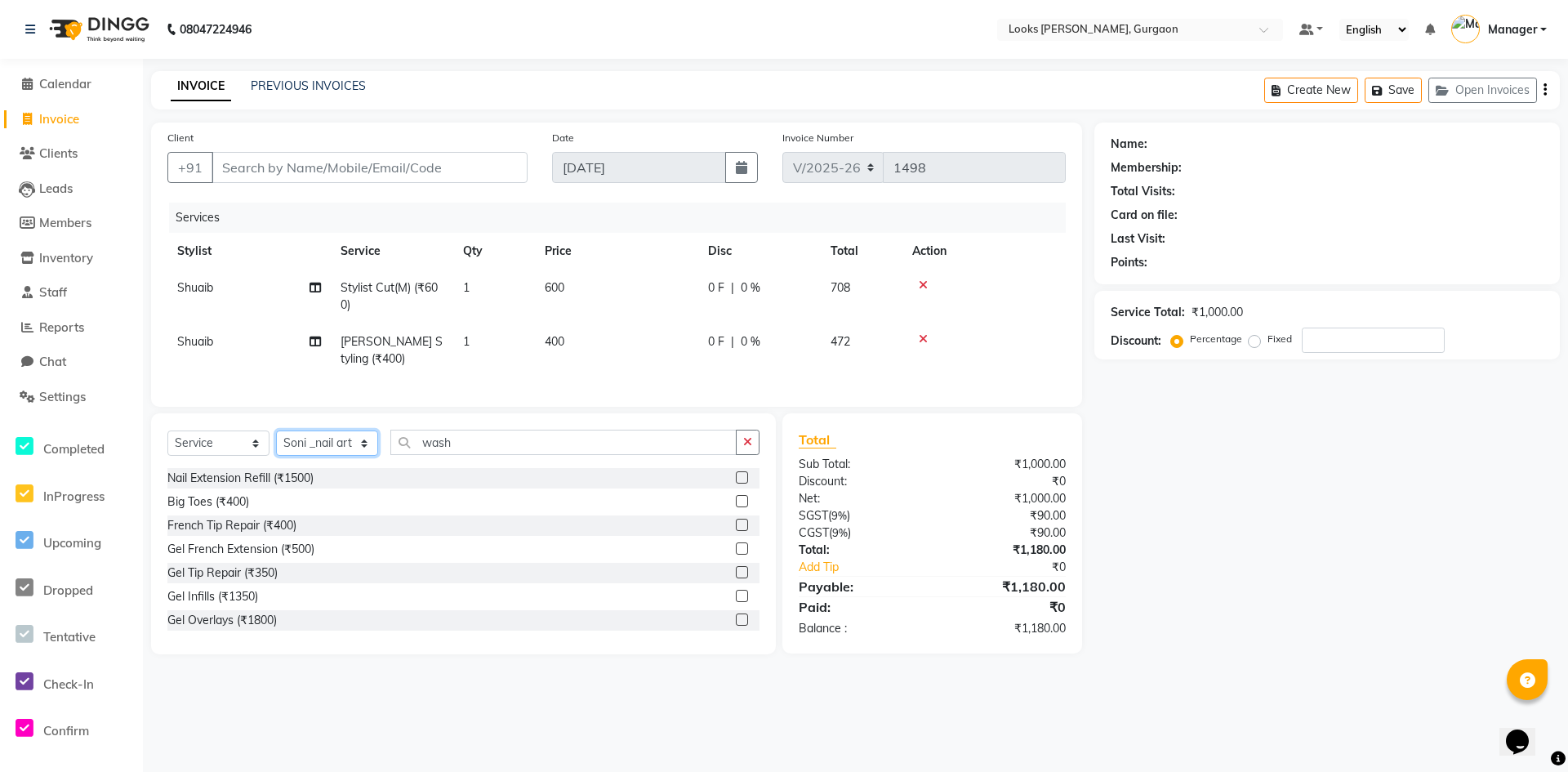
click at [361, 453] on select "Select Stylist [PERSON_NAME] abhay [PERSON_NAME] [PERSON_NAME] Counter_Sales De…" at bounding box center [327, 444] width 102 height 26
select select "82373"
click at [276, 443] on select "Select Stylist [PERSON_NAME] abhay [PERSON_NAME] [PERSON_NAME] Counter_Sales De…" at bounding box center [327, 444] width 102 height 26
click at [472, 456] on input "wash" at bounding box center [563, 443] width 347 height 26
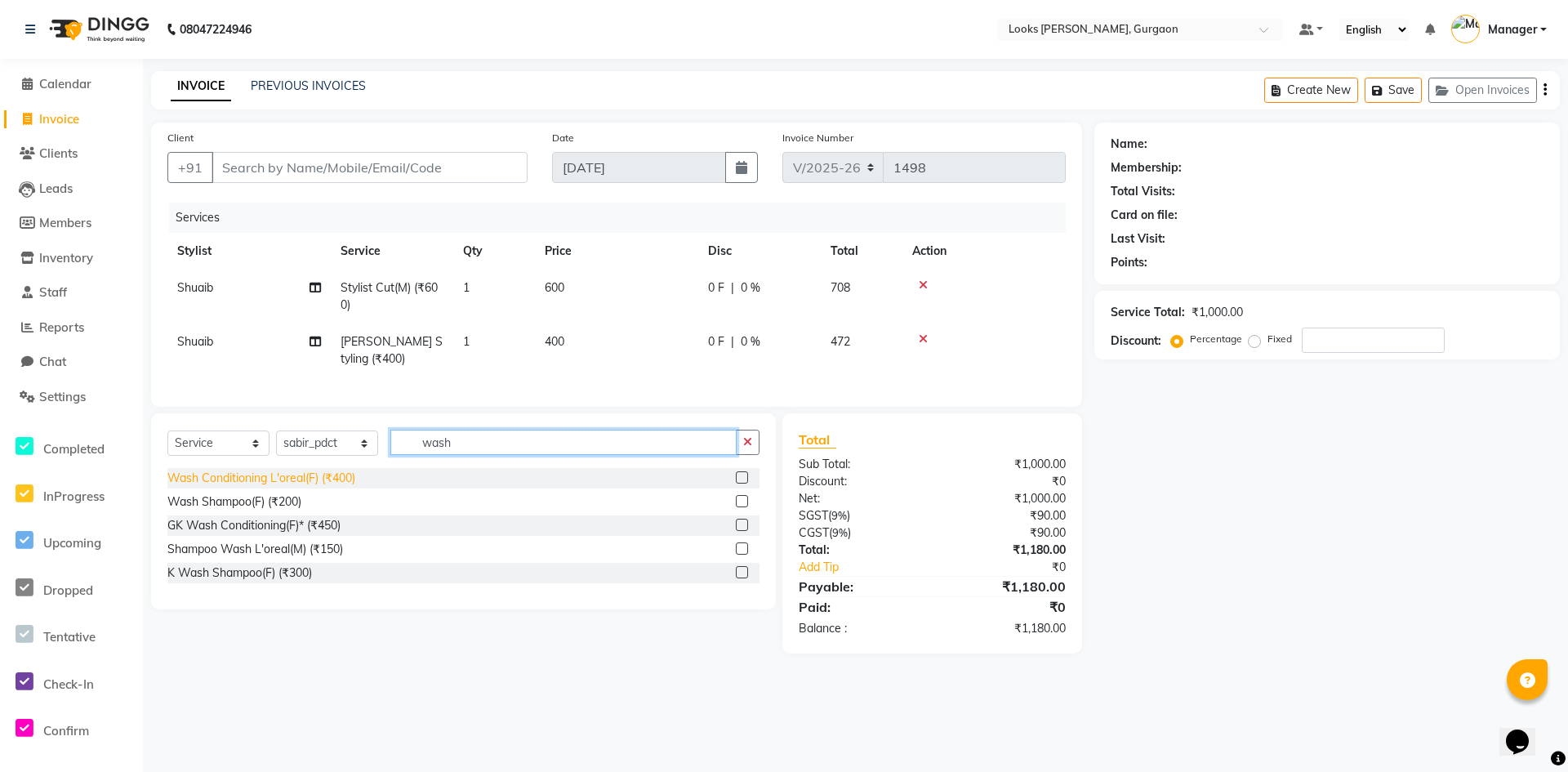
type input "wash"
click at [292, 488] on div "Wash Conditioning L'oreal(F) (₹400)" at bounding box center [261, 478] width 188 height 17
checkbox input "false"
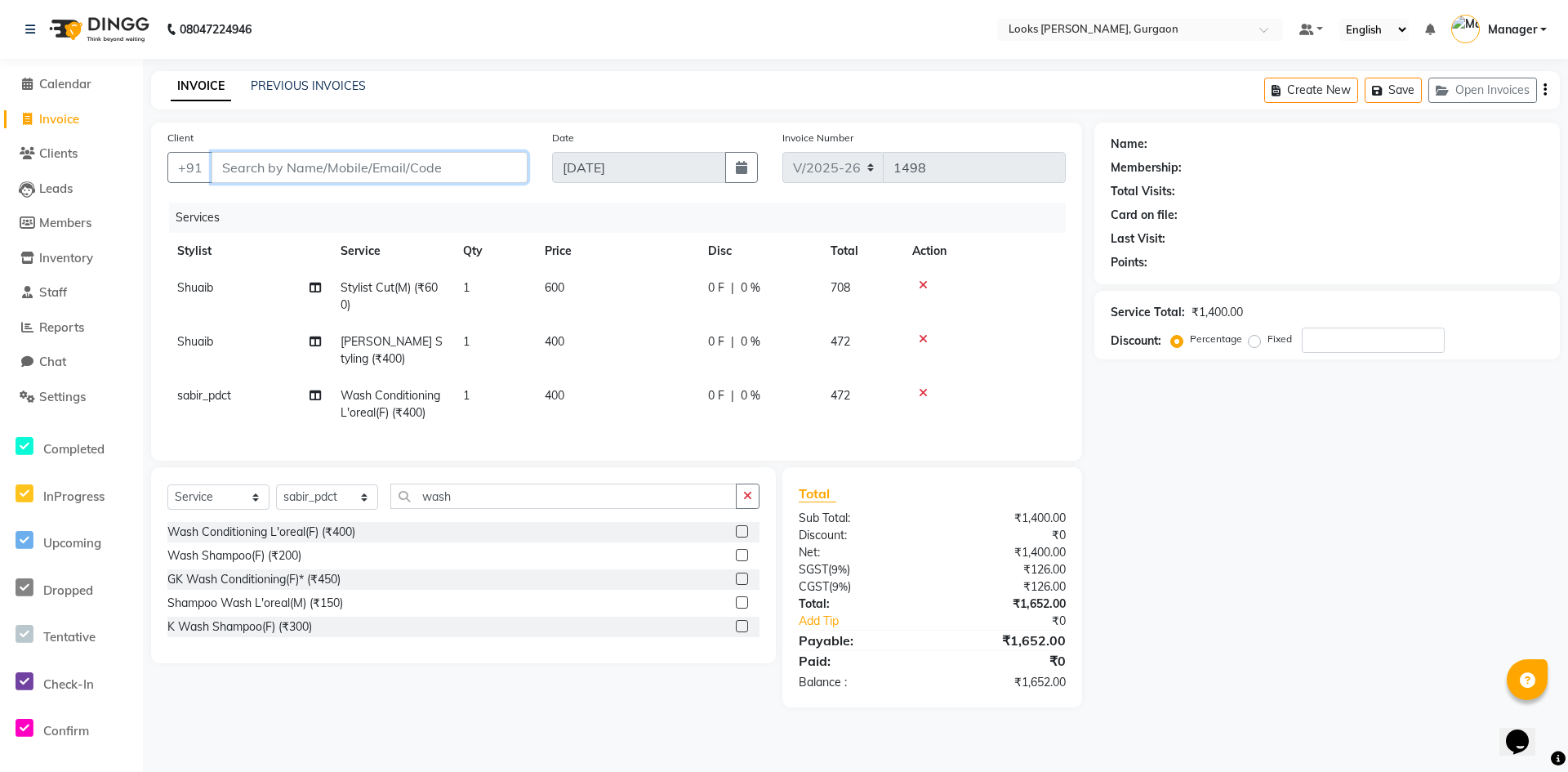
drag, startPoint x: 479, startPoint y: 177, endPoint x: 510, endPoint y: 191, distance: 34.0
click at [484, 184] on div "Client +91" at bounding box center [347, 162] width 385 height 67
type input "7"
type input "0"
type input "7291898816"
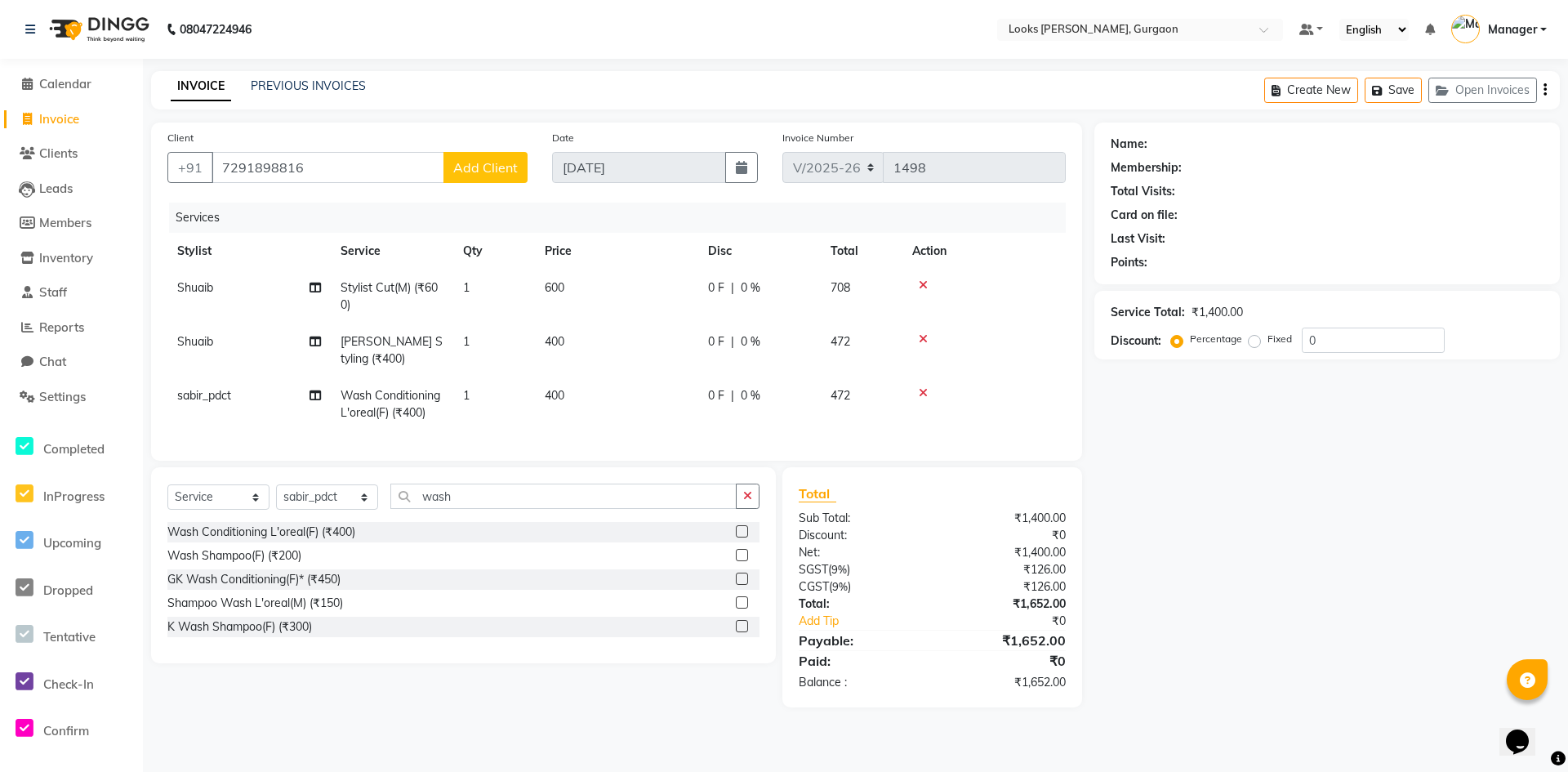
click at [495, 173] on span "Add Client" at bounding box center [485, 167] width 65 height 16
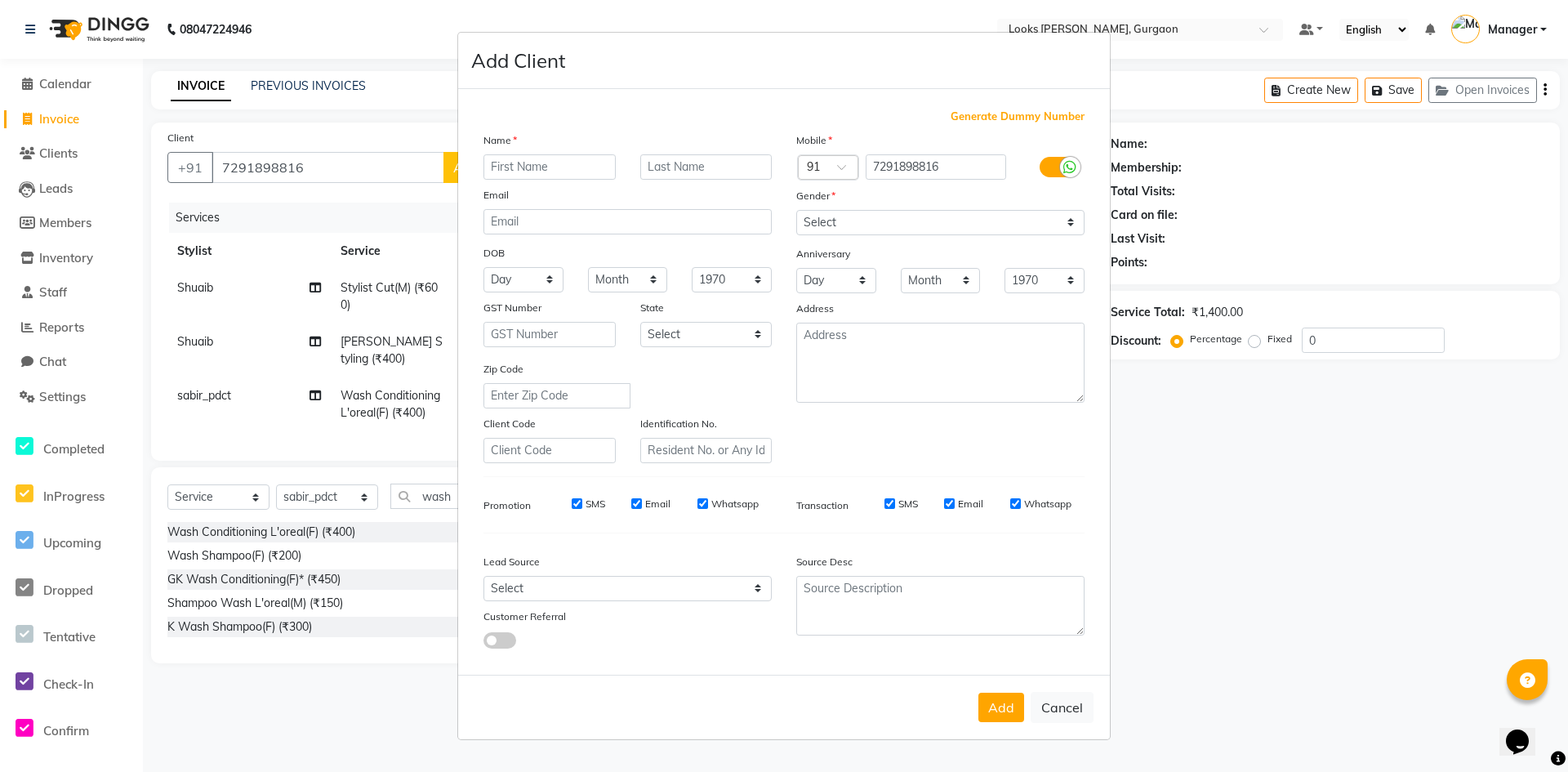
click at [580, 158] on input "text" at bounding box center [549, 167] width 133 height 26
type input "[PERSON_NAME]"
click at [1063, 219] on select "Select [DEMOGRAPHIC_DATA] [DEMOGRAPHIC_DATA] Other Prefer Not To Say" at bounding box center [940, 223] width 288 height 26
select select "[DEMOGRAPHIC_DATA]"
click at [796, 210] on select "Select [DEMOGRAPHIC_DATA] [DEMOGRAPHIC_DATA] Other Prefer Not To Say" at bounding box center [940, 223] width 288 height 26
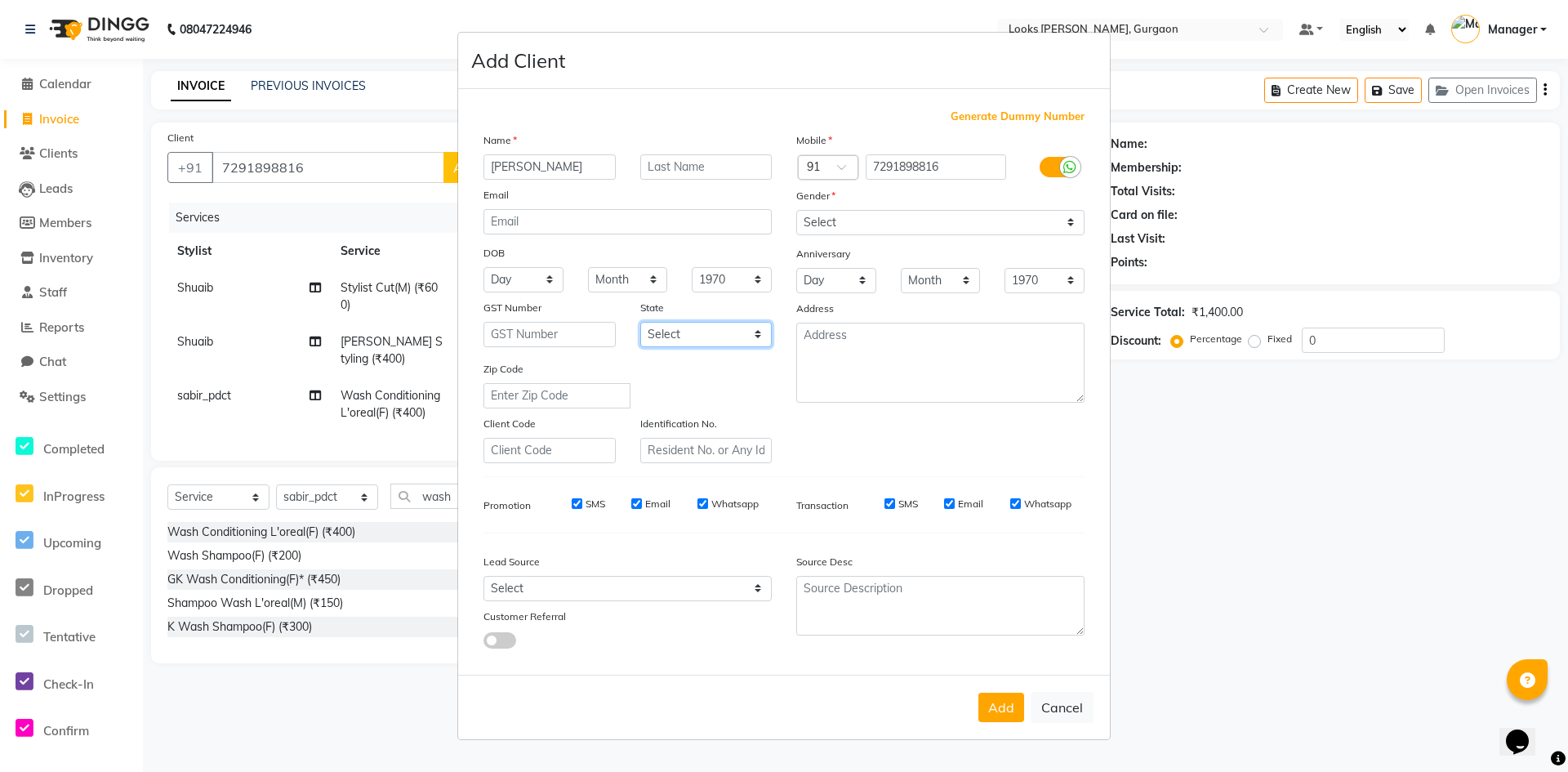
click at [757, 336] on select "Select [GEOGRAPHIC_DATA] [GEOGRAPHIC_DATA] [GEOGRAPHIC_DATA] [GEOGRAPHIC_DATA] …" at bounding box center [706, 335] width 133 height 26
select select "13"
click at [640, 322] on select "Select [GEOGRAPHIC_DATA] [GEOGRAPHIC_DATA] [GEOGRAPHIC_DATA] [GEOGRAPHIC_DATA] …" at bounding box center [706, 335] width 133 height 26
drag, startPoint x: 855, startPoint y: 344, endPoint x: 863, endPoint y: 353, distance: 12.0
click at [859, 352] on textarea at bounding box center [940, 363] width 288 height 80
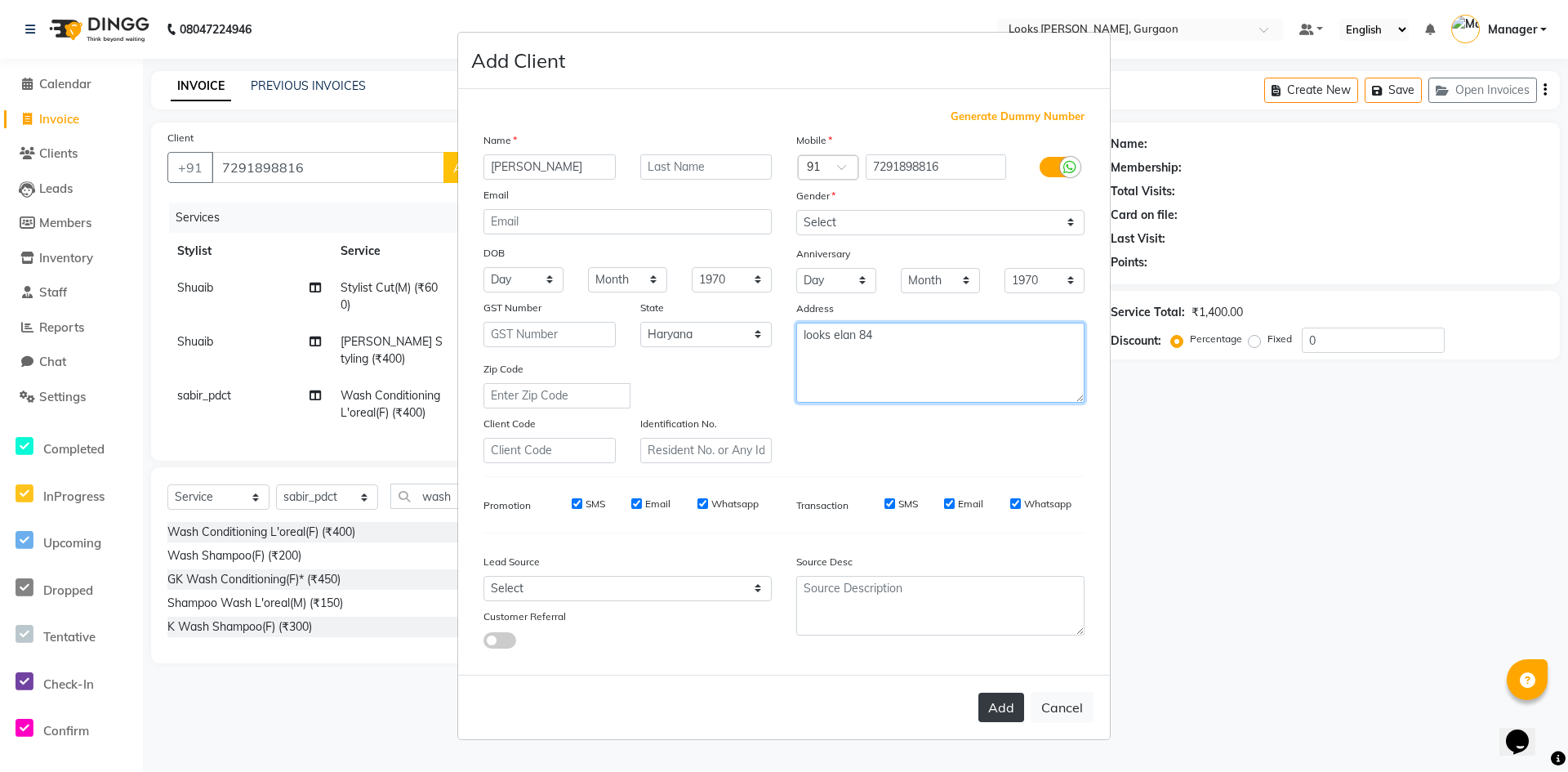
type textarea "looks elan 84"
click at [996, 715] on button "Add" at bounding box center [1001, 708] width 46 height 29
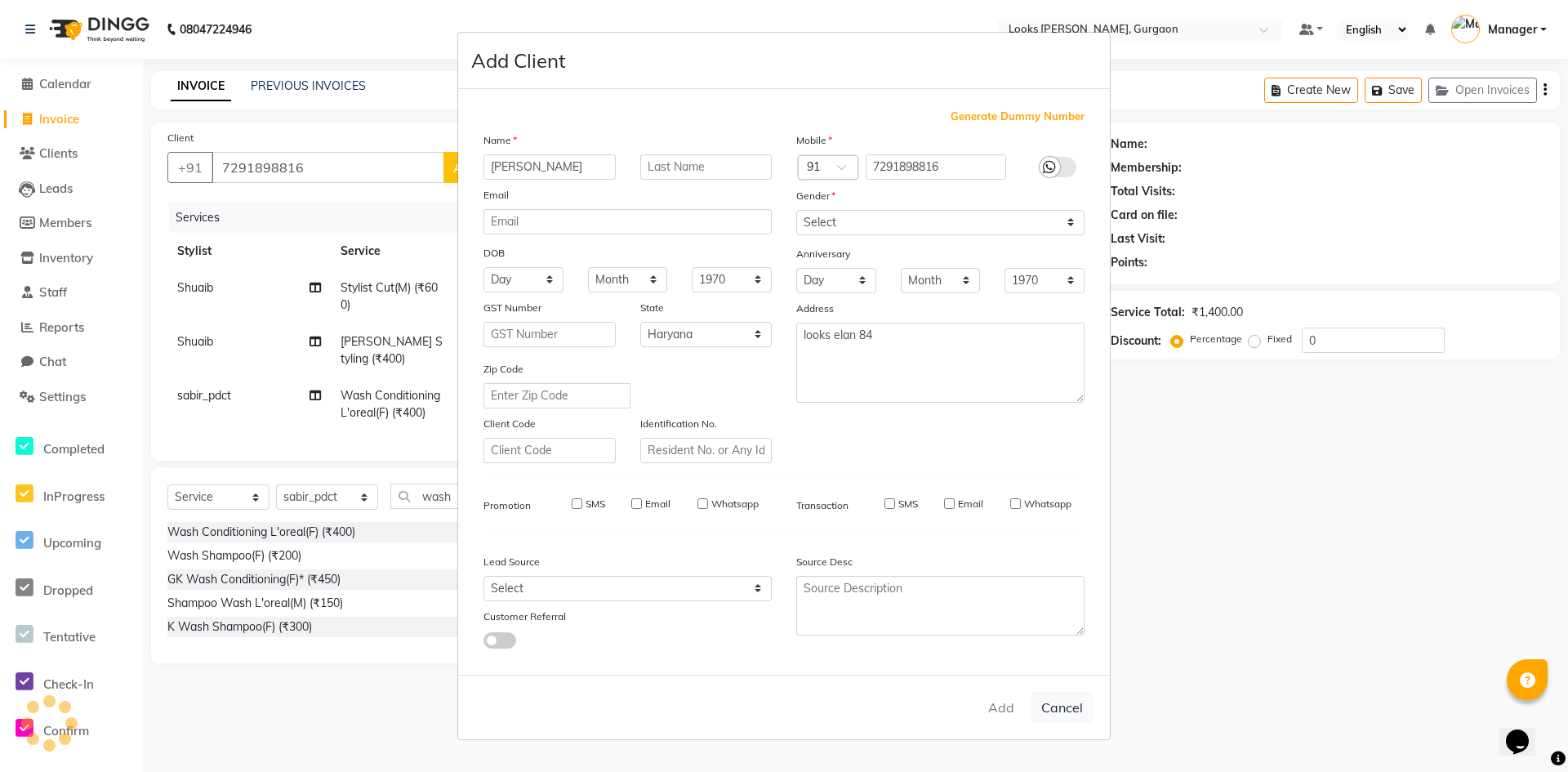
select select
select select "null"
select select
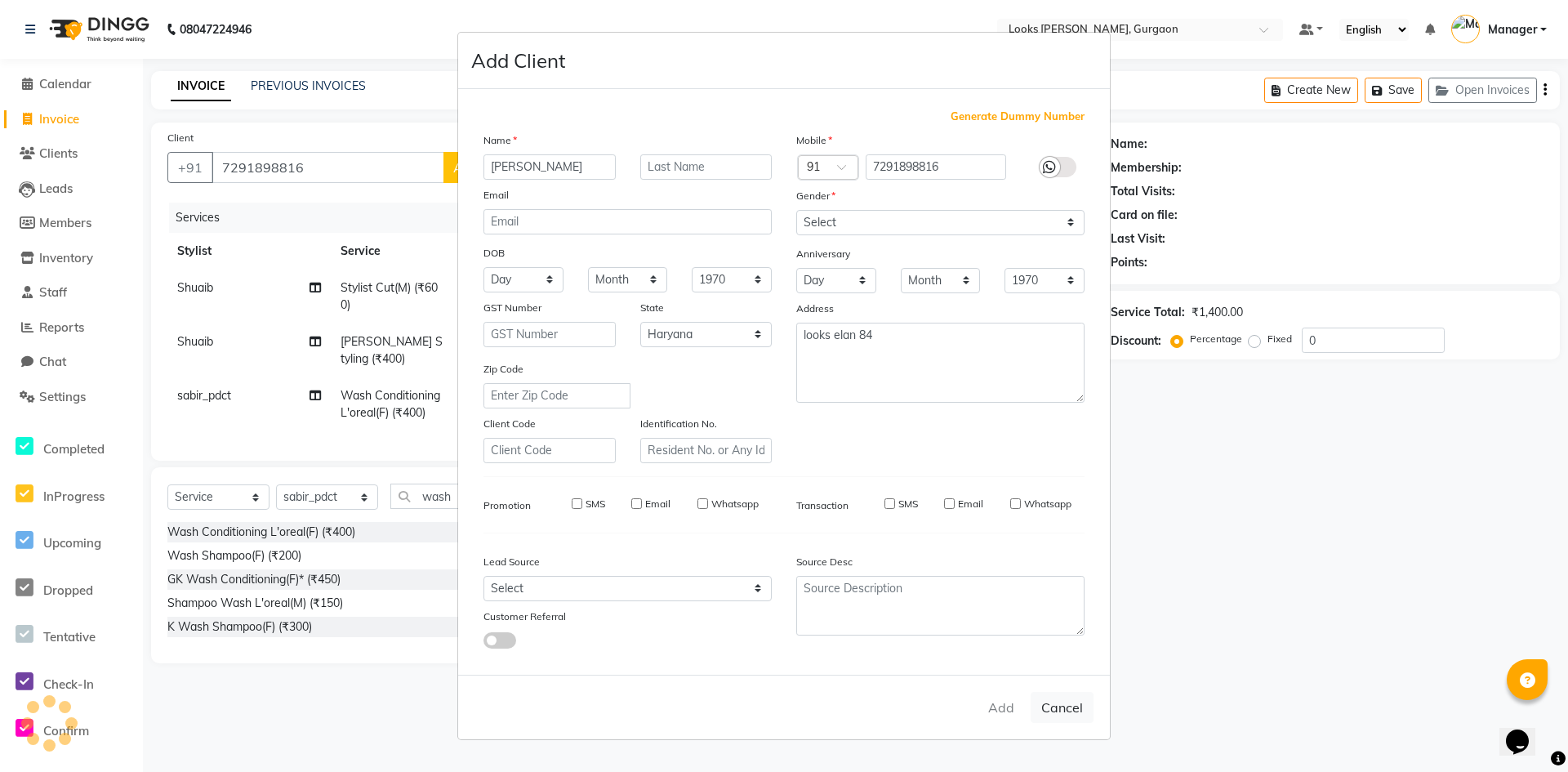
select select
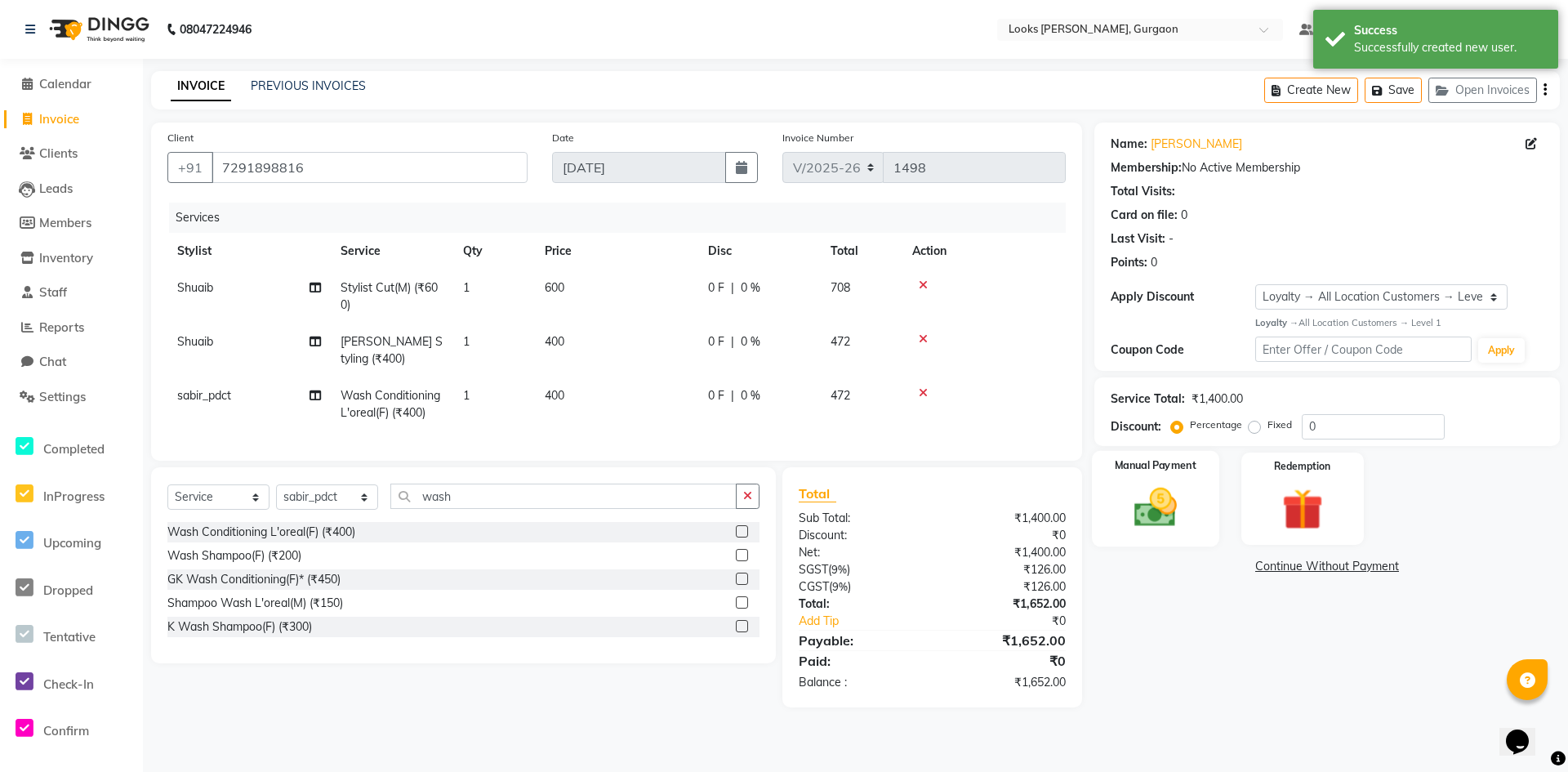
click at [1204, 518] on div "Manual Payment" at bounding box center [1156, 499] width 127 height 96
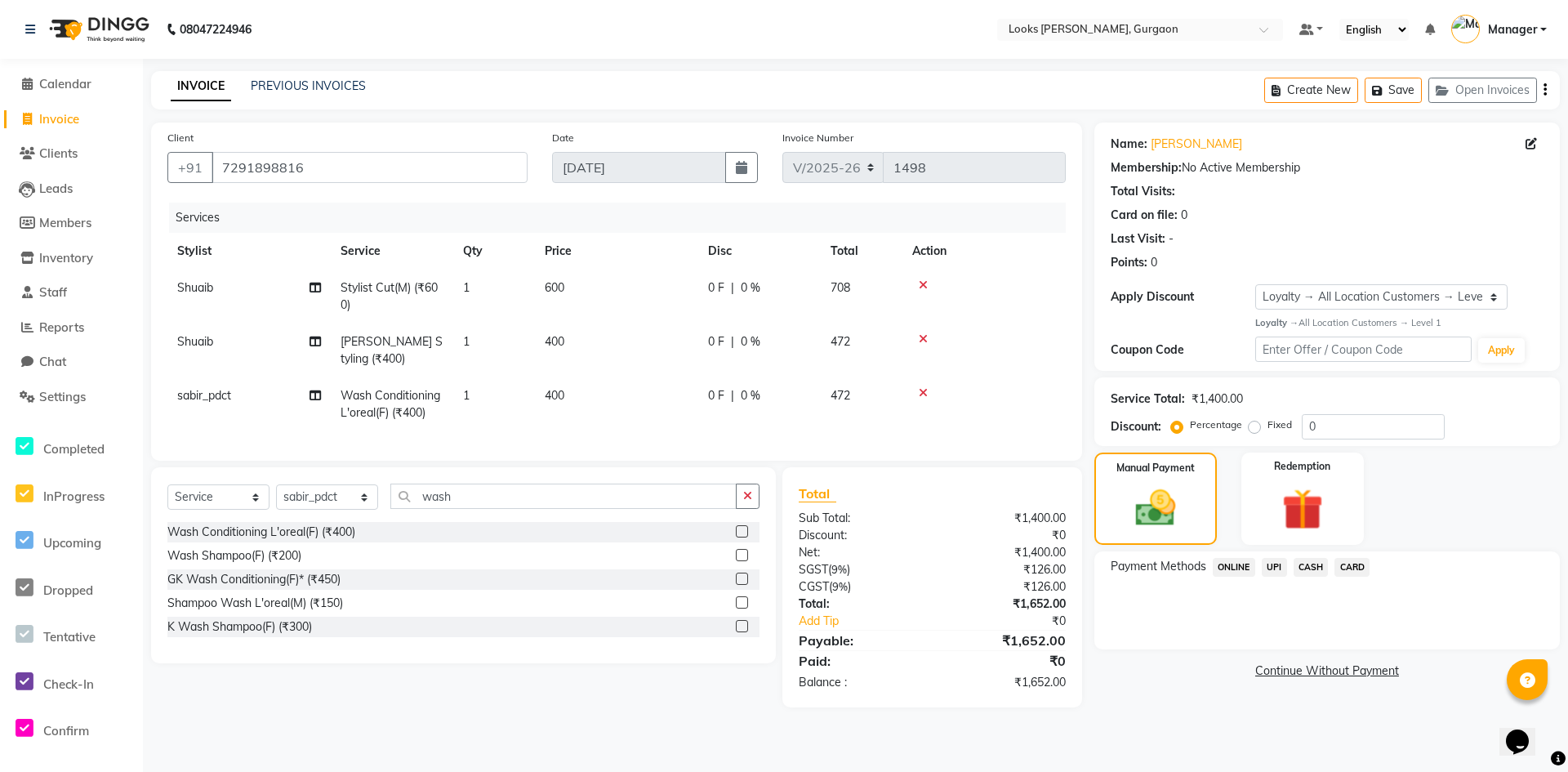
click at [564, 341] on span "400" at bounding box center [554, 341] width 19 height 15
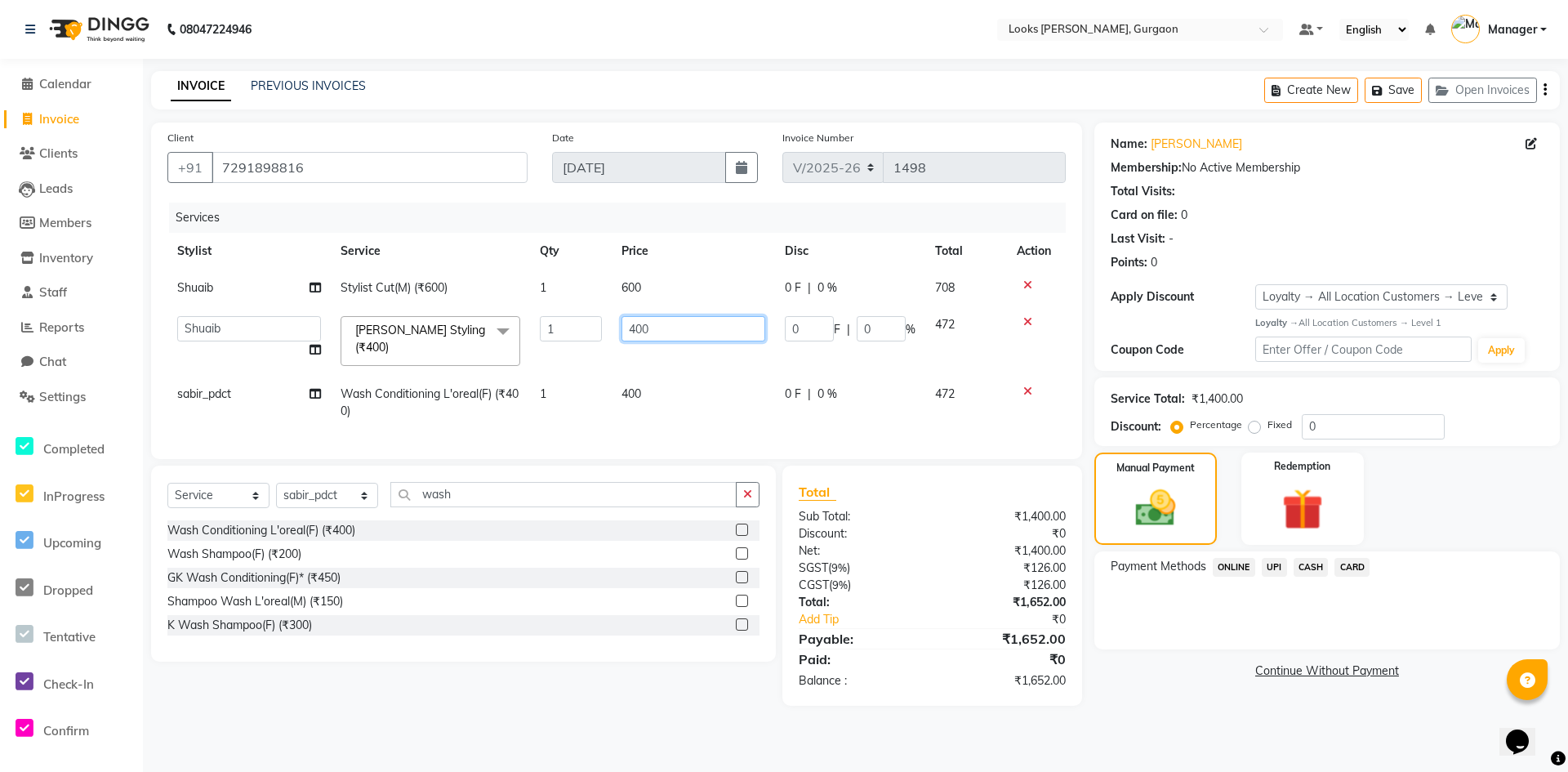
click at [682, 327] on input "400" at bounding box center [693, 329] width 144 height 26
click at [1248, 731] on main "INVOICE PREVIOUS INVOICES Create New Save Open Invoices Client [PHONE_NUMBER] D…" at bounding box center [855, 401] width 1425 height 659
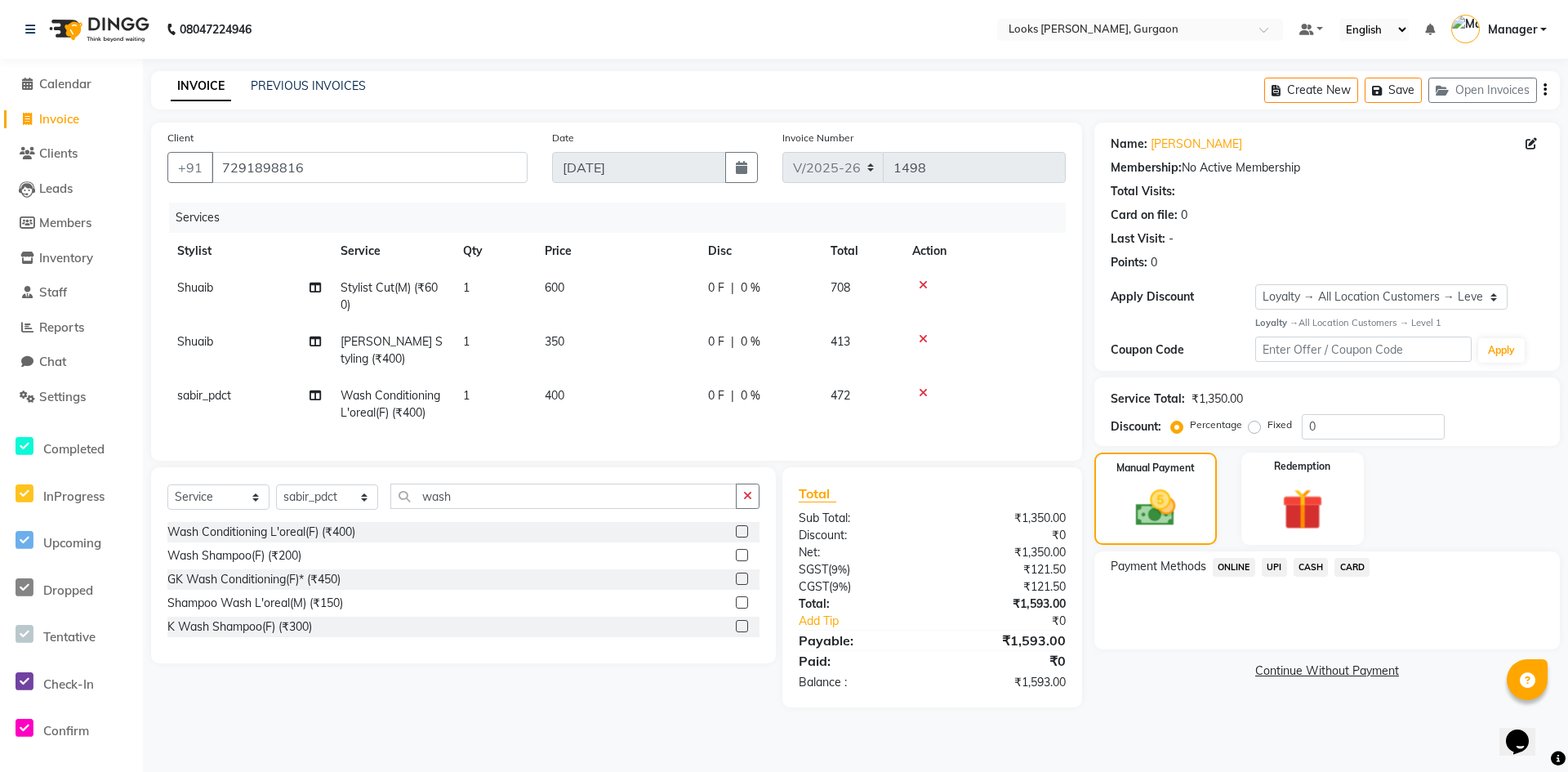
click at [1371, 567] on div "Payment Methods ONLINE UPI CASH CARD" at bounding box center [1328, 569] width 433 height 22
click at [1347, 564] on span "CARD" at bounding box center [1352, 567] width 35 height 19
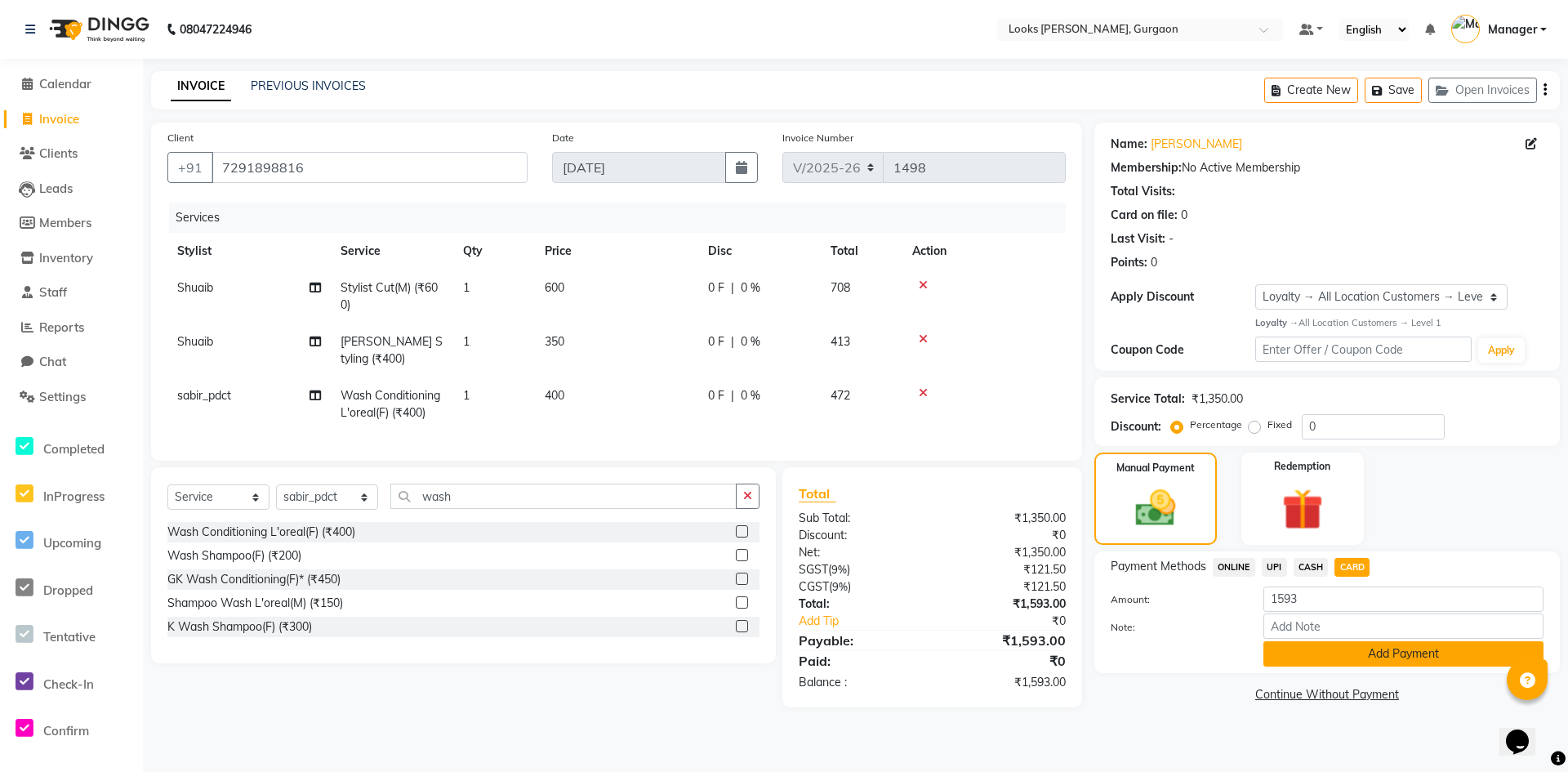
click at [1375, 659] on button "Add Payment" at bounding box center [1403, 654] width 280 height 26
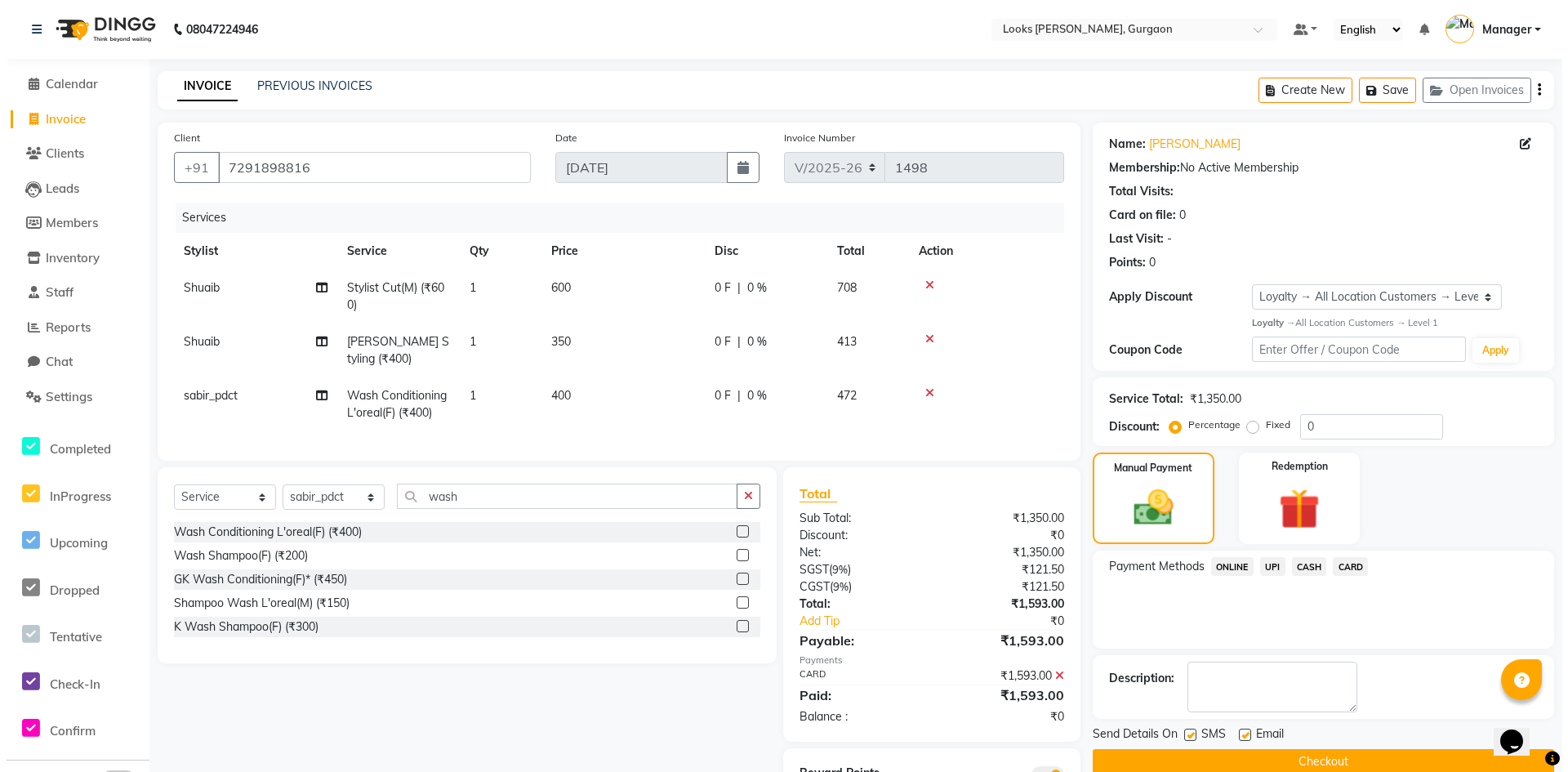
scroll to position [88, 0]
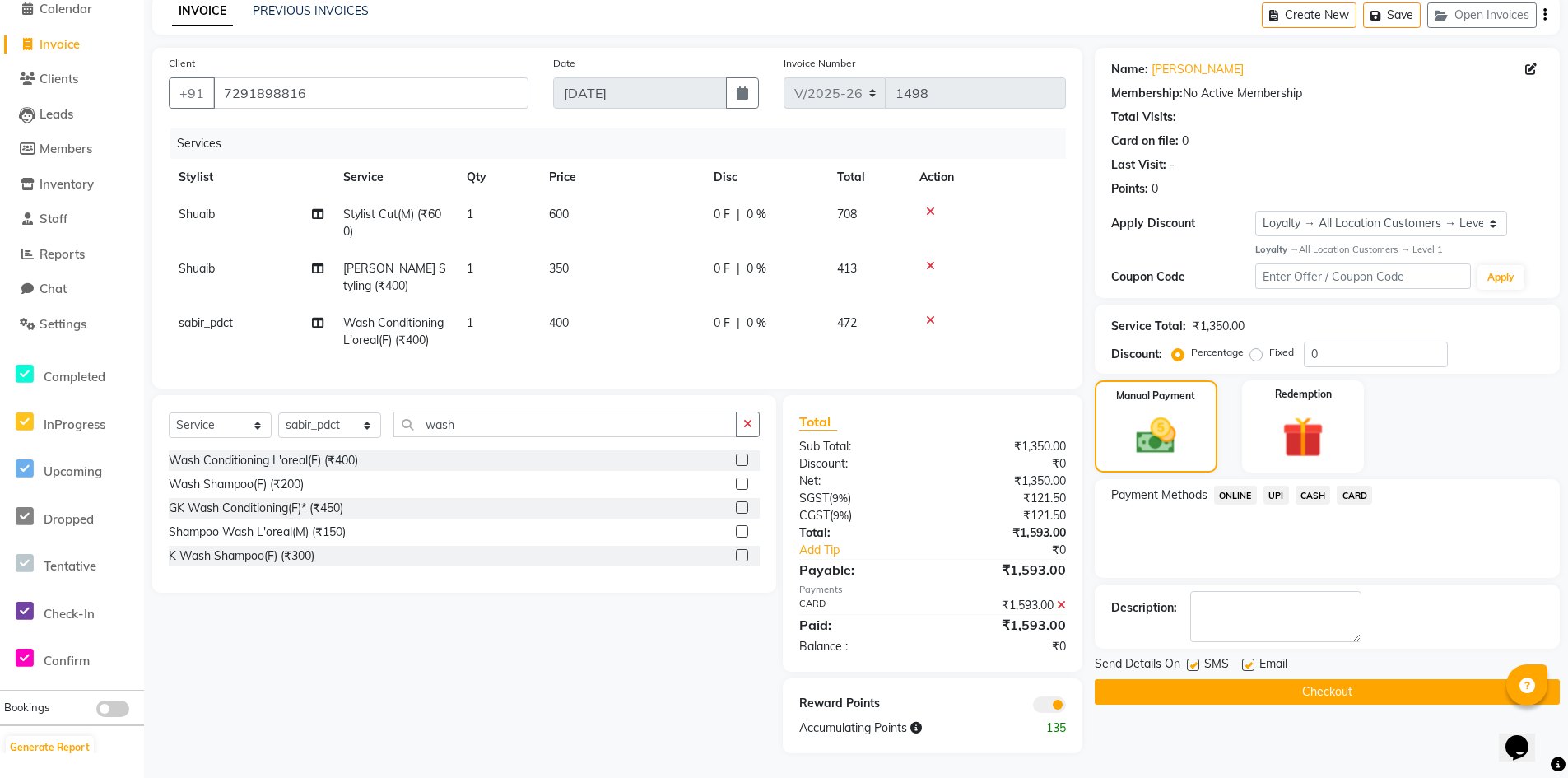
click at [1040, 708] on span at bounding box center [1049, 705] width 33 height 17
click at [1066, 708] on input "checkbox" at bounding box center [1066, 708] width 0 height 0
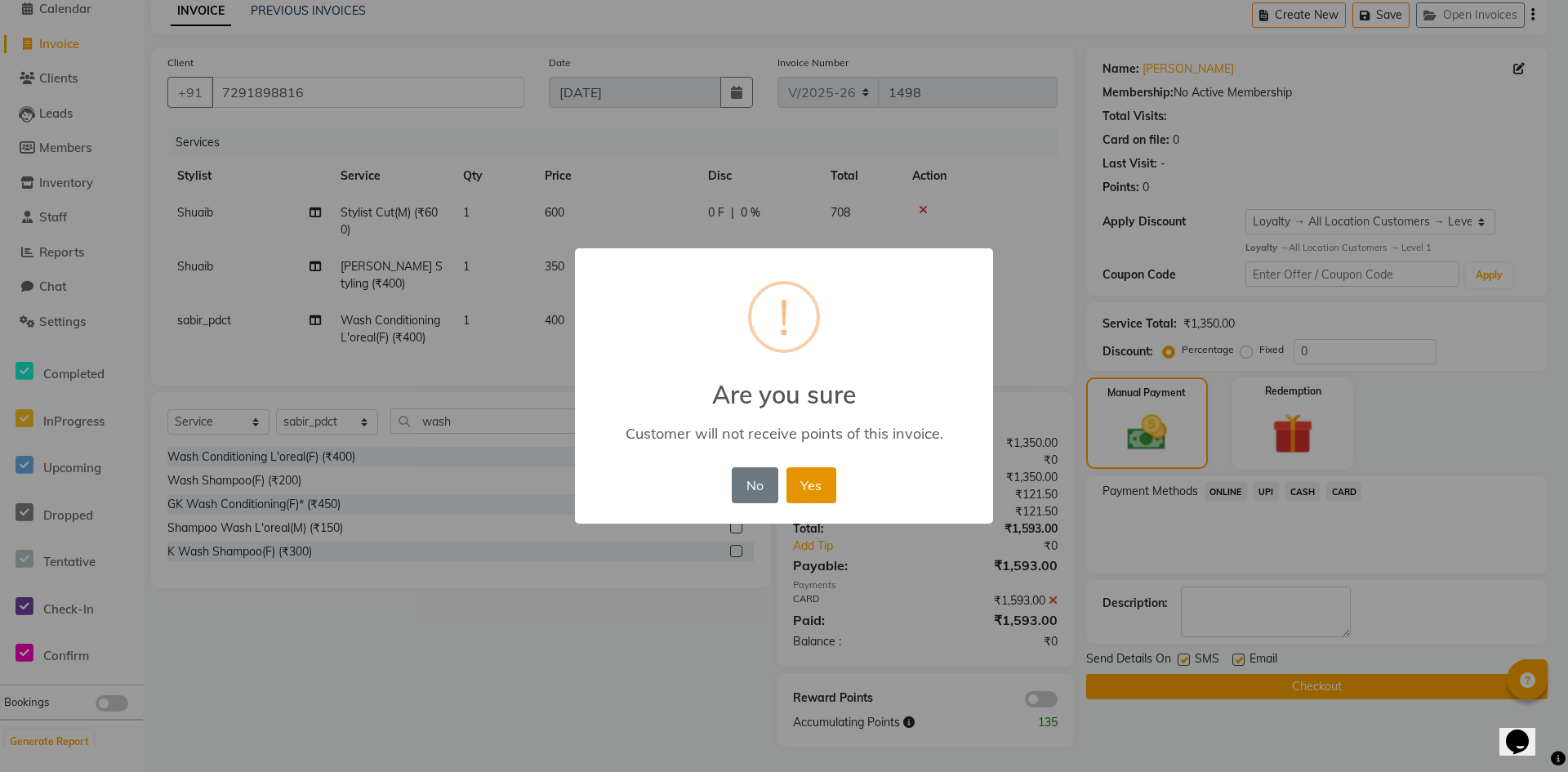
click at [830, 477] on button "Yes" at bounding box center [811, 485] width 50 height 36
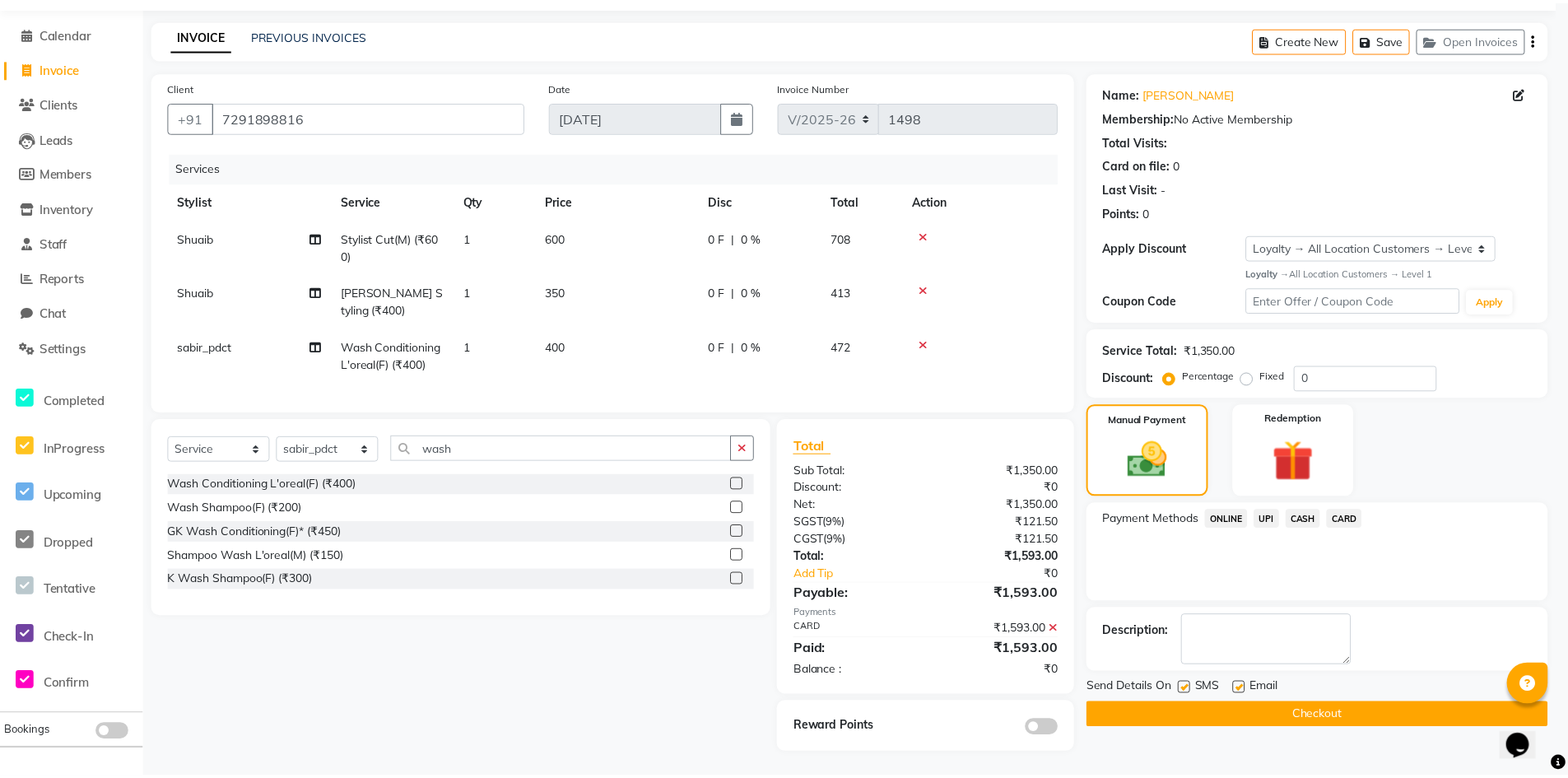
scroll to position [65, 0]
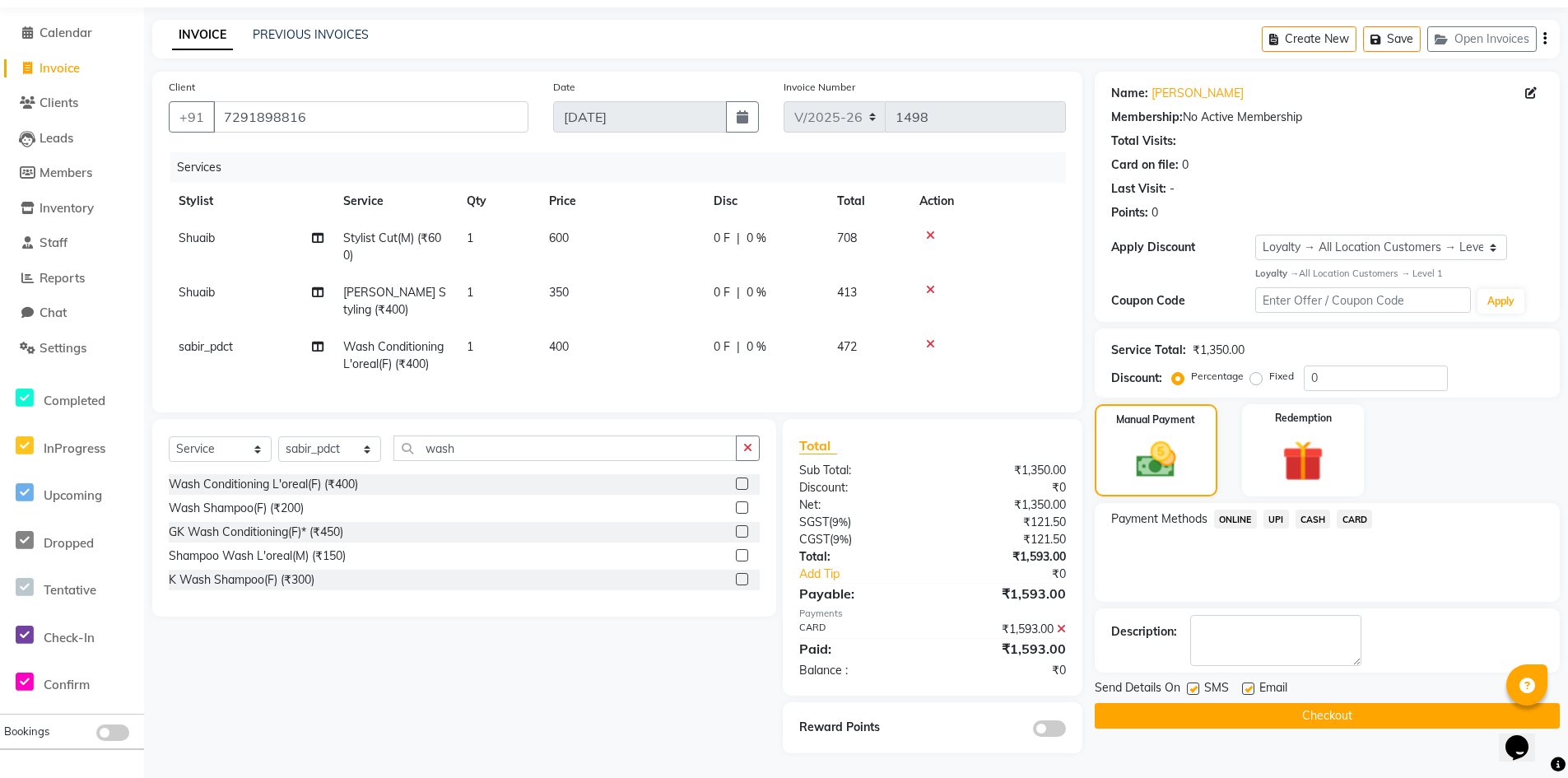
click at [1176, 703] on button "Checkout" at bounding box center [1327, 716] width 465 height 26
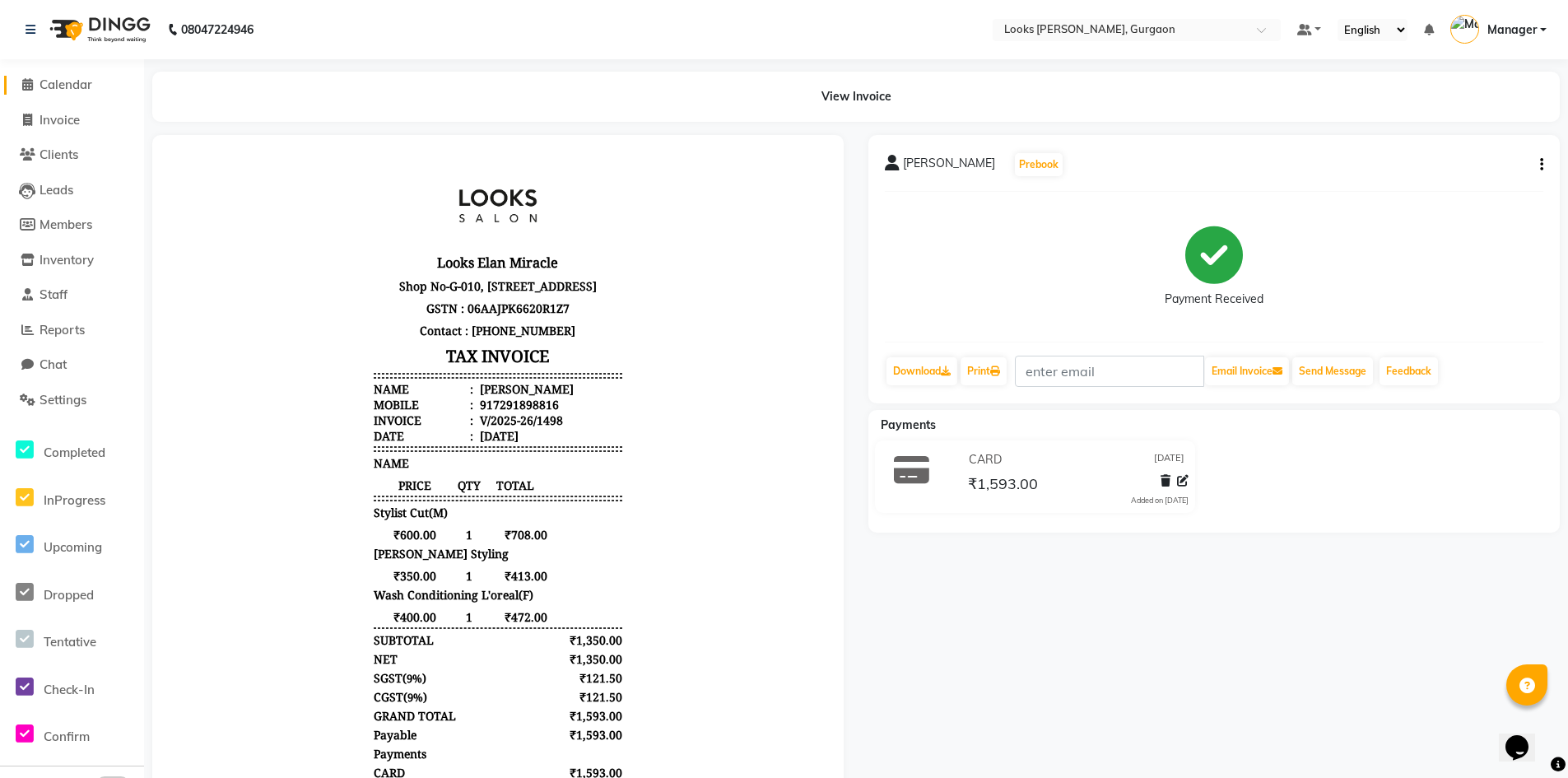
click at [68, 85] on span "Calendar" at bounding box center [65, 84] width 53 height 16
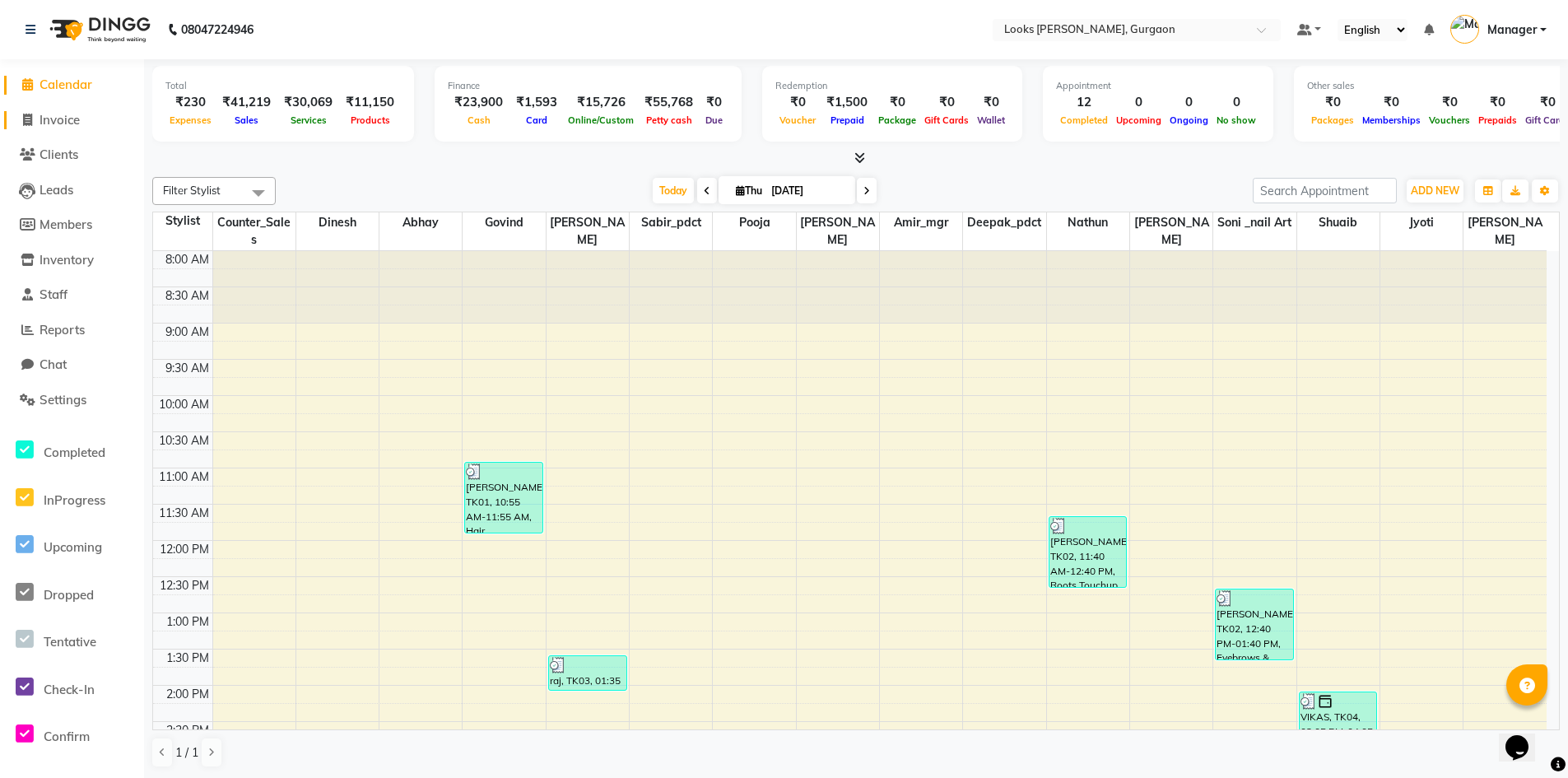
click at [79, 120] on span "Invoice" at bounding box center [60, 120] width 41 height 16
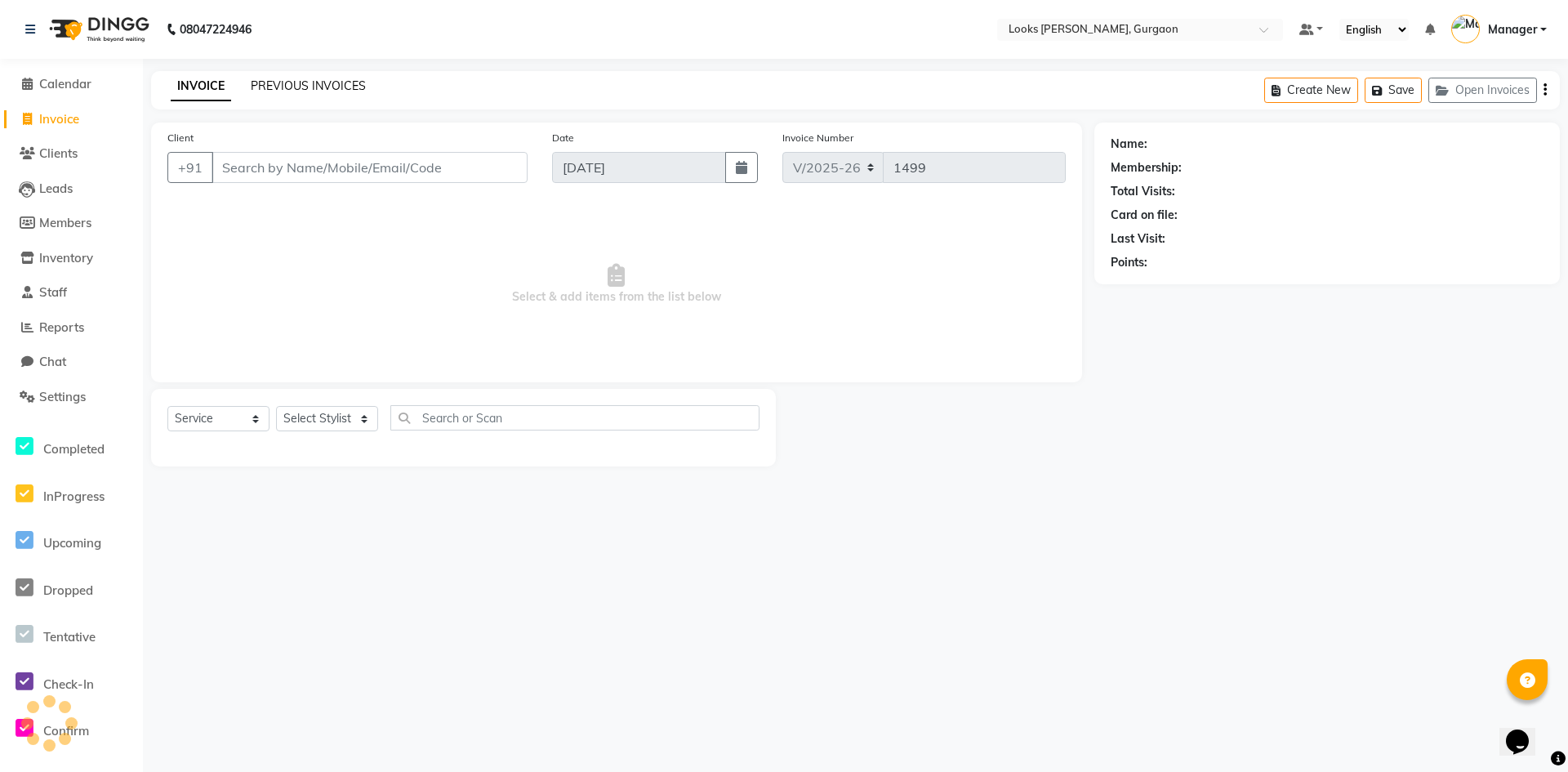
click at [318, 86] on link "PREVIOUS INVOICES" at bounding box center [308, 86] width 115 height 15
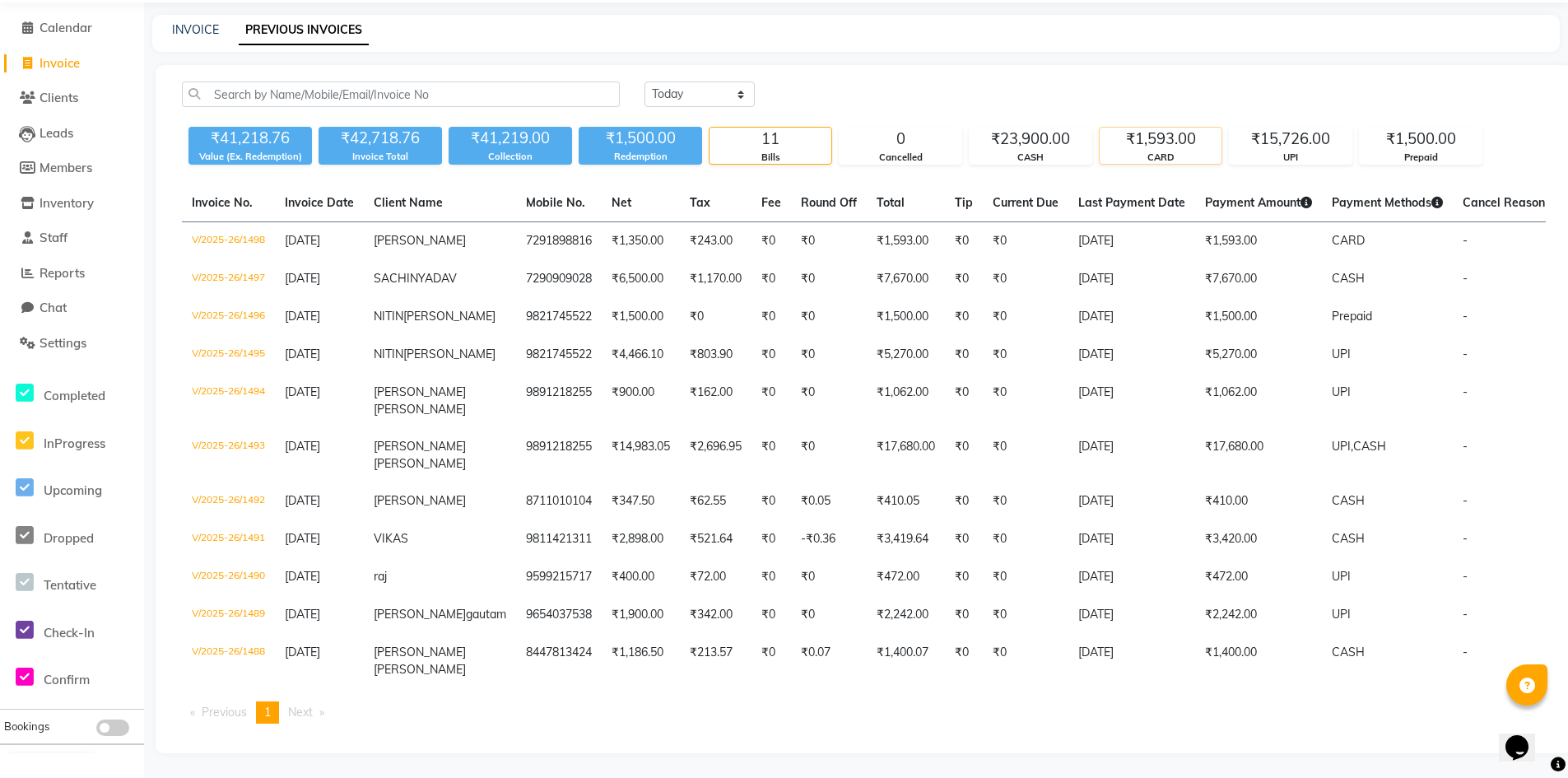
scroll to position [53, 0]
